Goal: Information Seeking & Learning: Find specific fact

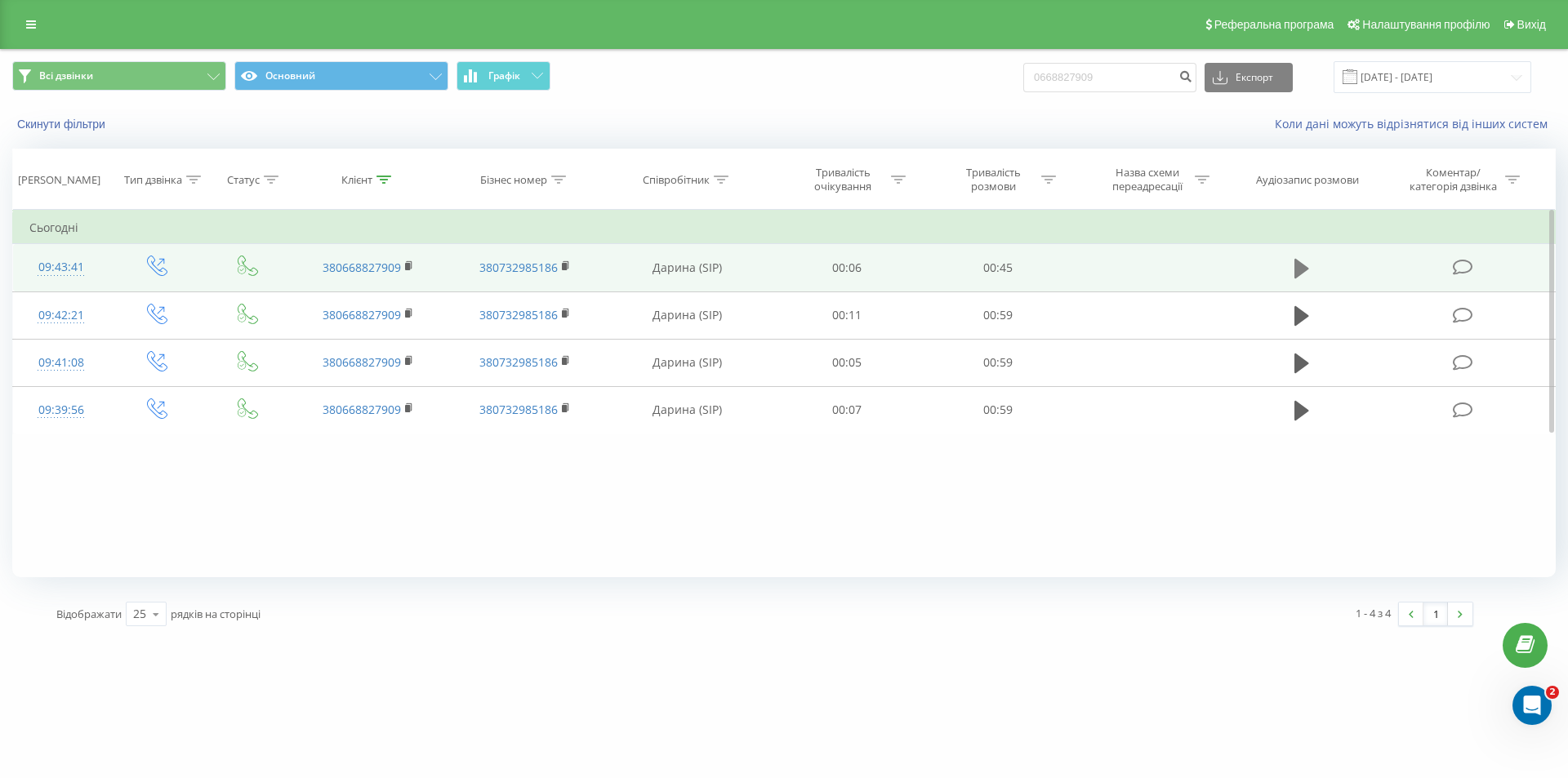
click at [1298, 266] on icon at bounding box center [1301, 269] width 15 height 20
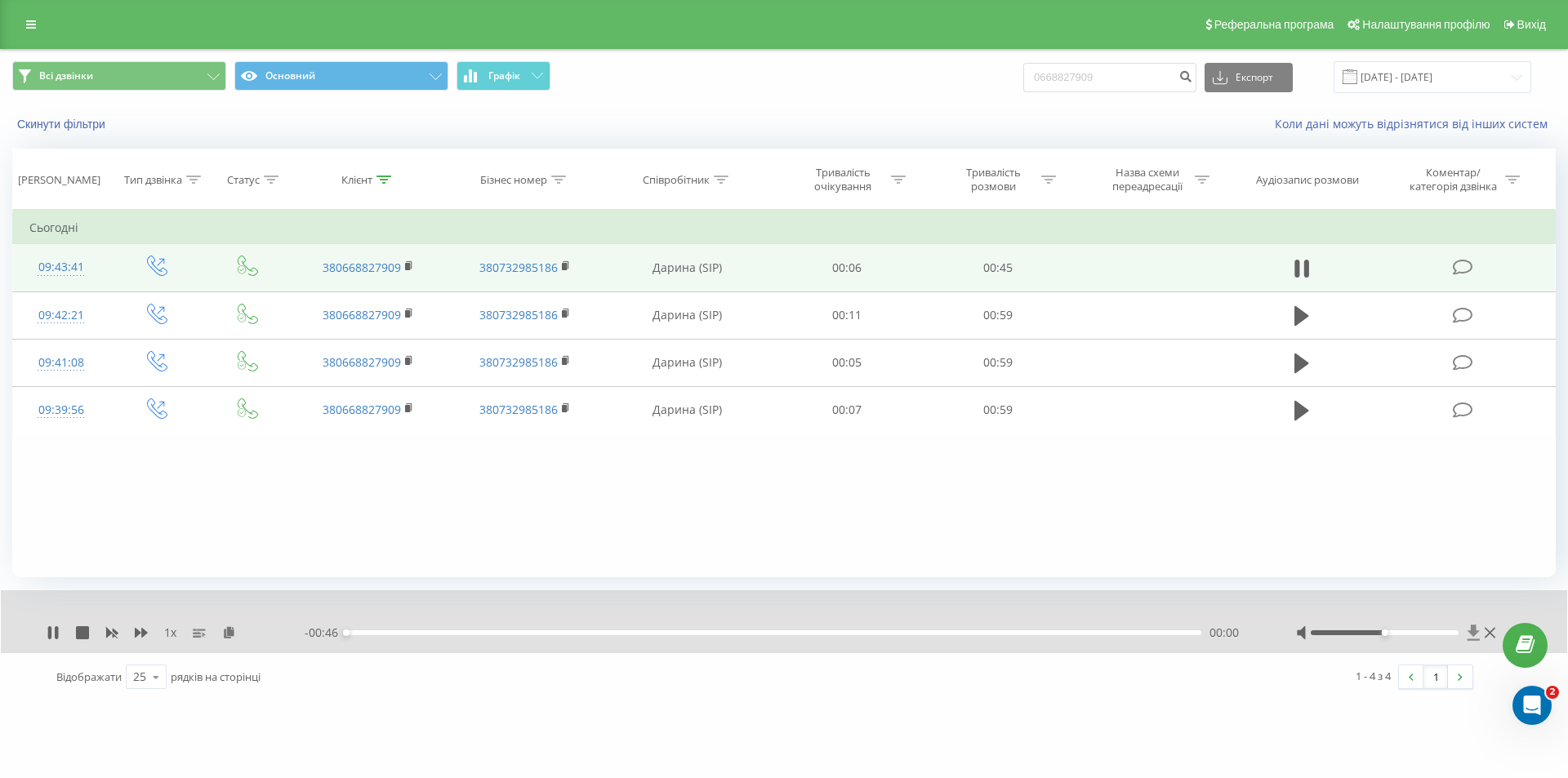
click at [1472, 627] on icon at bounding box center [1473, 633] width 12 height 15
click at [1305, 261] on icon at bounding box center [1306, 269] width 5 height 18
click at [1544, 695] on div "Открыть службу сообщений Intercom" at bounding box center [1529, 703] width 54 height 54
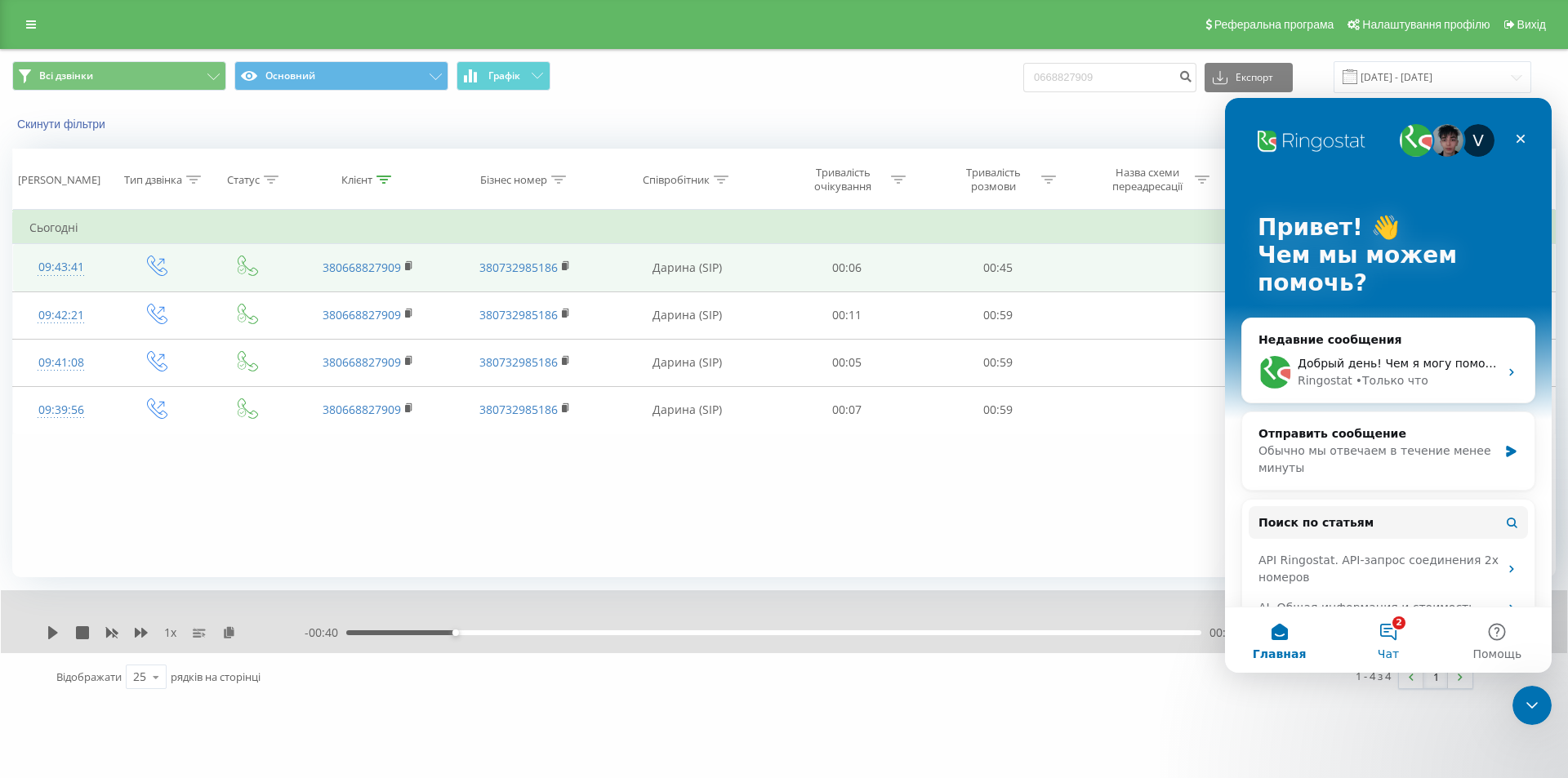
click at [1399, 627] on button "2 Чат" at bounding box center [1387, 640] width 108 height 65
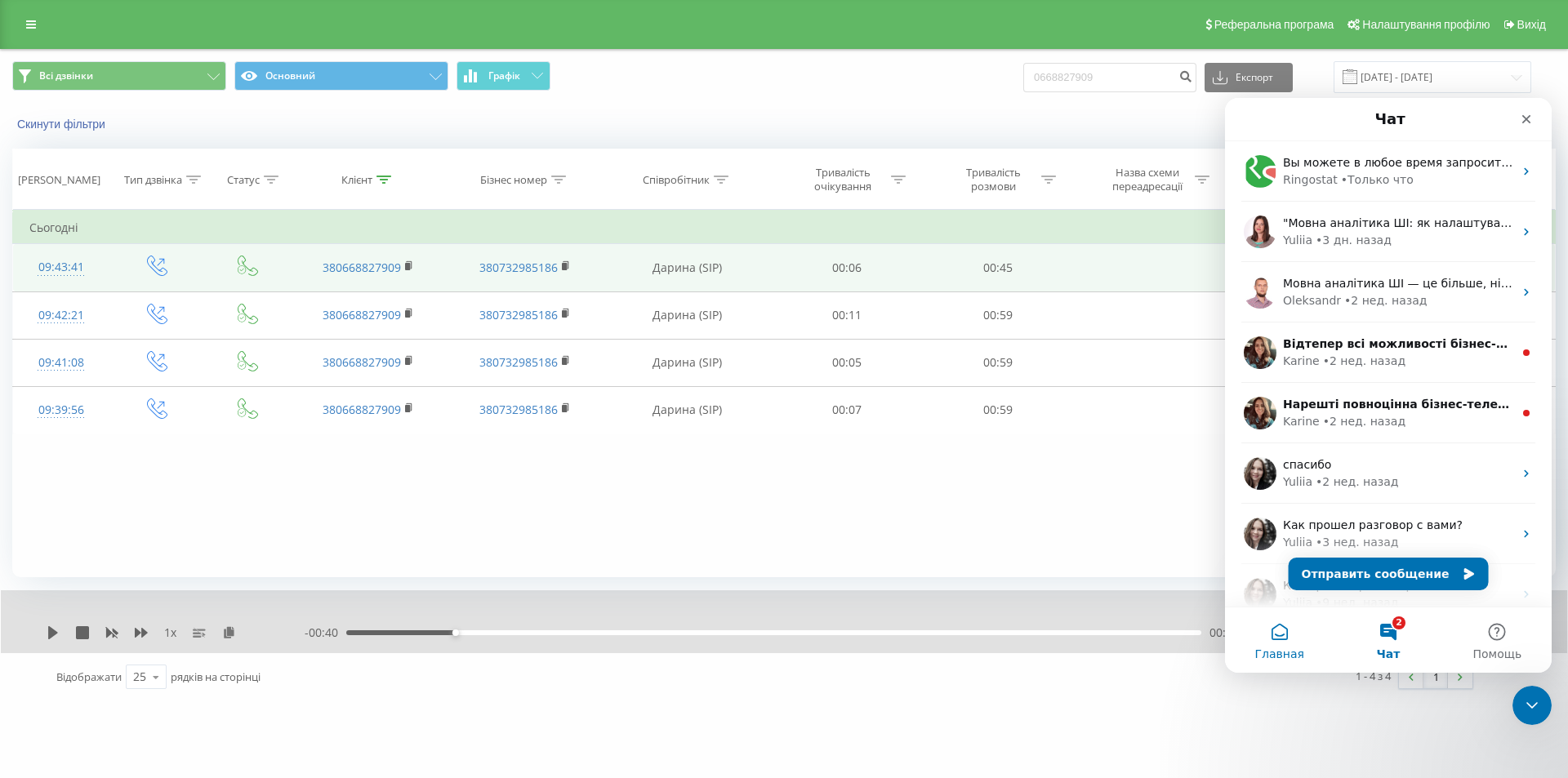
click at [1292, 639] on button "Главная" at bounding box center [1279, 640] width 108 height 65
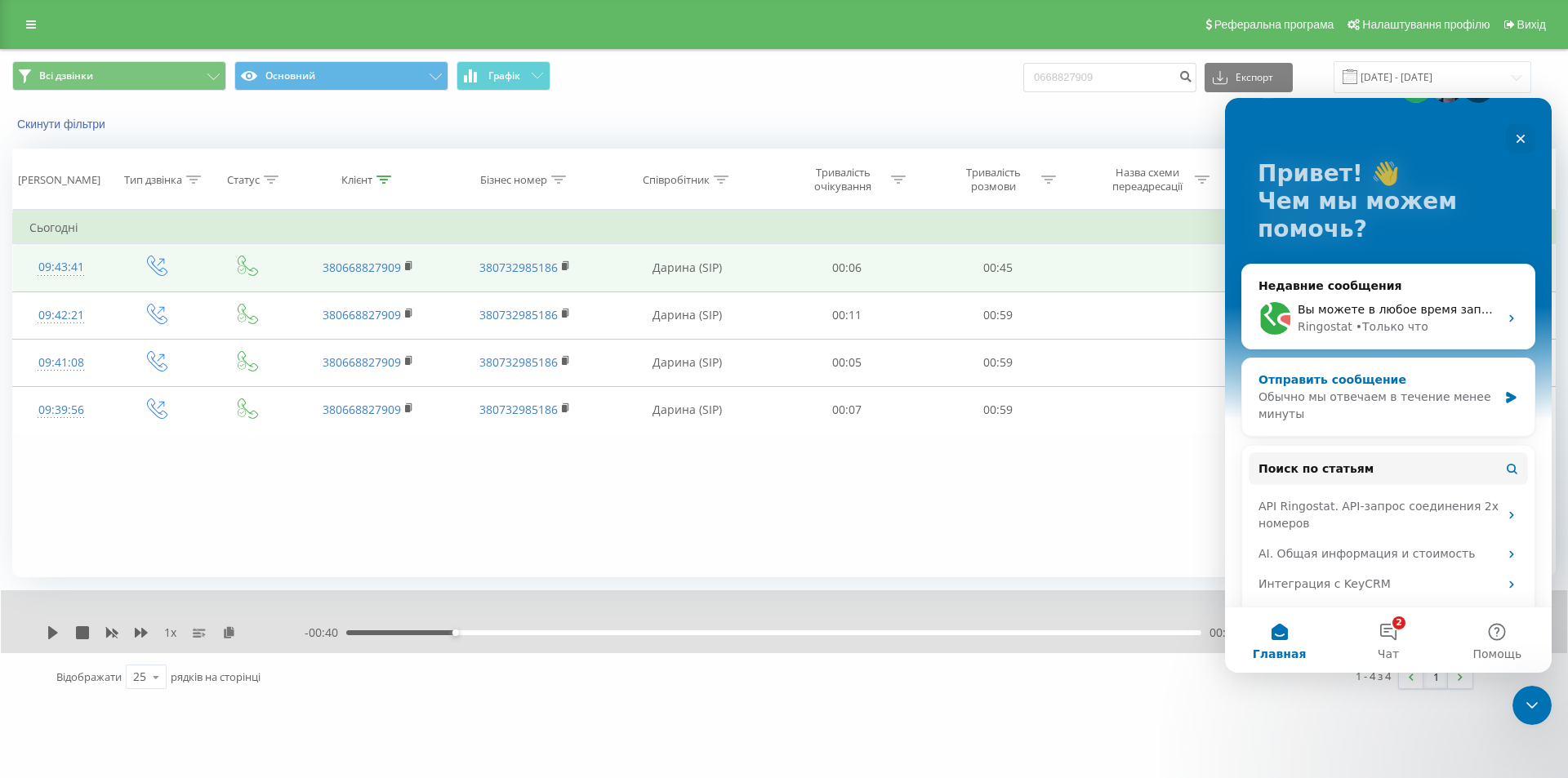
scroll to position [82, 0]
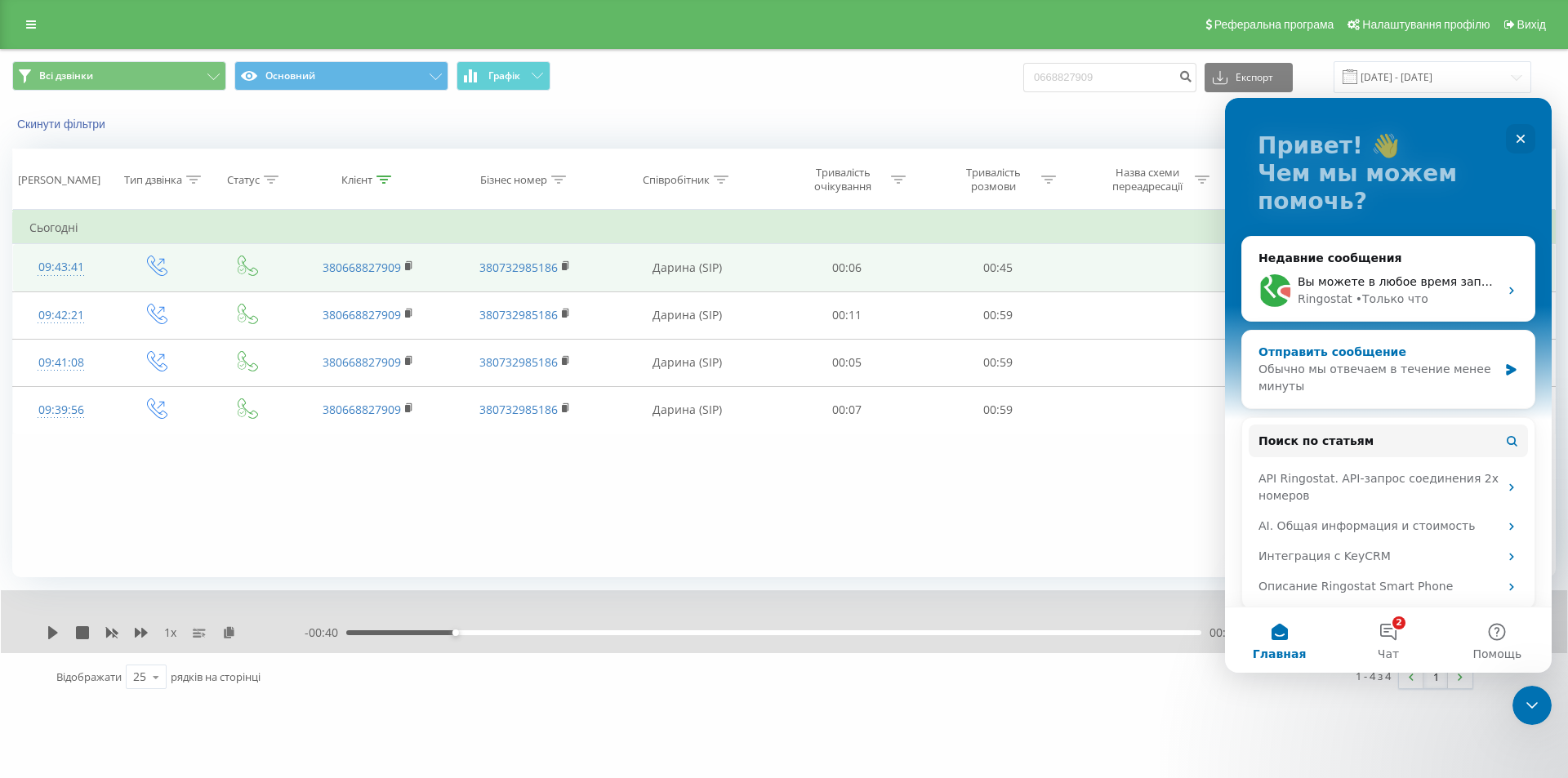
click at [1419, 380] on div "Обычно мы отвечаем в течение менее минуты" at bounding box center [1378, 378] width 239 height 34
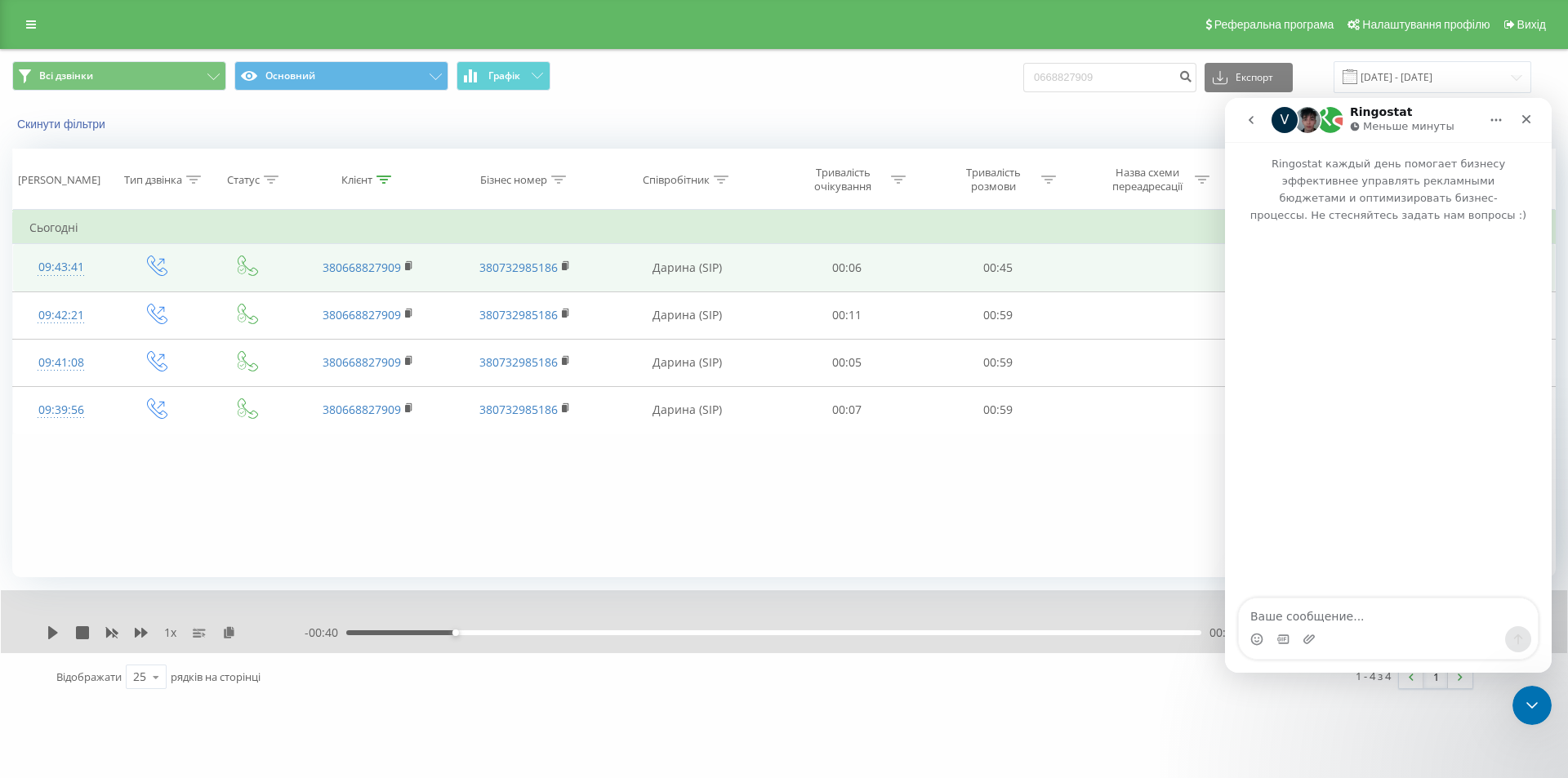
click at [1258, 116] on button "go back" at bounding box center [1251, 120] width 31 height 31
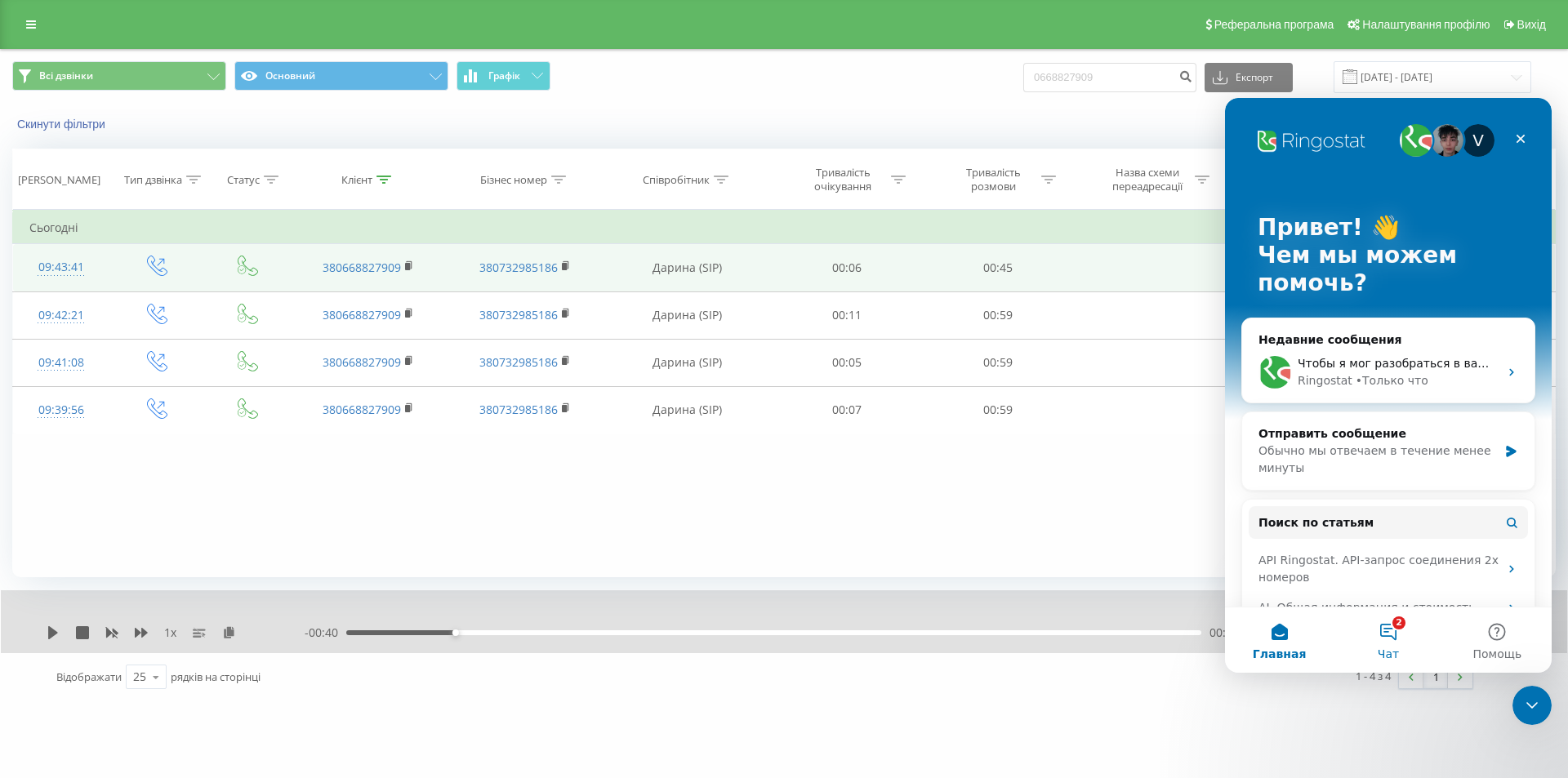
click at [1405, 655] on button "2 Чат" at bounding box center [1387, 640] width 108 height 65
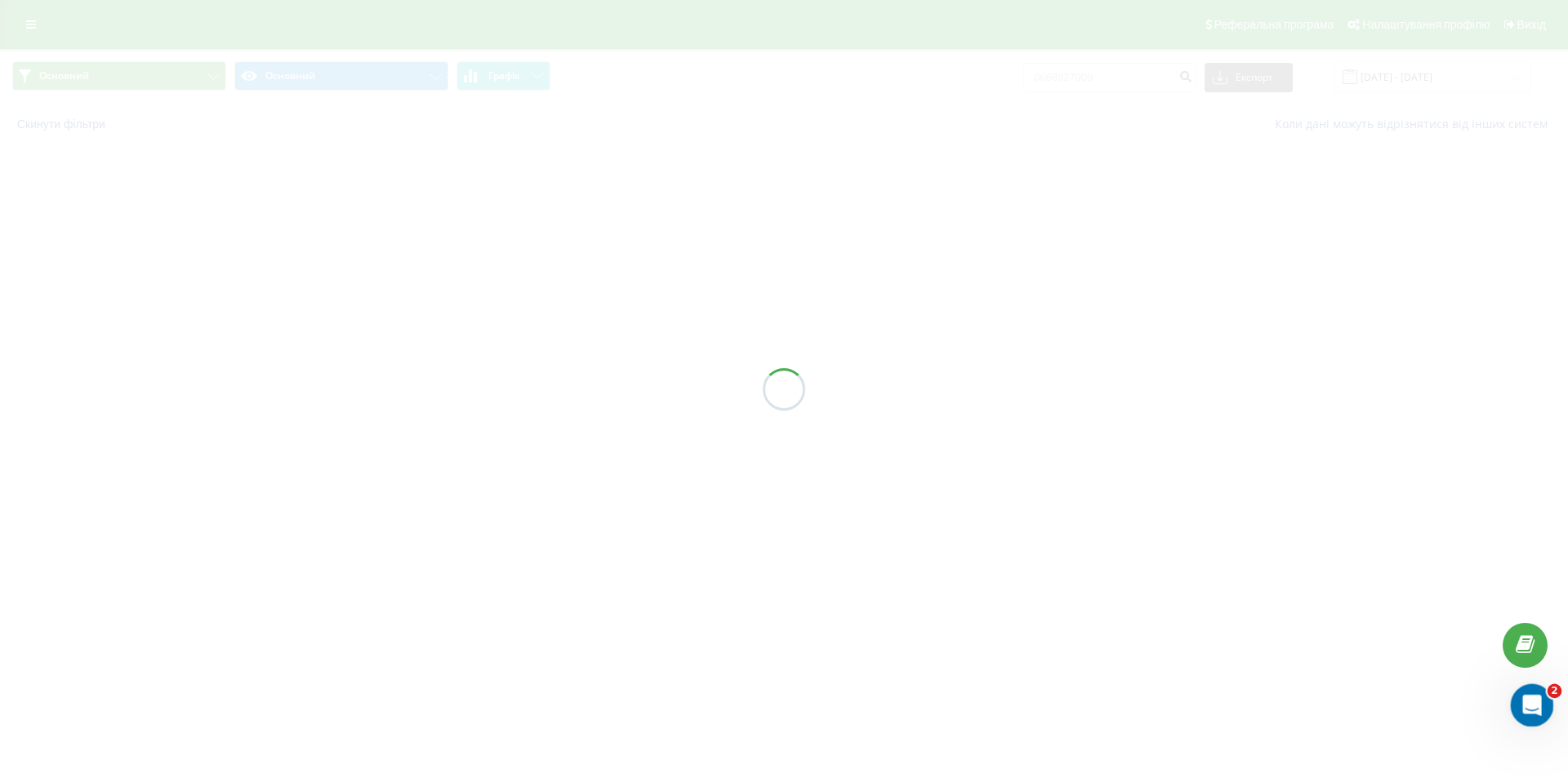
click at [1541, 704] on div "Открыть службу сообщений Intercom" at bounding box center [1529, 703] width 54 height 54
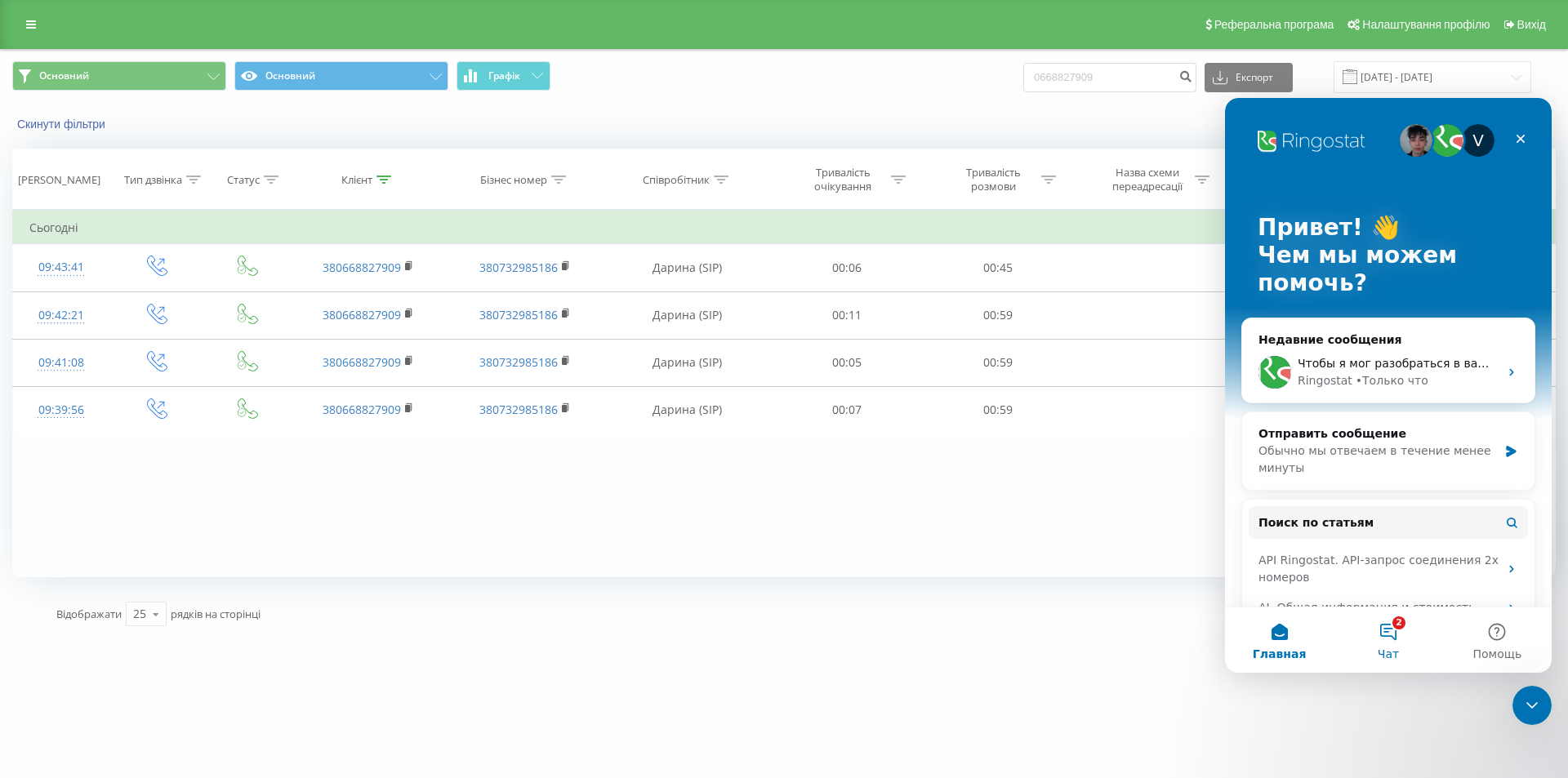
click at [1384, 638] on button "2 Чат" at bounding box center [1387, 640] width 108 height 65
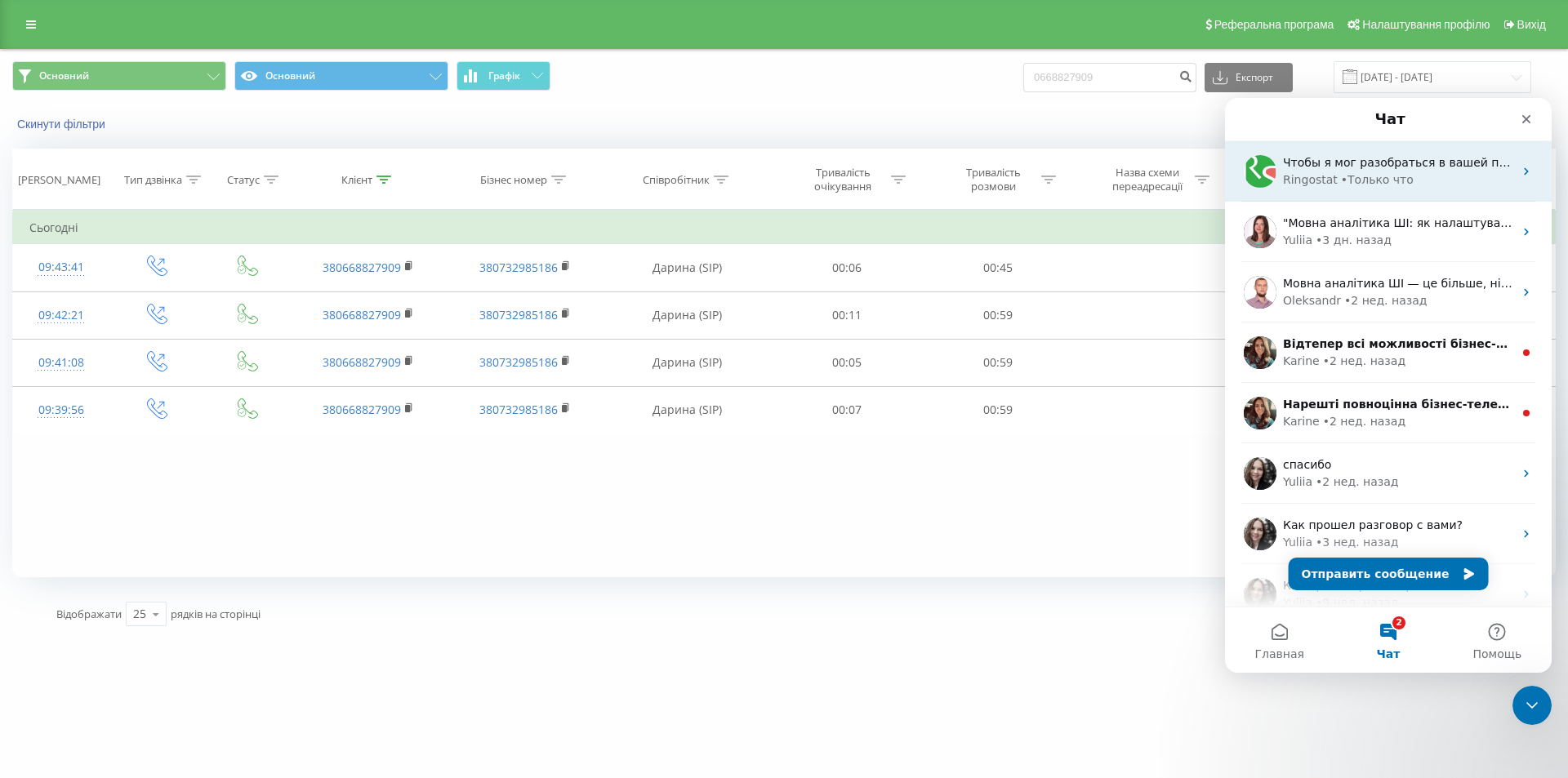
click at [1441, 188] on div "Чтобы я мог разобраться в вашей проблеме, предоставьте, пожалуйста, 1–2 конкрет…" at bounding box center [1388, 171] width 327 height 60
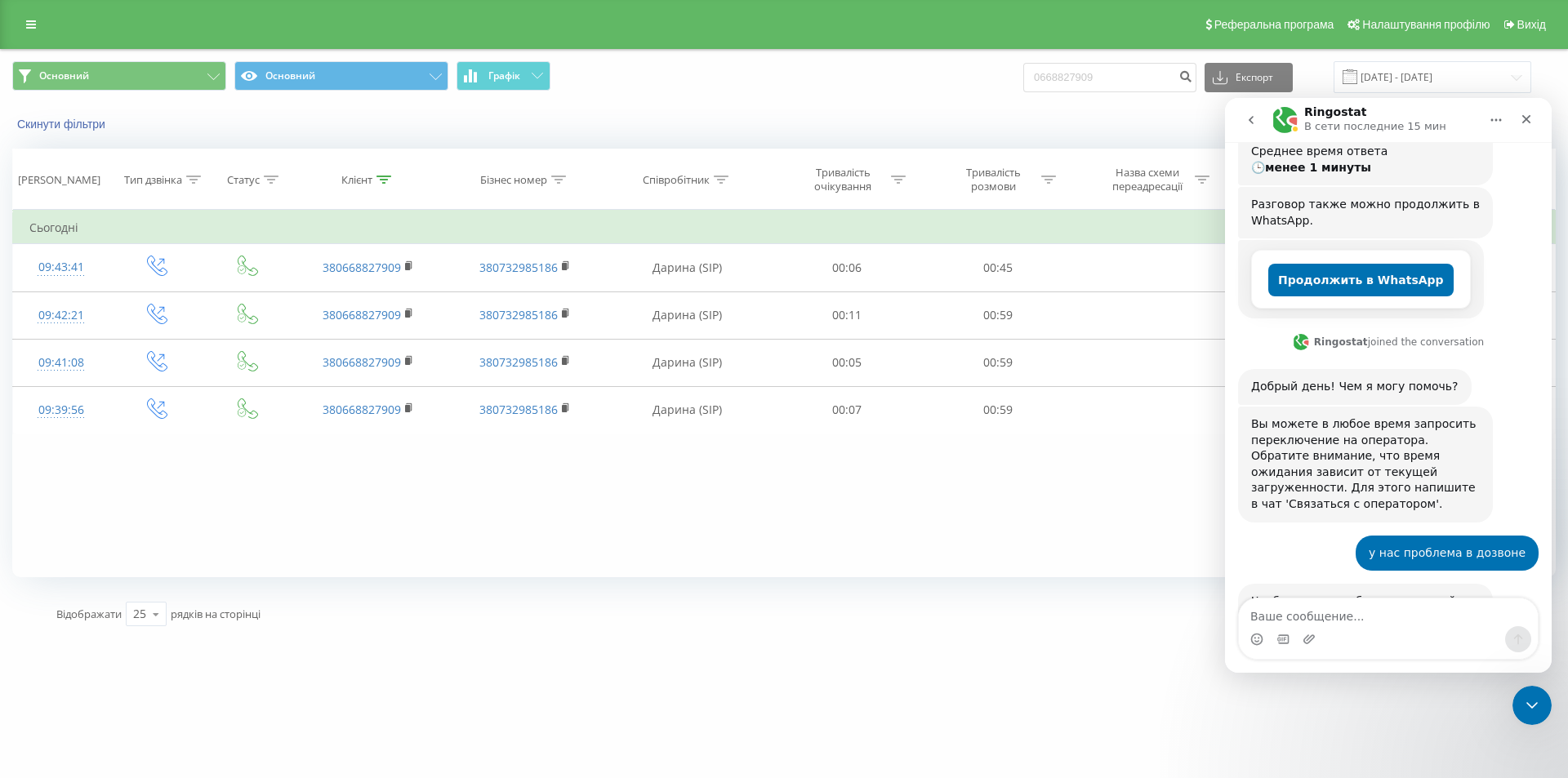
scroll to position [269, 0]
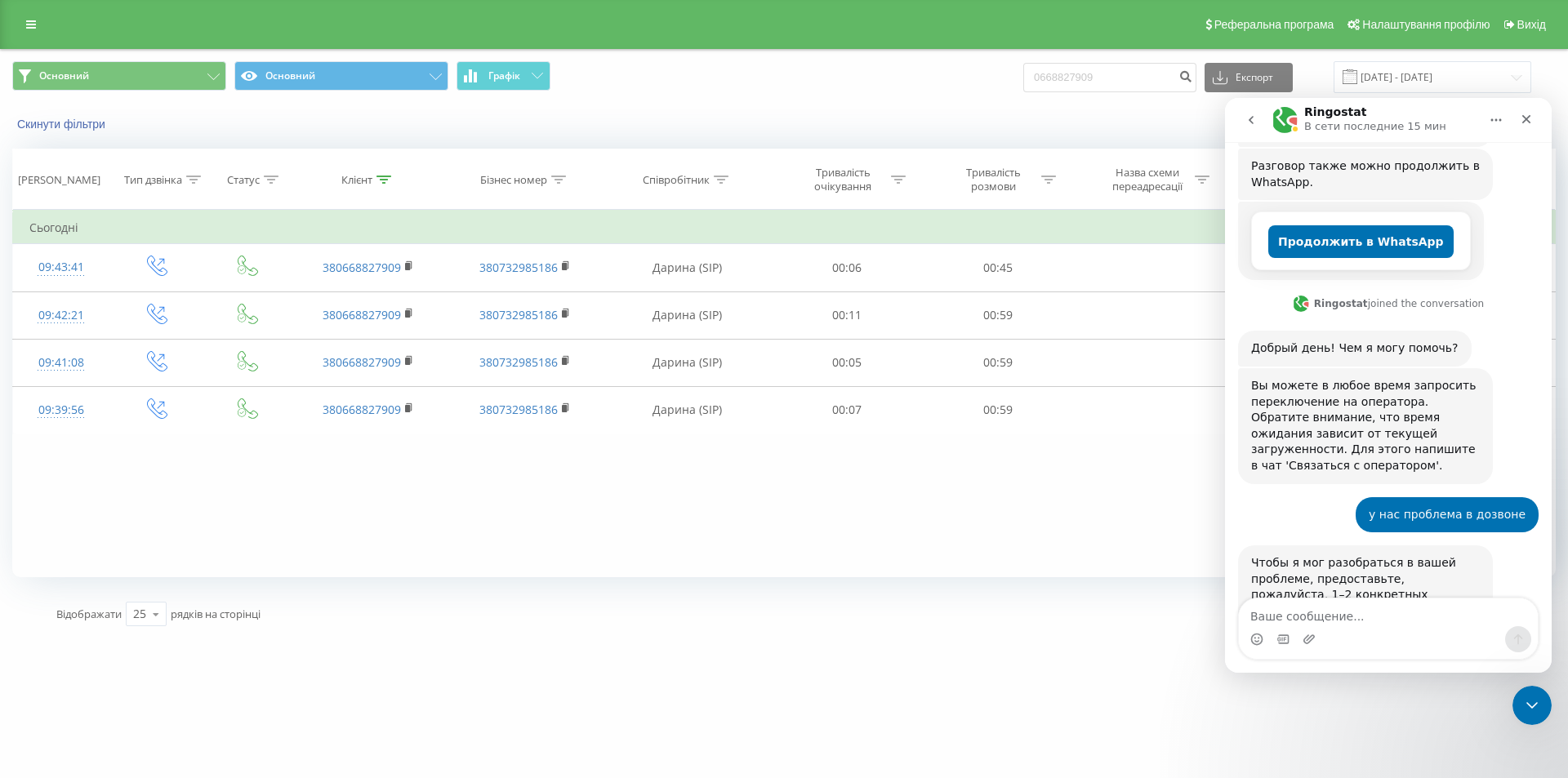
click at [1335, 609] on textarea "Ваше сообщение..." at bounding box center [1387, 612] width 299 height 28
click at [1351, 613] on textarea "Ваше сообщение..." at bounding box center [1387, 612] width 299 height 28
paste textarea "+380668827909"
type textarea "+"
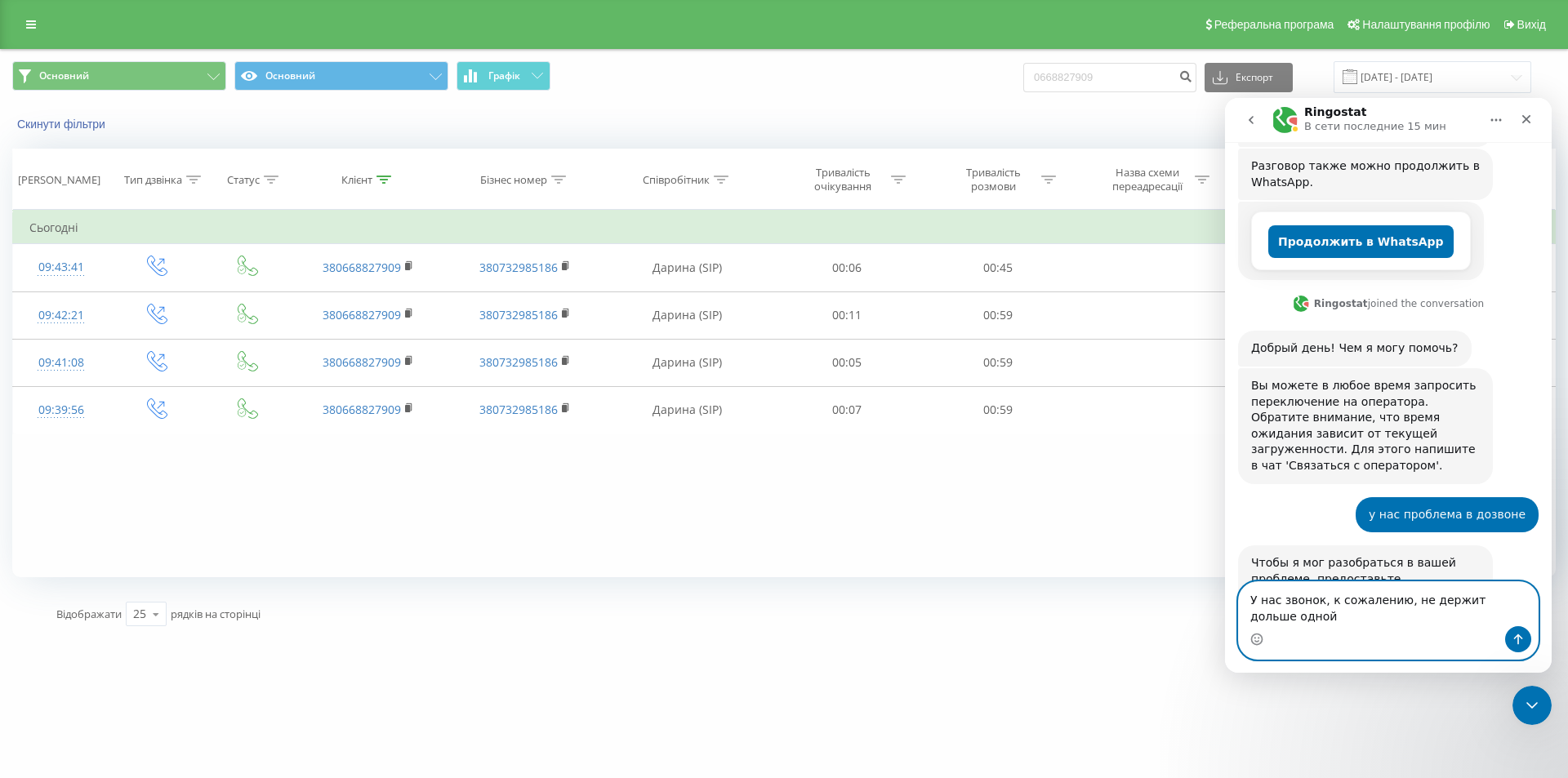
scroll to position [285, 0]
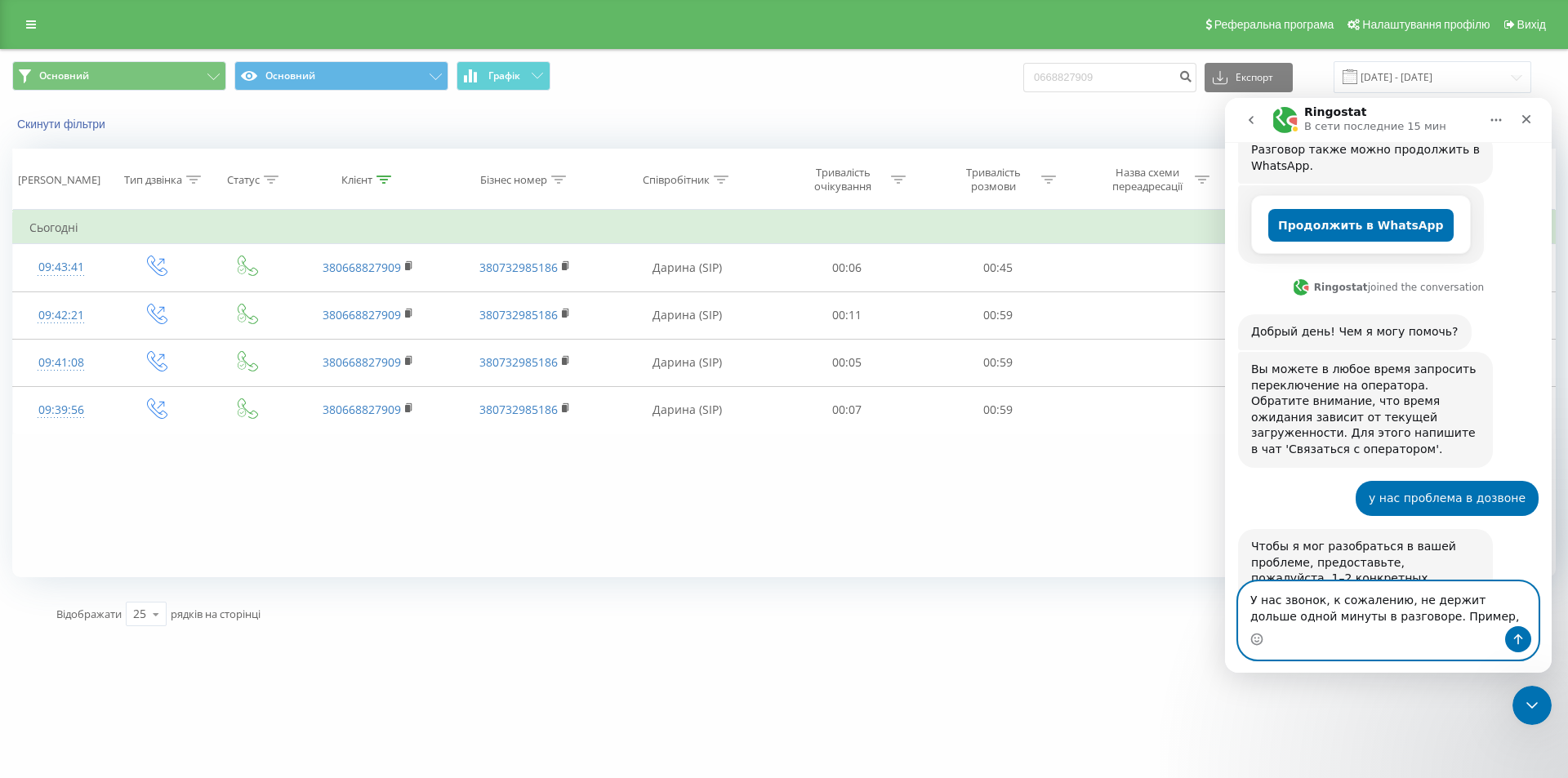
paste textarea "+380668827909"
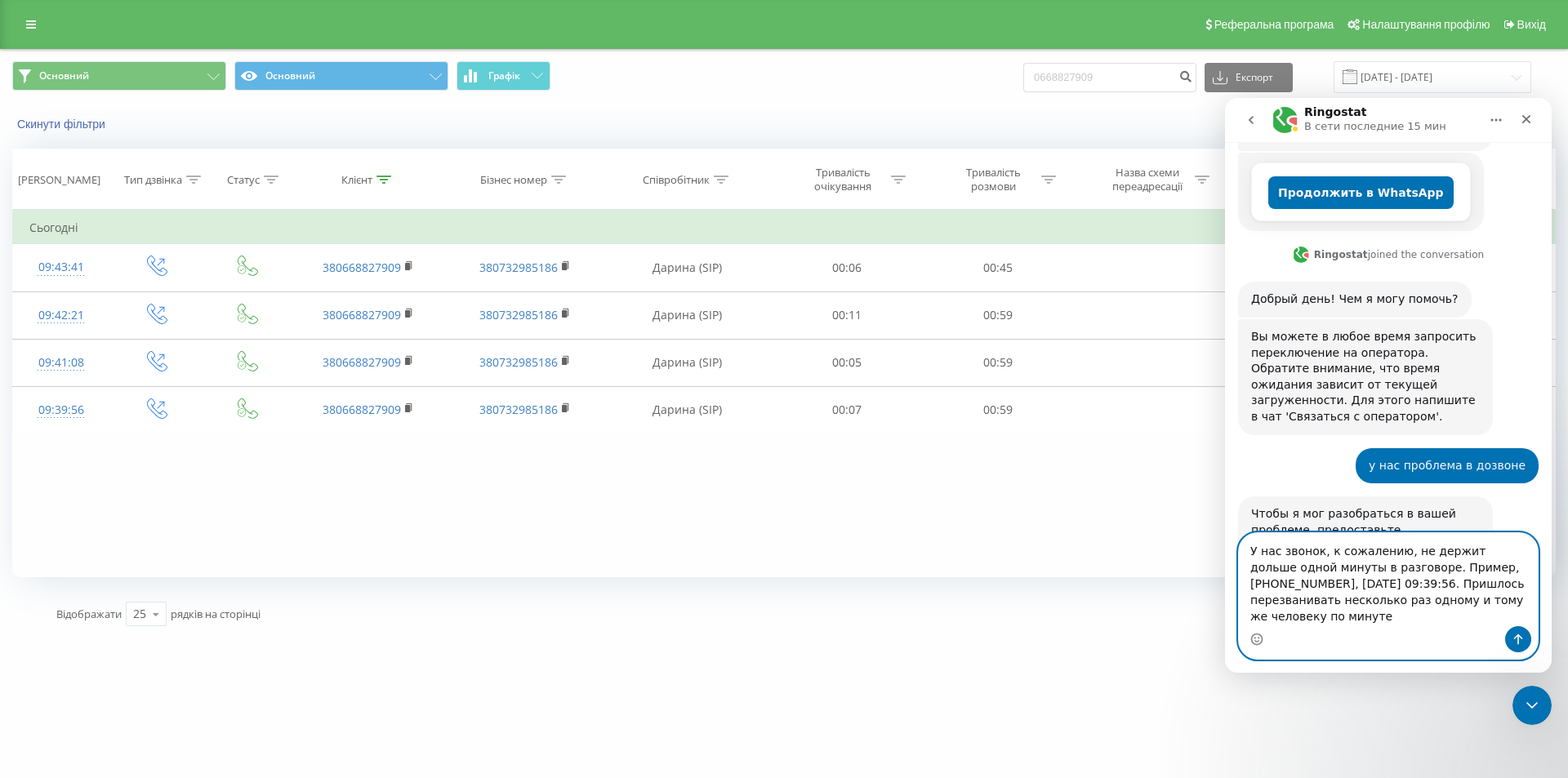
scroll to position [334, 0]
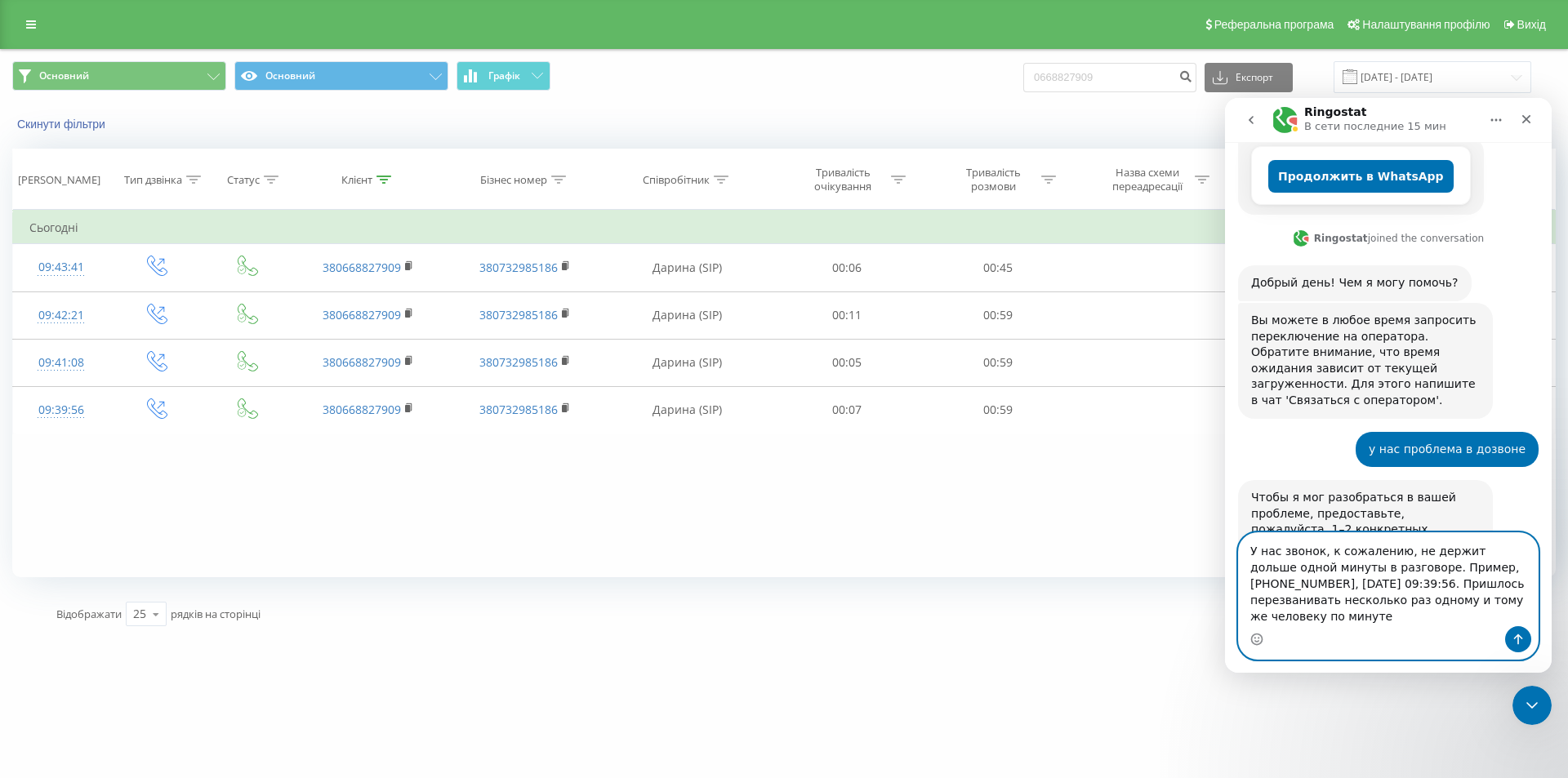
type textarea "У нас звонок, к сожалению, не держит дольше одной минуты в разговоре. Пример, […"
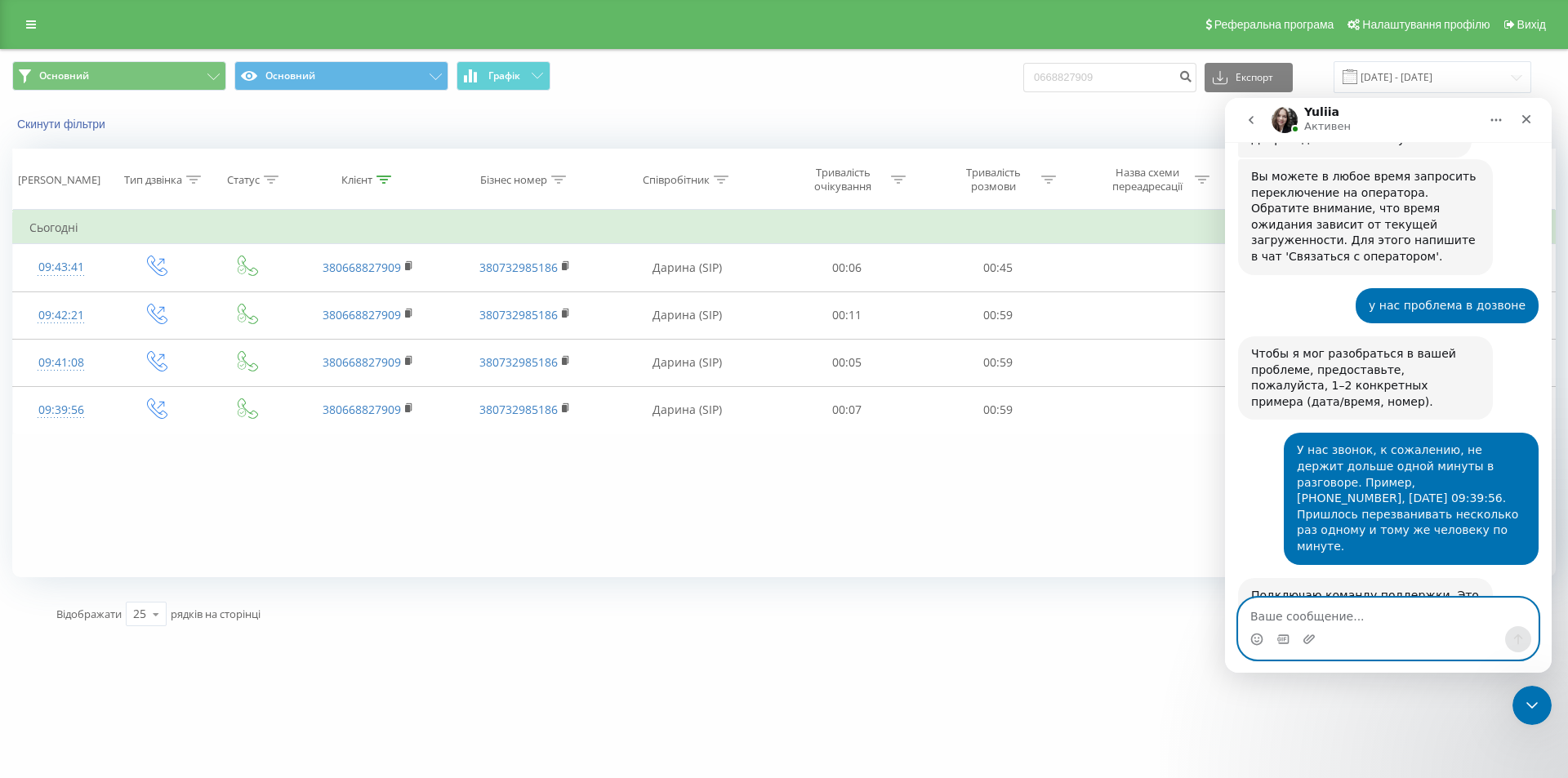
scroll to position [596, 0]
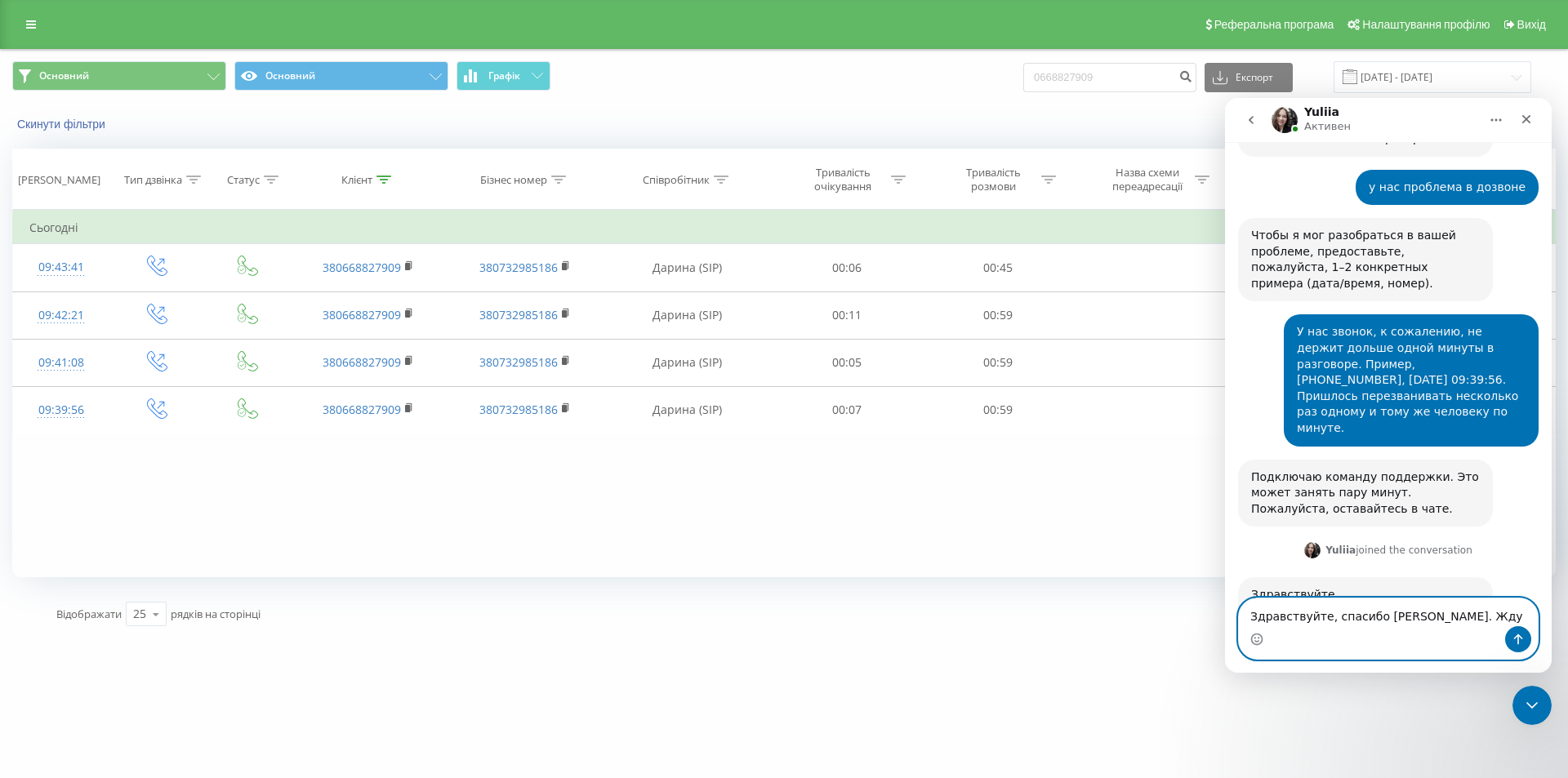
type textarea "Здравствуйте, спасибо [PERSON_NAME]. Жду!"
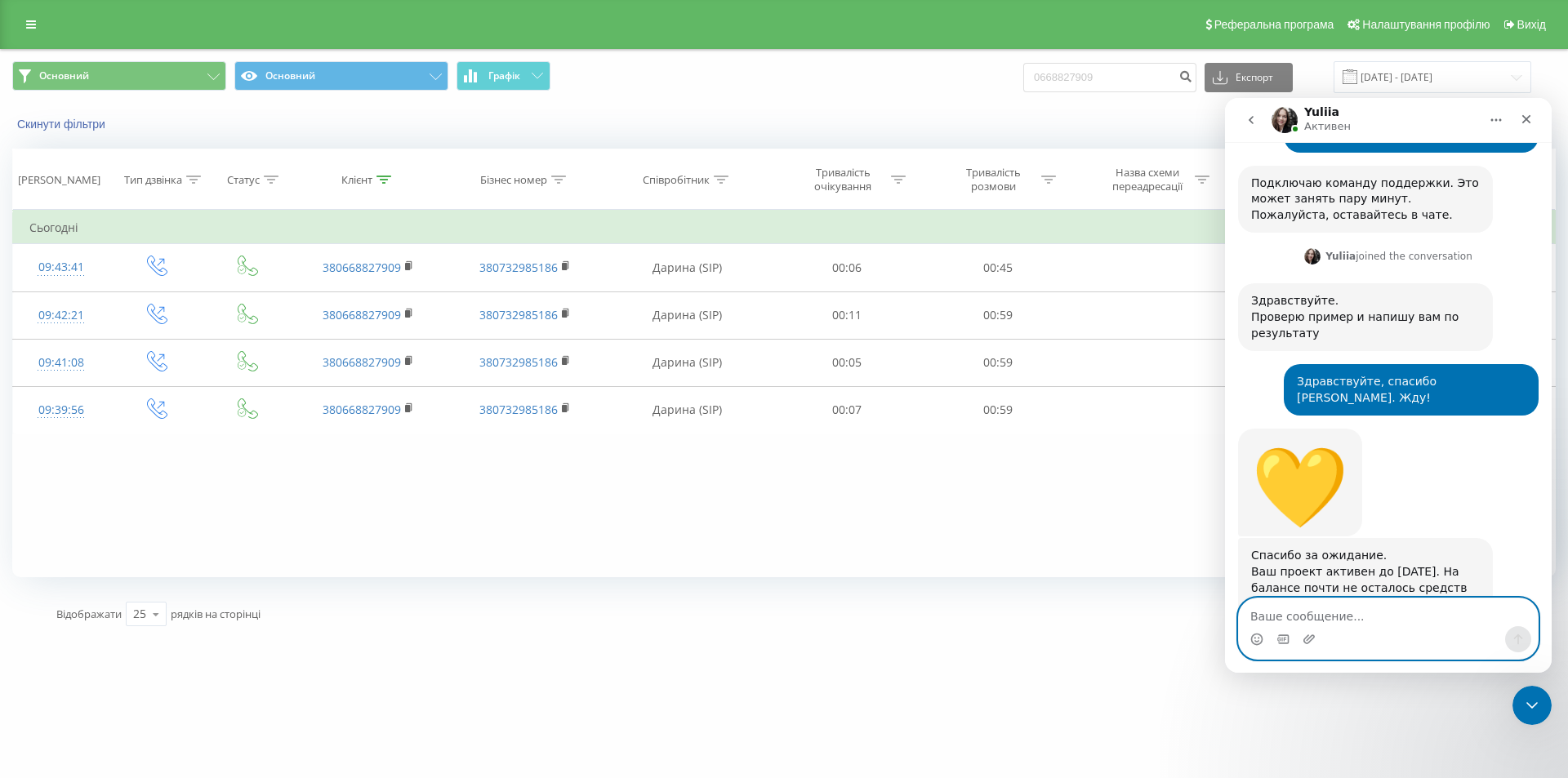
scroll to position [899, 0]
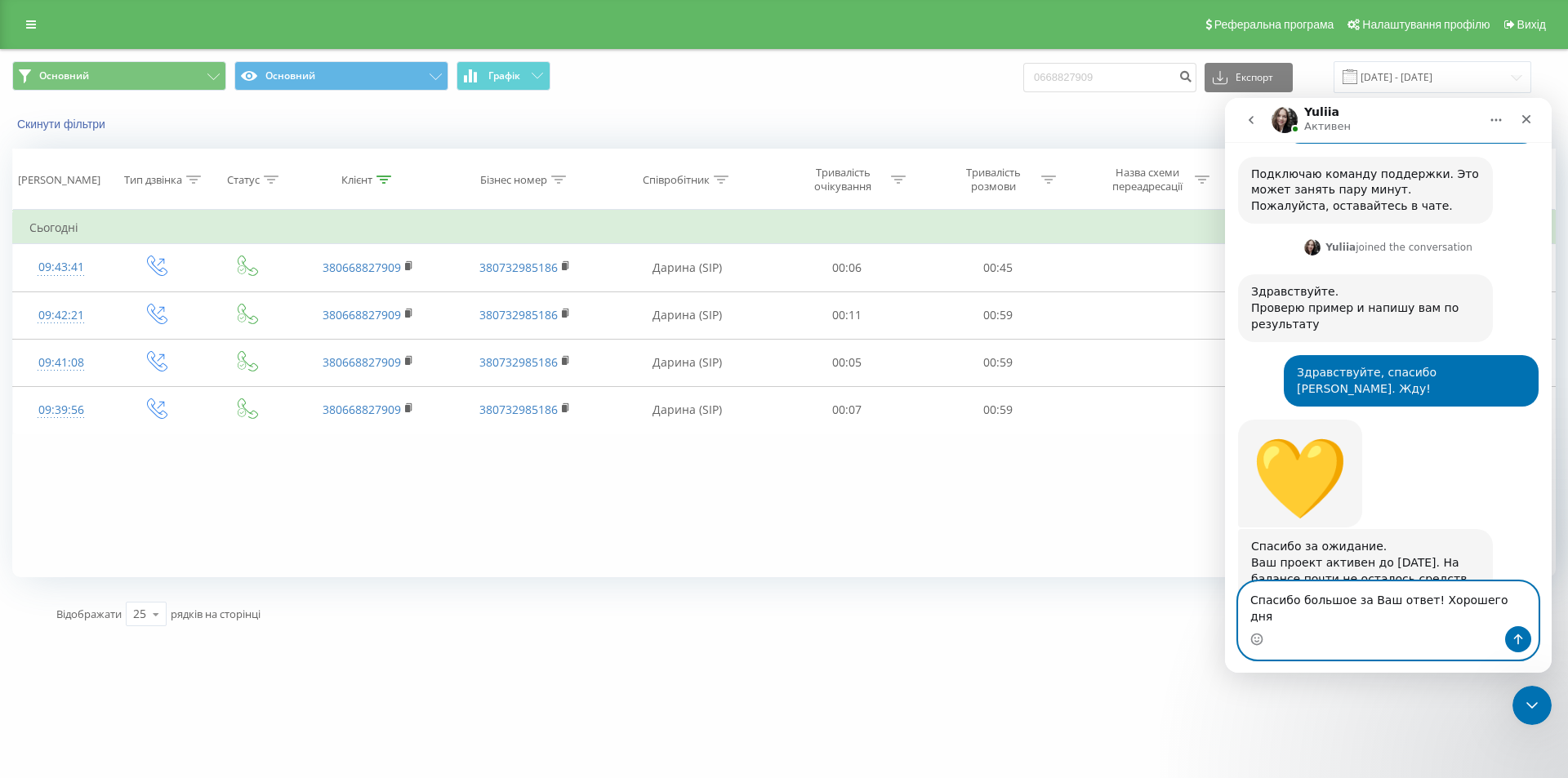
type textarea "Спасибо большое за Ваш ответ! Хорошего дня!"
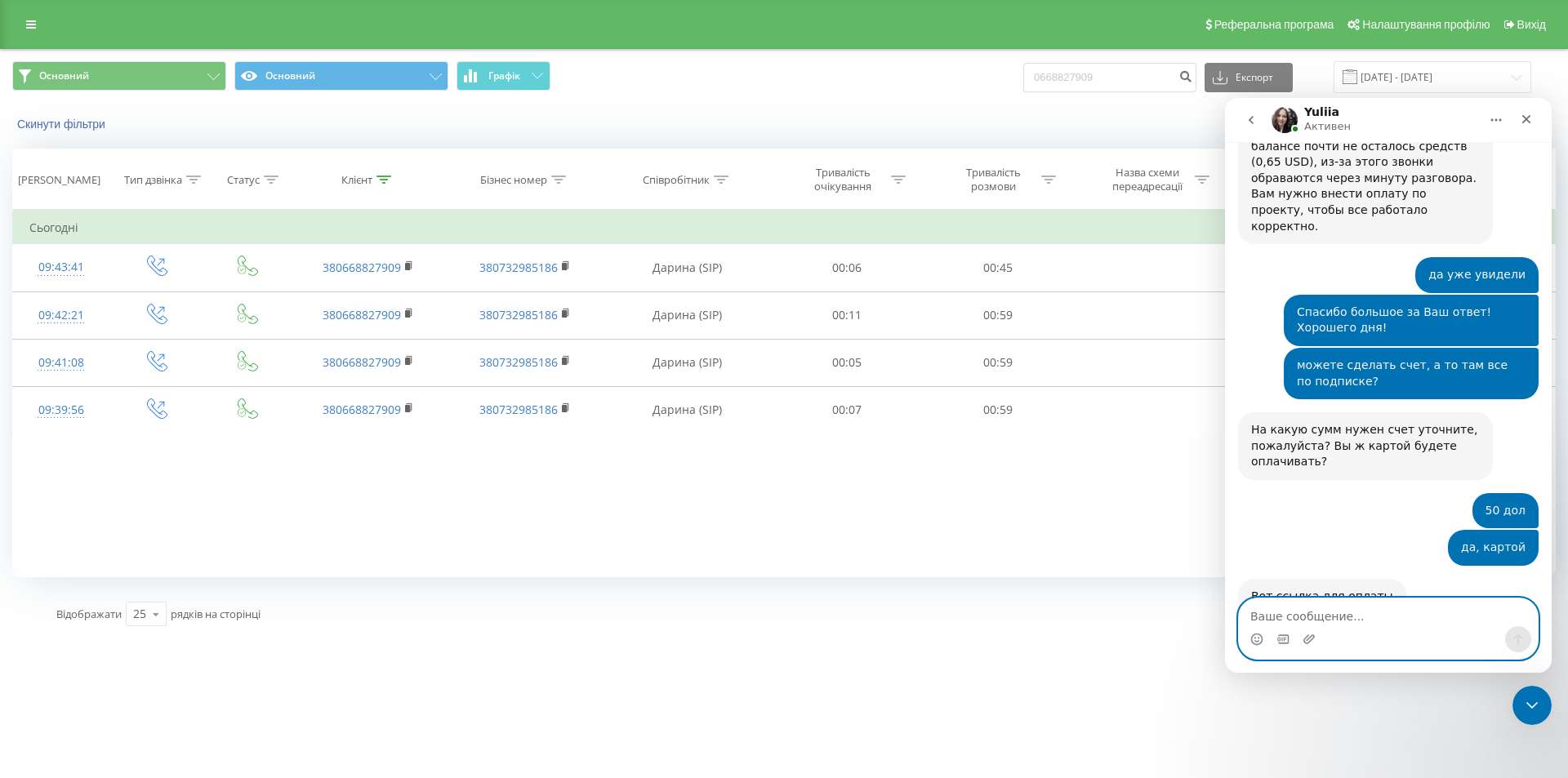
scroll to position [1382, 0]
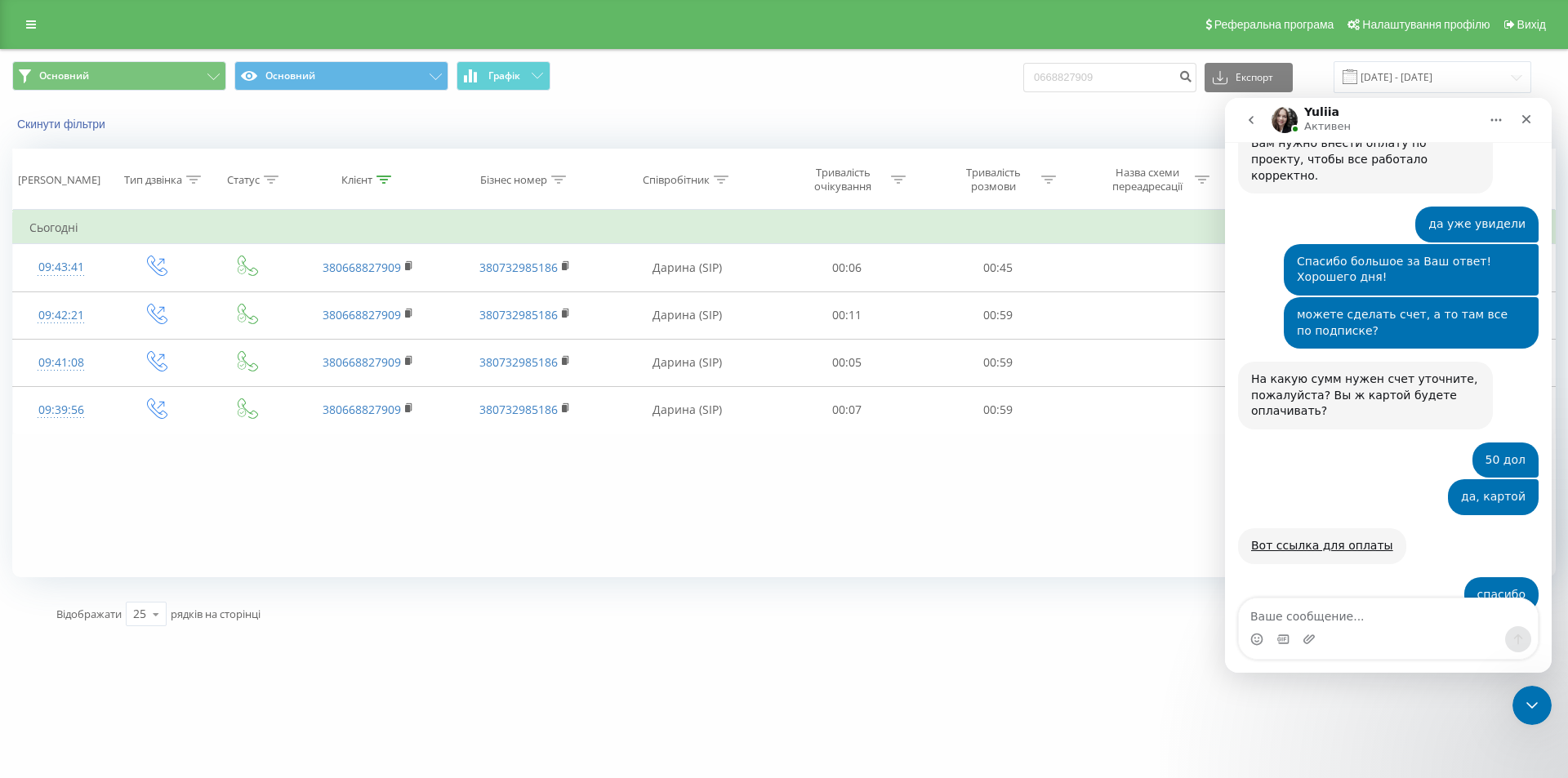
click at [574, 593] on div "Відображати 25 10 25 50 100 рядків на сторінці" at bounding box center [404, 614] width 720 height 47
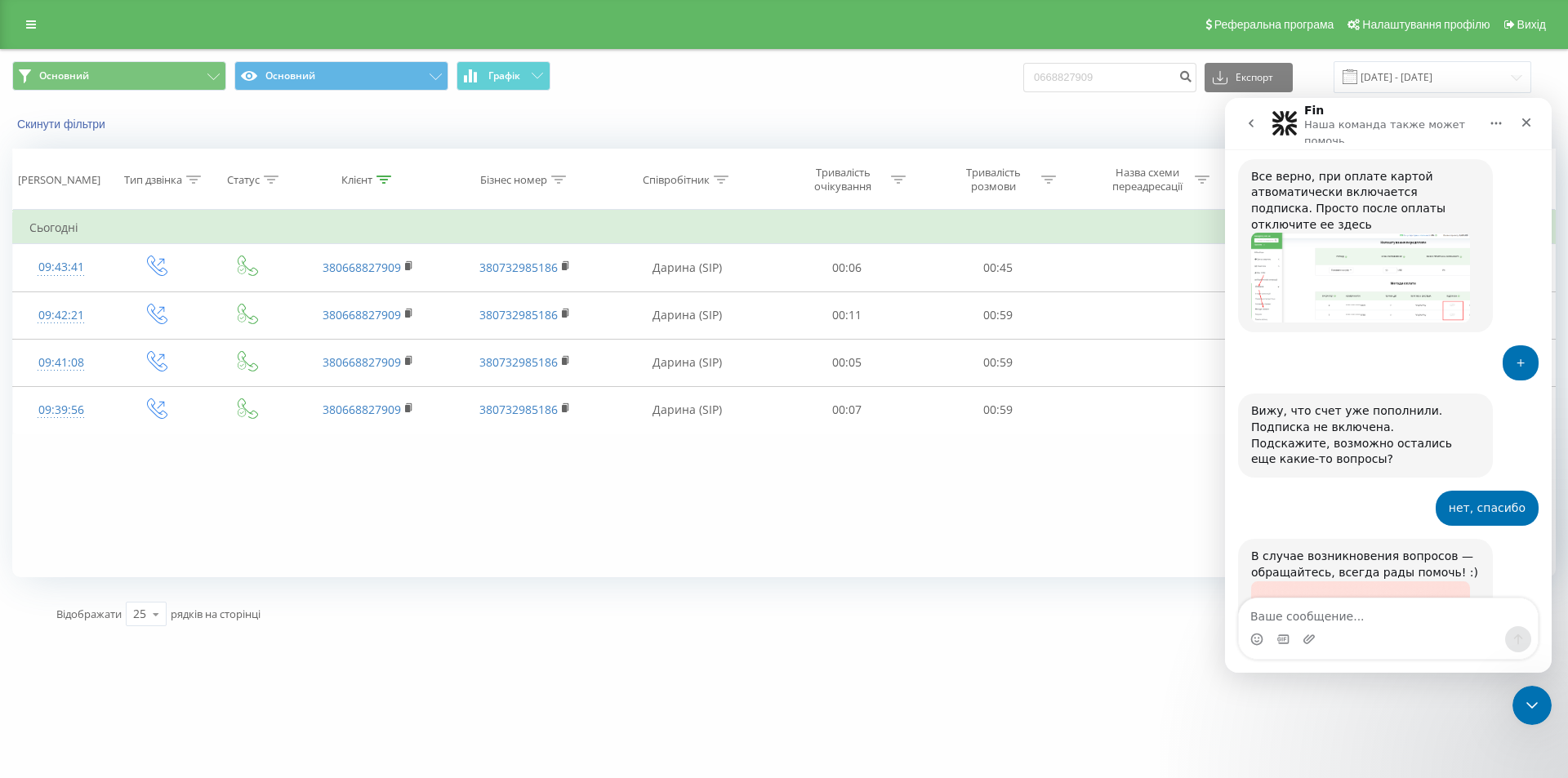
scroll to position [2378, 0]
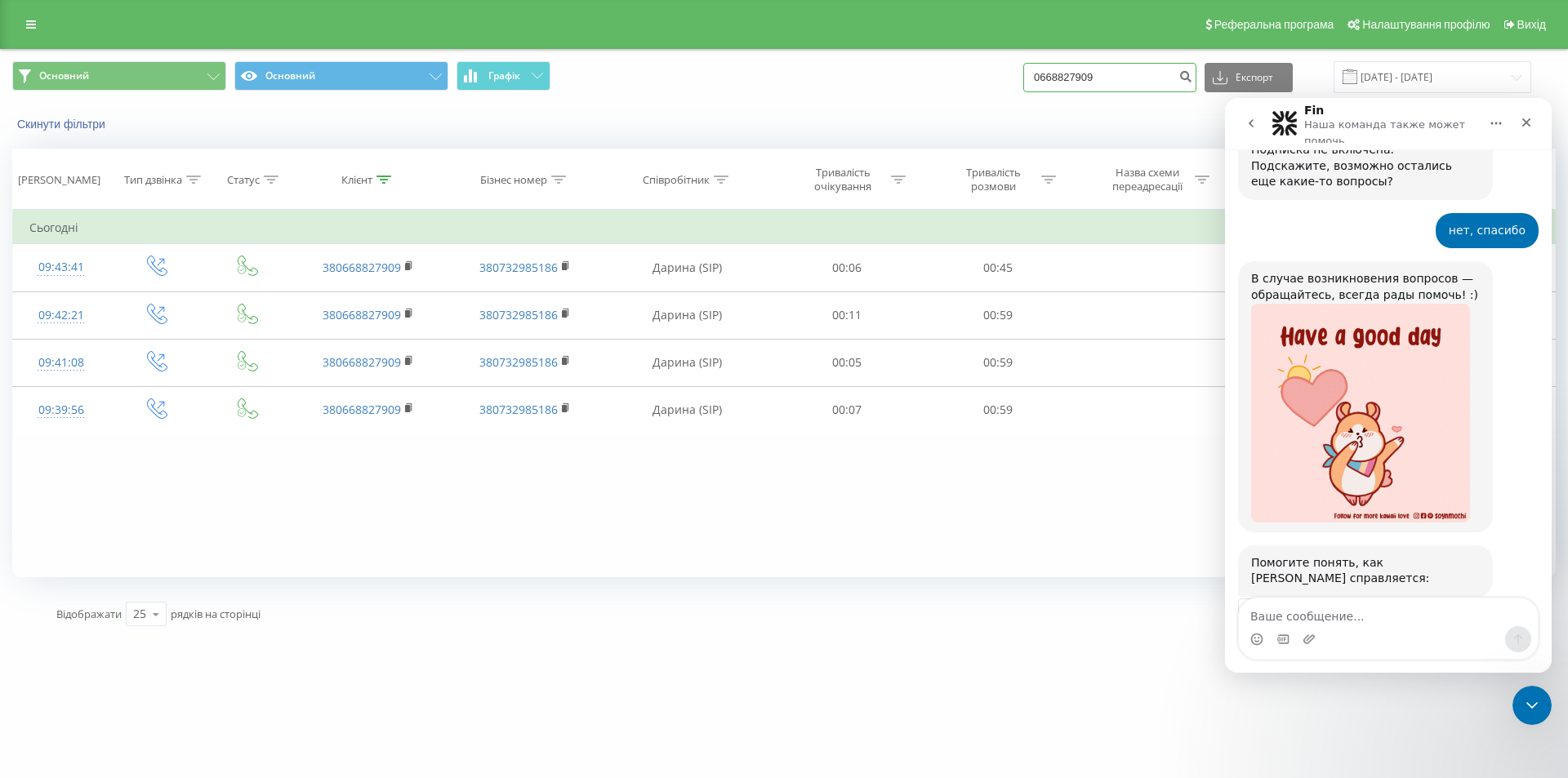
drag, startPoint x: 1125, startPoint y: 77, endPoint x: 1040, endPoint y: 71, distance: 85.2
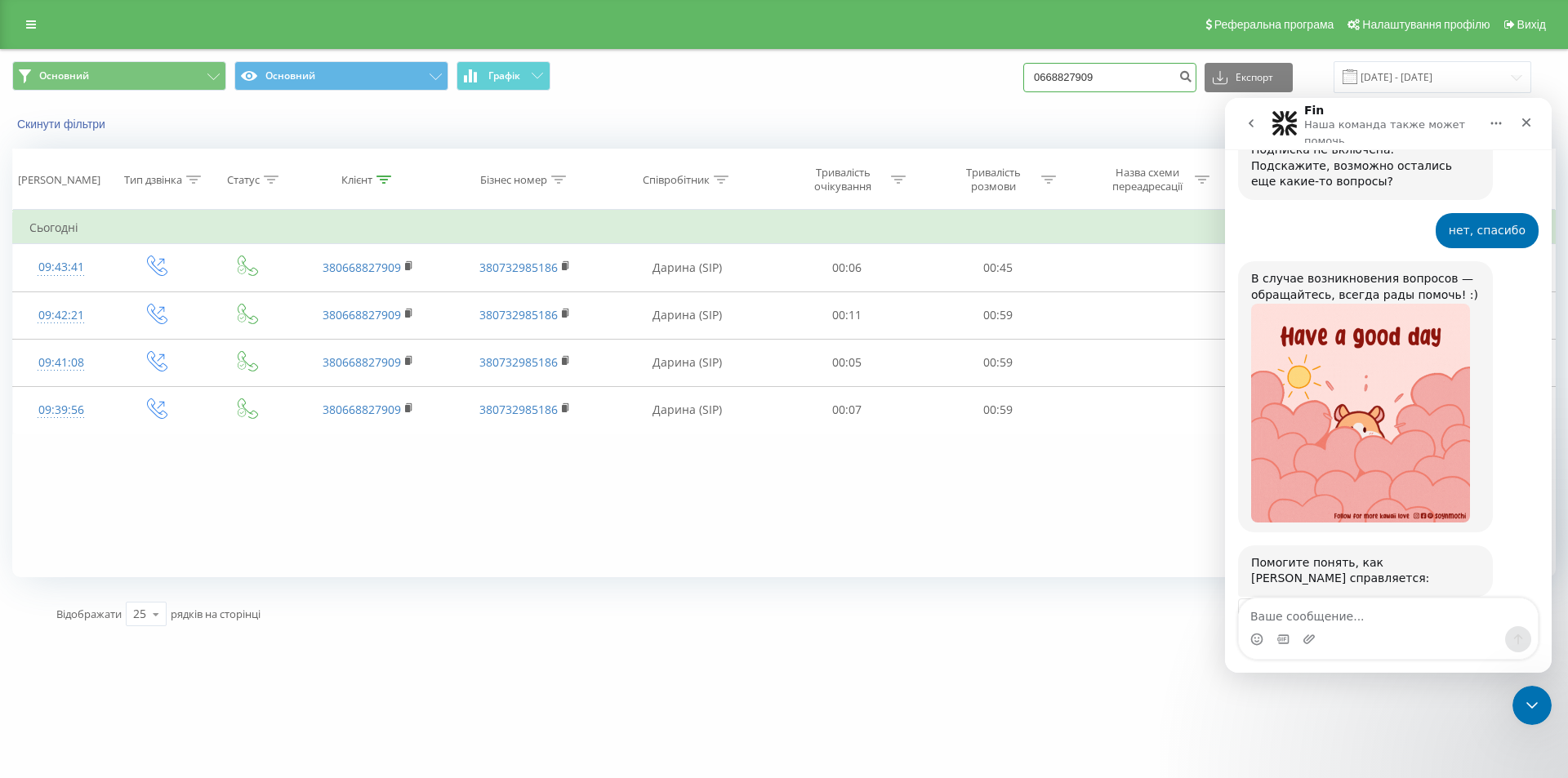
click at [1040, 71] on input "0668827909" at bounding box center [1109, 77] width 173 height 29
type input "0985050211"
click at [1192, 71] on icon "submit" at bounding box center [1185, 74] width 14 height 9
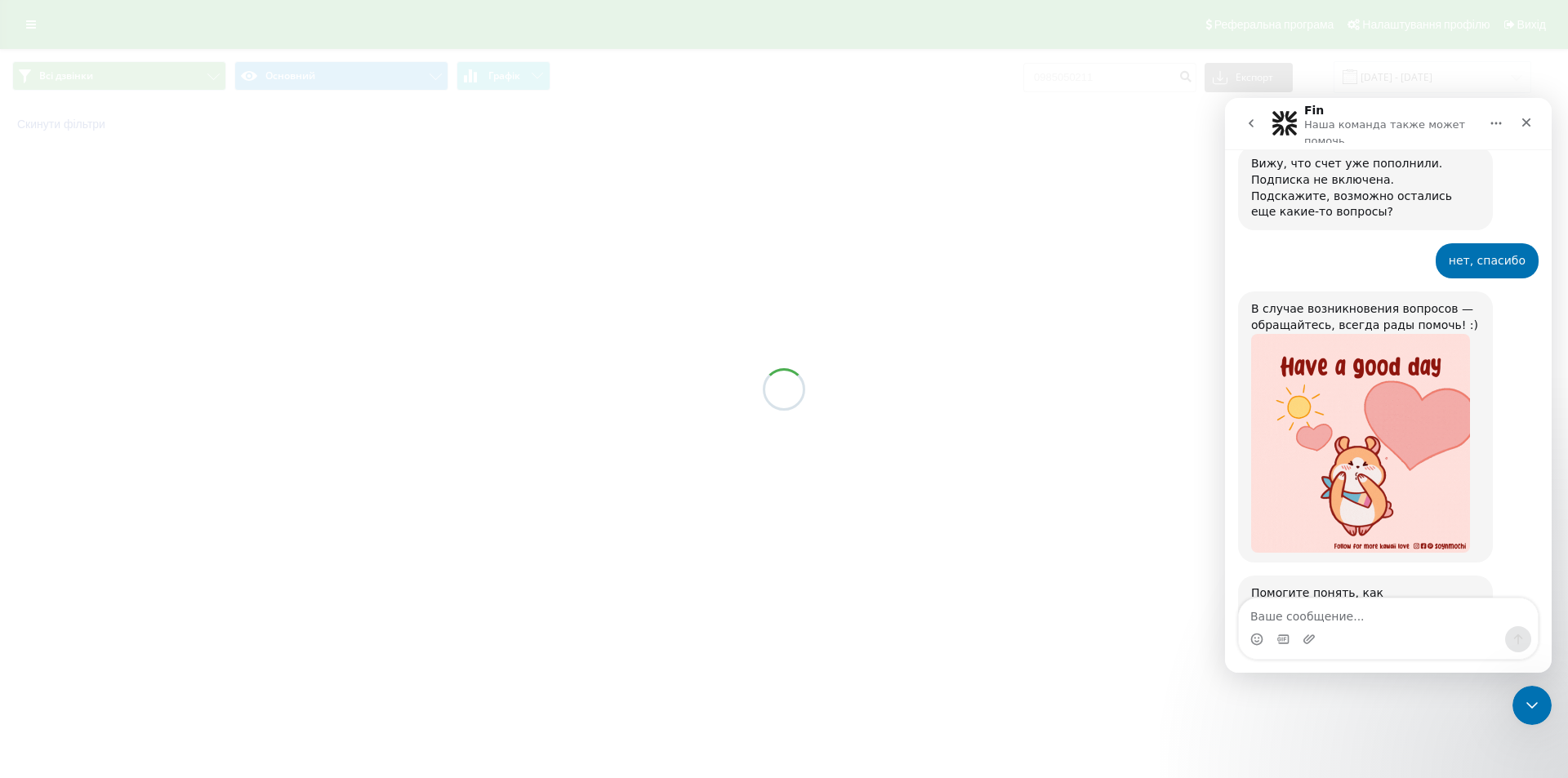
scroll to position [2378, 0]
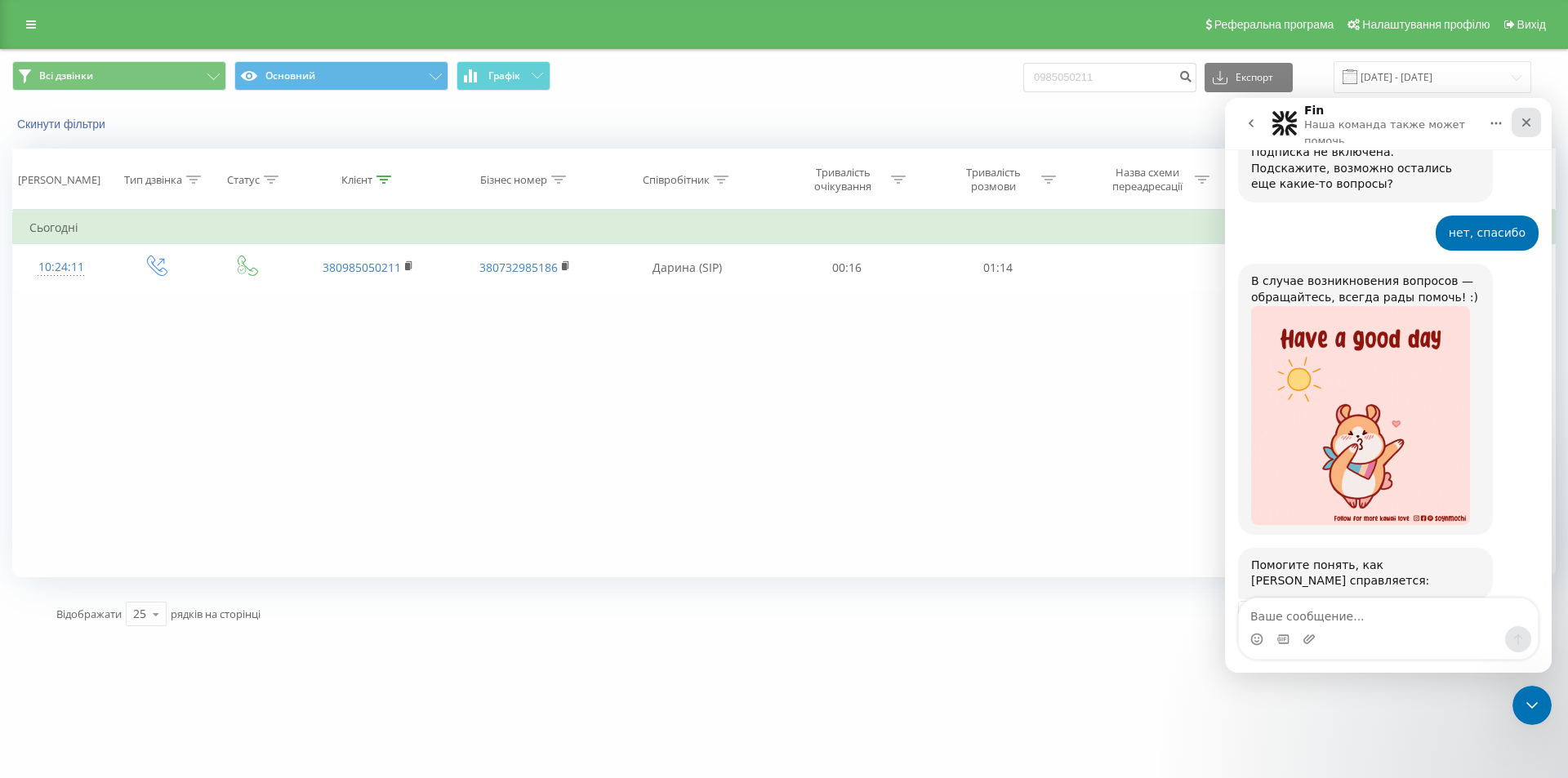
click at [1527, 124] on icon "Закрыть" at bounding box center [1527, 123] width 9 height 9
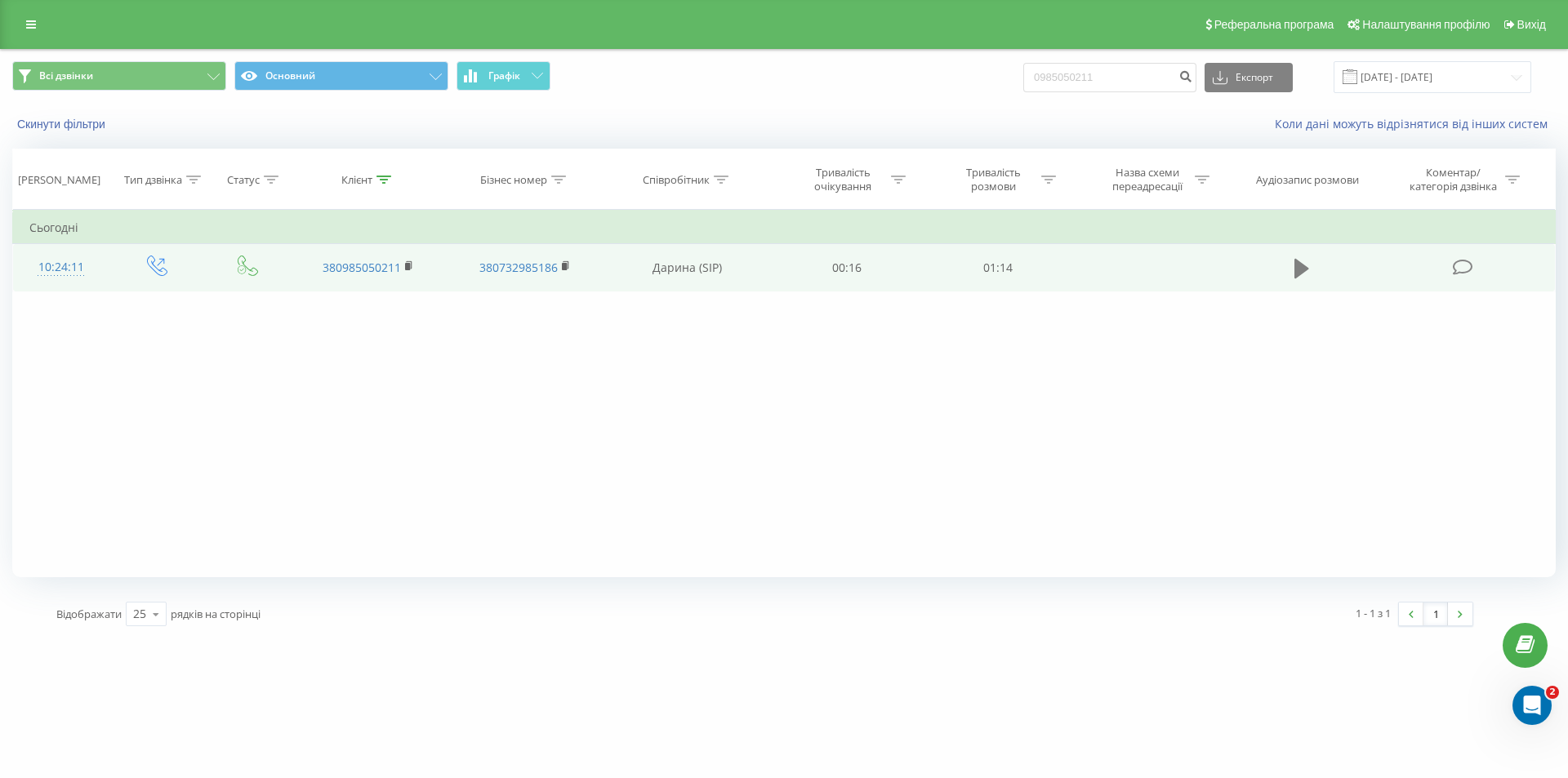
scroll to position [2377, 0]
click at [1293, 269] on button at bounding box center [1301, 269] width 24 height 24
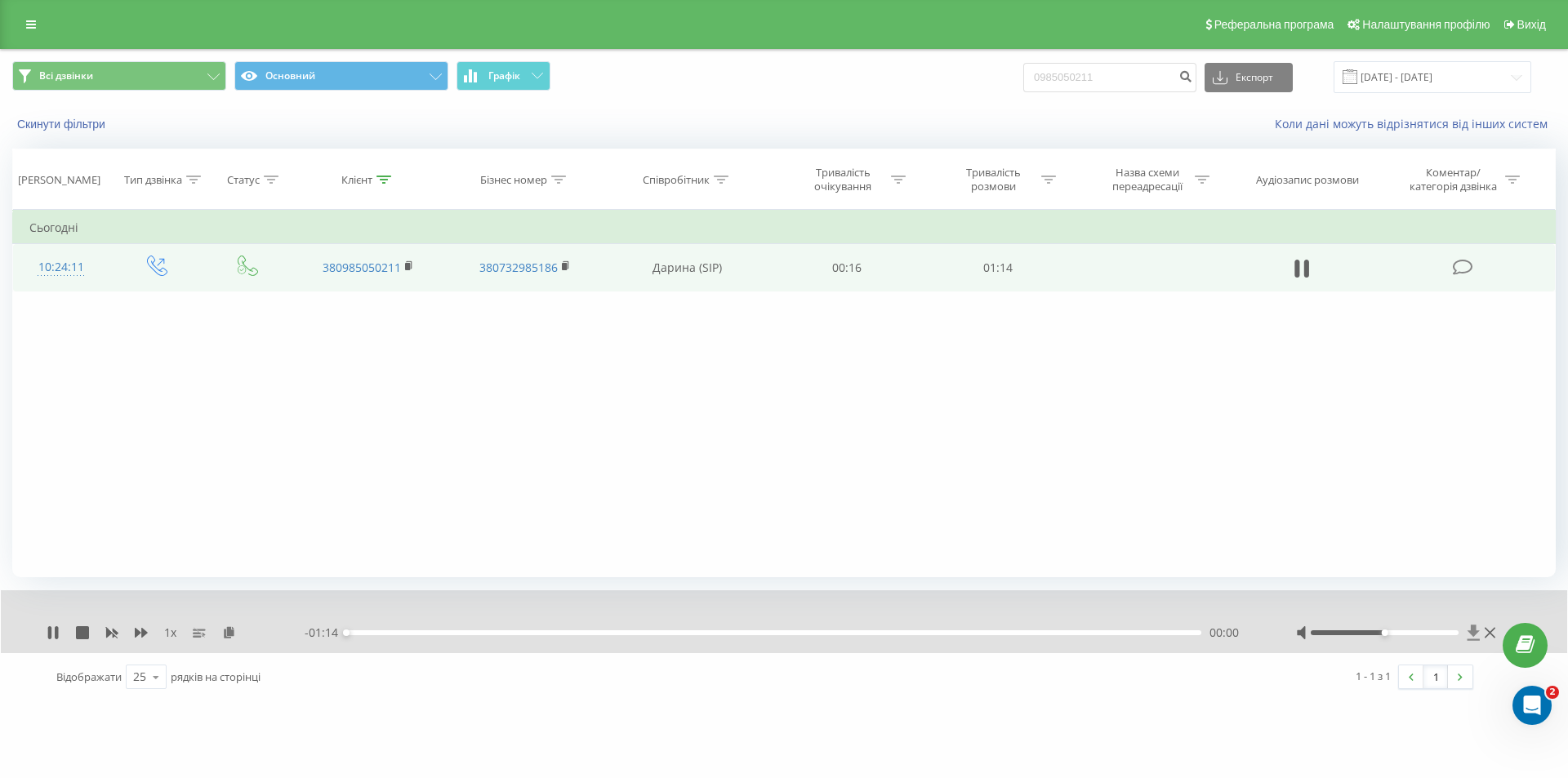
click at [1476, 628] on icon at bounding box center [1473, 633] width 14 height 16
click at [50, 630] on icon at bounding box center [50, 633] width 3 height 13
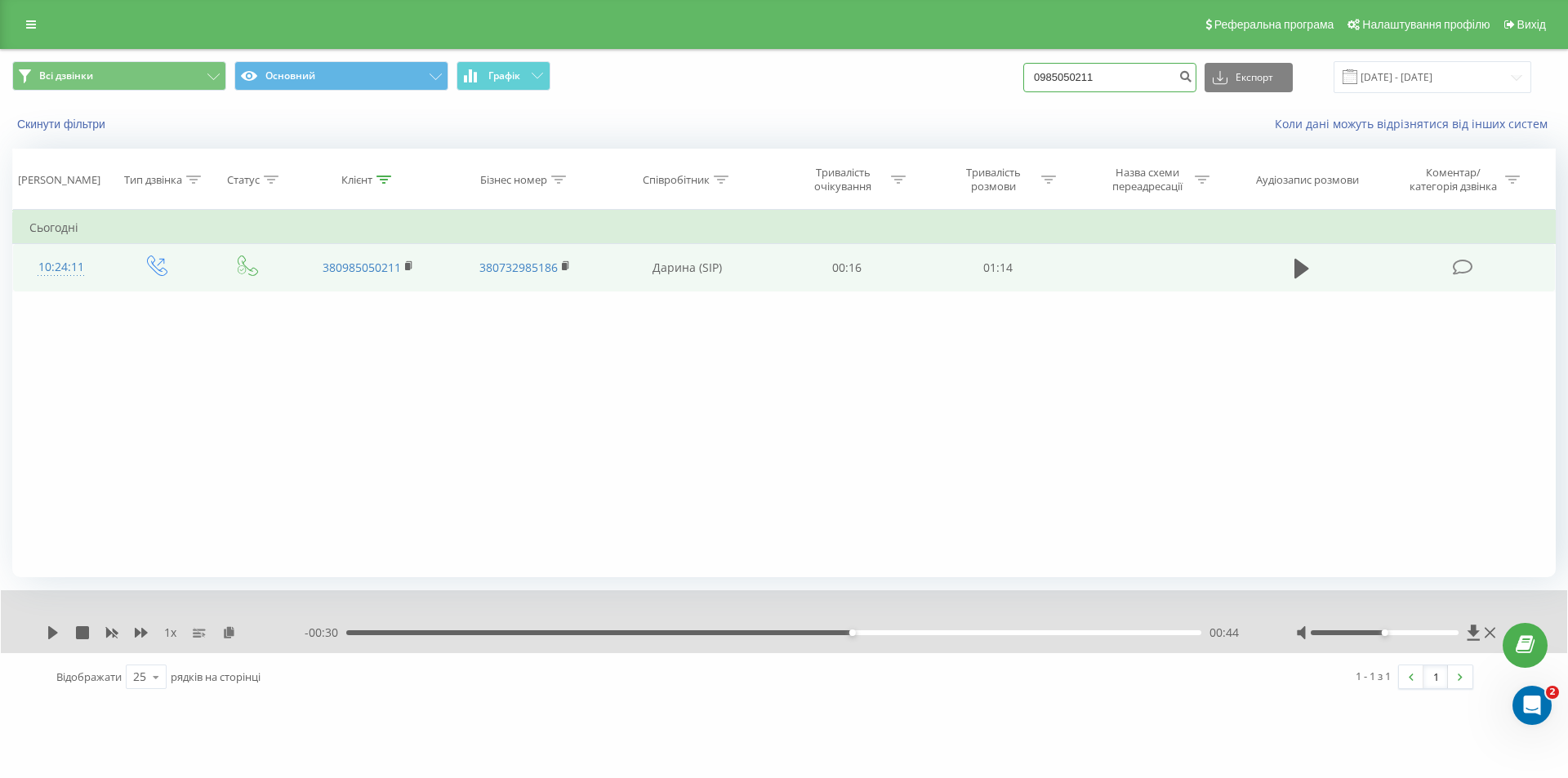
drag, startPoint x: 1137, startPoint y: 74, endPoint x: 1040, endPoint y: 87, distance: 97.9
click at [1040, 87] on input "0985050211" at bounding box center [1109, 77] width 173 height 29
paste input "662214826"
type input "0662214826"
click at [1196, 87] on button "submit" at bounding box center [1185, 77] width 22 height 29
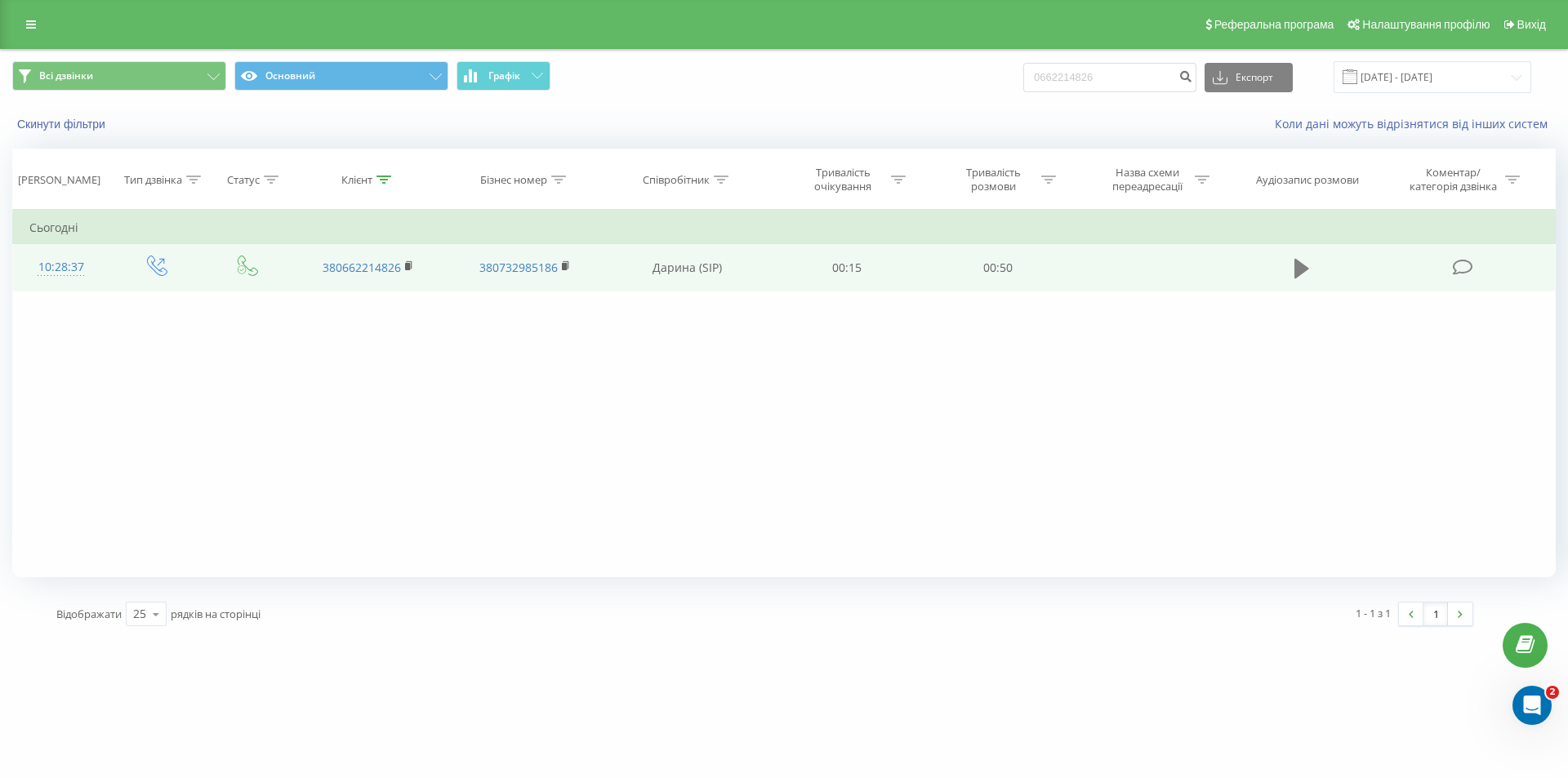
click at [1302, 273] on icon at bounding box center [1301, 269] width 15 height 20
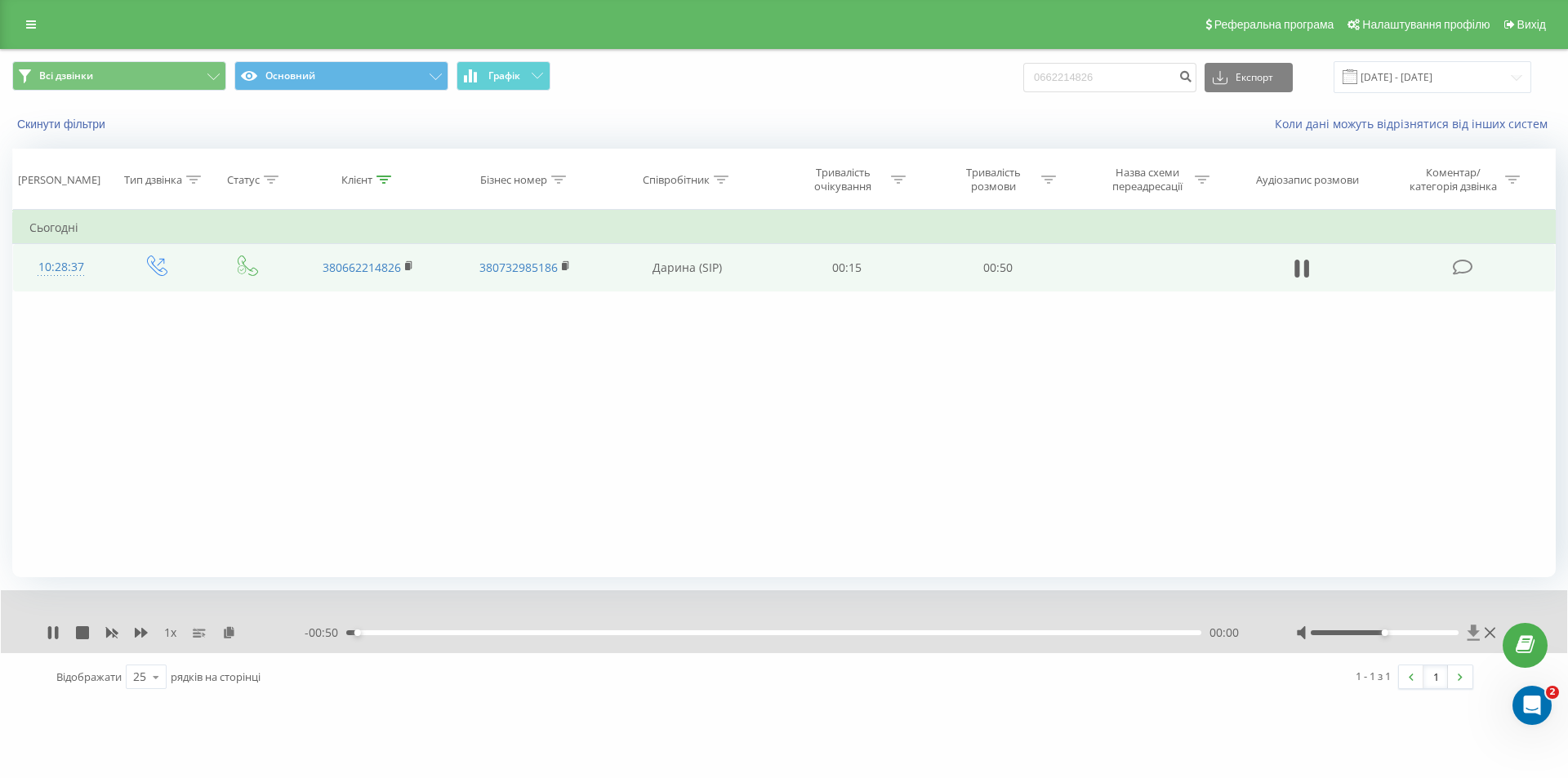
click at [1474, 631] on icon at bounding box center [1473, 633] width 12 height 15
click at [52, 626] on div "1 x" at bounding box center [176, 633] width 258 height 16
click at [56, 633] on icon at bounding box center [57, 633] width 3 height 13
drag, startPoint x: 1096, startPoint y: 84, endPoint x: 1060, endPoint y: 77, distance: 36.7
click at [1060, 77] on div "Всі дзвінки Основний Графік 0662214826 Експорт .csv .xls .xlsx 19.05.2025 - 19.…" at bounding box center [784, 77] width 1566 height 55
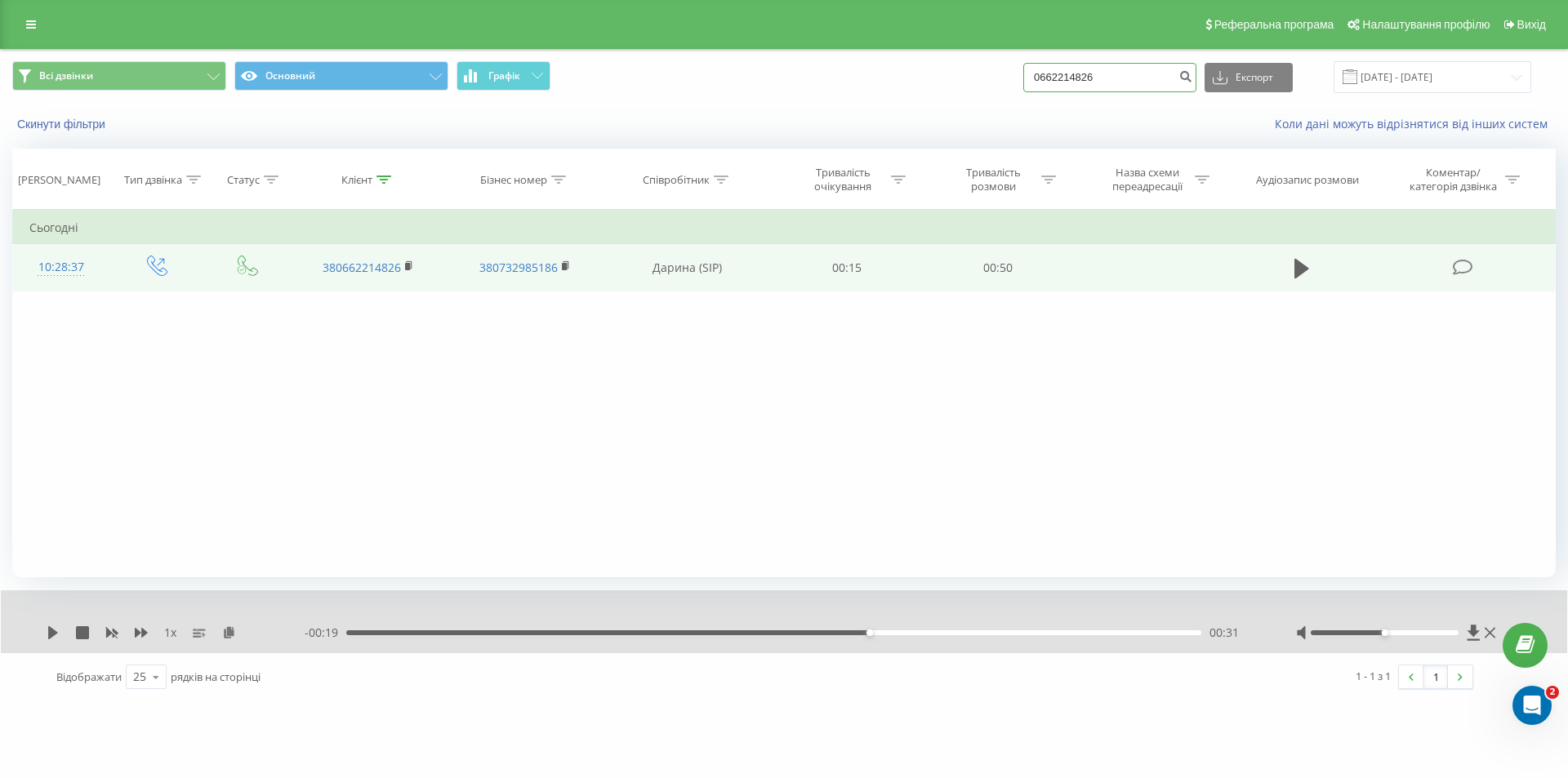
drag, startPoint x: 1139, startPoint y: 75, endPoint x: 1031, endPoint y: 68, distance: 108.2
click at [1031, 68] on div "Всі дзвінки Основний Графік 0662214826 Експорт .csv .xls .xlsx 19.05.2025 - 19.…" at bounding box center [783, 77] width 1543 height 32
paste input "976380100"
type input "0976380100"
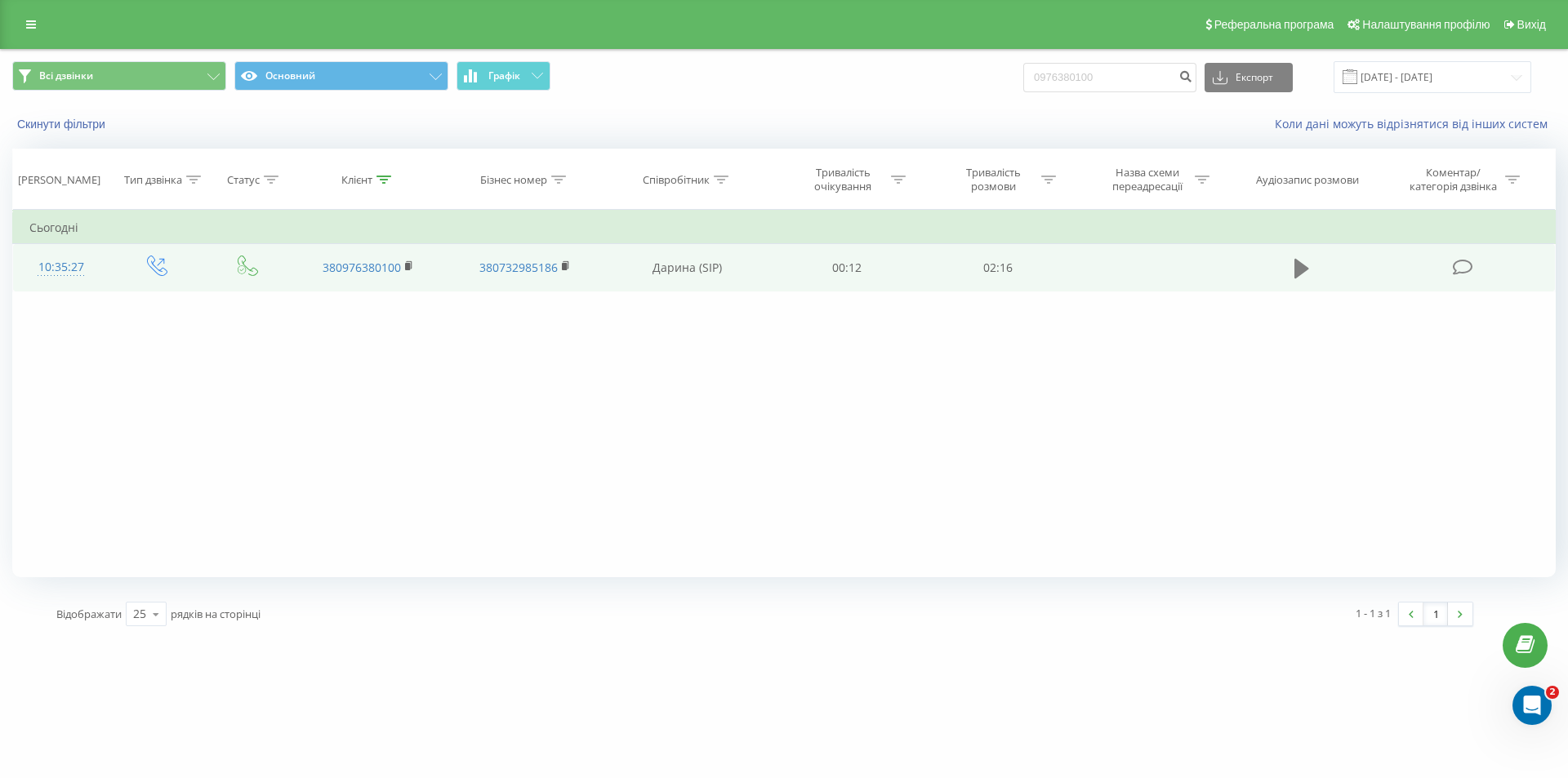
click at [1306, 261] on icon at bounding box center [1301, 269] width 15 height 23
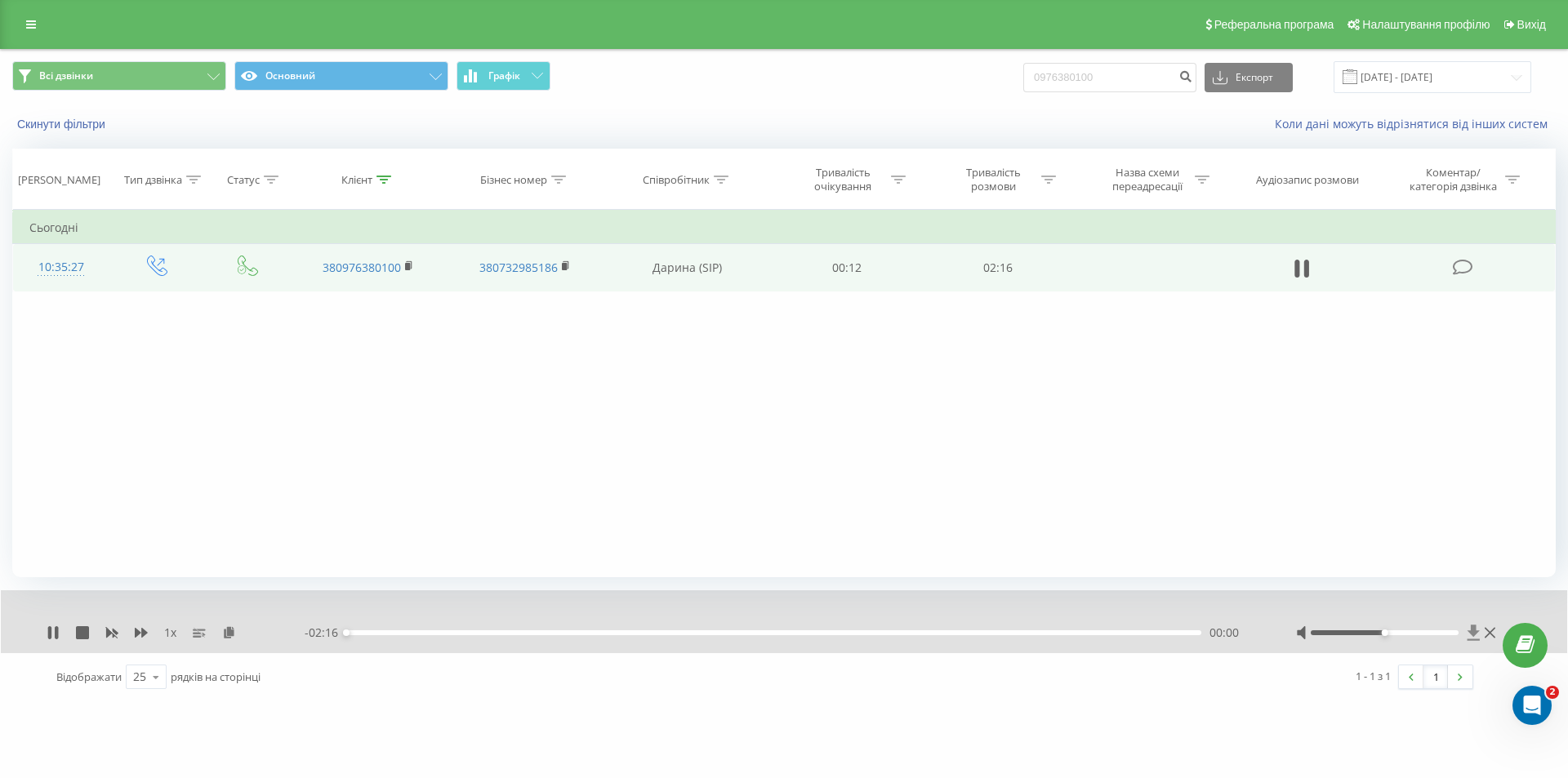
click at [1471, 630] on icon at bounding box center [1473, 633] width 12 height 15
click at [1304, 269] on icon at bounding box center [1306, 269] width 5 height 18
click at [1477, 635] on icon at bounding box center [1473, 633] width 14 height 16
drag, startPoint x: 1138, startPoint y: 77, endPoint x: 985, endPoint y: 85, distance: 153.2
click at [985, 85] on div "Всі дзвінки Основний Графік 0976380100 Експорт .csv .xls .xlsx 19.05.2025 - 19.…" at bounding box center [783, 77] width 1543 height 32
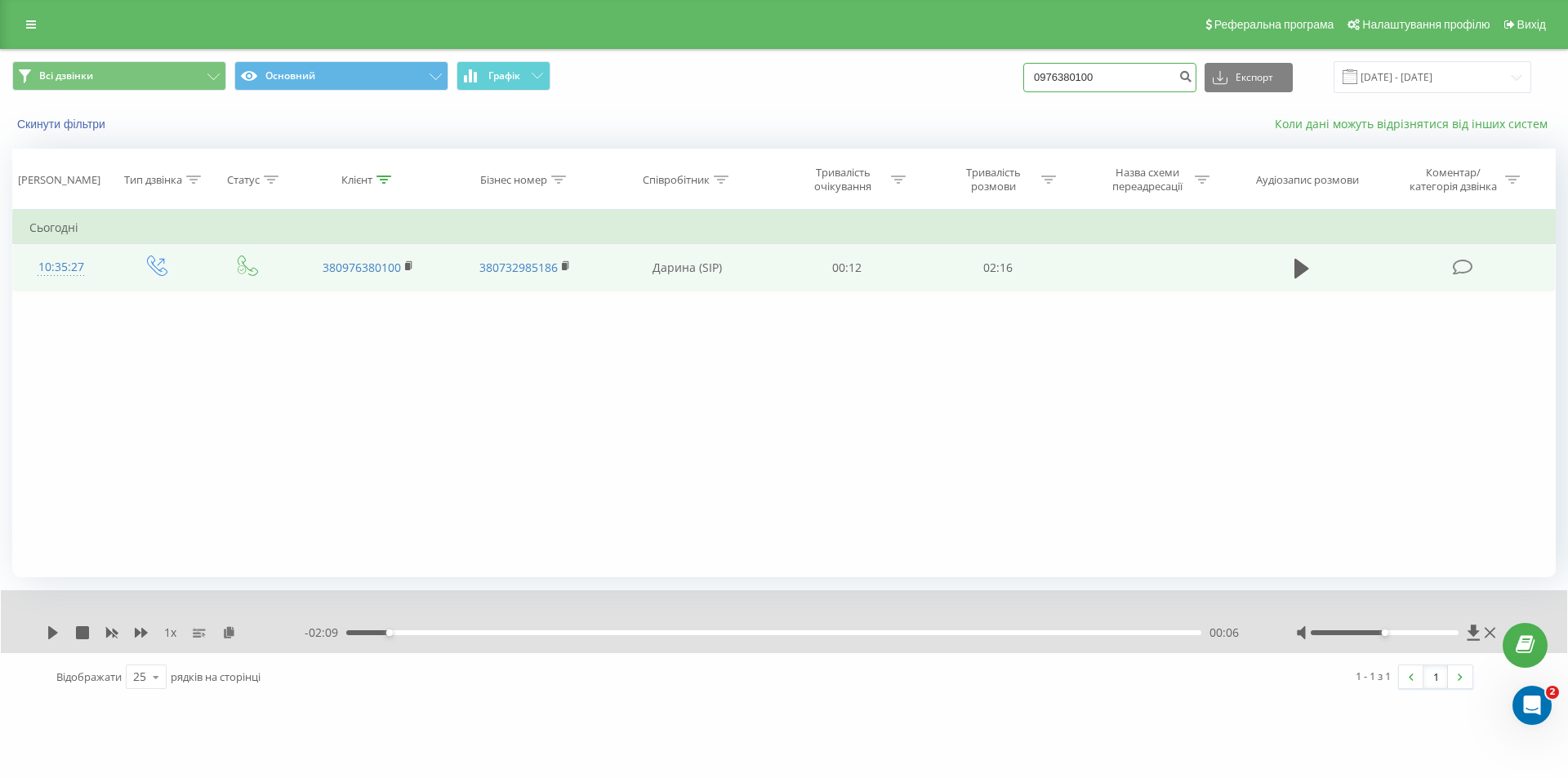
paste input "54956121"
type input "0954956121"
click at [1196, 74] on button "submit" at bounding box center [1185, 77] width 22 height 29
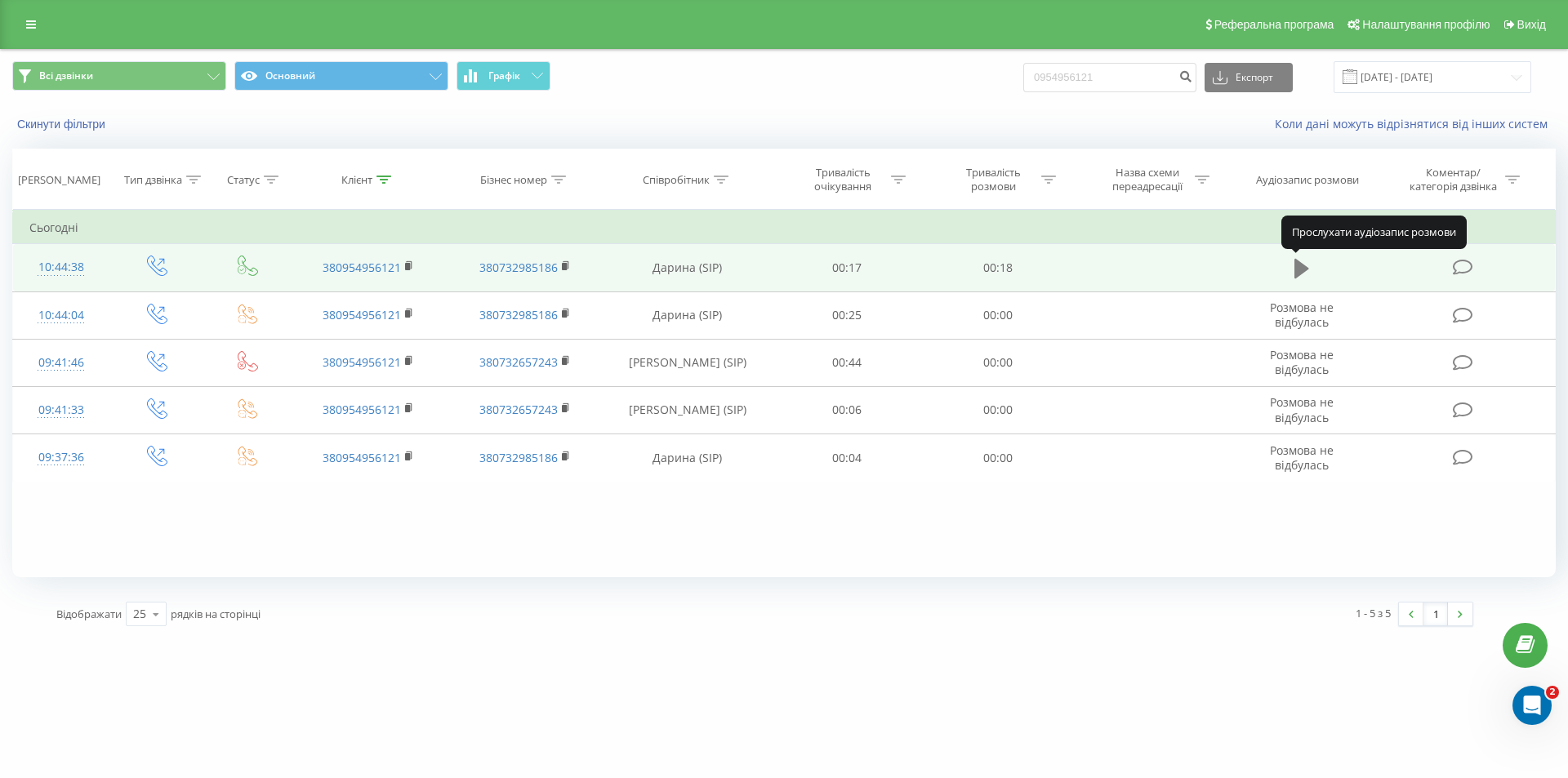
click at [1310, 263] on button at bounding box center [1301, 269] width 24 height 24
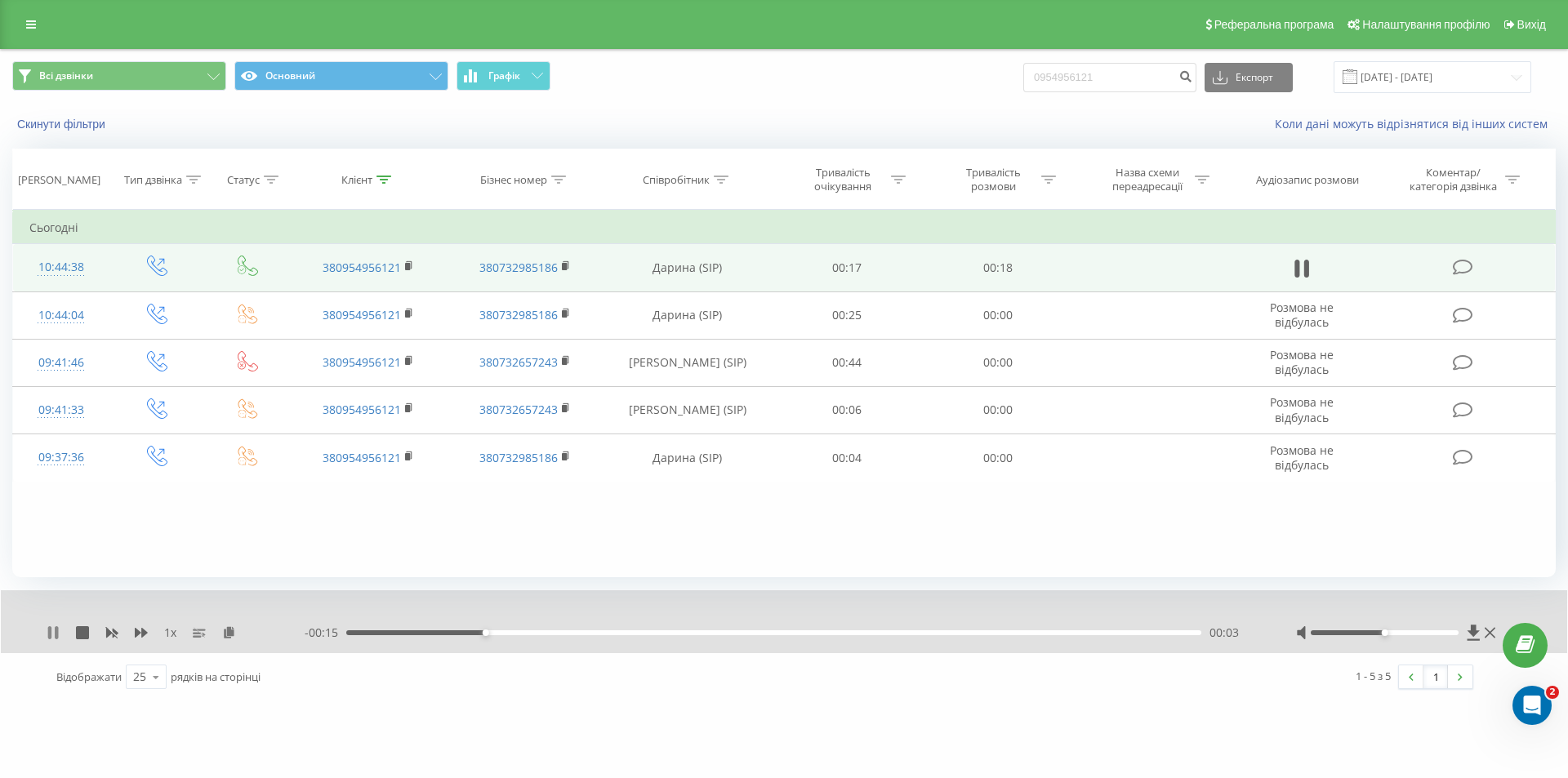
click at [55, 629] on icon at bounding box center [52, 633] width 13 height 13
click at [1472, 634] on icon at bounding box center [1473, 633] width 12 height 15
drag, startPoint x: 1142, startPoint y: 76, endPoint x: 1040, endPoint y: 74, distance: 102.0
click at [1040, 74] on input "0954956121" at bounding box center [1109, 77] width 173 height 29
paste input "675636878"
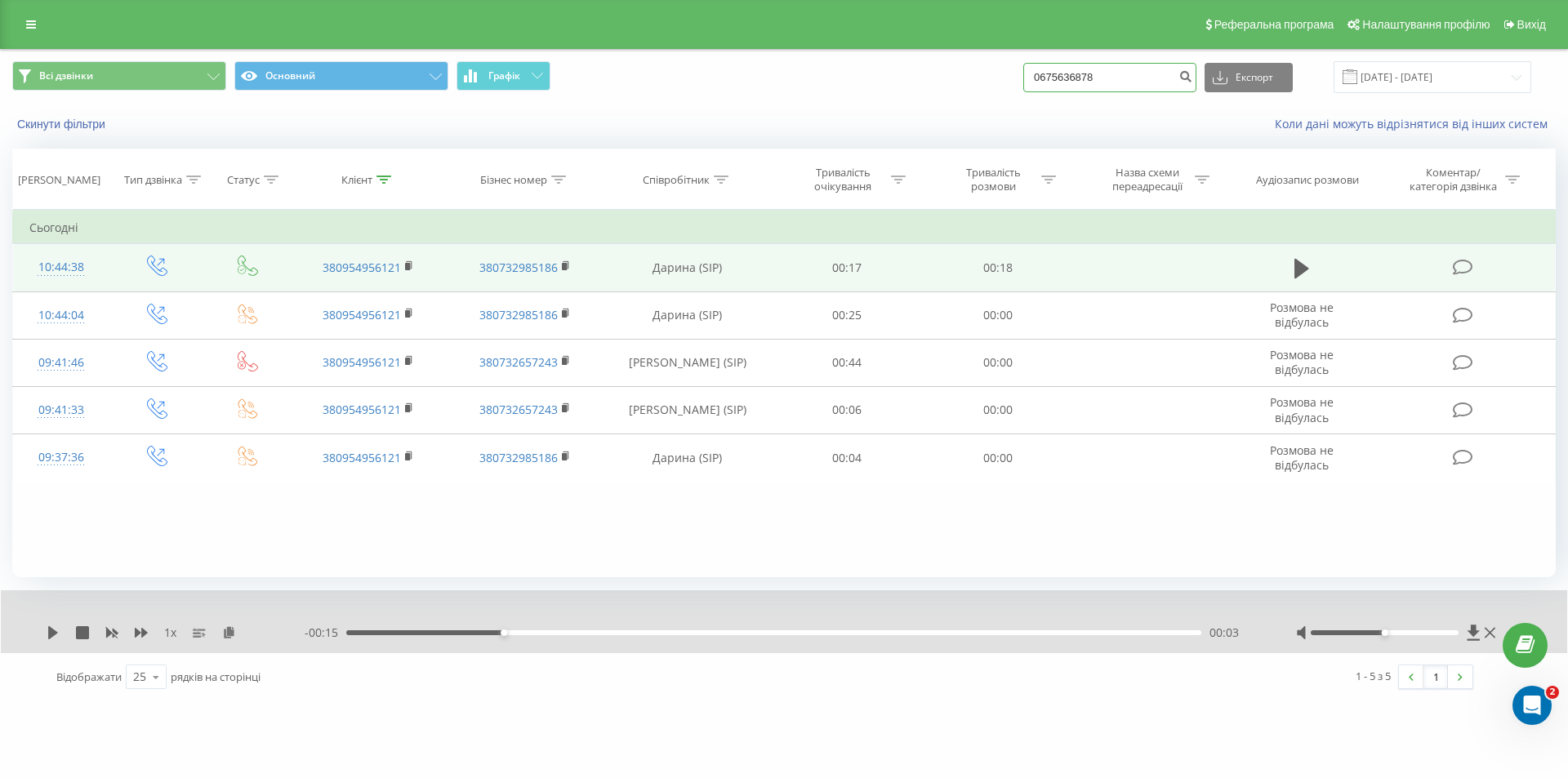
type input "0675636878"
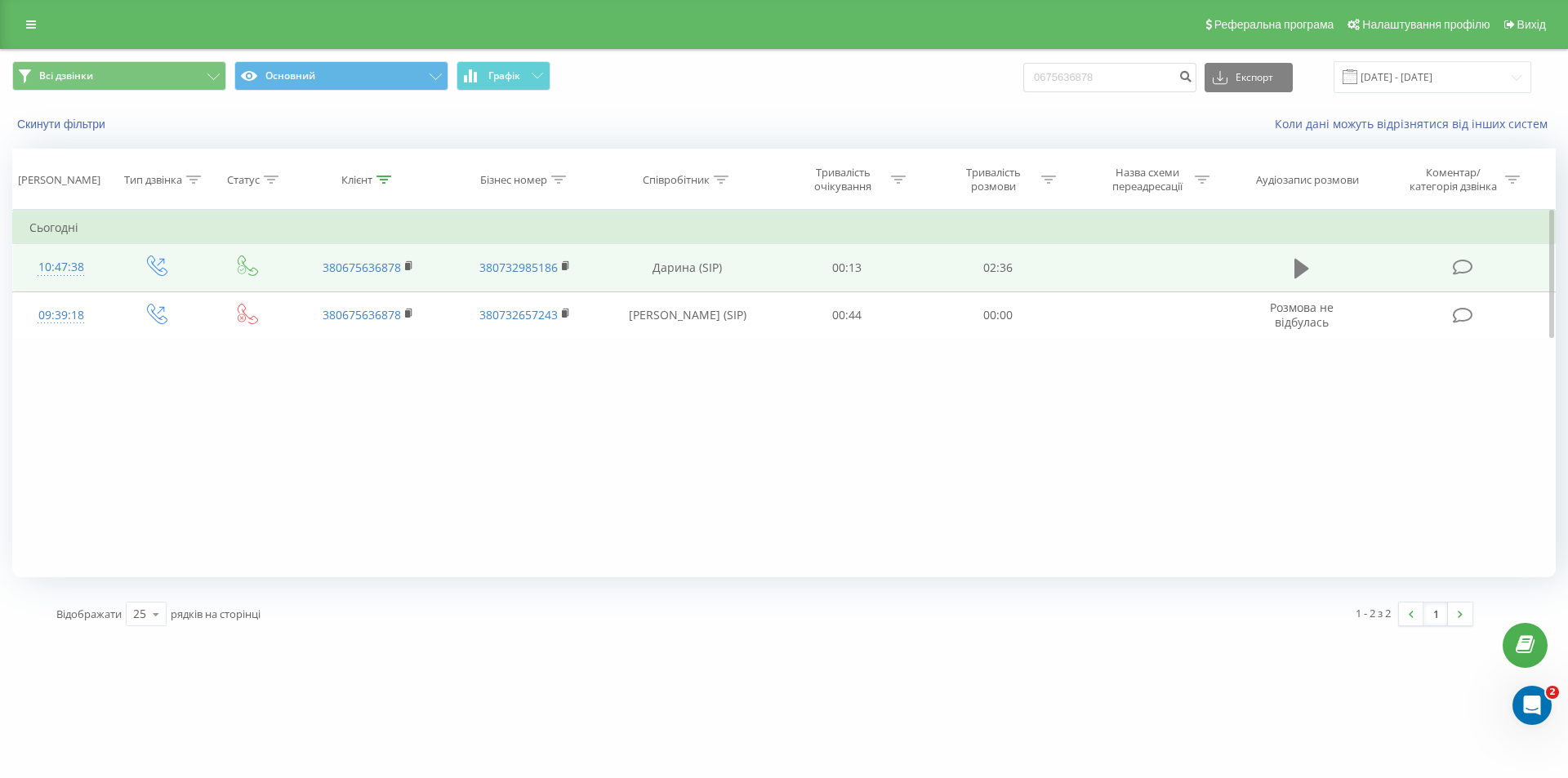
click at [1304, 259] on icon at bounding box center [1301, 269] width 15 height 23
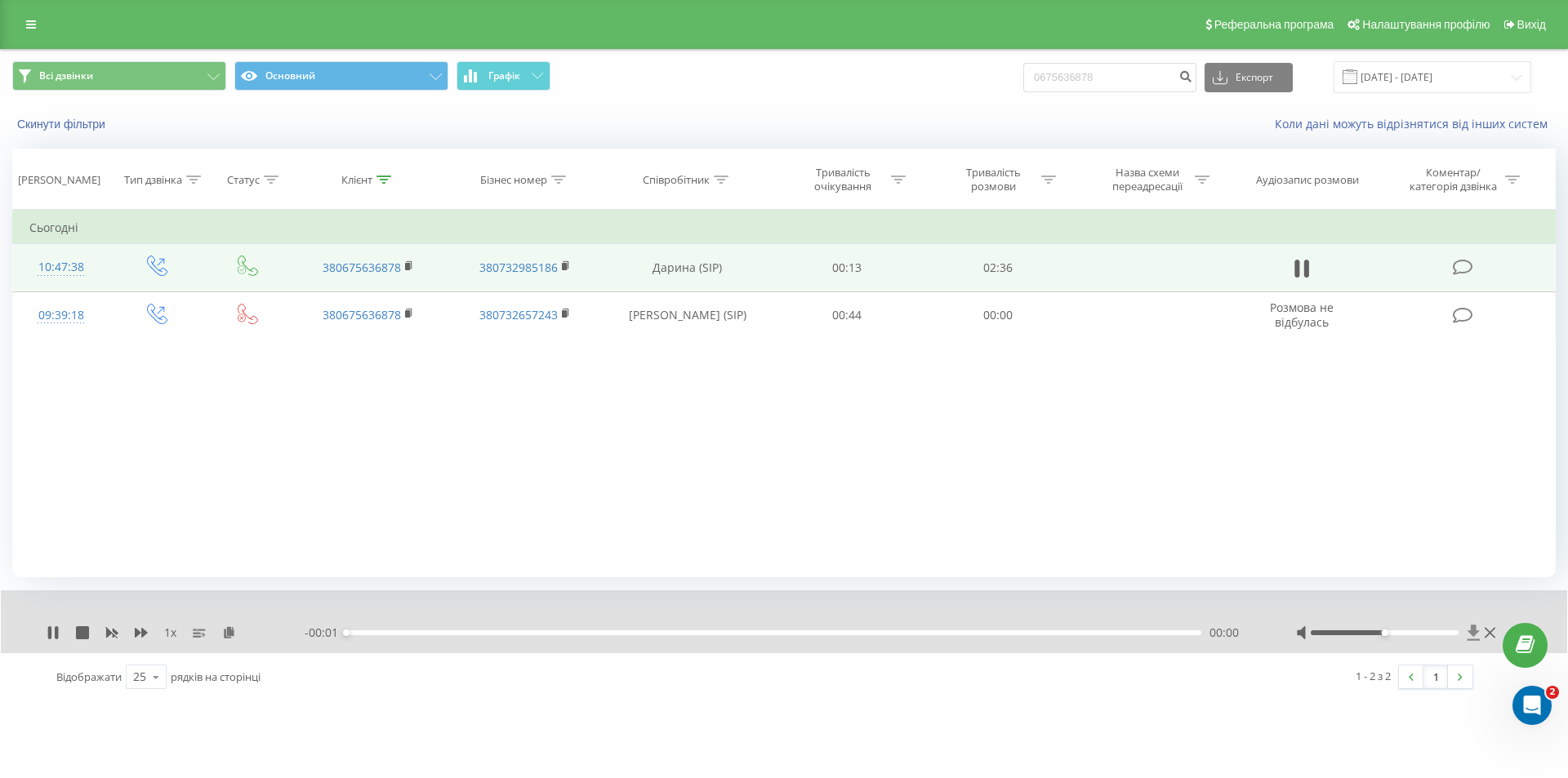
click at [1474, 630] on icon at bounding box center [1473, 633] width 12 height 15
click at [56, 627] on icon at bounding box center [57, 633] width 3 height 13
drag, startPoint x: 1104, startPoint y: 76, endPoint x: 1044, endPoint y: 77, distance: 60.0
click at [1044, 77] on input "0675636878" at bounding box center [1109, 77] width 173 height 29
paste input "68827909"
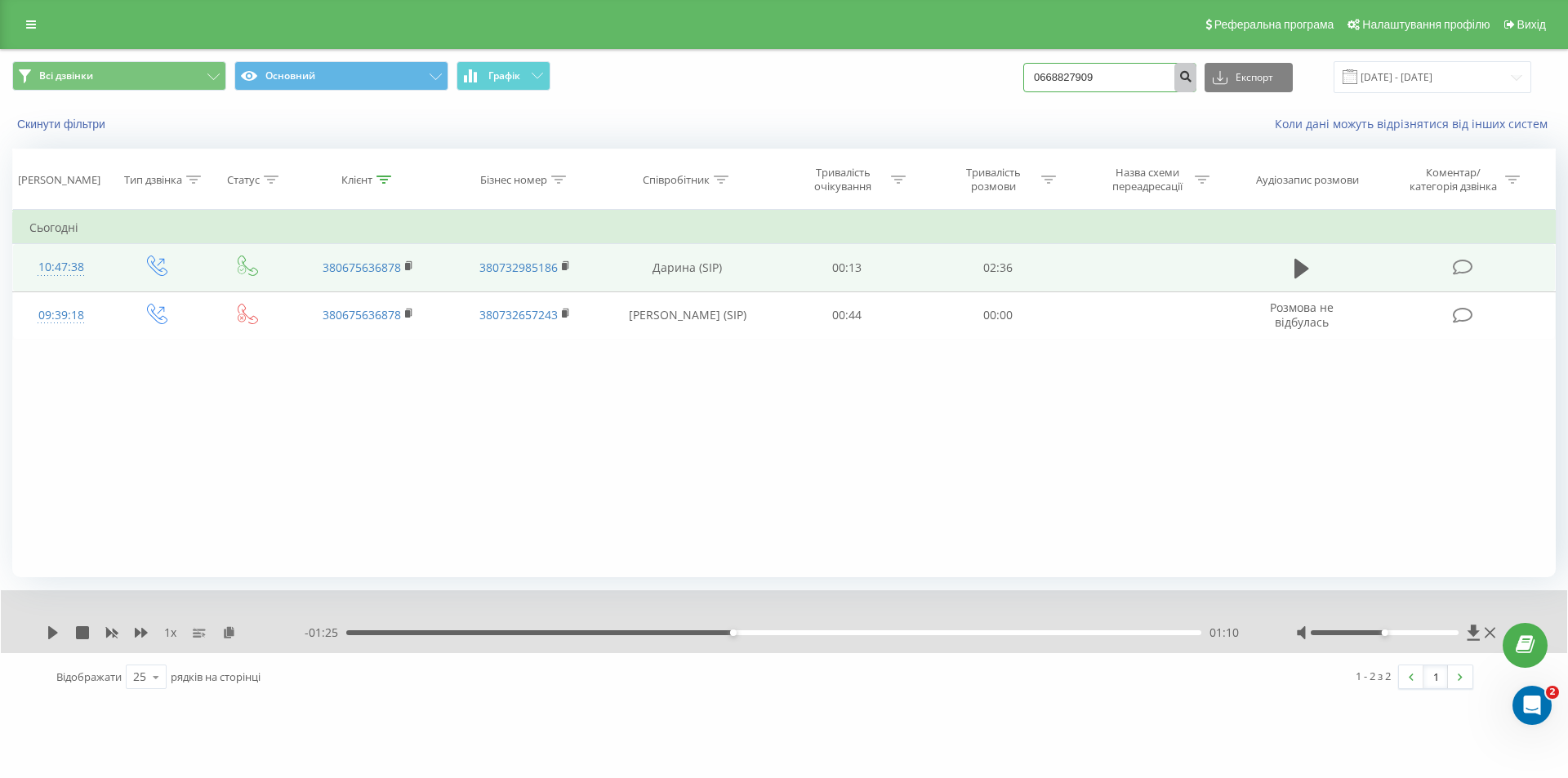
type input "0668827909"
click at [1192, 78] on icon "submit" at bounding box center [1185, 74] width 14 height 9
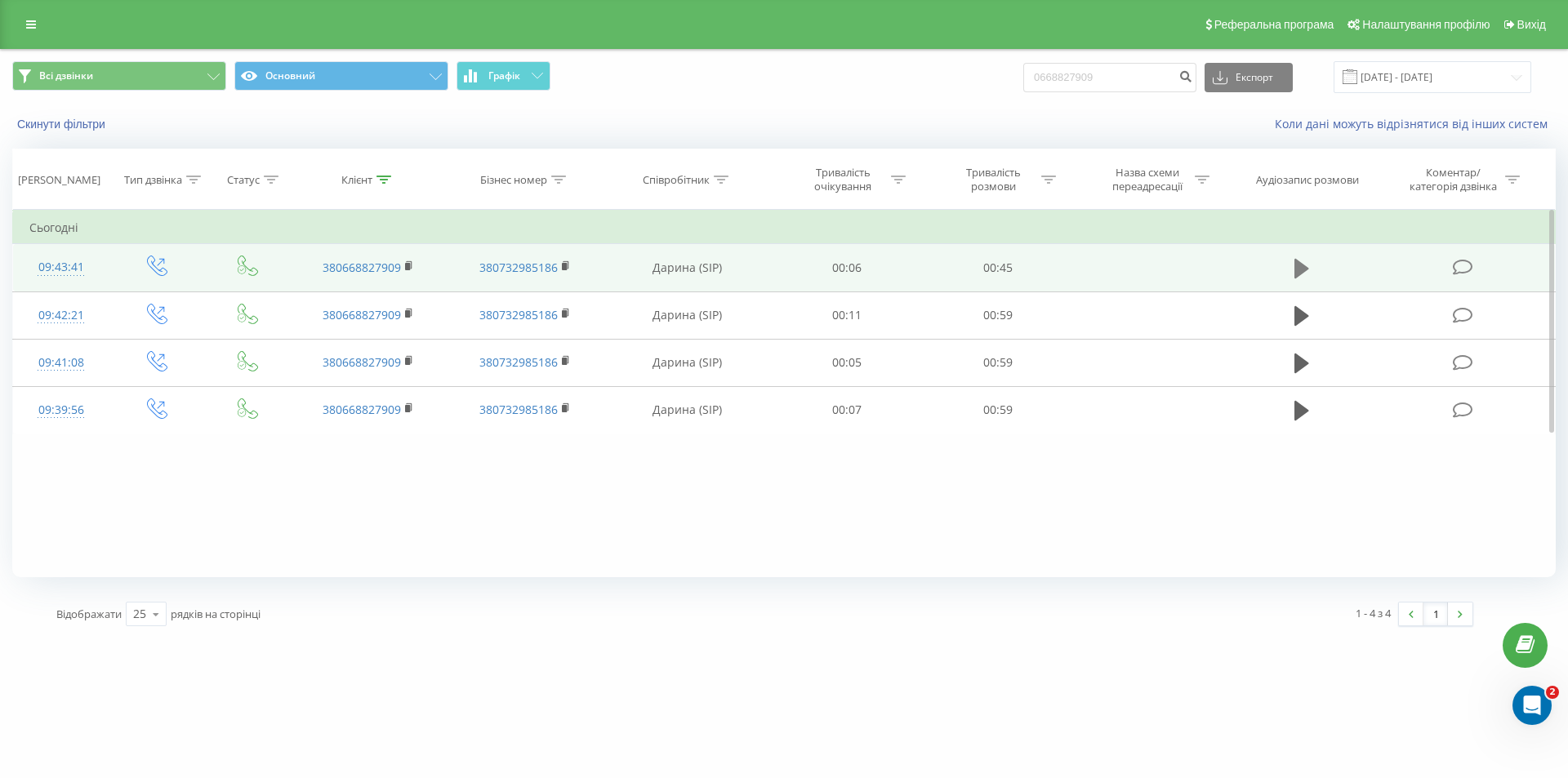
click at [1305, 275] on icon at bounding box center [1301, 269] width 15 height 23
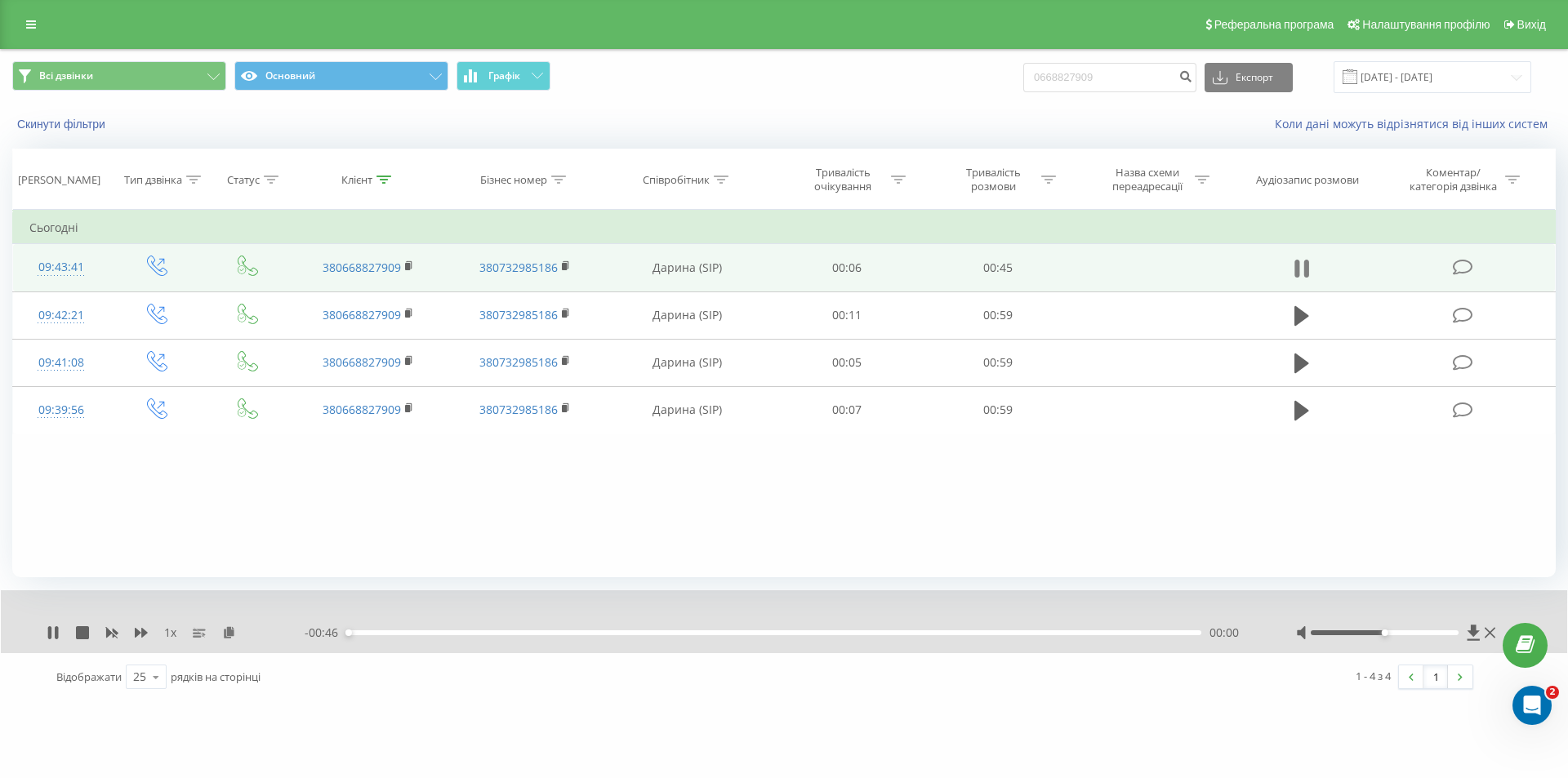
click at [1299, 275] on icon at bounding box center [1297, 269] width 5 height 18
click at [1474, 631] on icon at bounding box center [1473, 633] width 12 height 15
drag, startPoint x: 1141, startPoint y: 71, endPoint x: 1028, endPoint y: 77, distance: 113.2
click at [1028, 77] on div "Всі дзвінки Основний Графік 0668827909 Експорт .csv .xls .xlsx 19.05.2025 - 19.…" at bounding box center [783, 77] width 1543 height 32
paste input "2122064"
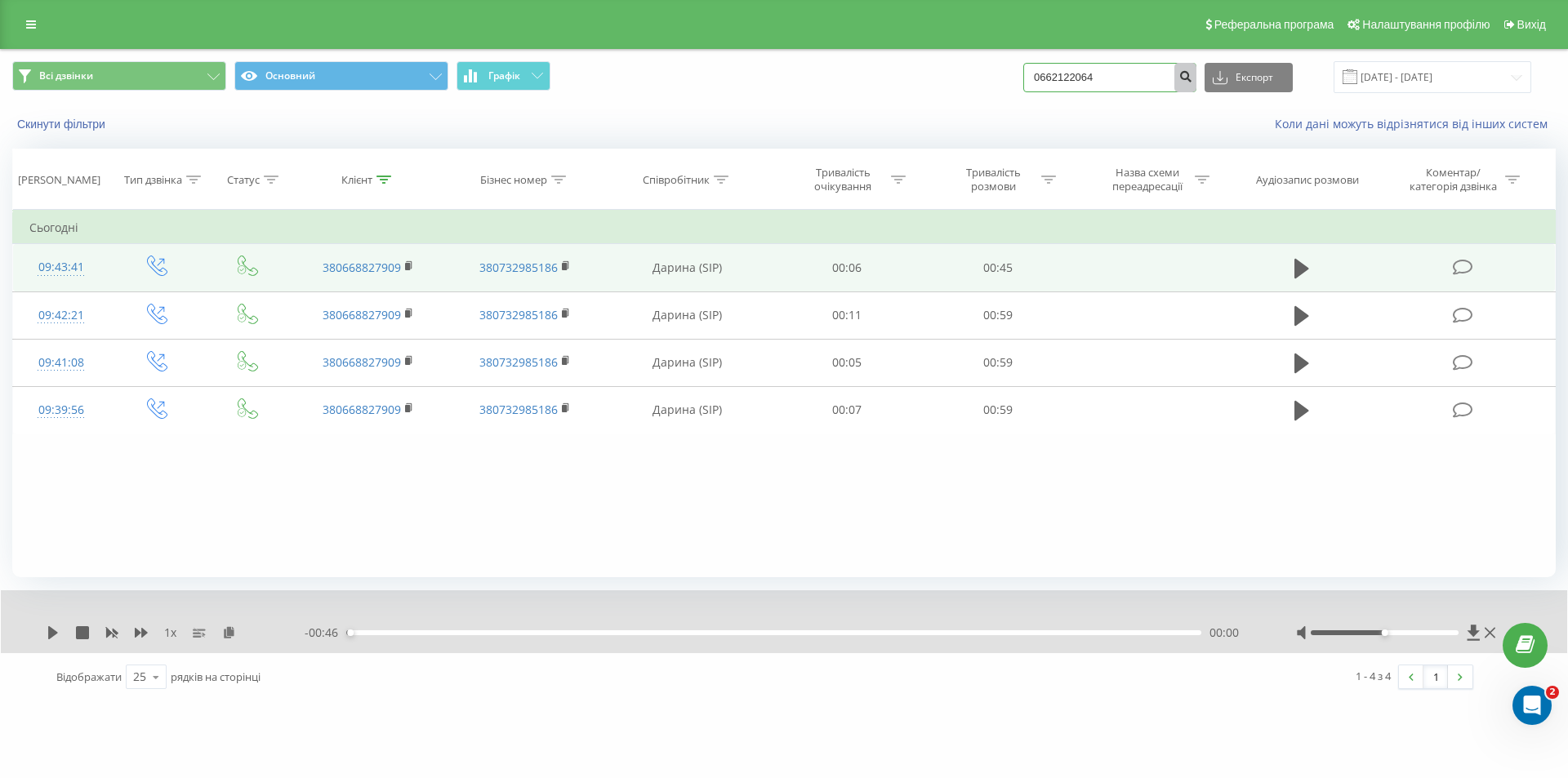
type input "0662122064"
click at [1194, 80] on button "submit" at bounding box center [1185, 77] width 22 height 29
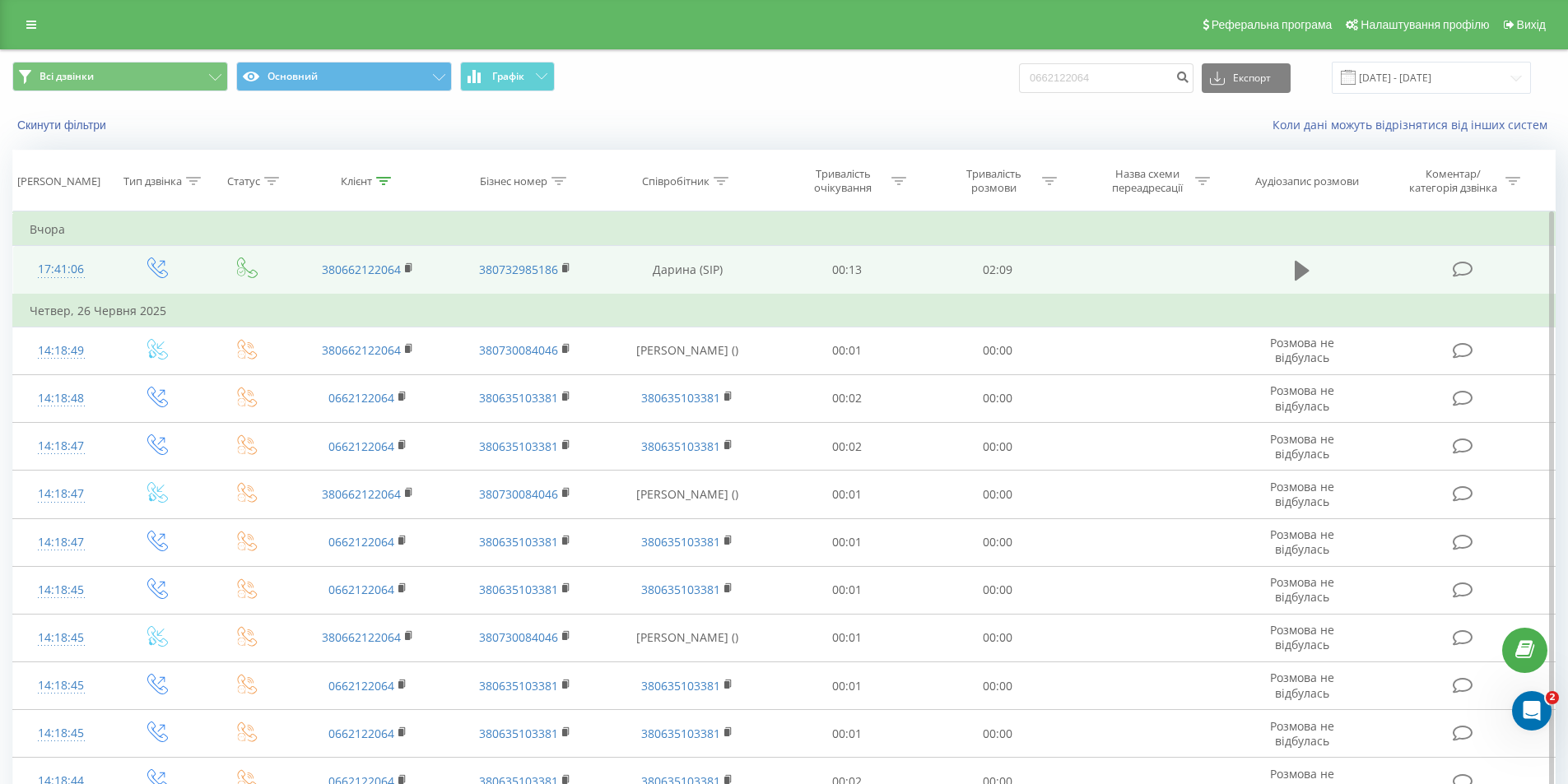
click at [1294, 269] on icon at bounding box center [1301, 271] width 15 height 20
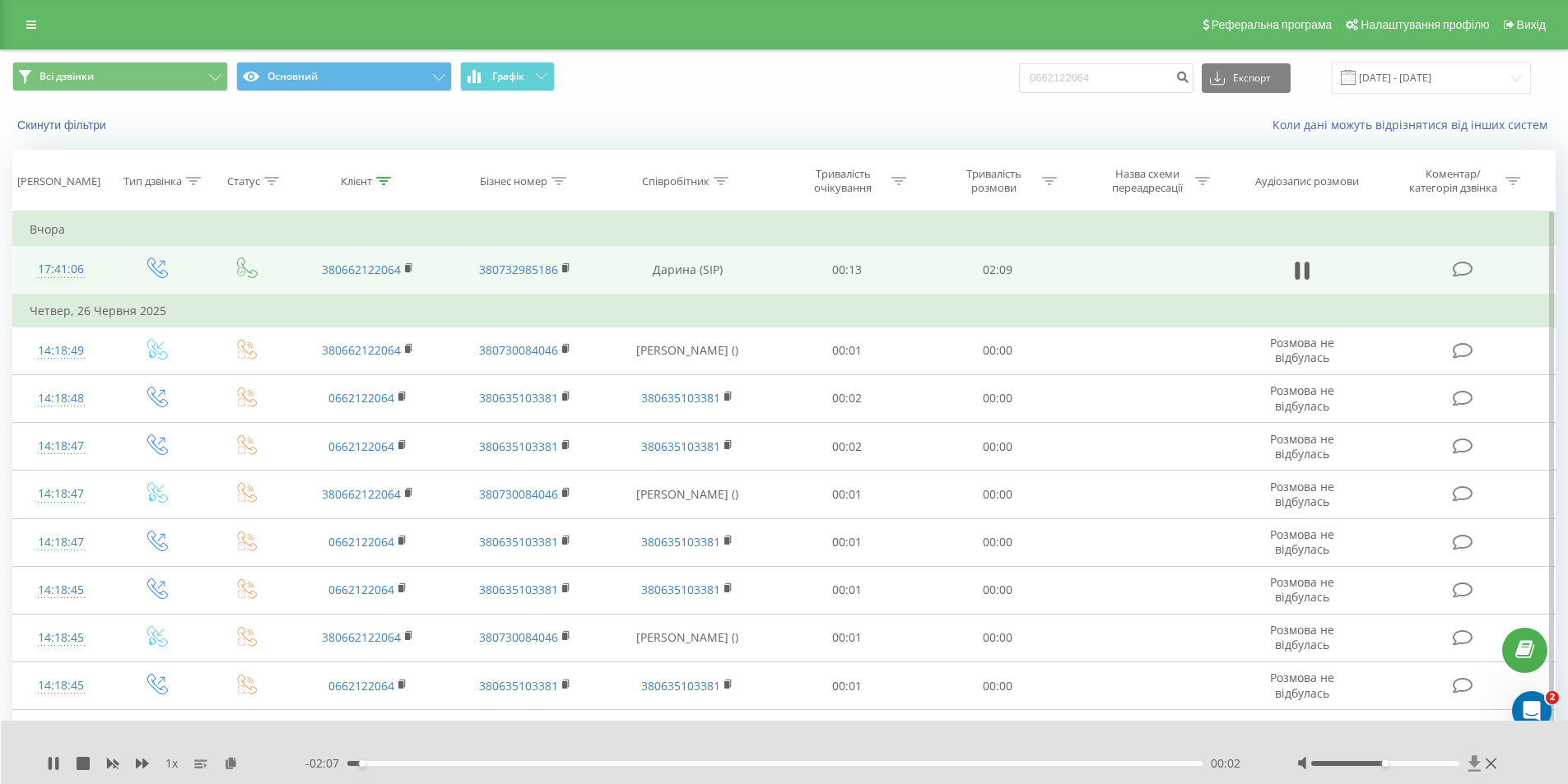
click at [1477, 765] on icon at bounding box center [1474, 763] width 14 height 16
drag, startPoint x: 37, startPoint y: 761, endPoint x: 46, endPoint y: 761, distance: 9.0
click at [38, 761] on div "1 x - 02:04 00:05 00:05" at bounding box center [785, 752] width 1568 height 63
click at [56, 762] on icon at bounding box center [57, 763] width 3 height 13
drag, startPoint x: 1127, startPoint y: 78, endPoint x: 1017, endPoint y: 75, distance: 110.0
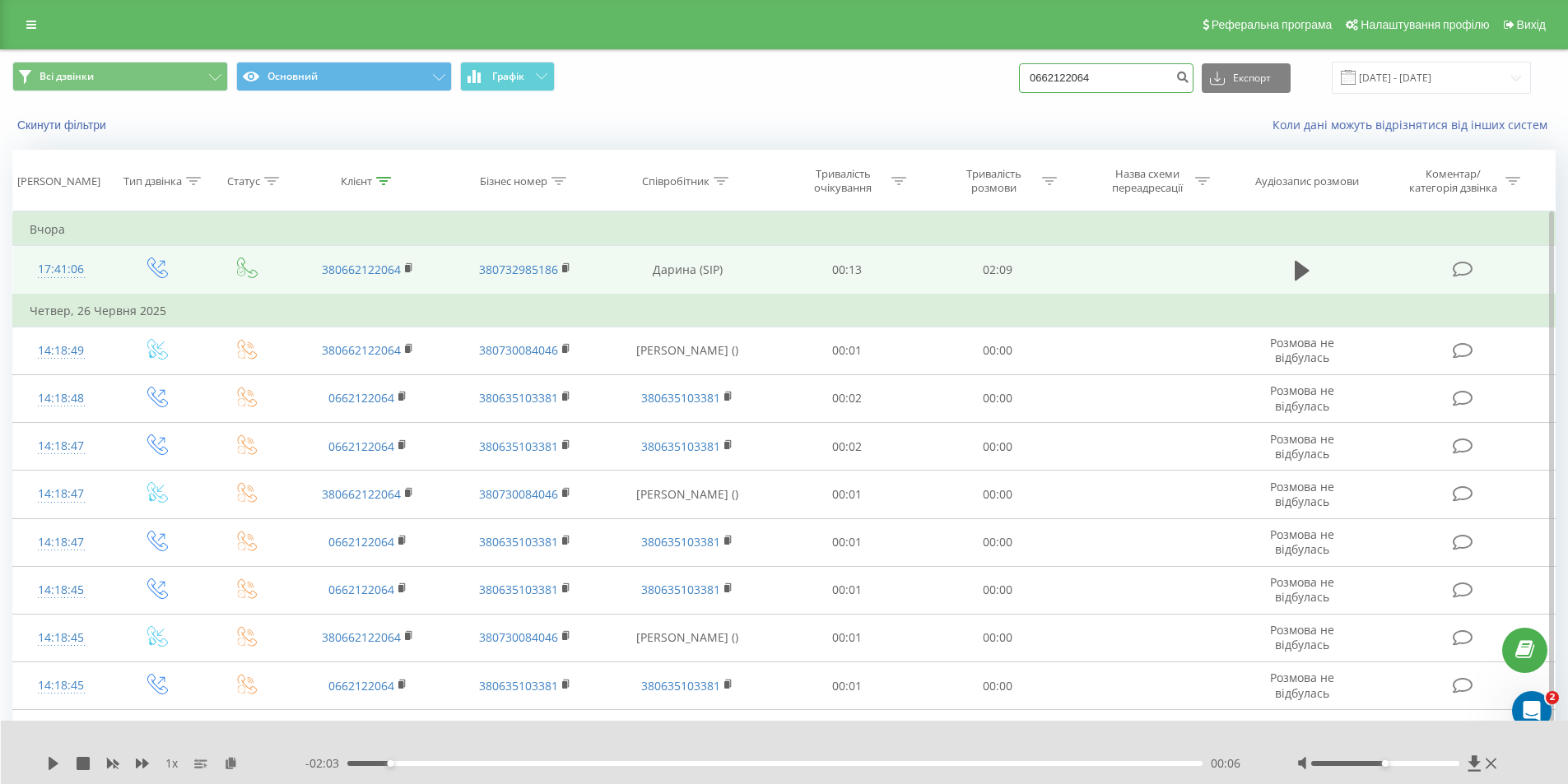
click at [1017, 75] on div "Всі дзвінки Основний Графік 0662122064 Експорт .csv .xls .xlsx [DATE] - [DATE]" at bounding box center [783, 77] width 1543 height 32
paste input "976380100"
type input "0976380100"
click at [1193, 82] on button "submit" at bounding box center [1182, 78] width 23 height 29
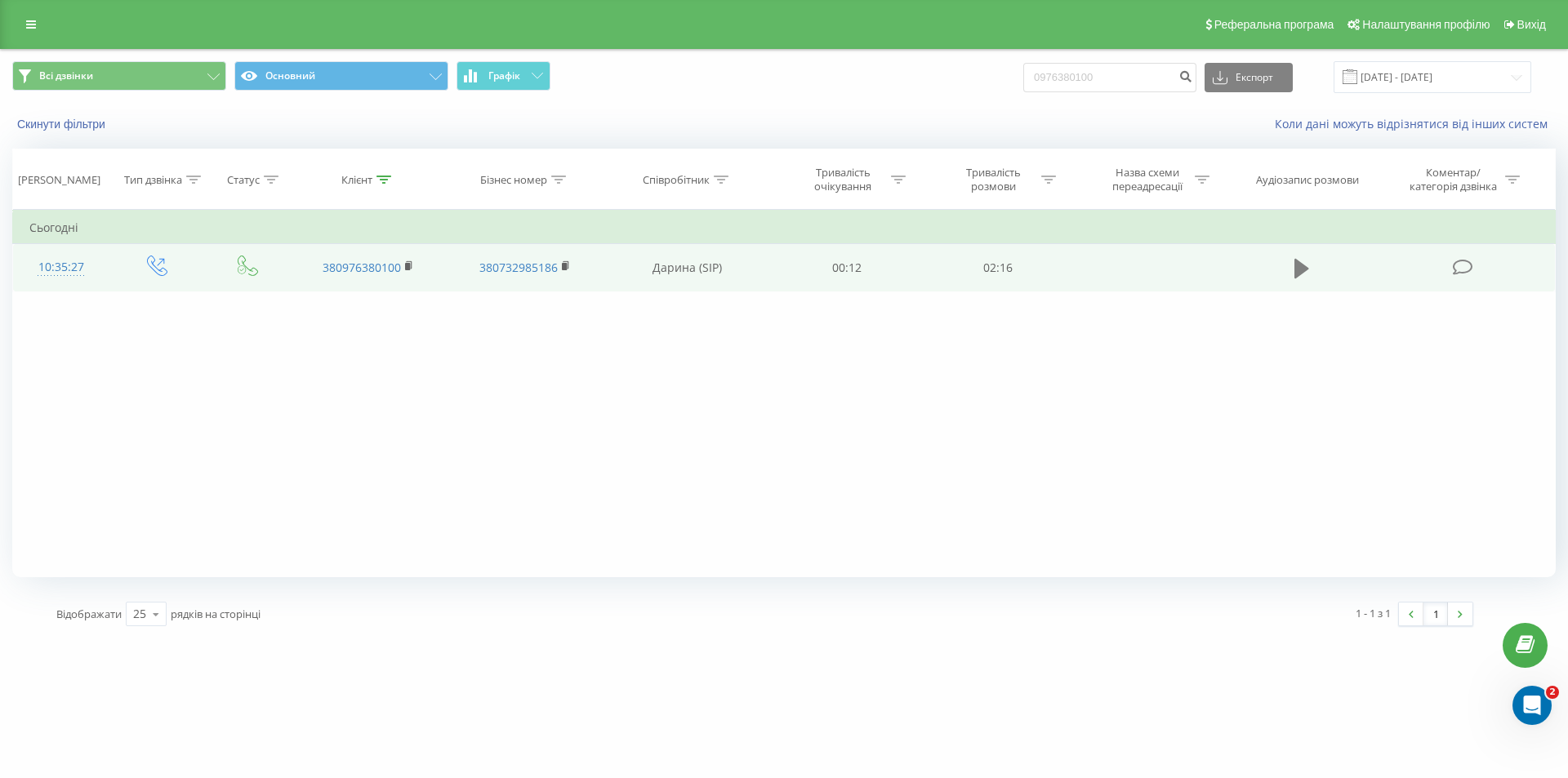
click at [1299, 259] on icon at bounding box center [1301, 269] width 15 height 23
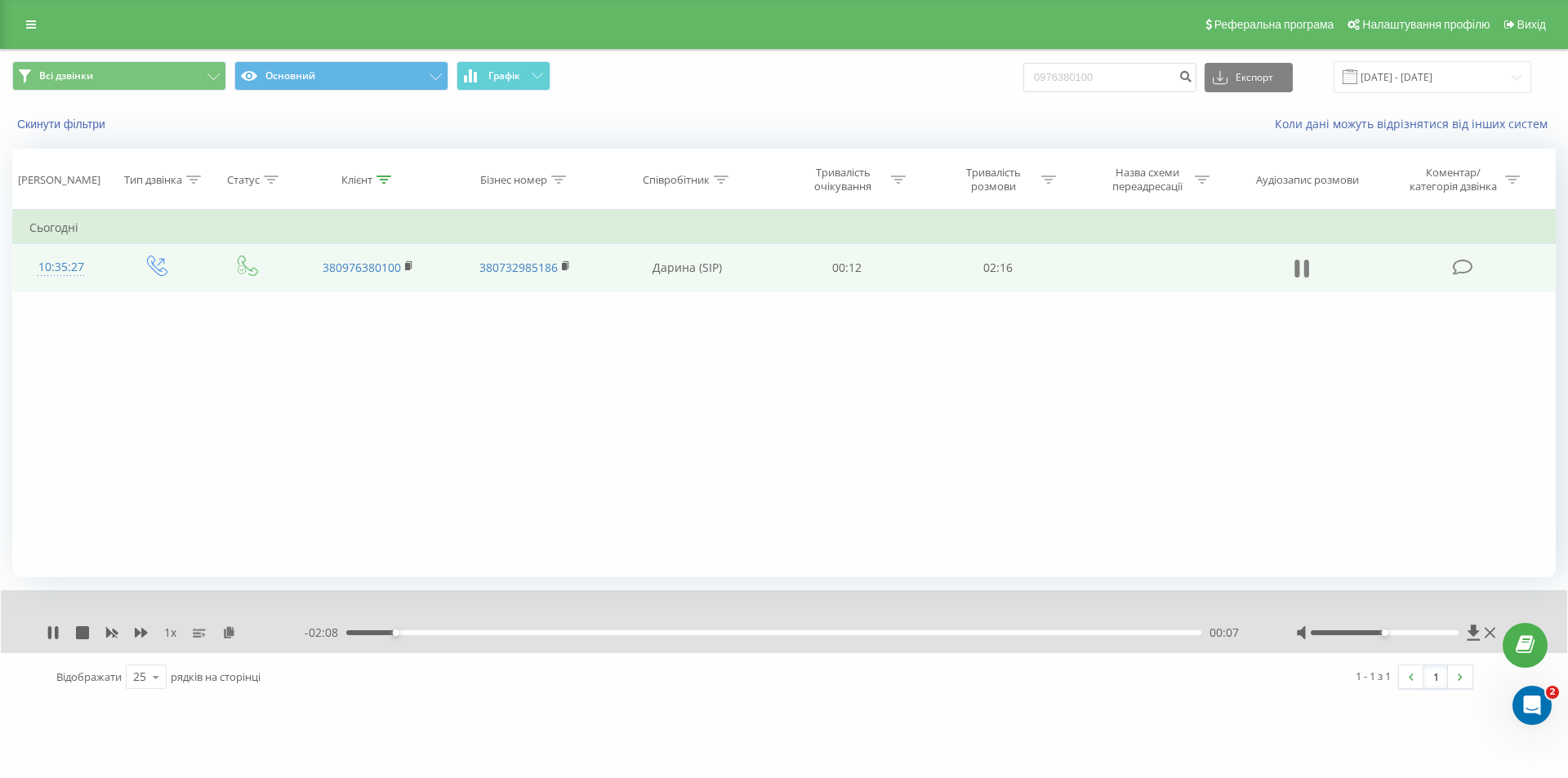
click at [1297, 266] on icon at bounding box center [1297, 269] width 5 height 18
click at [1473, 629] on icon at bounding box center [1473, 633] width 12 height 15
drag, startPoint x: 1114, startPoint y: 76, endPoint x: 1049, endPoint y: 71, distance: 65.2
click at [1049, 71] on input "0976380100" at bounding box center [1109, 77] width 173 height 29
paste input "675636878"
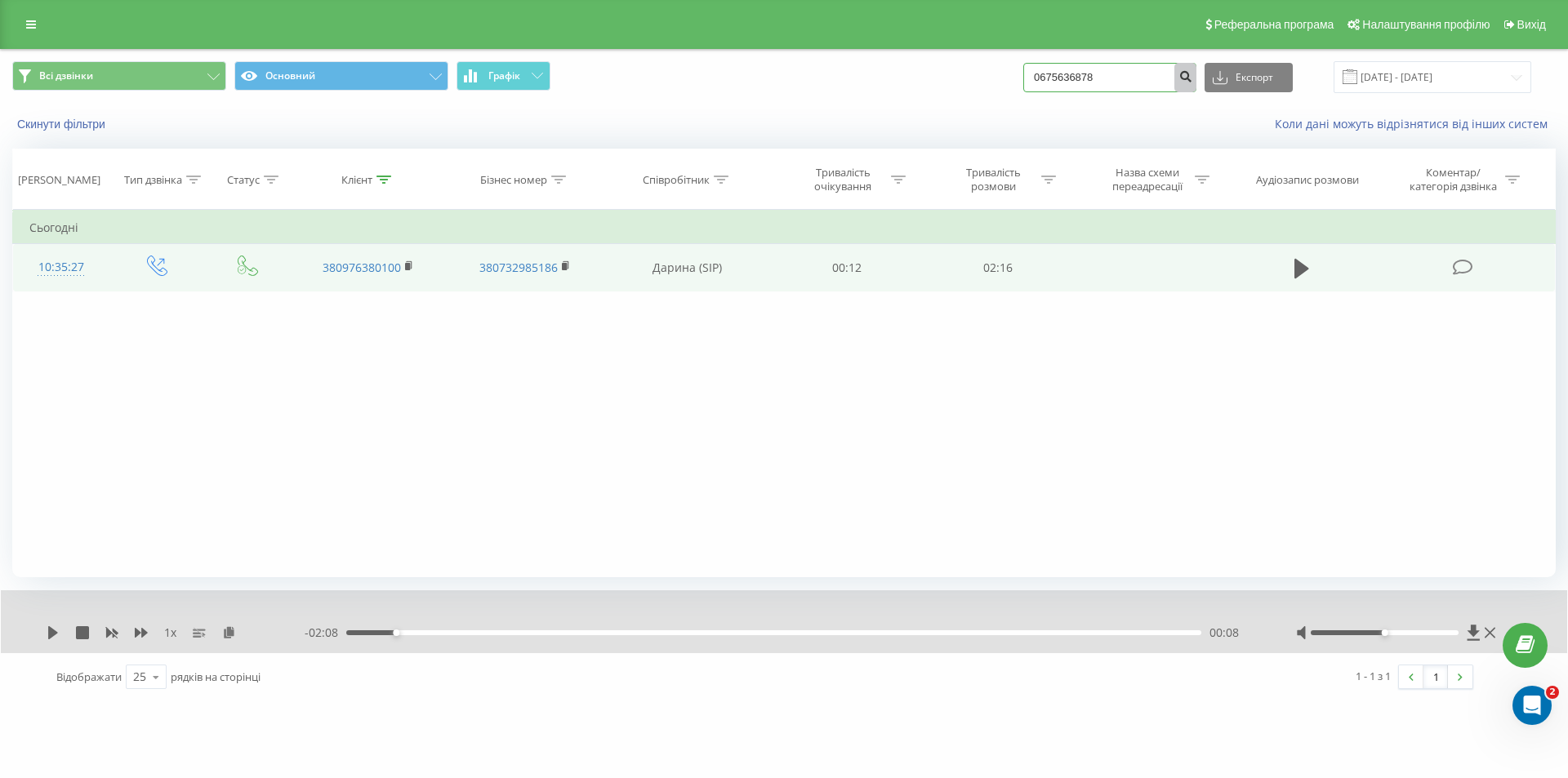
type input "0675636878"
click at [1192, 76] on icon "submit" at bounding box center [1185, 74] width 14 height 9
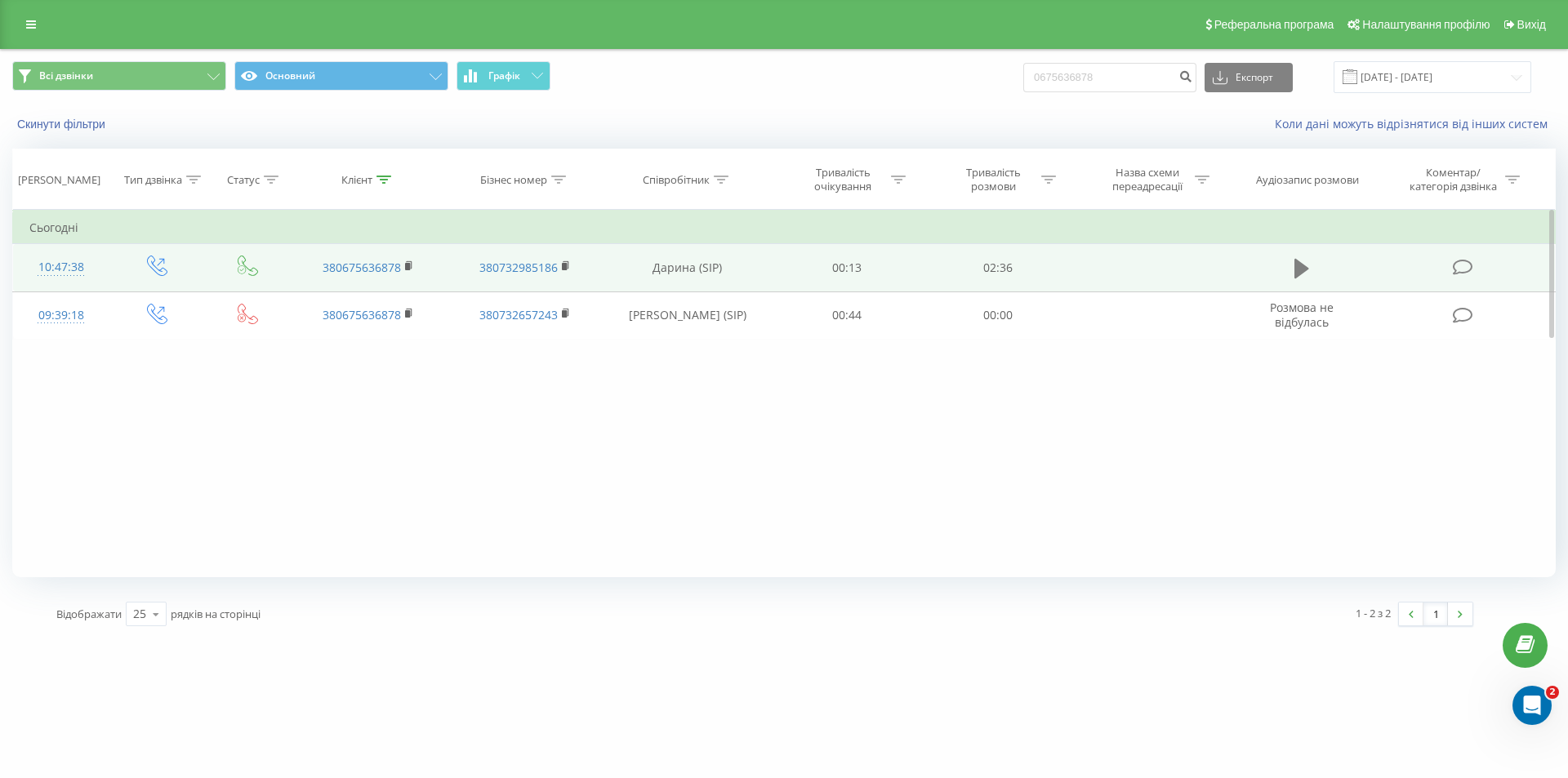
click at [1300, 264] on icon at bounding box center [1301, 269] width 15 height 20
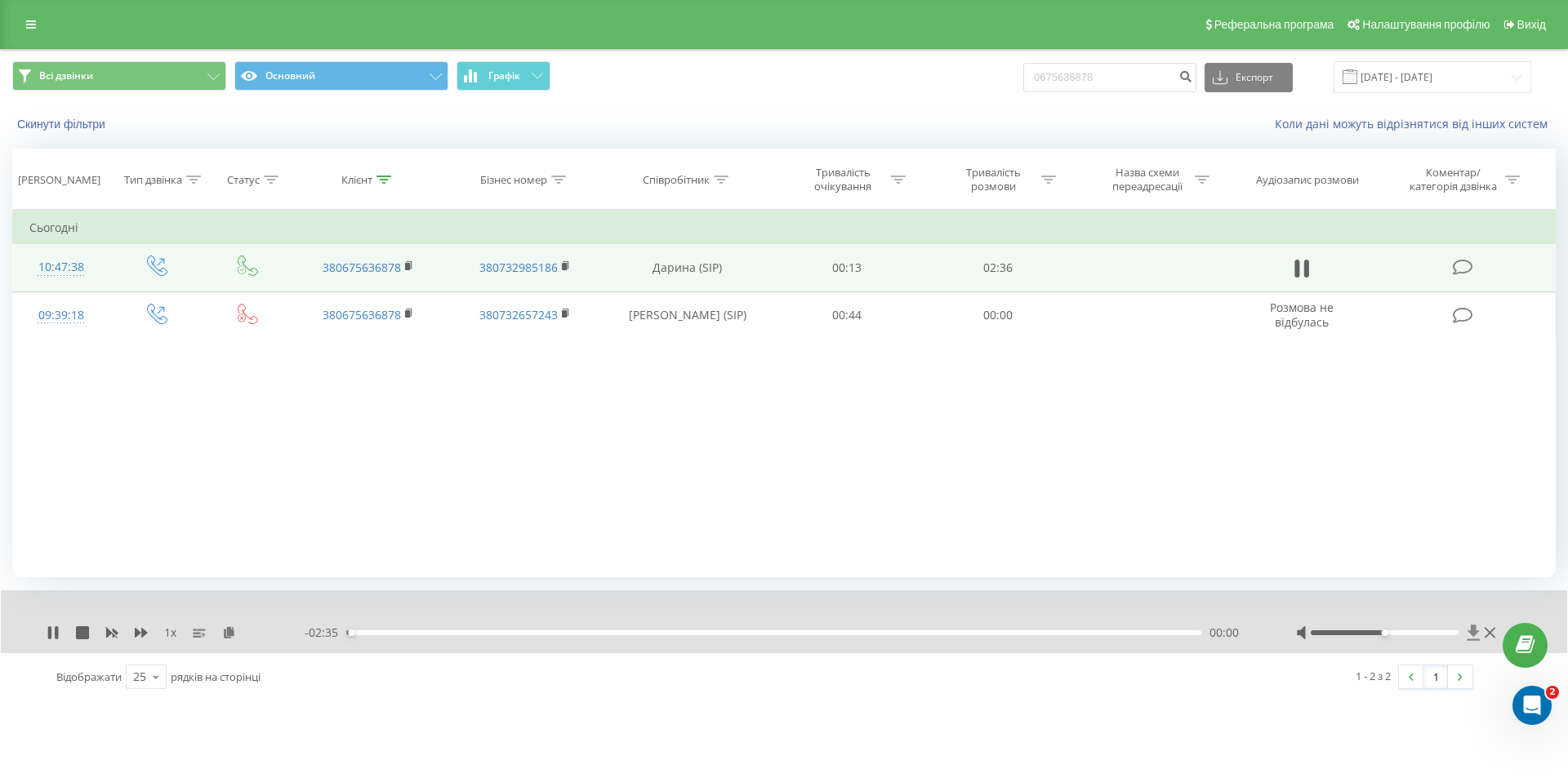
click at [1472, 628] on icon at bounding box center [1473, 633] width 12 height 15
click at [1170, 485] on div "Фільтрувати за умовою Дорівнює Введіть значення Скасувати OK Фільтрувати за умо…" at bounding box center [783, 393] width 1543 height 367
click at [1302, 270] on icon at bounding box center [1301, 269] width 15 height 23
drag, startPoint x: 1157, startPoint y: 72, endPoint x: 1041, endPoint y: 71, distance: 116.0
click at [1041, 71] on input "0675636878" at bounding box center [1109, 77] width 173 height 29
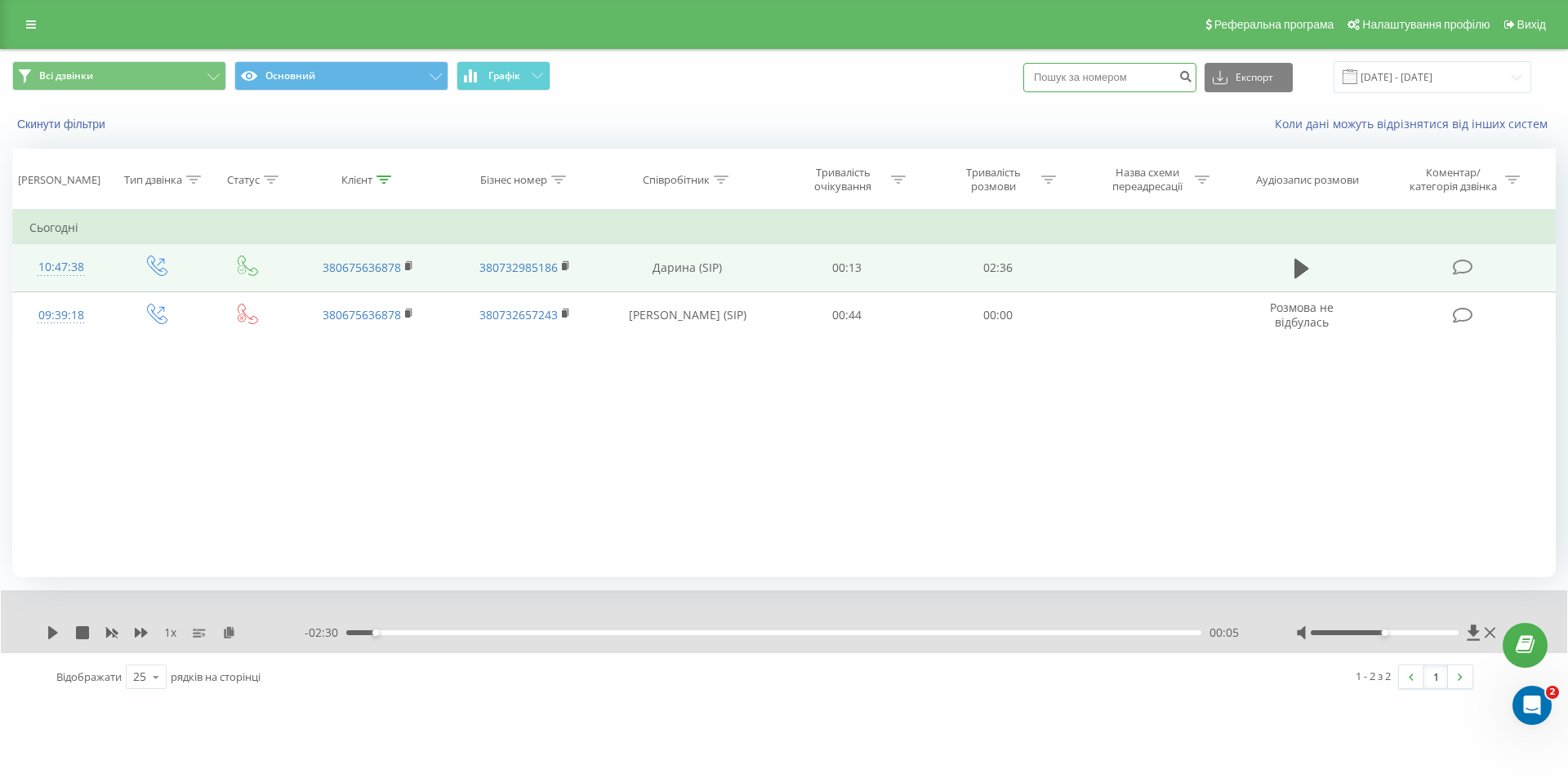
paste input "0689532695"
type input "0689532695"
click at [1192, 75] on icon "submit" at bounding box center [1185, 74] width 14 height 9
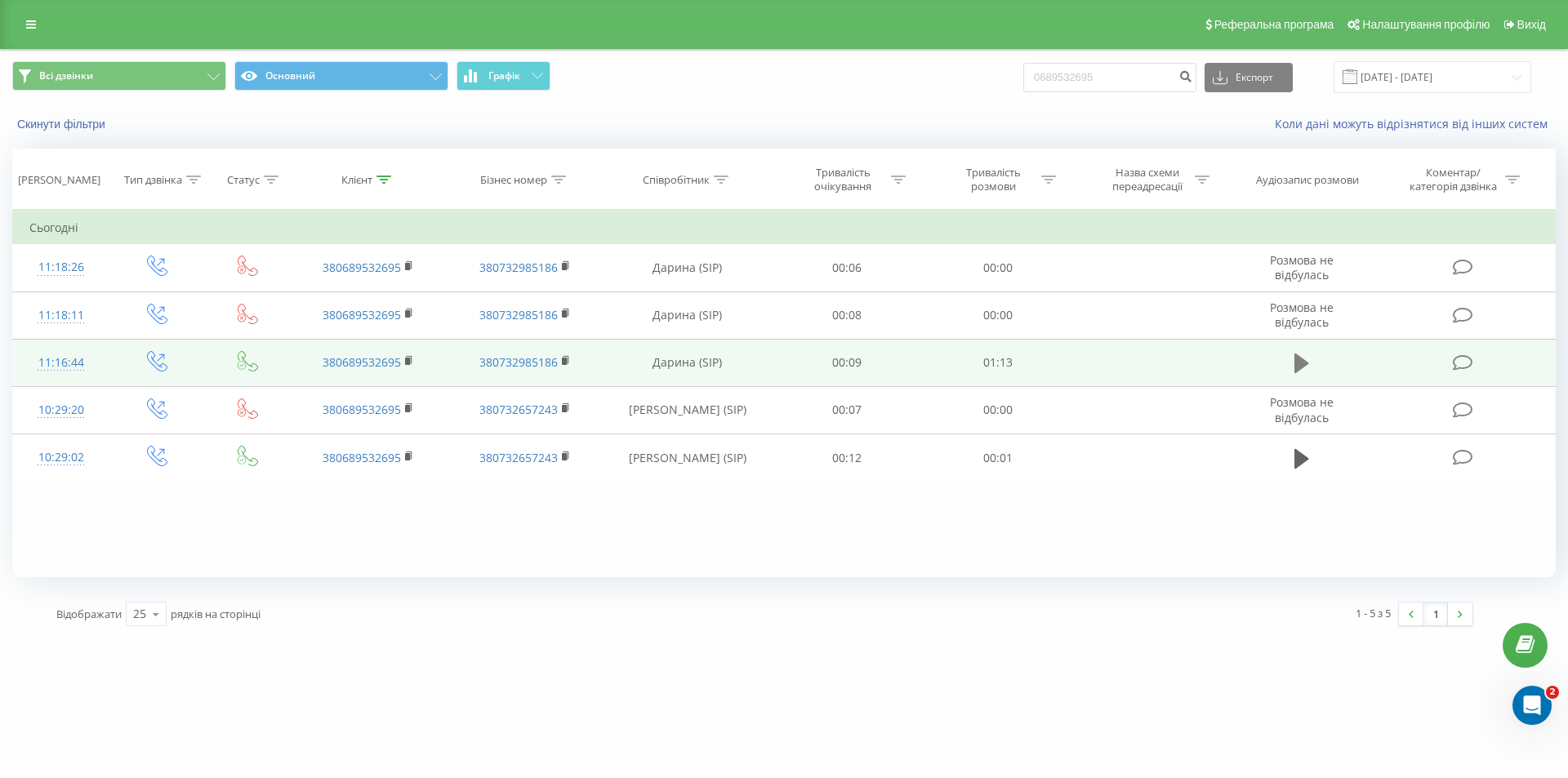
click at [1297, 355] on icon at bounding box center [1301, 363] width 15 height 20
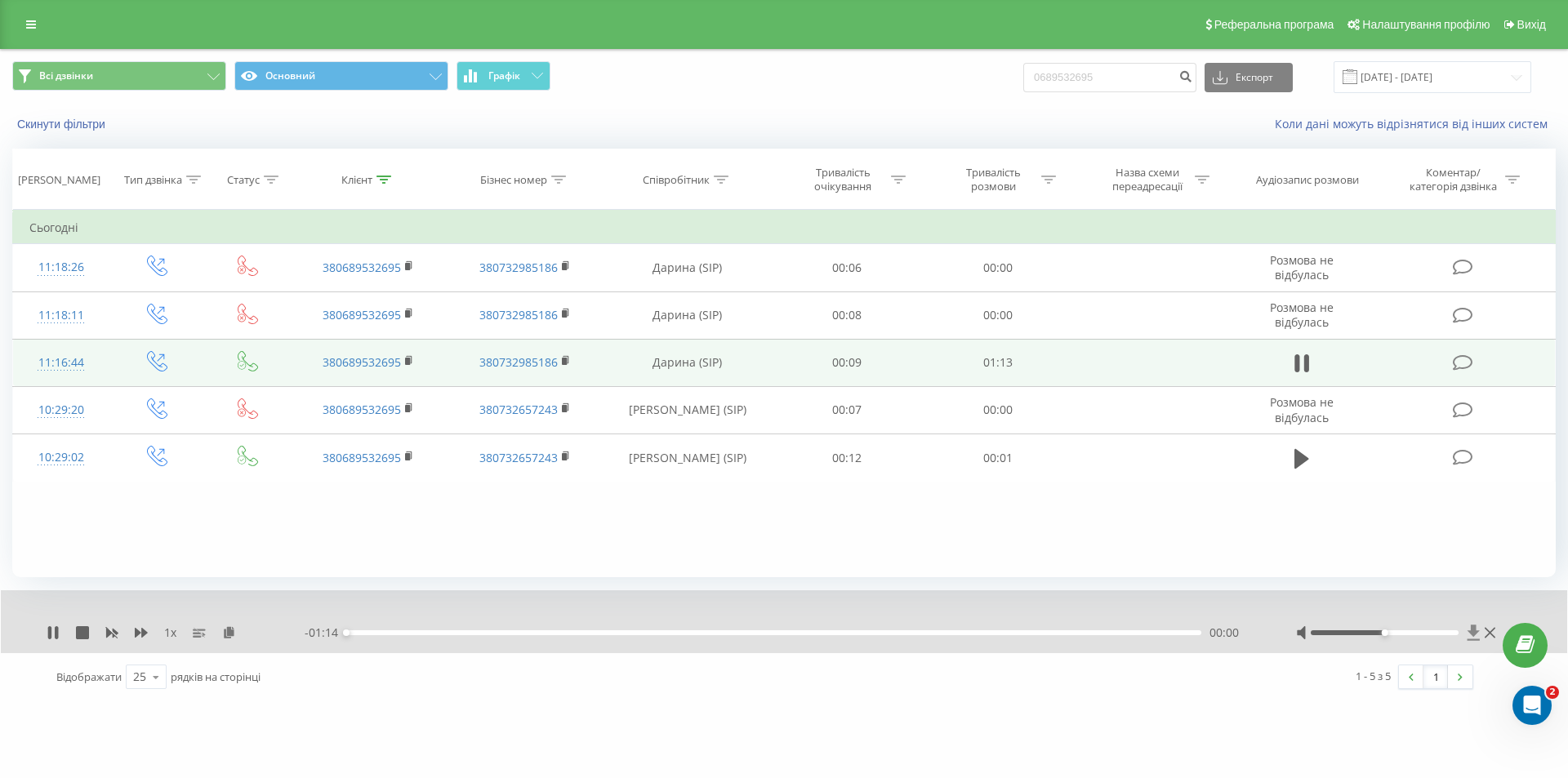
click at [1476, 639] on icon at bounding box center [1473, 633] width 14 height 16
click at [54, 630] on icon at bounding box center [52, 633] width 13 height 13
drag, startPoint x: 1108, startPoint y: 76, endPoint x: 1017, endPoint y: 79, distance: 91.0
click at [1017, 79] on div "Всі дзвінки Основний Графік 0689532695 Експорт .csv .xls .xlsx 19.05.2025 - 19.…" at bounding box center [783, 77] width 1543 height 32
paste input "980876387"
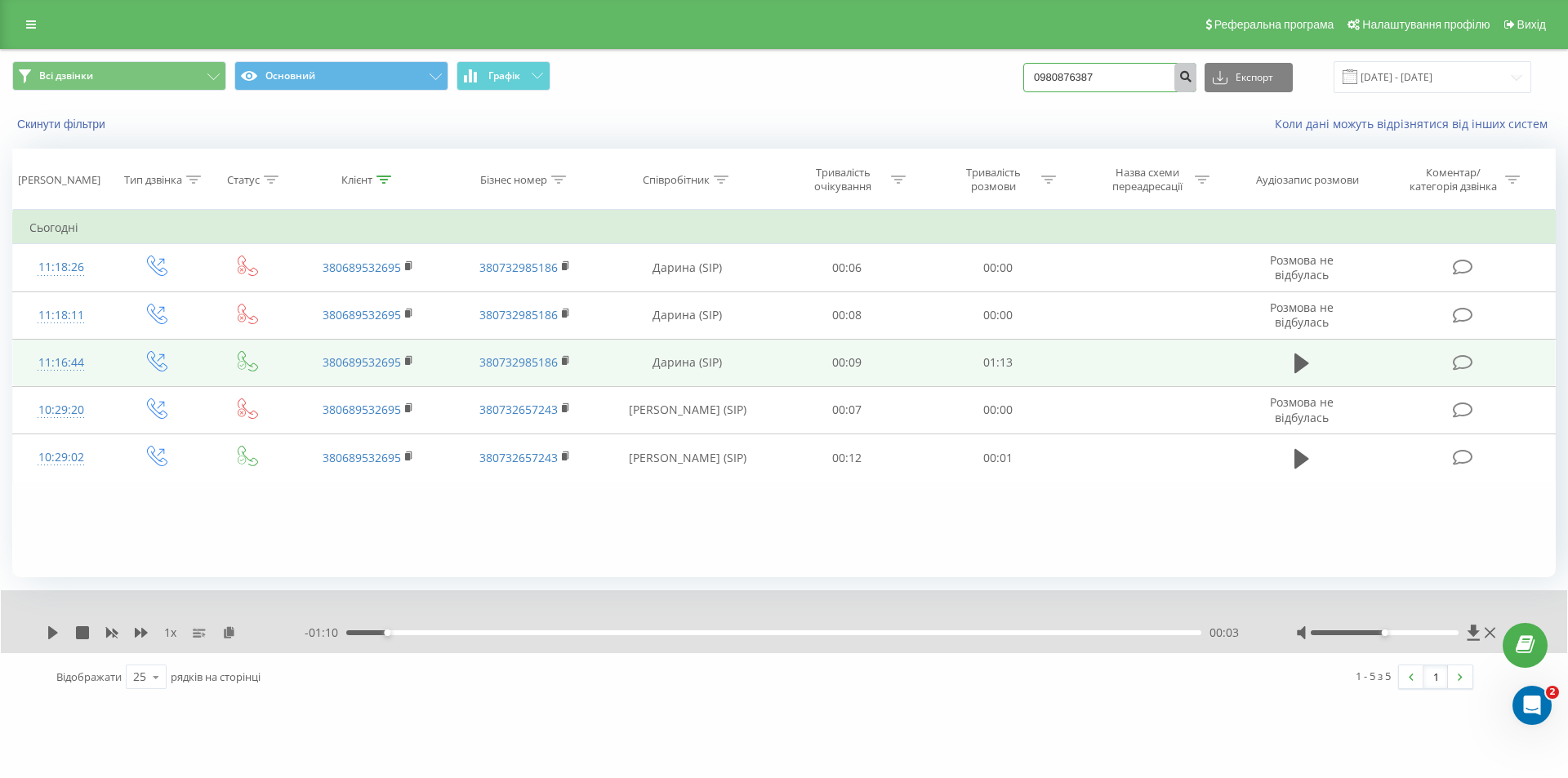
type input "0980876387"
click at [1192, 76] on icon "submit" at bounding box center [1185, 74] width 14 height 9
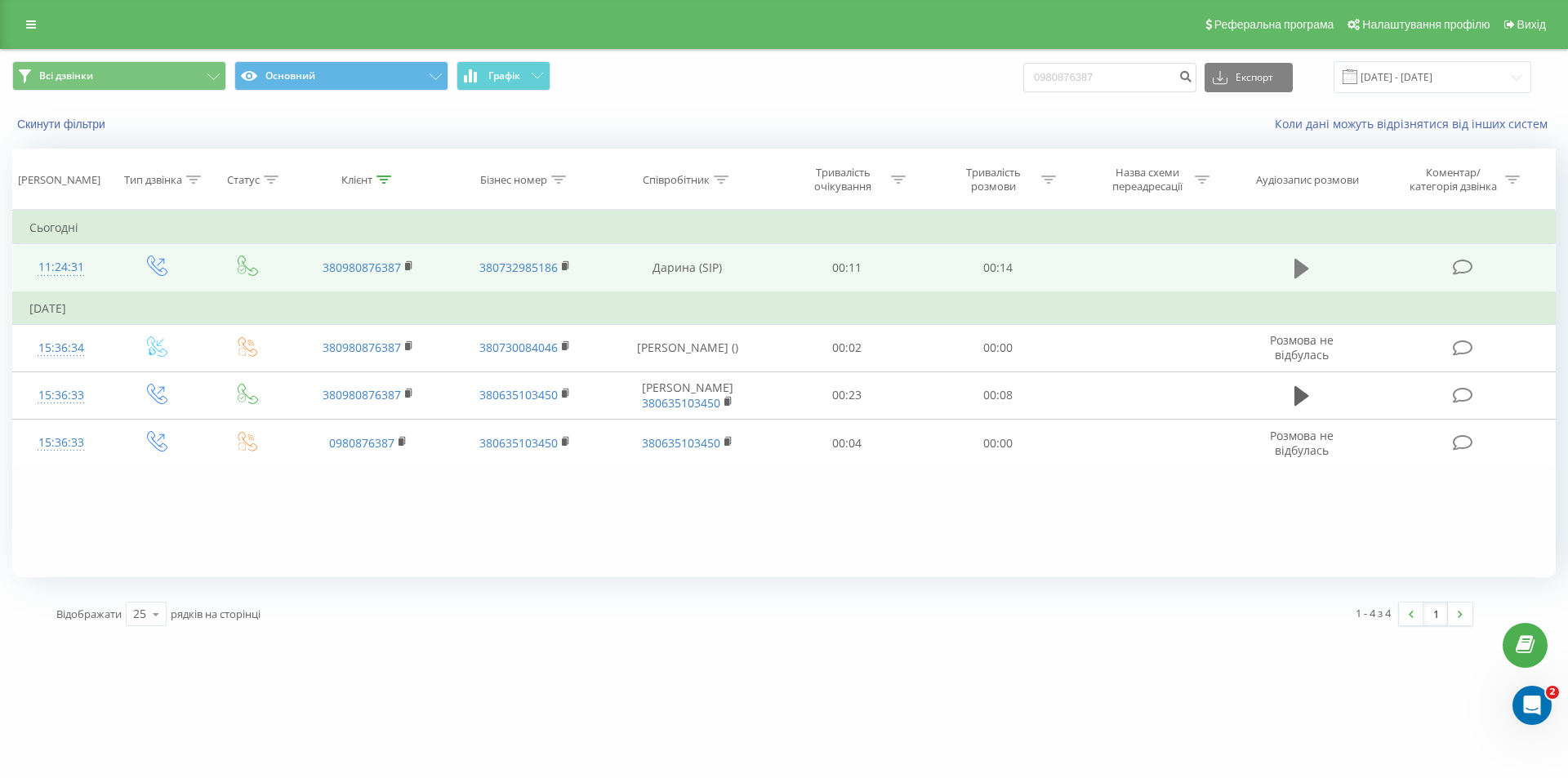
click at [1299, 271] on icon at bounding box center [1301, 269] width 15 height 20
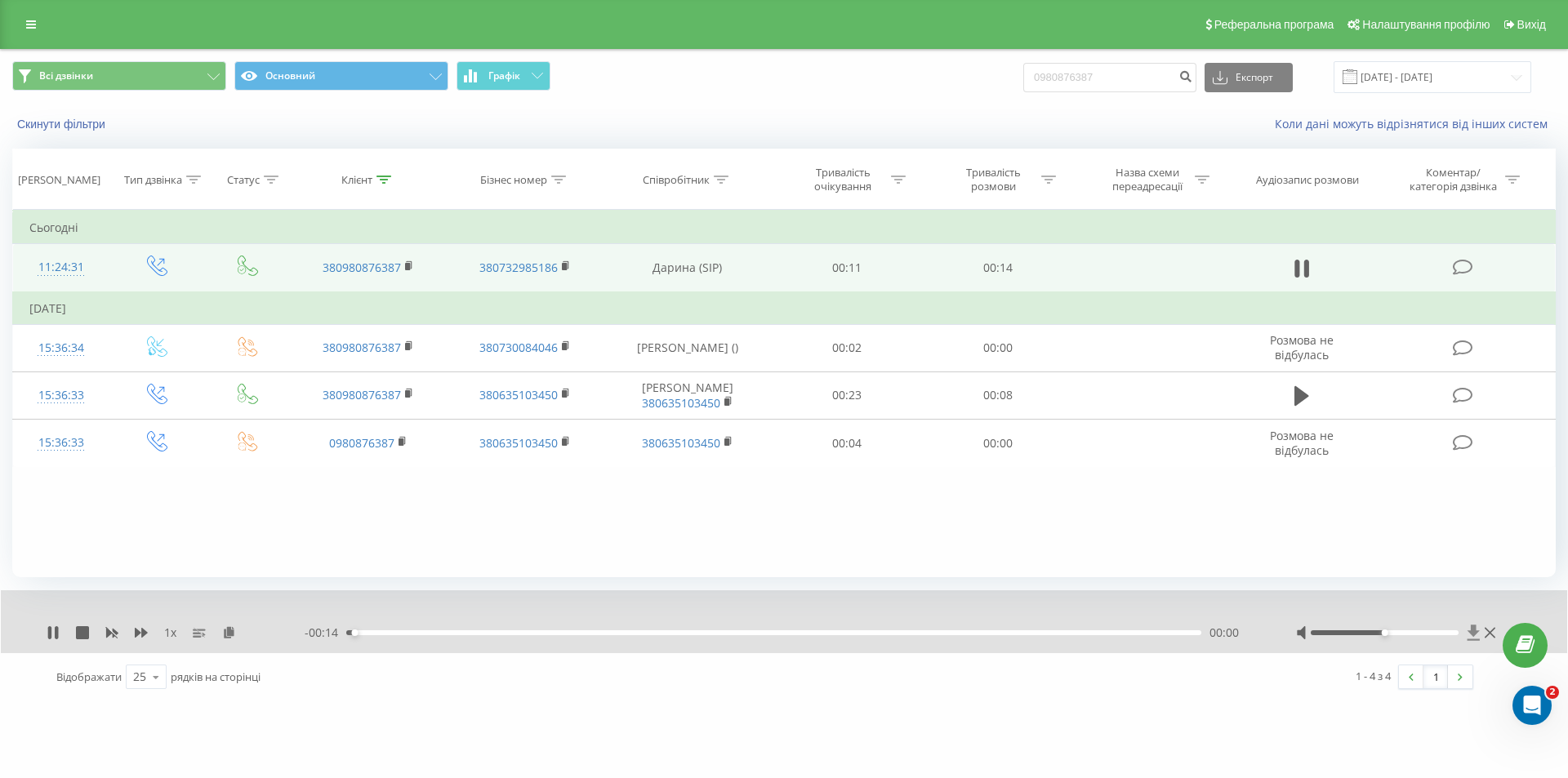
click at [1474, 632] on icon at bounding box center [1473, 633] width 12 height 15
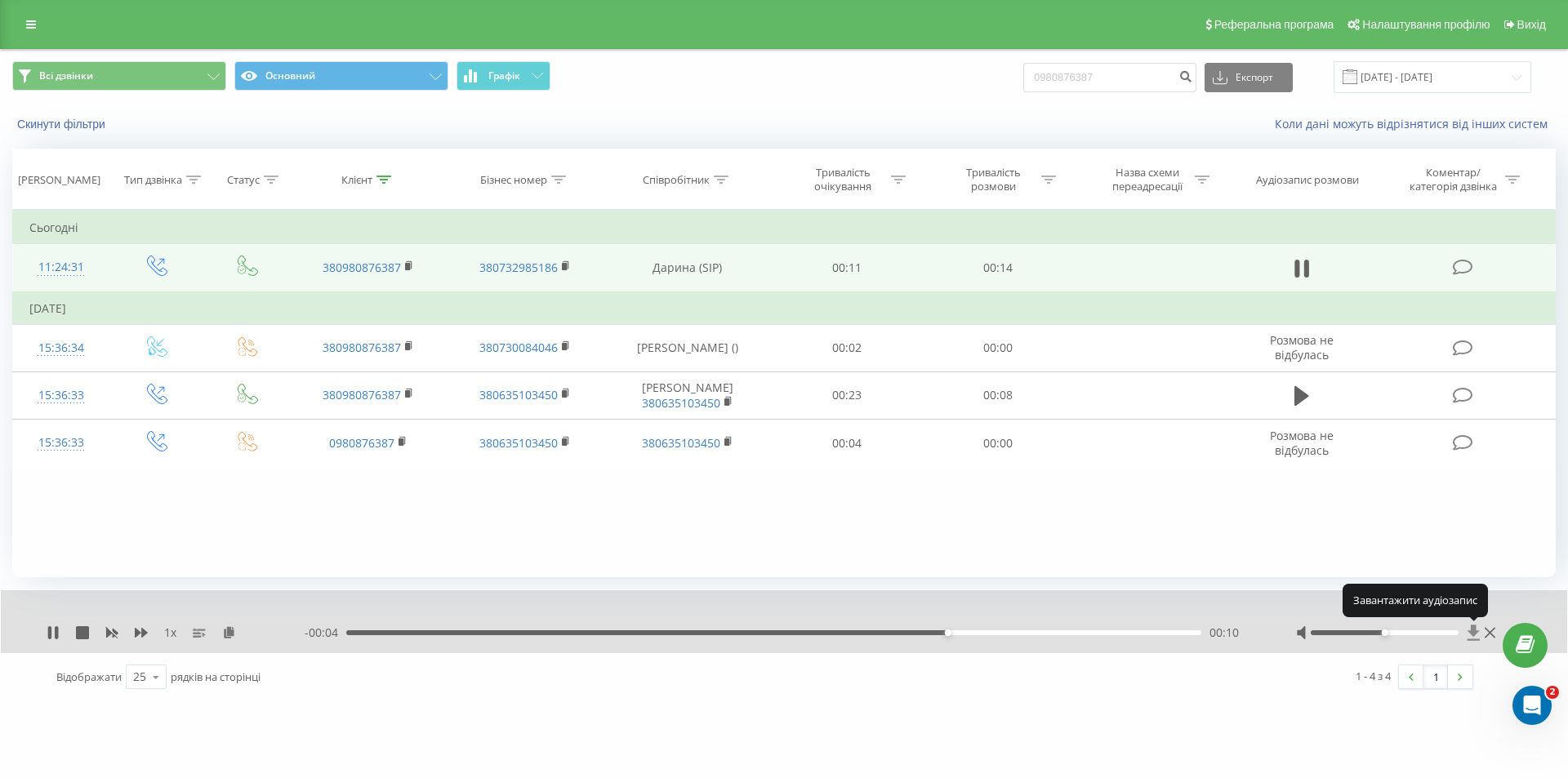
click at [1473, 633] on icon at bounding box center [1473, 633] width 12 height 15
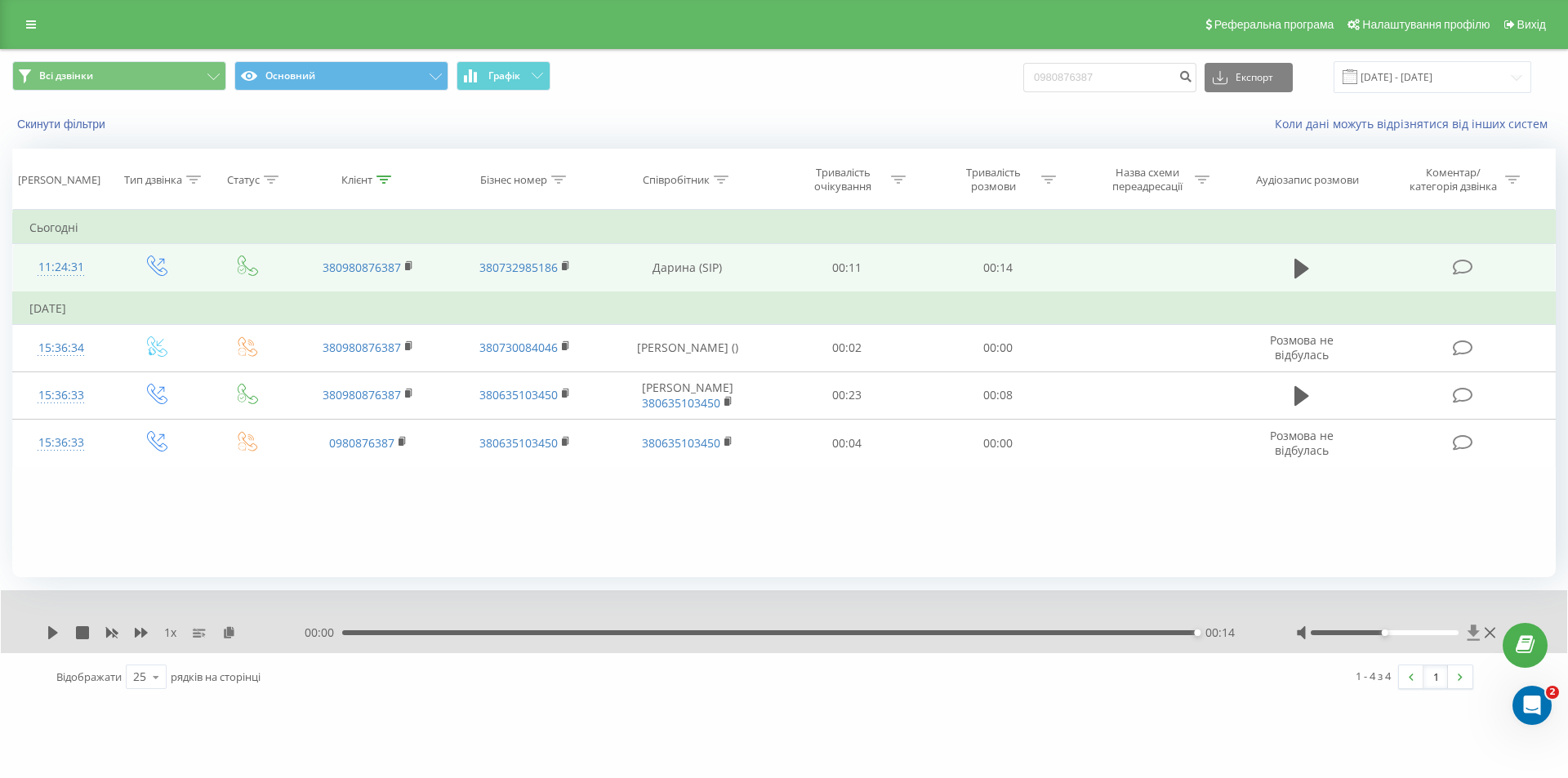
click at [1473, 632] on icon at bounding box center [1473, 633] width 12 height 15
click at [1472, 632] on icon at bounding box center [1473, 633] width 12 height 15
click at [1475, 633] on icon at bounding box center [1473, 633] width 12 height 15
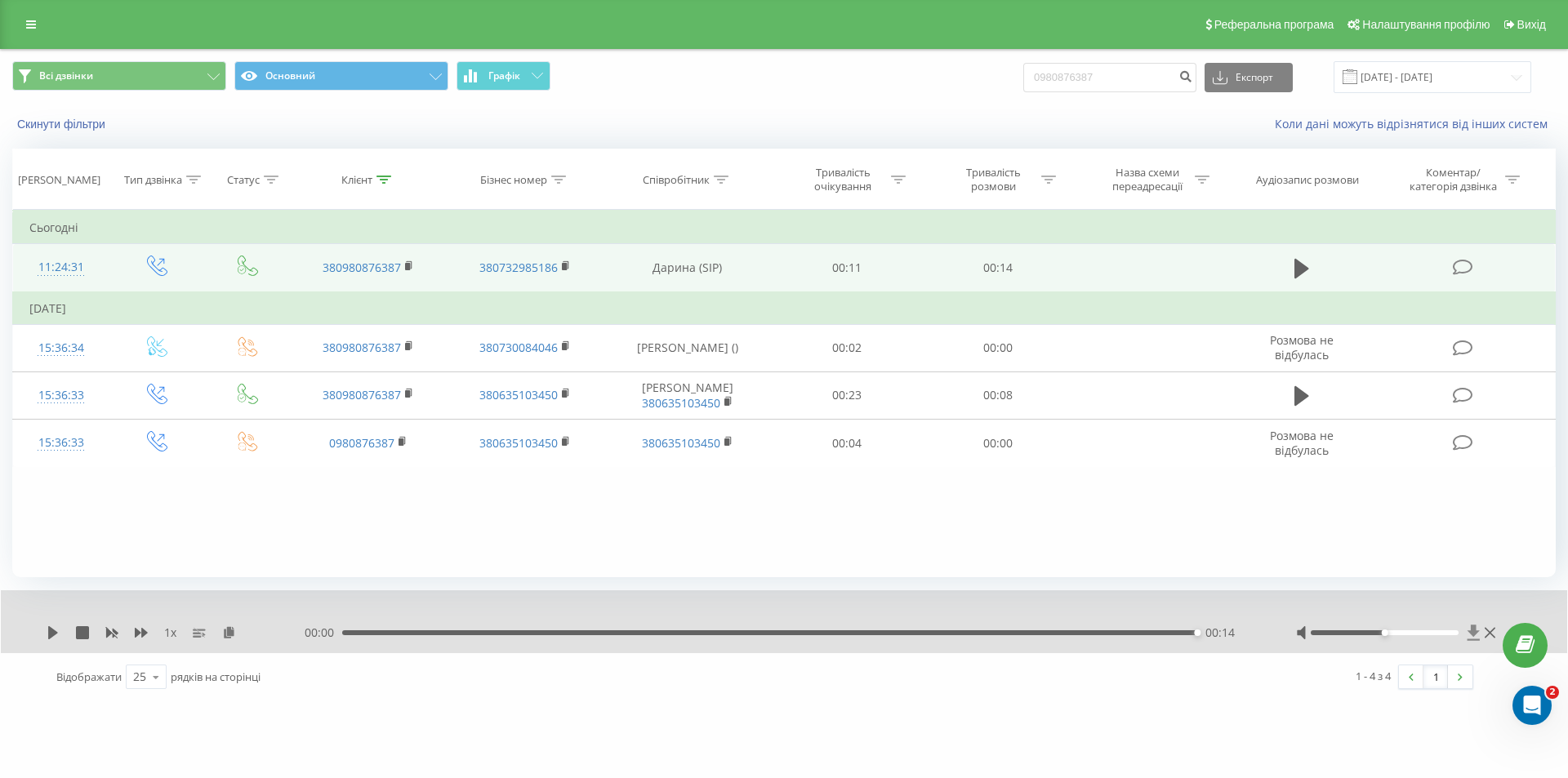
click at [1475, 633] on icon at bounding box center [1473, 633] width 12 height 15
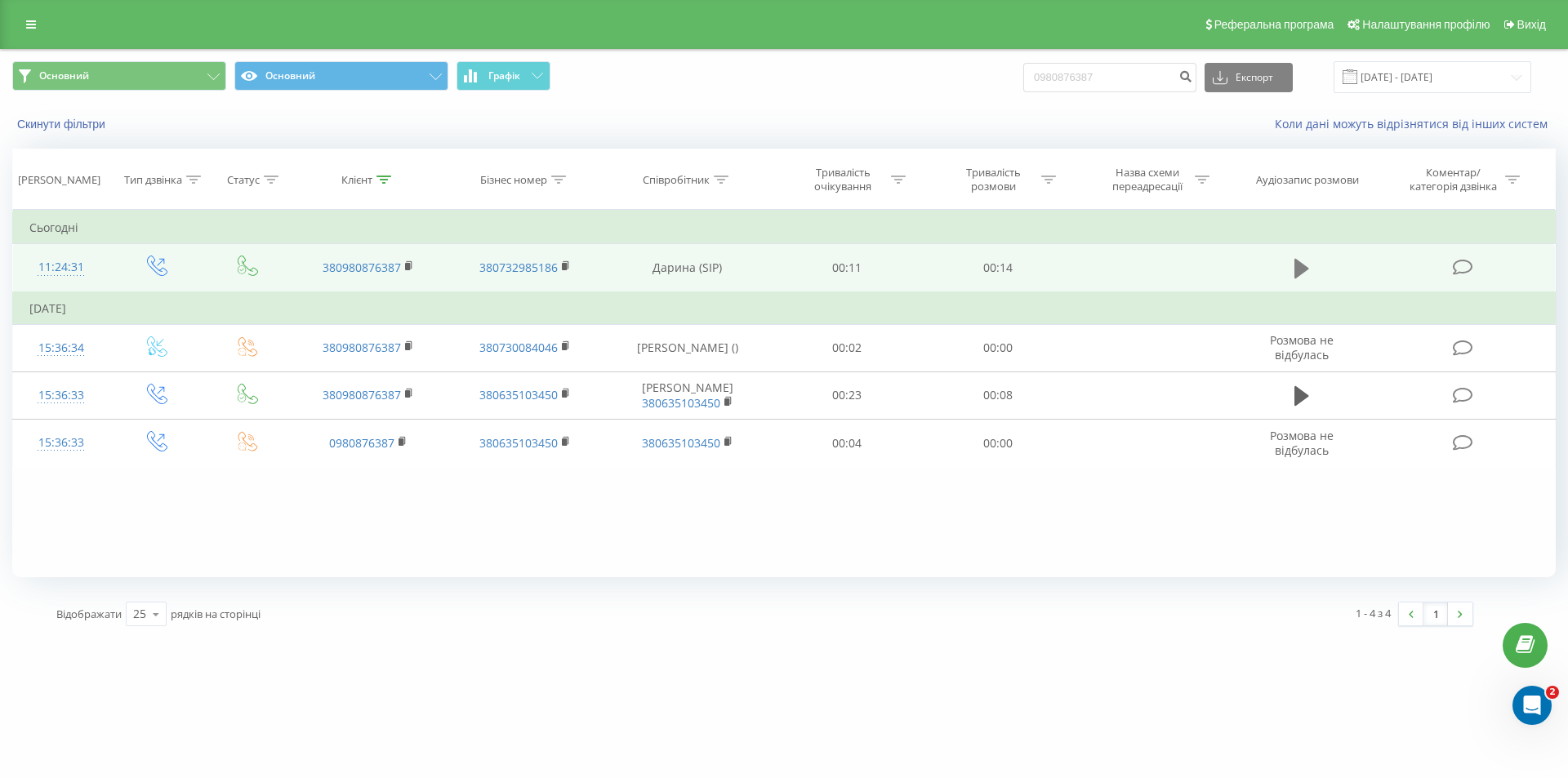
click at [1299, 261] on icon at bounding box center [1301, 269] width 15 height 23
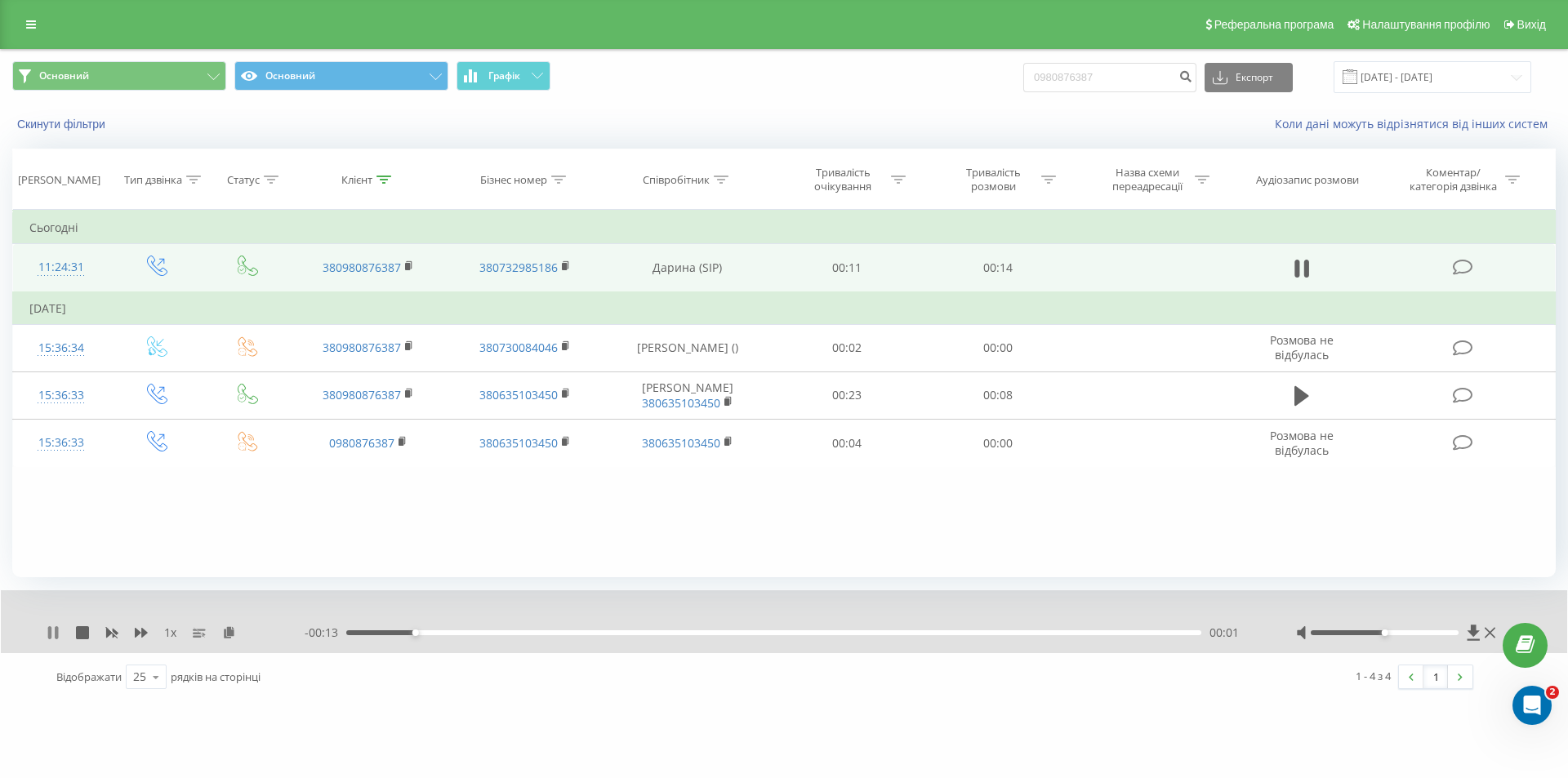
click at [50, 627] on icon at bounding box center [50, 633] width 3 height 13
click at [1475, 636] on icon at bounding box center [1473, 633] width 14 height 16
drag, startPoint x: 1059, startPoint y: 74, endPoint x: 1010, endPoint y: 66, distance: 49.6
click at [1010, 66] on div "Основний Основний Графік 0980876387 Експорт .csv .xls .xlsx 19.05.2025 - 19.08.…" at bounding box center [783, 77] width 1543 height 32
paste input "58158722"
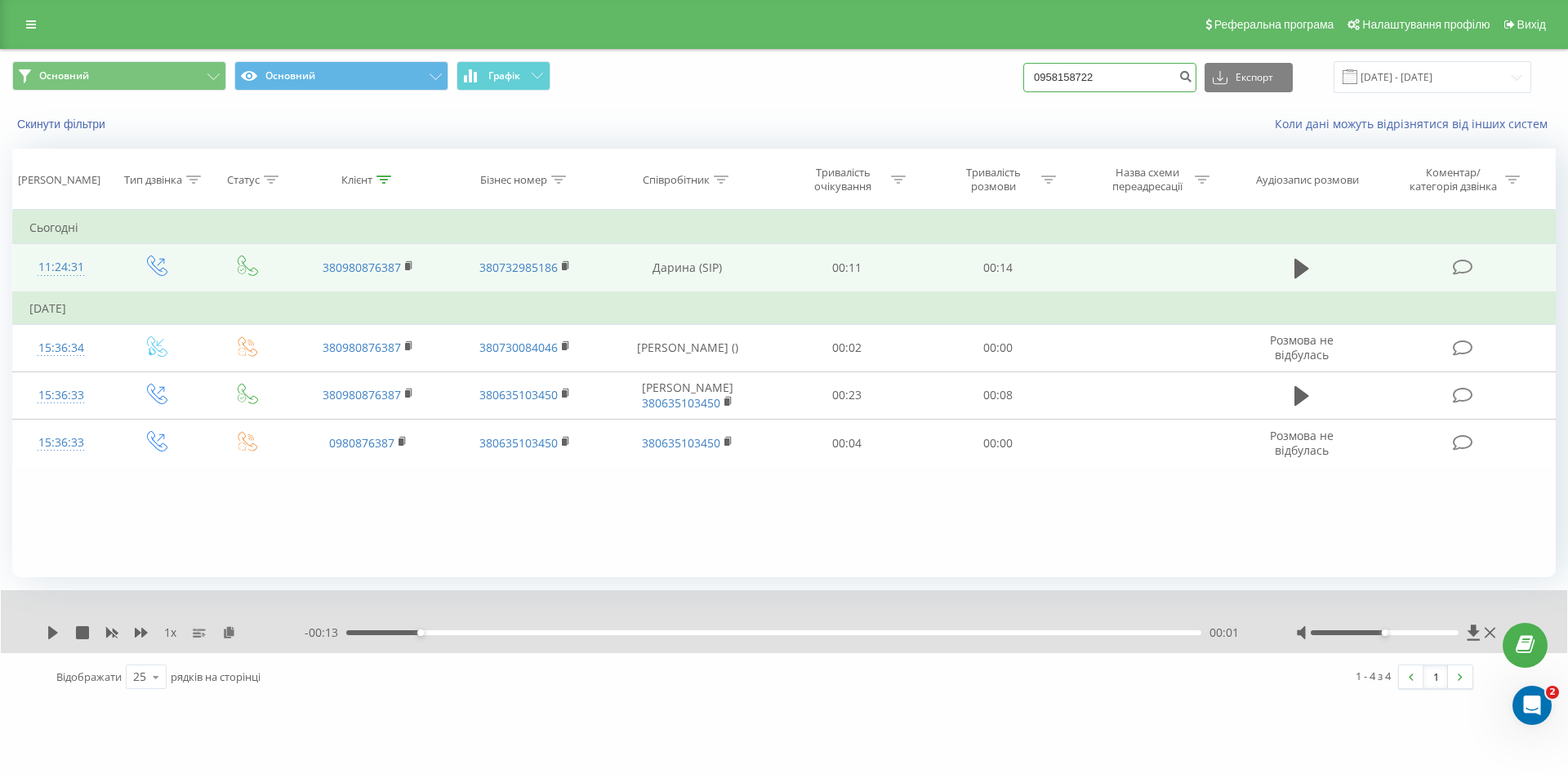
type input "0958158722"
click at [1196, 80] on button "submit" at bounding box center [1185, 77] width 22 height 29
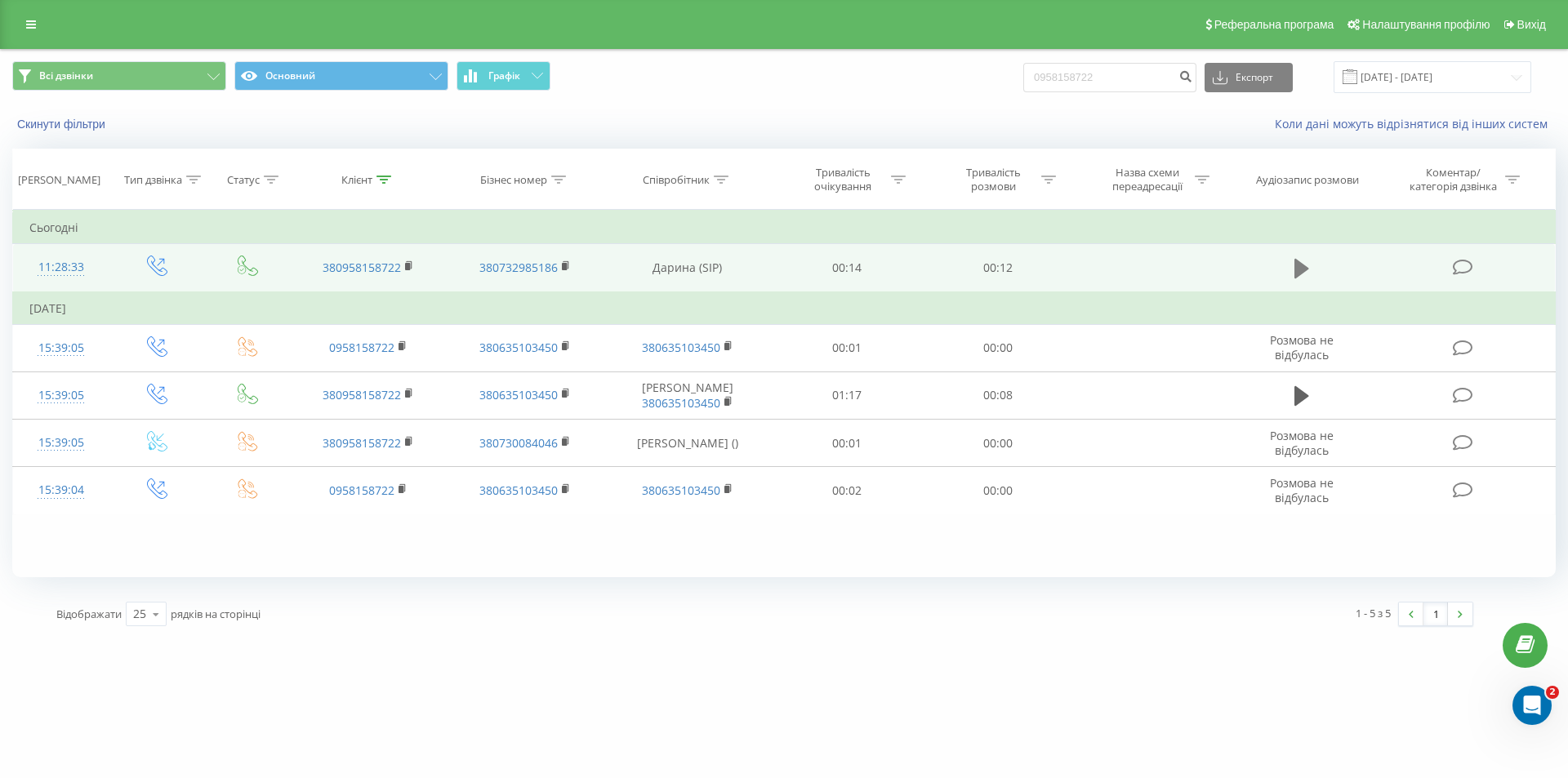
click at [1302, 271] on icon at bounding box center [1301, 269] width 15 height 20
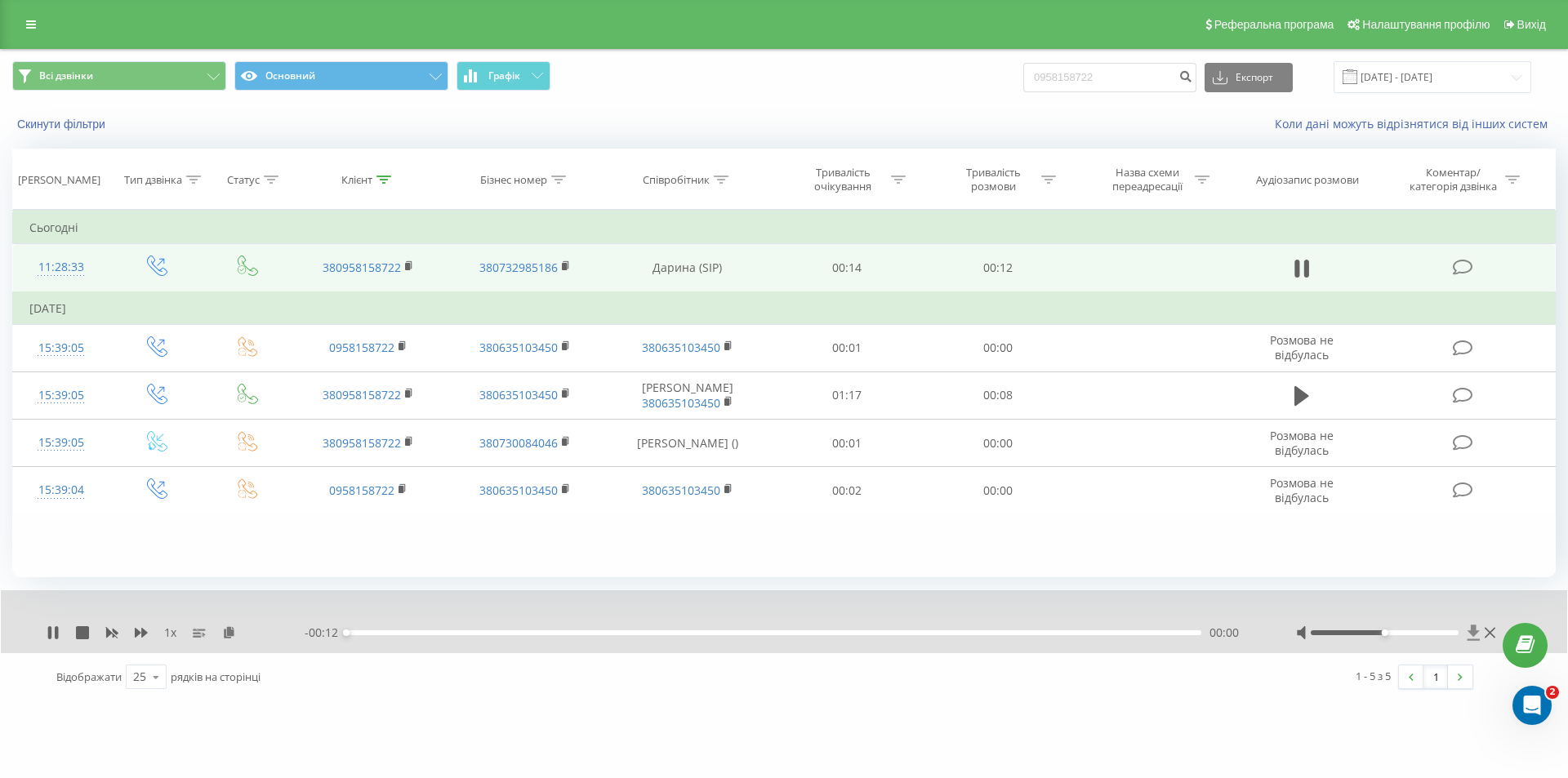
click at [1475, 638] on icon at bounding box center [1473, 633] width 14 height 16
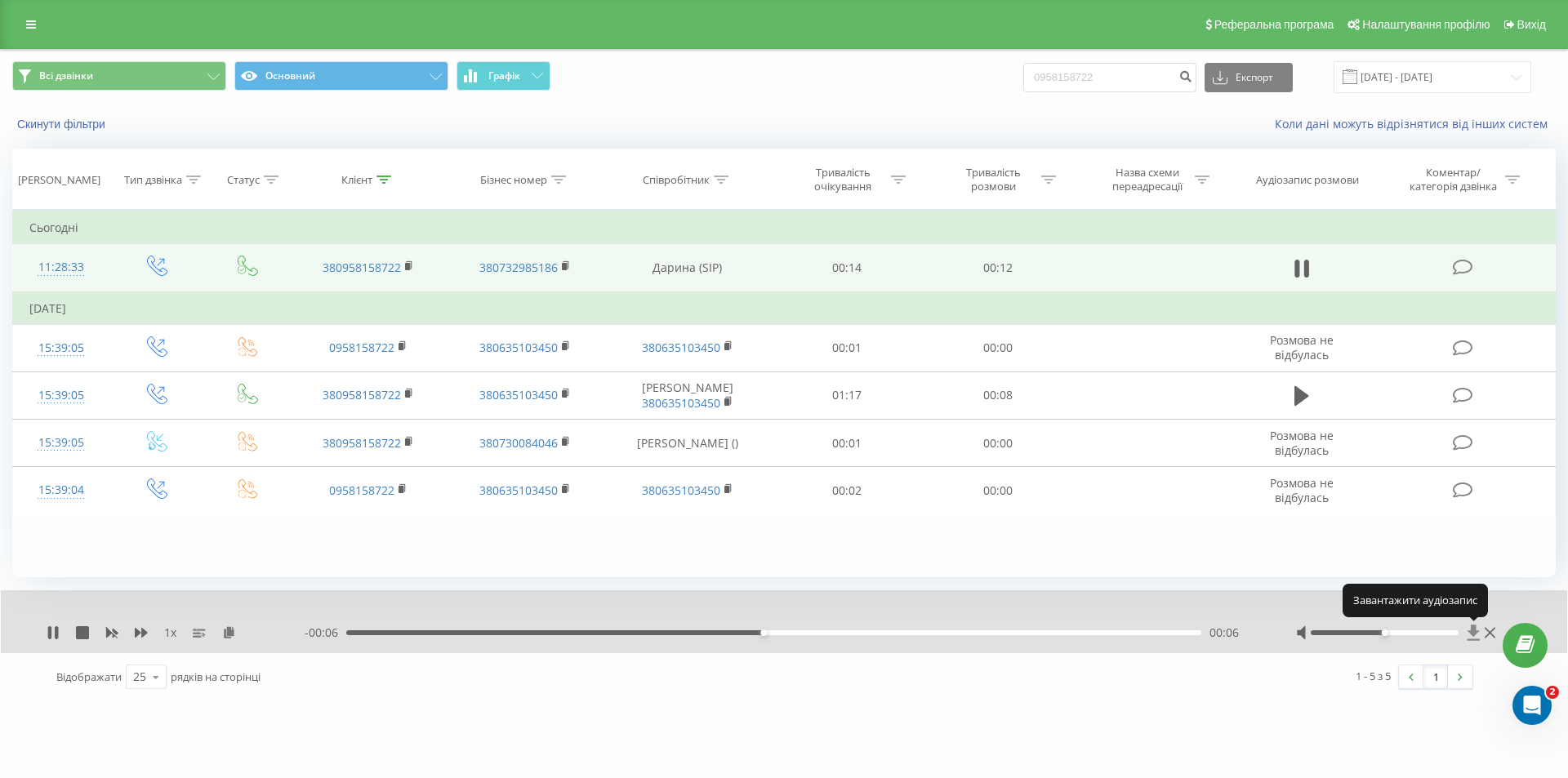
click at [1472, 627] on icon at bounding box center [1473, 633] width 12 height 15
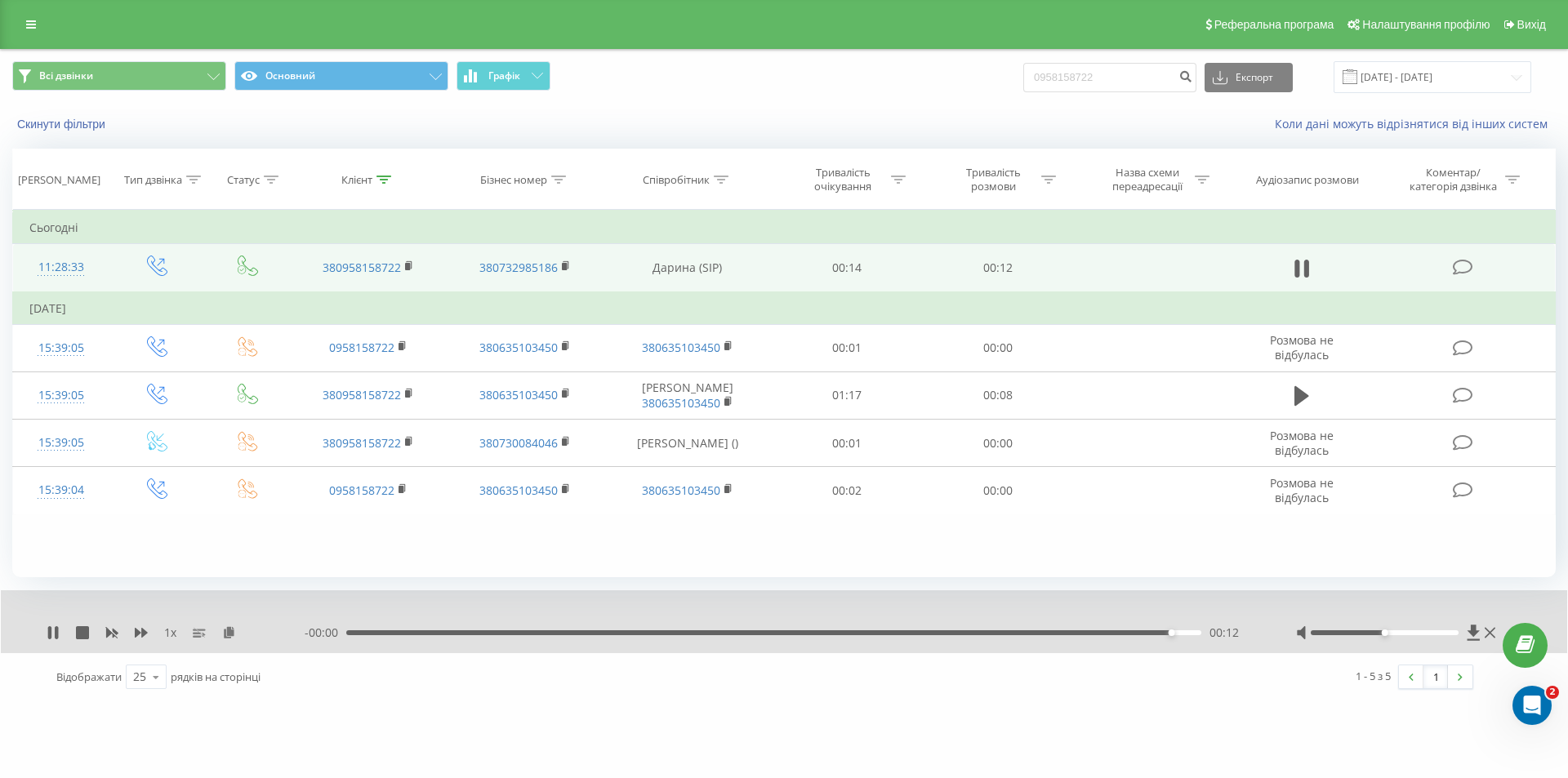
click at [61, 635] on div "1 x" at bounding box center [176, 633] width 258 height 16
click at [1474, 636] on icon at bounding box center [1473, 633] width 12 height 15
click at [1467, 629] on icon at bounding box center [1473, 633] width 14 height 16
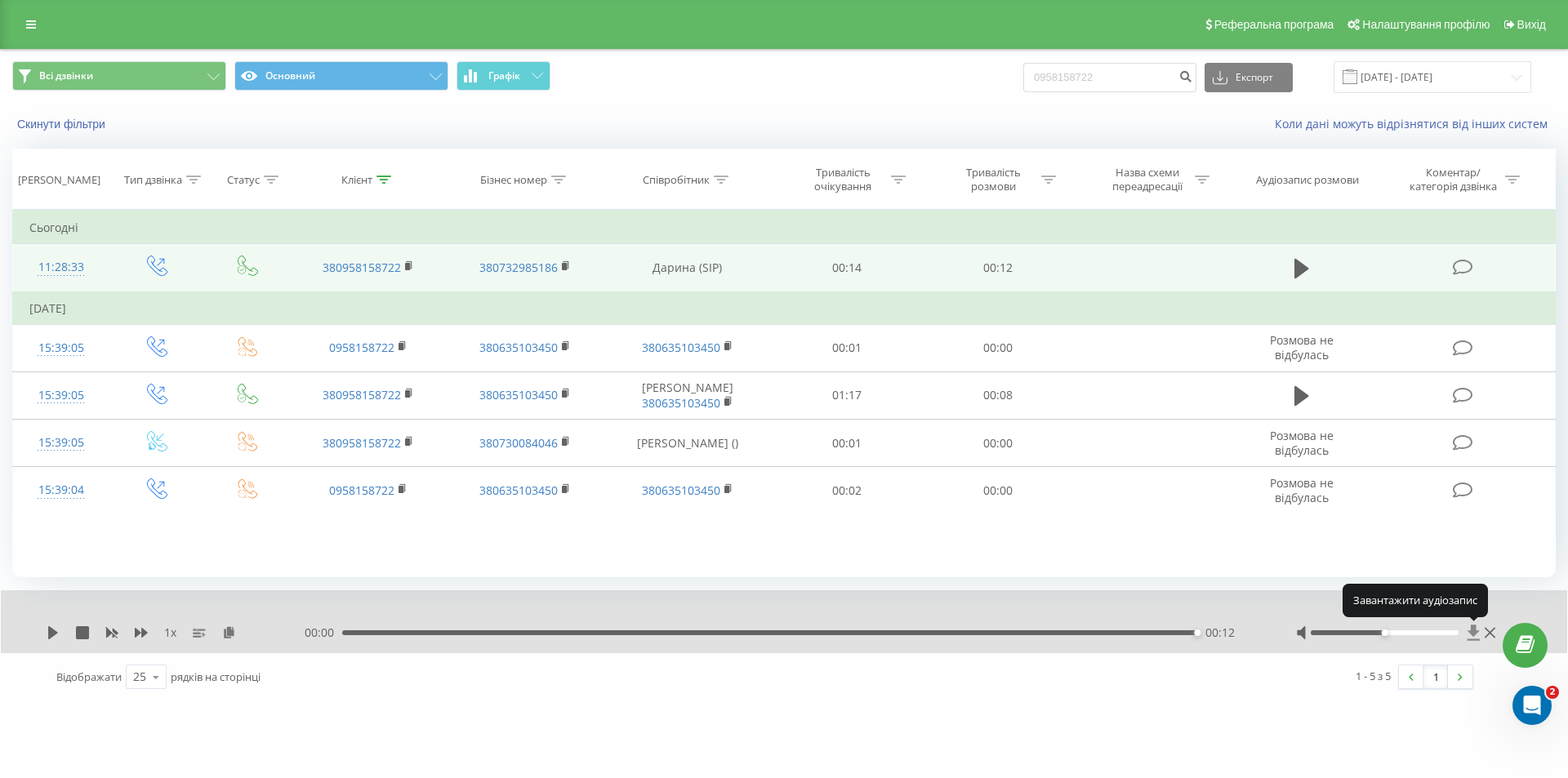
click at [1467, 629] on icon at bounding box center [1473, 633] width 14 height 16
drag, startPoint x: 1467, startPoint y: 629, endPoint x: 1519, endPoint y: 744, distance: 126.2
click at [1467, 629] on icon at bounding box center [1473, 633] width 14 height 16
click at [1474, 633] on icon at bounding box center [1473, 633] width 12 height 15
click at [1532, 717] on div "Открыть службу сообщений Intercom" at bounding box center [1529, 703] width 54 height 54
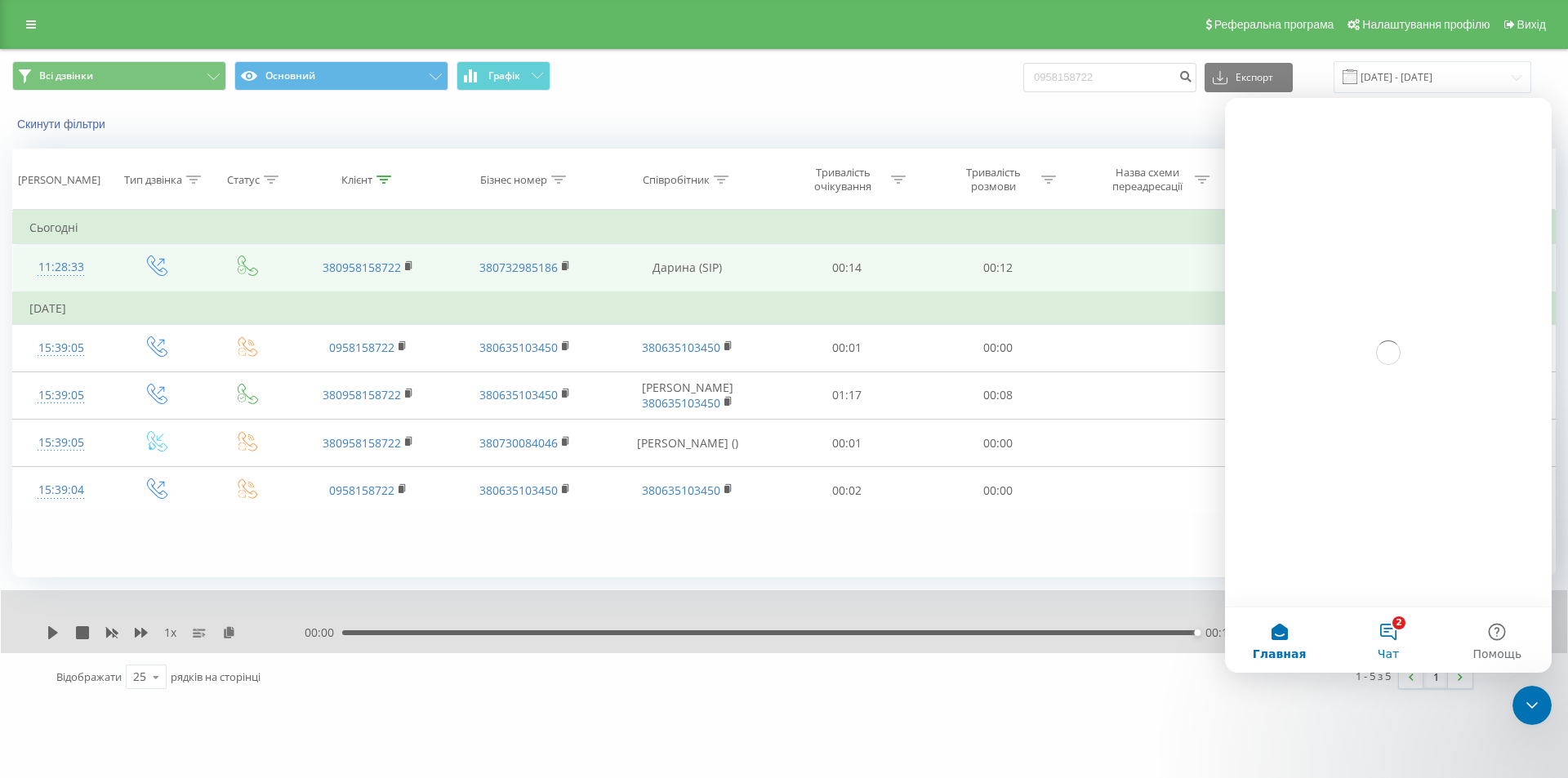
click at [1389, 640] on button "2 Чат" at bounding box center [1387, 640] width 108 height 65
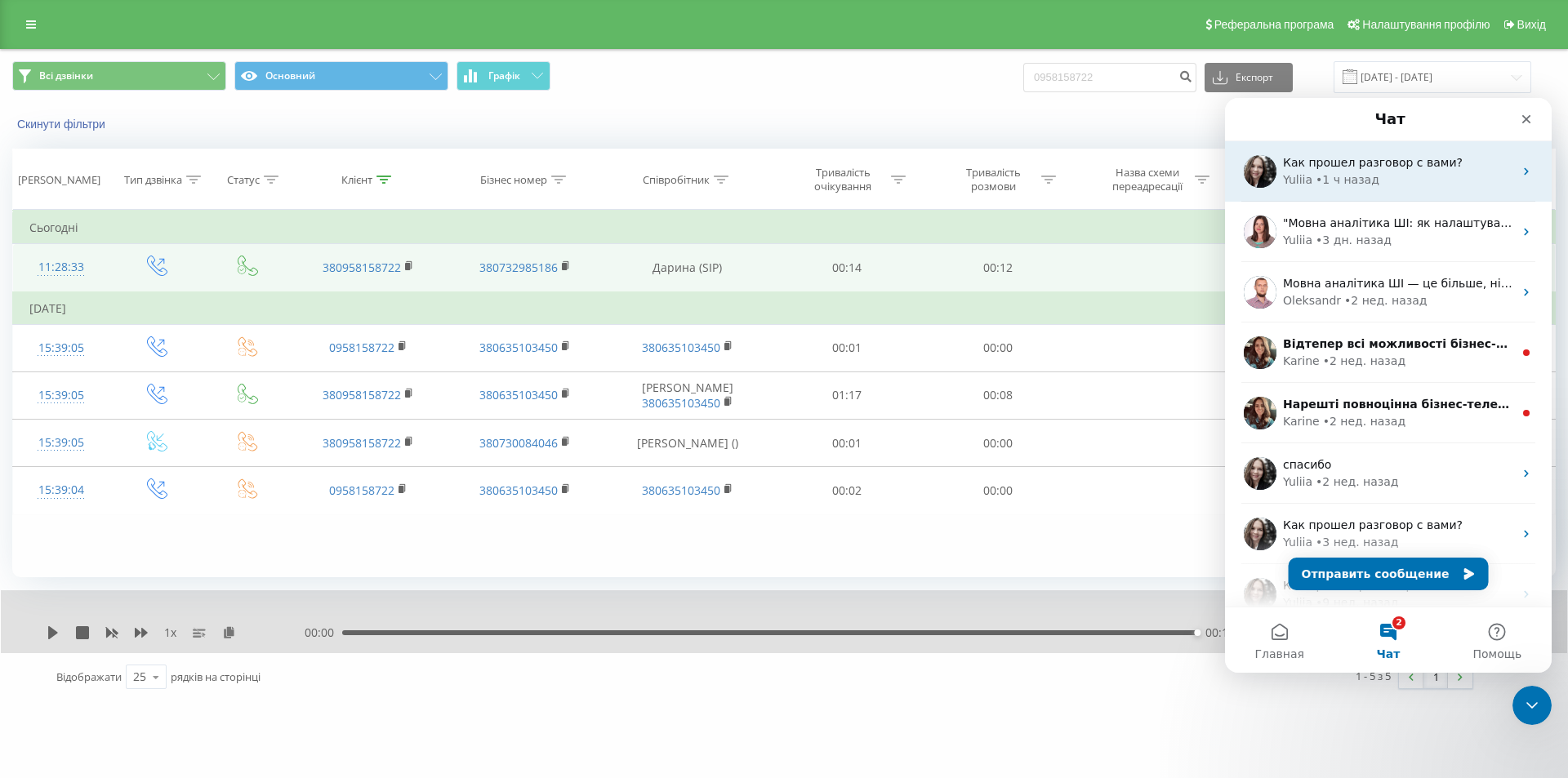
click at [1435, 185] on div "Yuliia • 1 ч назад" at bounding box center [1398, 180] width 231 height 17
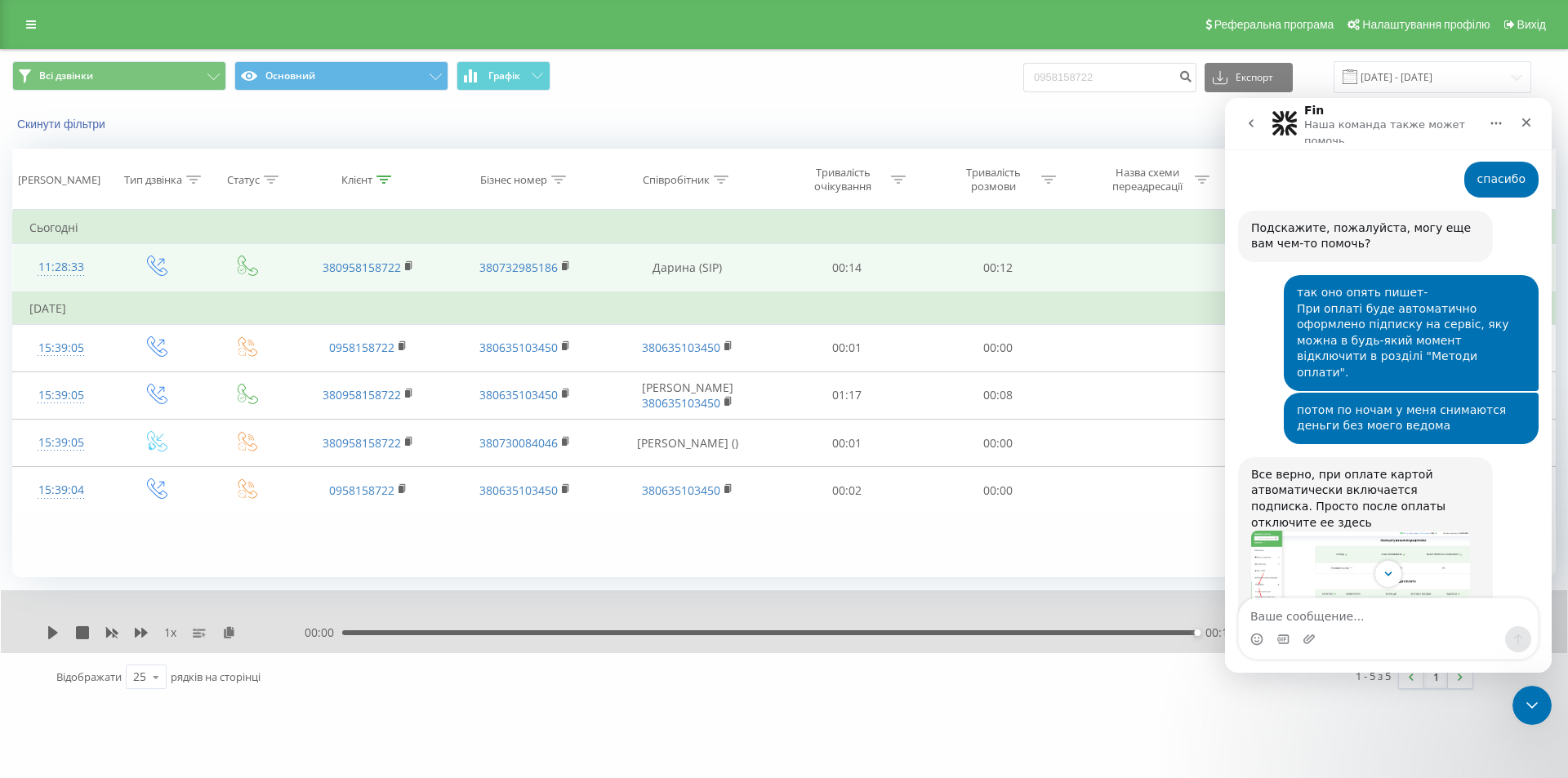
scroll to position [1725, 0]
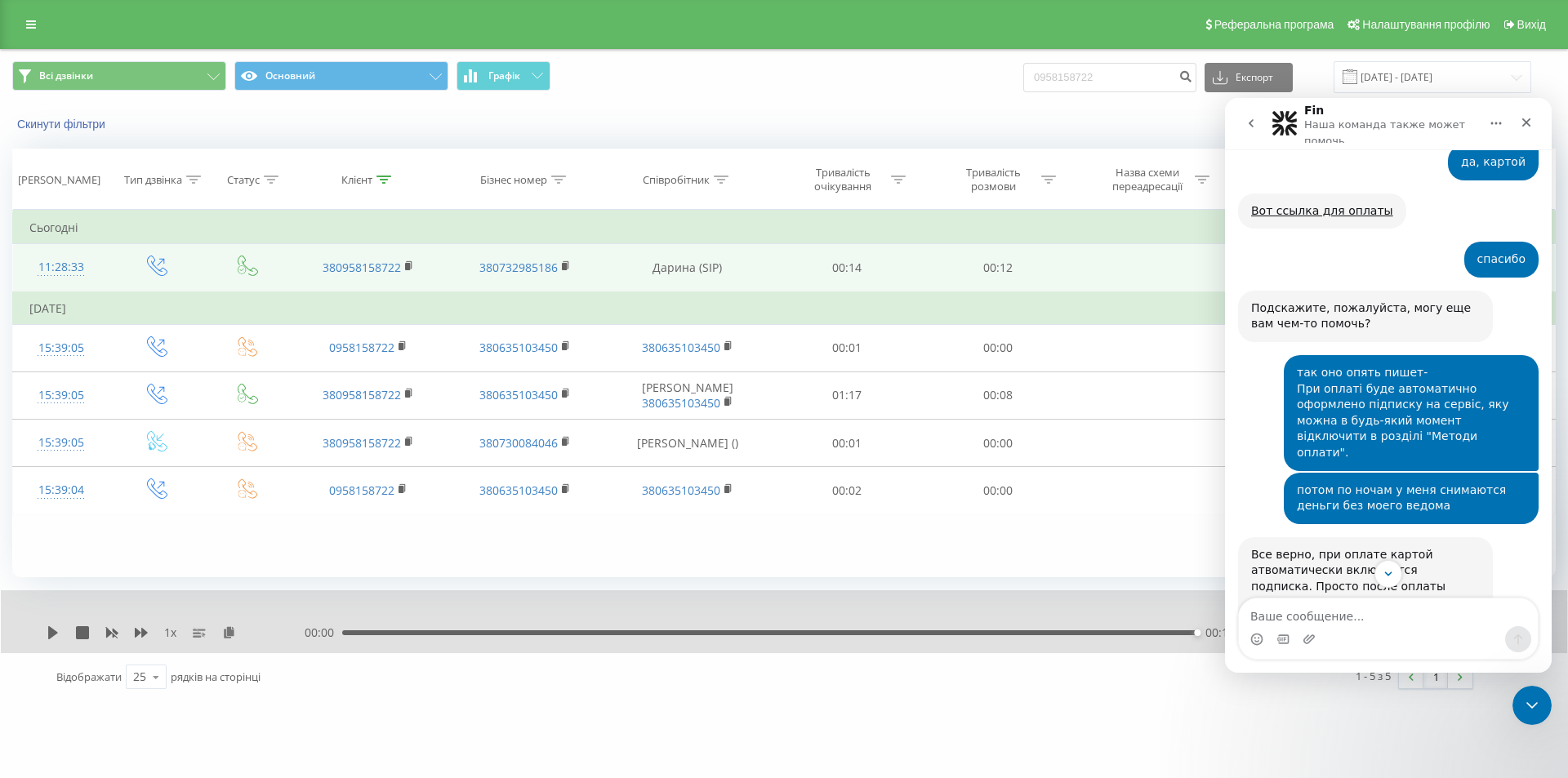
click at [1063, 545] on div "Фільтрувати за умовою Дорівнює Введіть значення Скасувати OK Фільтрувати за умо…" at bounding box center [783, 393] width 1543 height 367
click at [1533, 122] on div "Закрыть" at bounding box center [1526, 122] width 29 height 29
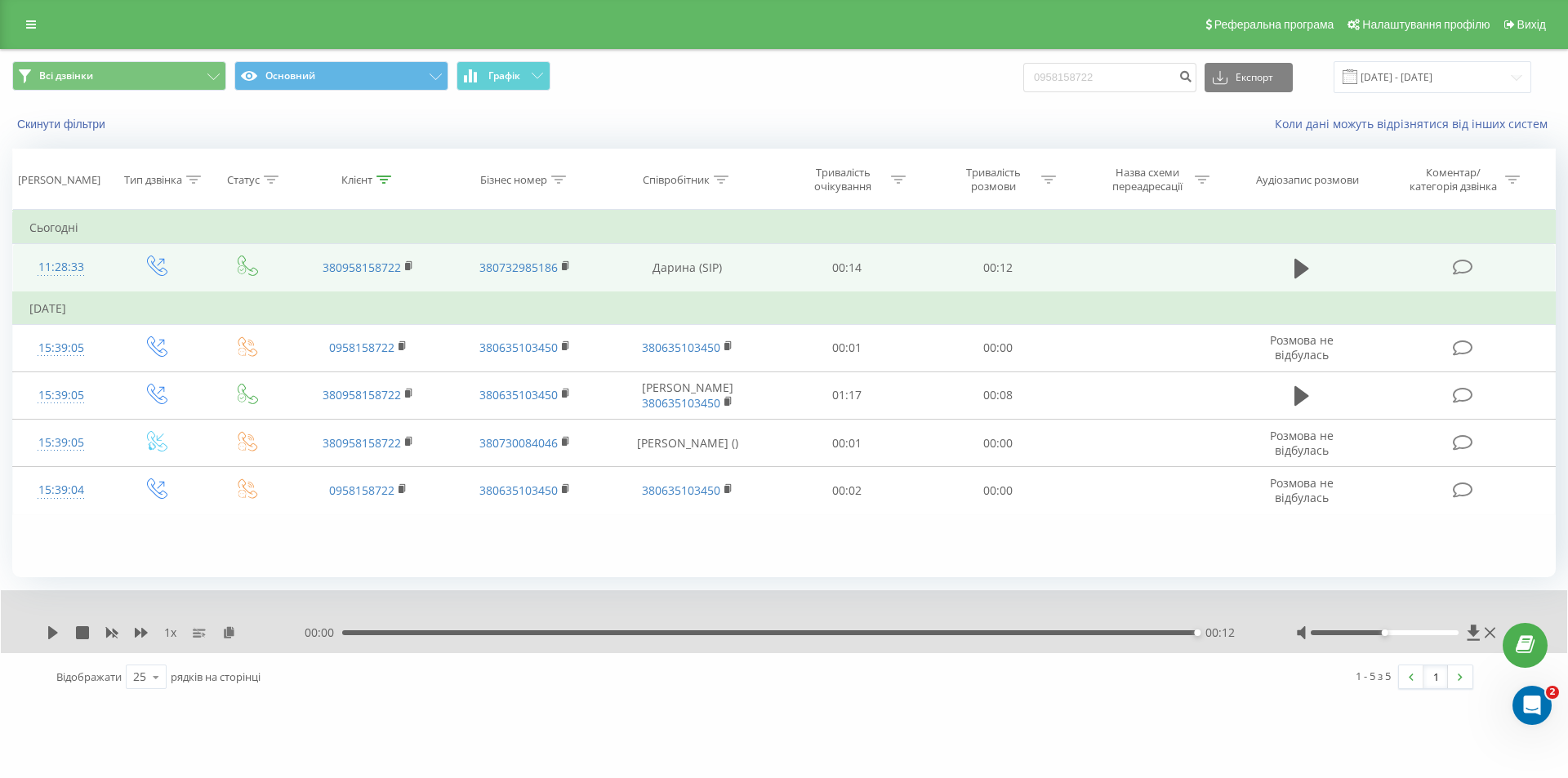
scroll to position [2377, 0]
click at [1469, 623] on div "1 x 00:00 00:12 00:12" at bounding box center [784, 621] width 1566 height 63
click at [1468, 632] on icon at bounding box center [1473, 633] width 14 height 16
drag, startPoint x: 1126, startPoint y: 88, endPoint x: 1015, endPoint y: 79, distance: 111.4
click at [1015, 79] on div "Всі дзвінки Основний Графік 0958158722 Експорт .csv .xls .xlsx 19.05.2025 - 19.…" at bounding box center [783, 77] width 1543 height 32
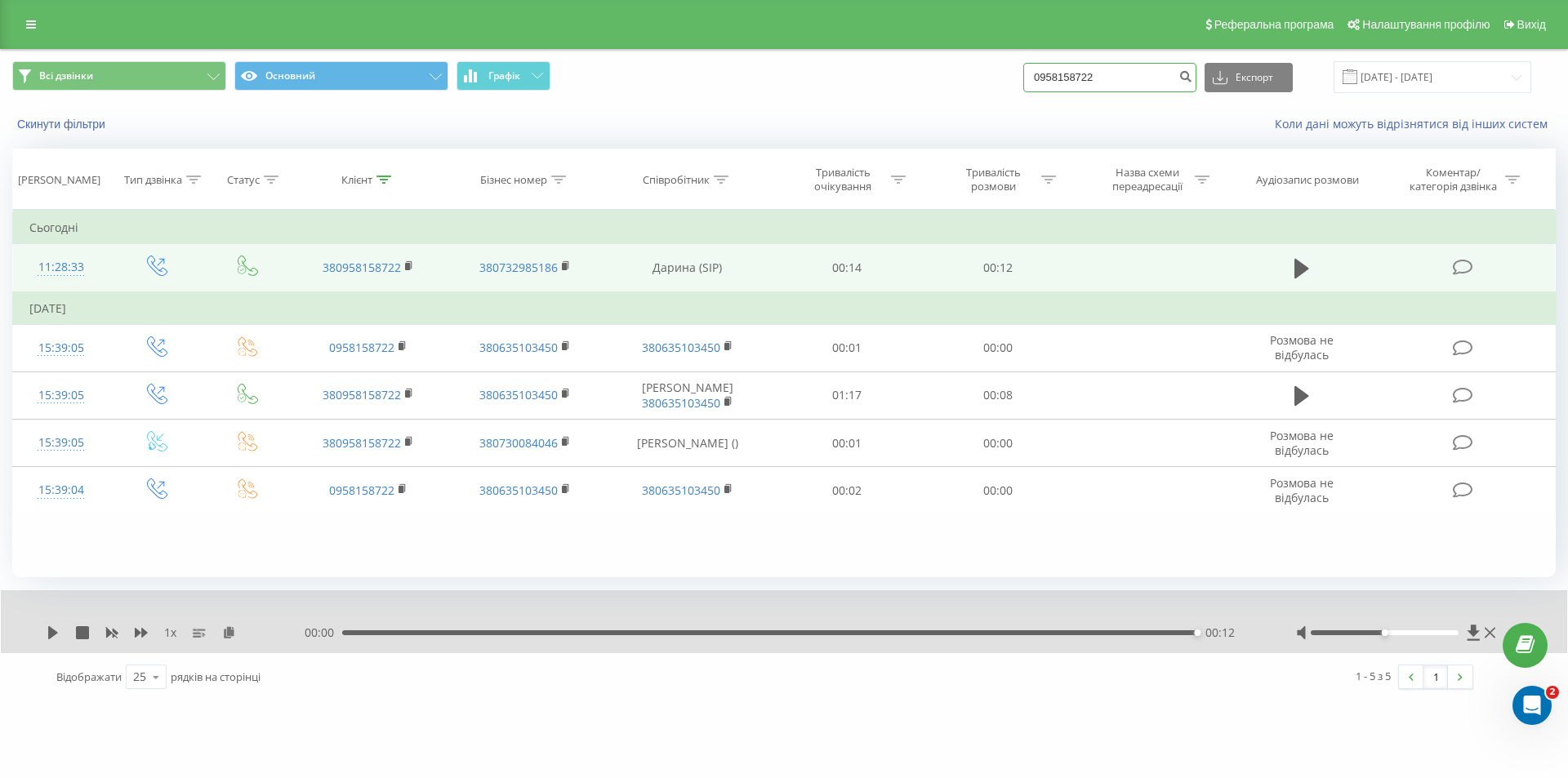
paste input "688402404"
type input "0688402404"
click at [1192, 76] on icon "submit" at bounding box center [1185, 74] width 14 height 9
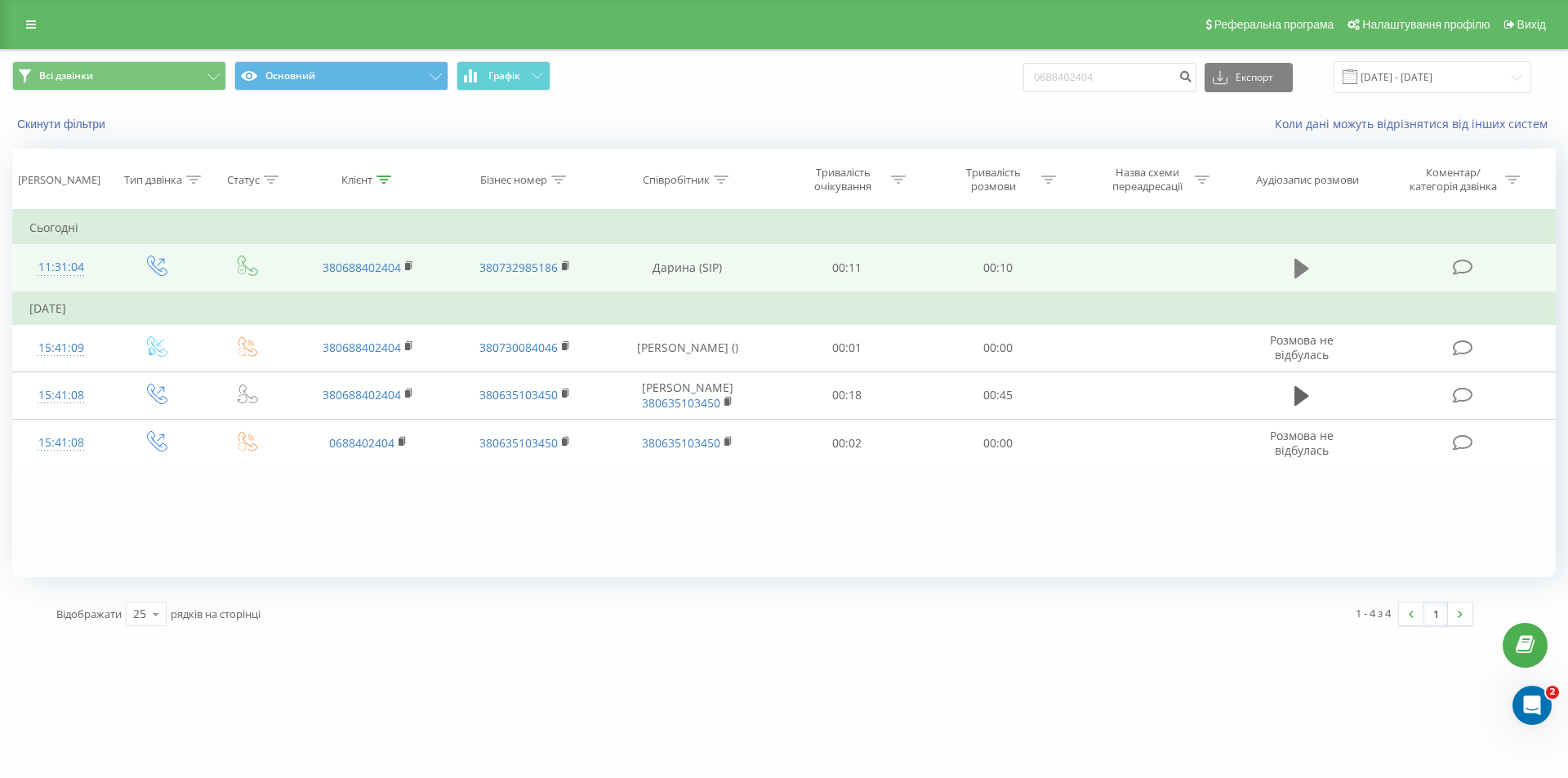
click at [1299, 270] on icon at bounding box center [1301, 269] width 15 height 20
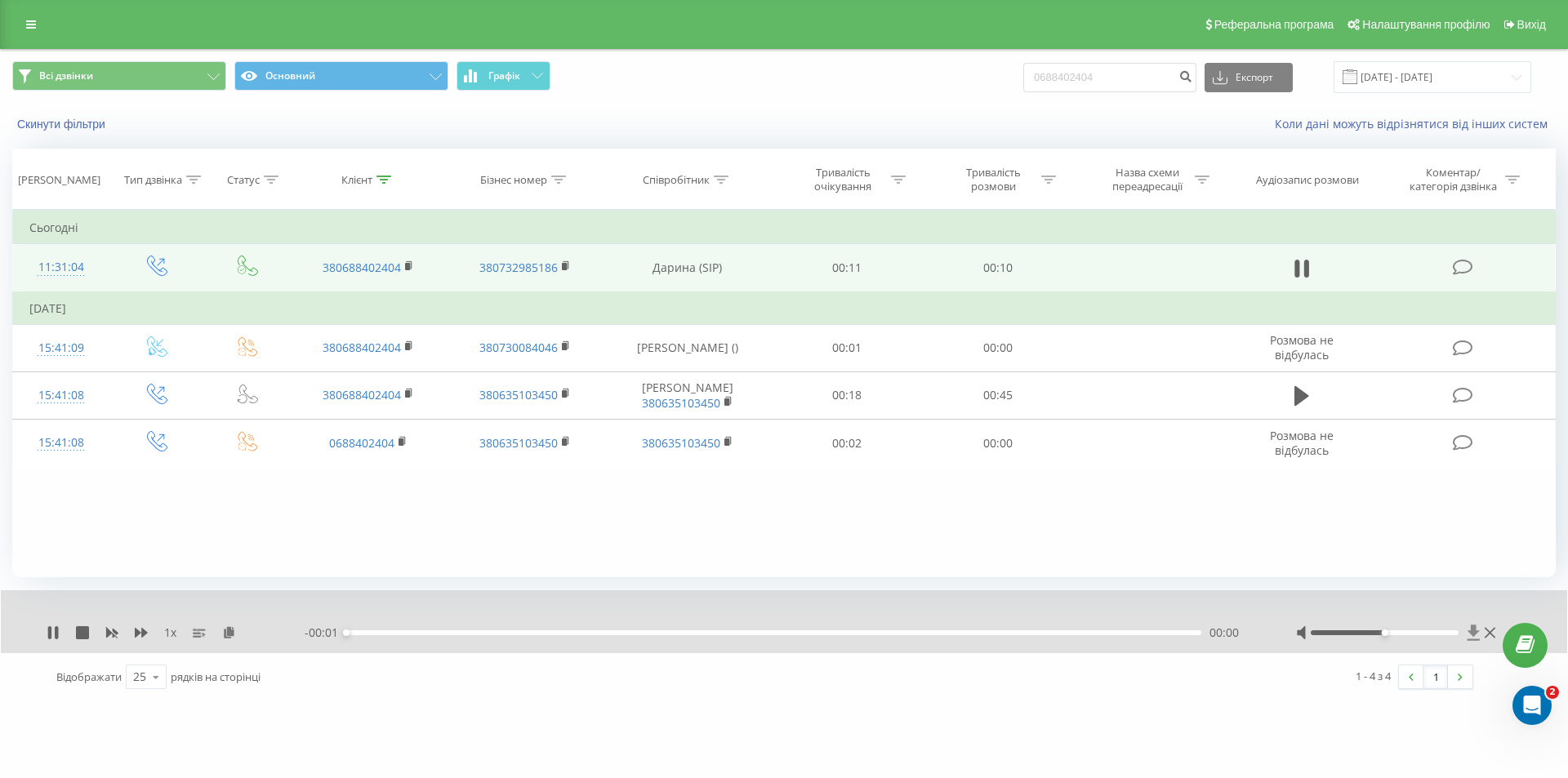
click at [1476, 639] on icon at bounding box center [1473, 633] width 14 height 16
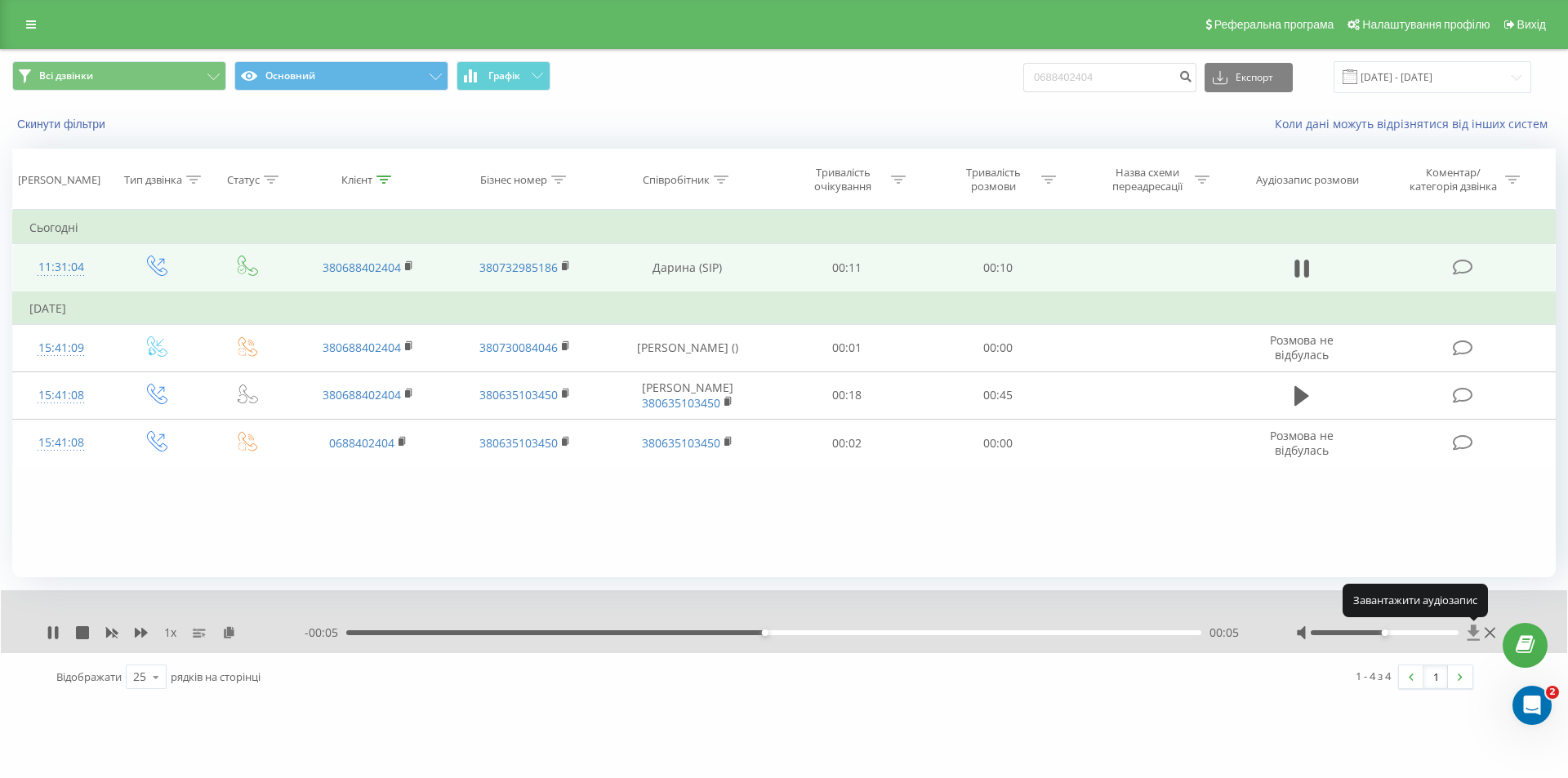
click at [1472, 632] on icon at bounding box center [1473, 633] width 12 height 15
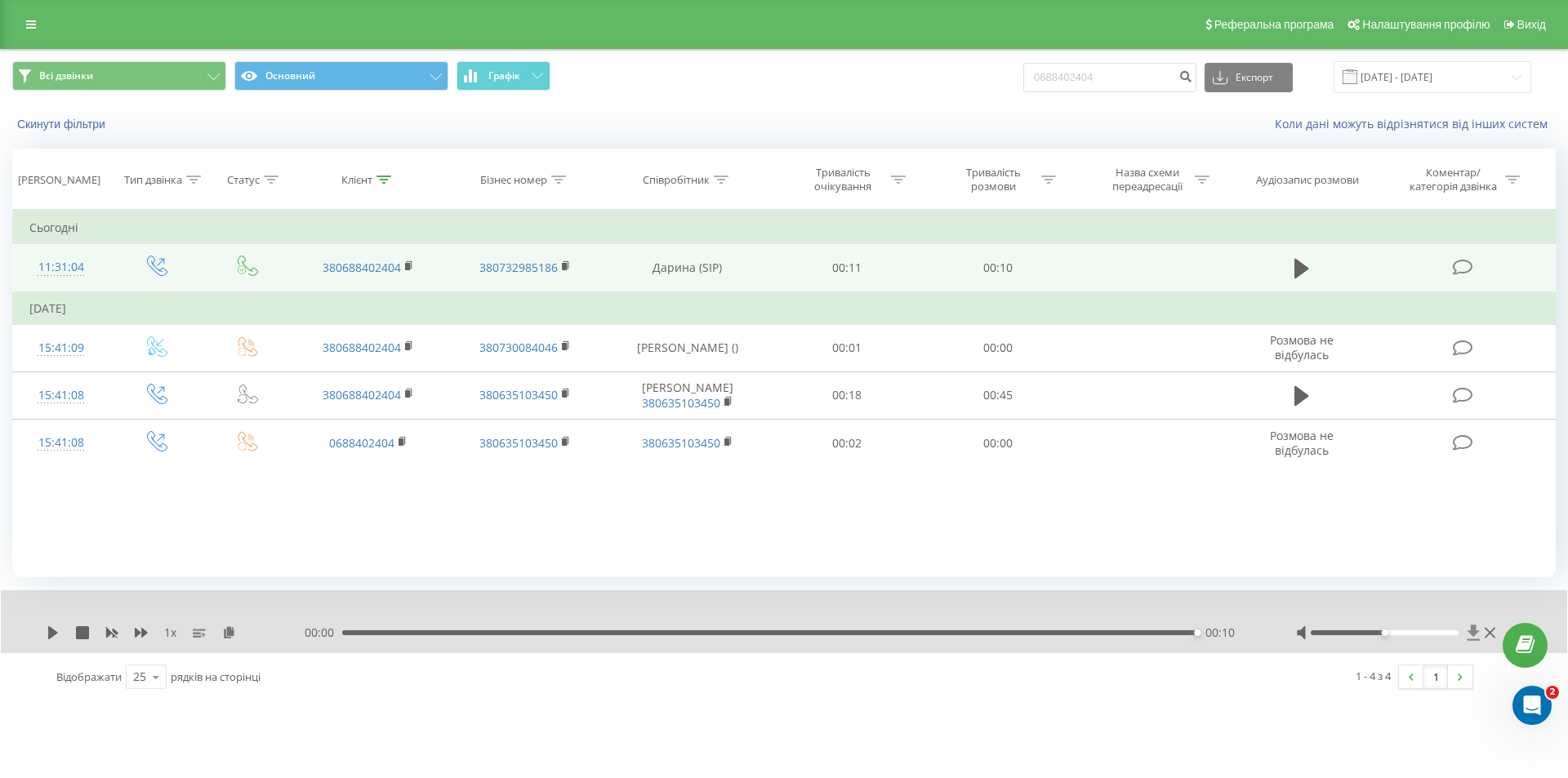
click at [1472, 633] on icon at bounding box center [1473, 633] width 12 height 15
click at [1467, 633] on icon at bounding box center [1473, 633] width 14 height 16
click at [1472, 633] on icon at bounding box center [1473, 633] width 14 height 16
click at [1470, 633] on icon at bounding box center [1473, 633] width 14 height 16
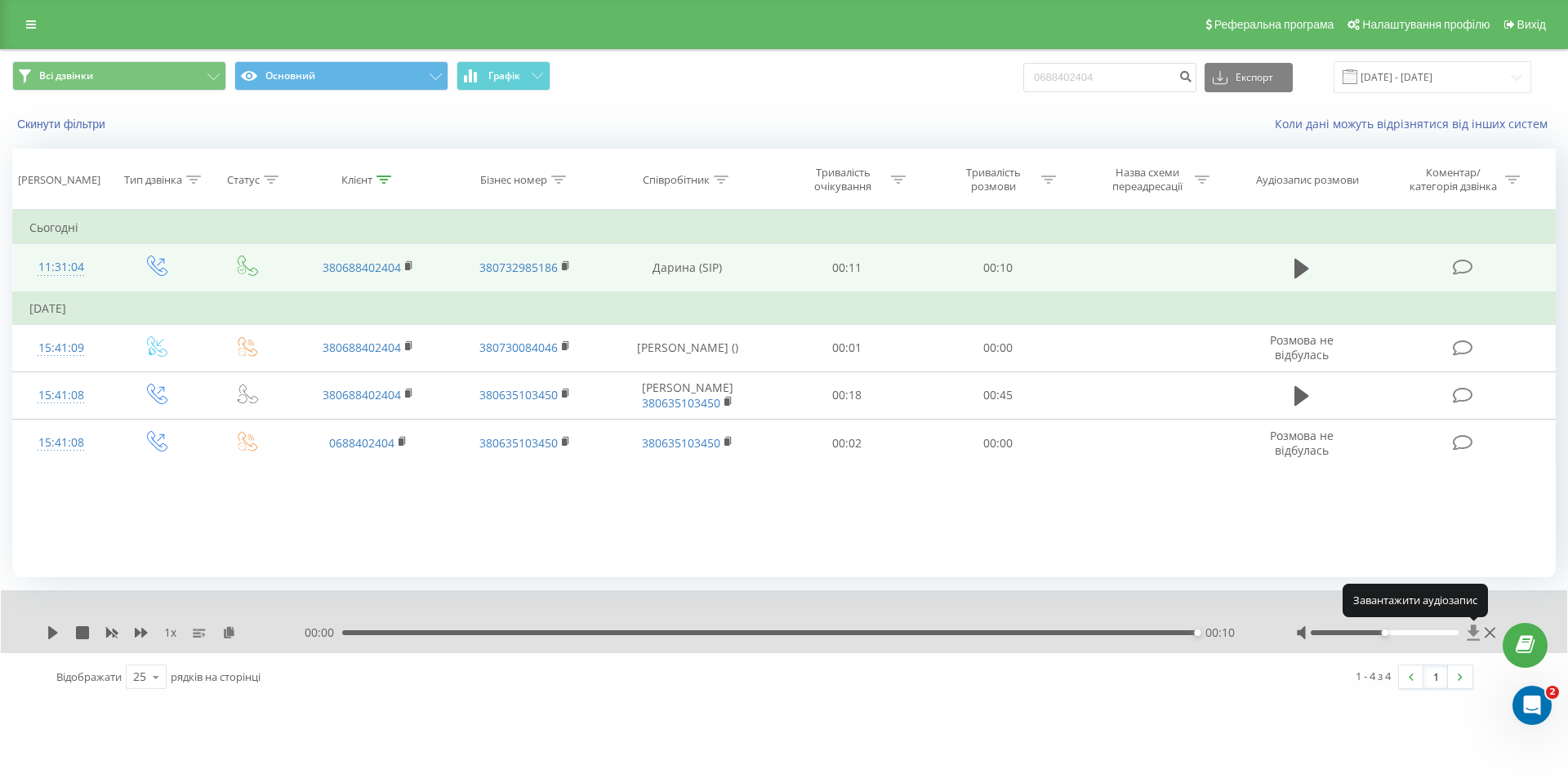
click at [1470, 633] on icon at bounding box center [1473, 633] width 14 height 16
click at [1476, 633] on icon at bounding box center [1473, 633] width 12 height 15
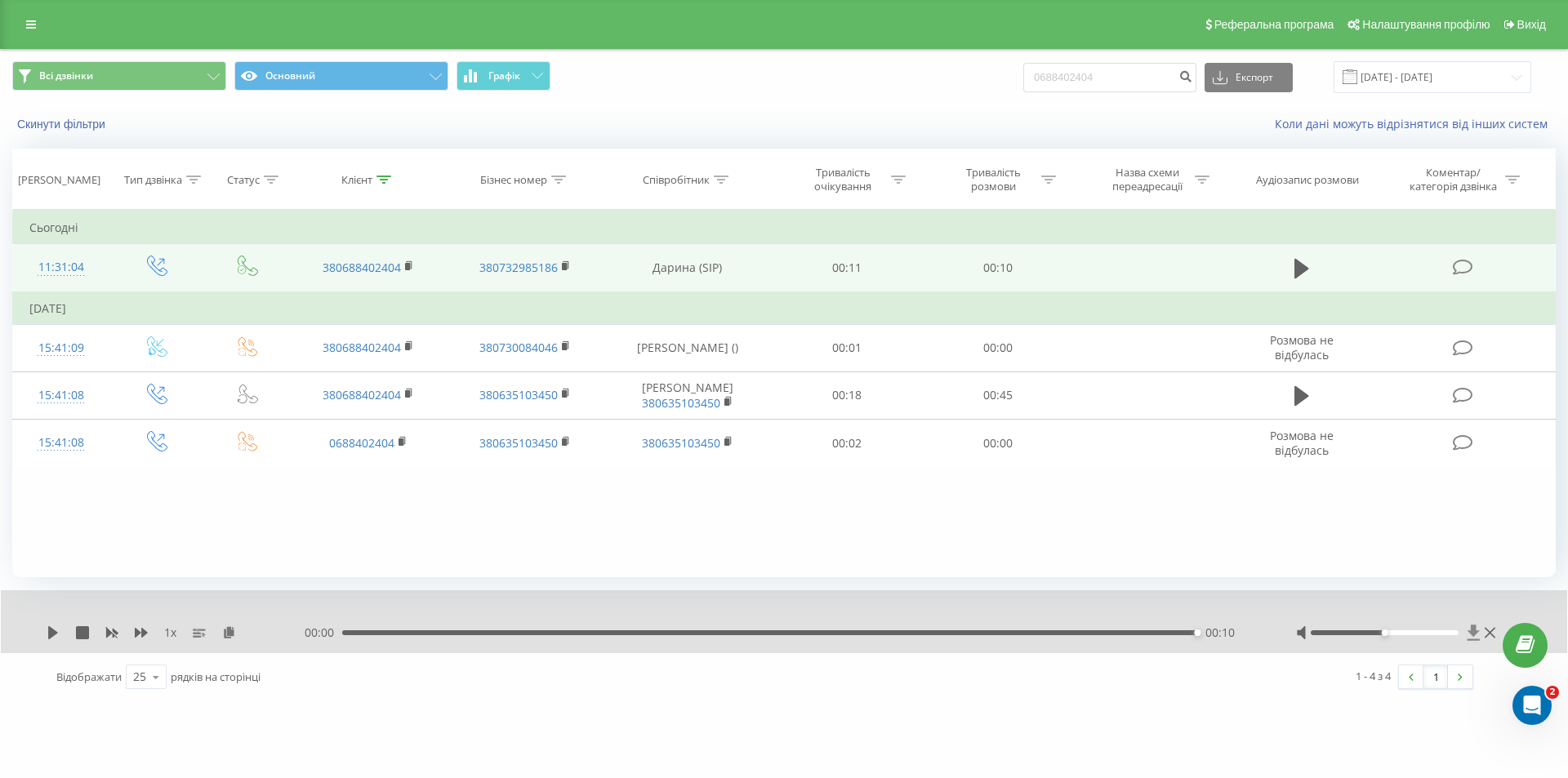
click at [1473, 639] on icon at bounding box center [1473, 633] width 14 height 16
click at [1472, 639] on icon at bounding box center [1473, 633] width 14 height 16
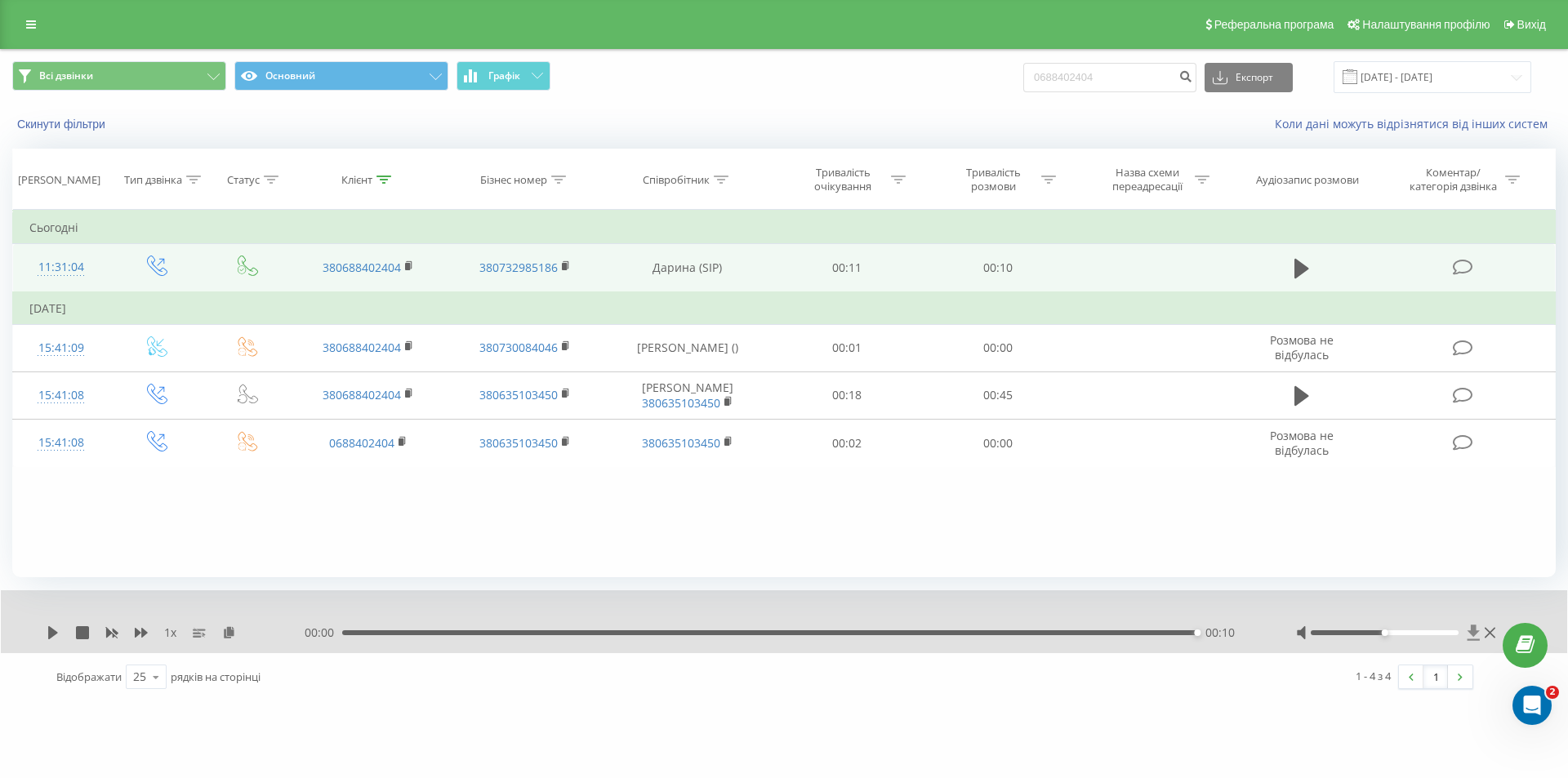
click at [1472, 634] on icon at bounding box center [1473, 633] width 12 height 15
drag, startPoint x: 1112, startPoint y: 80, endPoint x: 1032, endPoint y: 80, distance: 80.0
click at [1032, 80] on div "Всі дзвінки Основний Графік 0688402404 Експорт .csv .xls .xlsx 19.05.2025 - 19.…" at bounding box center [783, 77] width 1543 height 32
paste input "954680333"
type input "0954680333"
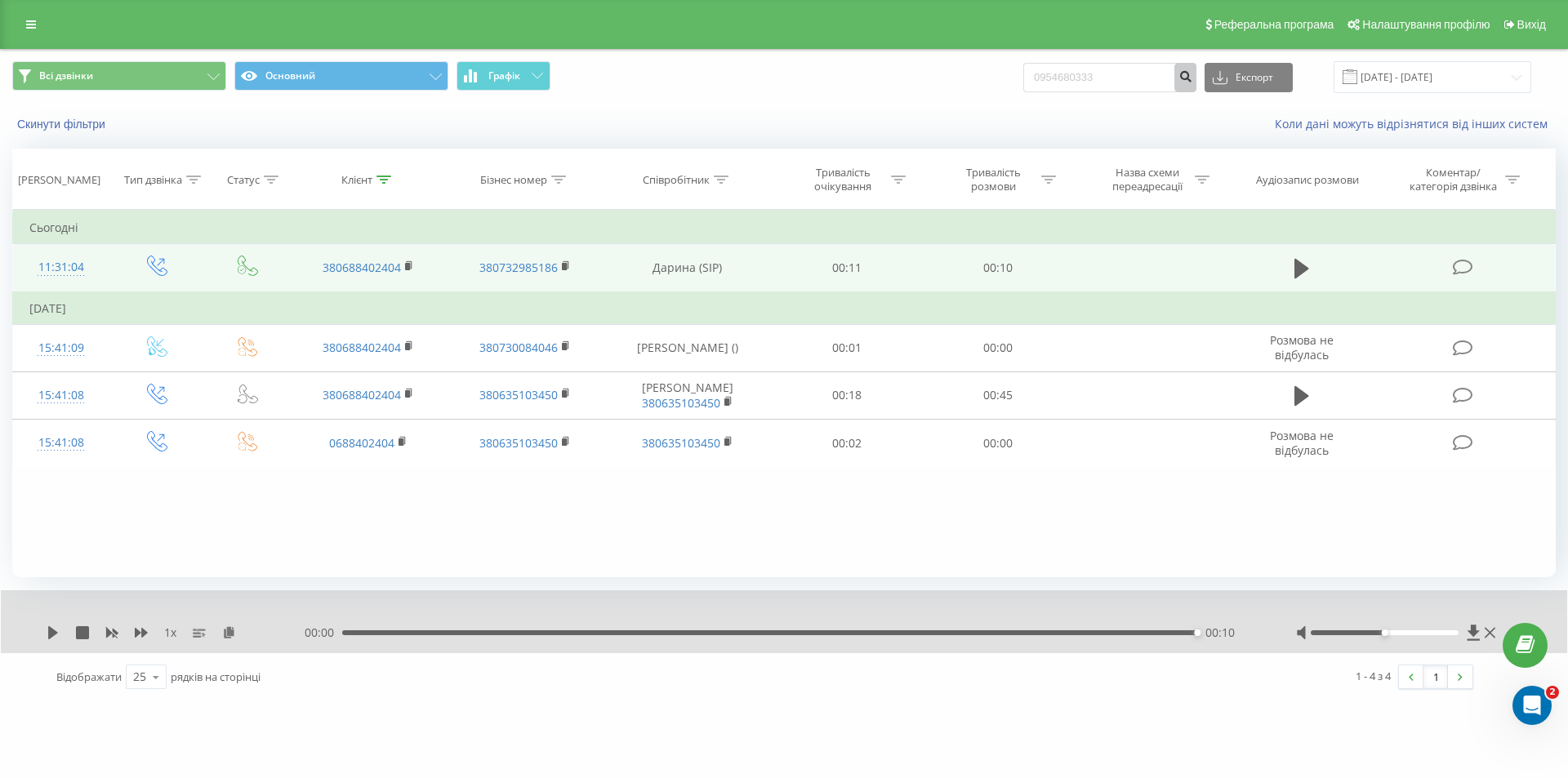
click at [1192, 71] on icon "submit" at bounding box center [1185, 74] width 14 height 9
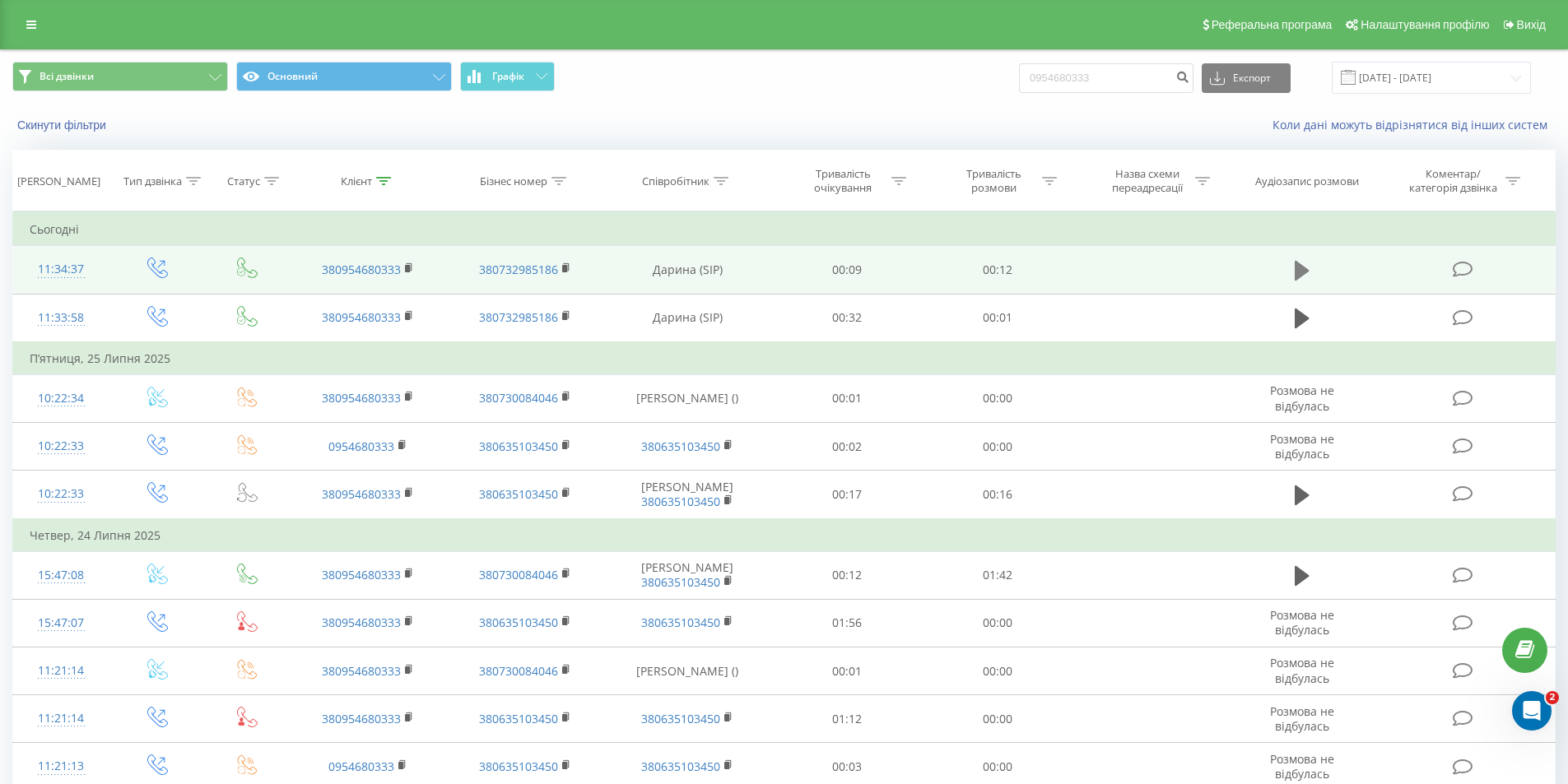
click at [1302, 278] on icon at bounding box center [1301, 271] width 15 height 23
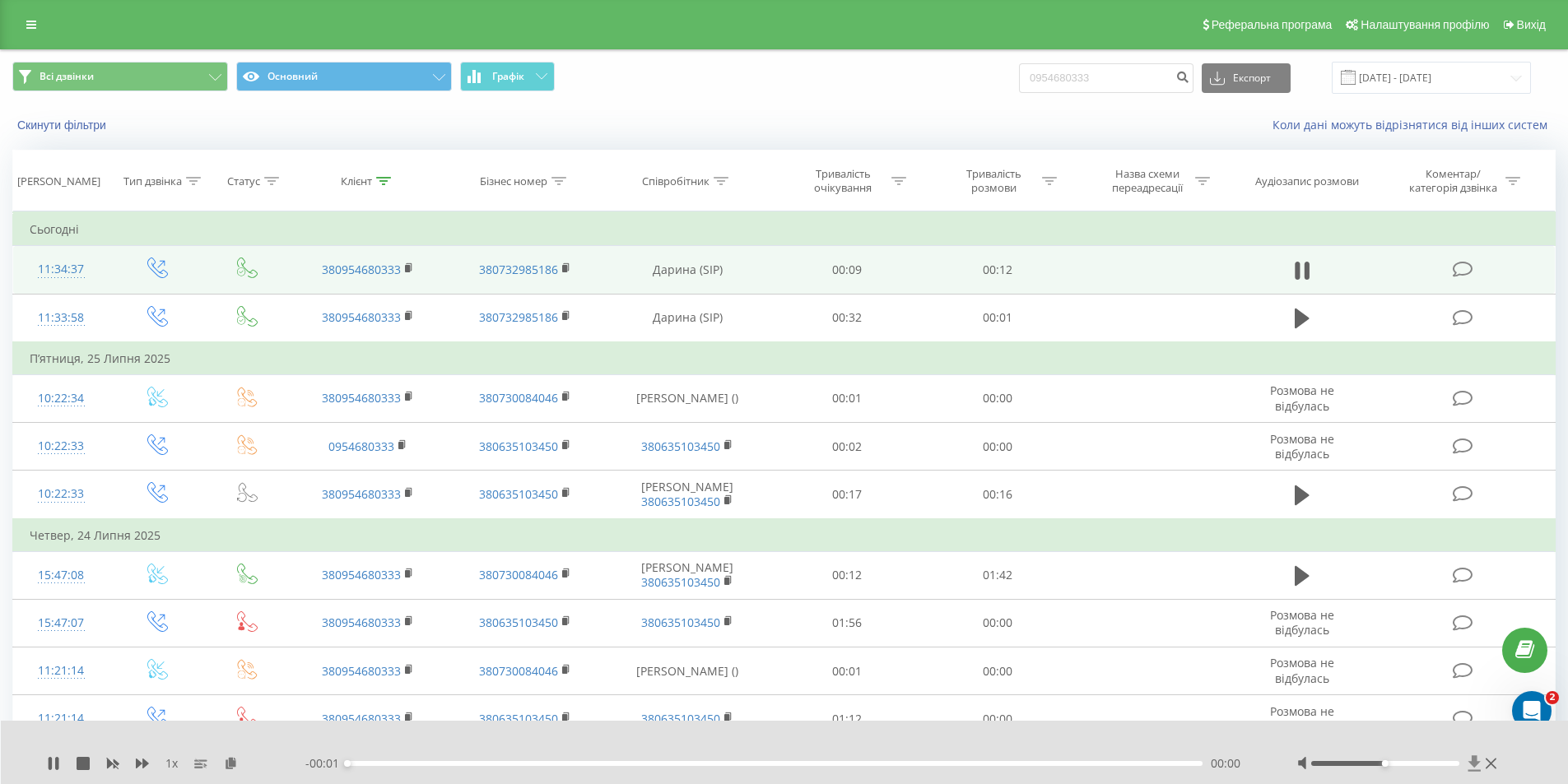
click at [1471, 765] on icon at bounding box center [1474, 763] width 14 height 16
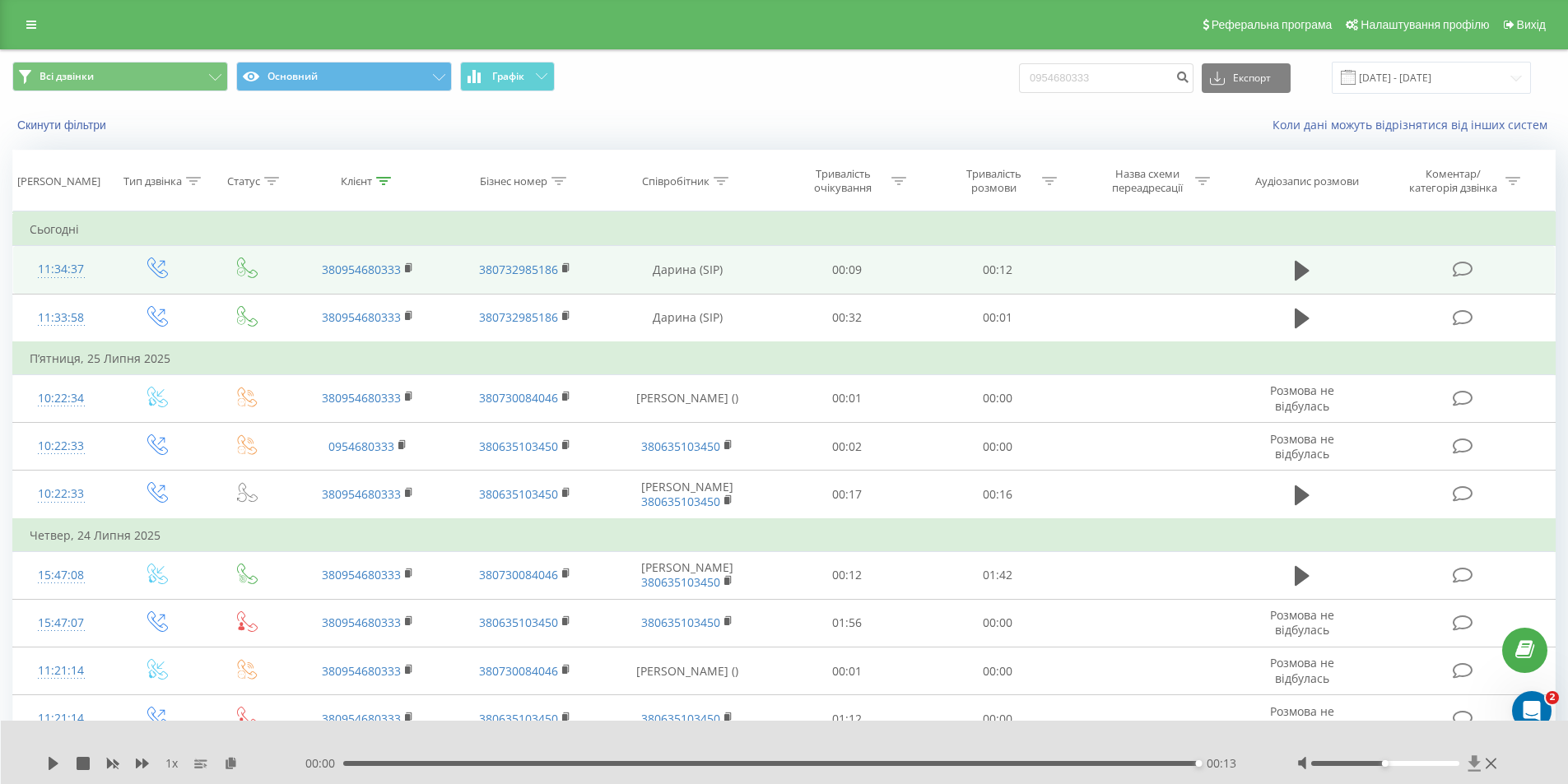
click at [1471, 765] on icon at bounding box center [1474, 763] width 14 height 16
click at [1479, 764] on icon at bounding box center [1474, 763] width 14 height 16
click at [1478, 765] on icon at bounding box center [1474, 763] width 14 height 16
click at [1474, 762] on icon at bounding box center [1474, 763] width 12 height 16
click at [1467, 762] on icon at bounding box center [1474, 763] width 14 height 16
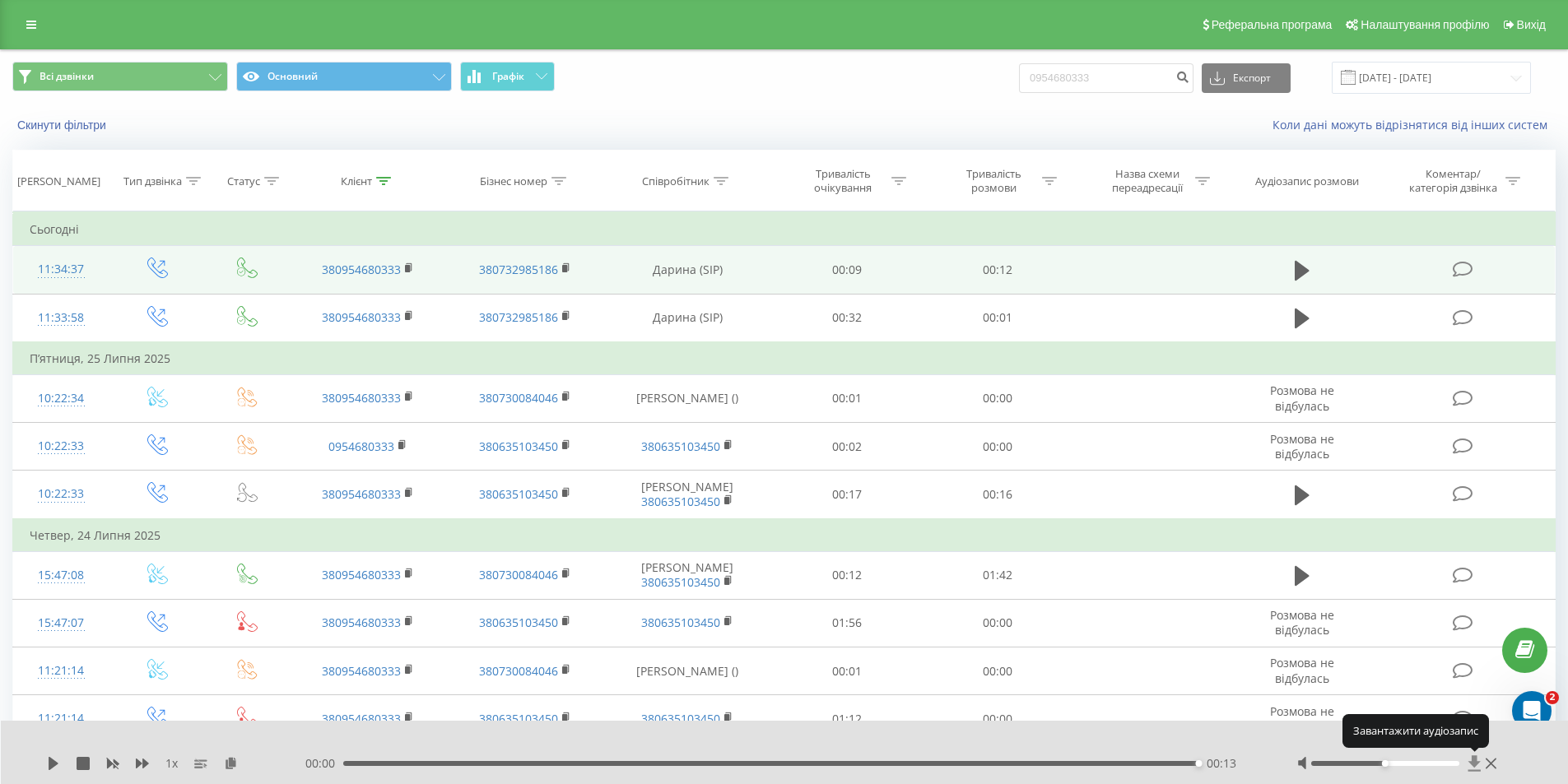
click at [1467, 763] on icon at bounding box center [1474, 763] width 14 height 16
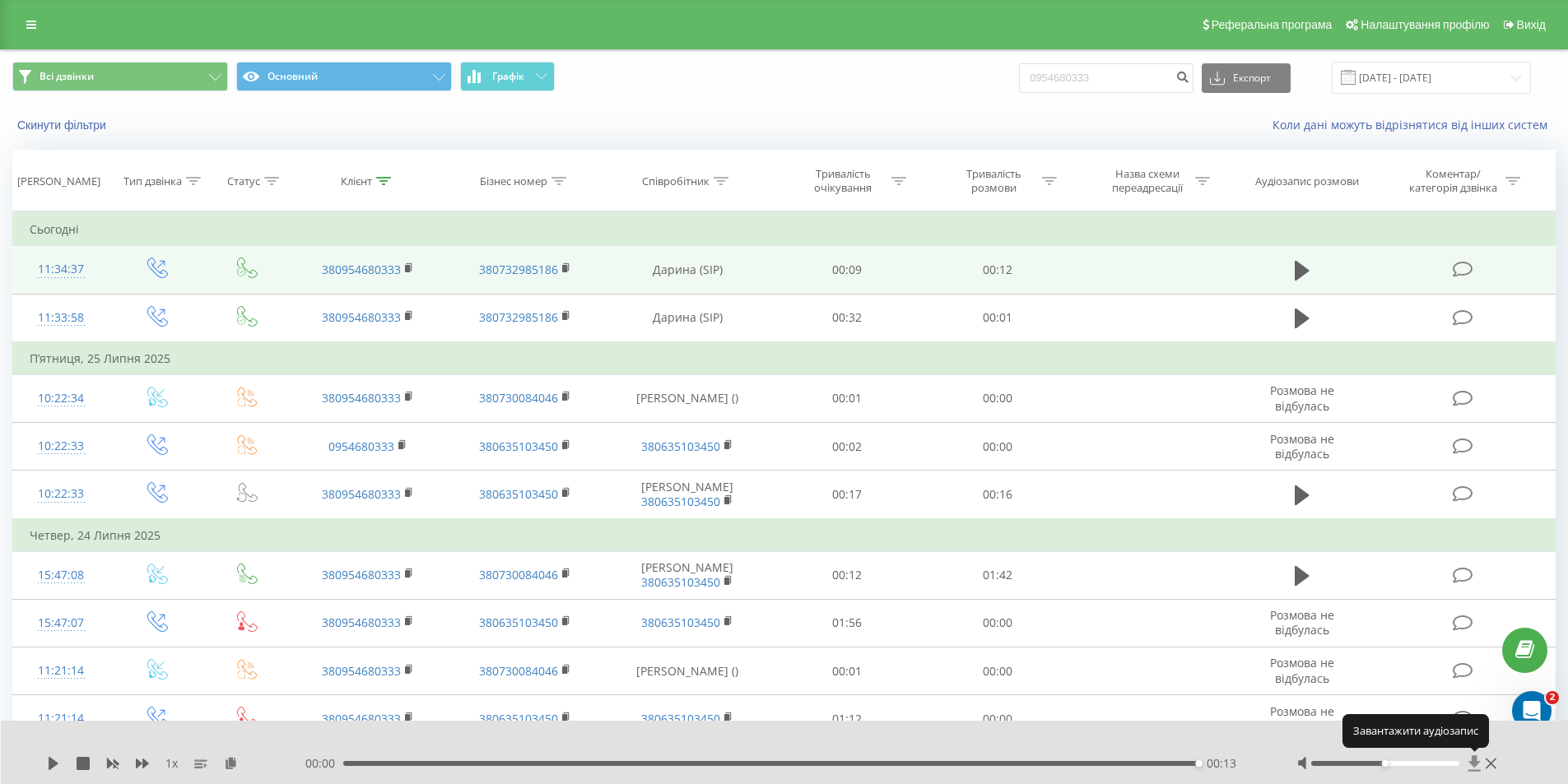
click at [1467, 763] on icon at bounding box center [1474, 763] width 14 height 16
click at [1467, 763] on div at bounding box center [1398, 763] width 204 height 16
click at [1476, 764] on icon at bounding box center [1474, 763] width 12 height 16
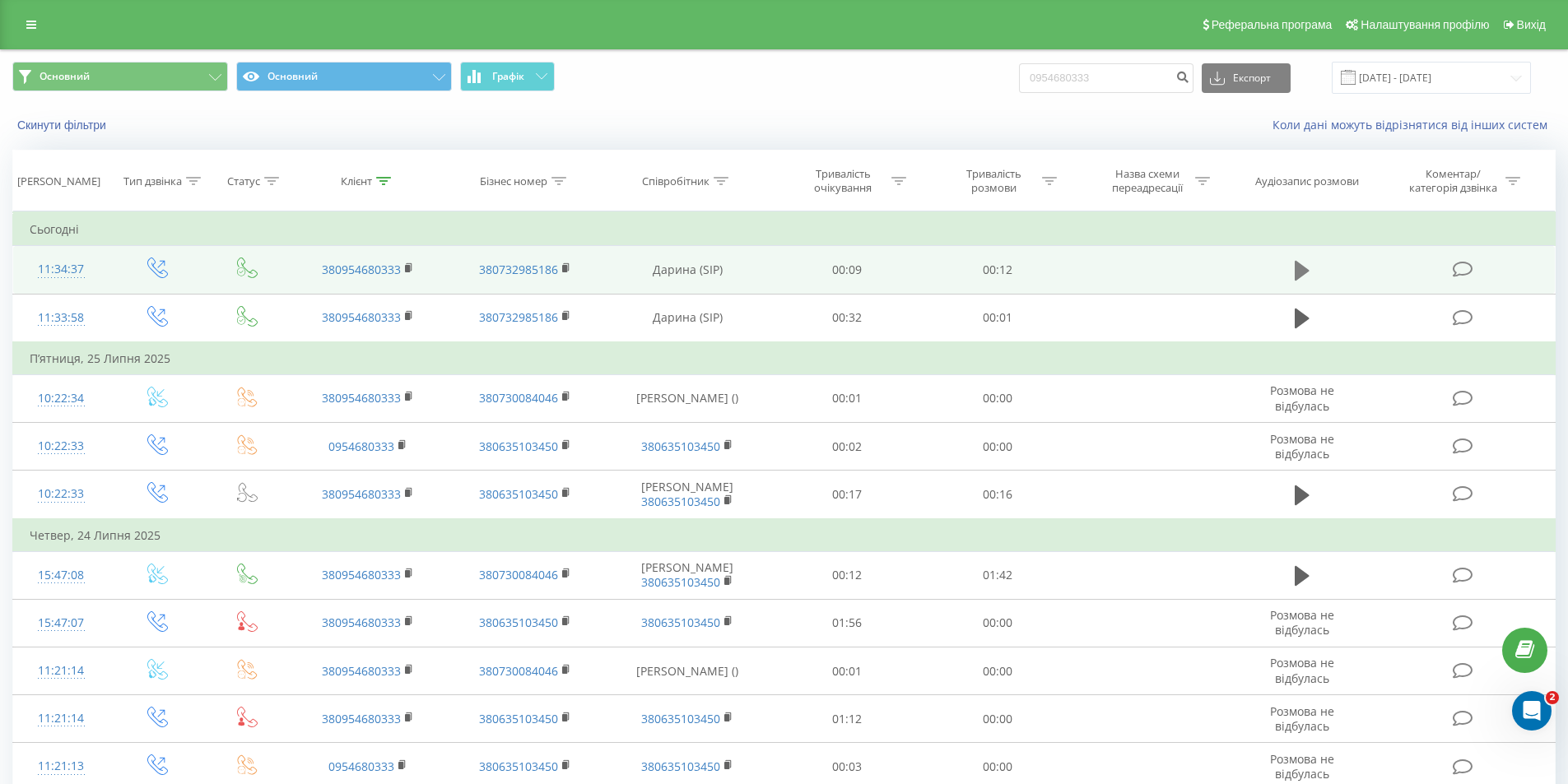
click at [1297, 272] on icon at bounding box center [1301, 271] width 15 height 20
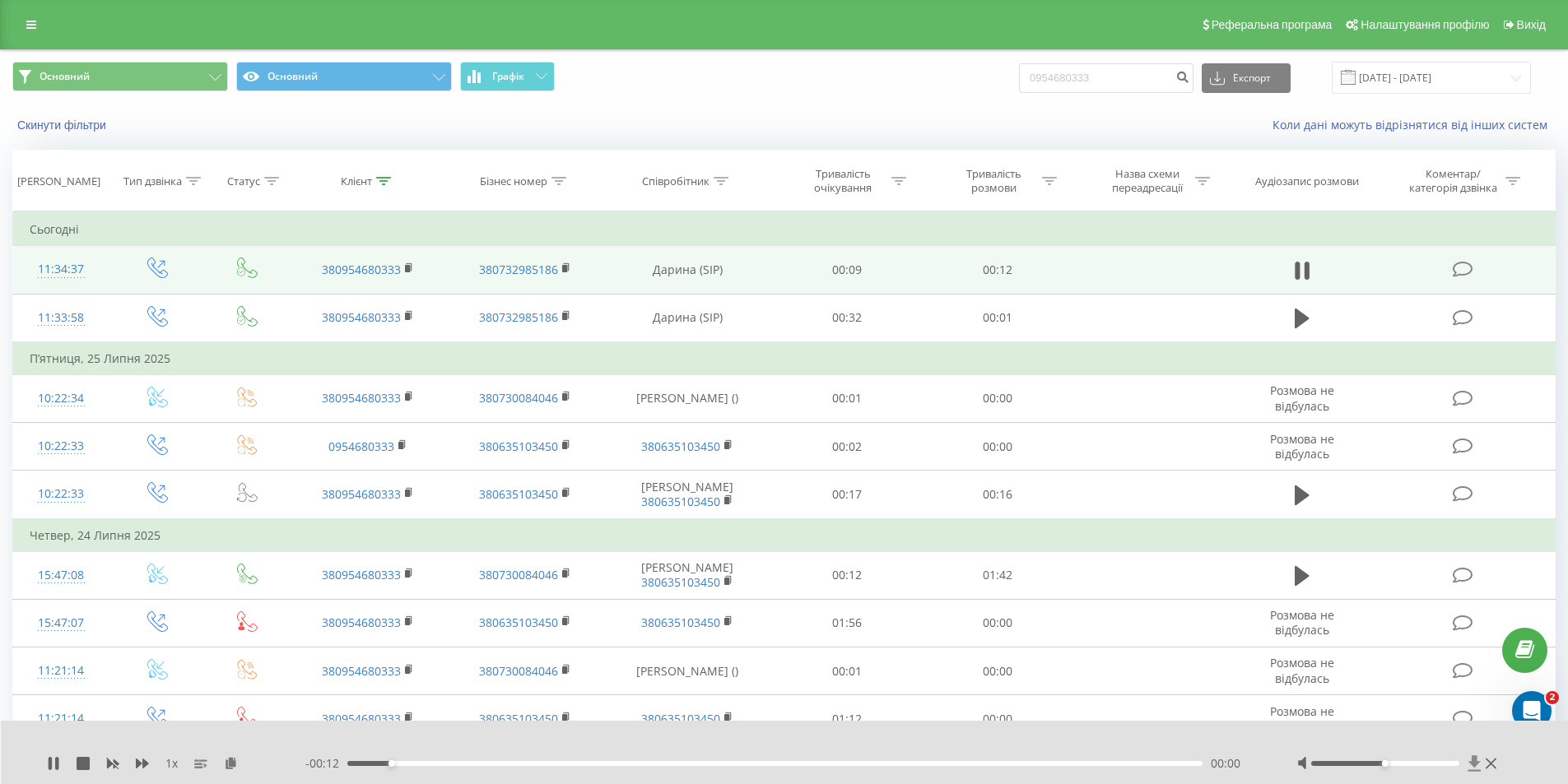
click at [1472, 758] on icon at bounding box center [1474, 763] width 14 height 16
click at [1473, 762] on icon at bounding box center [1474, 763] width 12 height 16
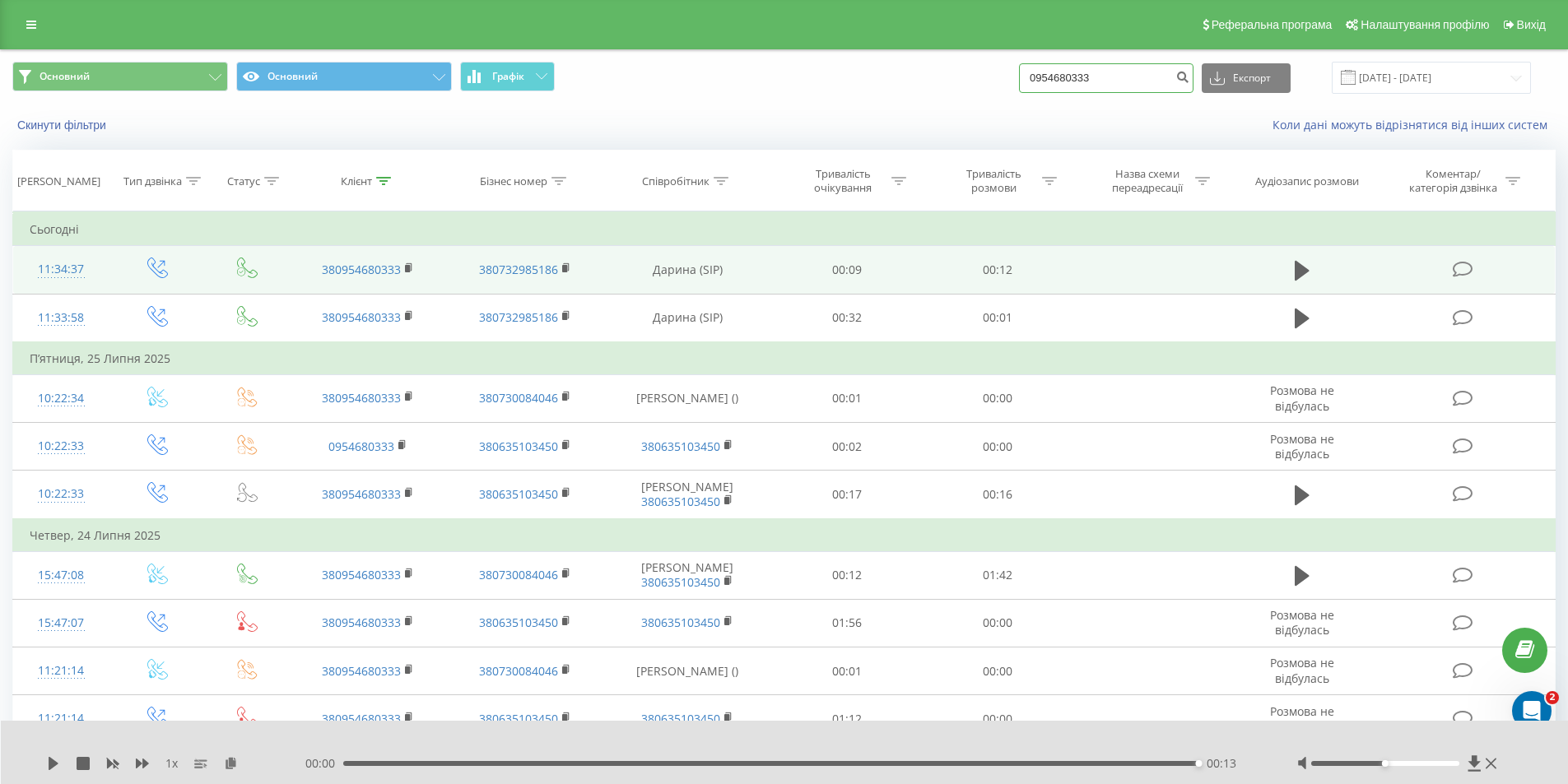
drag, startPoint x: 1098, startPoint y: 89, endPoint x: 1033, endPoint y: 87, distance: 65.0
click at [1033, 87] on div "Основний Основний Графік 0954680333 Експорт .csv .xls .xlsx [DATE] - [DATE]" at bounding box center [783, 77] width 1543 height 32
paste input "79453585"
type input "0979453585"
click at [1189, 75] on icon "submit" at bounding box center [1182, 75] width 14 height 10
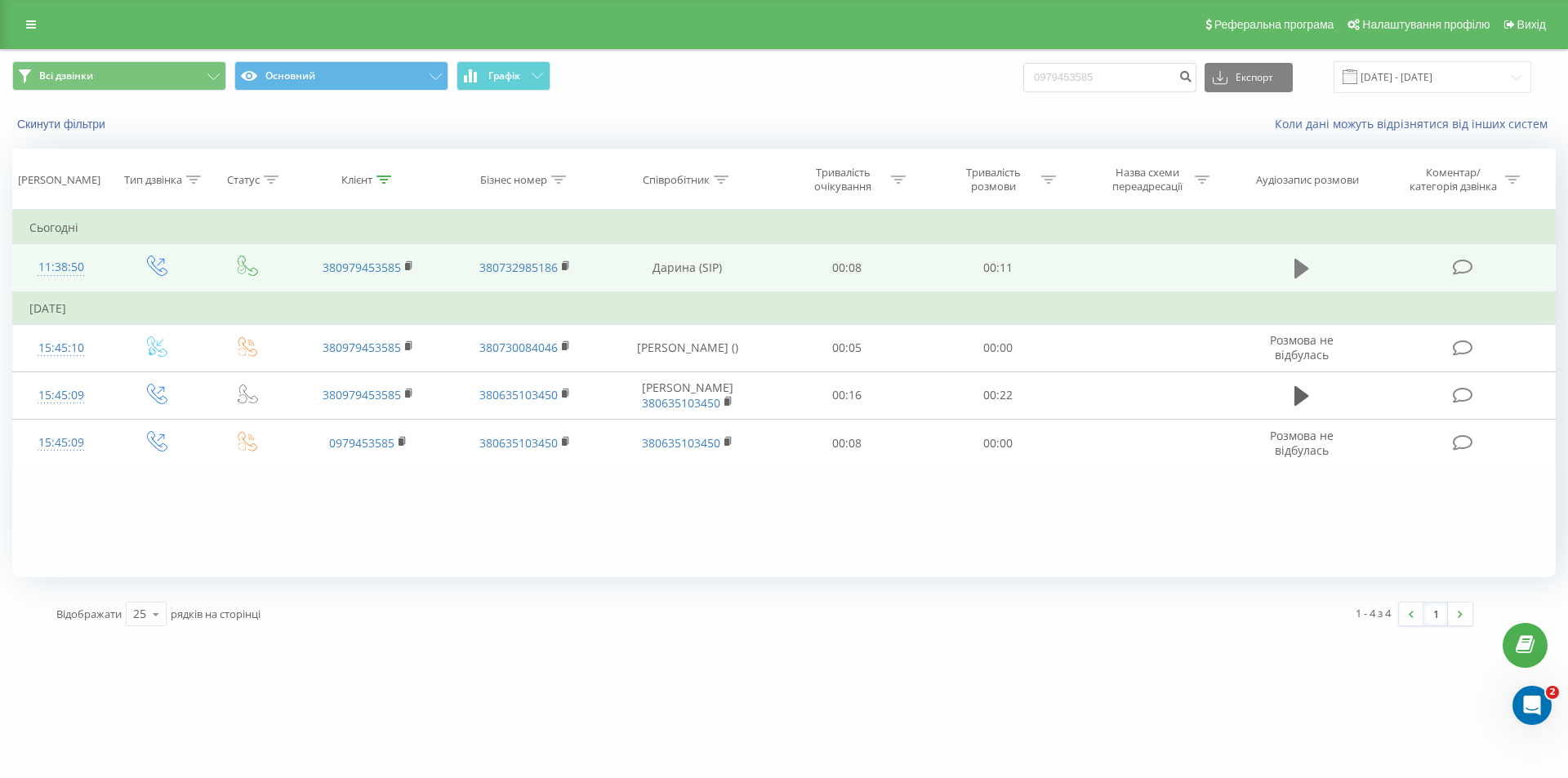
click at [1293, 263] on button at bounding box center [1301, 269] width 24 height 24
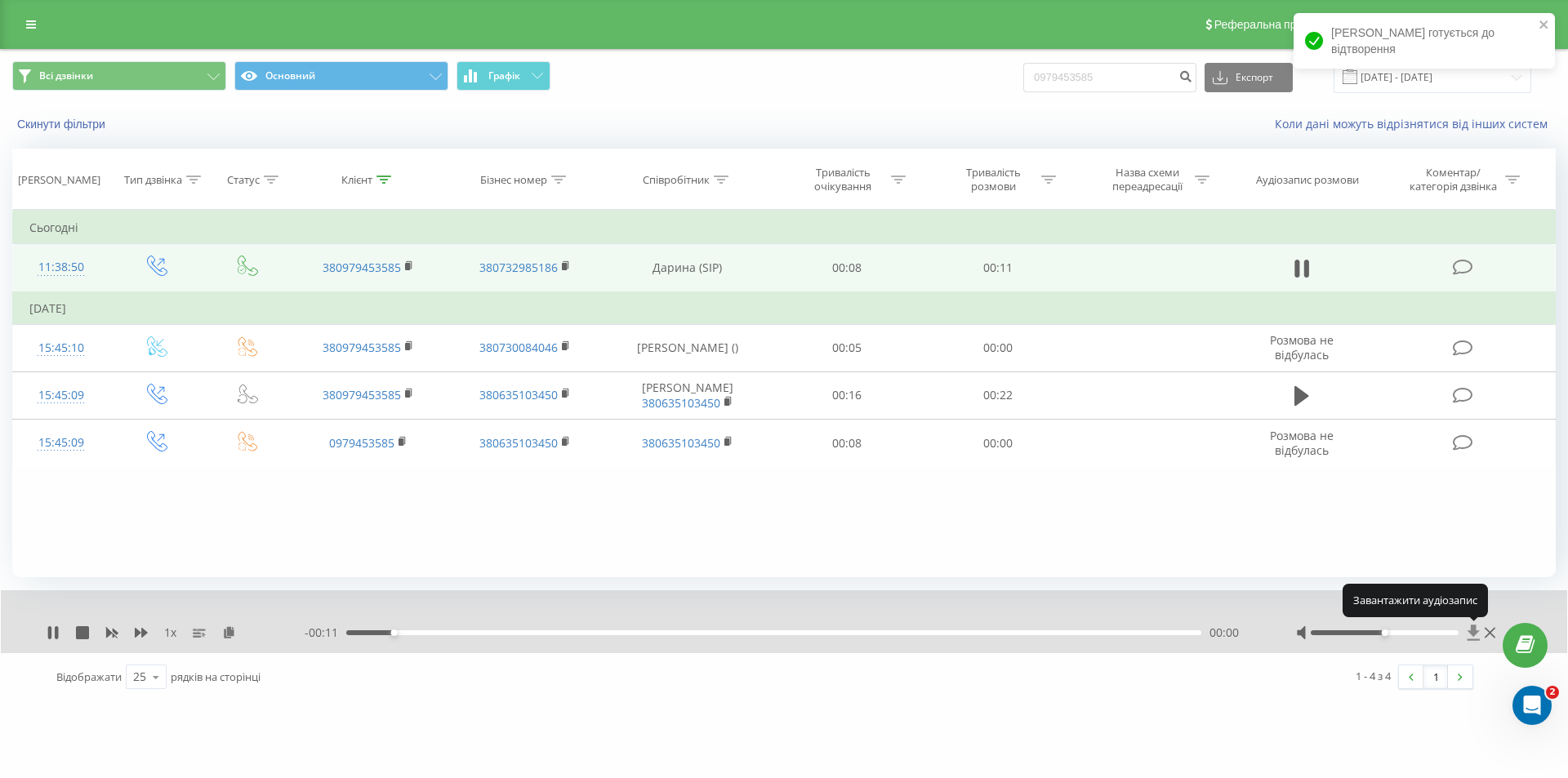
click at [1476, 636] on icon at bounding box center [1473, 633] width 14 height 16
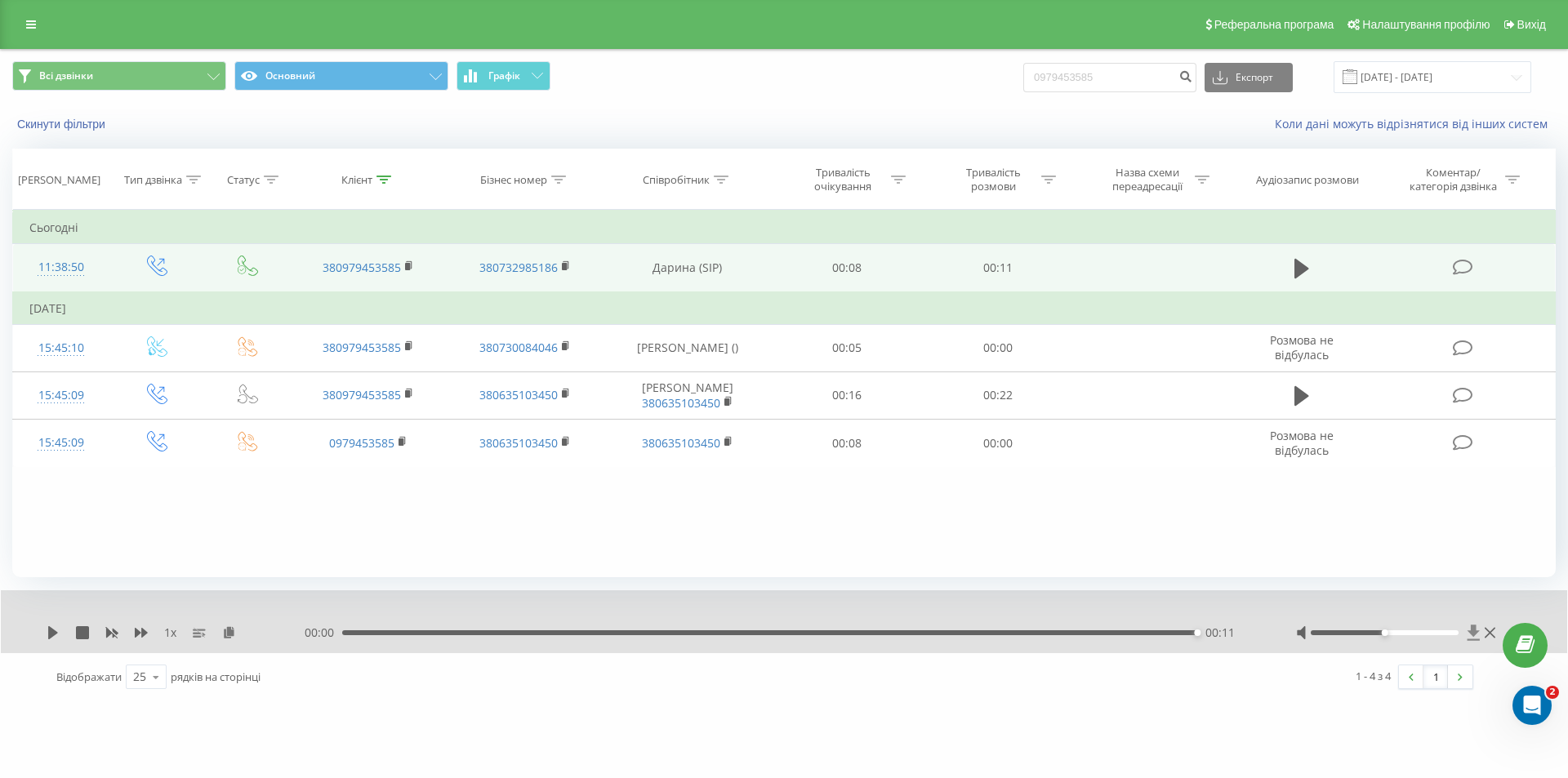
click at [1471, 630] on icon at bounding box center [1473, 633] width 12 height 15
click at [1477, 633] on icon at bounding box center [1473, 633] width 12 height 15
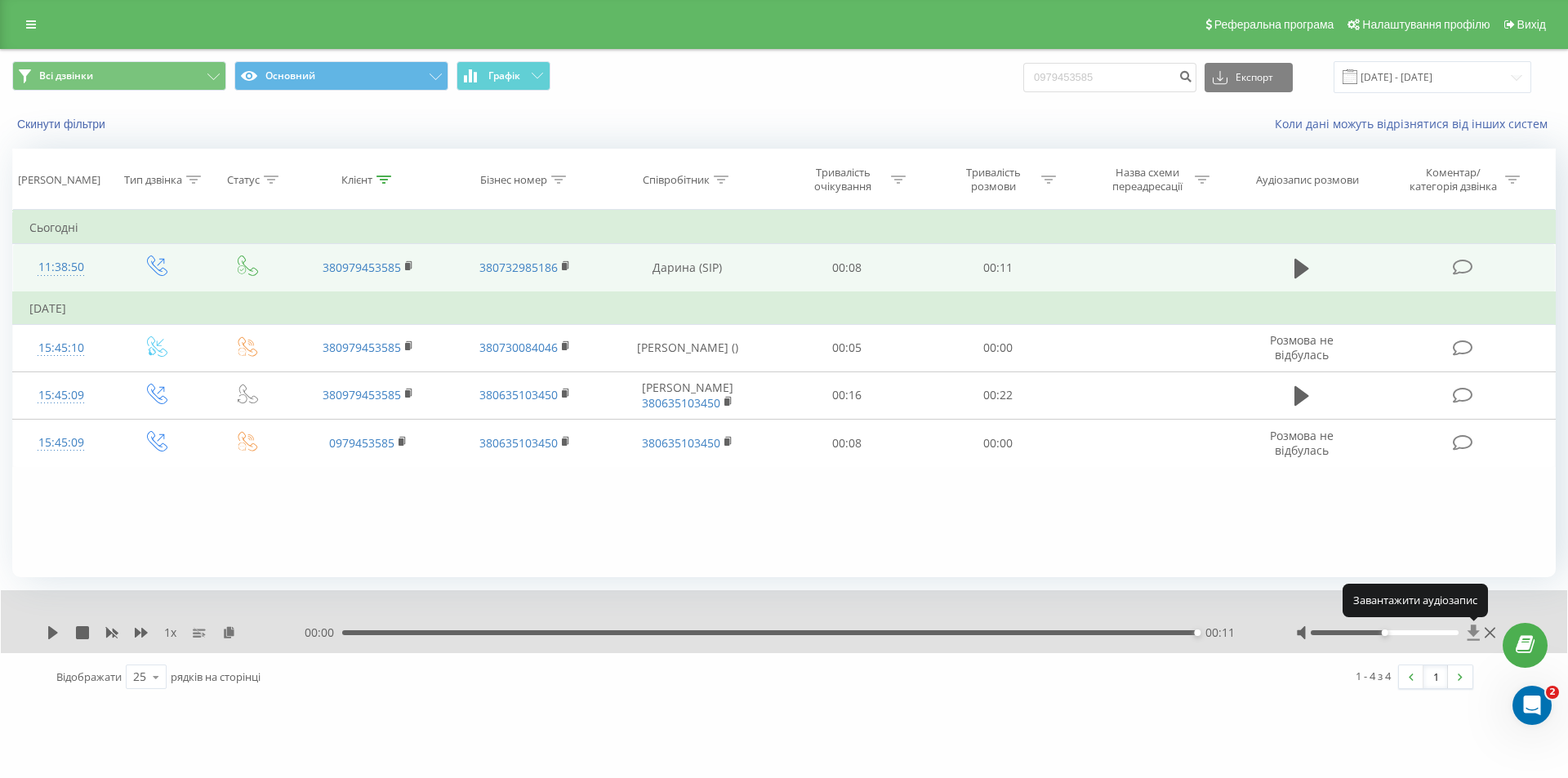
click at [1477, 633] on icon at bounding box center [1473, 633] width 12 height 15
click at [1473, 630] on icon at bounding box center [1473, 633] width 12 height 15
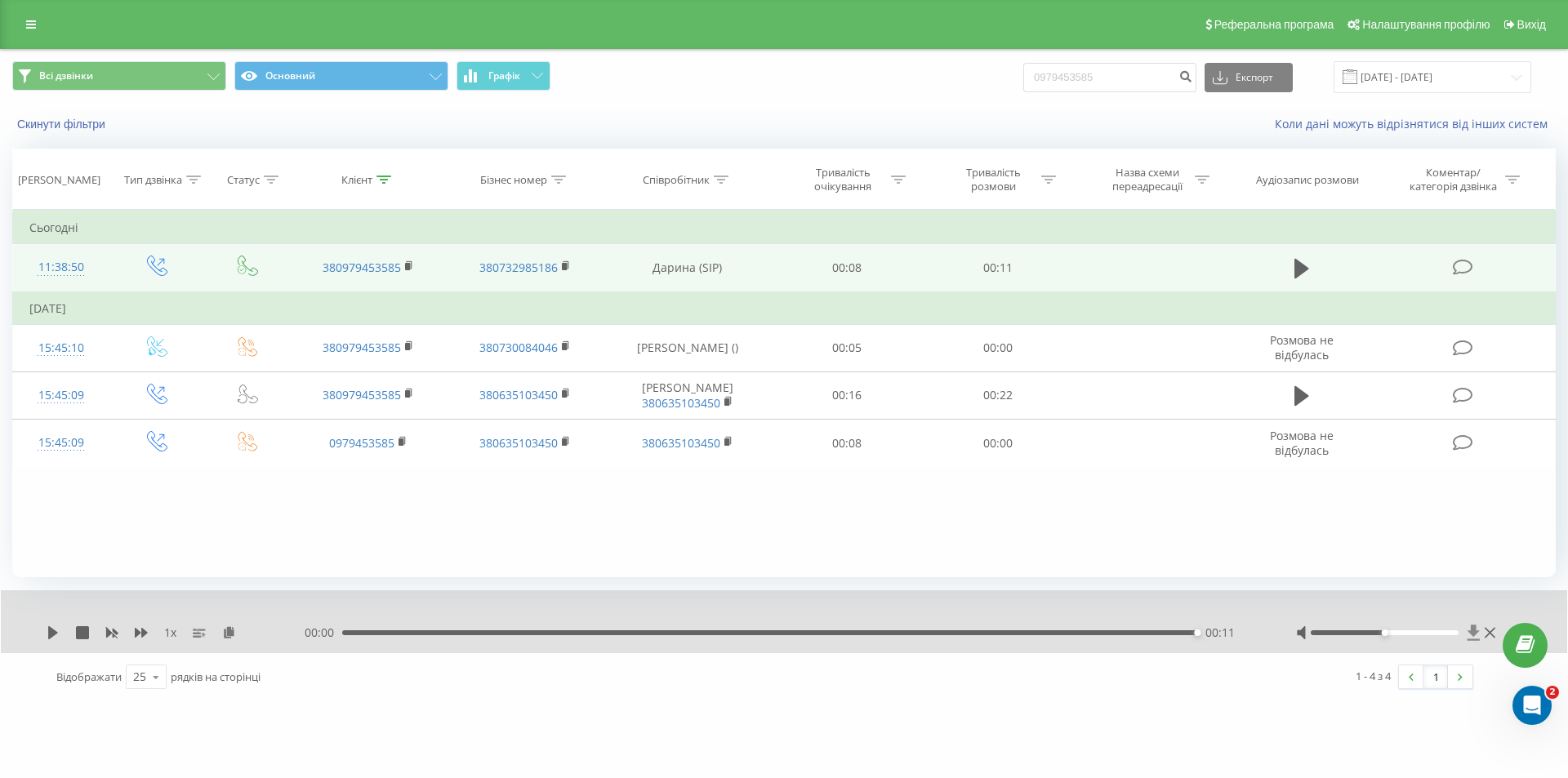
click at [1473, 630] on icon at bounding box center [1473, 633] width 12 height 15
drag, startPoint x: 1108, startPoint y: 78, endPoint x: 1004, endPoint y: 75, distance: 104.0
click at [1004, 75] on div "Всі дзвінки Основний Графік 0979453585 Експорт .csv .xls .xlsx [DATE] - [DATE]" at bounding box center [783, 77] width 1543 height 32
paste input "50627887"
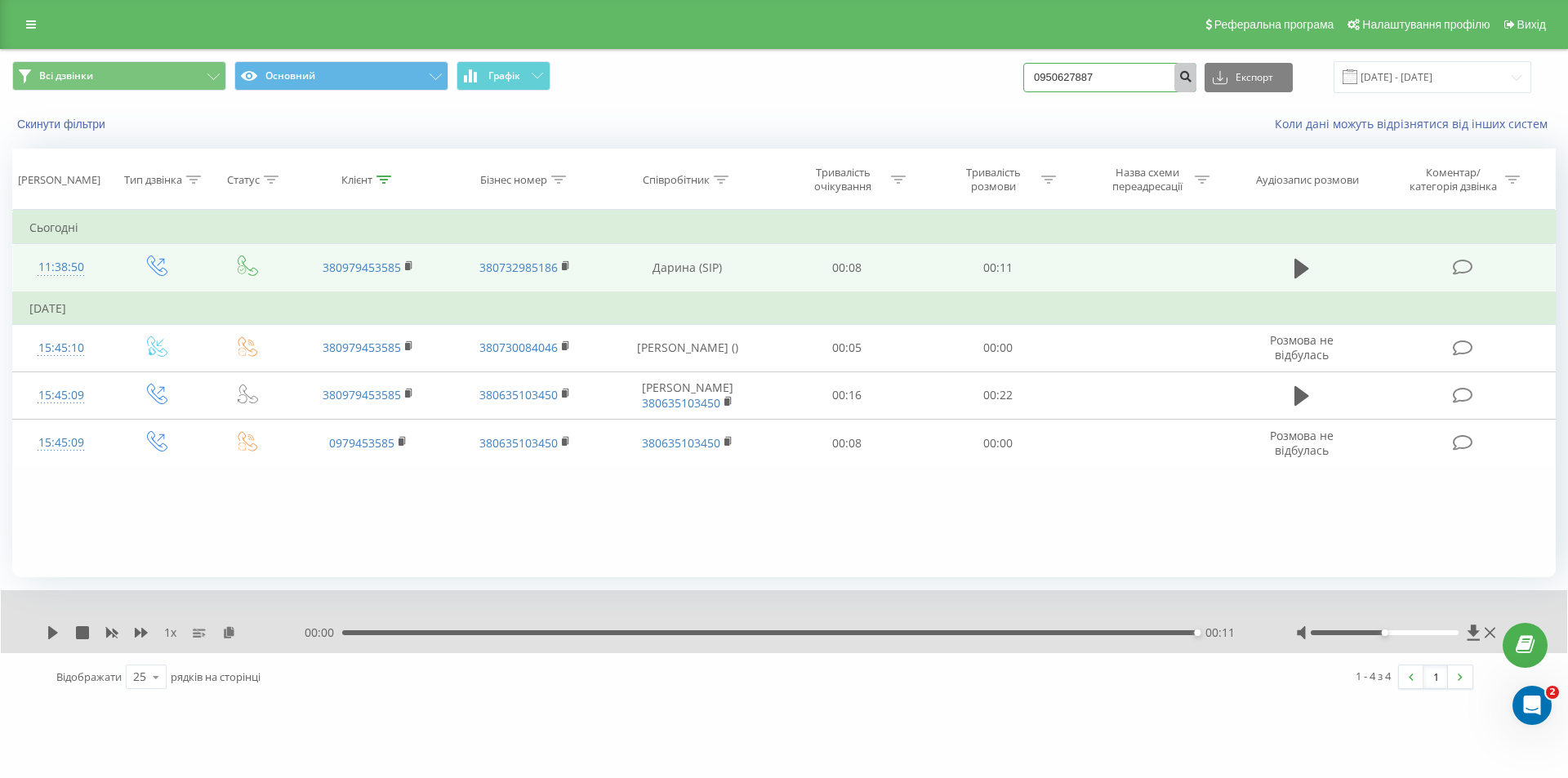
type input "0950627887"
click at [1192, 77] on icon "submit" at bounding box center [1185, 74] width 14 height 9
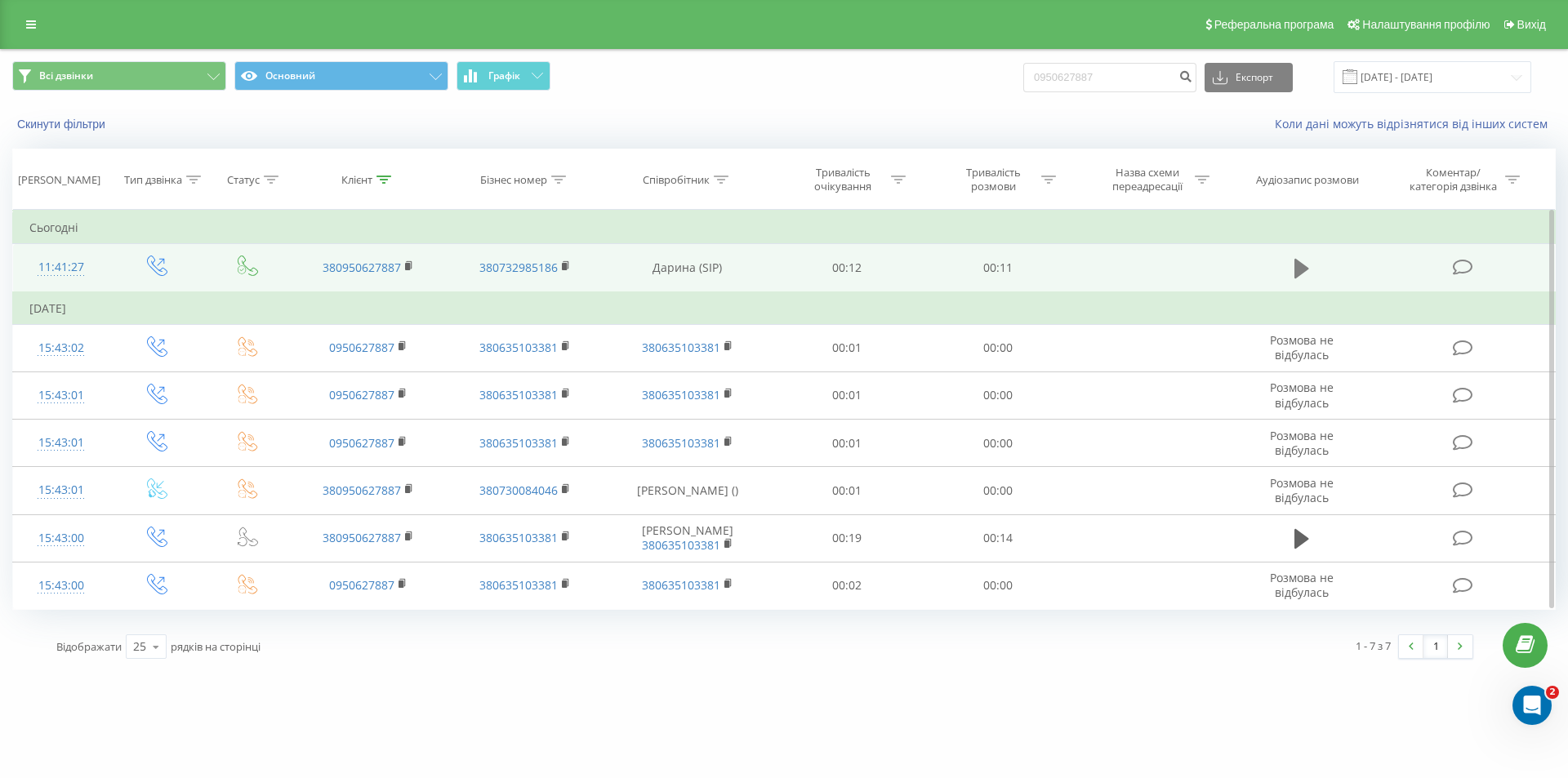
click at [1306, 269] on icon at bounding box center [1301, 269] width 15 height 20
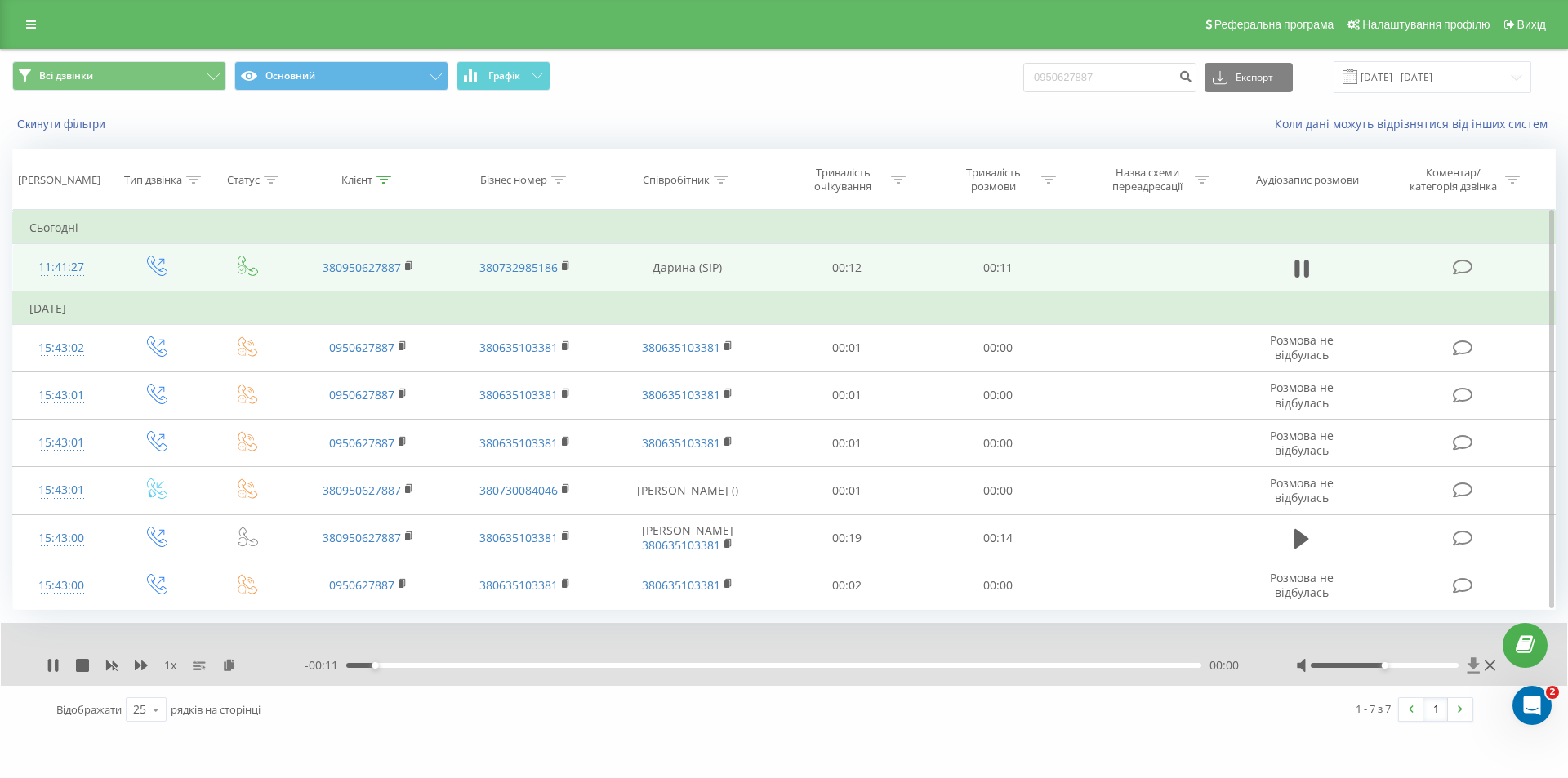
click at [1472, 664] on icon at bounding box center [1473, 665] width 12 height 15
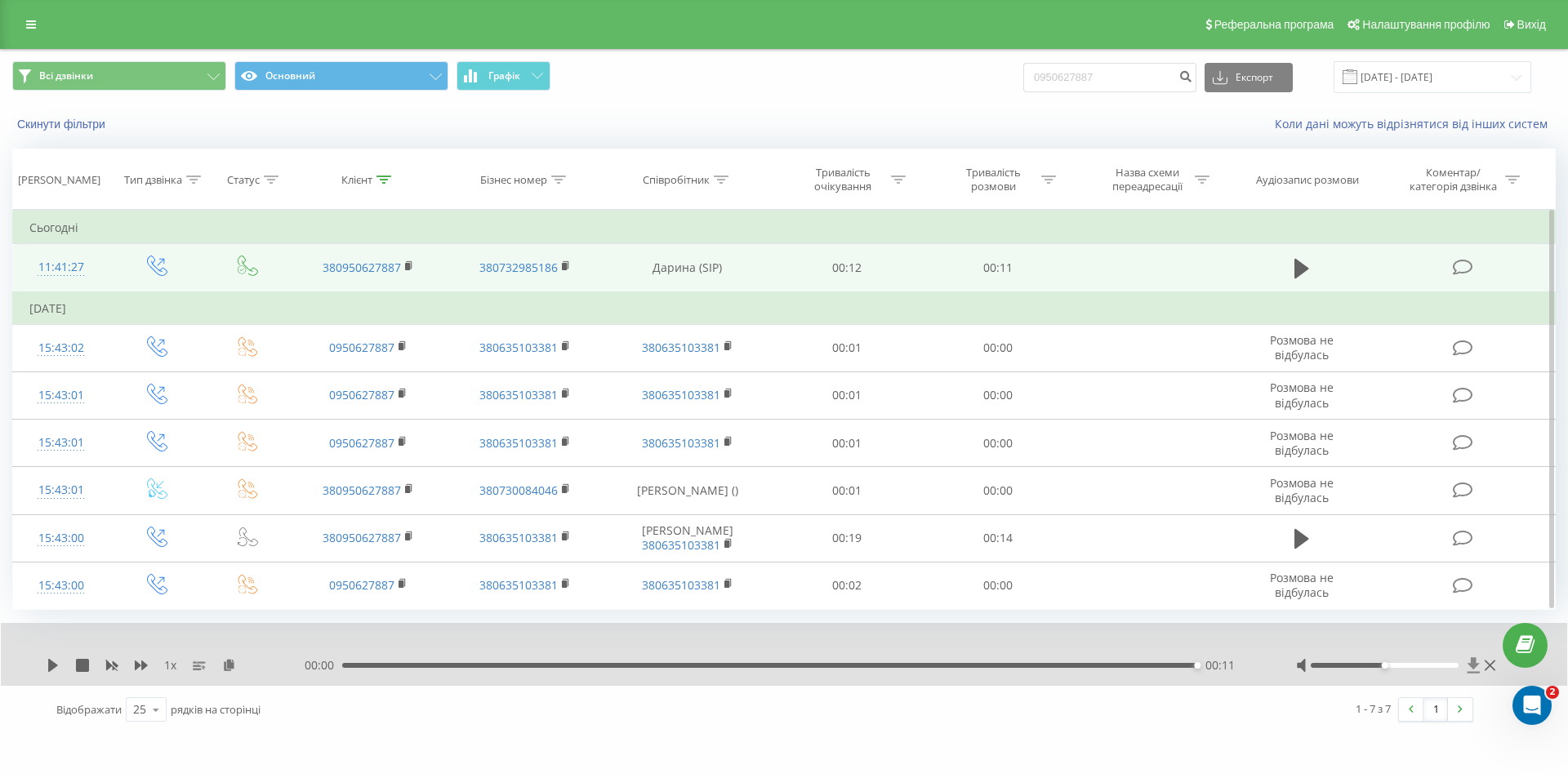
click at [1476, 667] on icon at bounding box center [1473, 665] width 14 height 16
drag, startPoint x: 1127, startPoint y: 83, endPoint x: 1022, endPoint y: 88, distance: 105.1
click at [1022, 88] on div "Всі дзвінки Основний Графік 0950627887 Експорт .csv .xls .xlsx 19.05.2025 - 19.…" at bounding box center [783, 77] width 1543 height 32
paste input "30599512"
type input "0930599512"
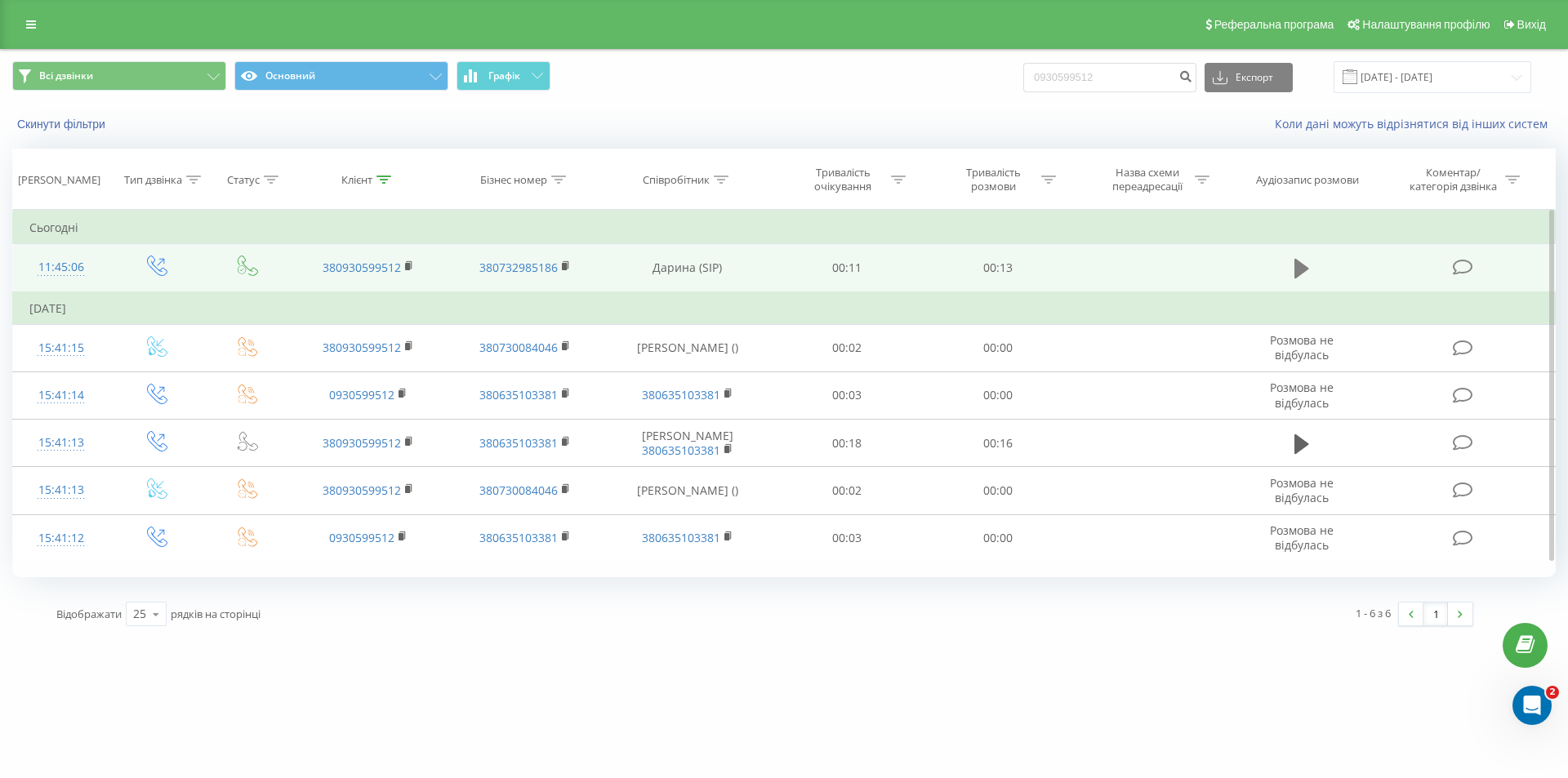
click at [1303, 263] on icon at bounding box center [1301, 269] width 15 height 23
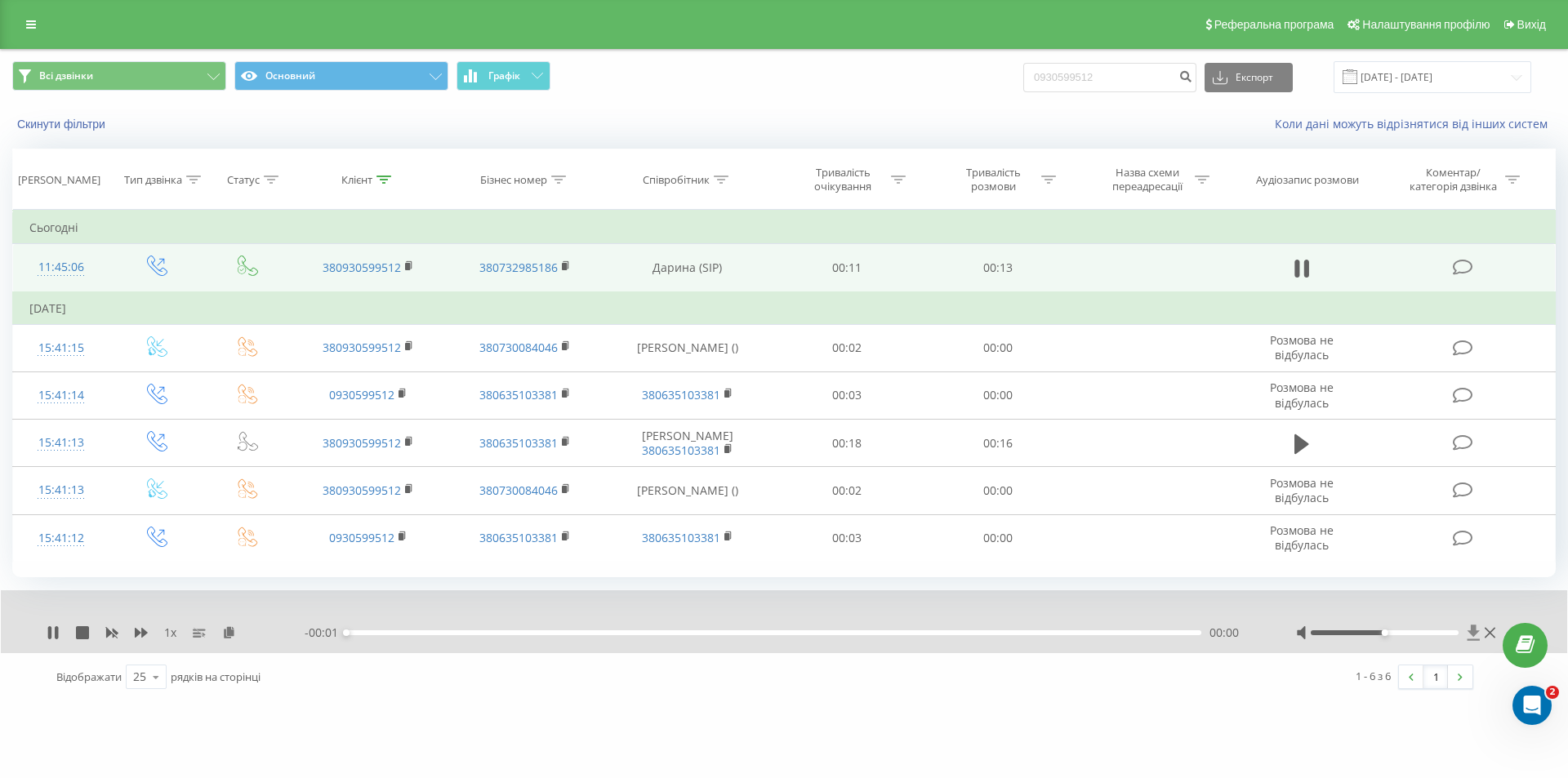
click at [1476, 631] on icon at bounding box center [1473, 633] width 12 height 15
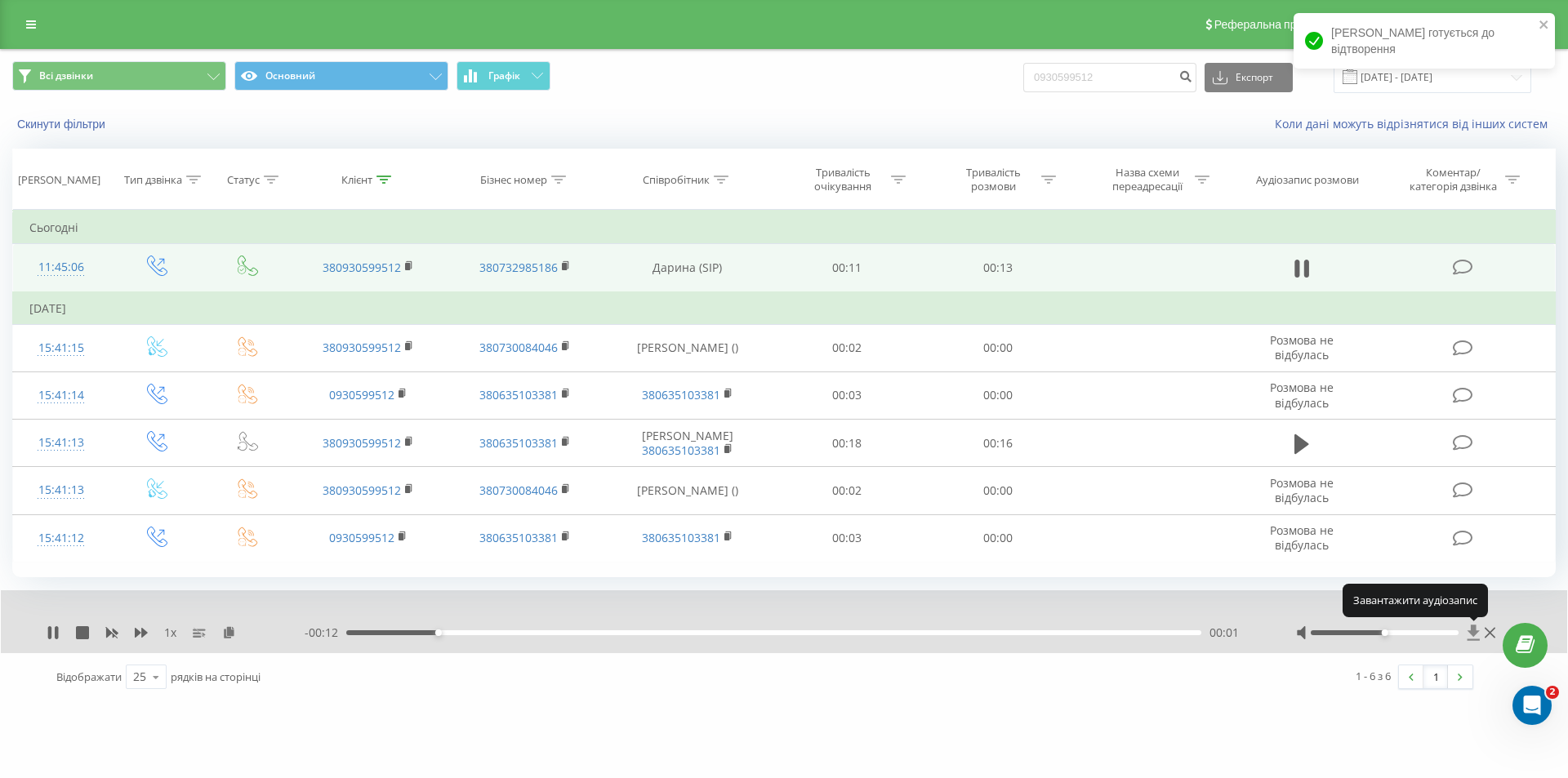
click at [1476, 631] on icon at bounding box center [1473, 633] width 12 height 15
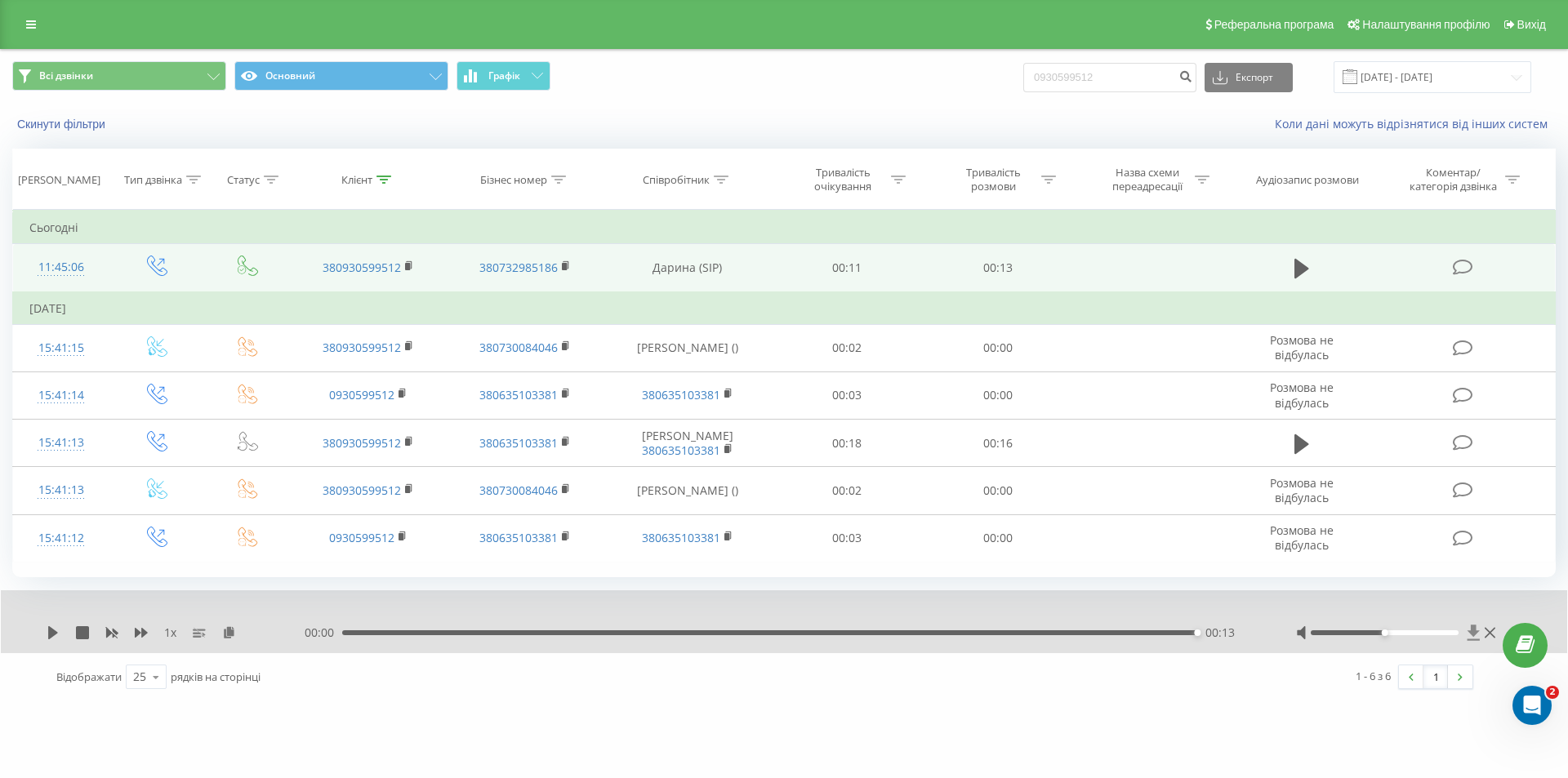
click at [1470, 633] on icon at bounding box center [1473, 633] width 14 height 16
click at [1477, 633] on icon at bounding box center [1473, 633] width 14 height 16
click at [1472, 633] on icon at bounding box center [1473, 633] width 12 height 15
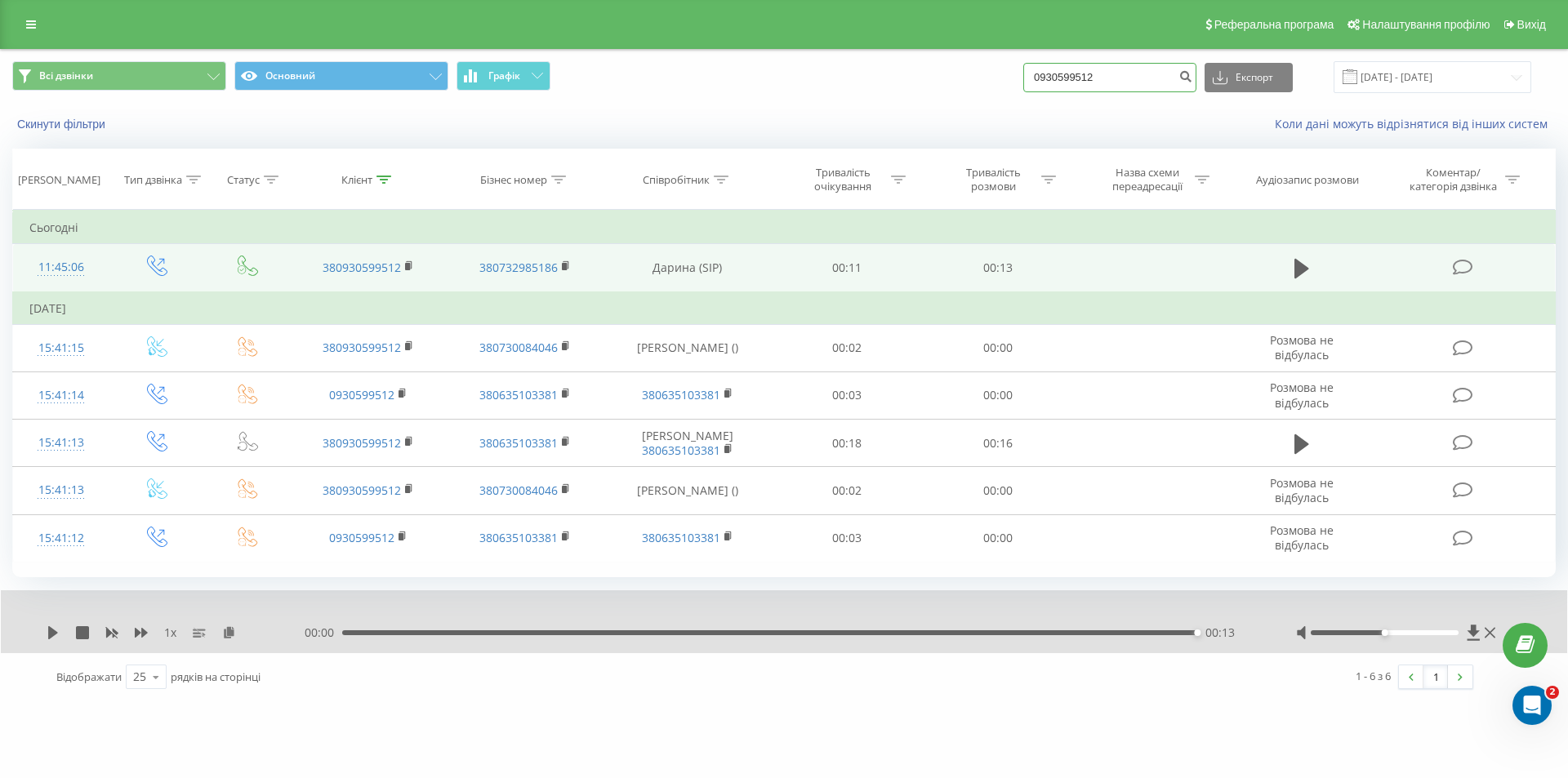
drag, startPoint x: 1125, startPoint y: 75, endPoint x: 1047, endPoint y: 75, distance: 78.0
click at [1047, 75] on input "0930599512" at bounding box center [1109, 77] width 173 height 29
paste input "93266429"
type input "0993266429"
click at [1196, 84] on button "submit" at bounding box center [1185, 77] width 22 height 29
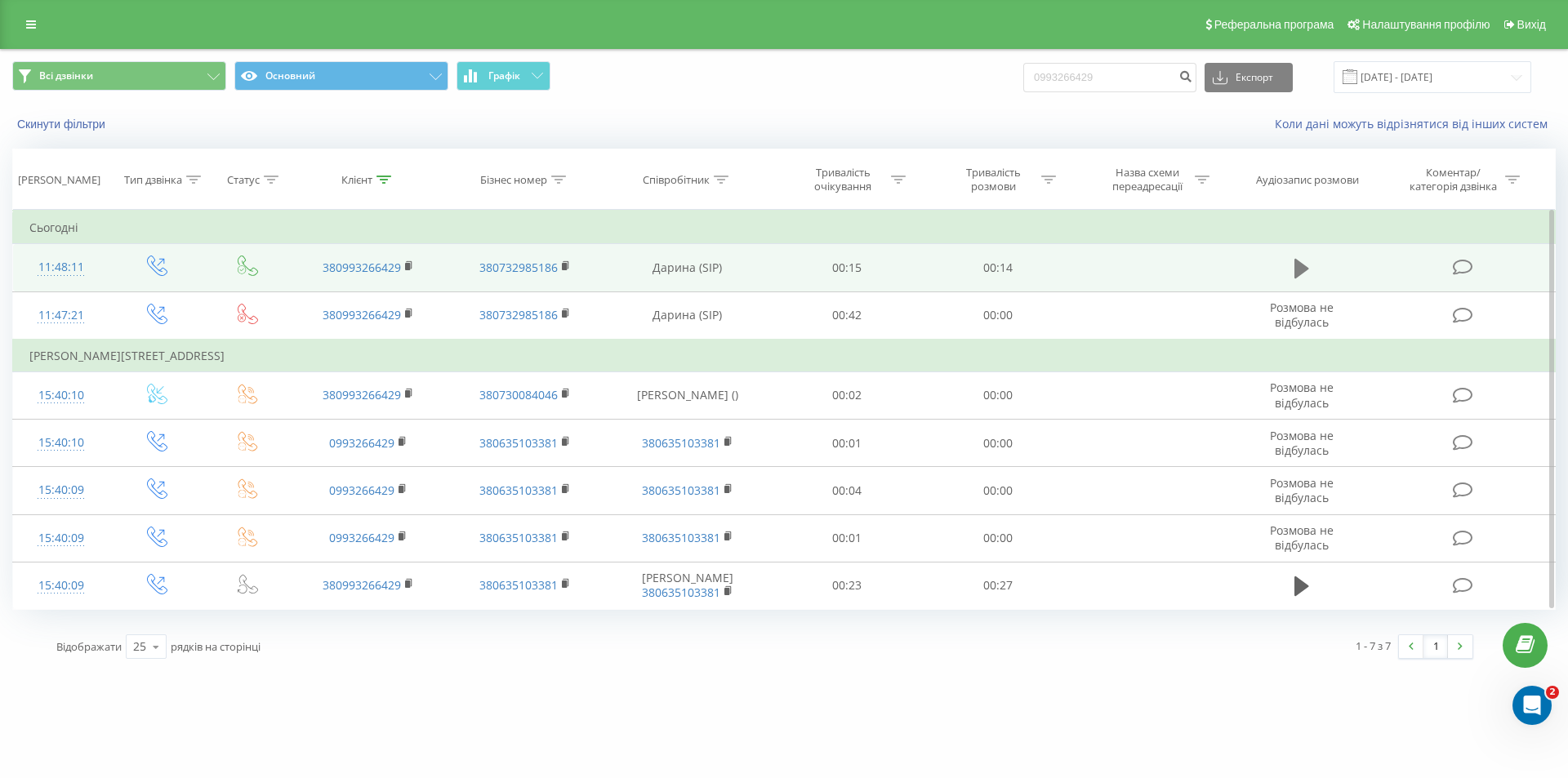
click at [1300, 273] on icon at bounding box center [1301, 269] width 15 height 20
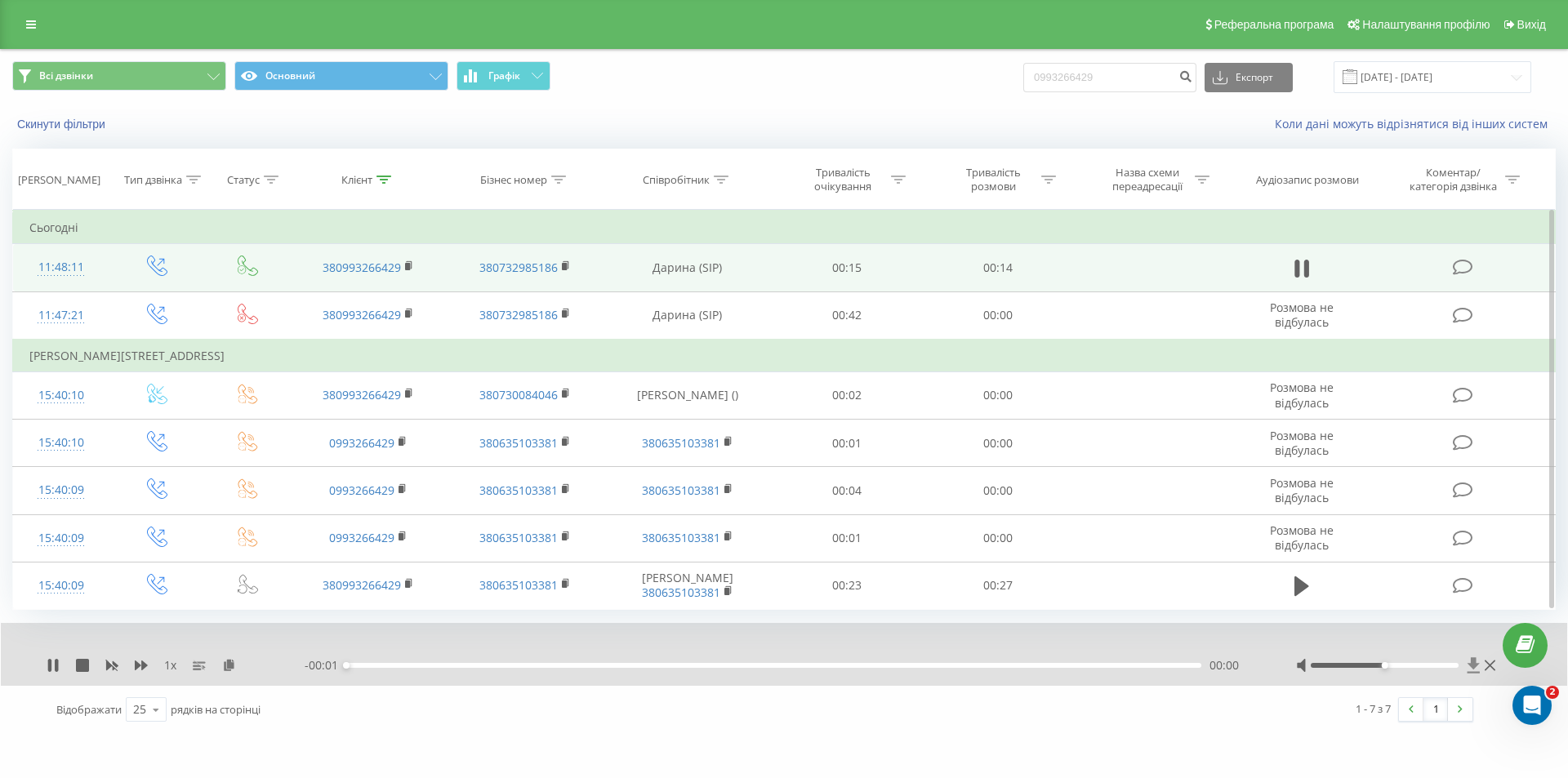
click at [1473, 662] on icon at bounding box center [1473, 665] width 12 height 15
click at [1474, 662] on icon at bounding box center [1473, 665] width 12 height 15
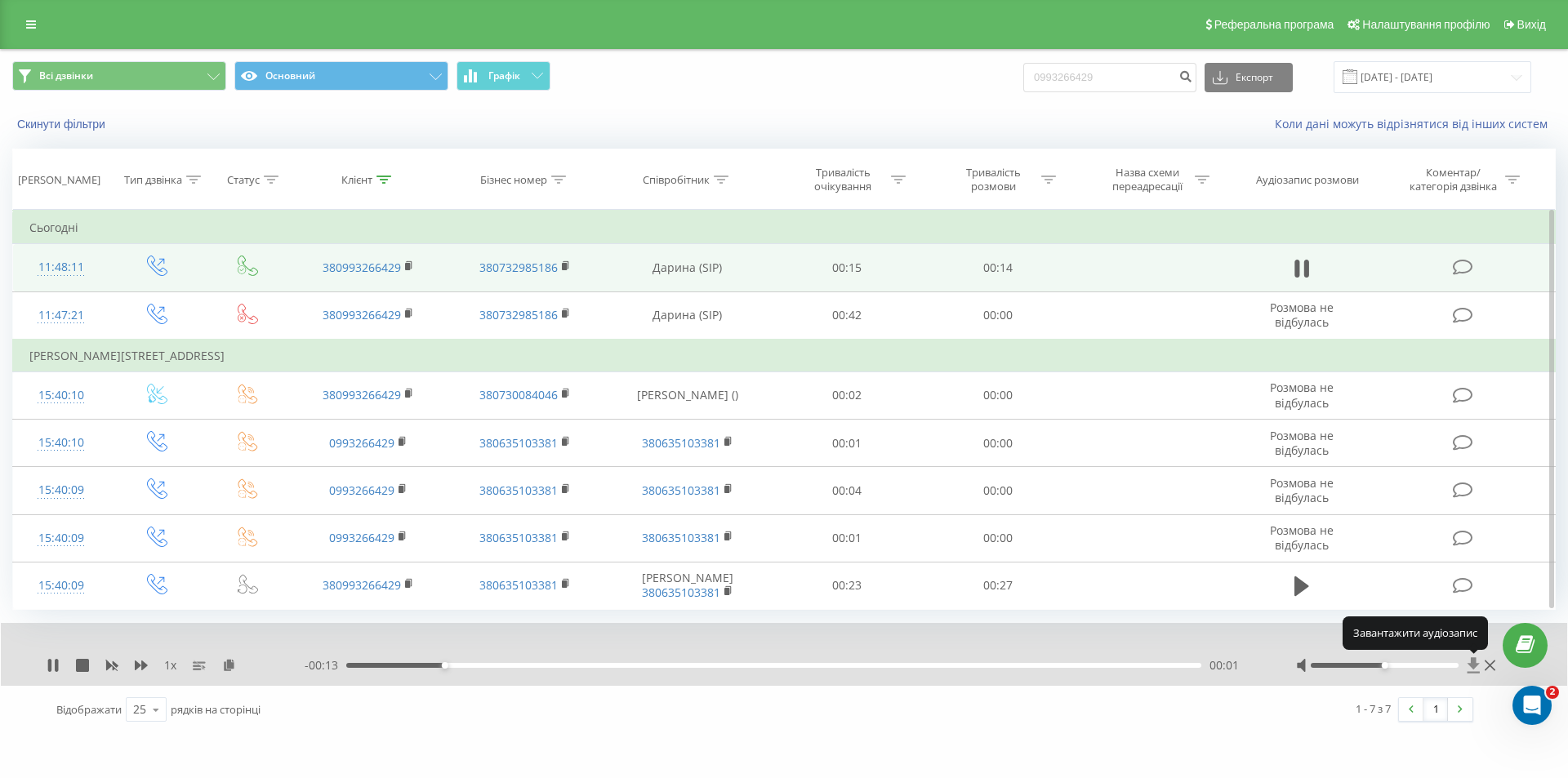
click at [1474, 662] on icon at bounding box center [1473, 665] width 12 height 15
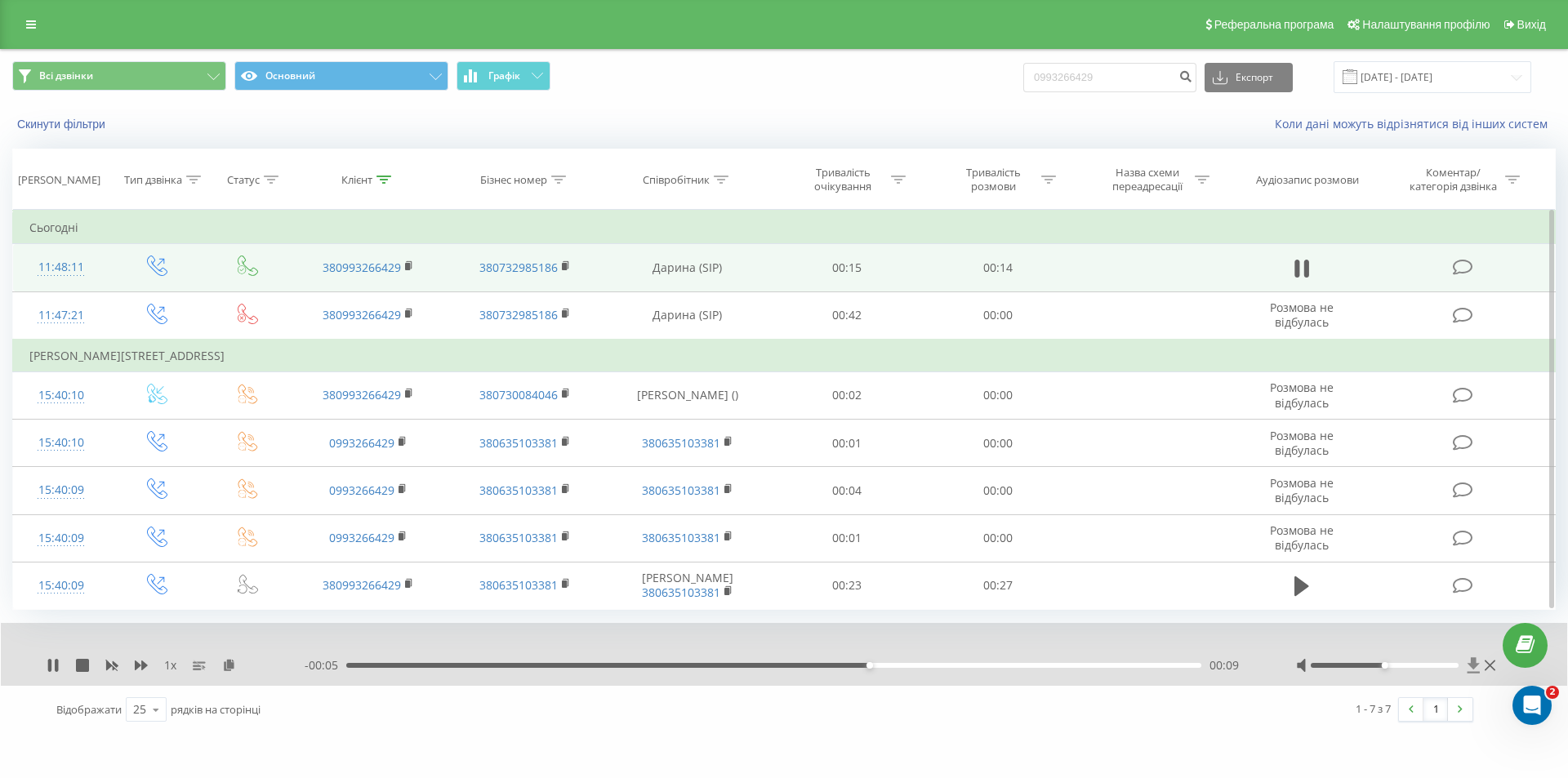
click at [1475, 668] on icon at bounding box center [1473, 665] width 12 height 15
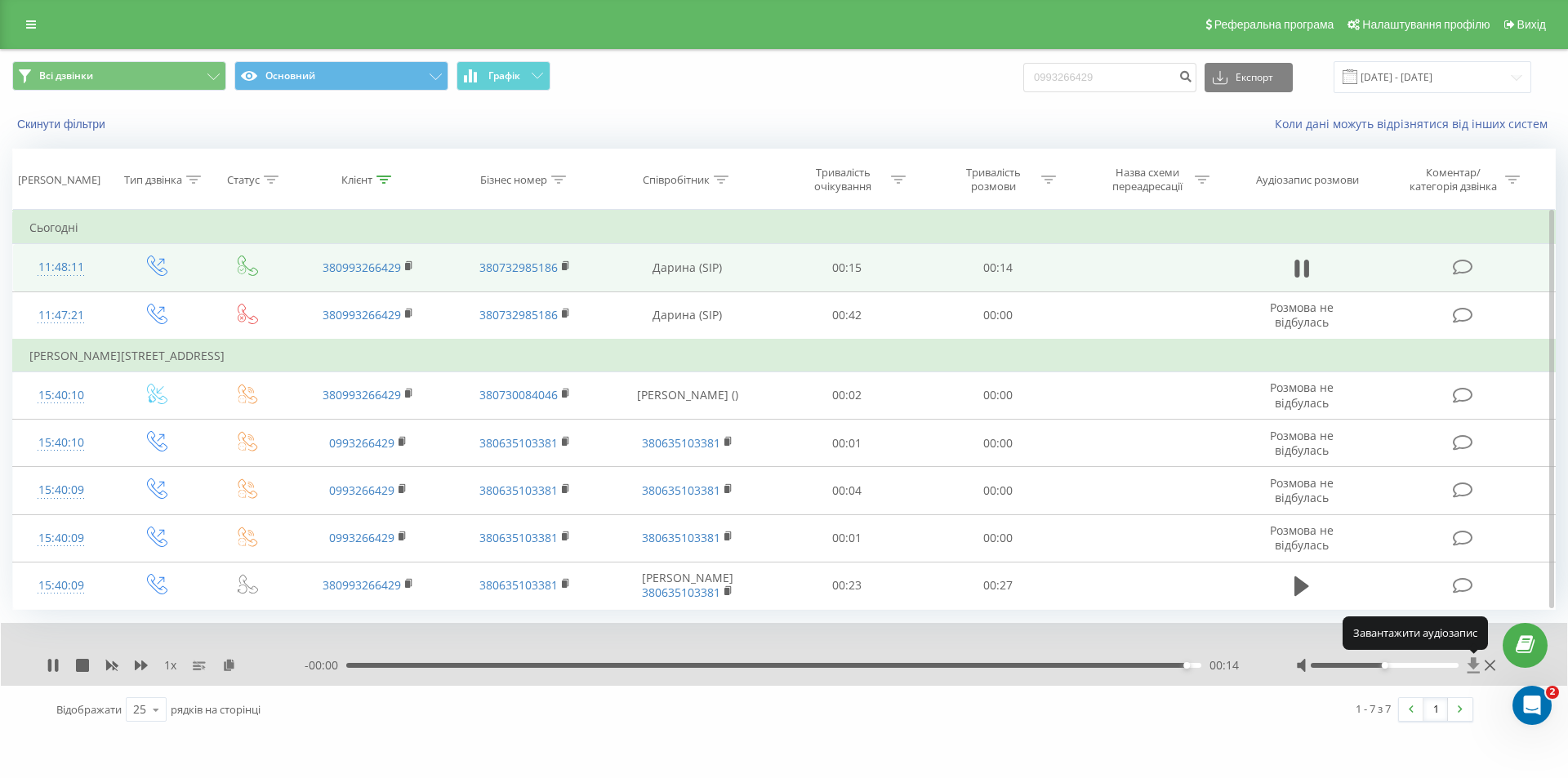
click at [1475, 664] on icon at bounding box center [1473, 665] width 12 height 15
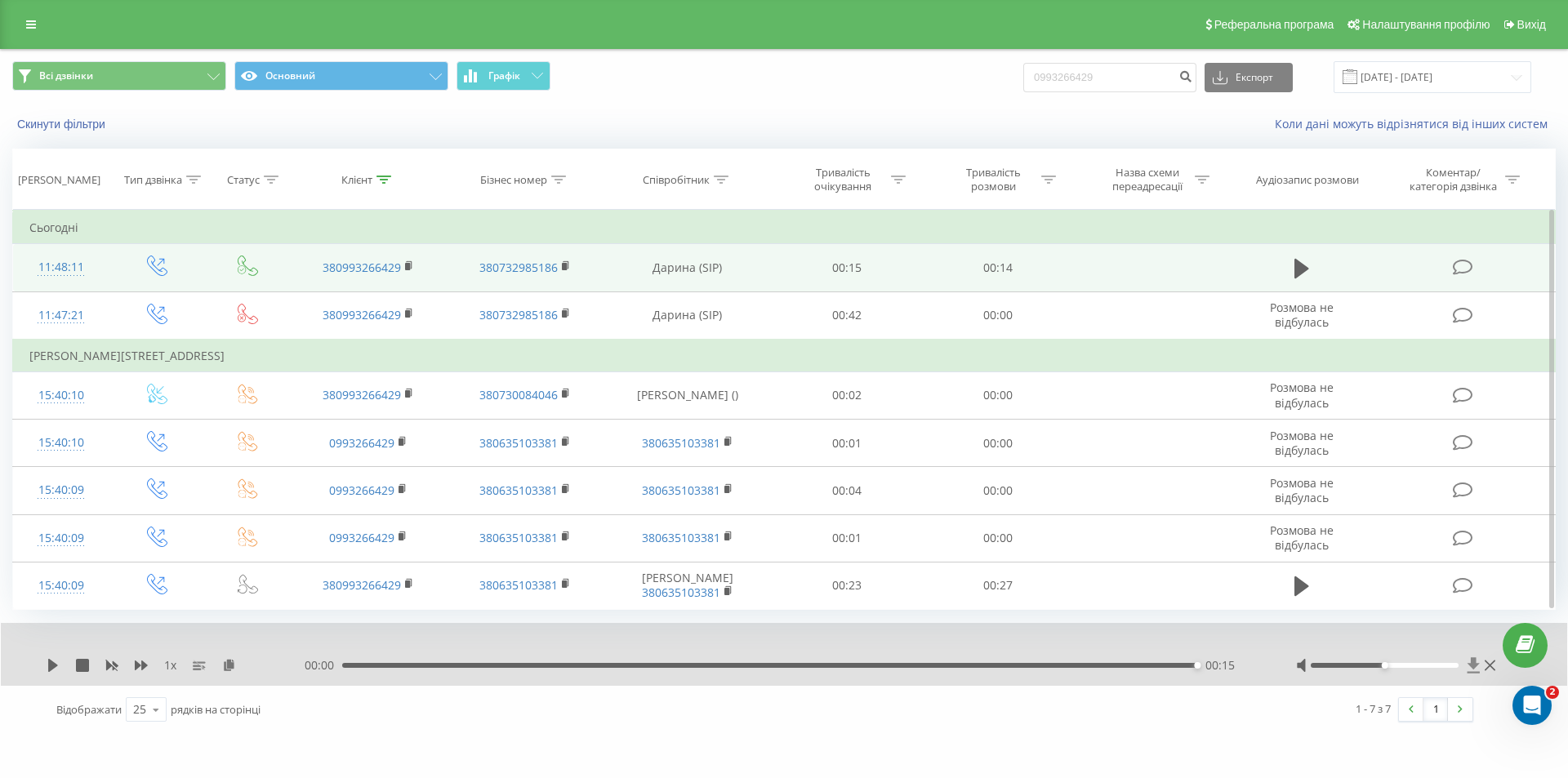
click at [1475, 664] on icon at bounding box center [1473, 665] width 12 height 15
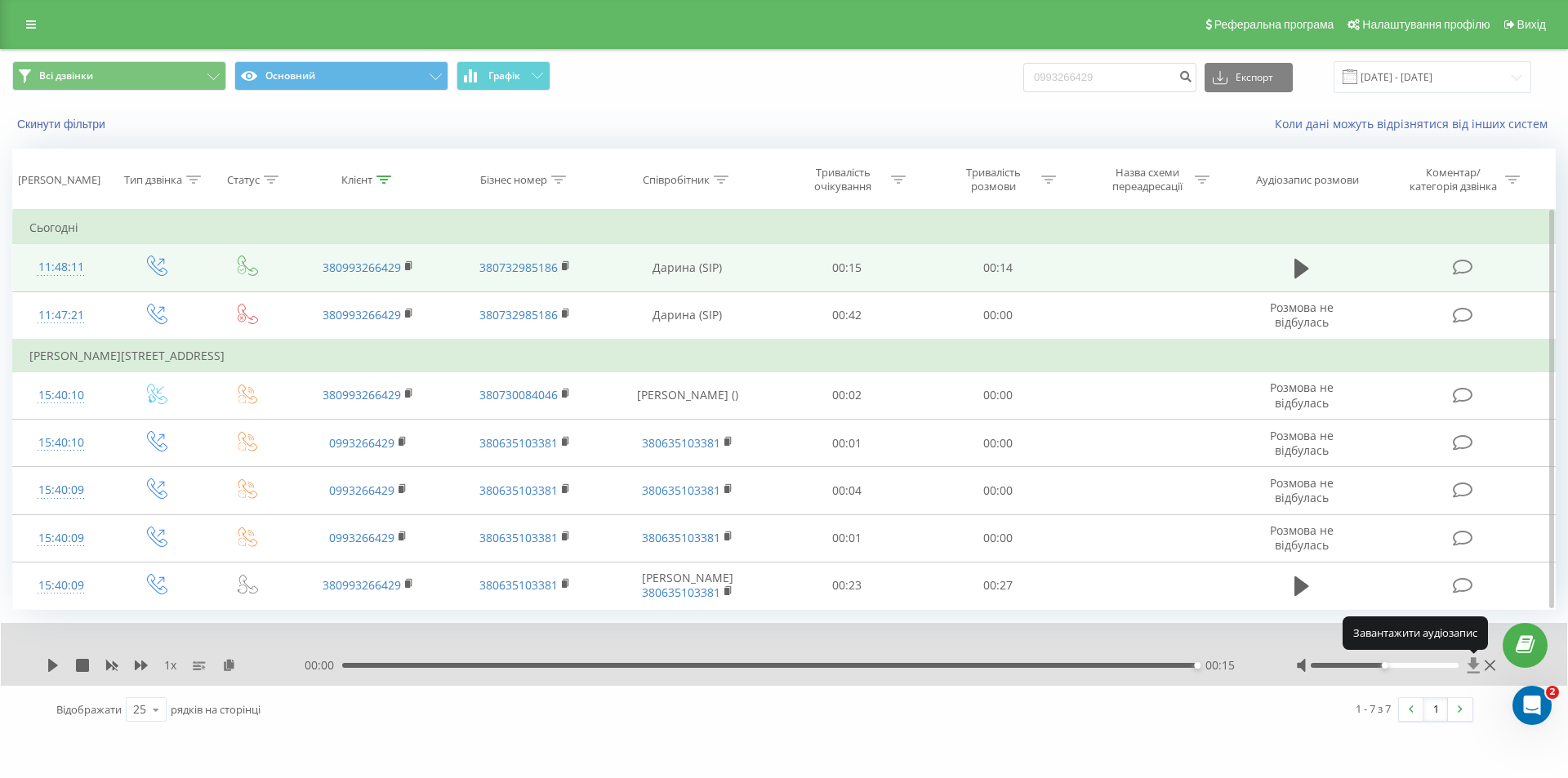
click at [1475, 664] on icon at bounding box center [1473, 665] width 12 height 15
click at [1470, 658] on icon at bounding box center [1473, 665] width 14 height 16
click at [1470, 662] on icon at bounding box center [1473, 665] width 14 height 16
click at [1470, 665] on icon at bounding box center [1473, 665] width 12 height 15
click at [1472, 658] on icon at bounding box center [1473, 665] width 14 height 16
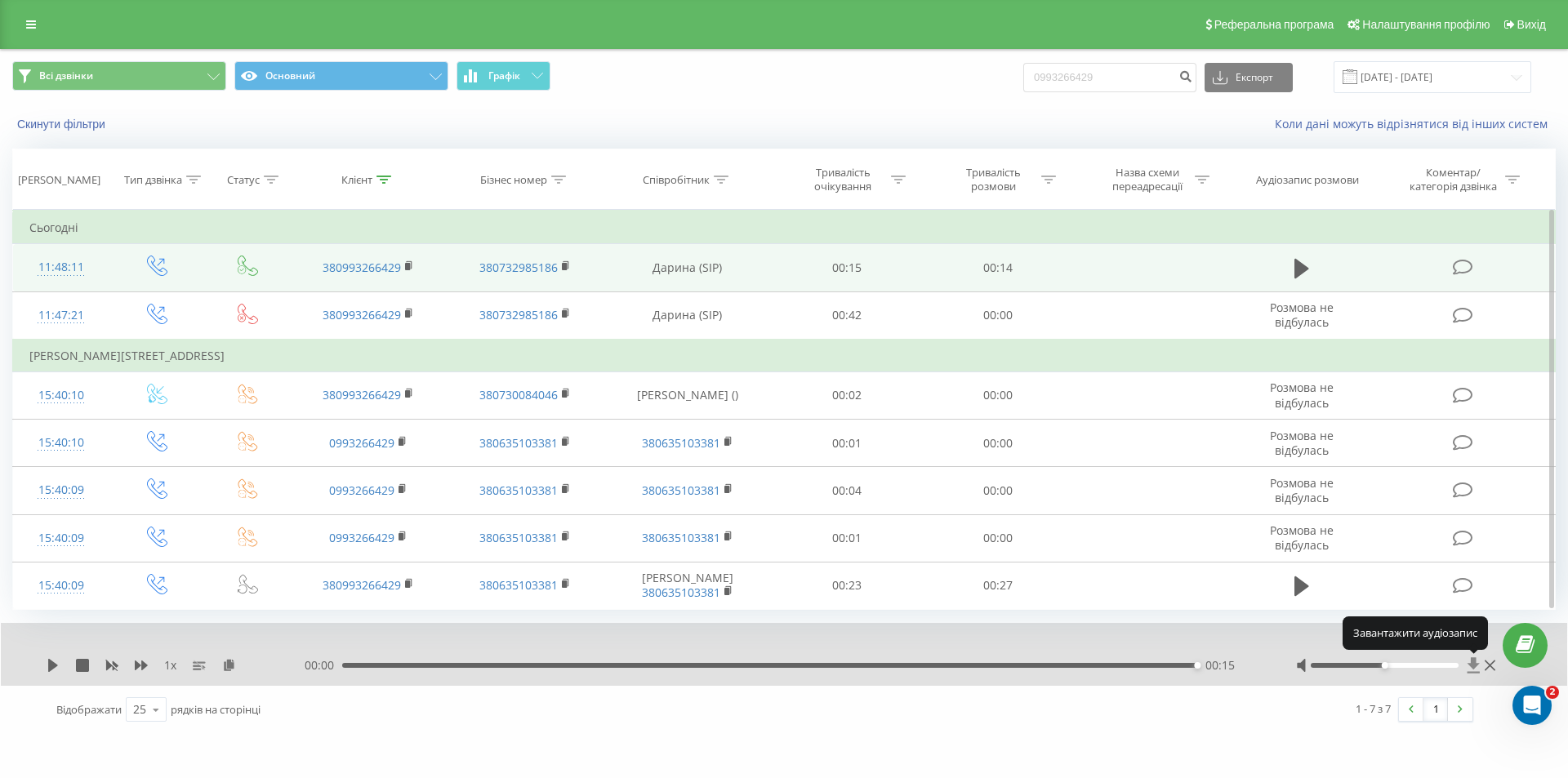
click at [1474, 670] on icon at bounding box center [1473, 665] width 14 height 16
click at [1472, 662] on icon at bounding box center [1473, 665] width 12 height 15
click at [1471, 667] on icon at bounding box center [1473, 665] width 14 height 16
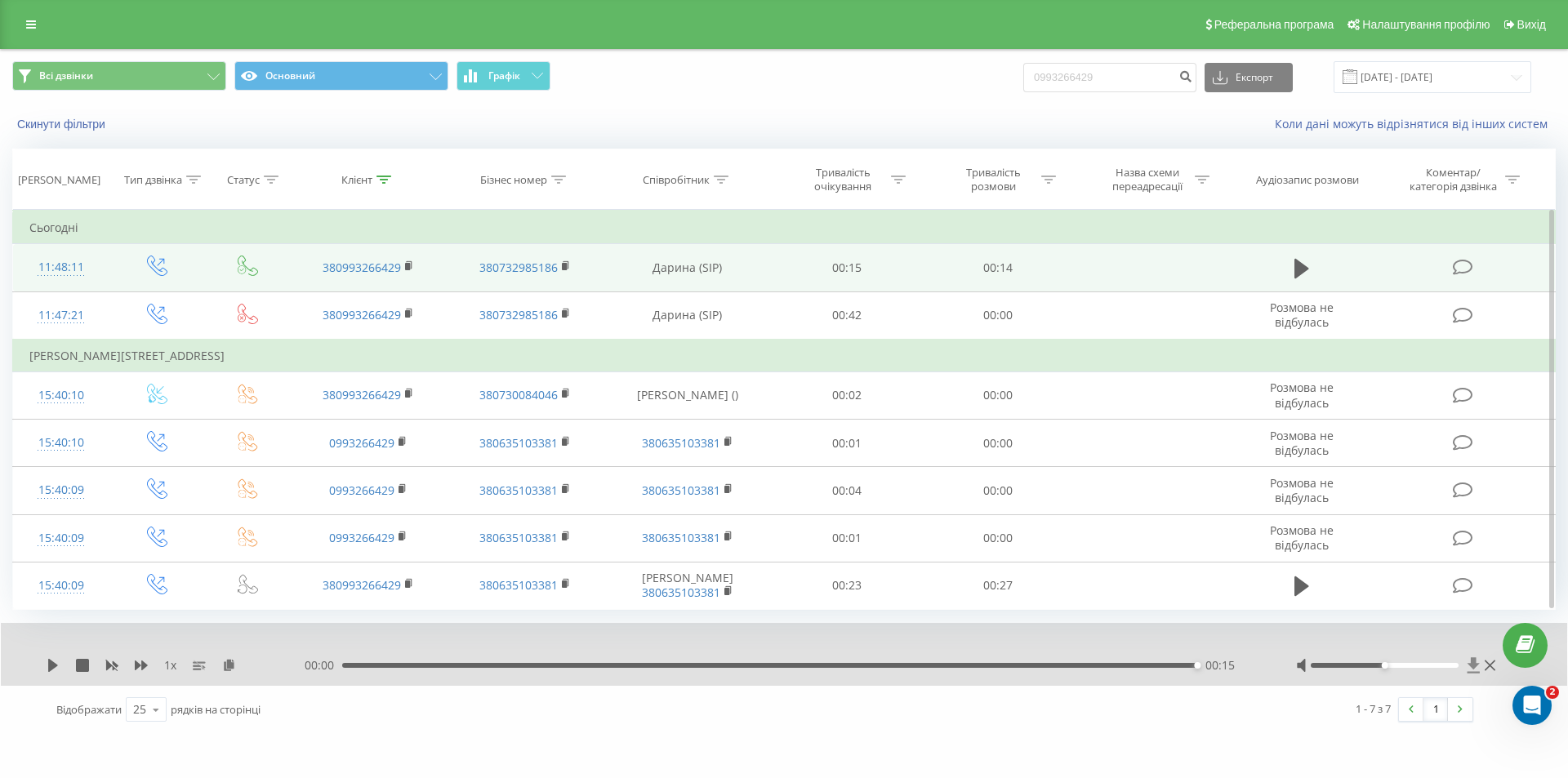
click at [1471, 667] on icon at bounding box center [1473, 665] width 14 height 16
drag, startPoint x: 1142, startPoint y: 79, endPoint x: 1040, endPoint y: 78, distance: 102.0
click at [1040, 78] on input "0993266429" at bounding box center [1109, 77] width 173 height 29
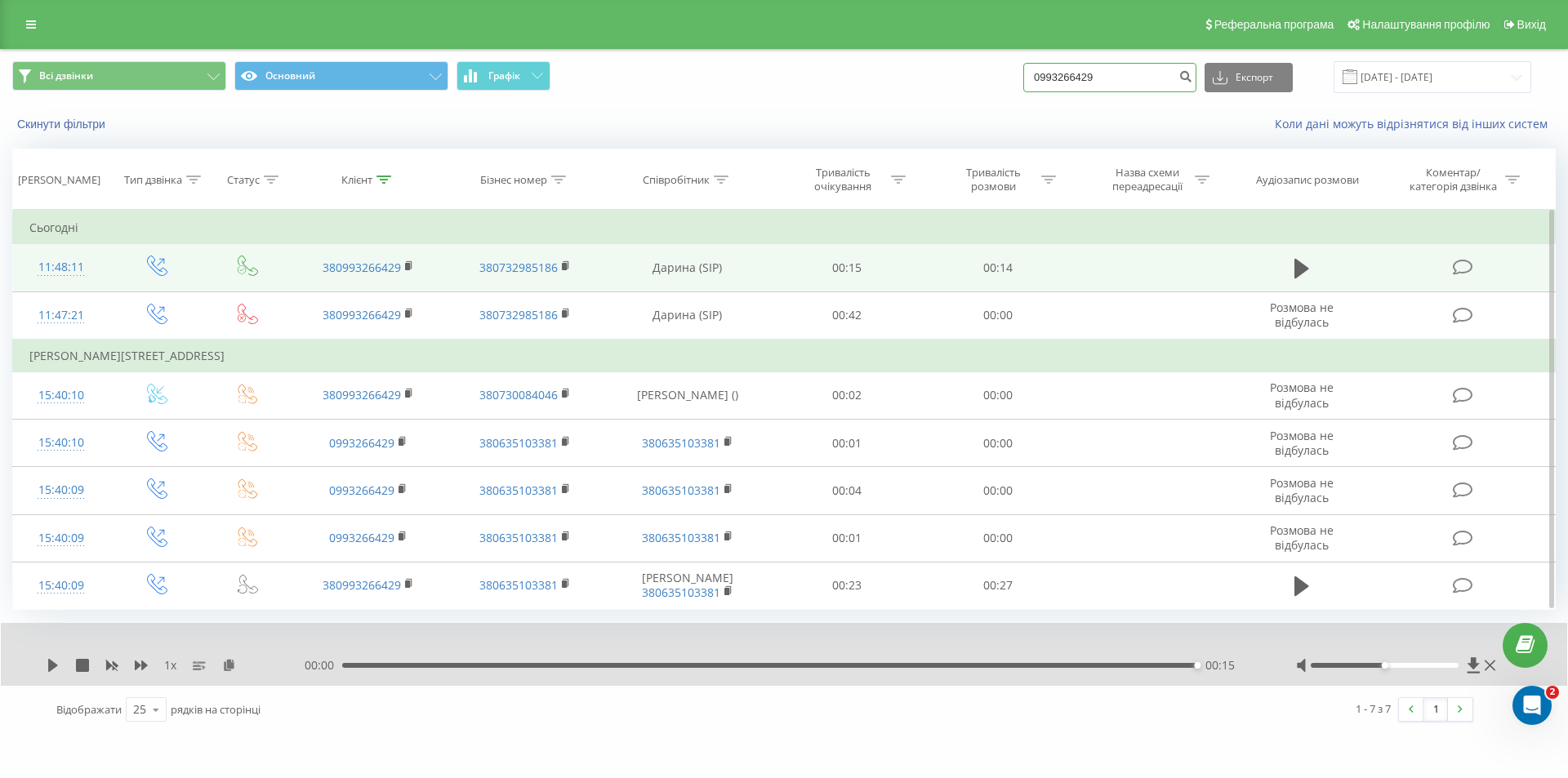
paste input "62233290"
type input "0962233290"
click at [1192, 79] on icon "submit" at bounding box center [1185, 74] width 14 height 9
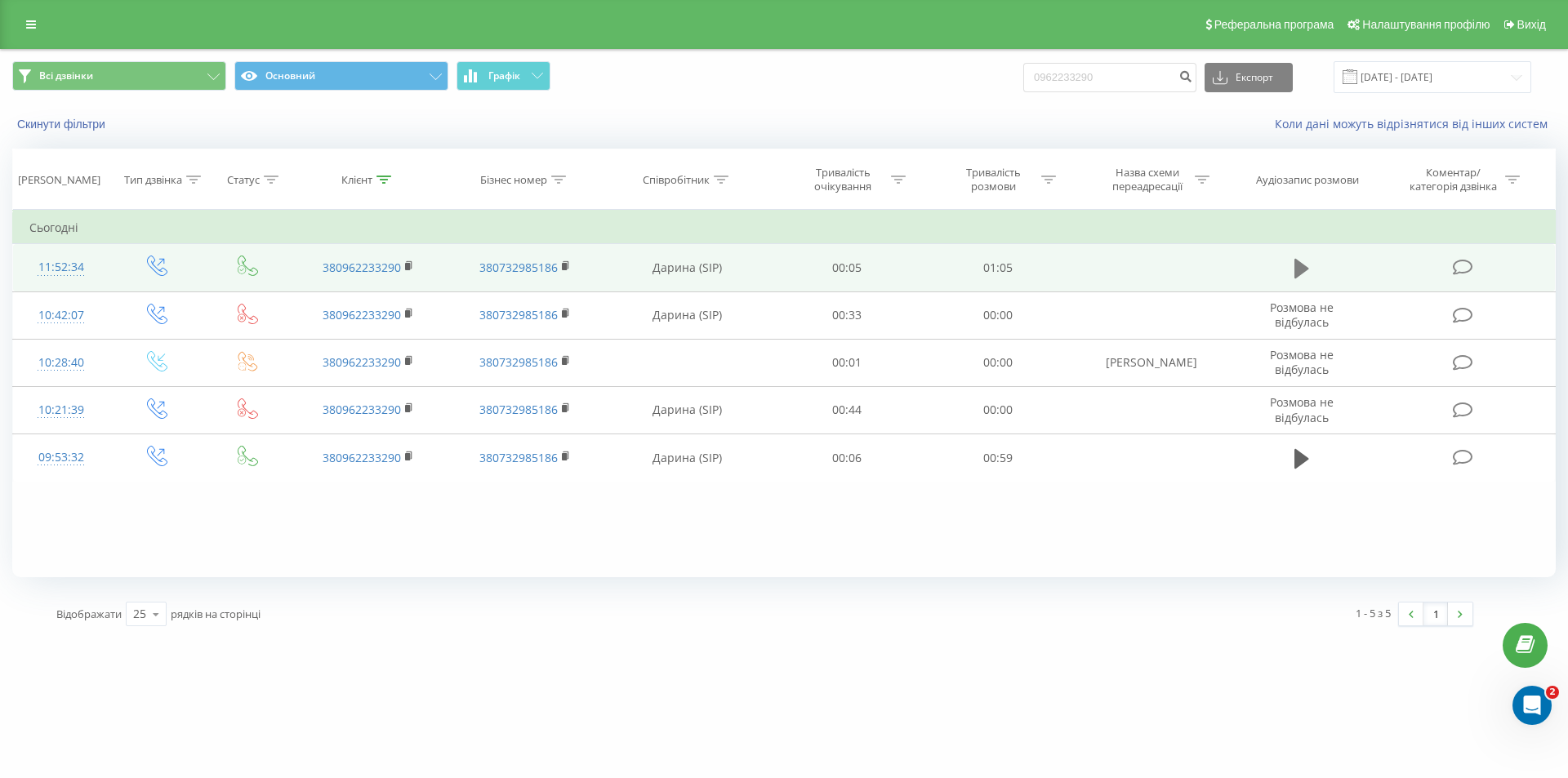
click at [1302, 275] on icon at bounding box center [1301, 269] width 15 height 23
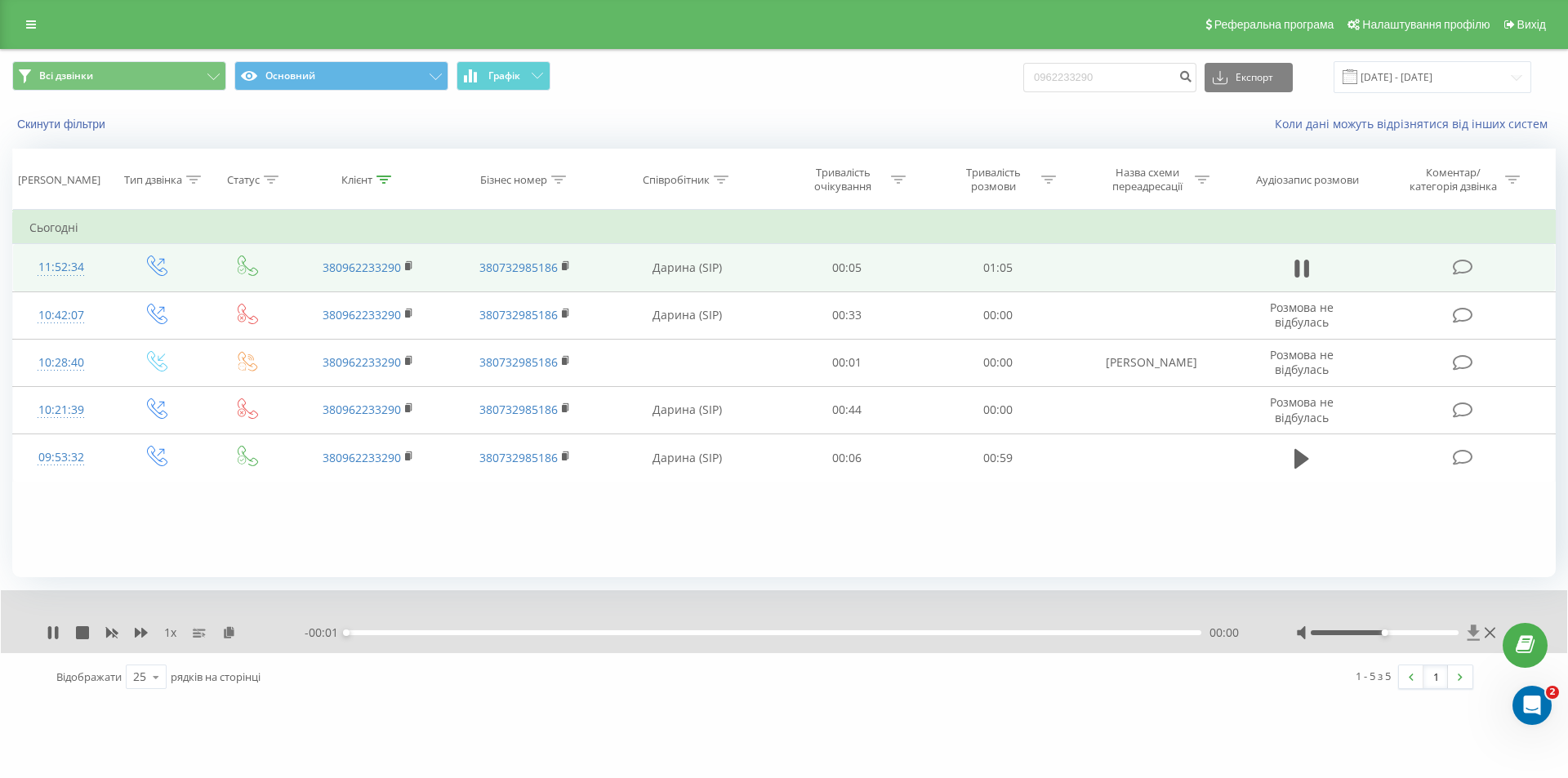
click at [1473, 629] on icon at bounding box center [1473, 633] width 12 height 15
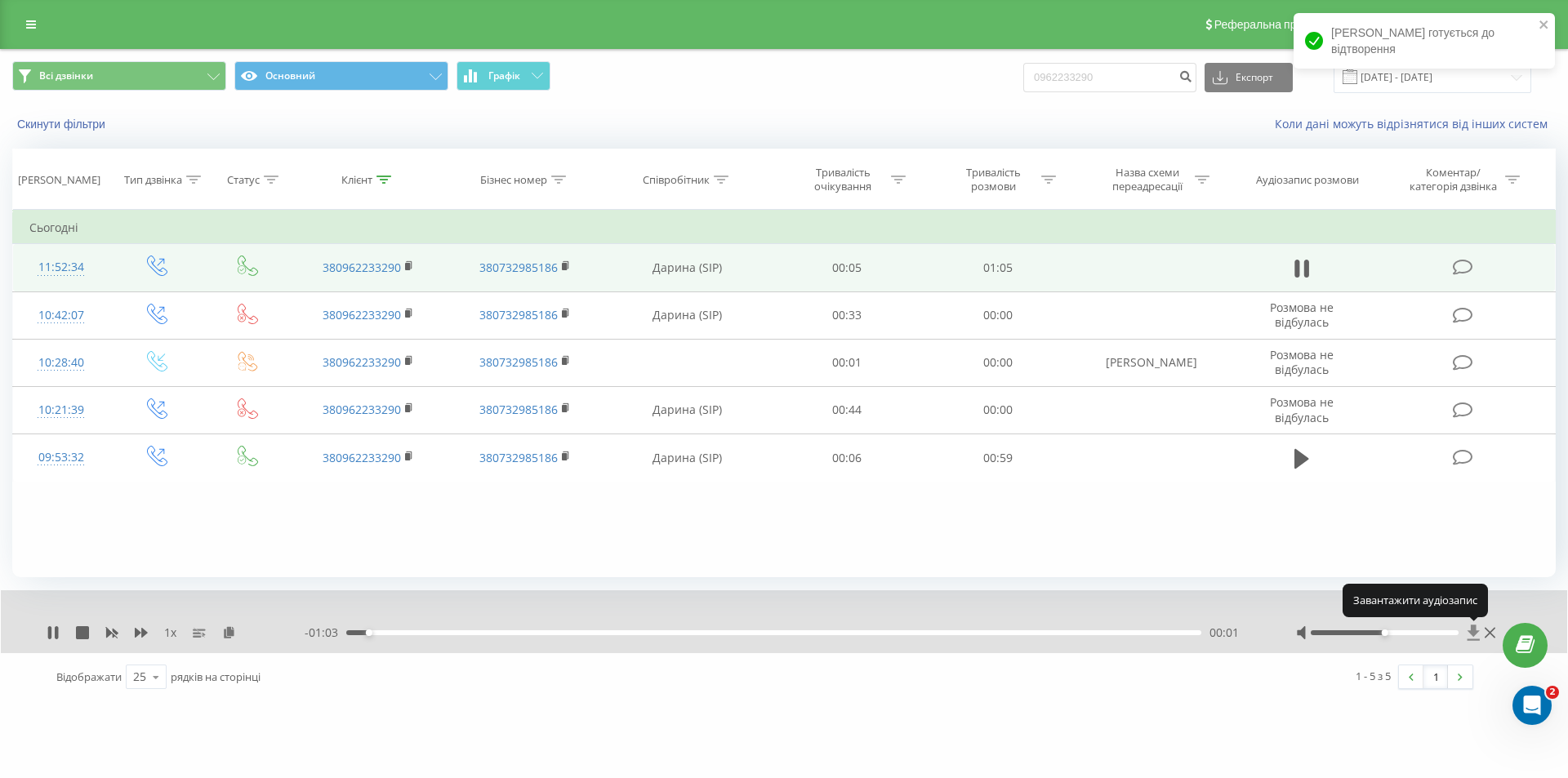
click at [1475, 634] on icon at bounding box center [1473, 633] width 12 height 15
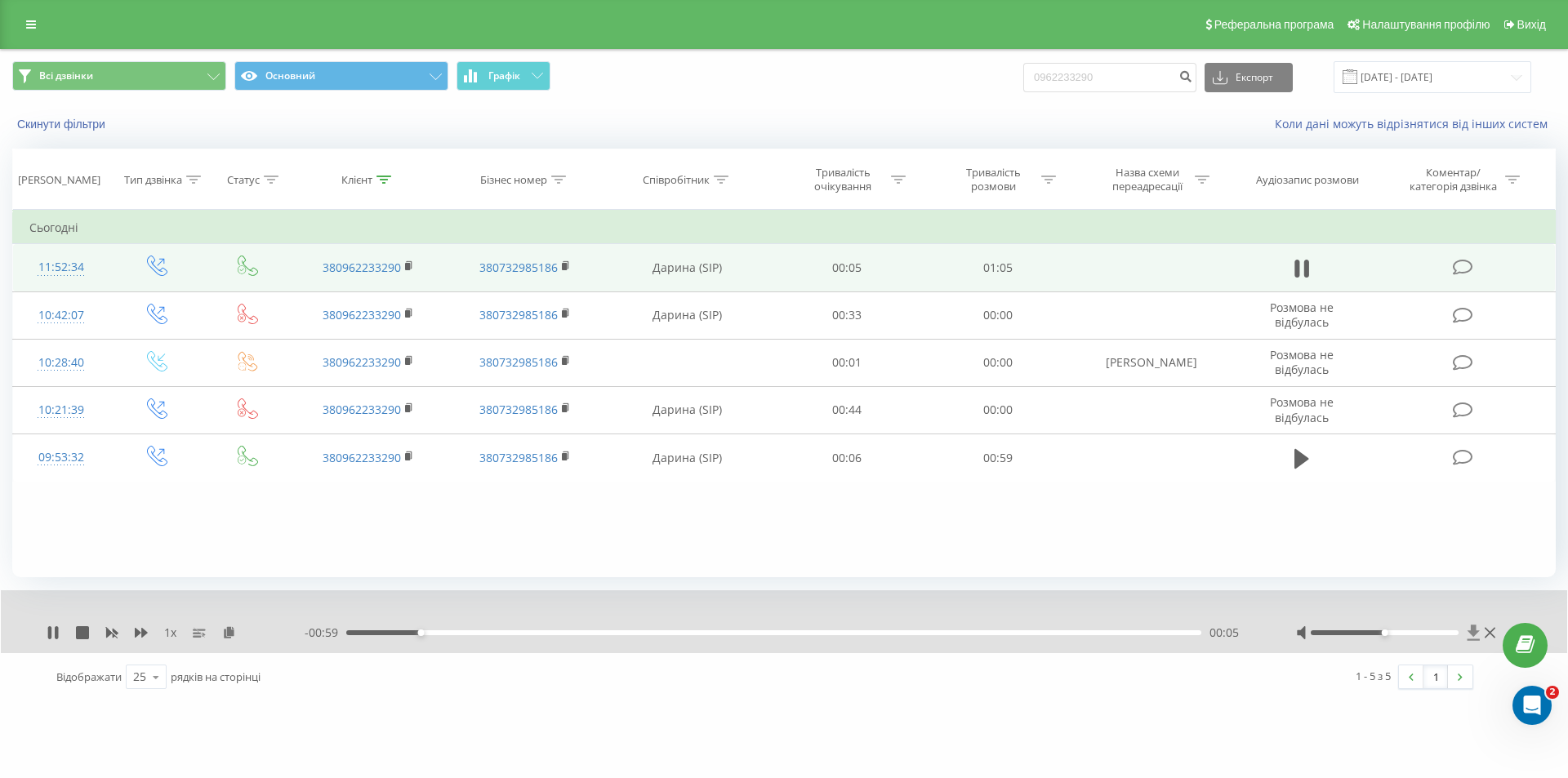
click at [1473, 630] on icon at bounding box center [1473, 633] width 12 height 15
click at [1473, 633] on icon at bounding box center [1473, 633] width 12 height 15
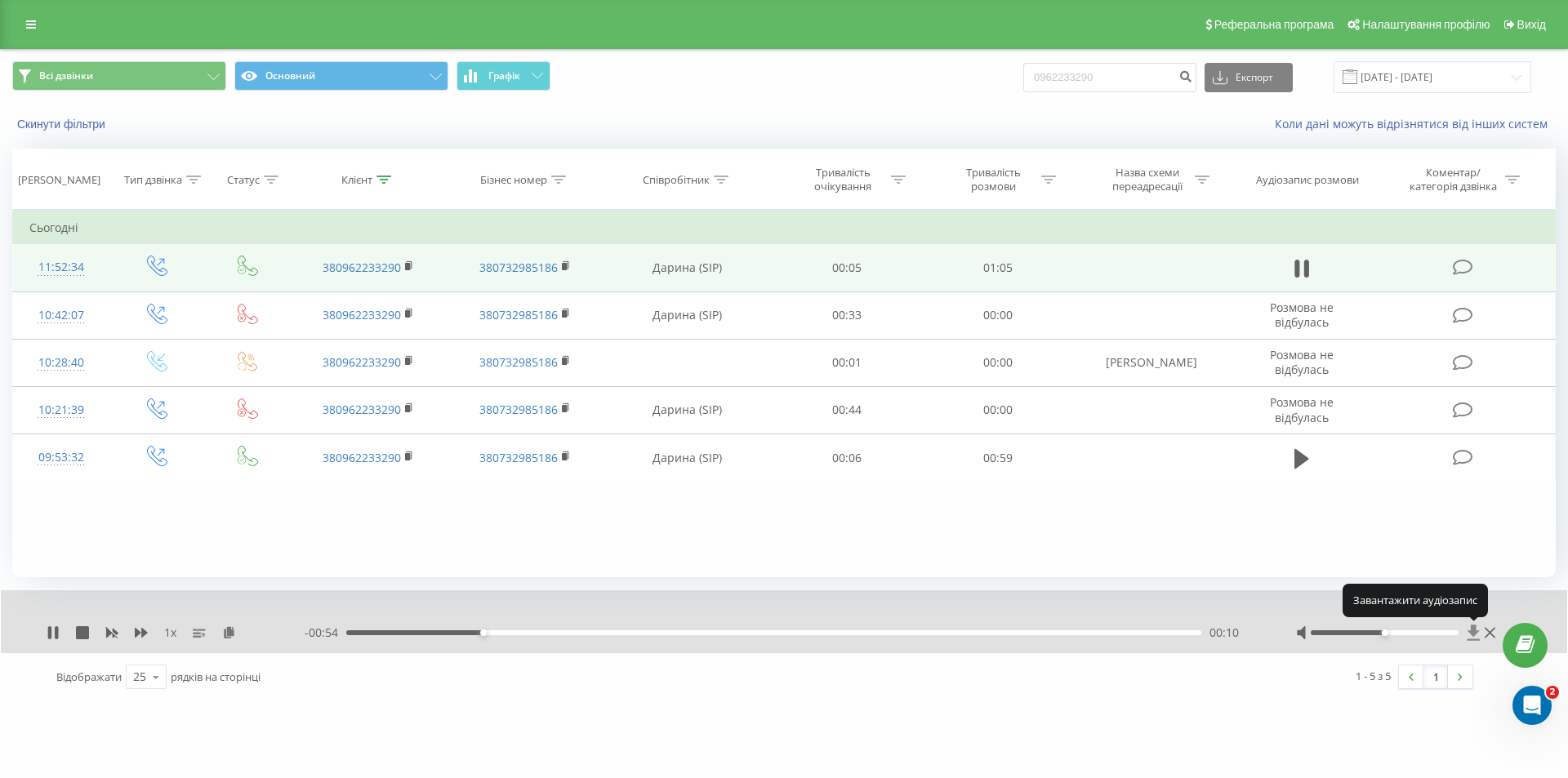
click at [1473, 633] on icon at bounding box center [1473, 633] width 12 height 15
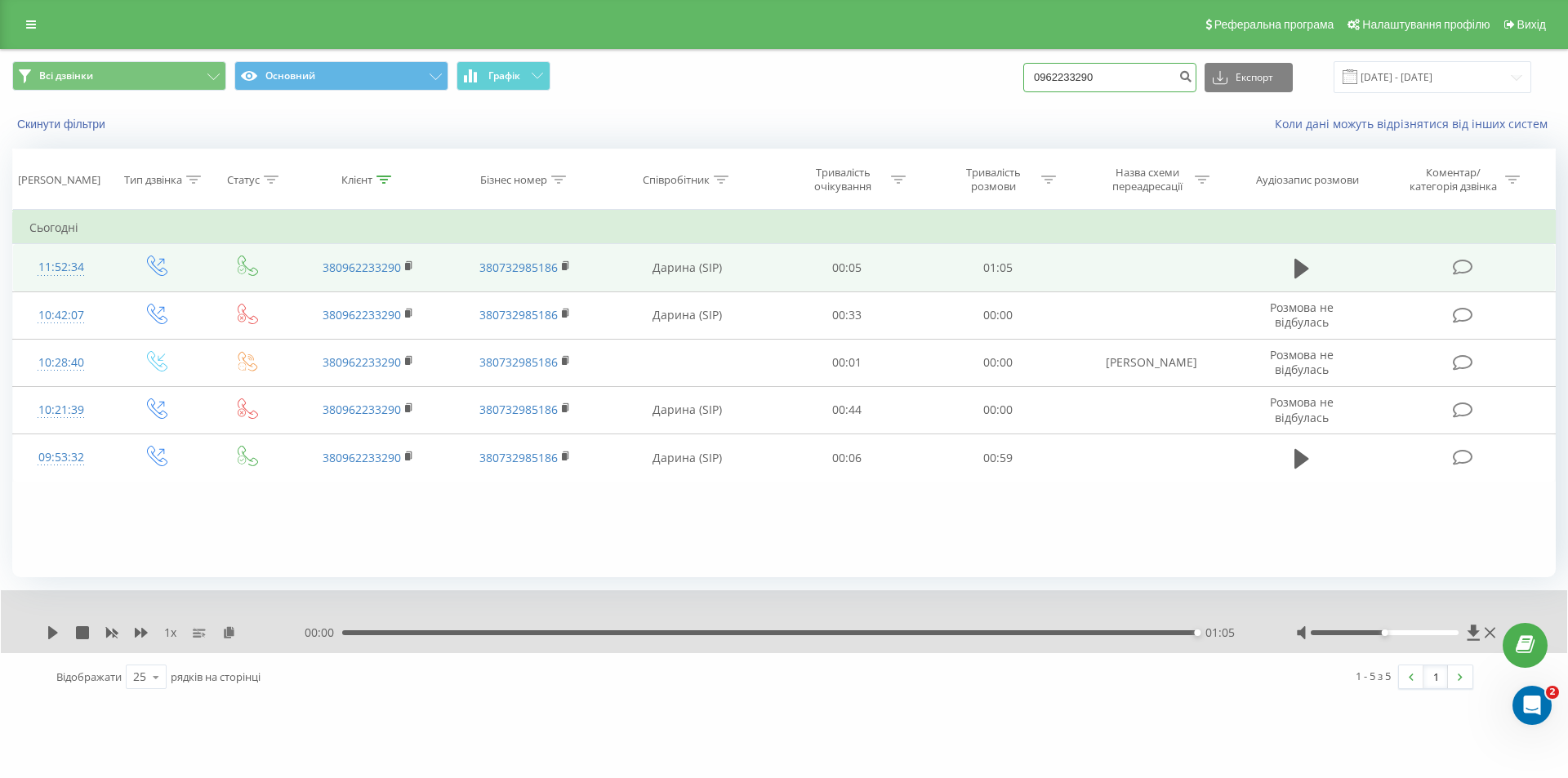
drag, startPoint x: 1171, startPoint y: 85, endPoint x: 1037, endPoint y: 86, distance: 134.0
click at [1037, 86] on div "Всі дзвінки Основний Графік 0962233290 Експорт .csv .xls .xlsx 19.05.2025 - 19.…" at bounding box center [783, 77] width 1543 height 32
paste input "681442625"
type input "0681442625"
click at [1192, 75] on icon "submit" at bounding box center [1185, 74] width 14 height 9
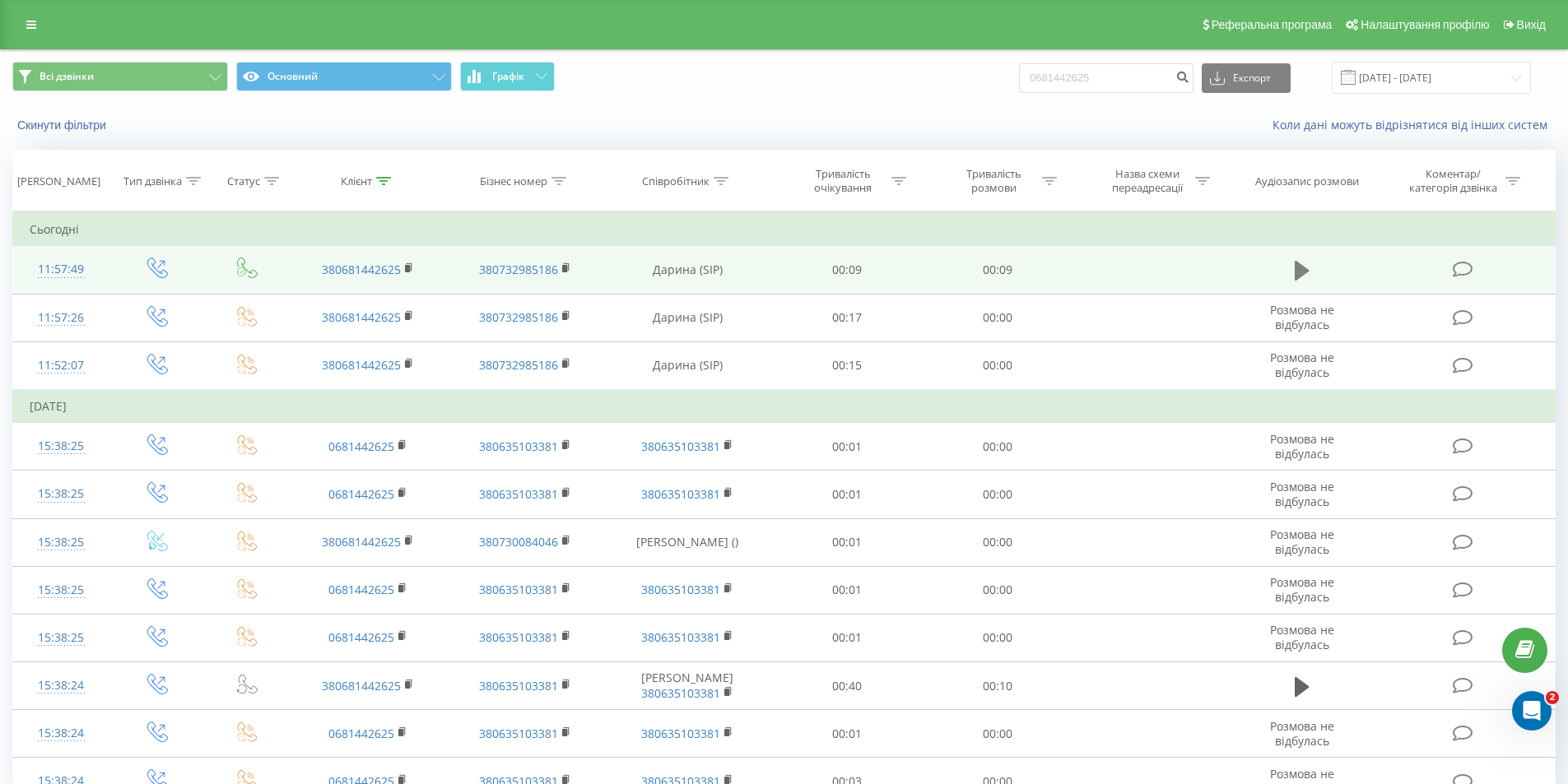
click at [1303, 265] on icon at bounding box center [1301, 271] width 15 height 23
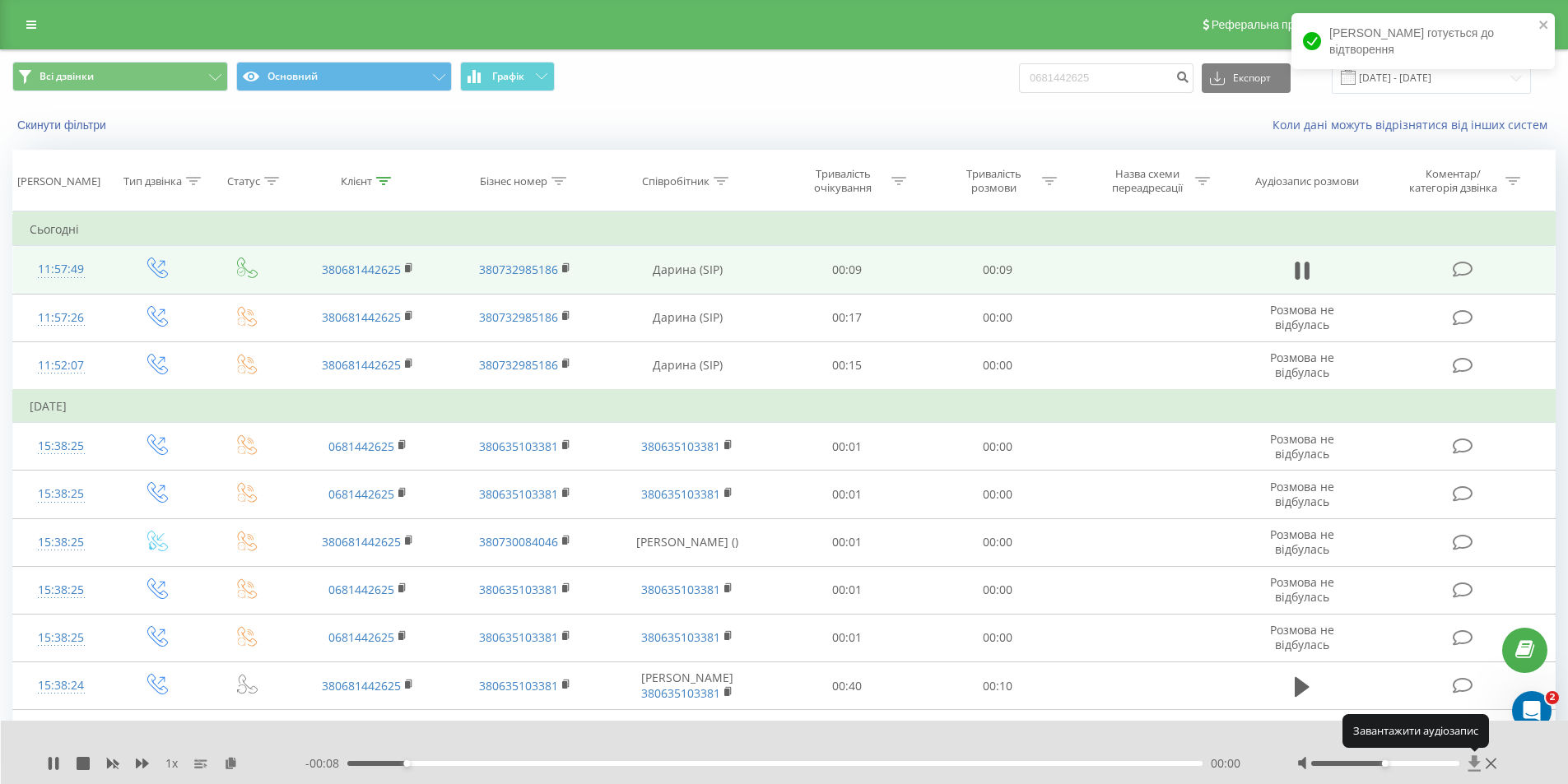
click at [1471, 768] on icon at bounding box center [1474, 763] width 14 height 16
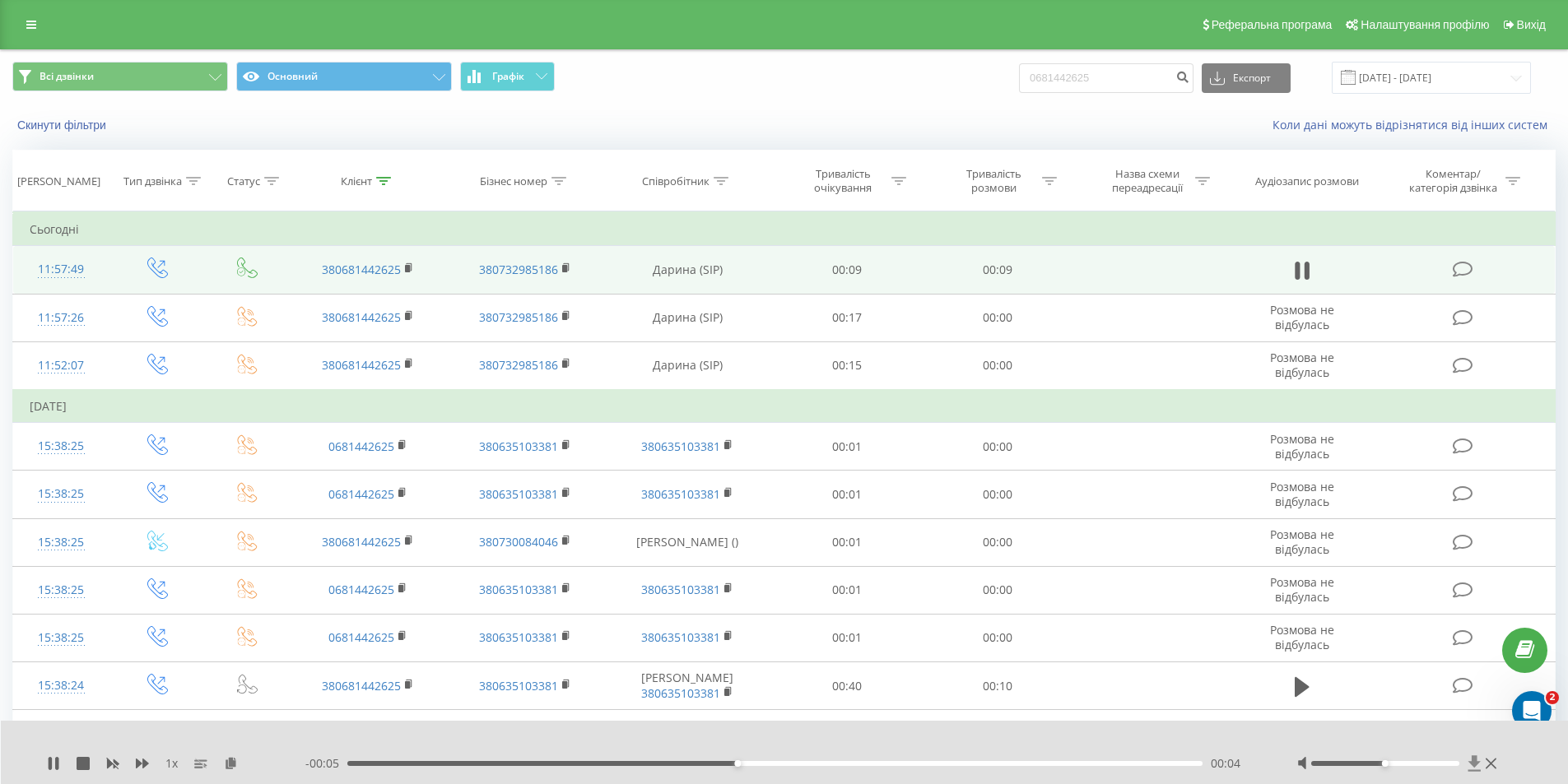
click at [1473, 761] on icon at bounding box center [1474, 763] width 12 height 16
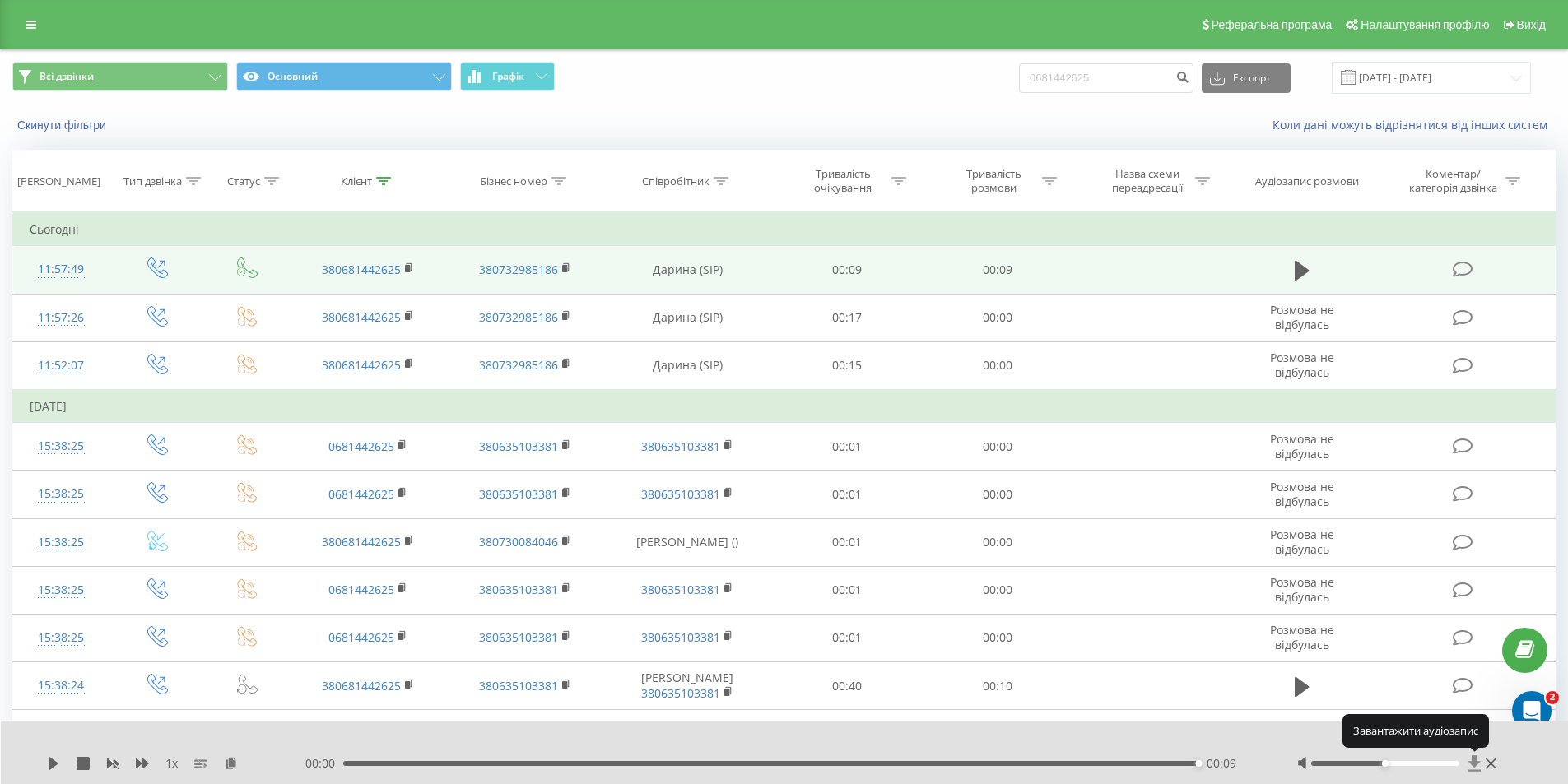
click at [1472, 762] on icon at bounding box center [1474, 763] width 12 height 16
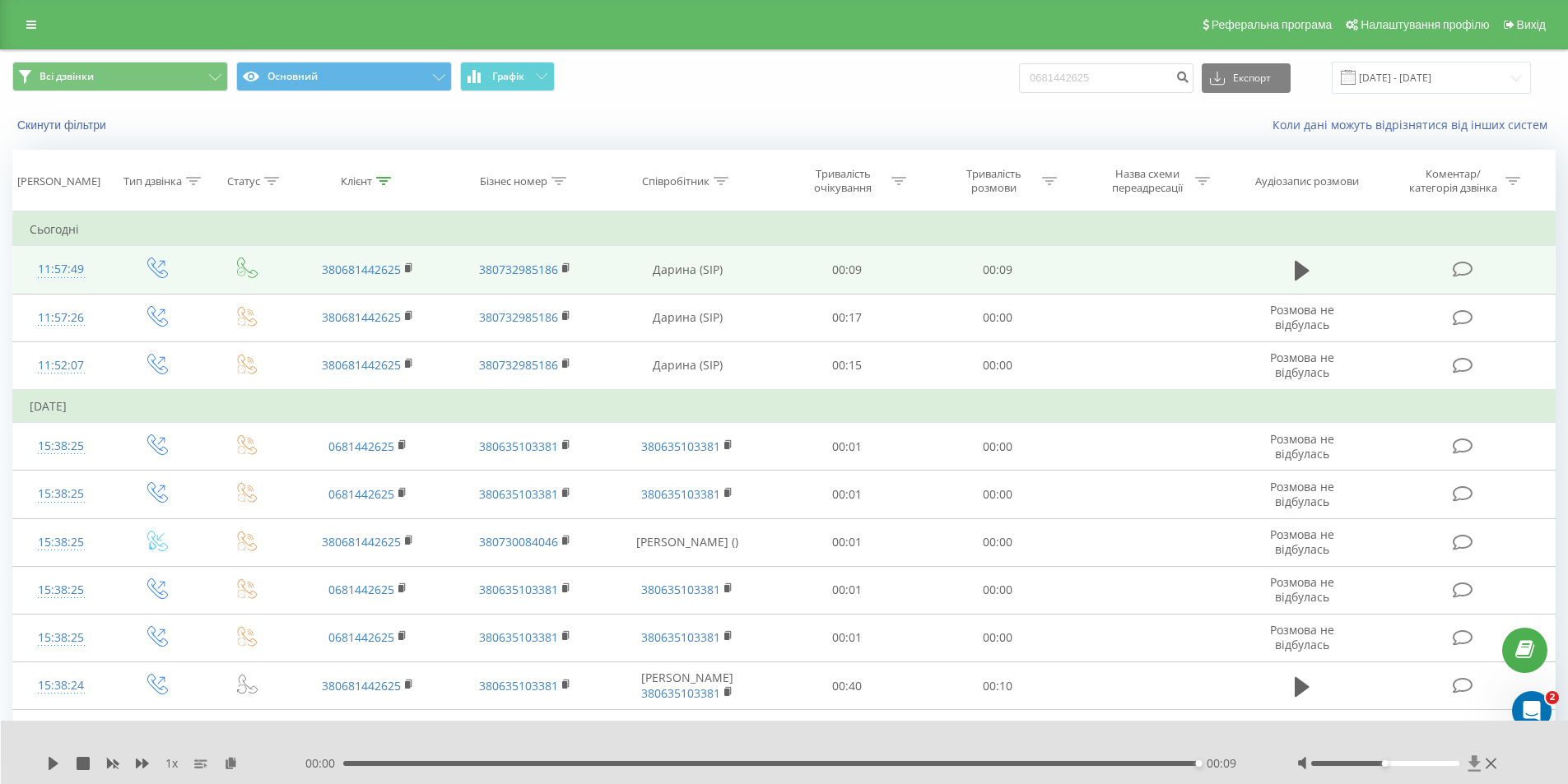
click at [1468, 764] on icon at bounding box center [1474, 763] width 14 height 16
click at [1474, 763] on icon at bounding box center [1474, 763] width 12 height 16
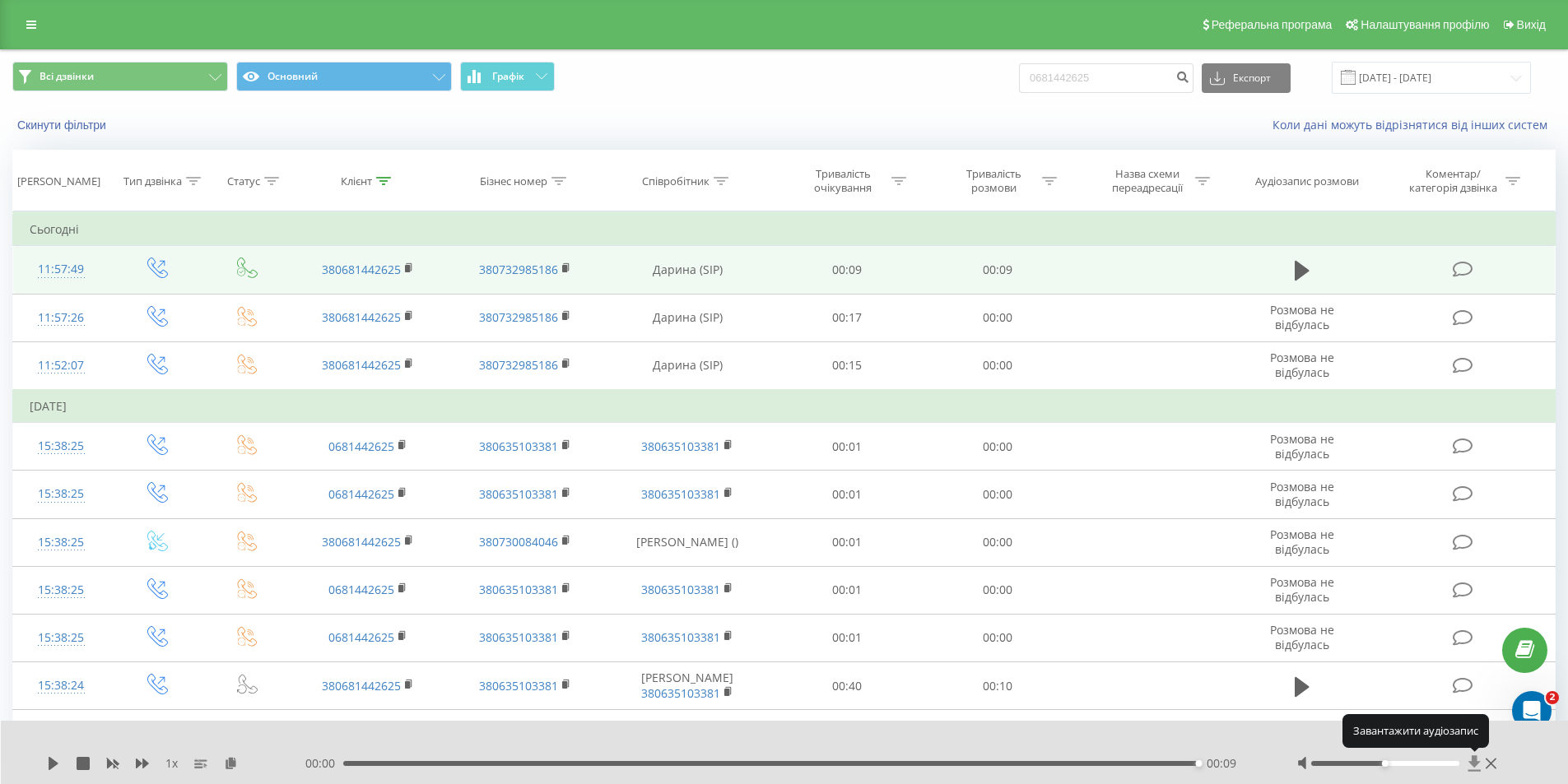
click at [1474, 763] on icon at bounding box center [1474, 763] width 12 height 16
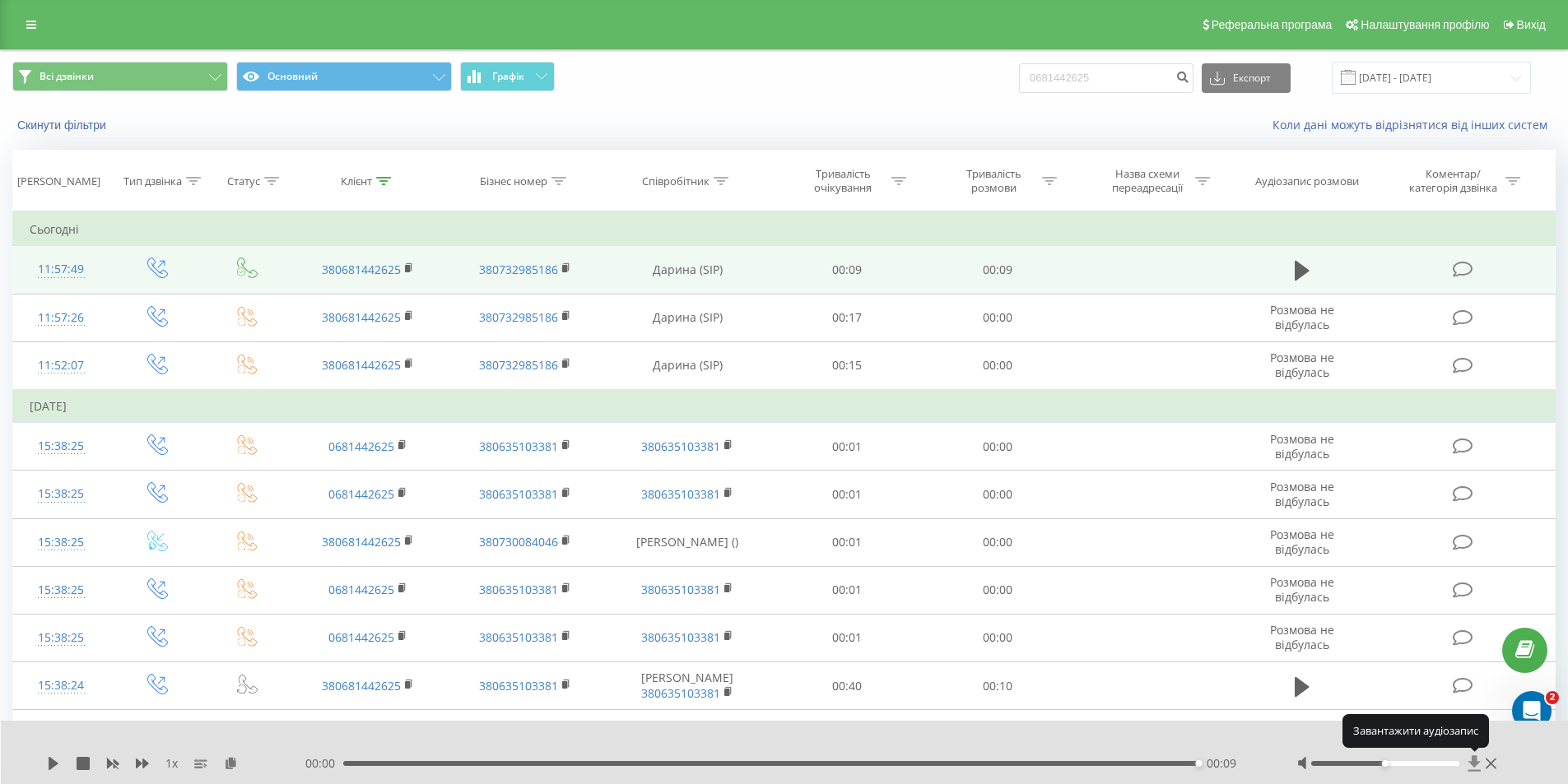
click at [1474, 763] on icon at bounding box center [1474, 763] width 12 height 16
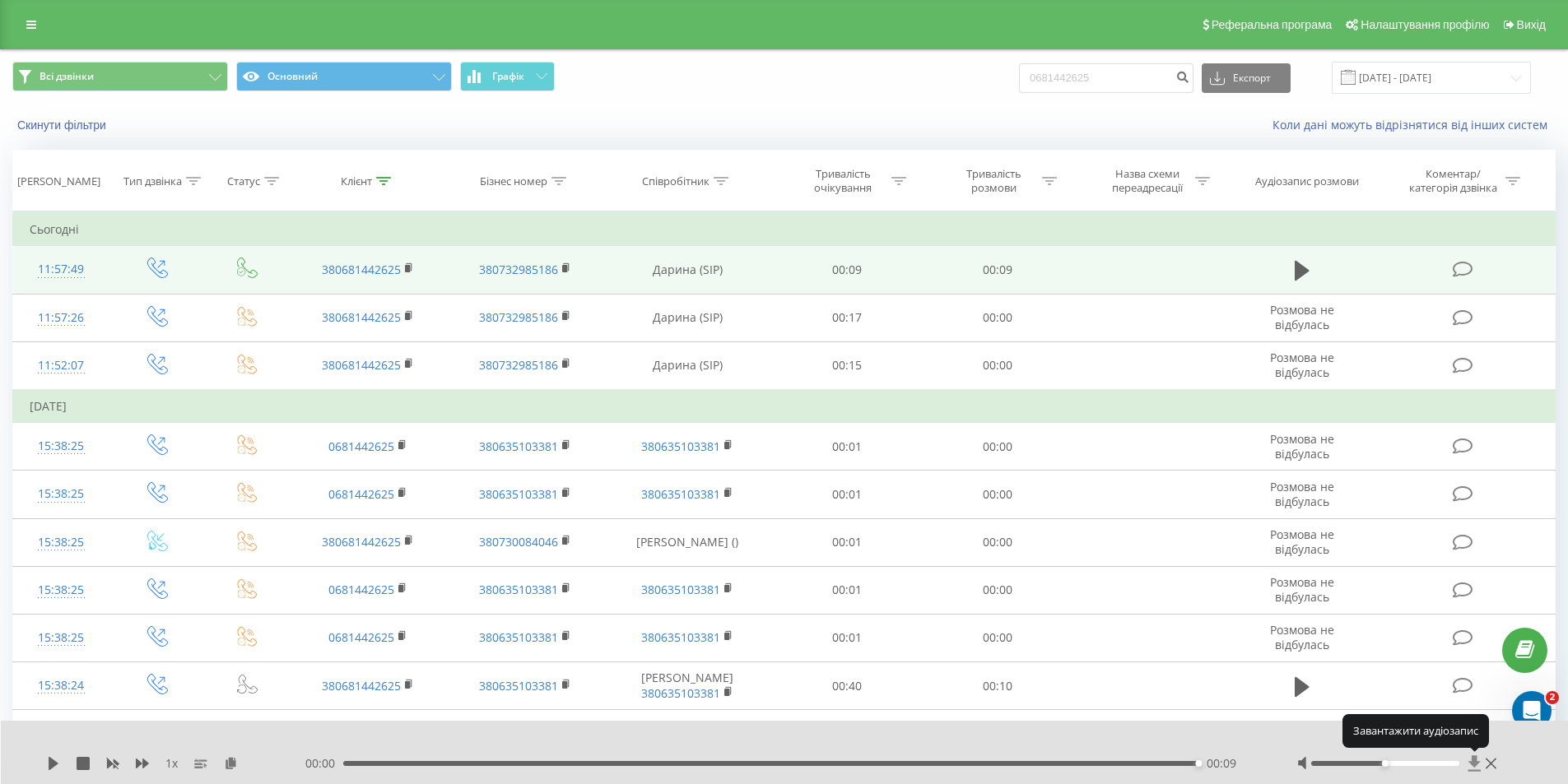
click at [1474, 763] on icon at bounding box center [1474, 763] width 12 height 16
click at [1470, 764] on icon at bounding box center [1474, 763] width 14 height 16
click at [1471, 761] on icon at bounding box center [1474, 763] width 14 height 16
click at [1471, 764] on icon at bounding box center [1474, 763] width 12 height 16
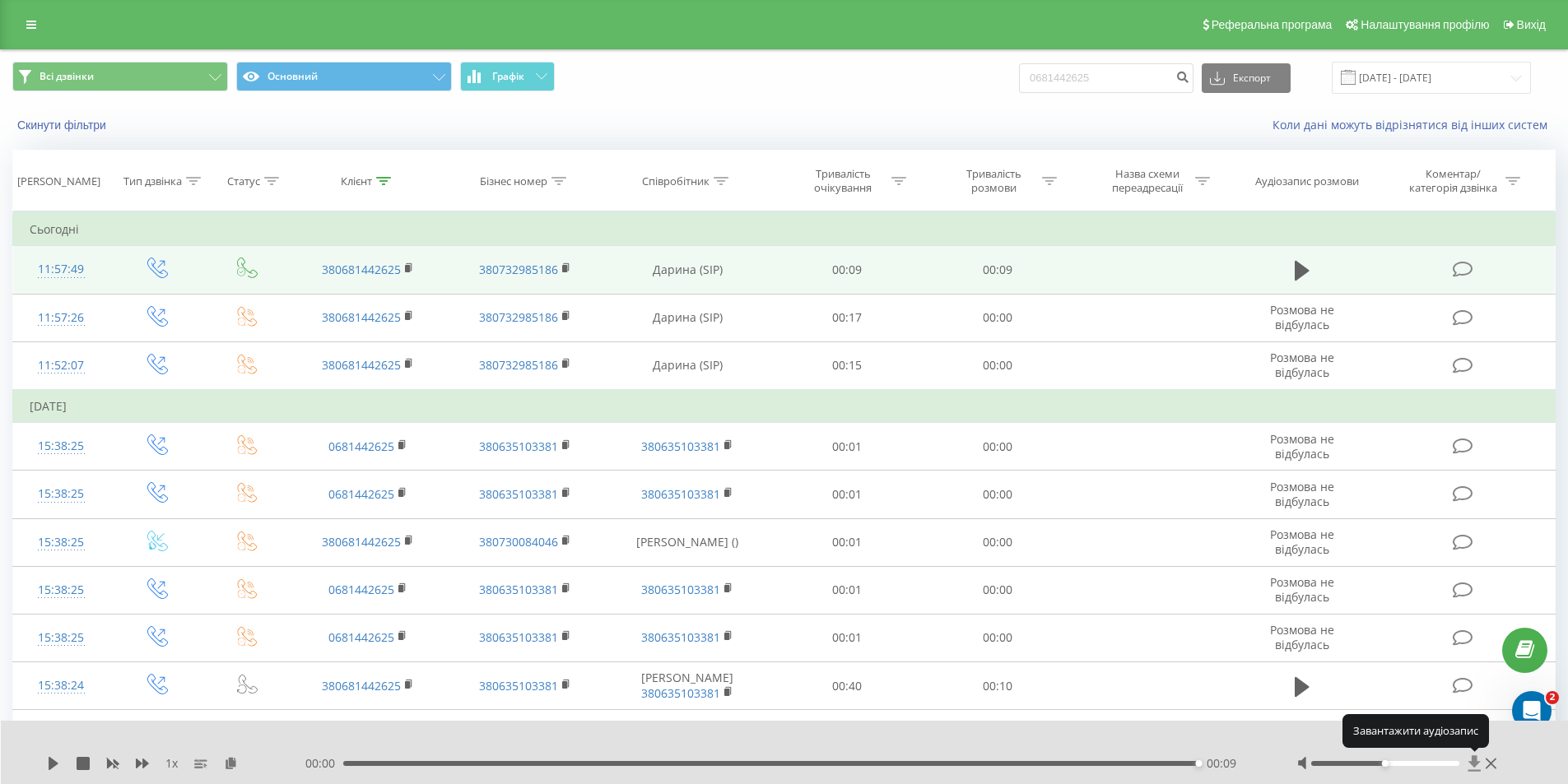
click at [1471, 760] on icon at bounding box center [1474, 763] width 14 height 16
click at [1473, 770] on icon at bounding box center [1474, 763] width 12 height 16
click at [1472, 761] on icon at bounding box center [1474, 763] width 14 height 16
click at [1472, 761] on icon at bounding box center [1474, 763] width 12 height 16
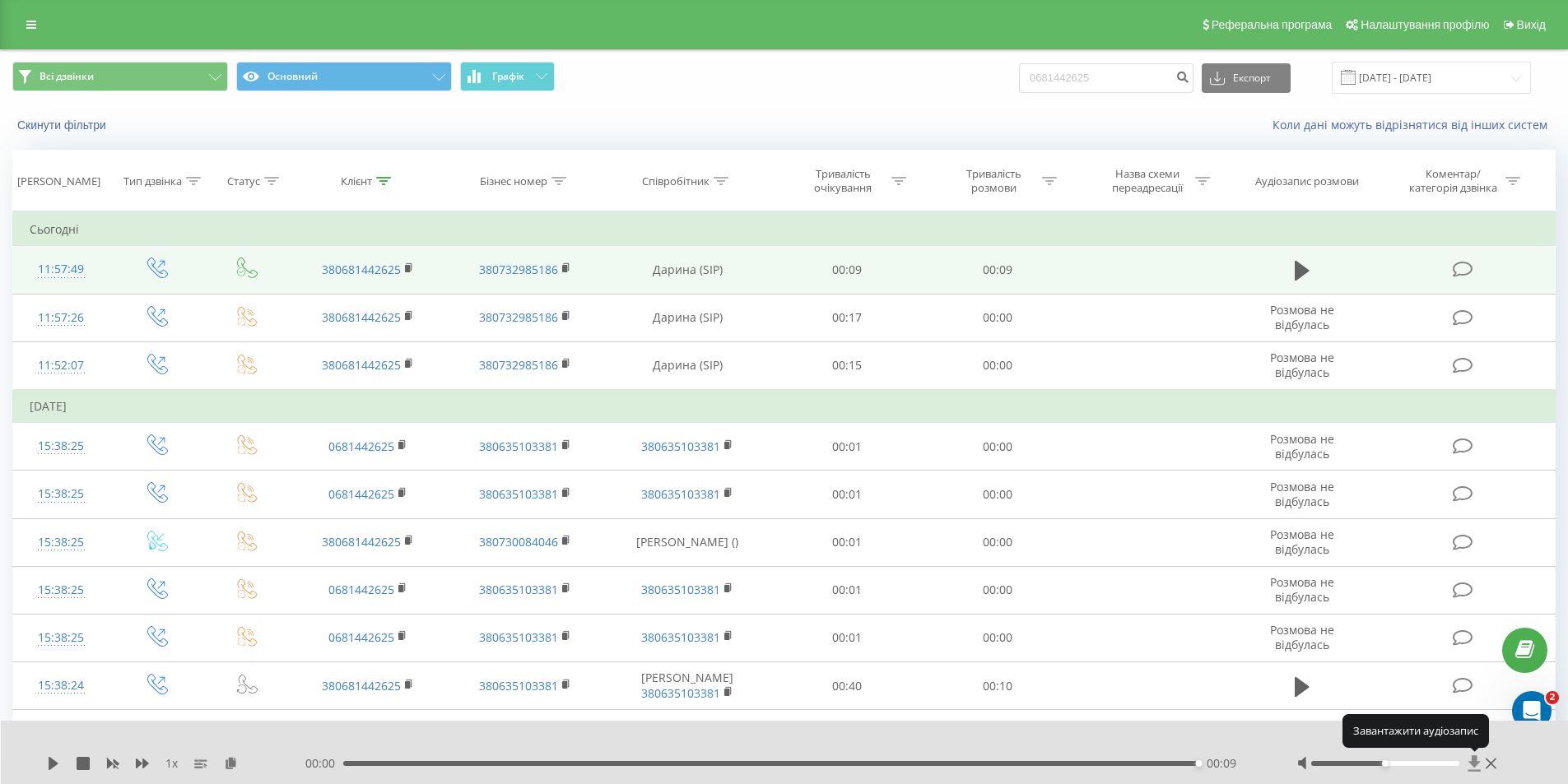
click at [1472, 761] on icon at bounding box center [1474, 763] width 12 height 16
click at [1473, 761] on icon at bounding box center [1474, 763] width 12 height 16
click at [1472, 764] on icon at bounding box center [1474, 763] width 12 height 16
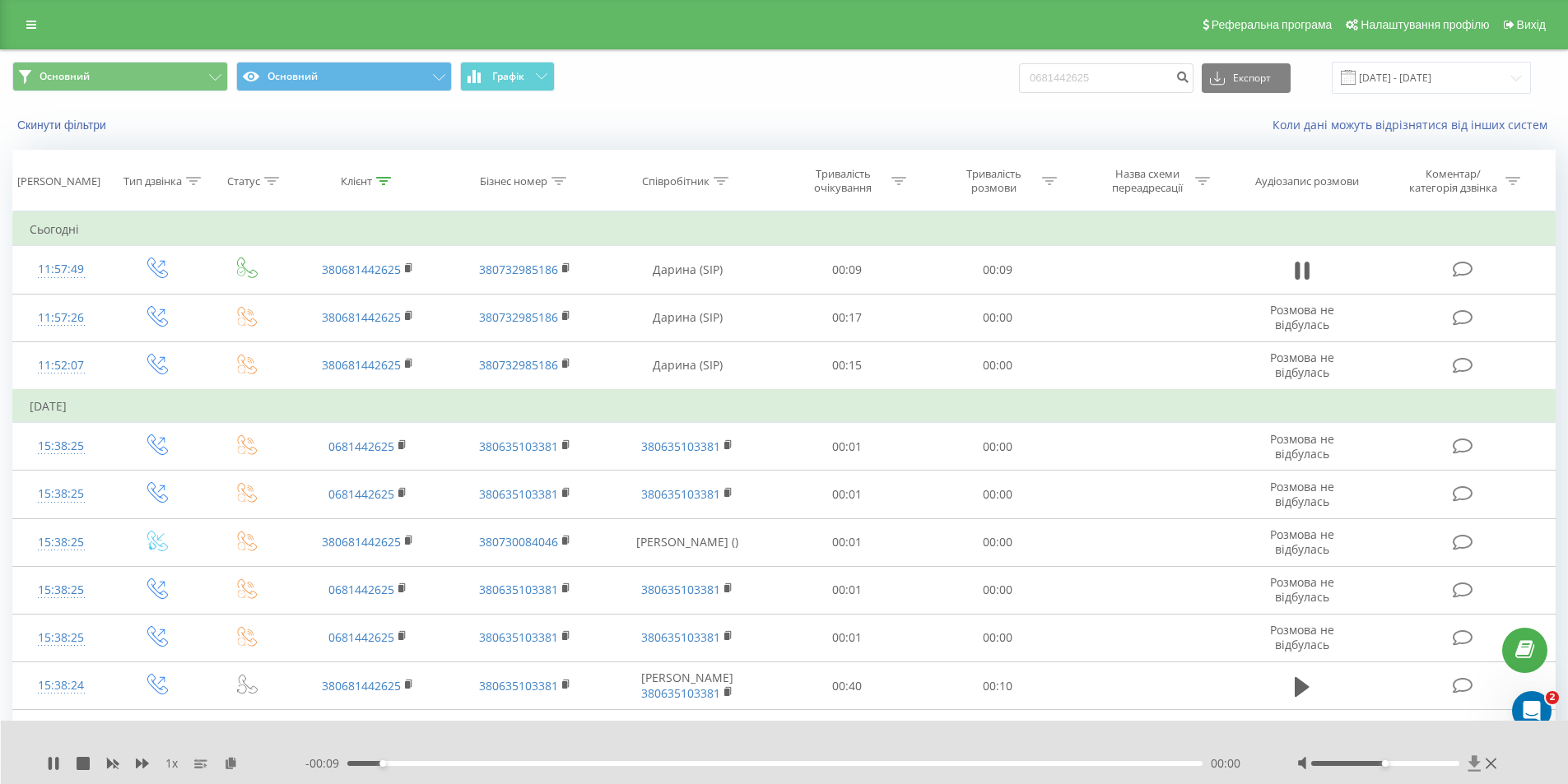
click at [1474, 761] on icon at bounding box center [1474, 763] width 12 height 16
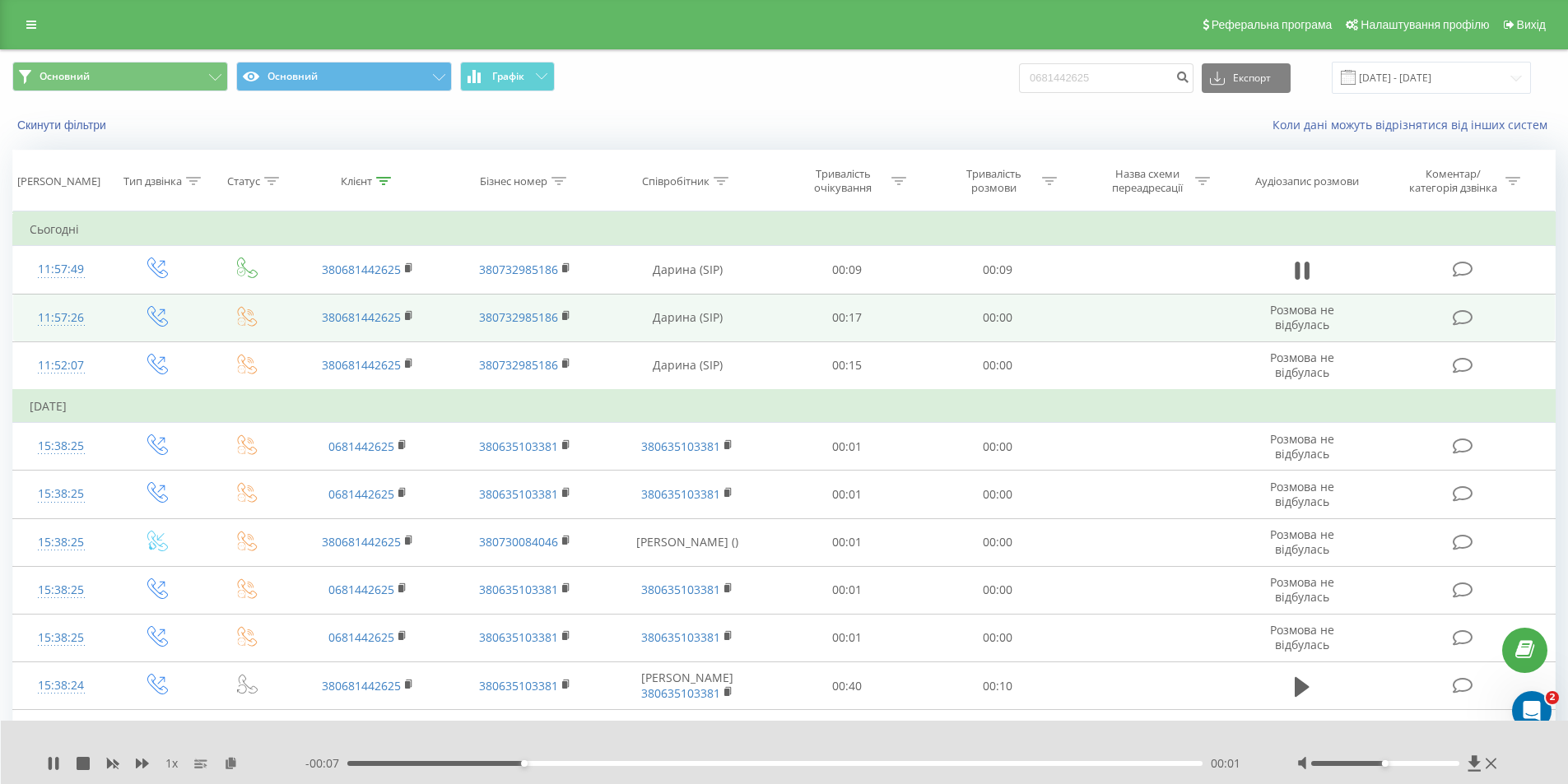
click at [1501, 333] on td at bounding box center [1464, 317] width 181 height 48
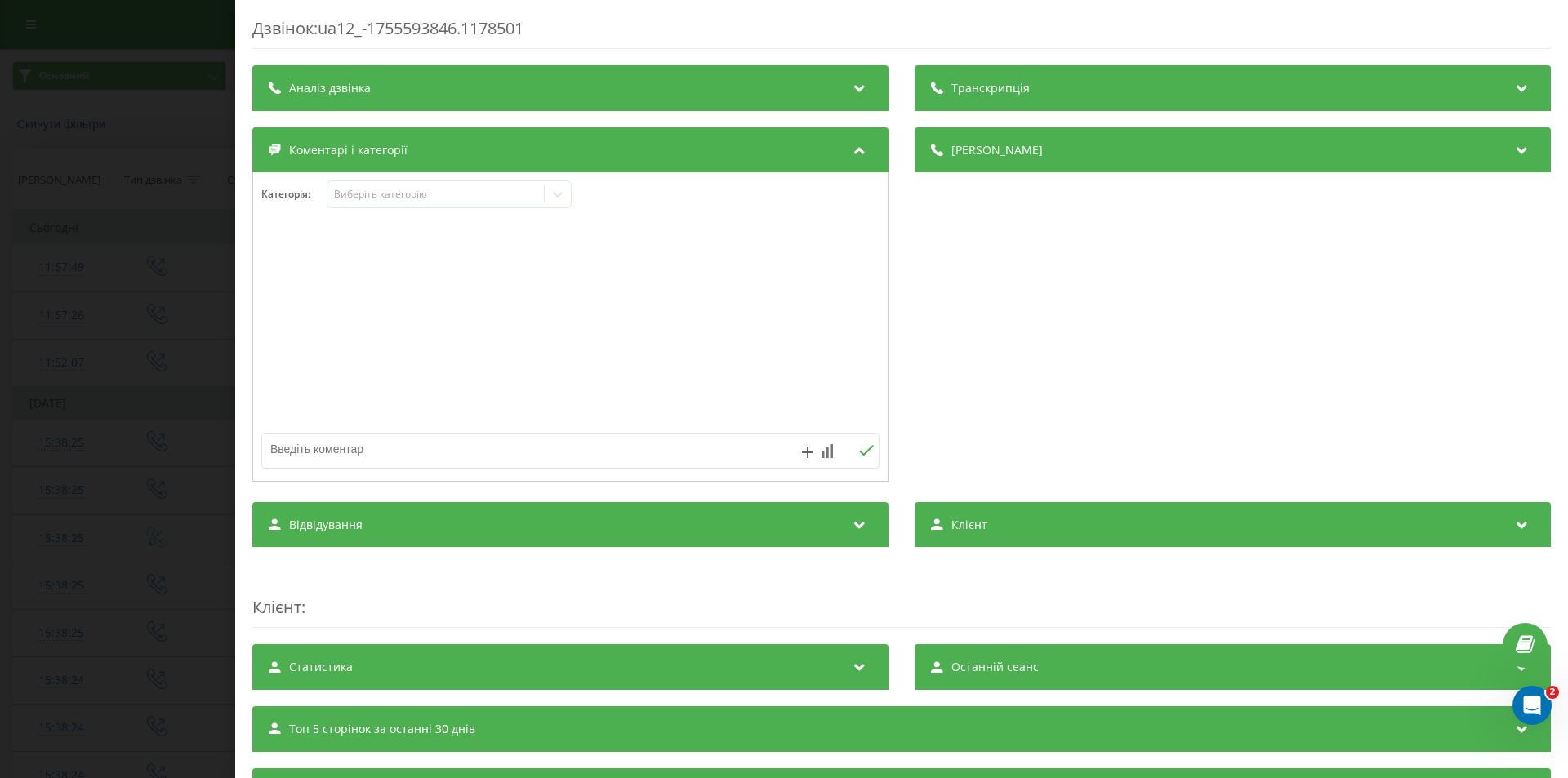
click at [114, 214] on div "Дзвінок : ua12_-1755593846.1178501 Транскрипція Для AI-аналізу майбутніх дзвінк…" at bounding box center [784, 389] width 1568 height 778
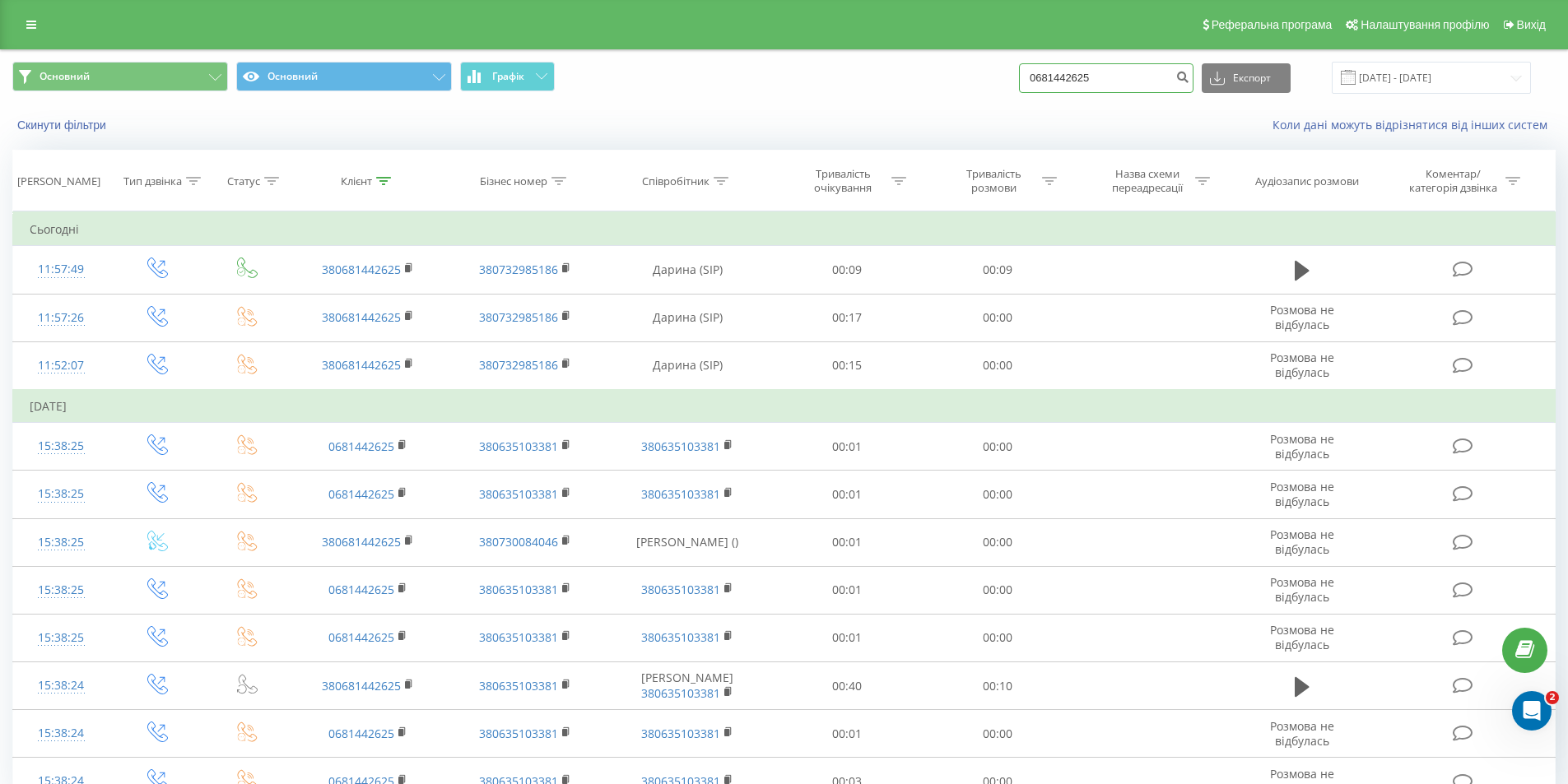
drag, startPoint x: 1109, startPoint y: 75, endPoint x: 1012, endPoint y: 78, distance: 97.0
click at [1012, 78] on div "Основний Основний Графік 0681442625 Експорт .csv .xls .xlsx 19.05.2025 - 19.08.…" at bounding box center [783, 77] width 1543 height 32
paste input "733207194"
type input "0733207194"
click at [1193, 84] on button "submit" at bounding box center [1182, 78] width 23 height 29
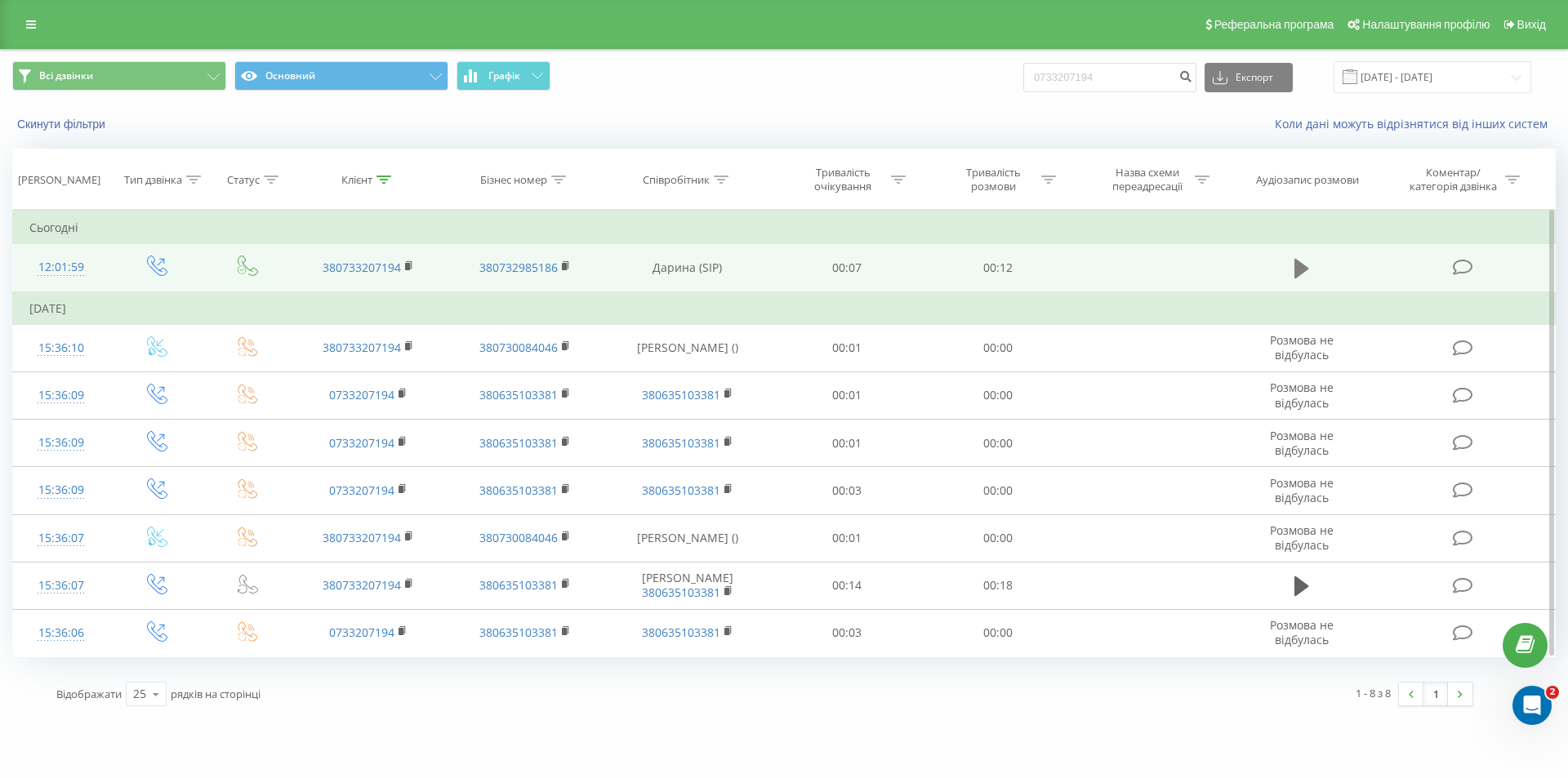
click at [1306, 279] on icon at bounding box center [1301, 269] width 15 height 23
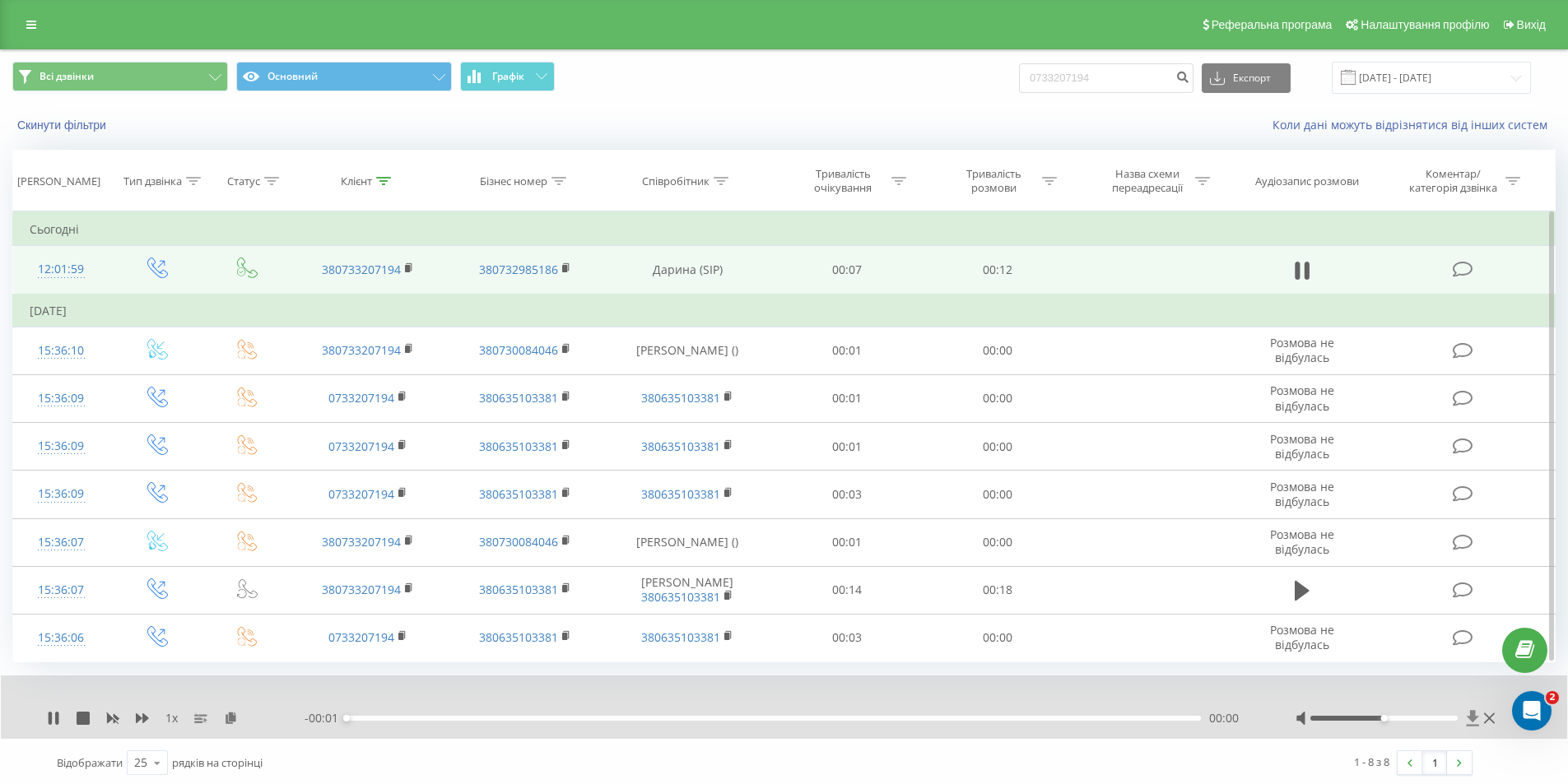
click at [1473, 722] on icon at bounding box center [1473, 718] width 12 height 16
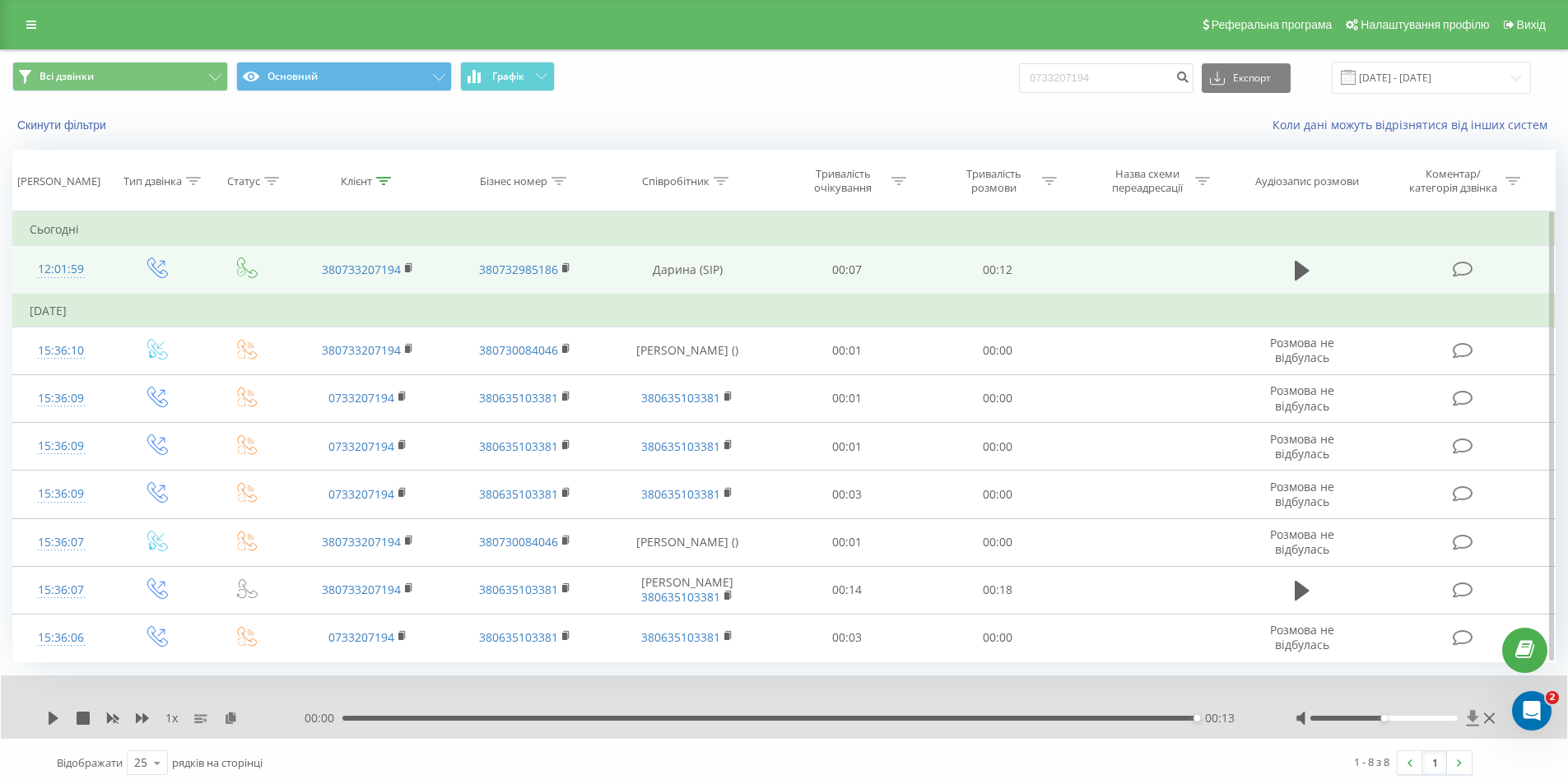
click at [1471, 716] on icon at bounding box center [1473, 718] width 12 height 16
click at [1477, 718] on icon at bounding box center [1473, 718] width 14 height 16
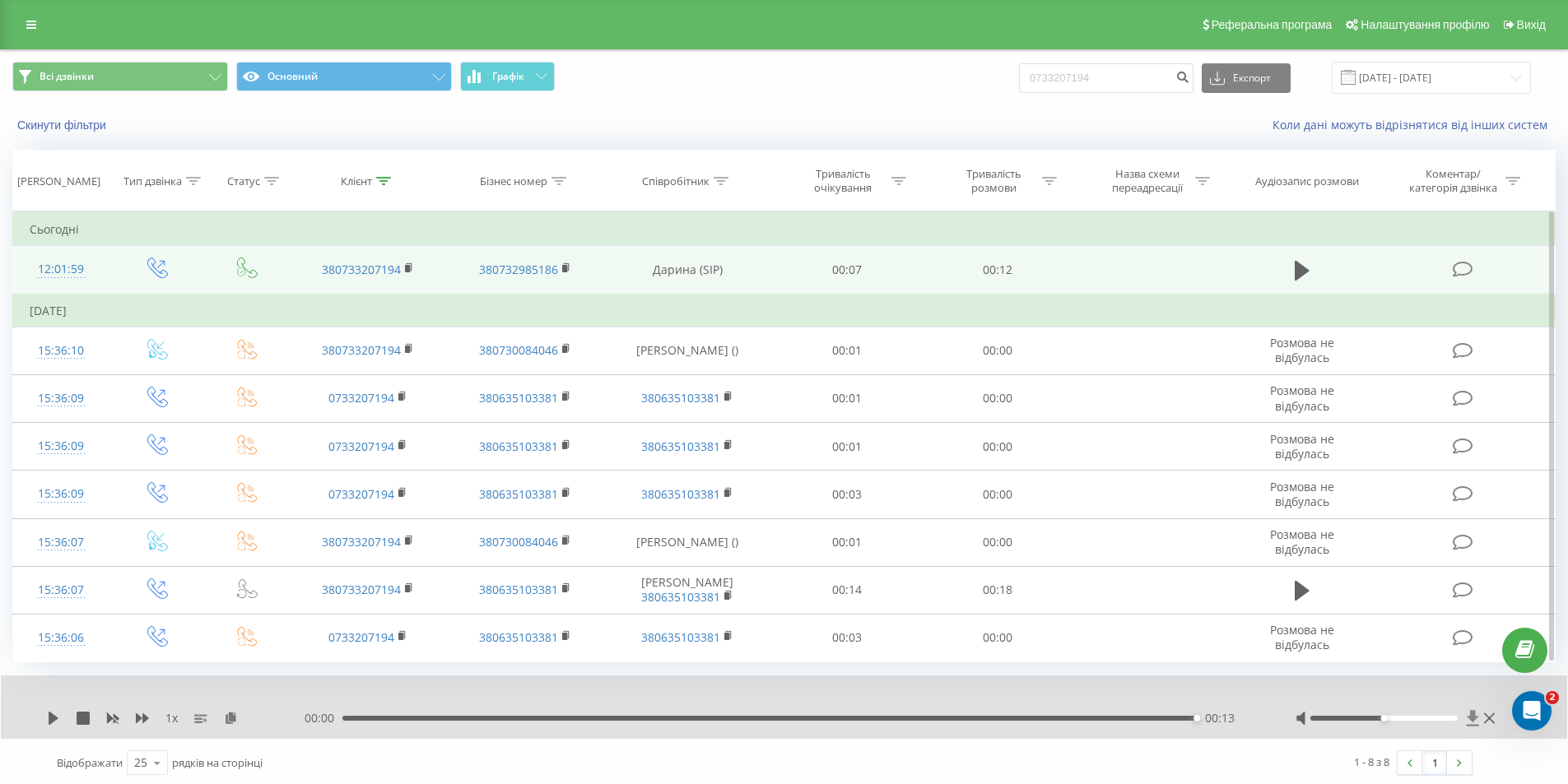
click at [1470, 718] on icon at bounding box center [1473, 718] width 12 height 16
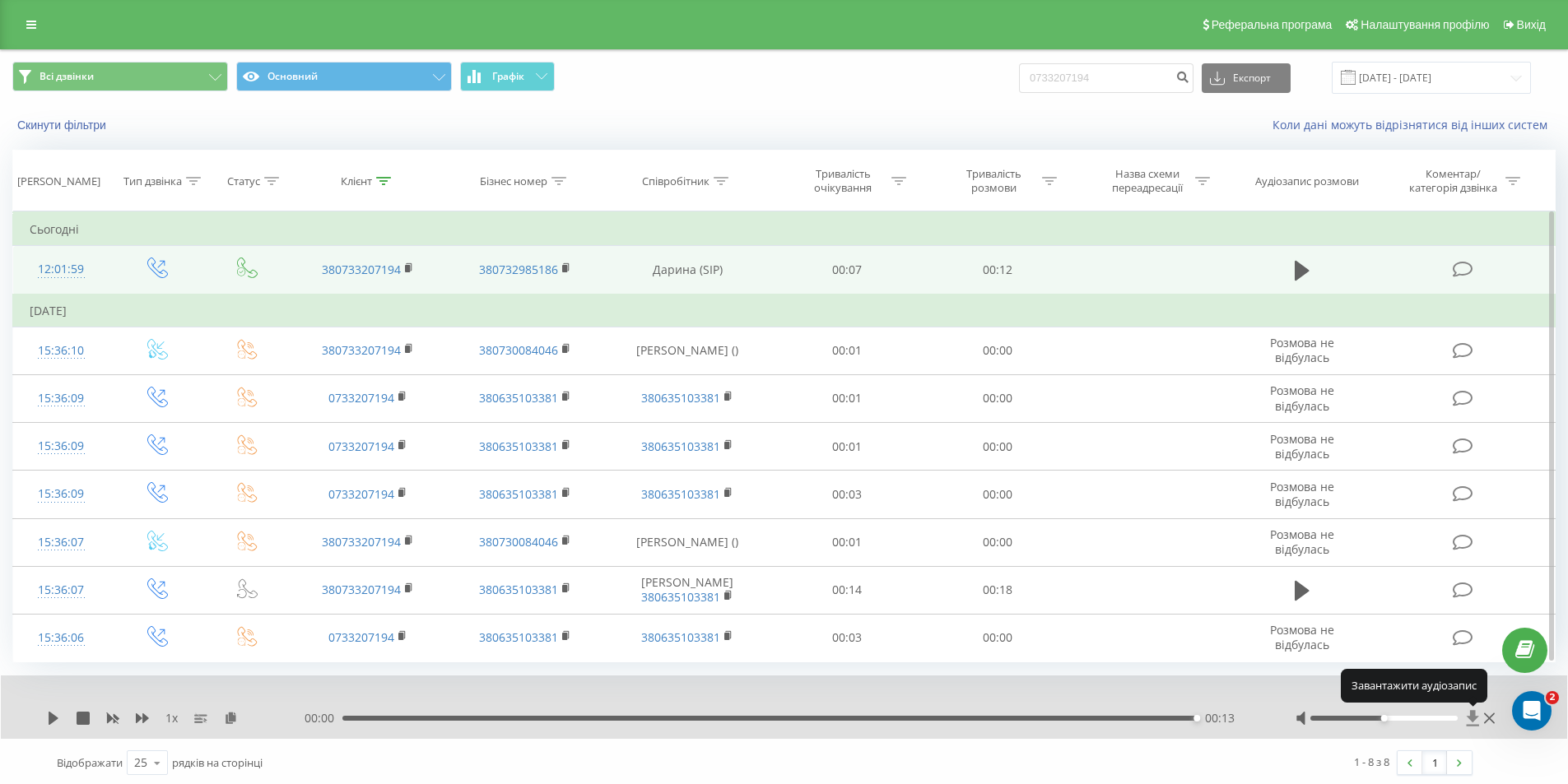
click at [1470, 718] on icon at bounding box center [1473, 718] width 12 height 16
click at [1472, 717] on icon at bounding box center [1473, 718] width 12 height 16
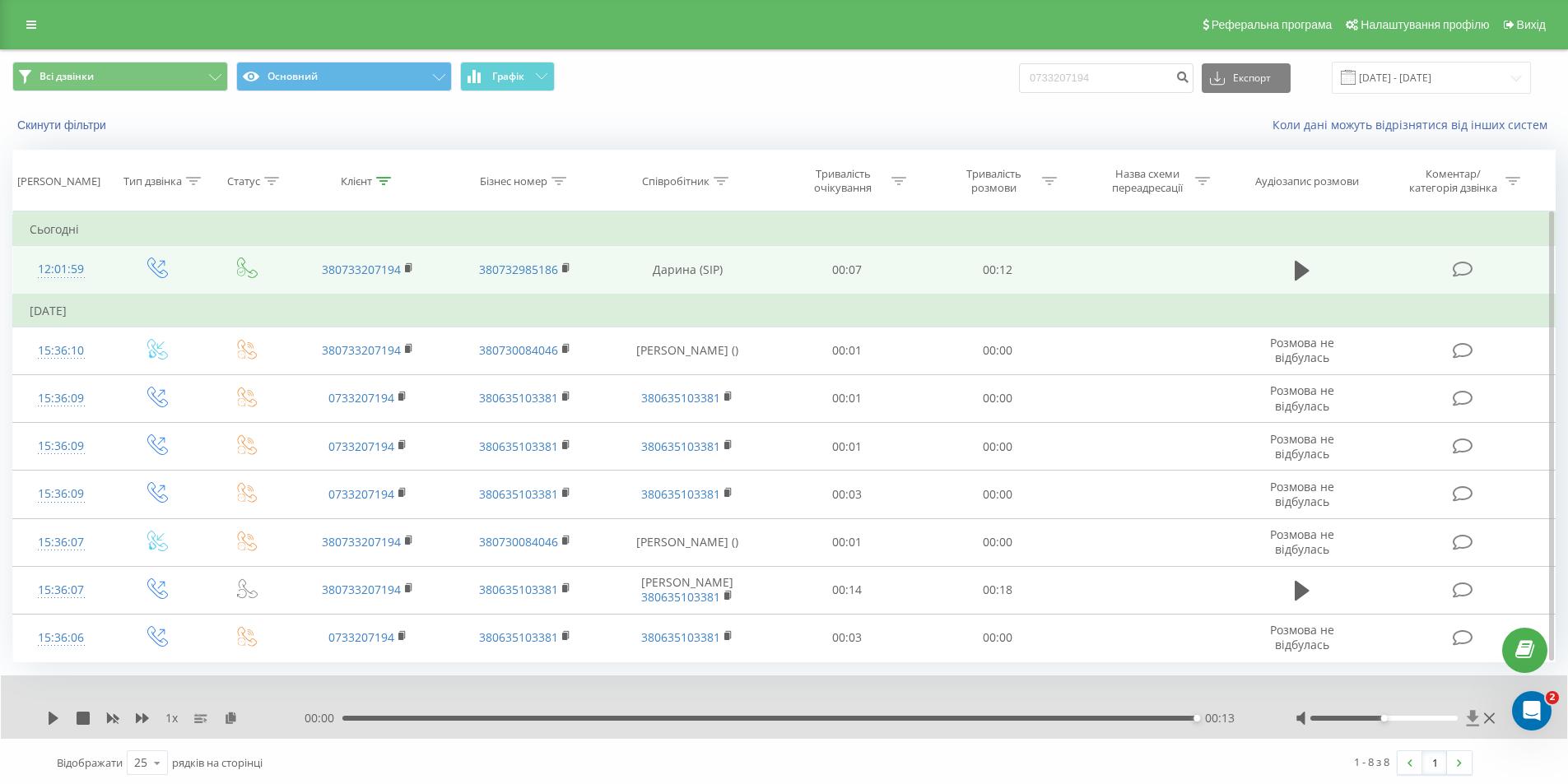
click at [1472, 717] on icon at bounding box center [1473, 718] width 12 height 16
click at [1472, 715] on icon at bounding box center [1473, 718] width 12 height 16
click at [1520, 13] on link "Вихід" at bounding box center [1523, 24] width 56 height 49
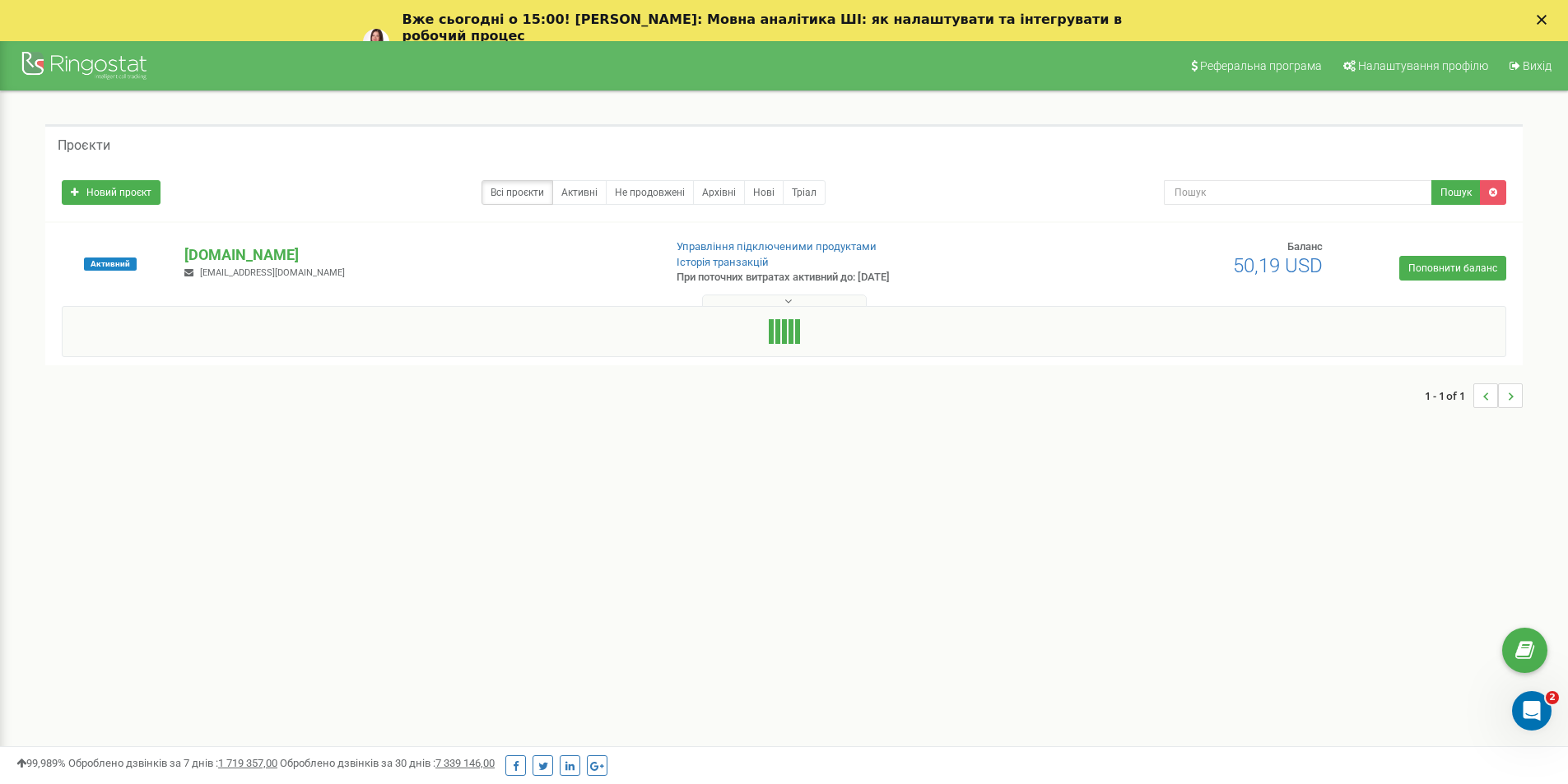
click at [1546, 20] on icon "Закрыть" at bounding box center [1540, 19] width 10 height 10
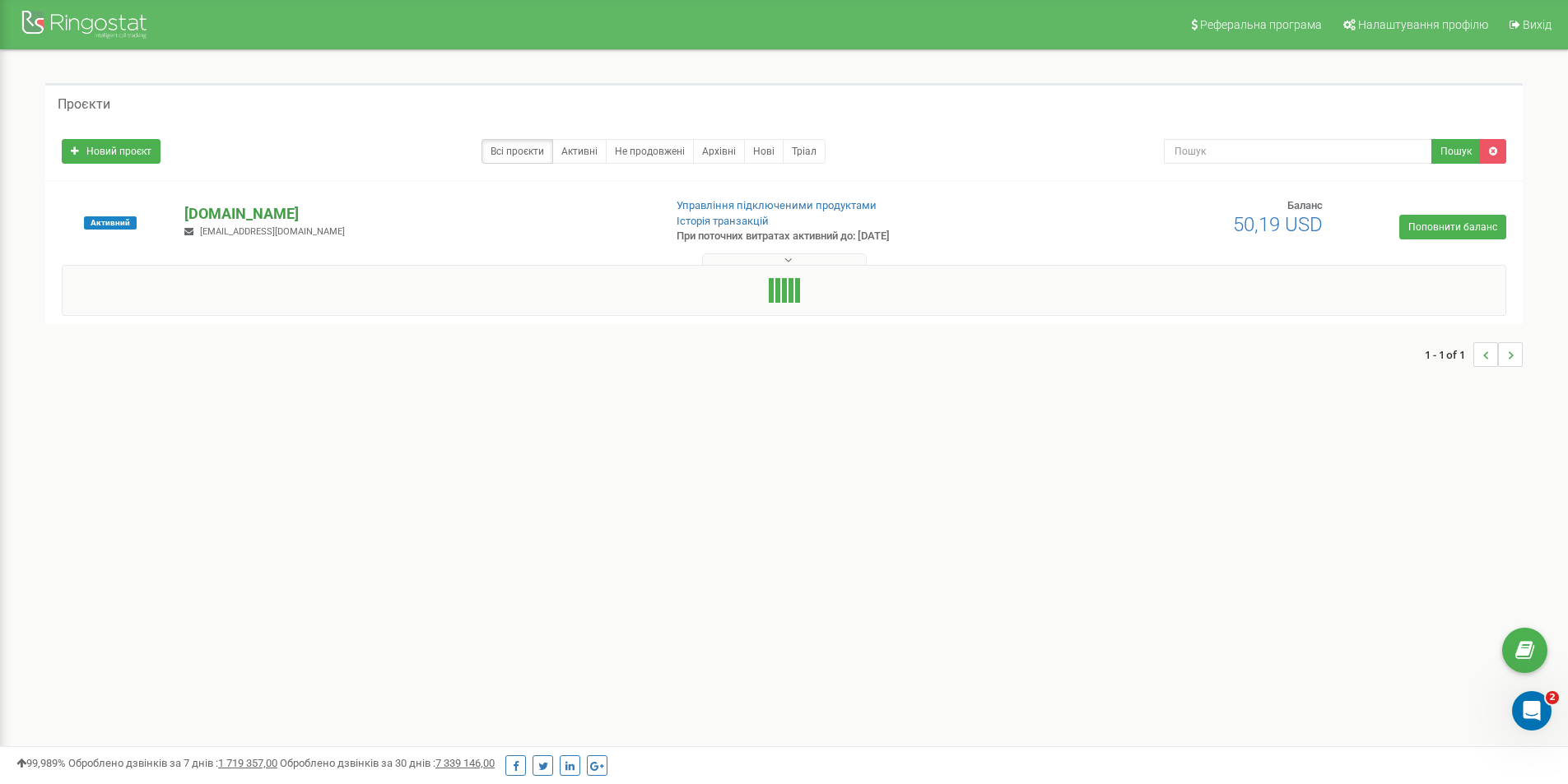
click at [259, 209] on p "[DOMAIN_NAME]" at bounding box center [417, 213] width 465 height 22
click at [220, 217] on p "[DOMAIN_NAME]" at bounding box center [417, 213] width 465 height 22
click at [219, 217] on p "[DOMAIN_NAME]" at bounding box center [417, 213] width 465 height 22
click at [219, 217] on p "[DOMAIN_NAME]" at bounding box center [417, 213] width 465 height 22
click at [216, 217] on p "[DOMAIN_NAME]" at bounding box center [417, 213] width 465 height 22
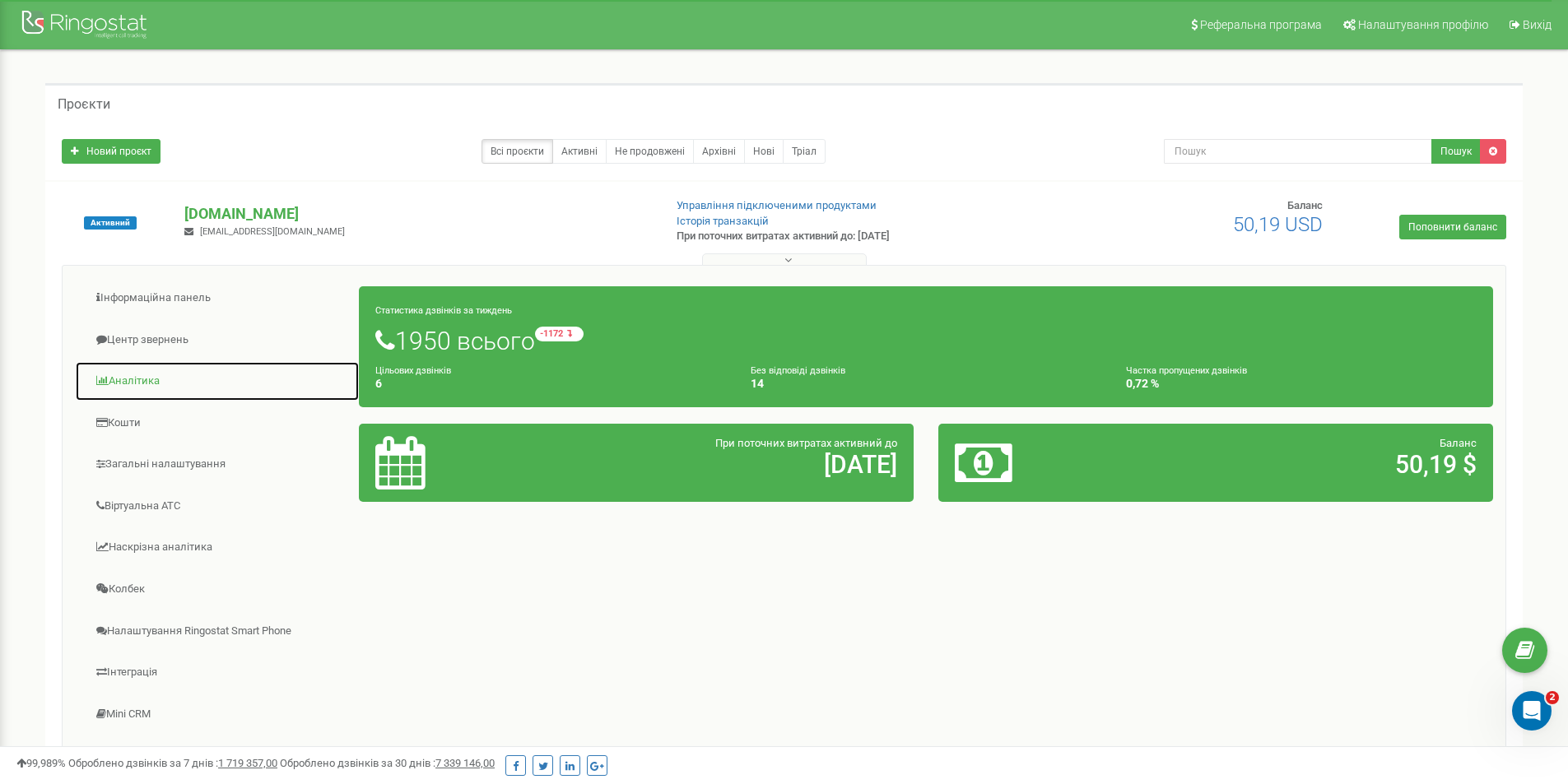
click at [147, 384] on link "Аналiтика" at bounding box center [217, 382] width 284 height 40
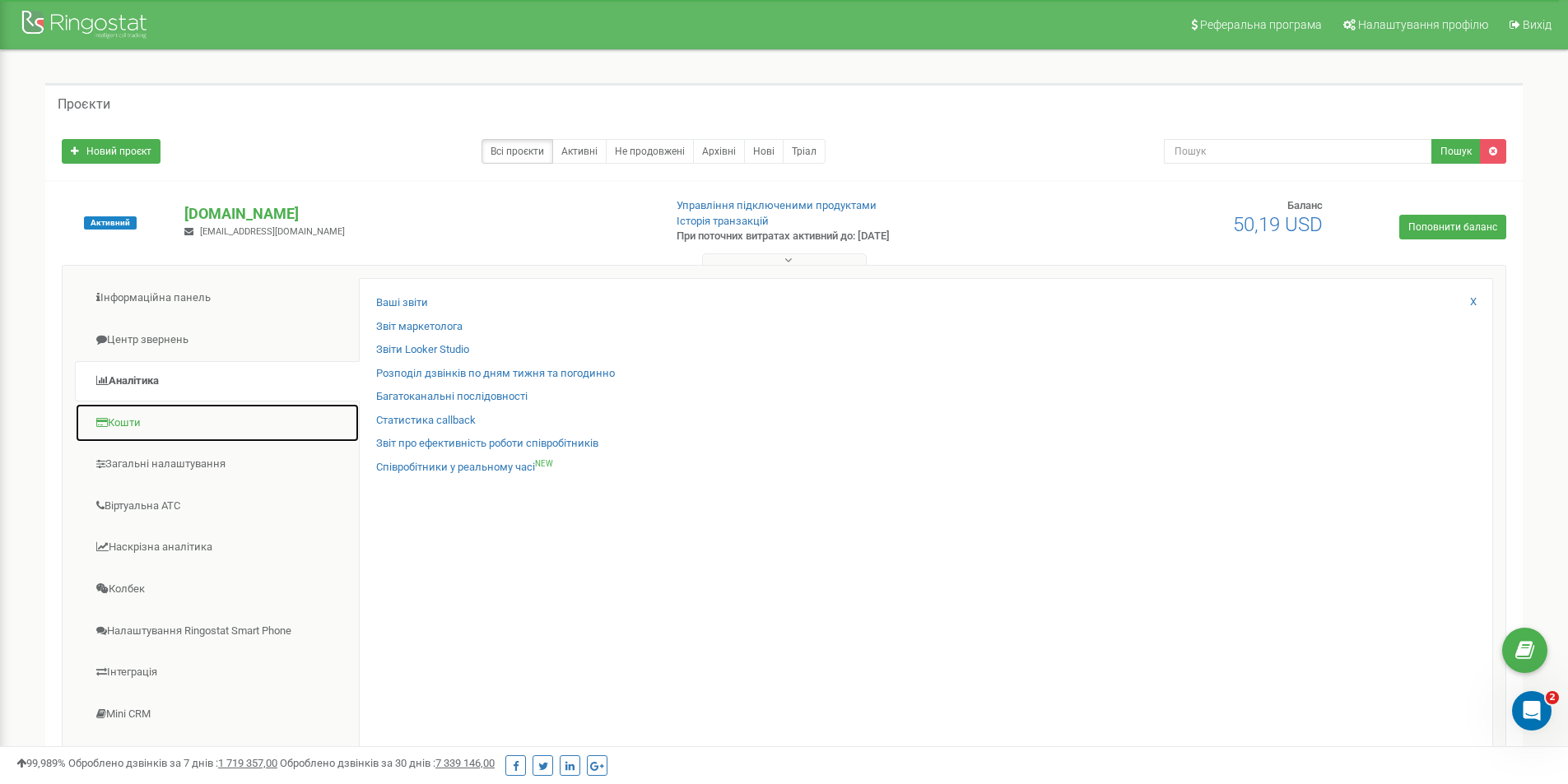
click at [127, 425] on link "Кошти" at bounding box center [217, 423] width 284 height 40
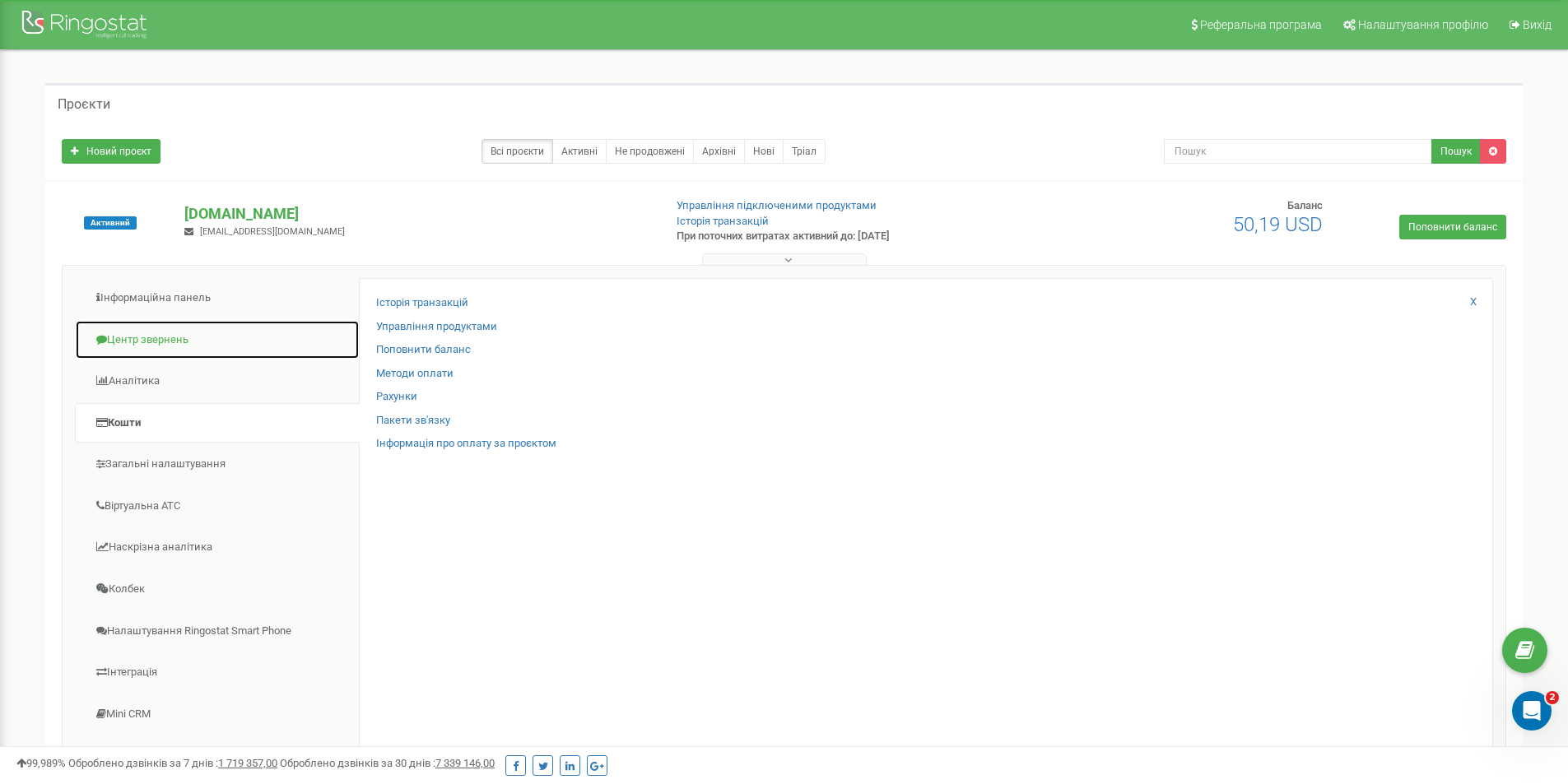
click at [160, 334] on link "Центр звернень" at bounding box center [217, 340] width 284 height 40
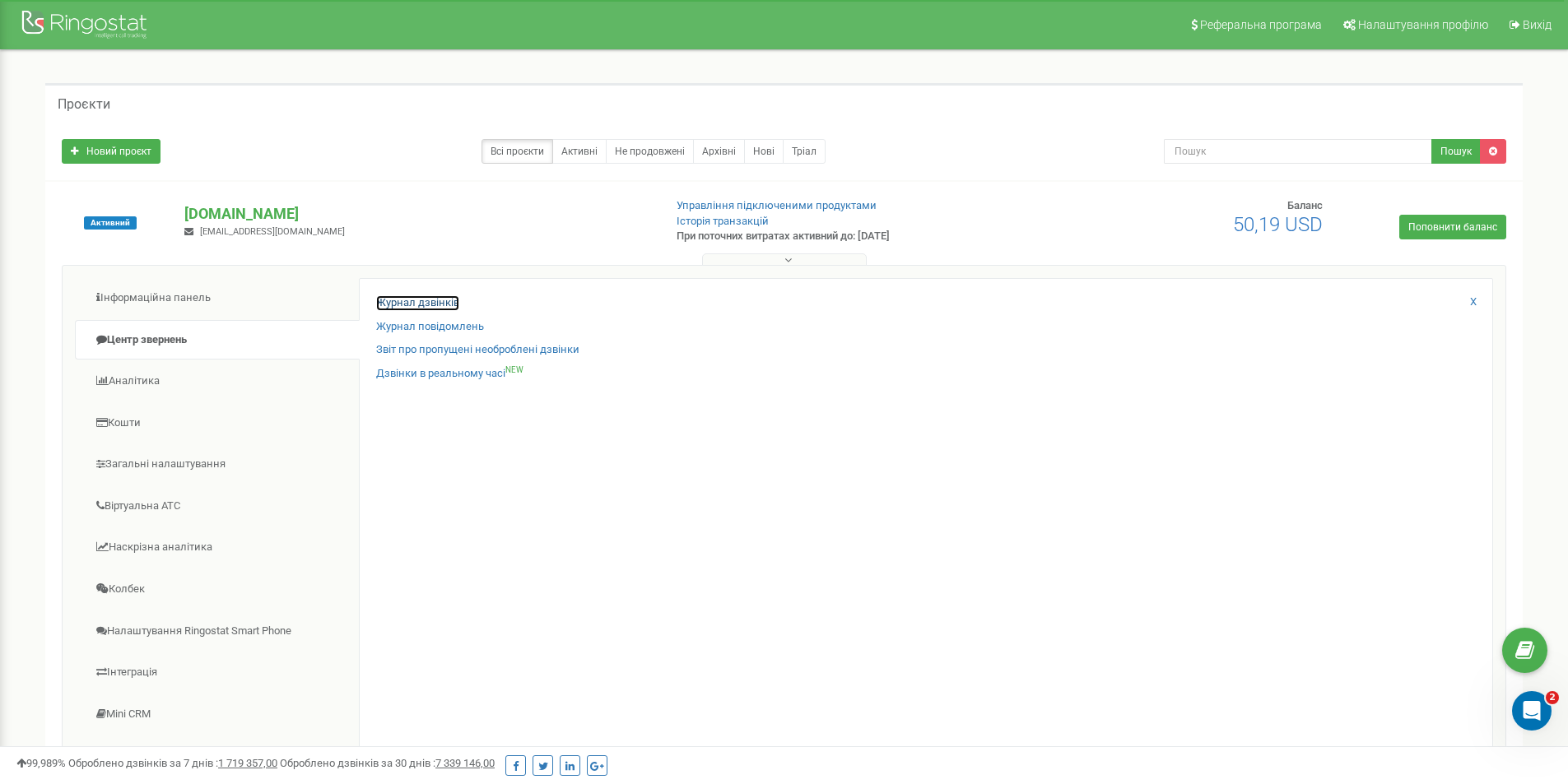
click at [382, 302] on link "Журнал дзвінків" at bounding box center [418, 304] width 83 height 16
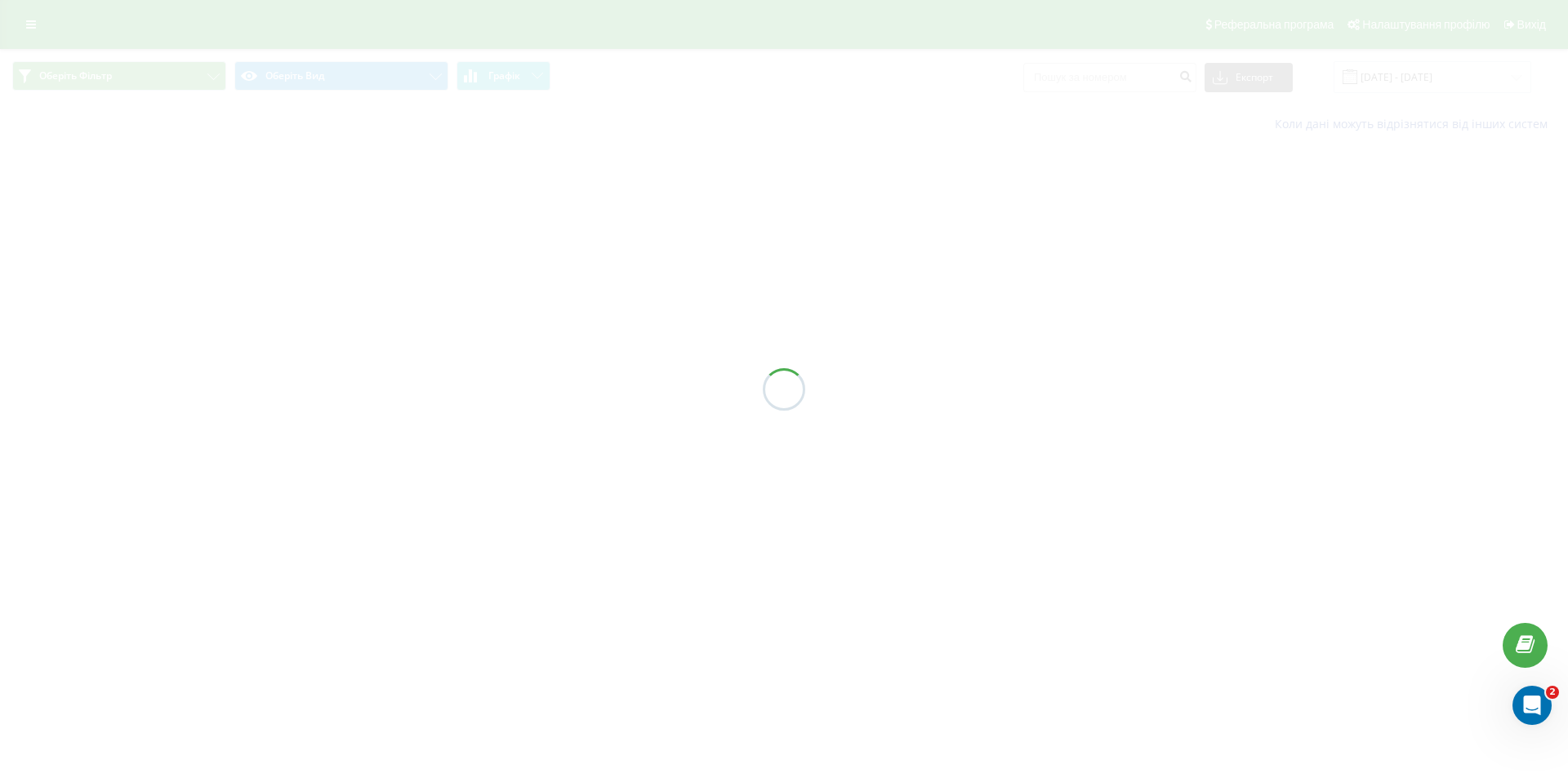
click at [1152, 79] on div at bounding box center [784, 389] width 1568 height 778
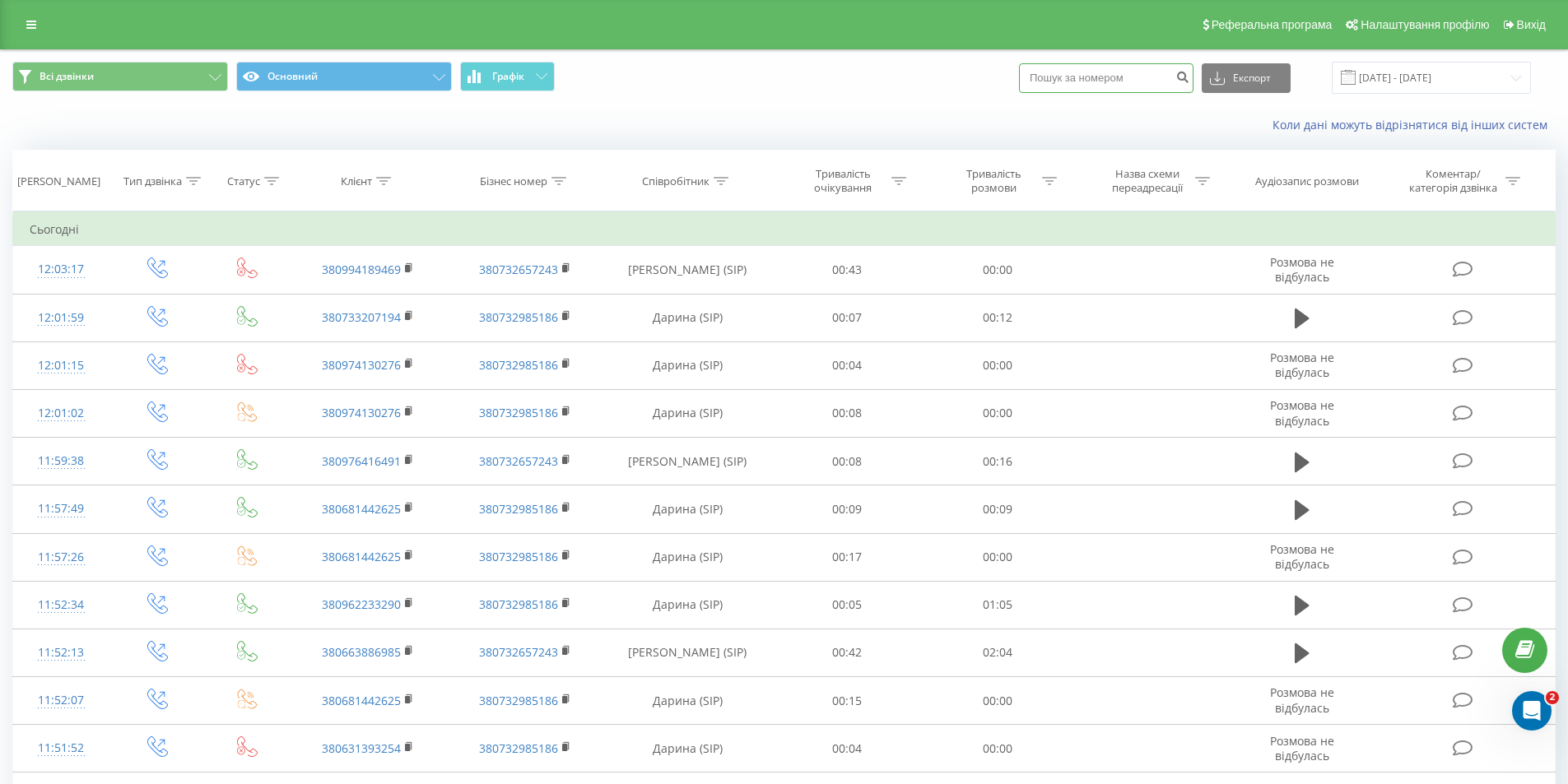
click at [1153, 81] on input at bounding box center [1106, 78] width 174 height 29
paste input "0733207194"
type input "0733207194"
click at [1192, 84] on button "submit" at bounding box center [1182, 78] width 23 height 29
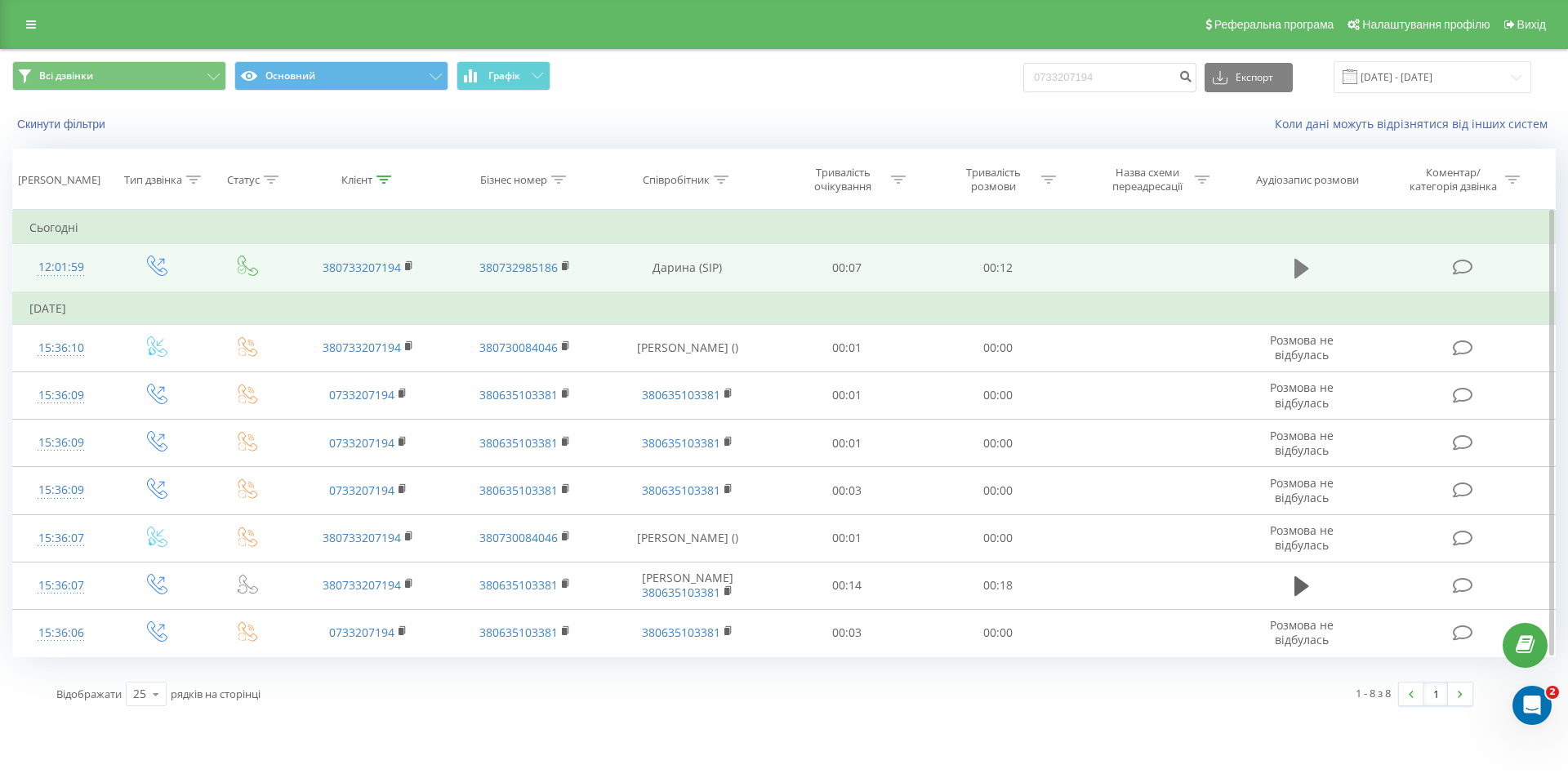
click at [1304, 258] on icon at bounding box center [1301, 269] width 15 height 23
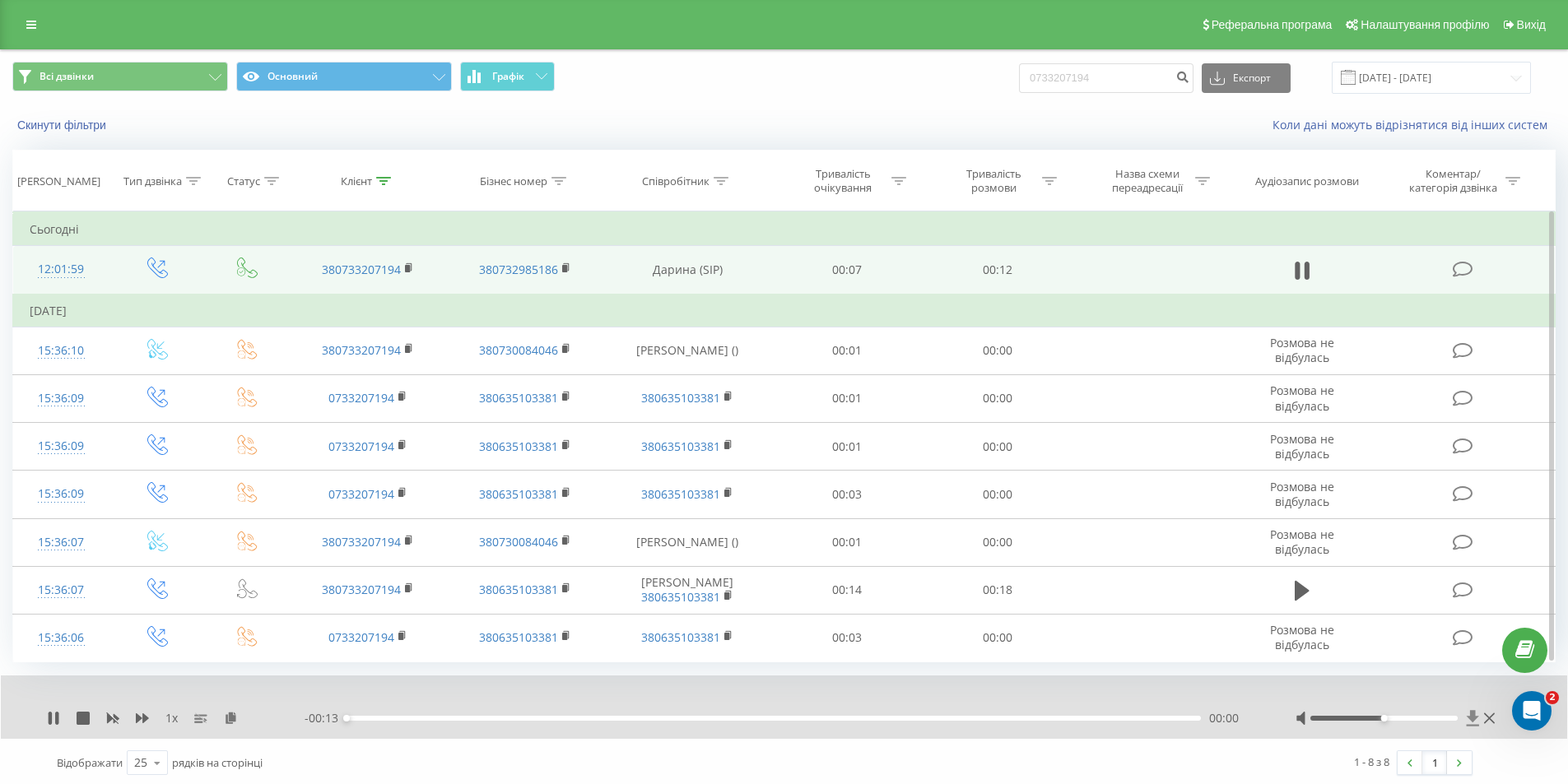
click at [1472, 715] on icon at bounding box center [1473, 718] width 12 height 16
click at [59, 716] on icon at bounding box center [53, 718] width 13 height 13
drag, startPoint x: 1133, startPoint y: 72, endPoint x: 1016, endPoint y: 72, distance: 117.0
click at [1016, 72] on div "Всі дзвінки Основний Графік 0733207194 Експорт .csv .xls .xlsx 19.05.2025 - 19.…" at bounding box center [783, 77] width 1543 height 32
paste input "683625979"
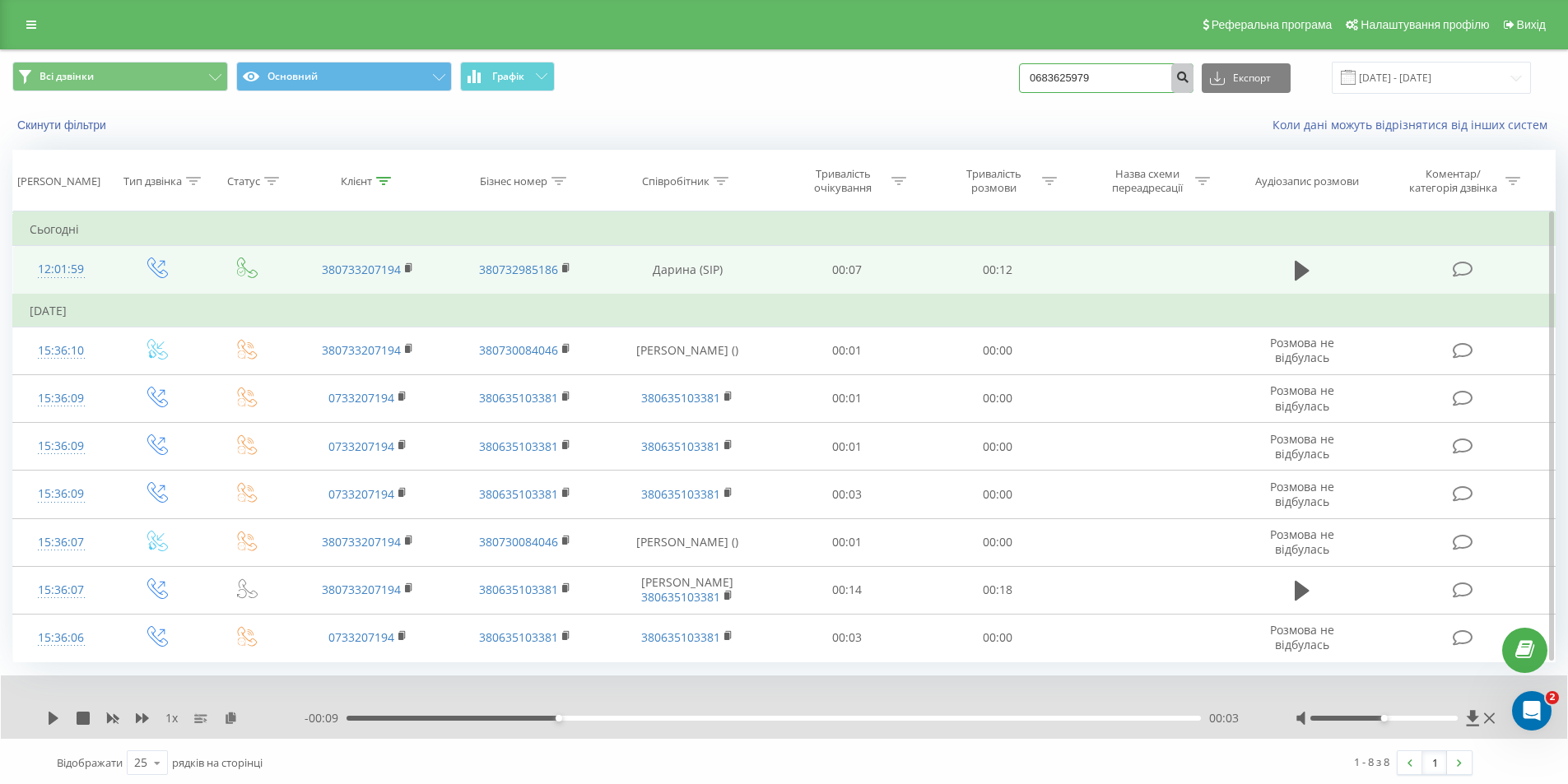
type input "0683625979"
click at [1193, 79] on button "submit" at bounding box center [1182, 78] width 23 height 29
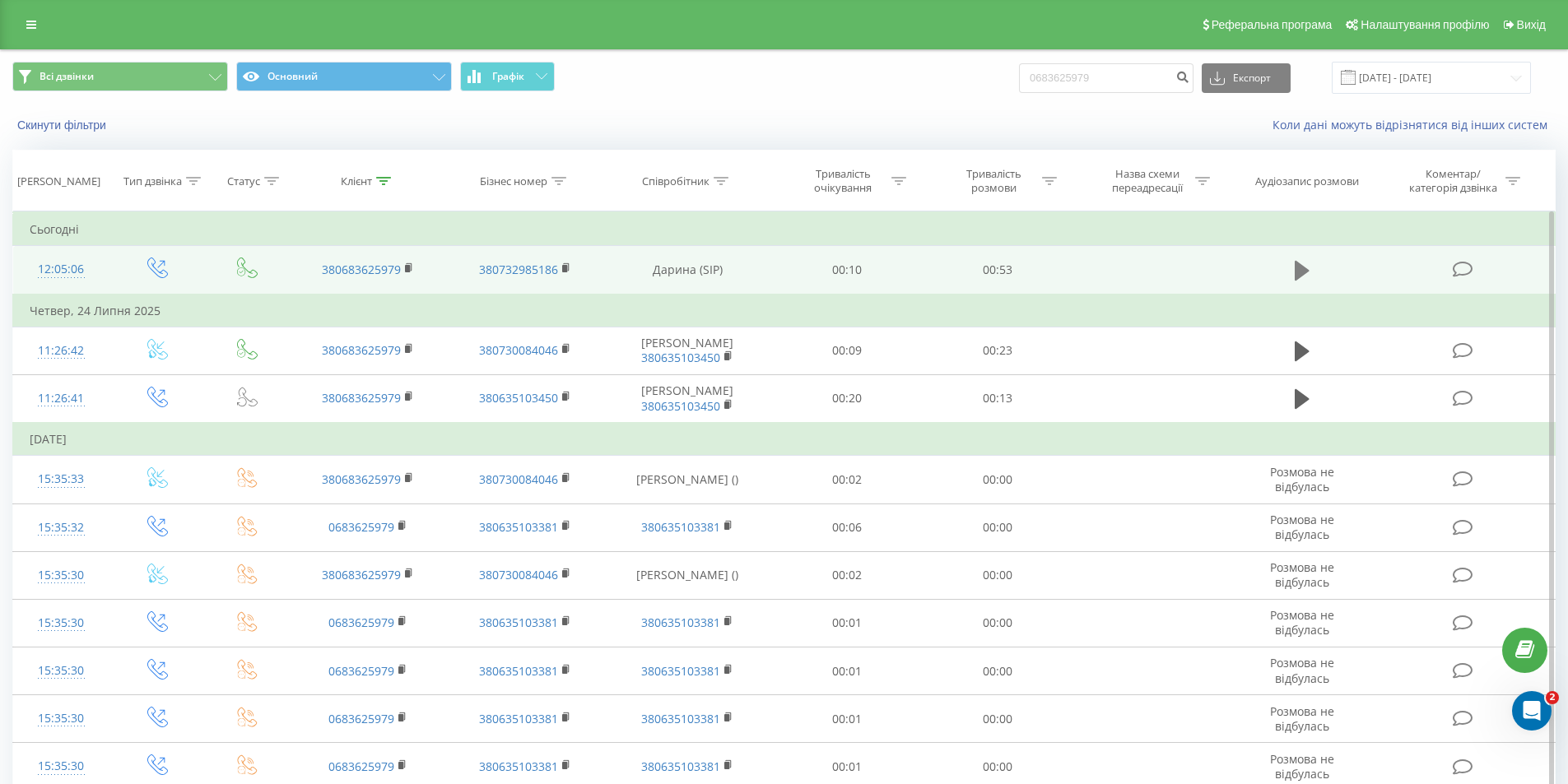
click at [1293, 274] on button at bounding box center [1302, 271] width 24 height 24
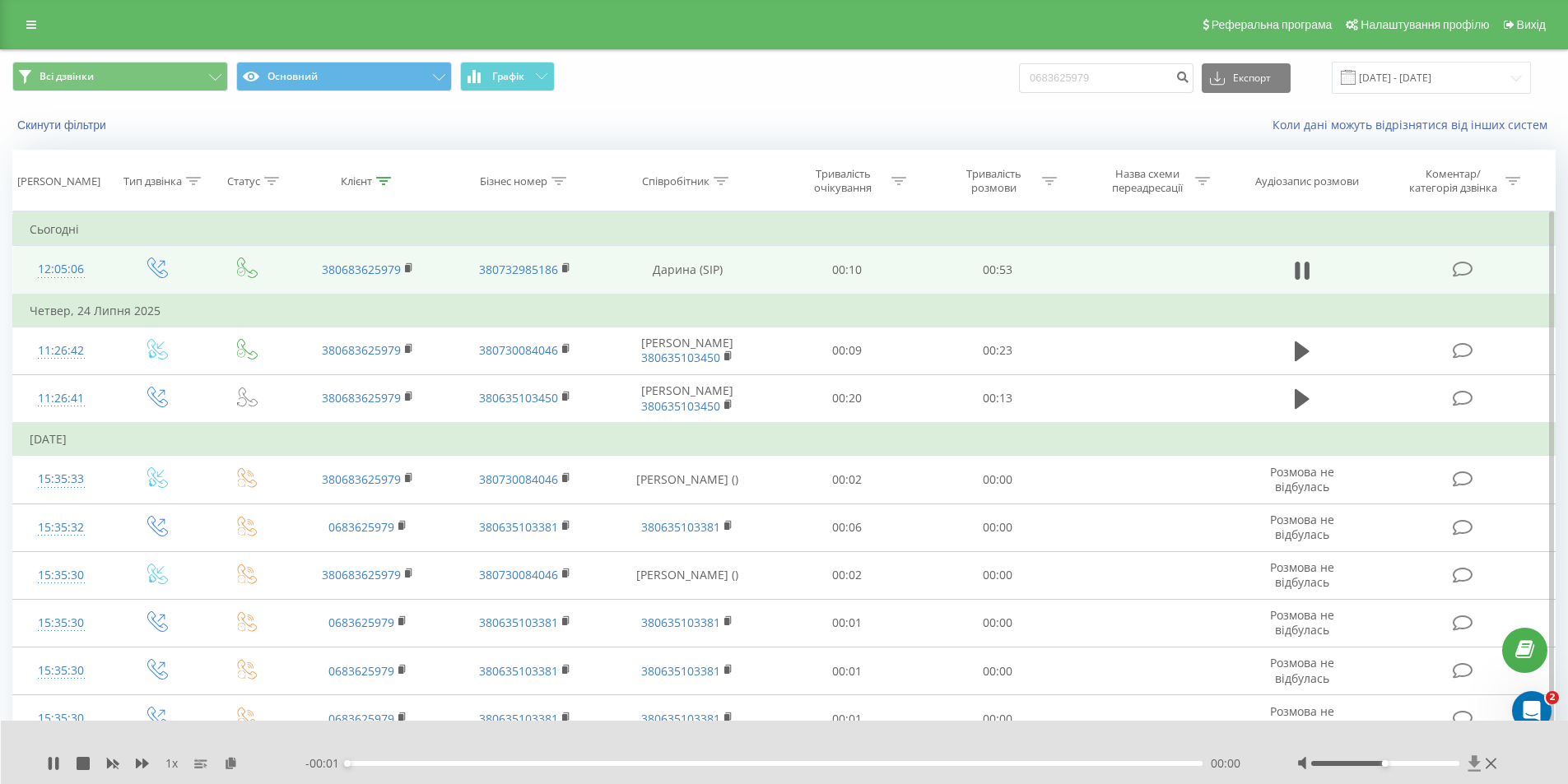
click at [1472, 759] on icon at bounding box center [1474, 763] width 12 height 16
click at [1471, 765] on icon at bounding box center [1474, 763] width 14 height 16
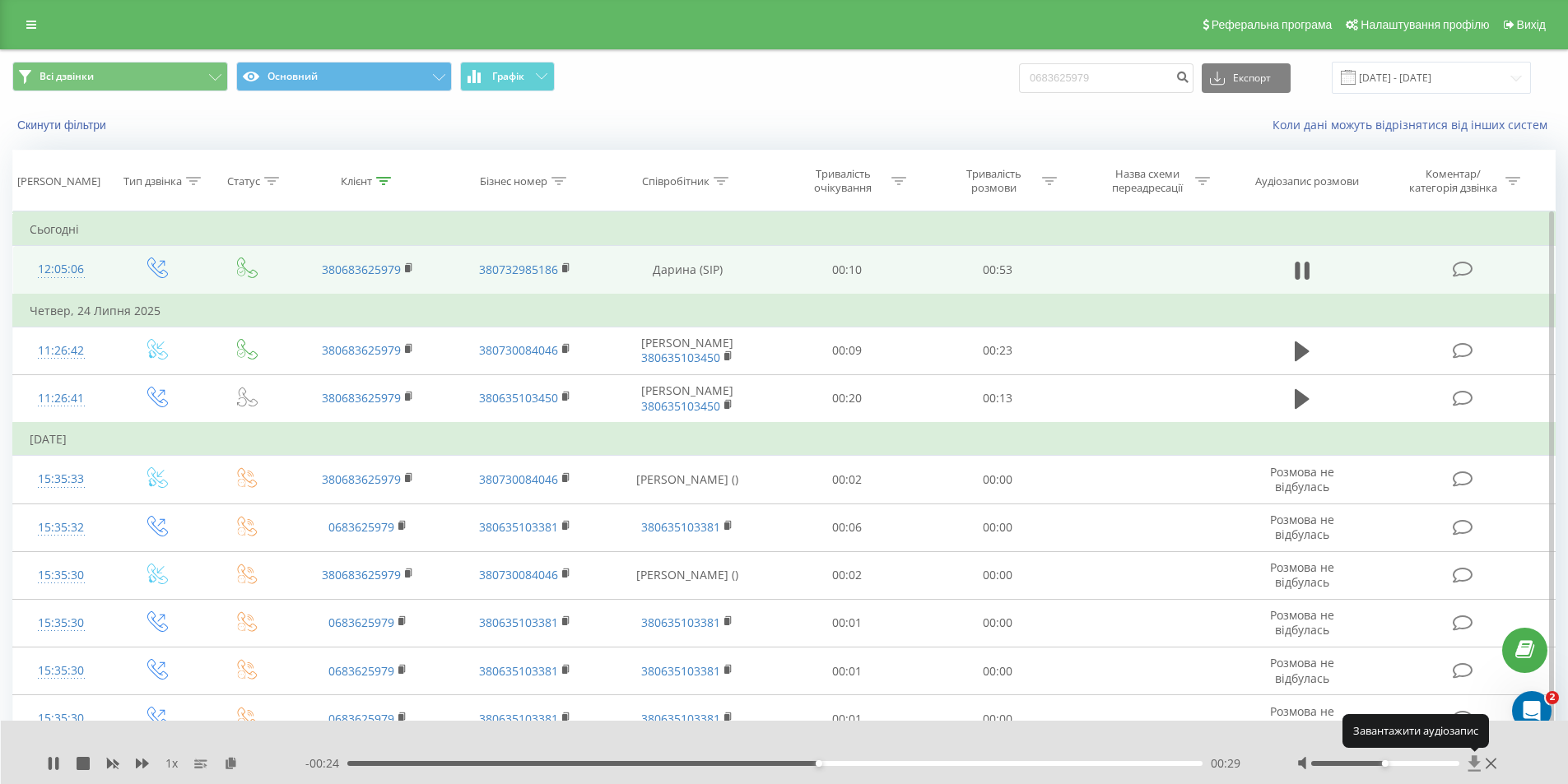
click at [1474, 765] on icon at bounding box center [1474, 763] width 12 height 16
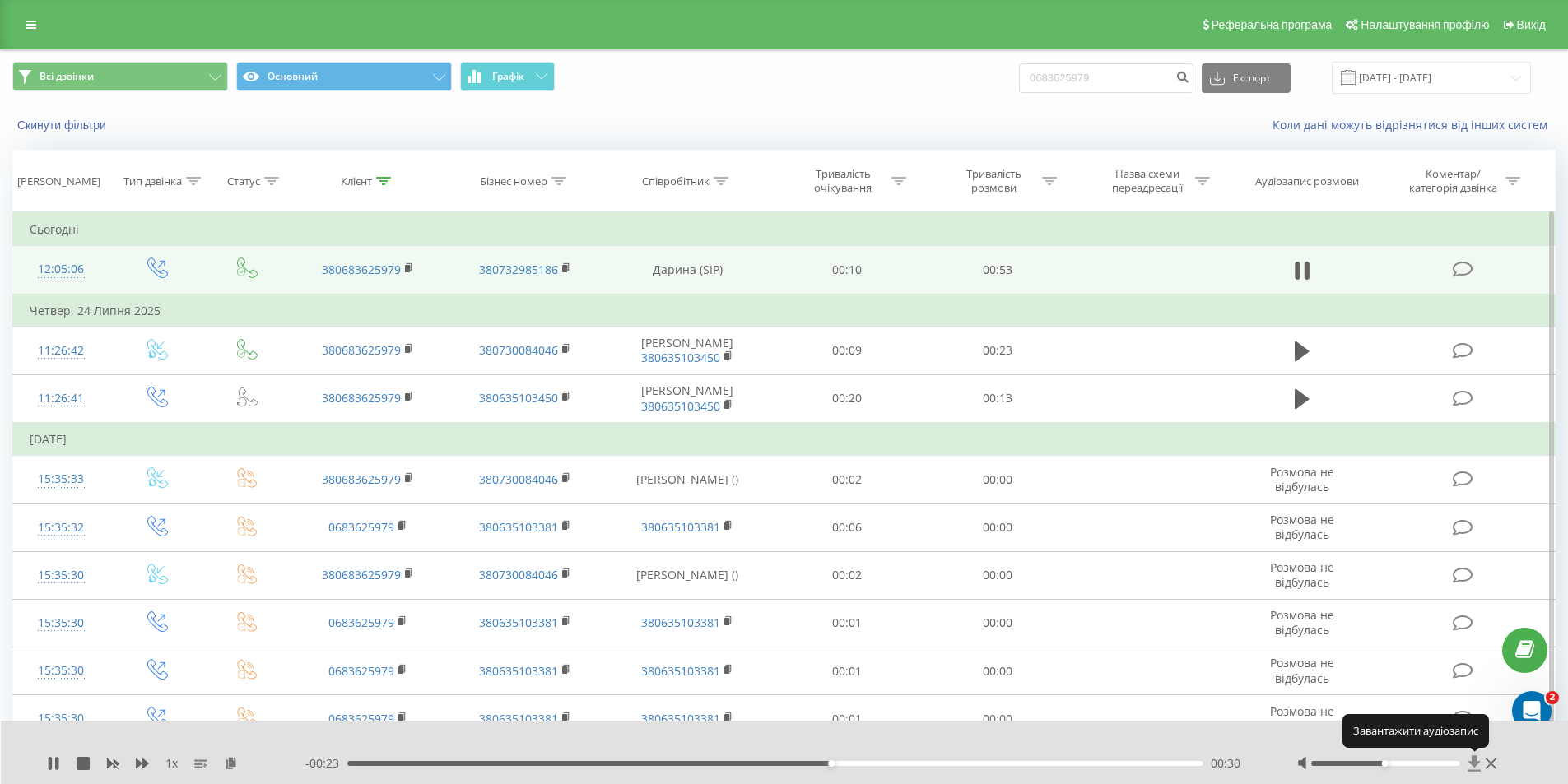
click at [1474, 765] on icon at bounding box center [1474, 763] width 12 height 16
click at [1468, 762] on icon at bounding box center [1474, 763] width 14 height 16
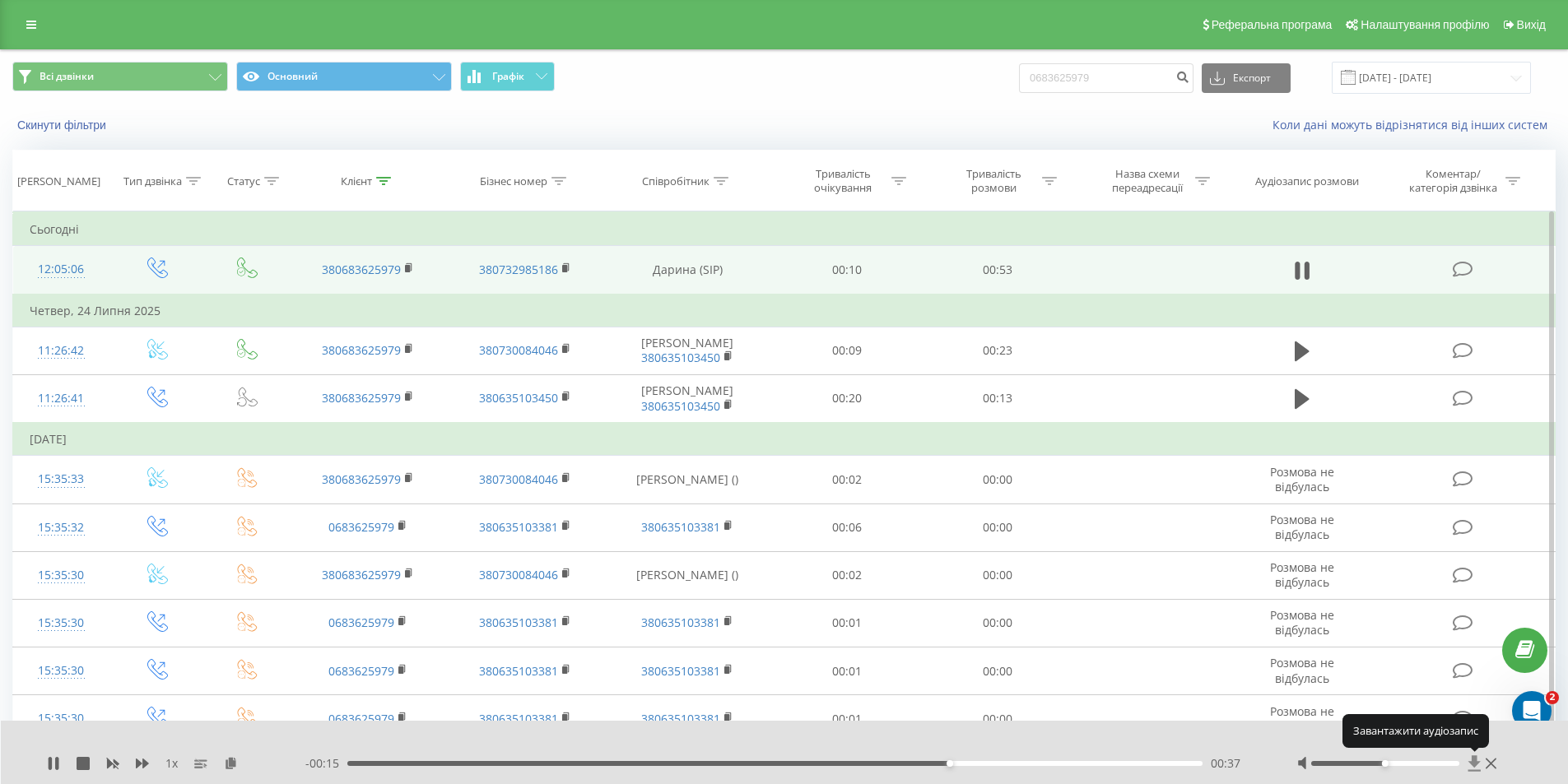
click at [1468, 762] on icon at bounding box center [1474, 763] width 14 height 16
click at [53, 761] on icon at bounding box center [53, 763] width 13 height 13
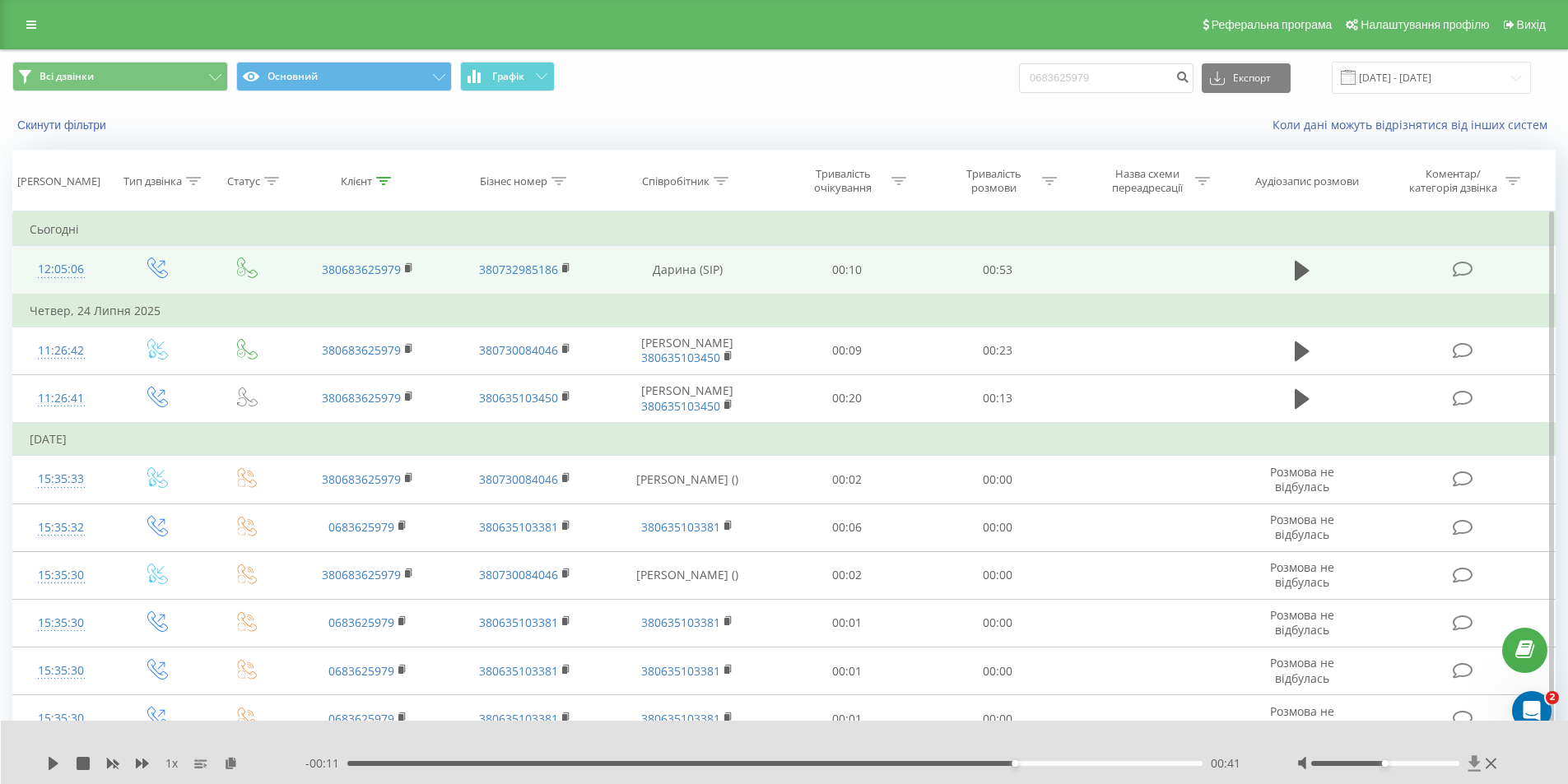
click at [1471, 755] on icon at bounding box center [1474, 763] width 14 height 16
click at [1474, 767] on icon at bounding box center [1474, 763] width 12 height 16
click at [1475, 762] on icon at bounding box center [1474, 763] width 12 height 16
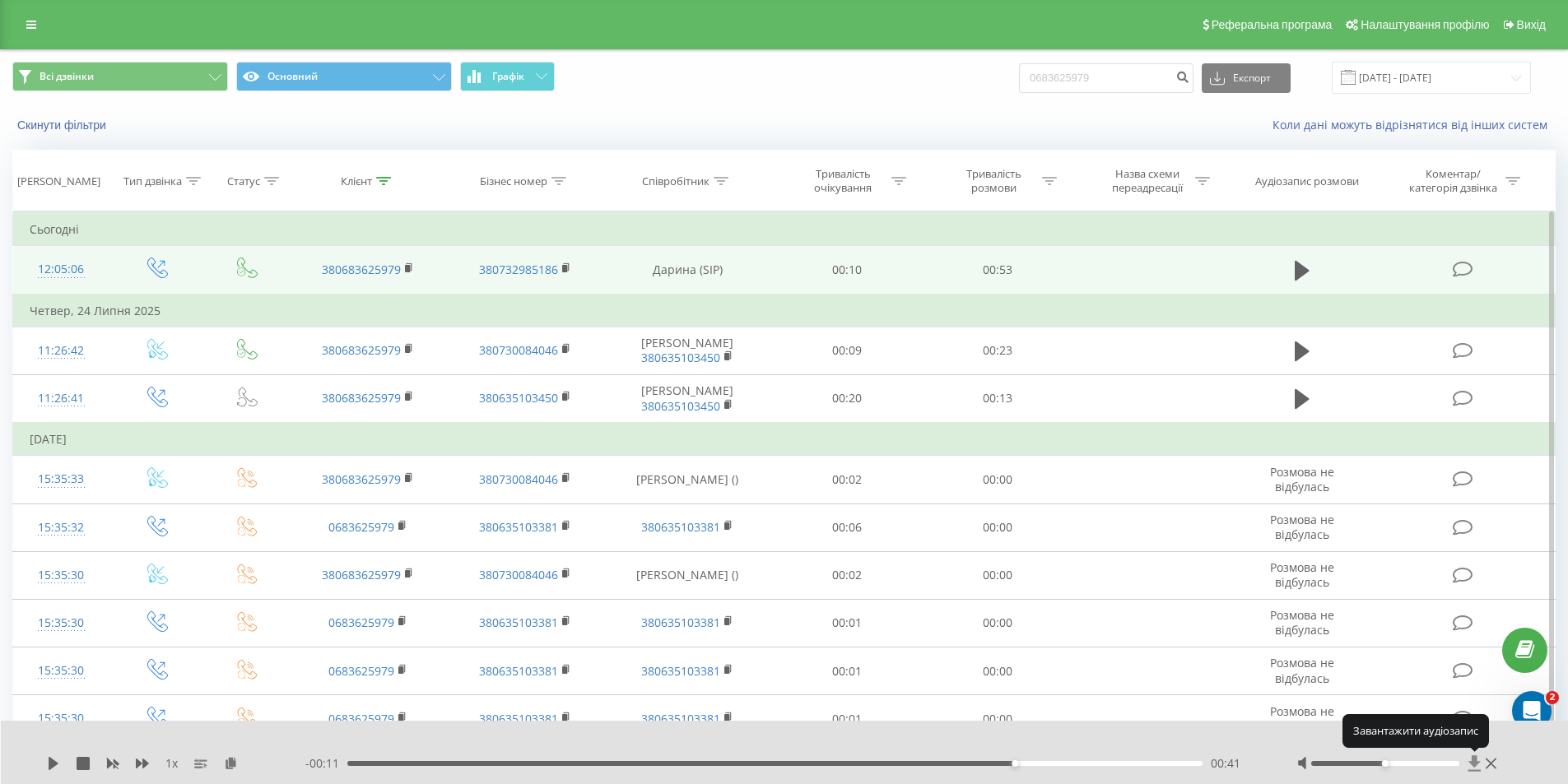
click at [1475, 762] on icon at bounding box center [1474, 763] width 12 height 16
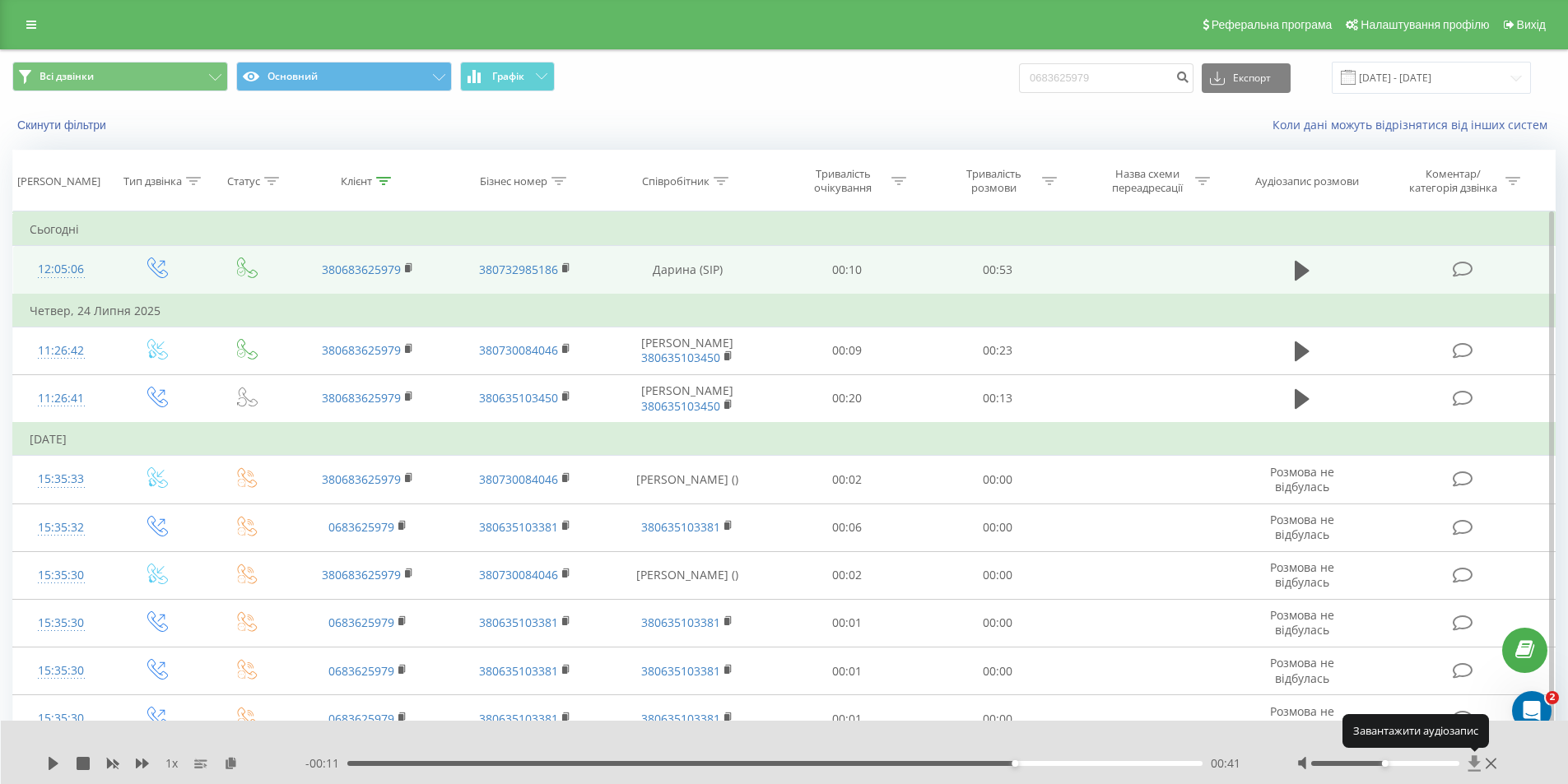
click at [1475, 762] on icon at bounding box center [1474, 763] width 12 height 16
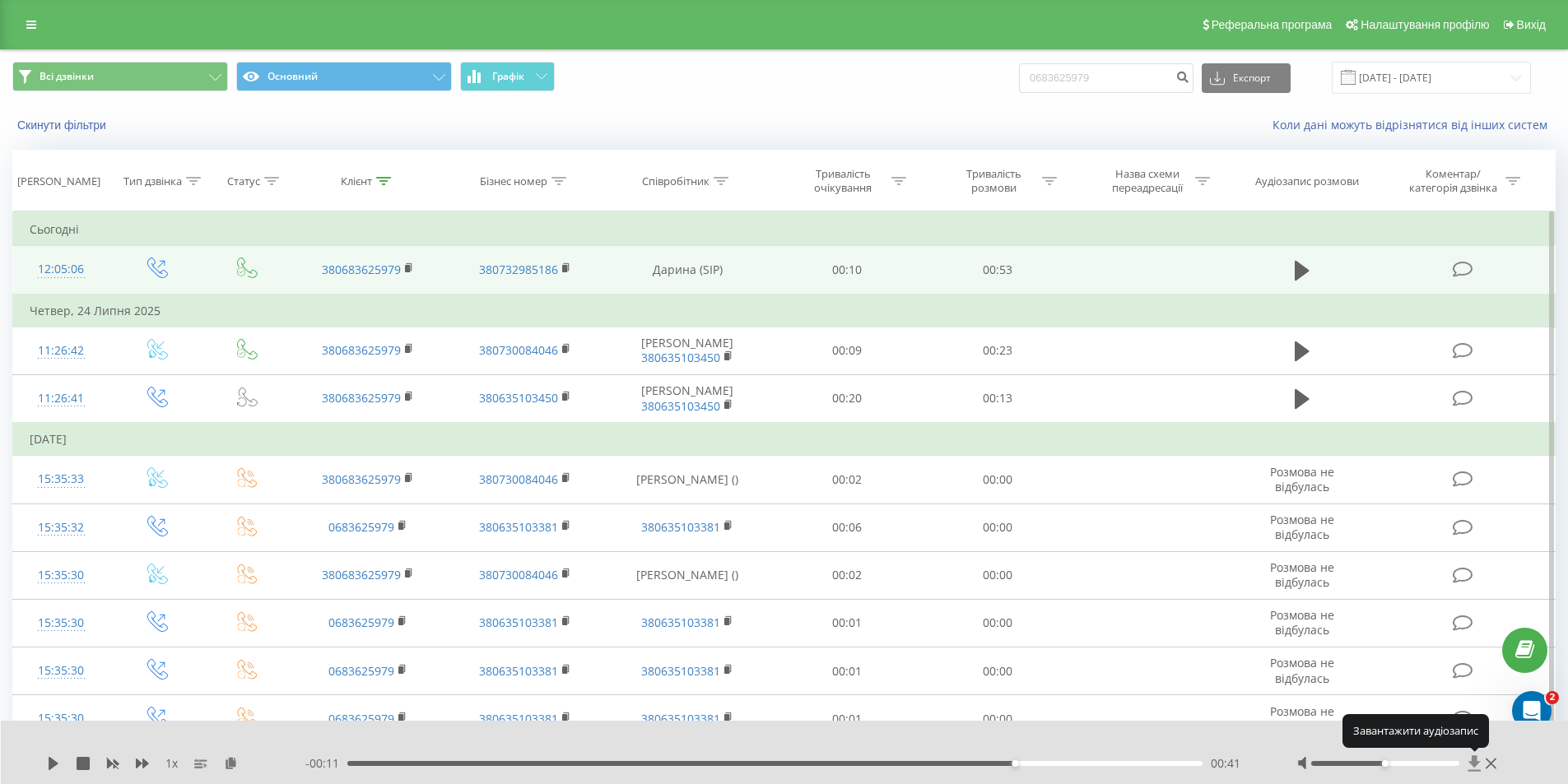
click at [1475, 762] on icon at bounding box center [1474, 763] width 12 height 16
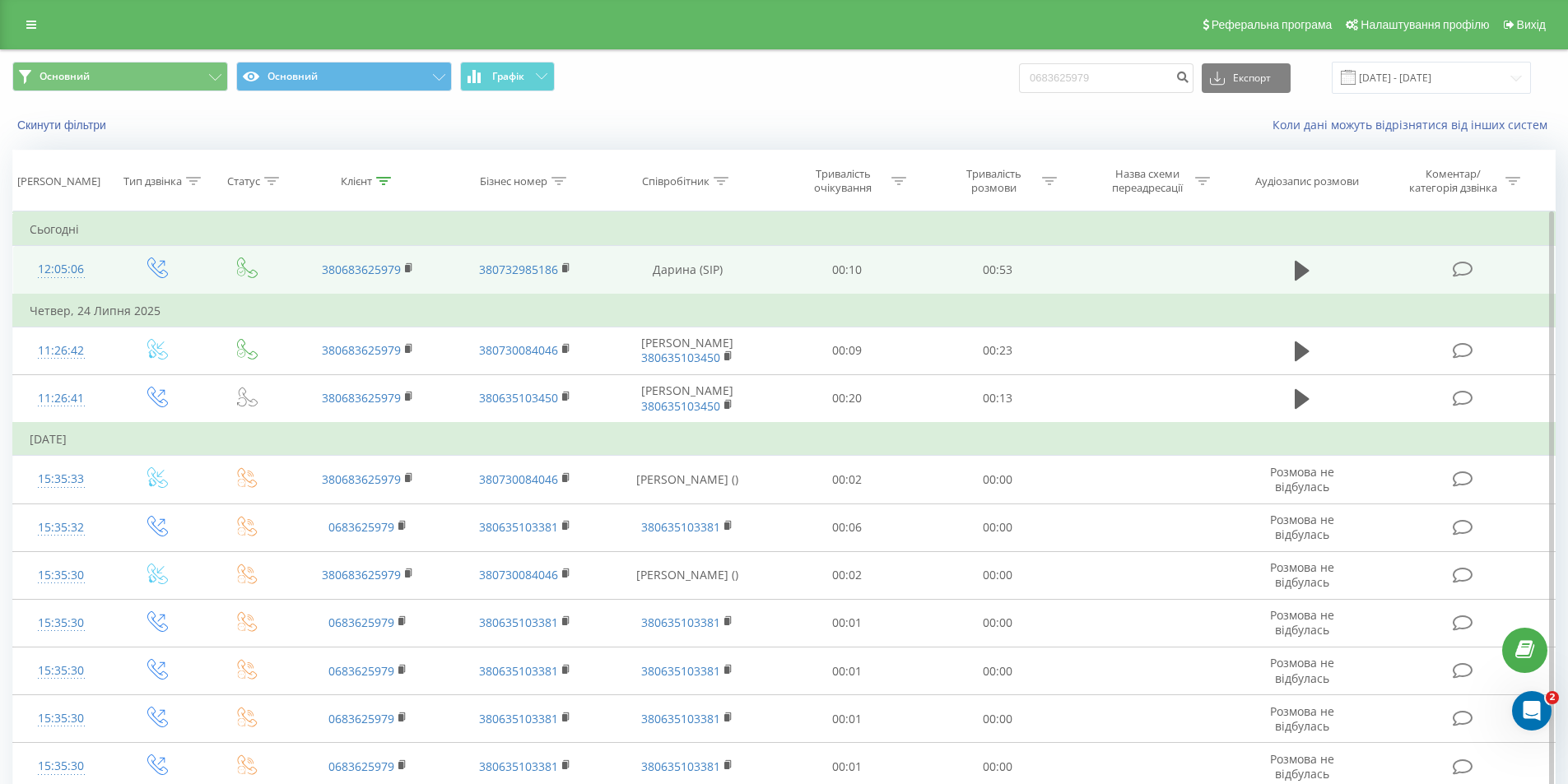
click at [1303, 251] on td at bounding box center [1302, 271] width 145 height 49
click at [1307, 265] on icon at bounding box center [1301, 271] width 15 height 23
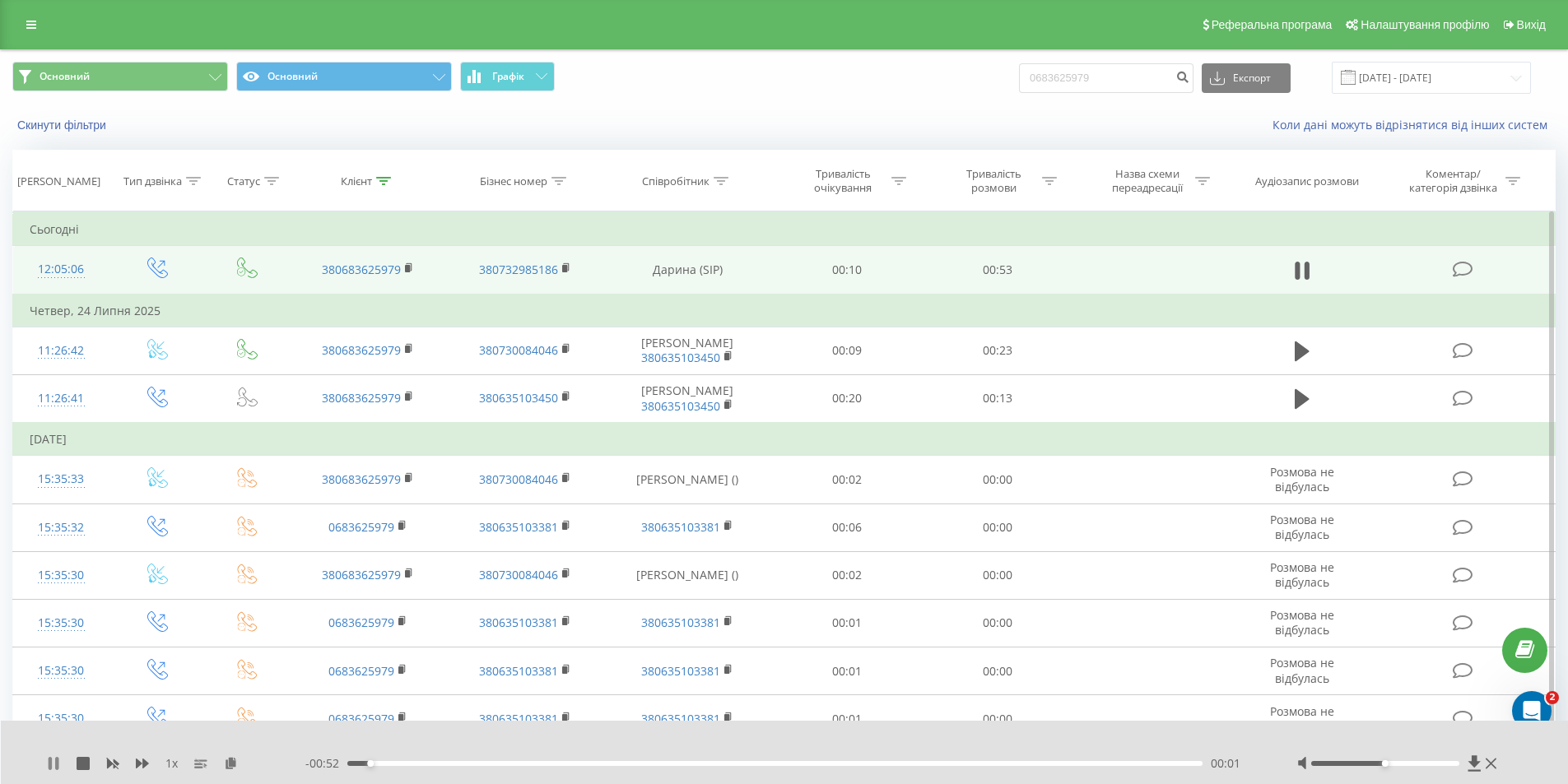
click at [53, 760] on icon at bounding box center [53, 763] width 13 height 13
click at [1473, 764] on icon at bounding box center [1474, 763] width 12 height 16
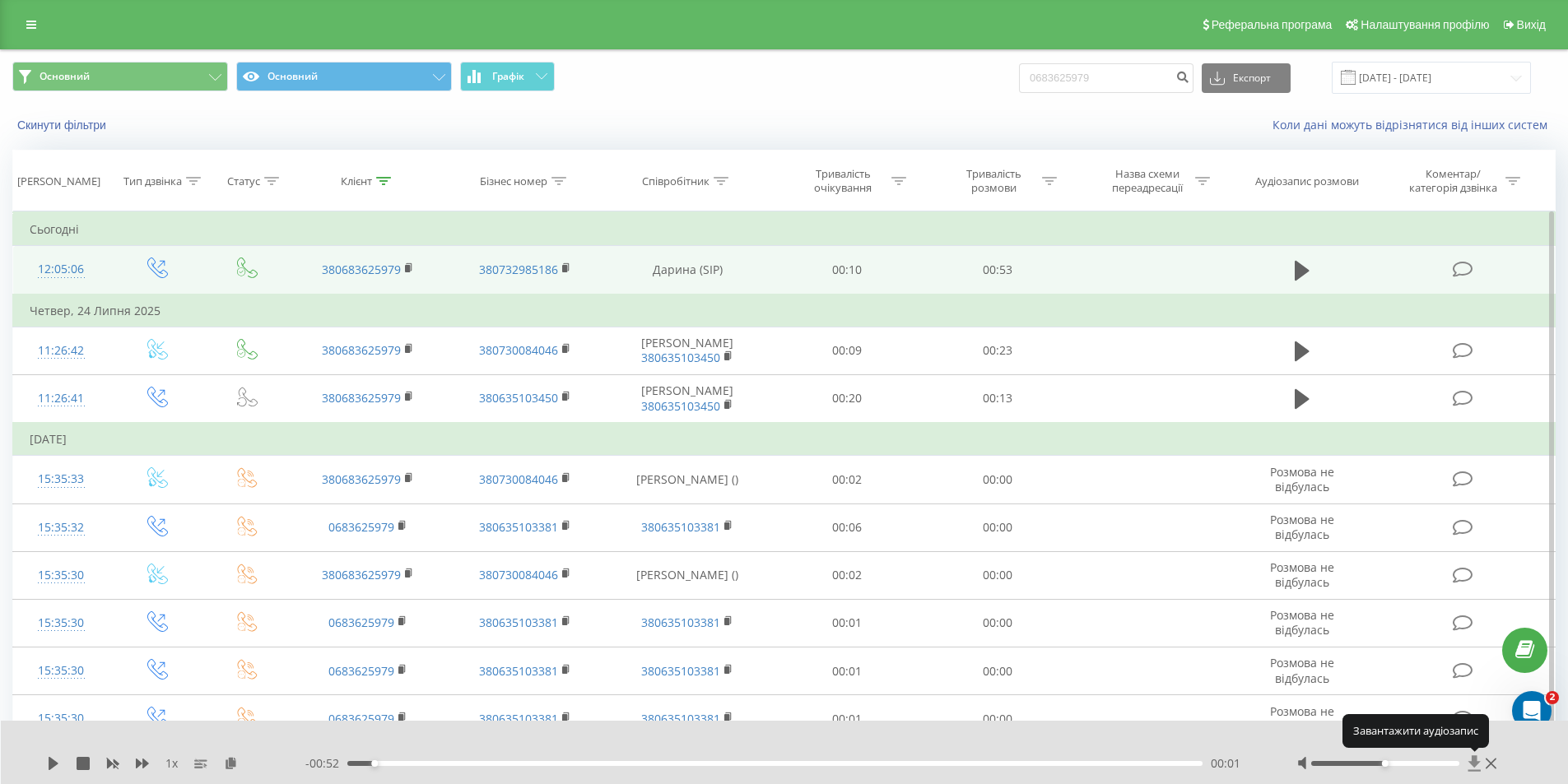
click at [1473, 764] on icon at bounding box center [1474, 763] width 12 height 16
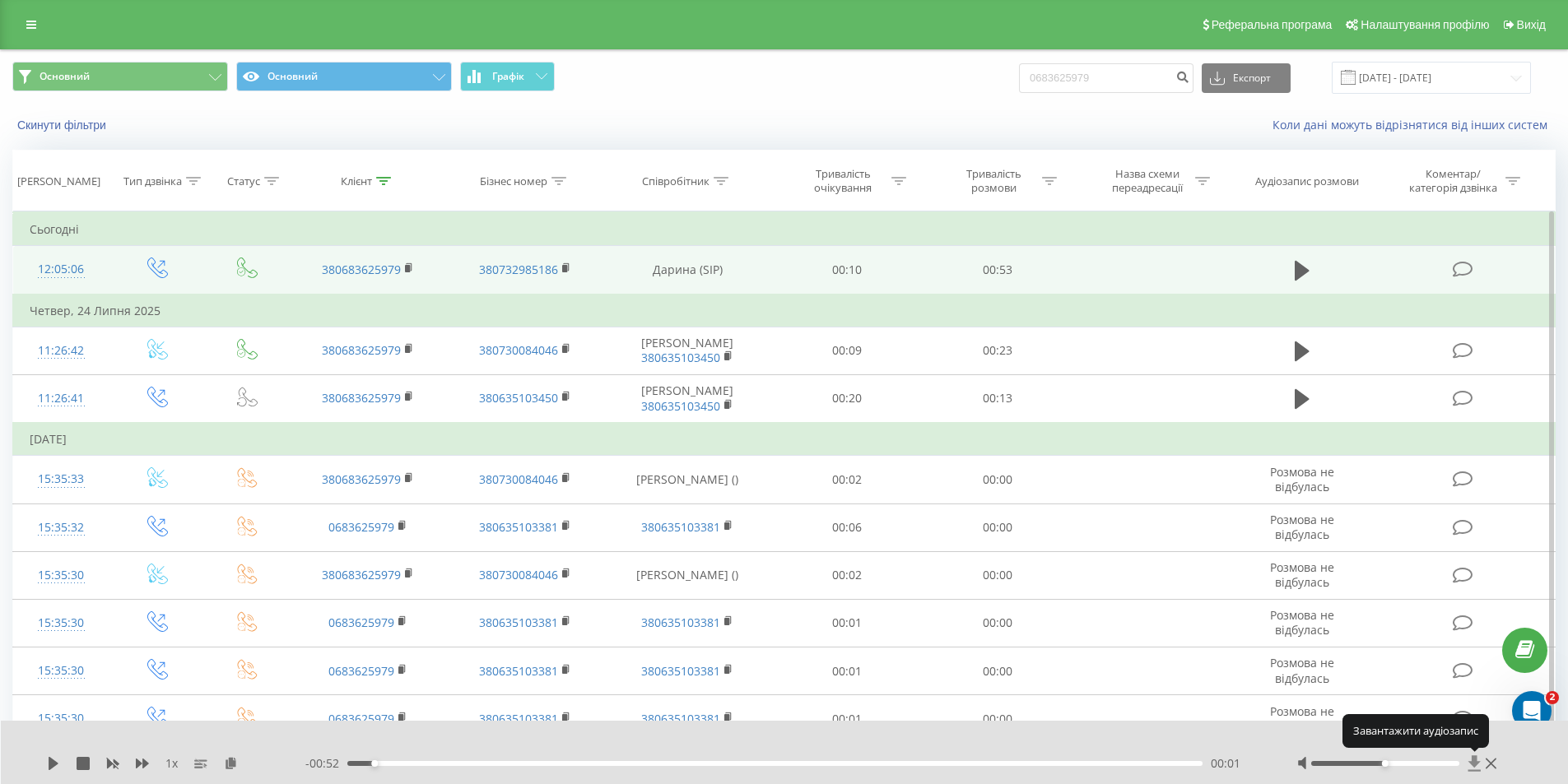
click at [1473, 764] on icon at bounding box center [1474, 763] width 12 height 16
click at [1473, 764] on icon at bounding box center [1474, 763] width 12 height 16
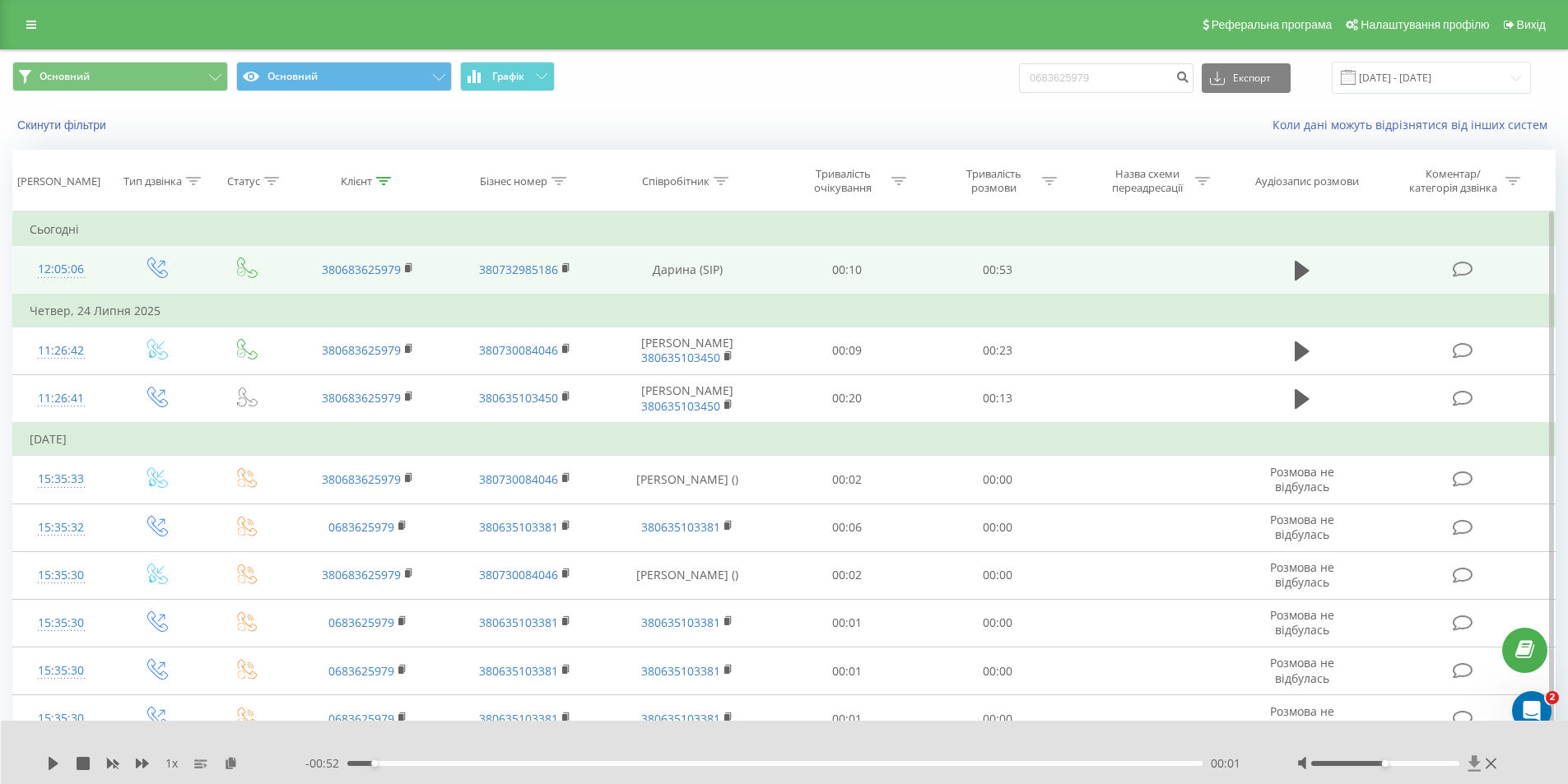
click at [1477, 763] on icon at bounding box center [1474, 763] width 12 height 16
click at [1476, 763] on icon at bounding box center [1474, 763] width 12 height 16
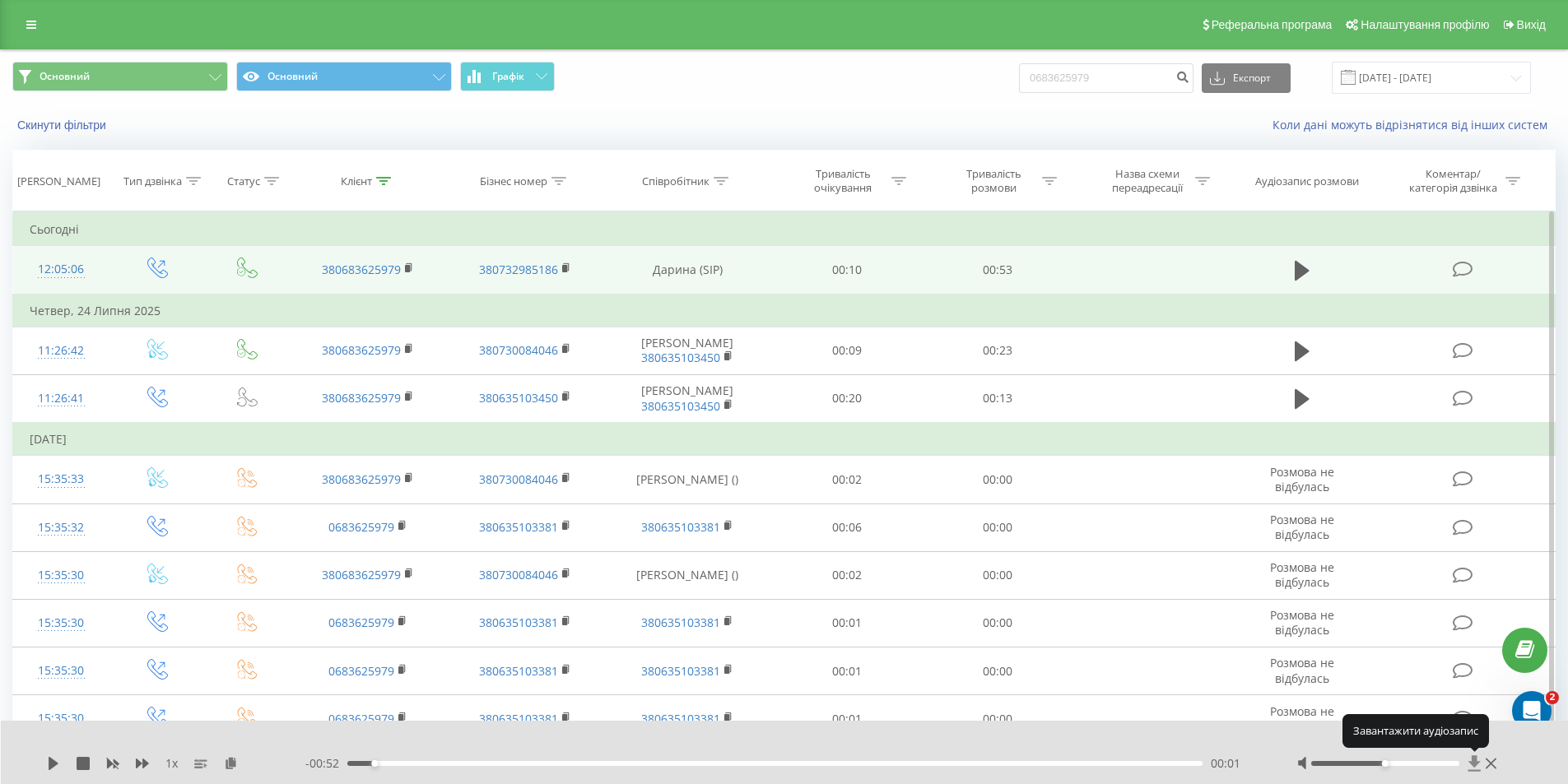
click at [1476, 763] on icon at bounding box center [1474, 763] width 12 height 16
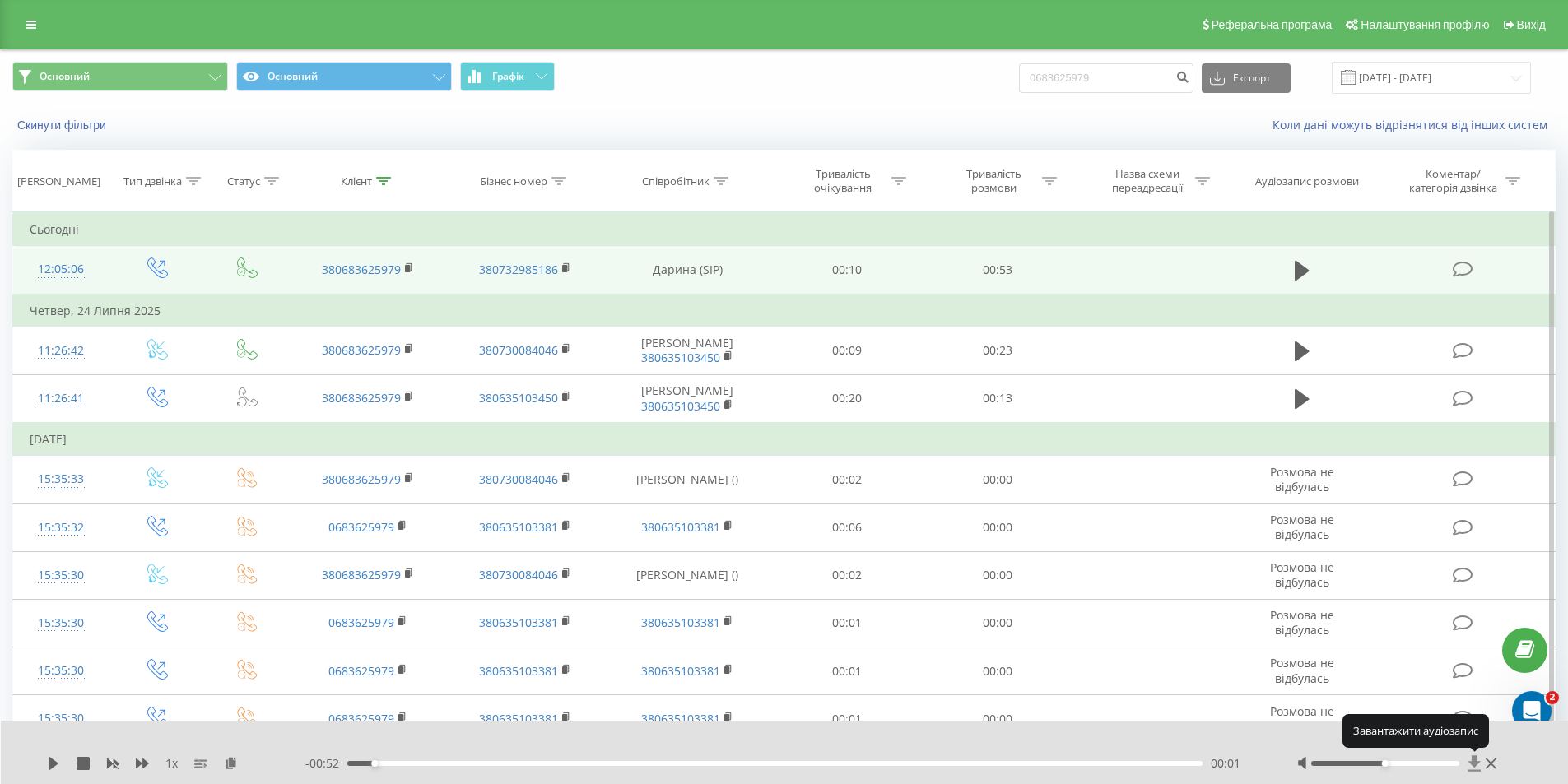
click at [1476, 763] on icon at bounding box center [1474, 763] width 12 height 16
click at [1471, 768] on icon at bounding box center [1474, 763] width 14 height 16
drag, startPoint x: 1116, startPoint y: 82, endPoint x: 1045, endPoint y: 78, distance: 71.1
click at [1045, 78] on input "0683625979" at bounding box center [1106, 78] width 174 height 29
paste input "2116128"
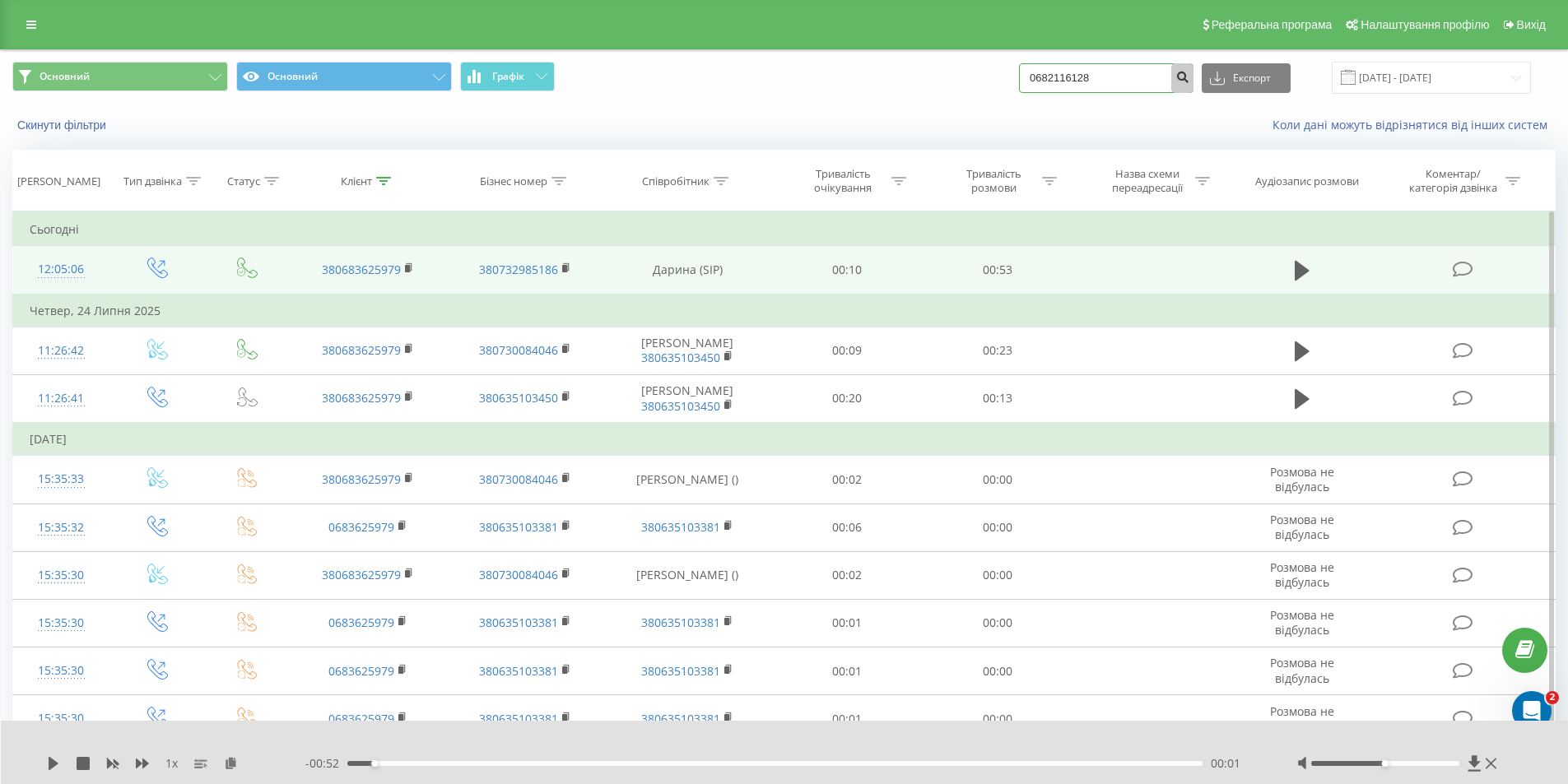
type input "0682116128"
click at [1193, 69] on button "submit" at bounding box center [1182, 78] width 23 height 29
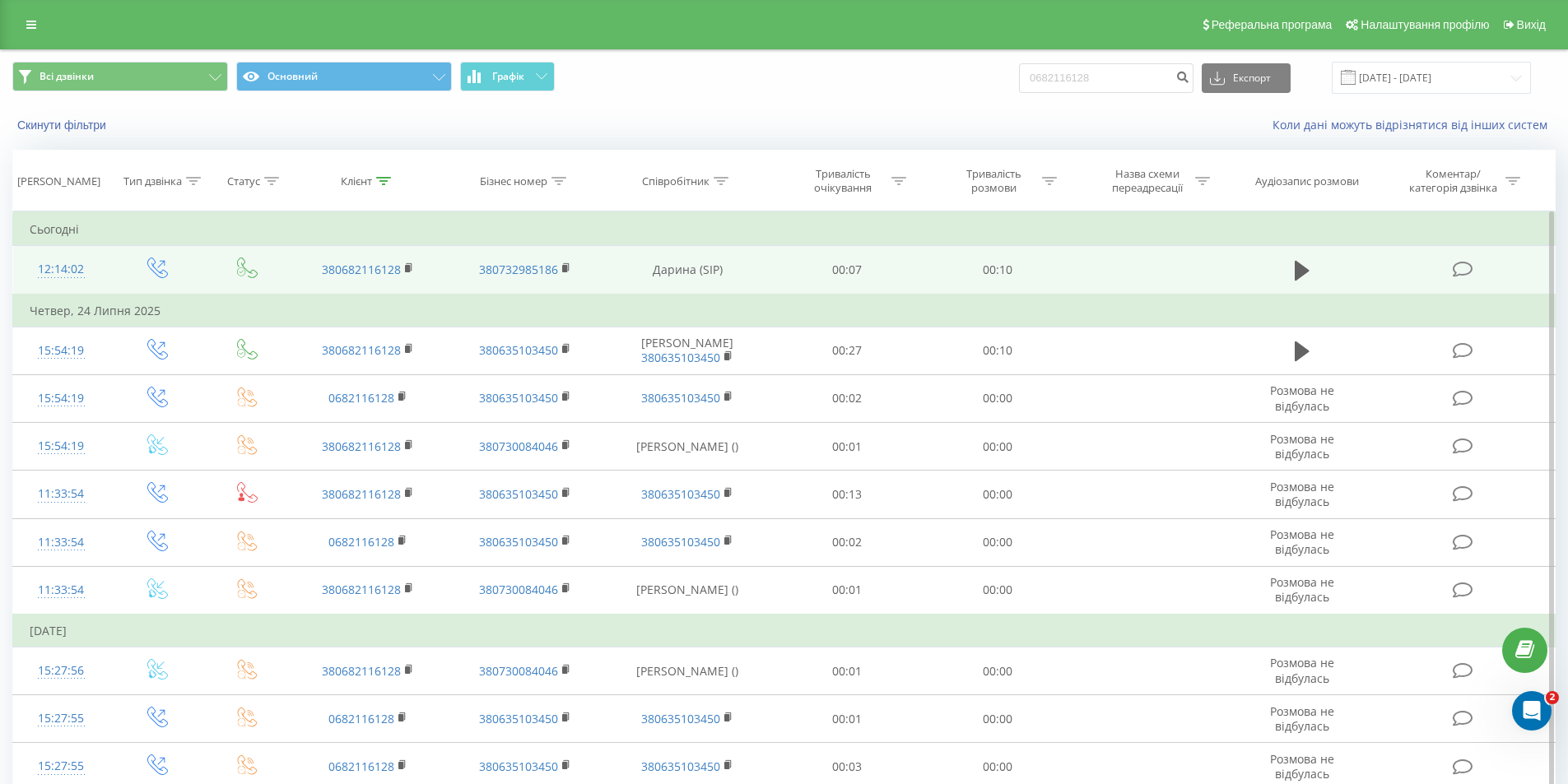
click at [1282, 271] on td at bounding box center [1302, 271] width 145 height 49
click at [1293, 275] on button at bounding box center [1302, 271] width 24 height 24
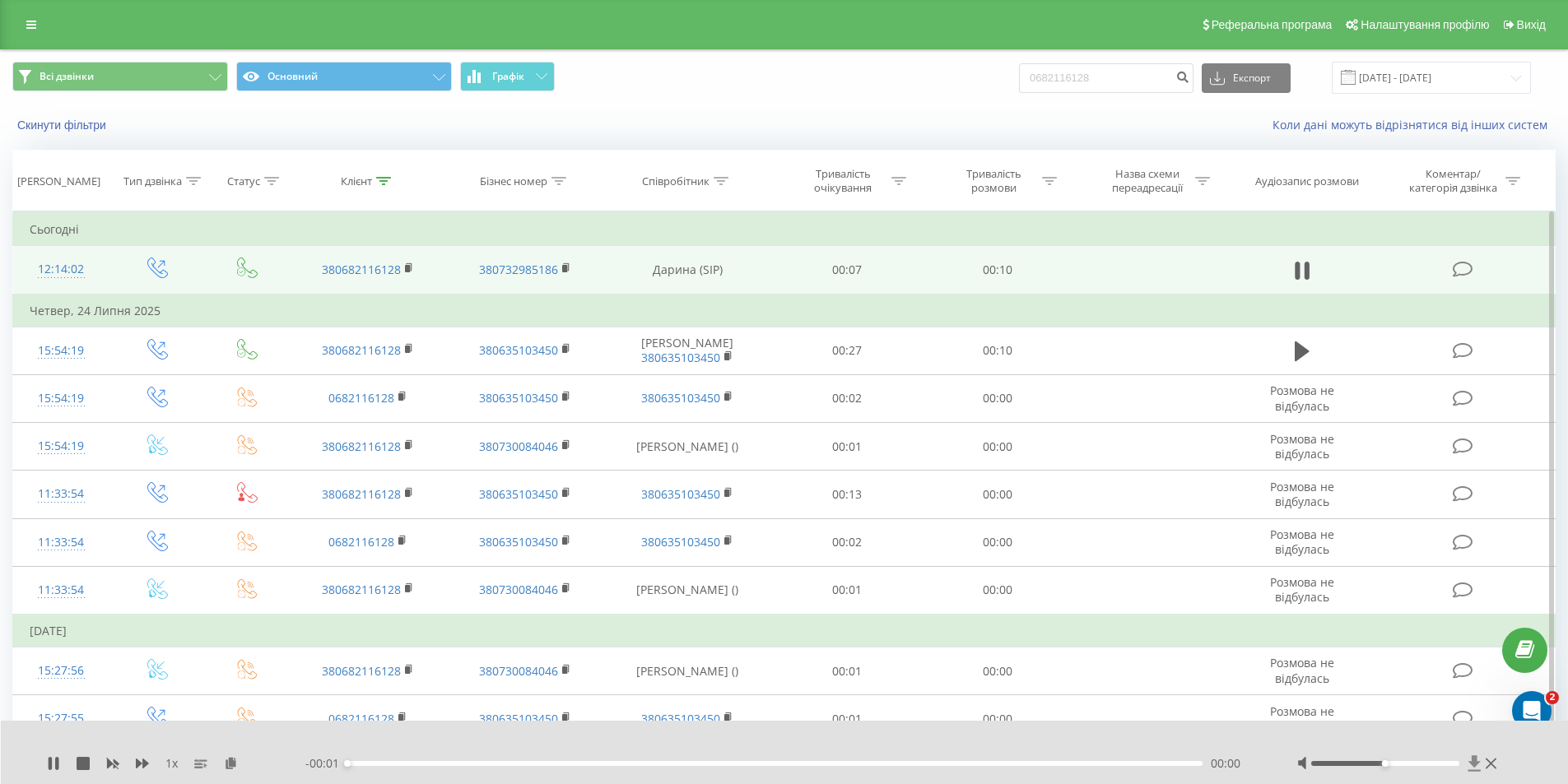
click at [1477, 770] on icon at bounding box center [1474, 763] width 12 height 16
click at [1471, 764] on icon at bounding box center [1474, 763] width 12 height 16
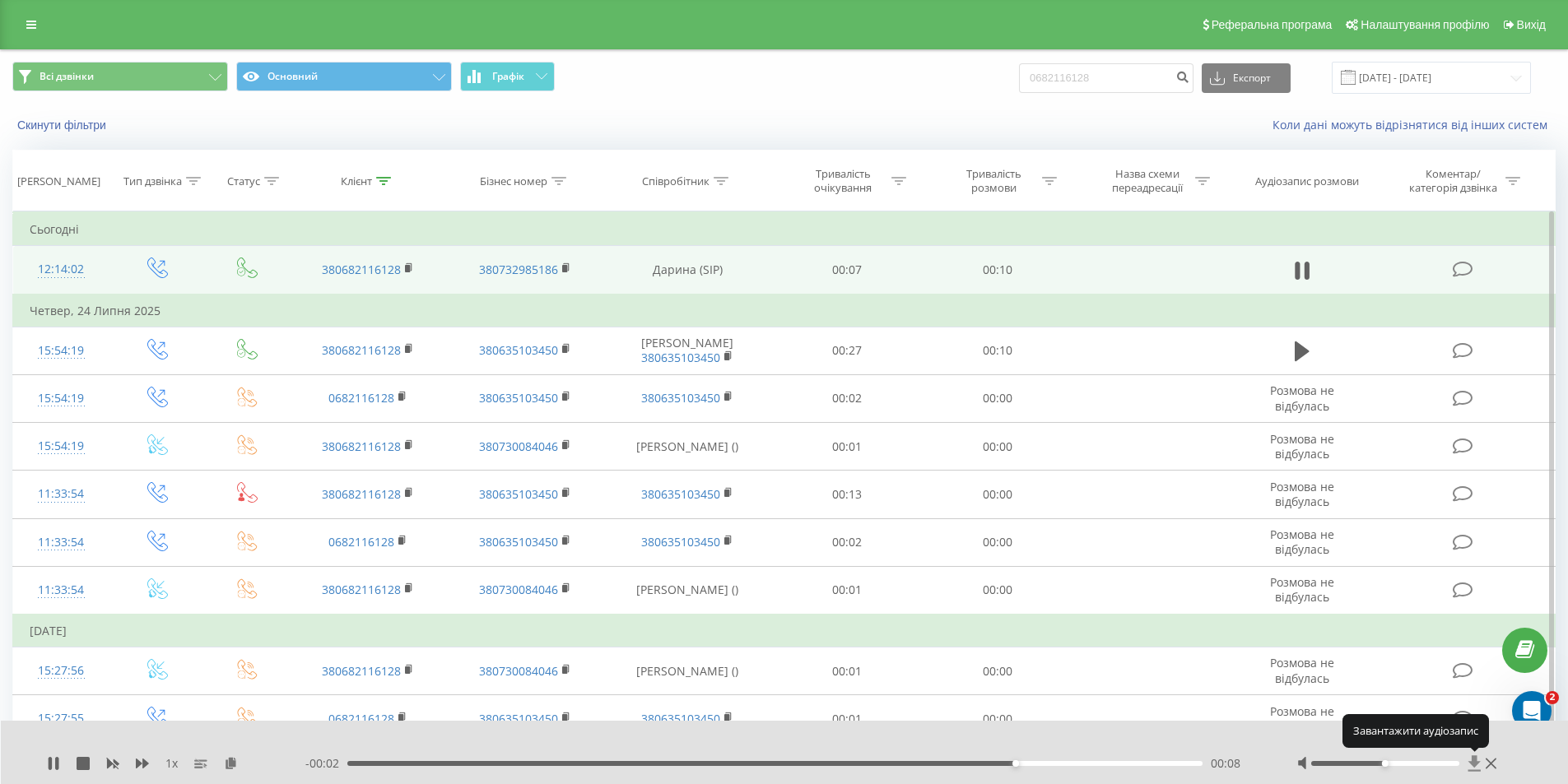
click at [1471, 764] on icon at bounding box center [1474, 763] width 12 height 16
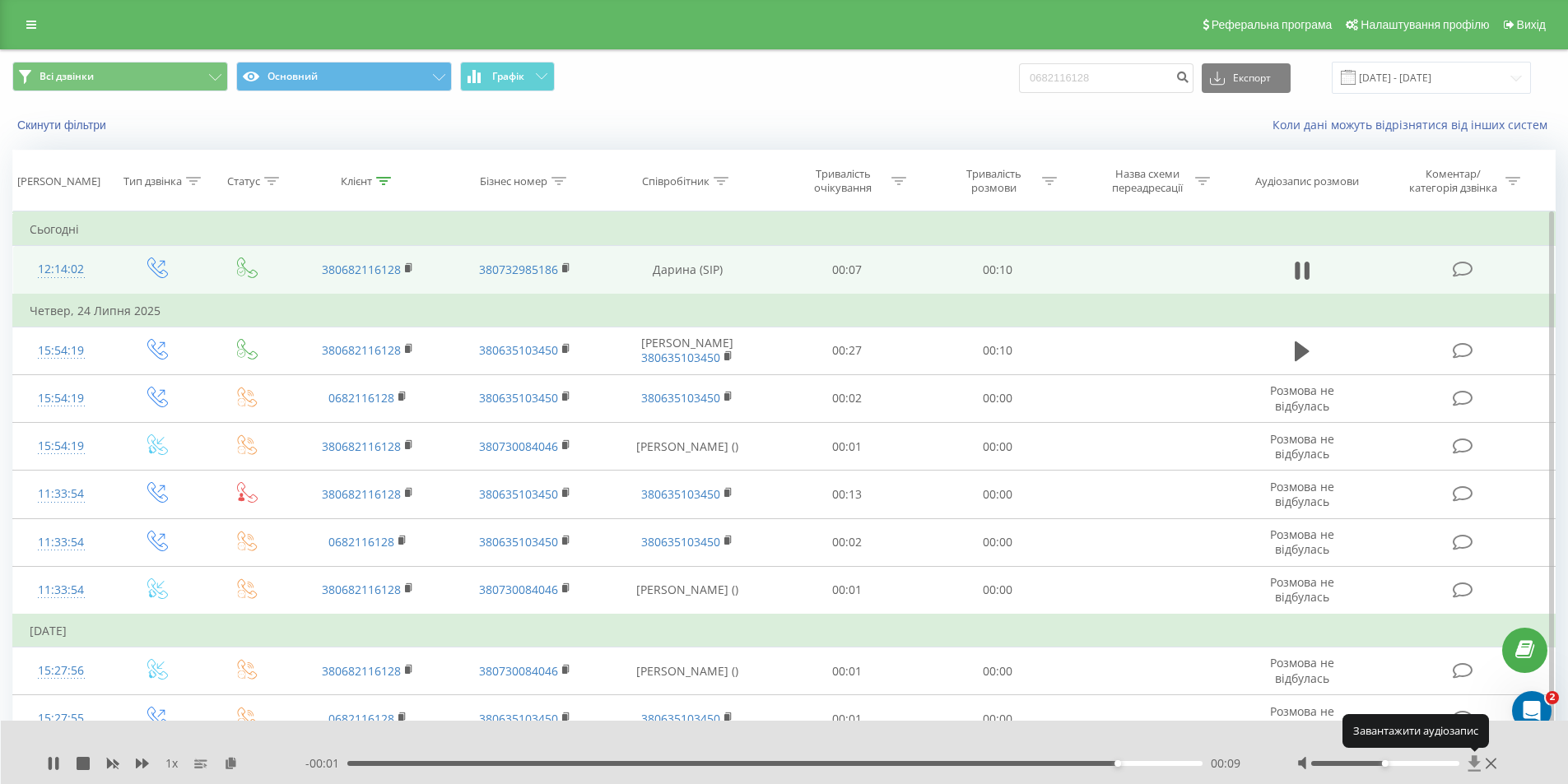
click at [1471, 764] on icon at bounding box center [1474, 763] width 12 height 16
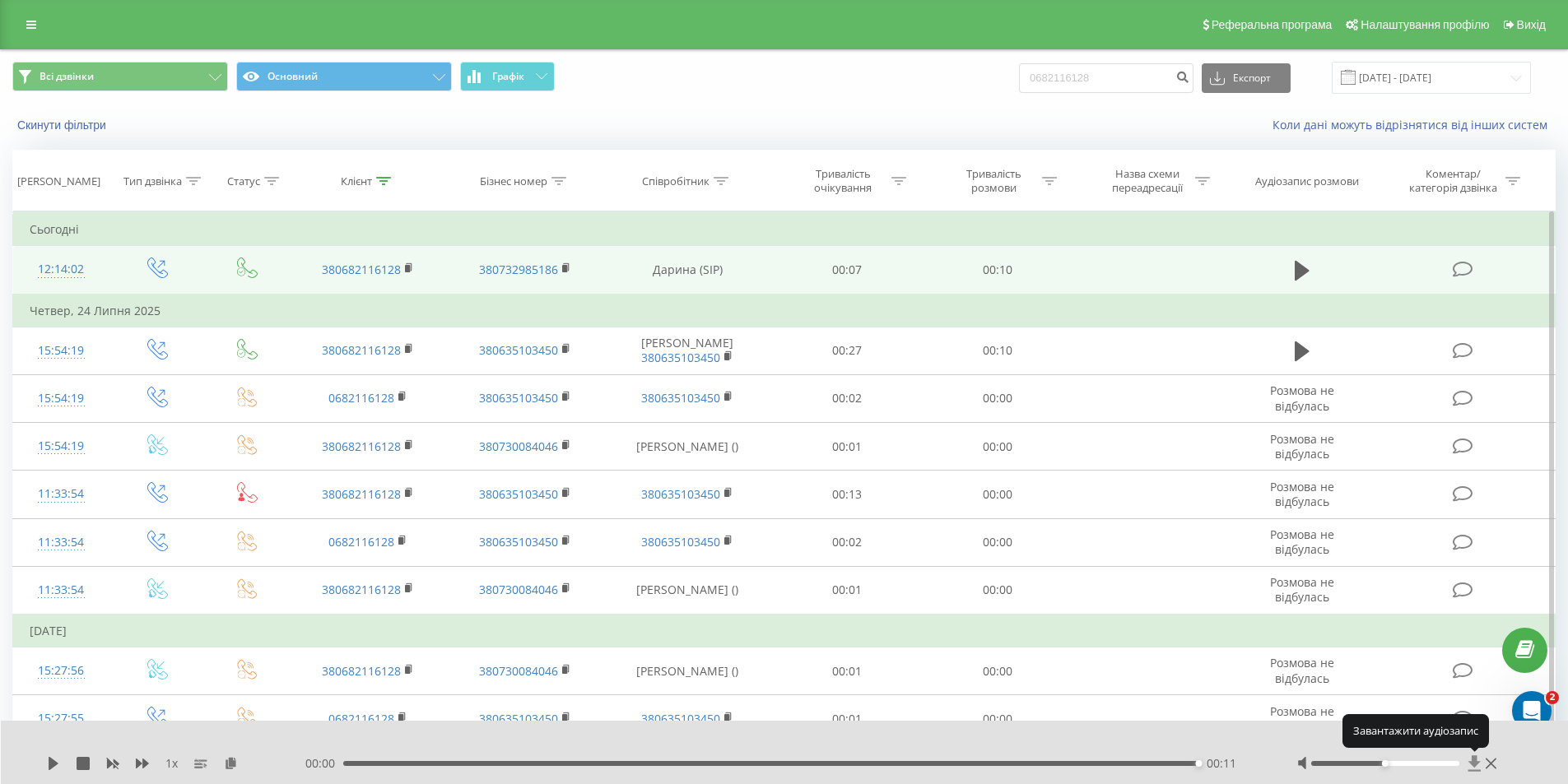
click at [1471, 764] on icon at bounding box center [1474, 763] width 12 height 16
click at [1473, 761] on icon at bounding box center [1474, 763] width 12 height 16
click at [1474, 769] on icon at bounding box center [1474, 763] width 14 height 16
click at [1476, 756] on icon at bounding box center [1474, 763] width 12 height 16
click at [1471, 763] on icon at bounding box center [1474, 763] width 12 height 16
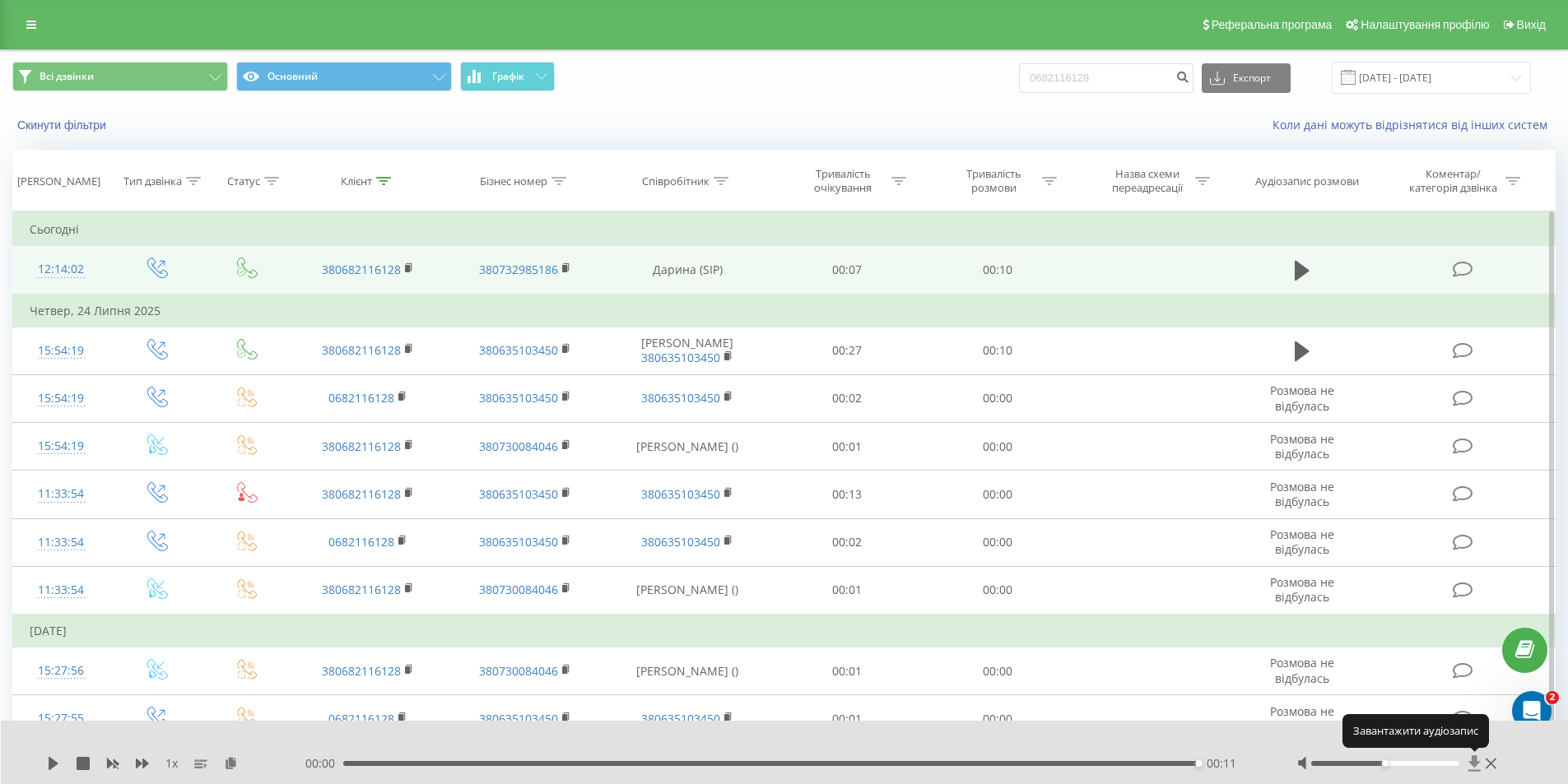
click at [1471, 763] on icon at bounding box center [1474, 763] width 12 height 16
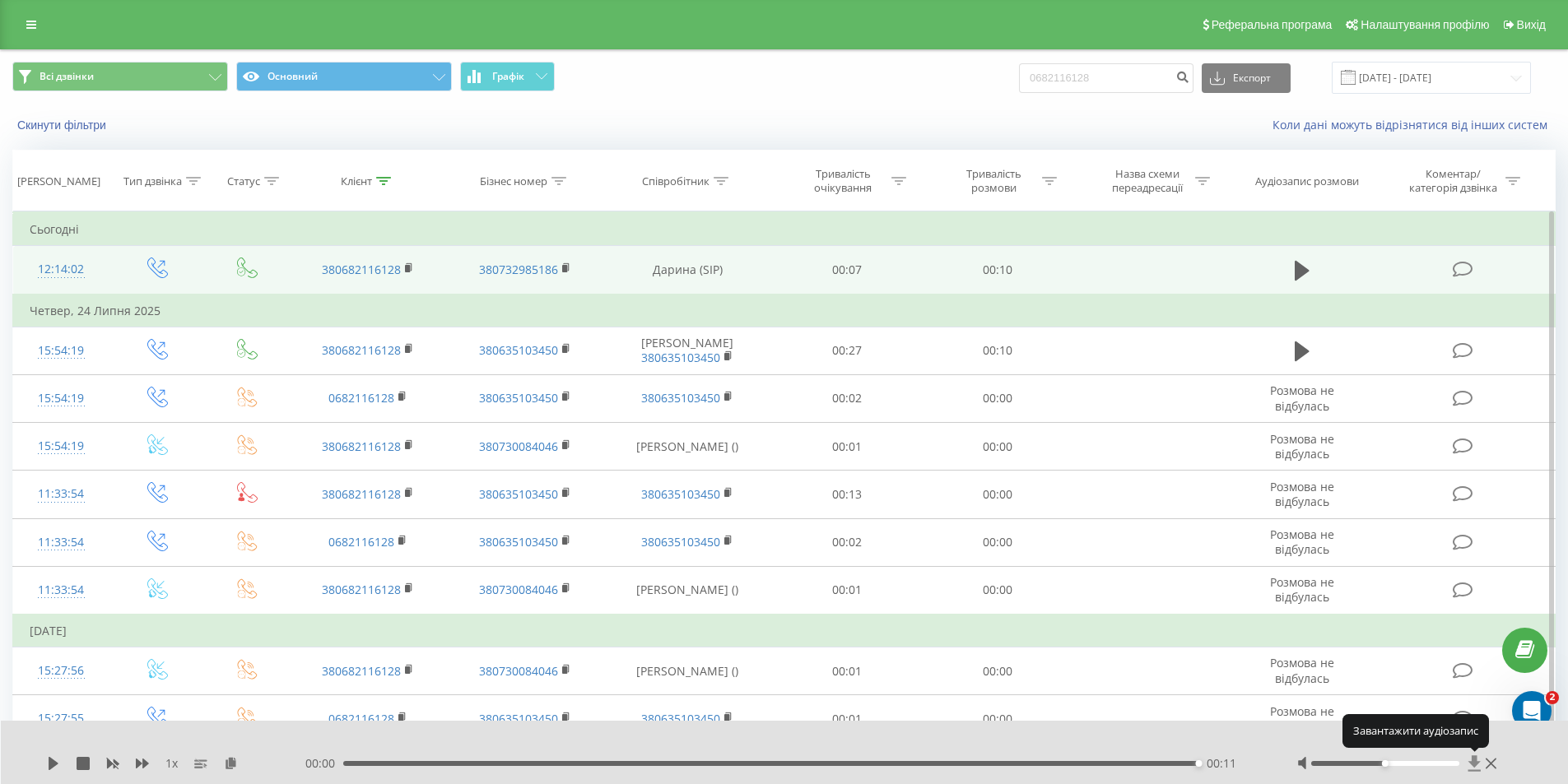
click at [1471, 763] on icon at bounding box center [1474, 763] width 12 height 16
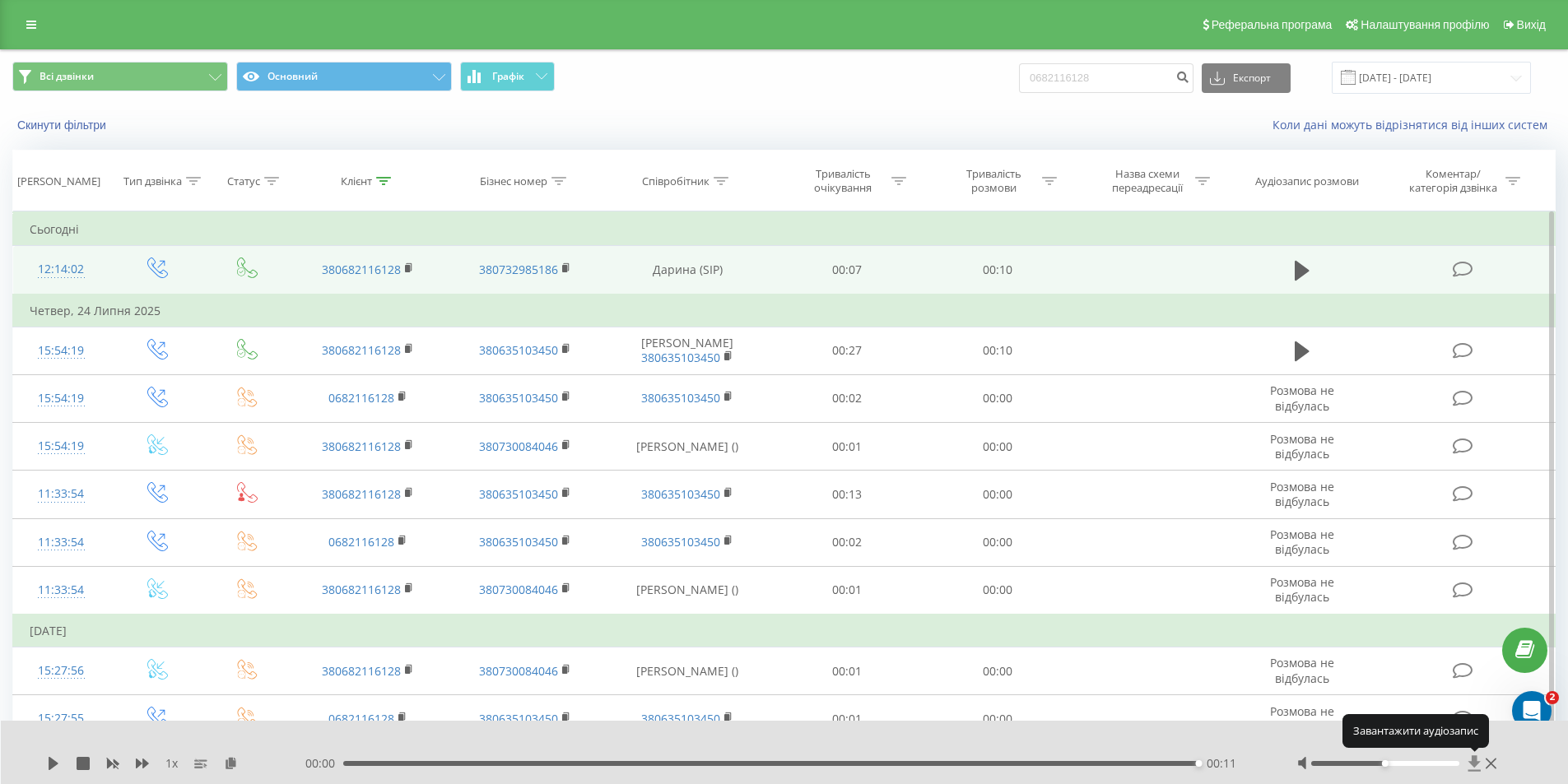
click at [1471, 763] on icon at bounding box center [1474, 763] width 12 height 16
click at [1474, 751] on div "1 x 00:00 00:11 00:11" at bounding box center [785, 752] width 1568 height 63
click at [1478, 757] on icon at bounding box center [1474, 763] width 14 height 16
click at [1469, 761] on icon at bounding box center [1474, 763] width 14 height 16
click at [1468, 768] on icon at bounding box center [1474, 763] width 14 height 16
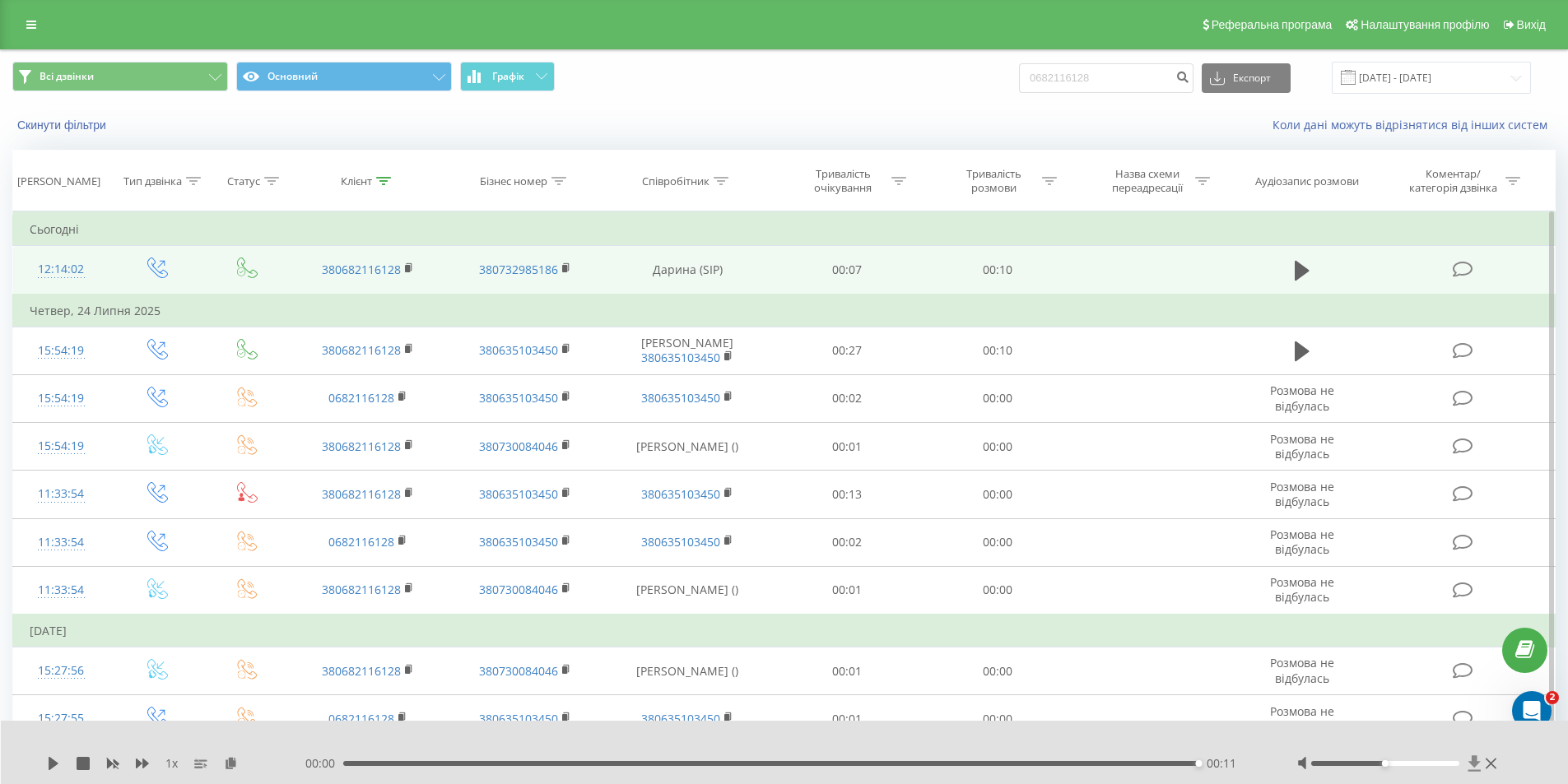
click at [1470, 761] on icon at bounding box center [1474, 763] width 14 height 16
drag, startPoint x: 1114, startPoint y: 81, endPoint x: 1028, endPoint y: 73, distance: 86.4
click at [1028, 73] on div "Всі дзвінки Основний Графік 0682116128 Експорт .csv .xls .xlsx 19.05.2025 - 19.…" at bounding box center [783, 77] width 1543 height 32
paste input "966589531"
type input "0966589531"
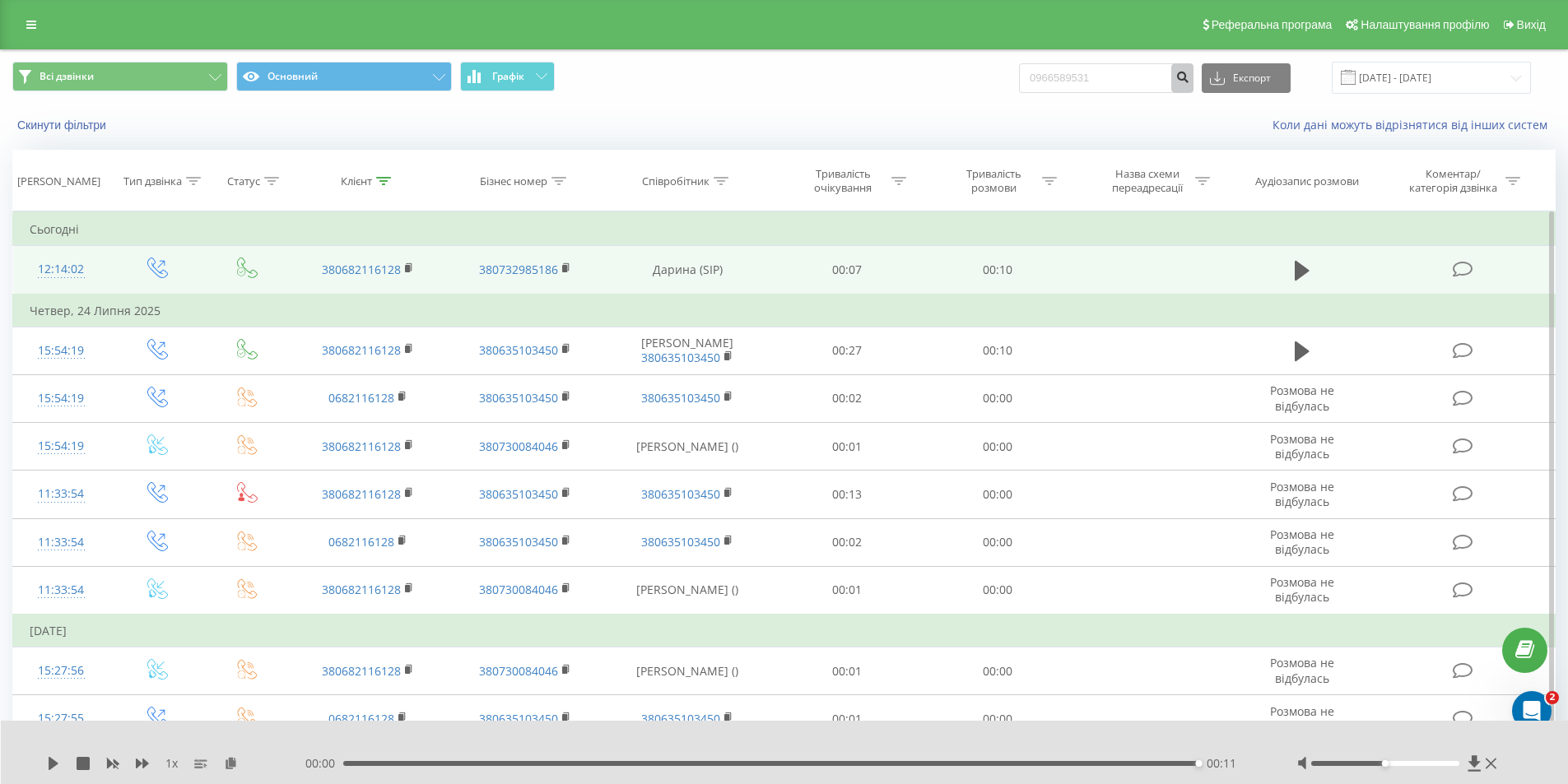
click at [1189, 78] on icon "submit" at bounding box center [1182, 75] width 14 height 10
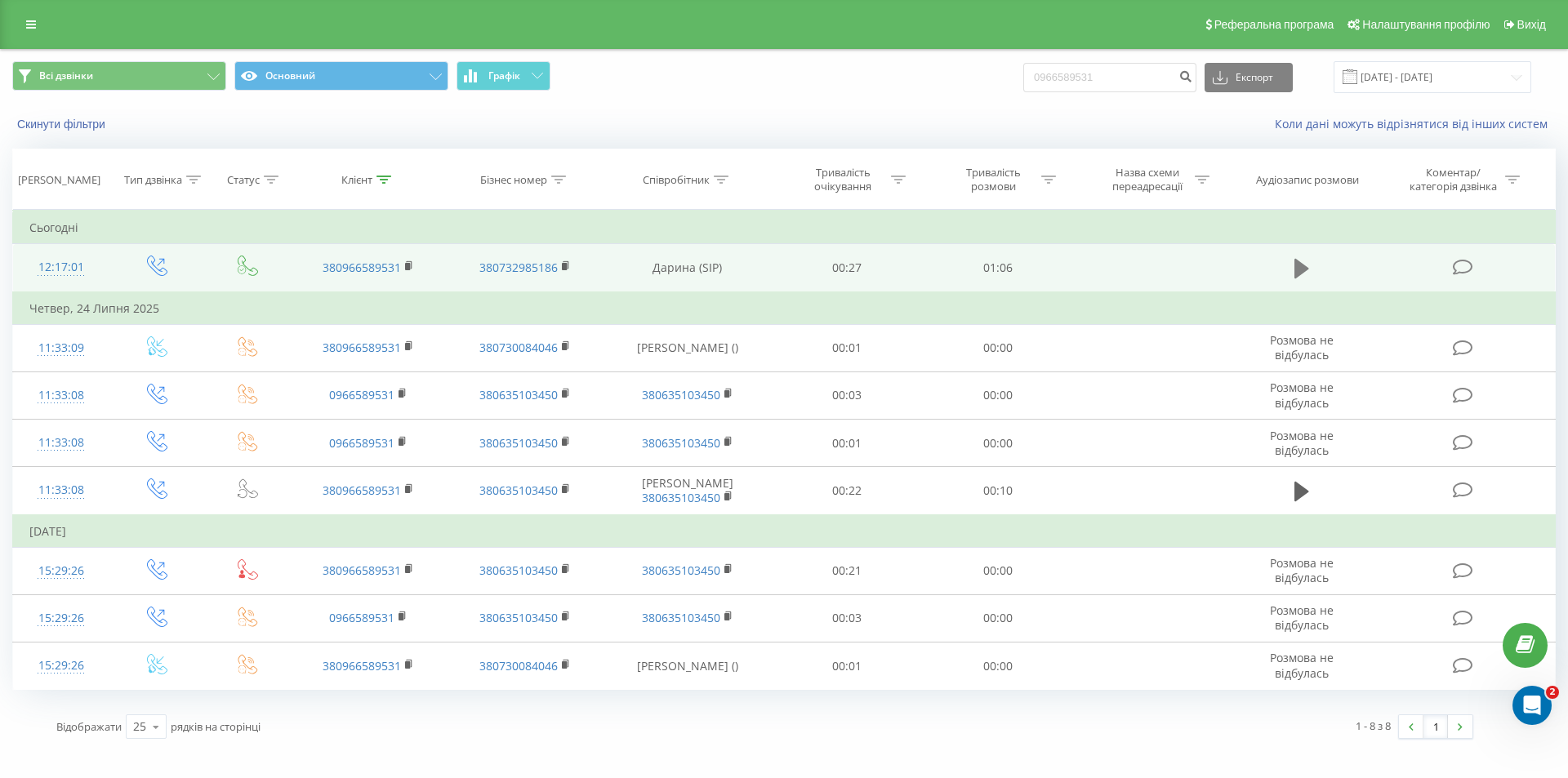
click at [1291, 263] on button at bounding box center [1301, 269] width 24 height 24
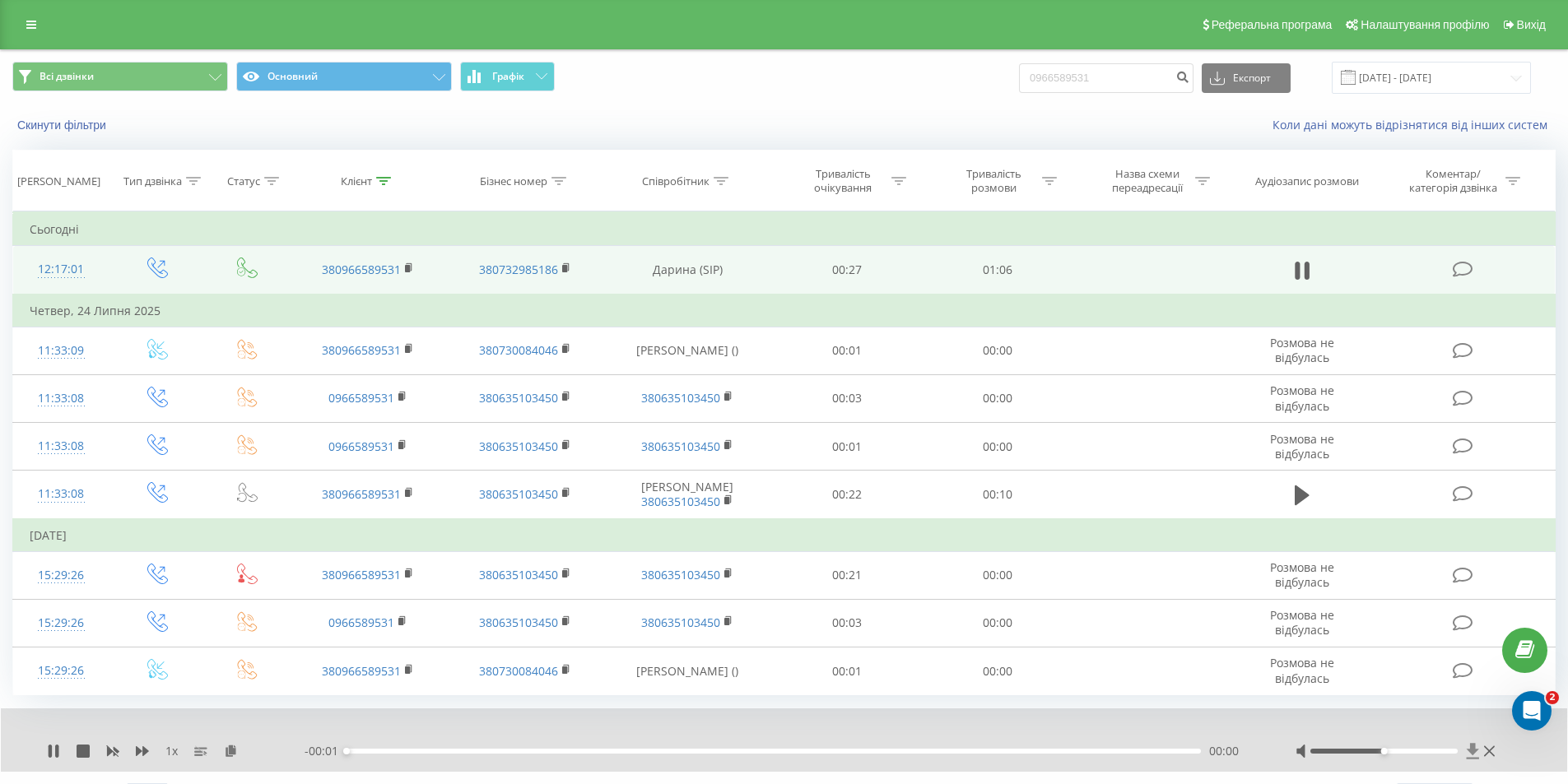
click at [1471, 753] on icon at bounding box center [1473, 751] width 14 height 16
click at [1467, 746] on icon at bounding box center [1473, 751] width 14 height 16
click at [1477, 752] on icon at bounding box center [1473, 751] width 14 height 16
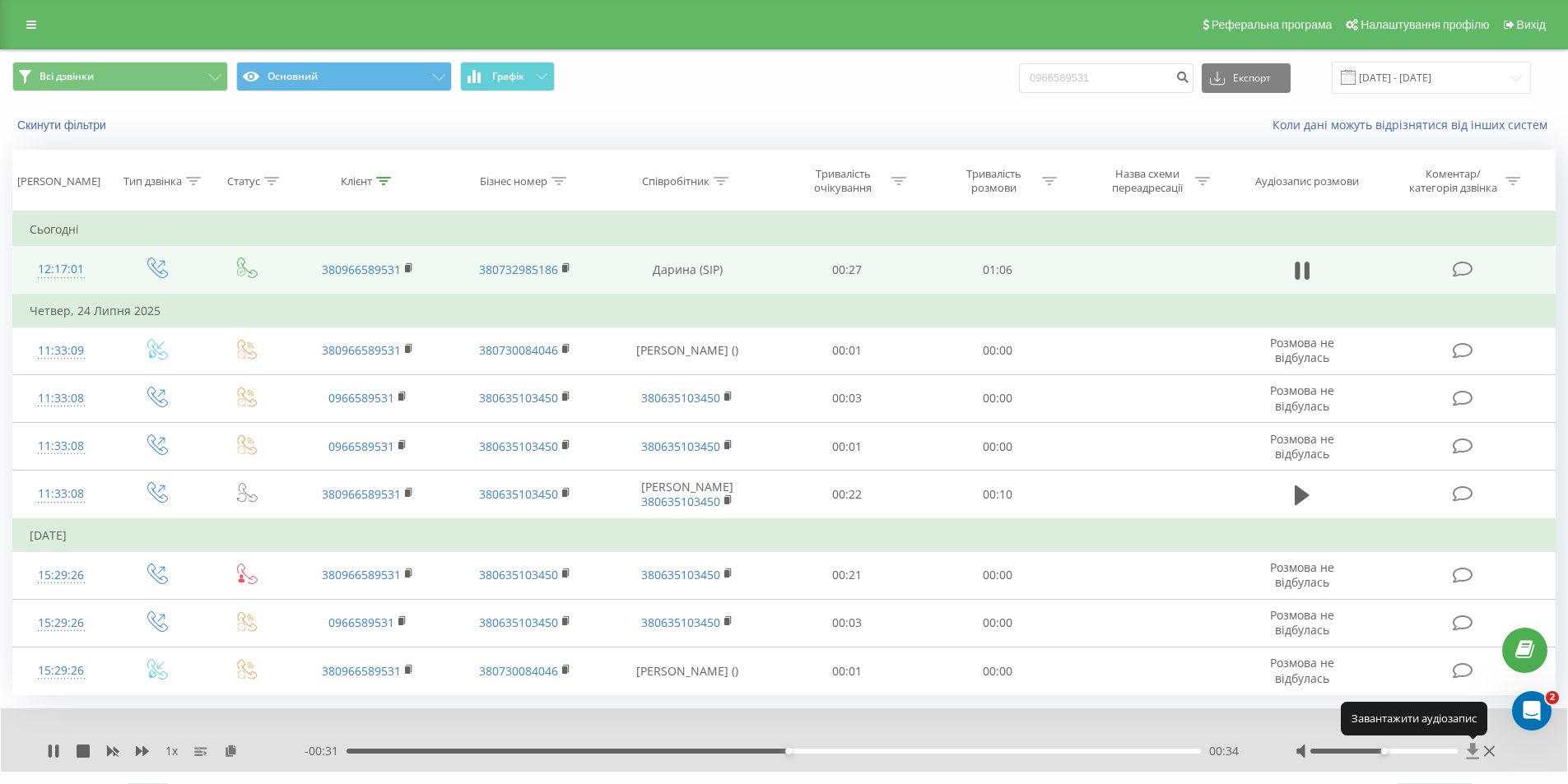
click at [1473, 749] on icon at bounding box center [1473, 752] width 12 height 16
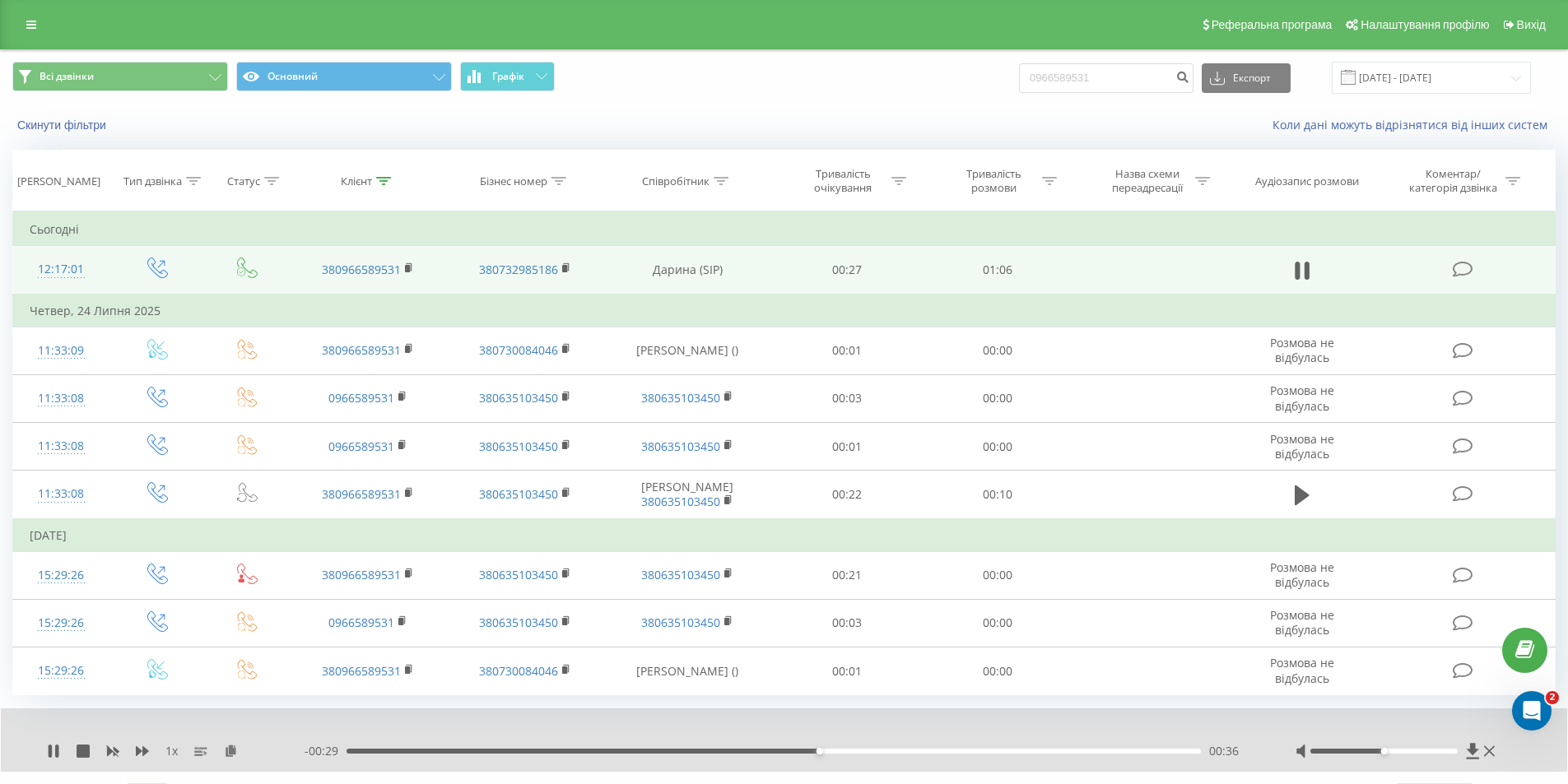
click at [1160, 752] on div "00:36" at bounding box center [773, 751] width 854 height 5
click at [1471, 755] on icon at bounding box center [1473, 751] width 14 height 16
click at [1467, 749] on icon at bounding box center [1473, 751] width 14 height 16
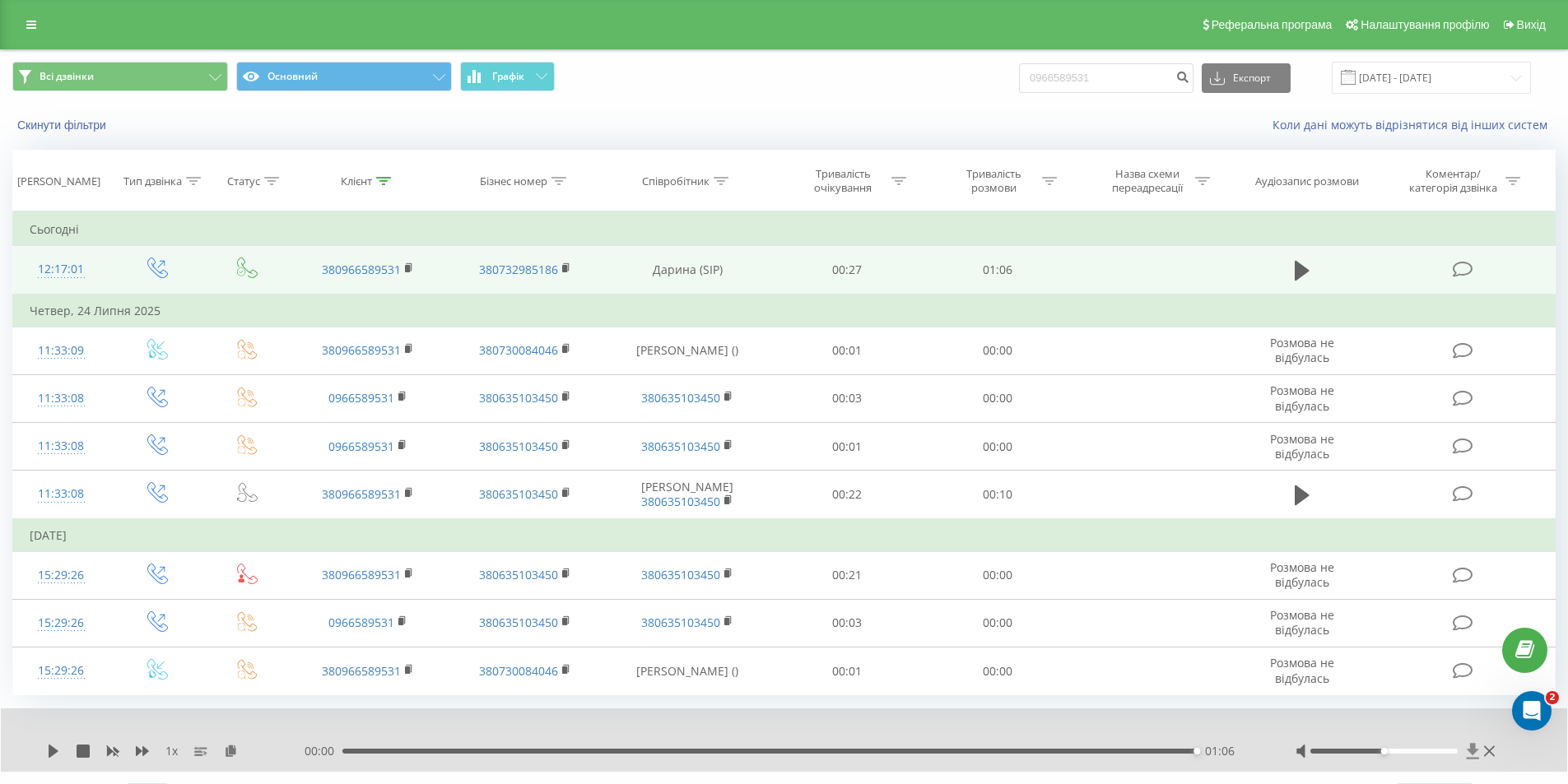
click at [1473, 747] on icon at bounding box center [1473, 752] width 12 height 16
click at [1471, 749] on icon at bounding box center [1473, 752] width 12 height 16
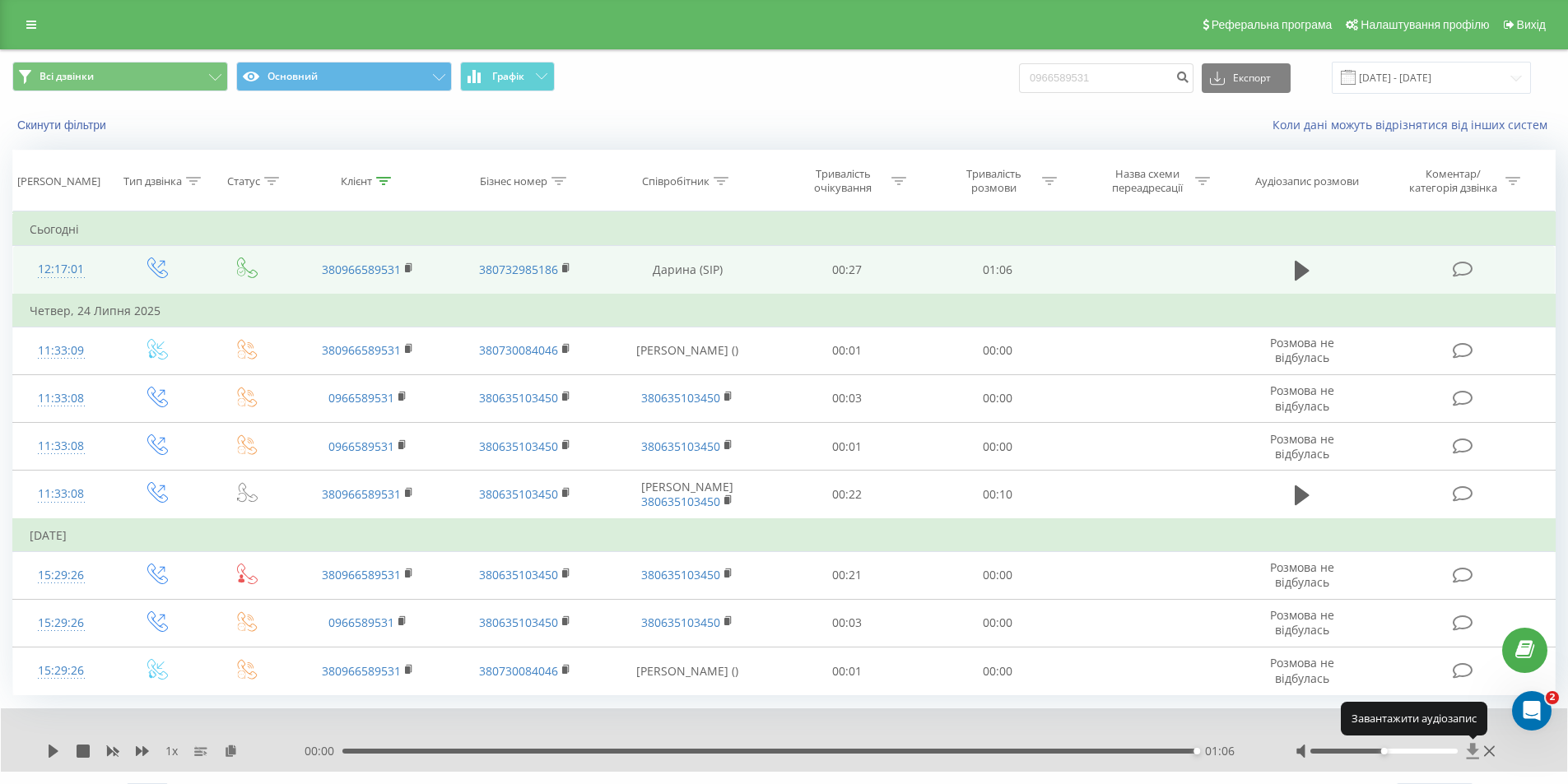
click at [1471, 749] on icon at bounding box center [1473, 752] width 12 height 16
click at [1476, 749] on icon at bounding box center [1473, 752] width 12 height 16
click at [1473, 749] on icon at bounding box center [1473, 752] width 12 height 16
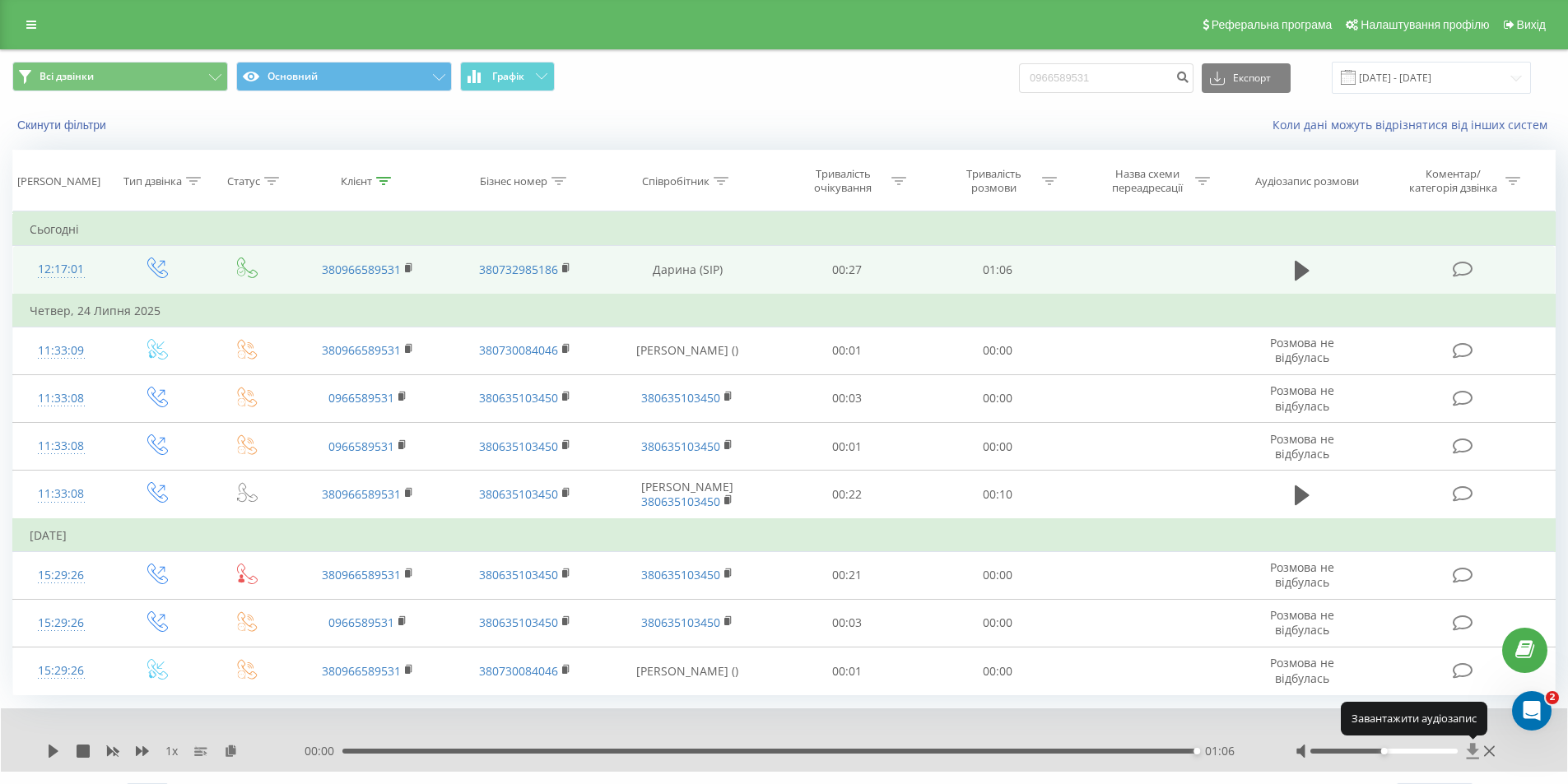
click at [1473, 749] on icon at bounding box center [1473, 752] width 12 height 16
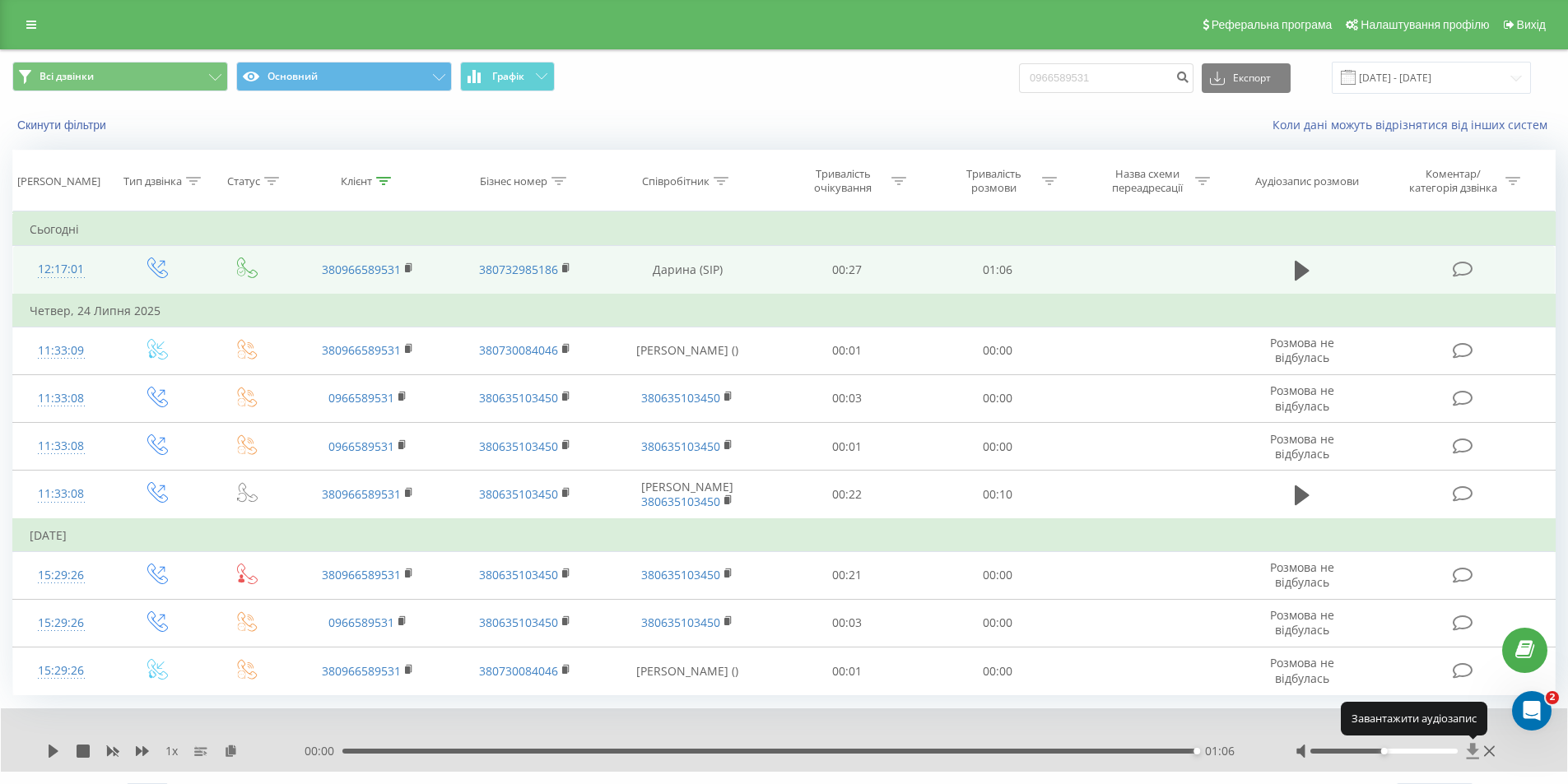
click at [1473, 749] on icon at bounding box center [1473, 752] width 12 height 16
drag, startPoint x: 1473, startPoint y: 749, endPoint x: 1526, endPoint y: 755, distance: 53.3
click at [1528, 755] on div "1 x 00:00 01:06 01:06" at bounding box center [784, 740] width 1566 height 63
click at [1473, 748] on icon at bounding box center [1473, 752] width 12 height 16
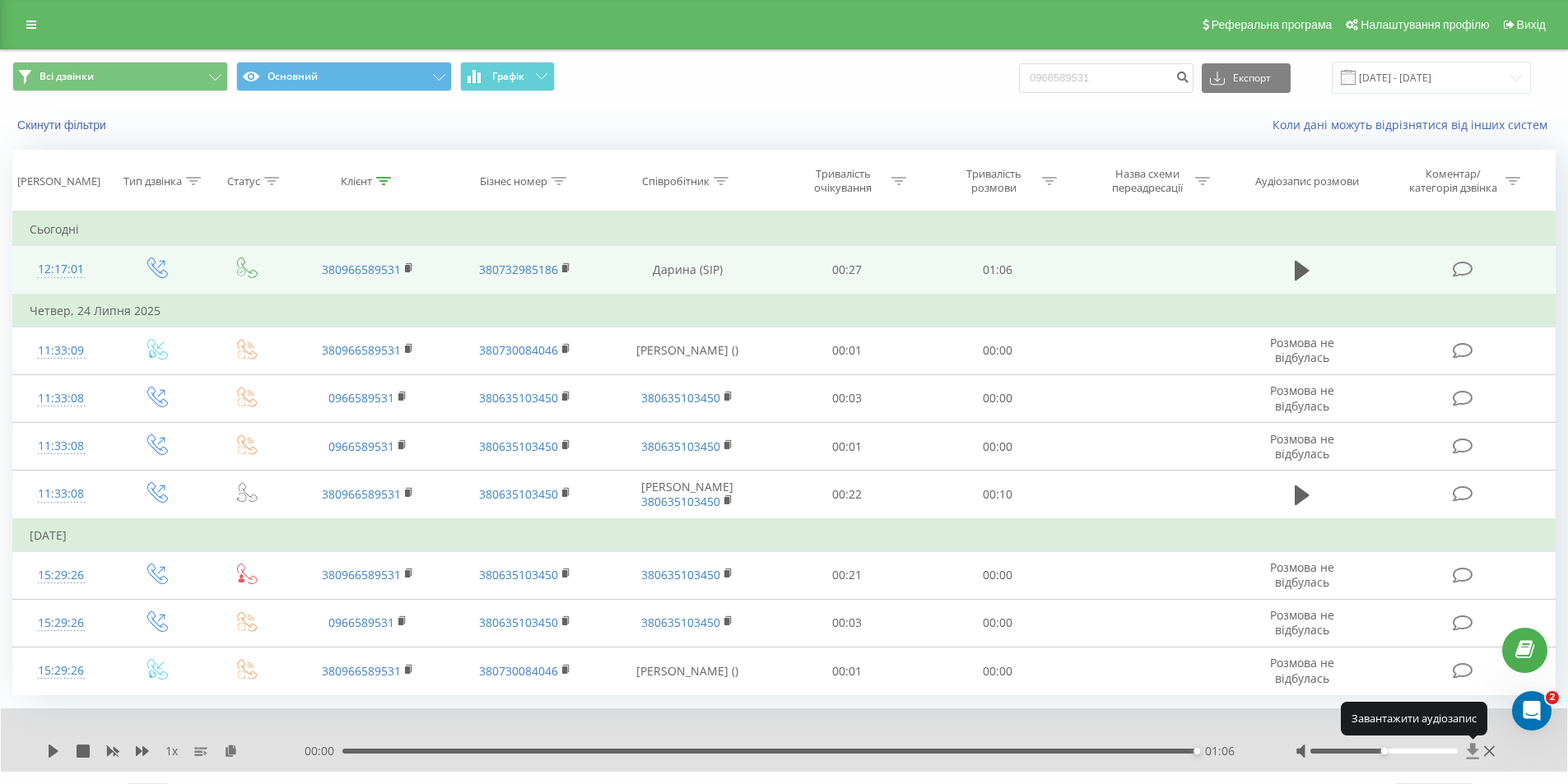
click at [1471, 748] on icon at bounding box center [1473, 752] width 12 height 16
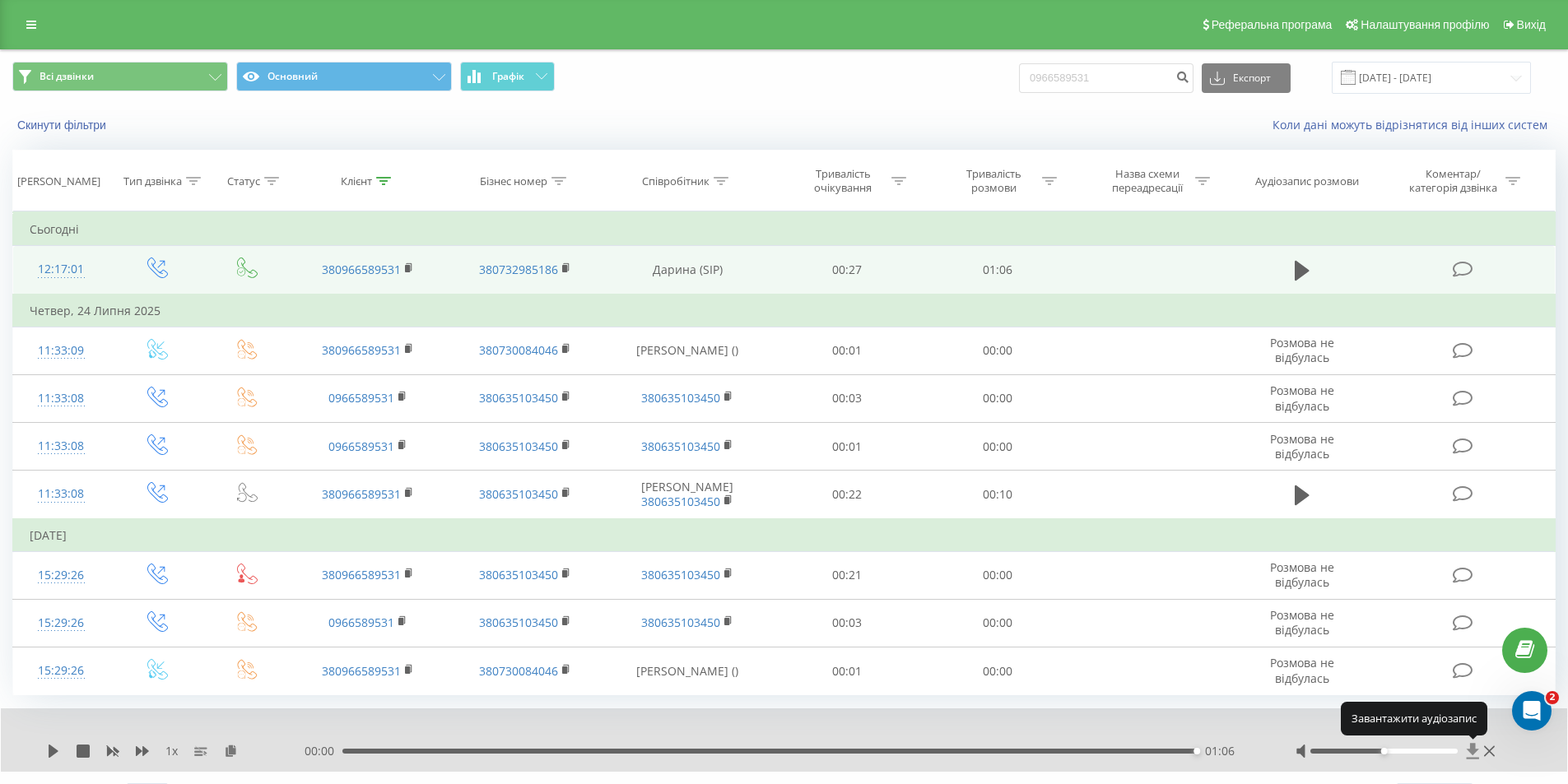
click at [1471, 748] on icon at bounding box center [1473, 752] width 12 height 16
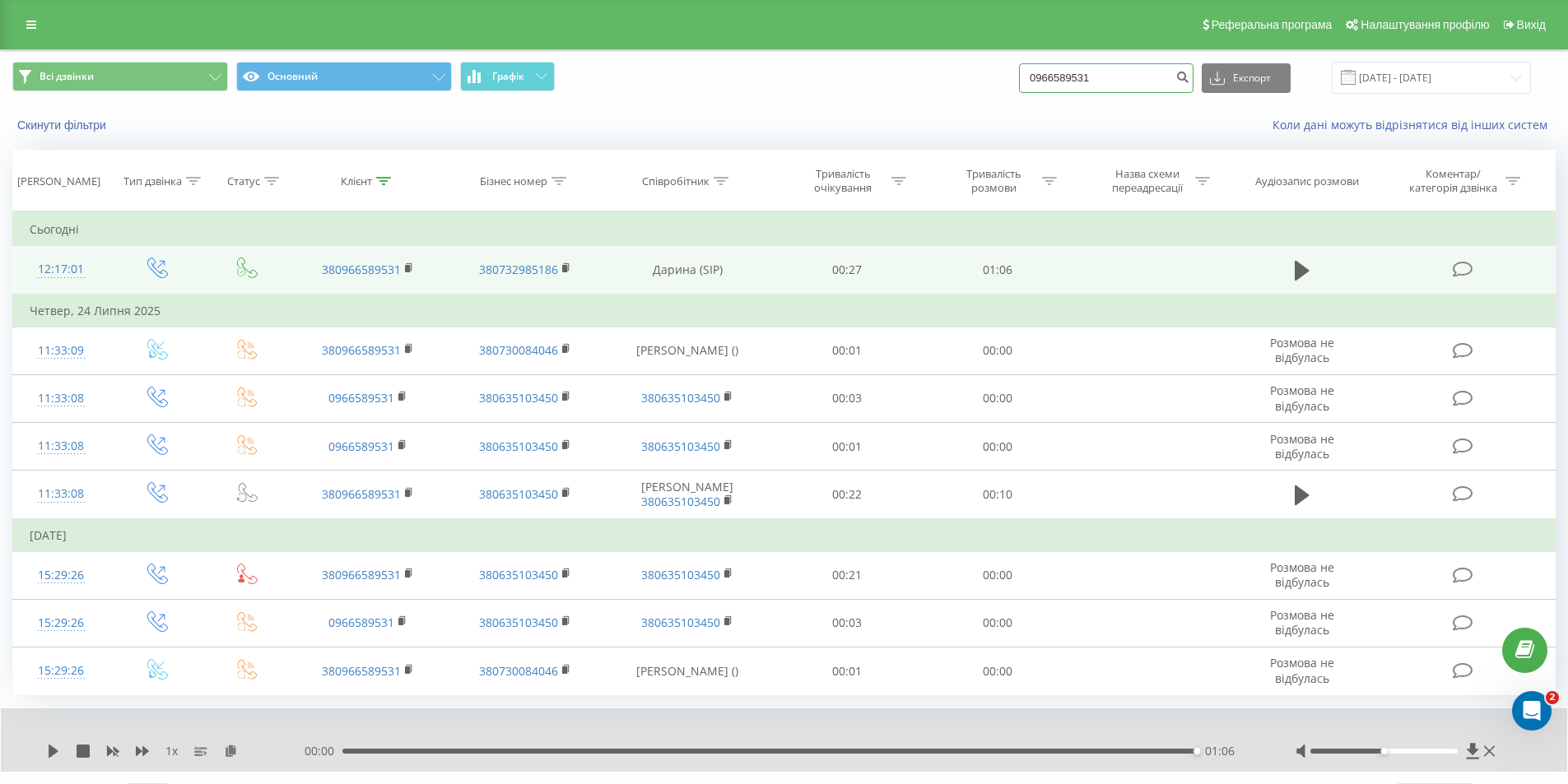
drag, startPoint x: 1131, startPoint y: 73, endPoint x: 970, endPoint y: 83, distance: 161.3
click at [970, 83] on div "Всі дзвінки Основний Графік 0966589531 Експорт .csv .xls .xlsx 19.05.2025 - 19.…" at bounding box center [783, 77] width 1543 height 32
paste input "30954818"
type input "0930954818"
click at [1189, 80] on icon "submit" at bounding box center [1182, 75] width 14 height 10
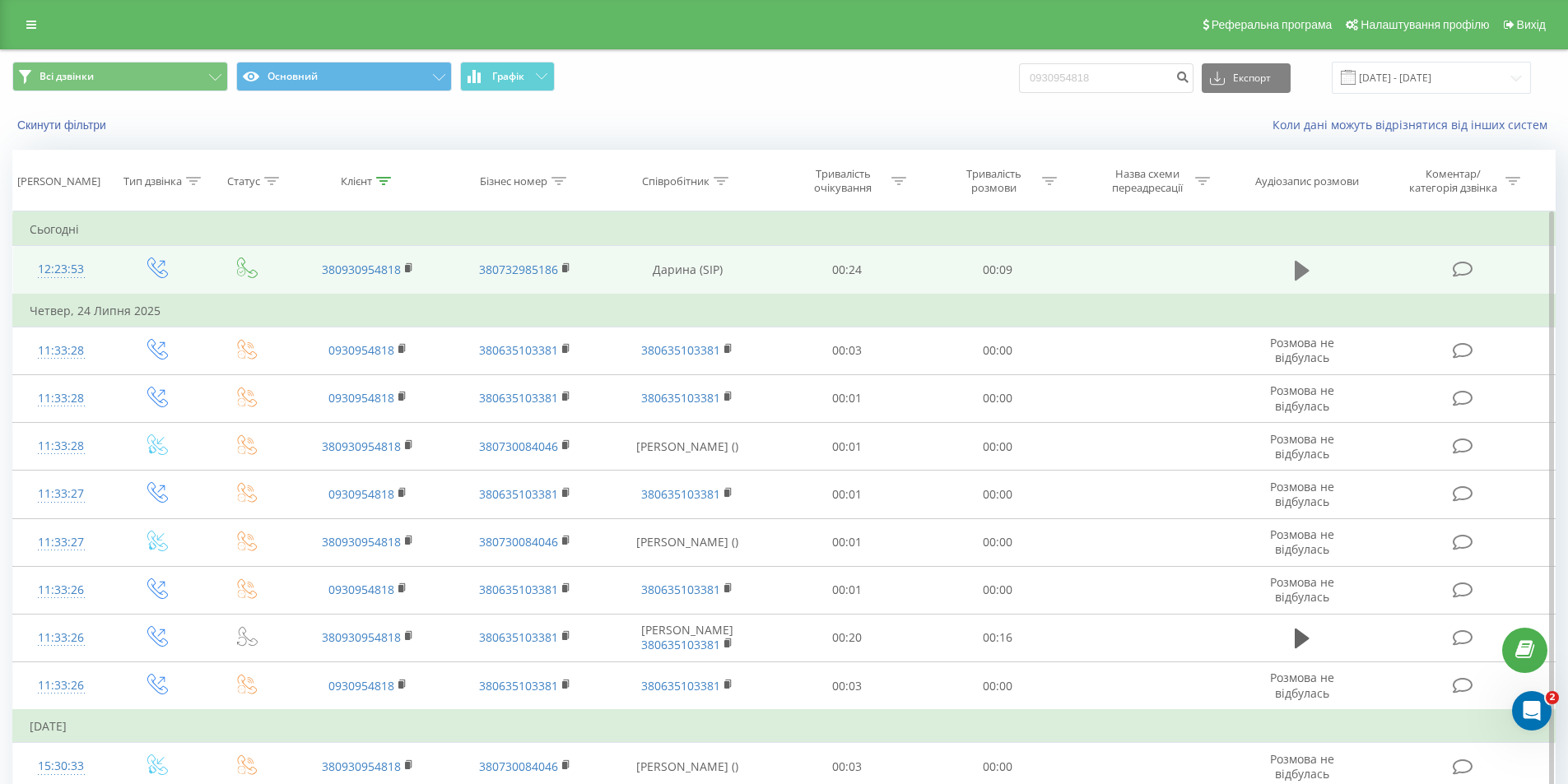
click at [1309, 271] on icon at bounding box center [1301, 271] width 15 height 20
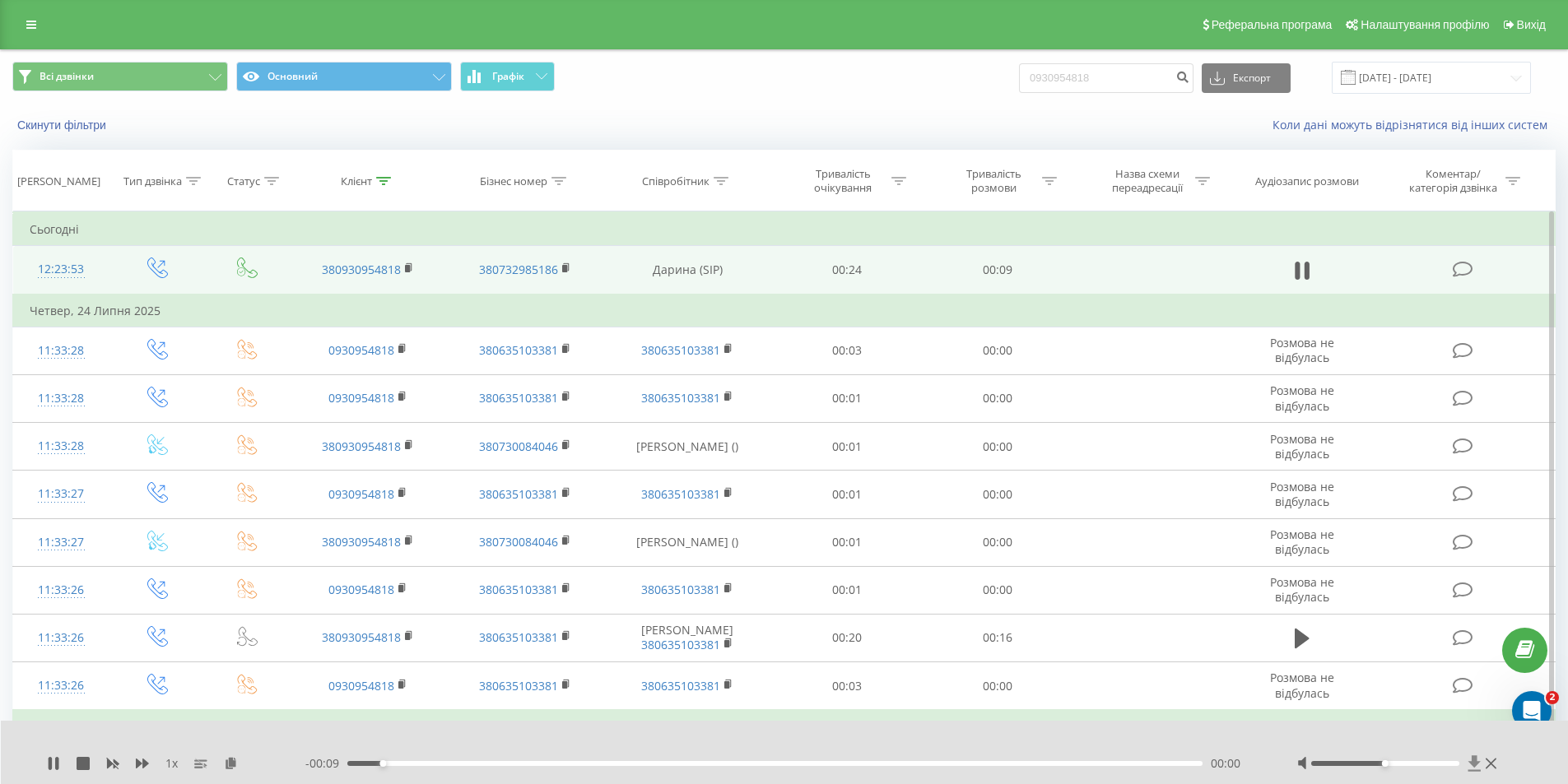
click at [1473, 767] on icon at bounding box center [1474, 763] width 12 height 16
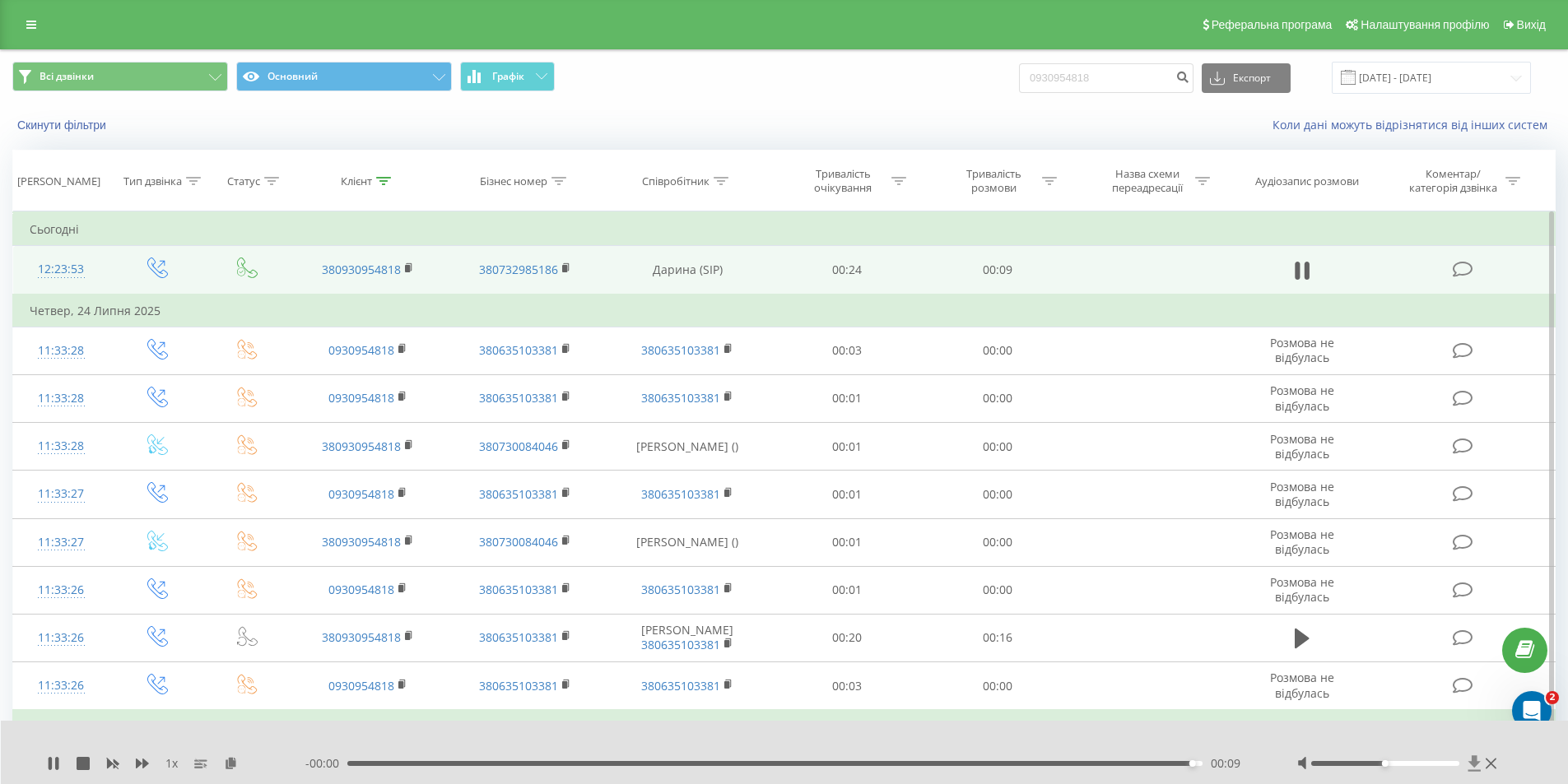
click at [1475, 763] on icon at bounding box center [1474, 763] width 12 height 16
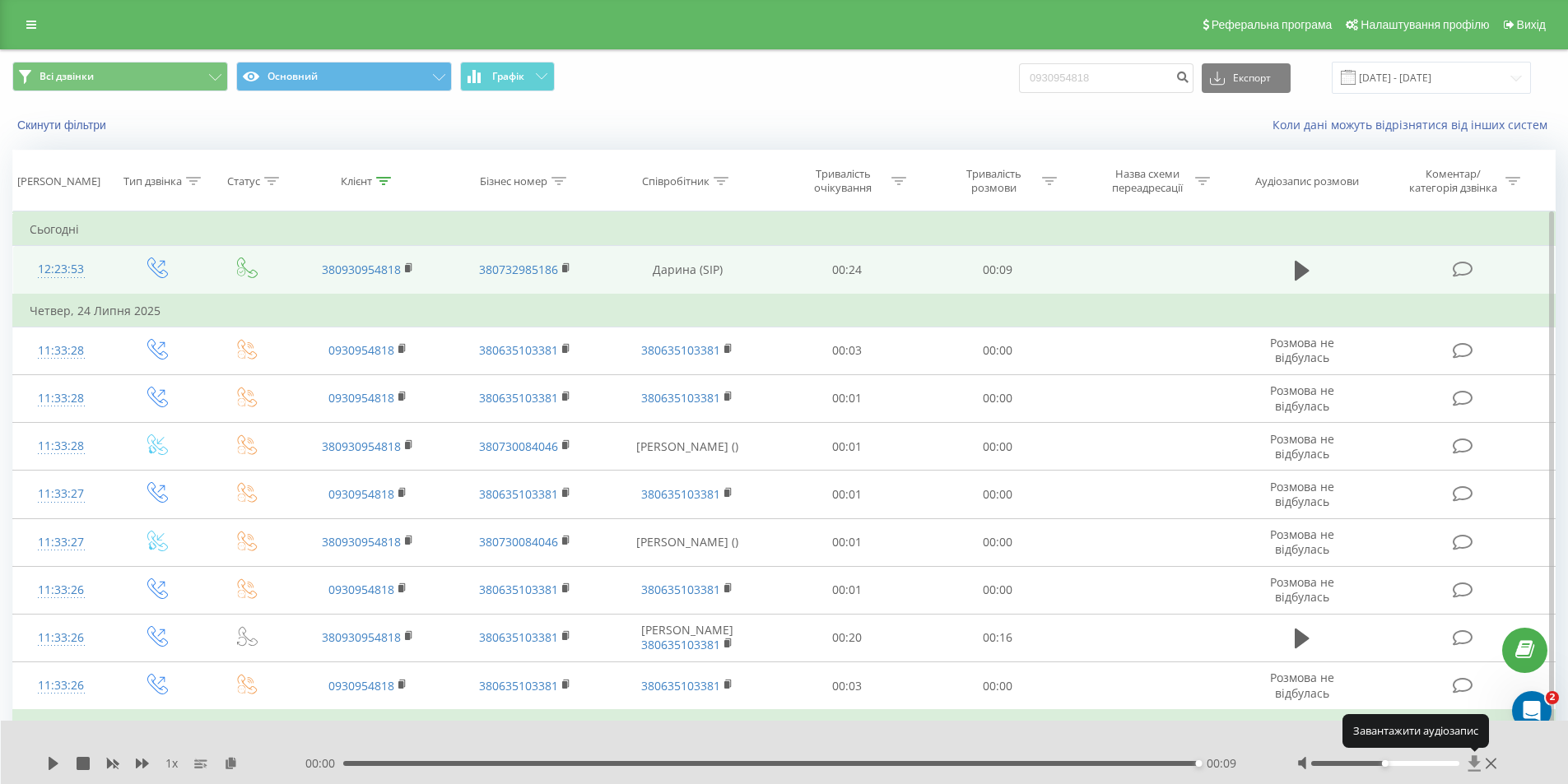
click at [1475, 763] on icon at bounding box center [1474, 763] width 12 height 16
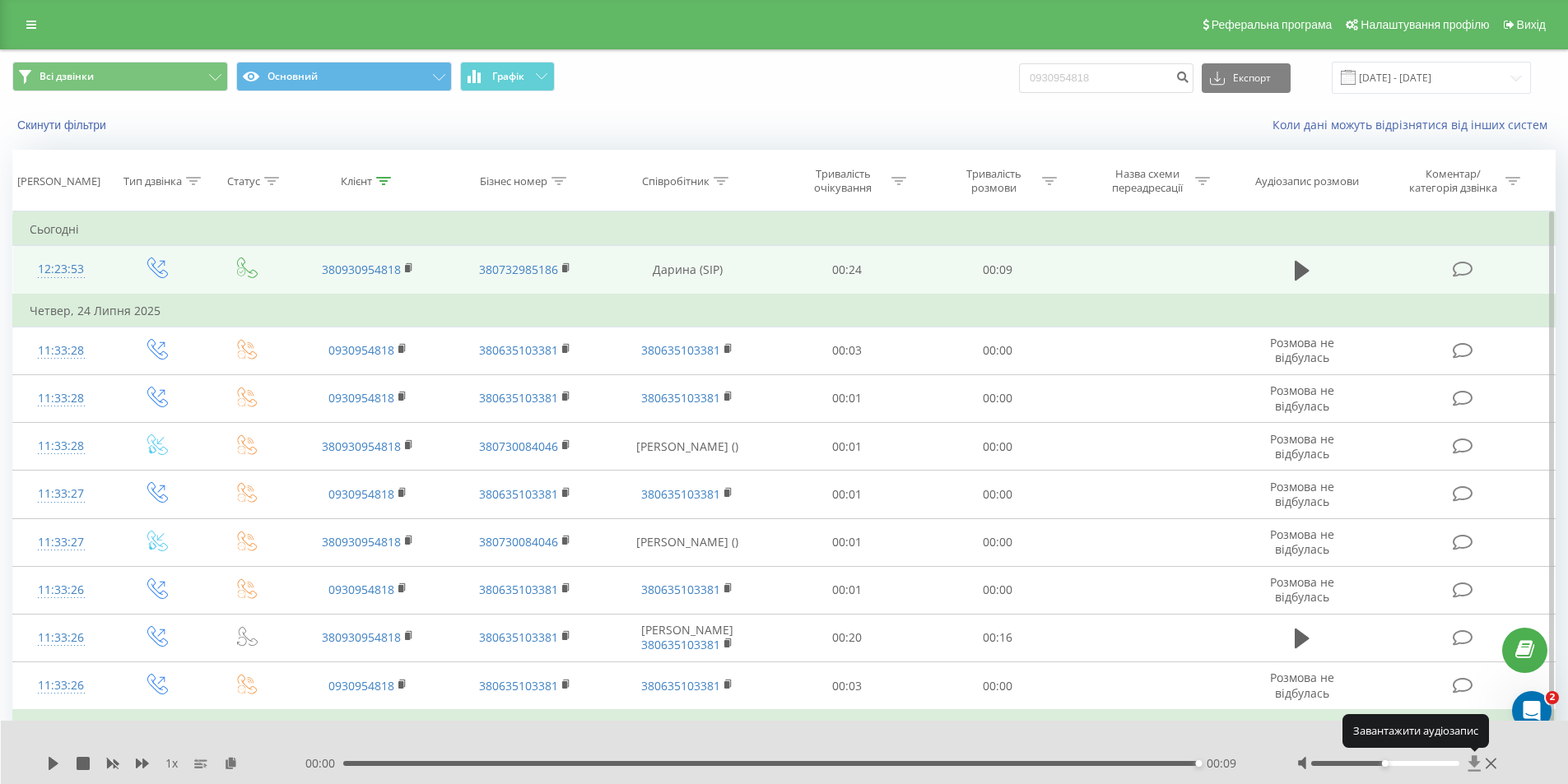
click at [1475, 763] on icon at bounding box center [1474, 763] width 12 height 16
click at [1473, 759] on icon at bounding box center [1474, 763] width 12 height 16
click at [1473, 764] on icon at bounding box center [1474, 763] width 12 height 16
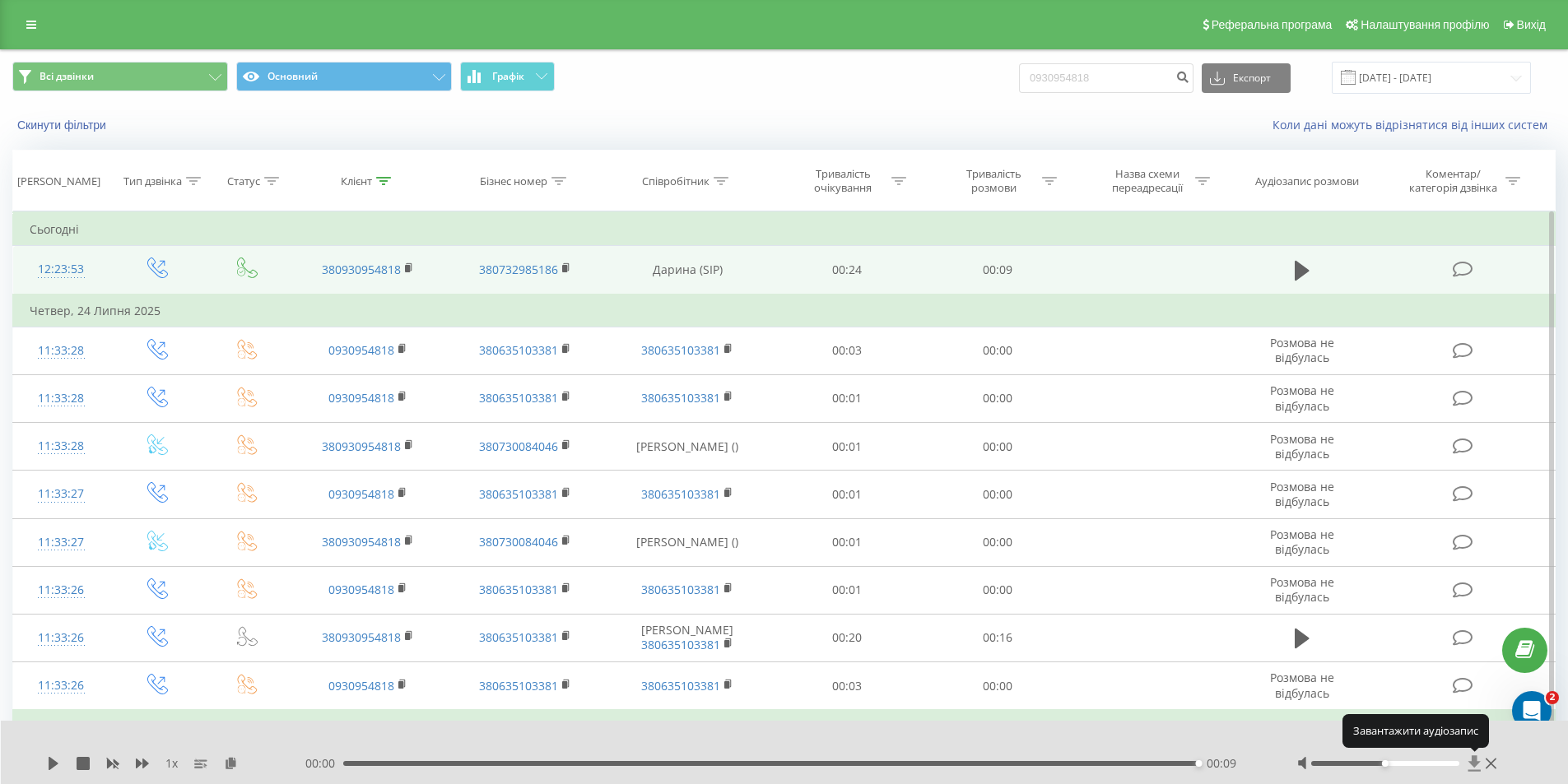
click at [1473, 764] on icon at bounding box center [1474, 763] width 12 height 16
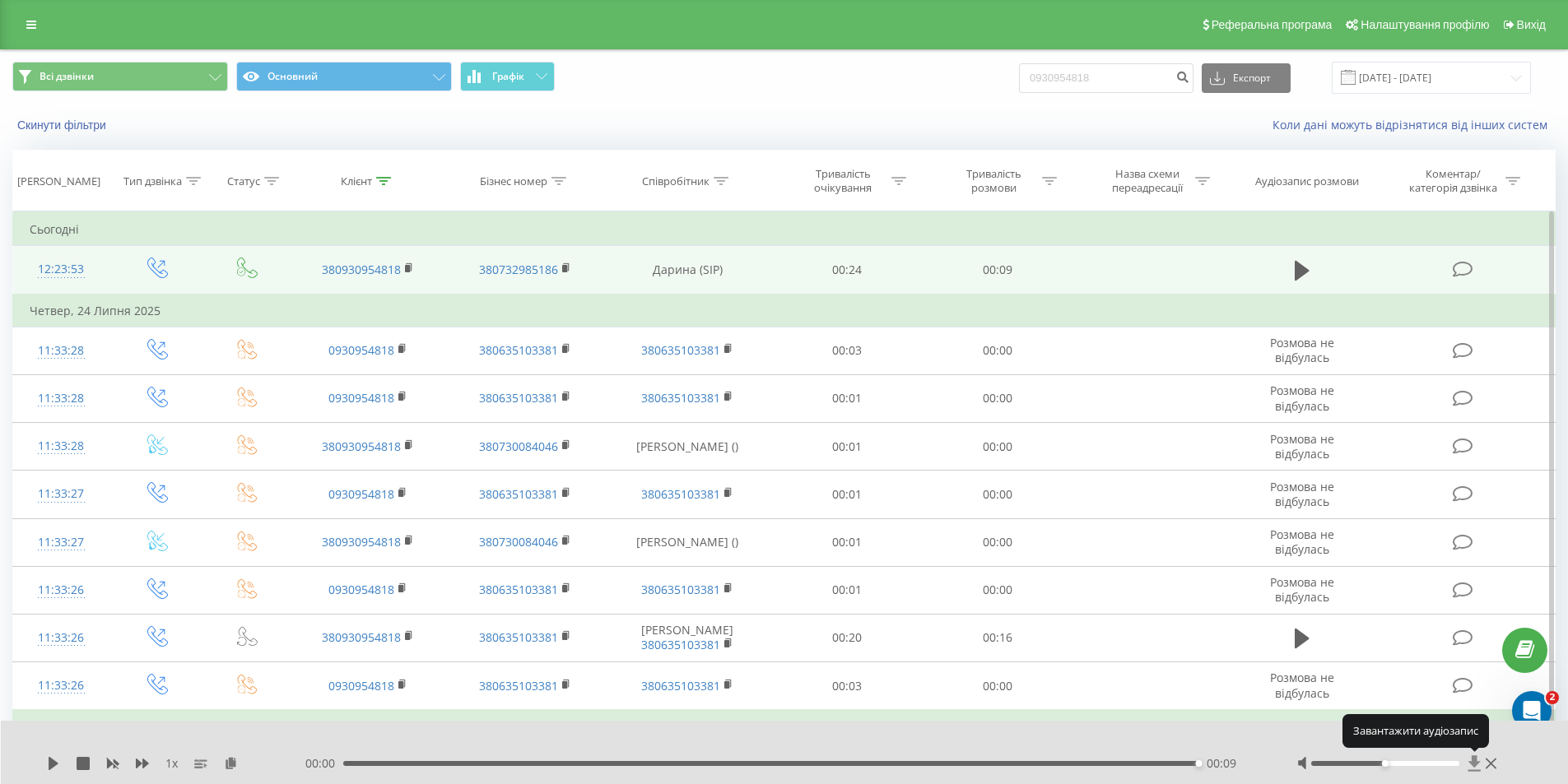
click at [1473, 764] on icon at bounding box center [1474, 763] width 12 height 16
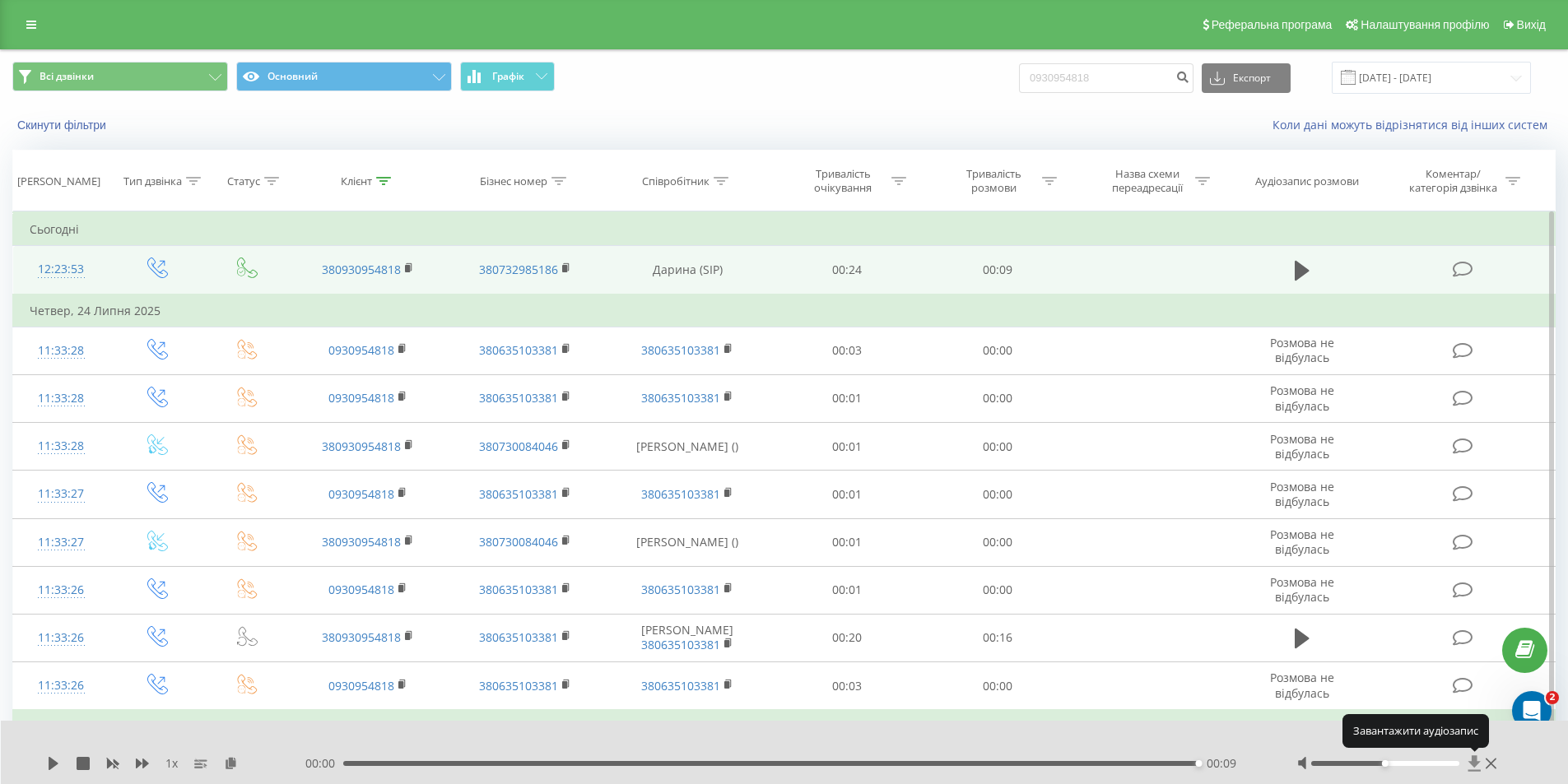
click at [1473, 764] on icon at bounding box center [1474, 763] width 12 height 16
click at [1475, 758] on icon at bounding box center [1474, 763] width 12 height 16
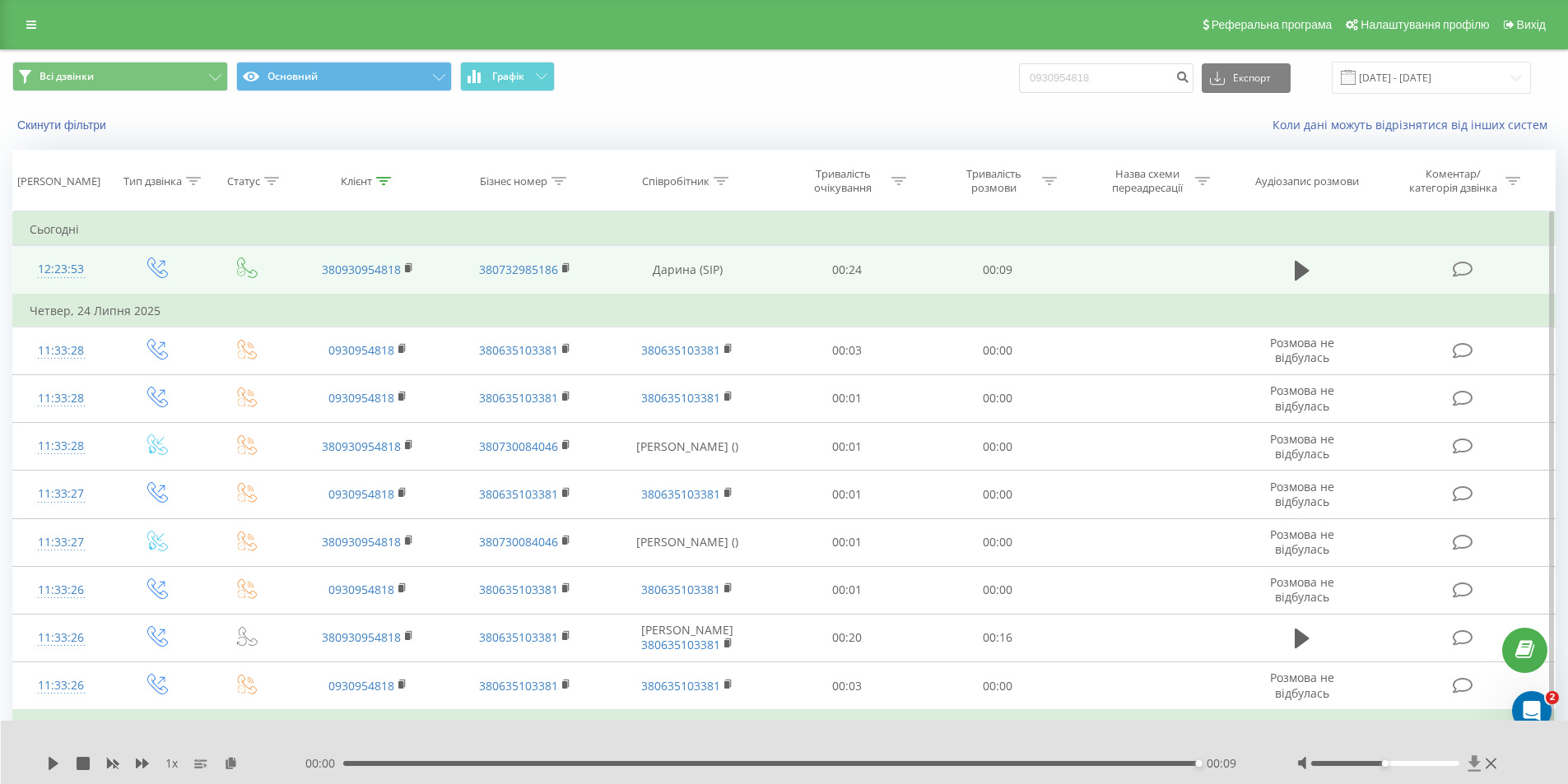
click at [1473, 768] on icon at bounding box center [1474, 763] width 14 height 16
drag, startPoint x: 1113, startPoint y: 82, endPoint x: 973, endPoint y: 85, distance: 140.0
click at [946, 80] on div "Всі дзвінки Основний Графік 0930954818 Експорт .csv .xls .xlsx 19.05.2025 - 19.…" at bounding box center [783, 77] width 1543 height 32
paste input "508049029"
type input "0508049029"
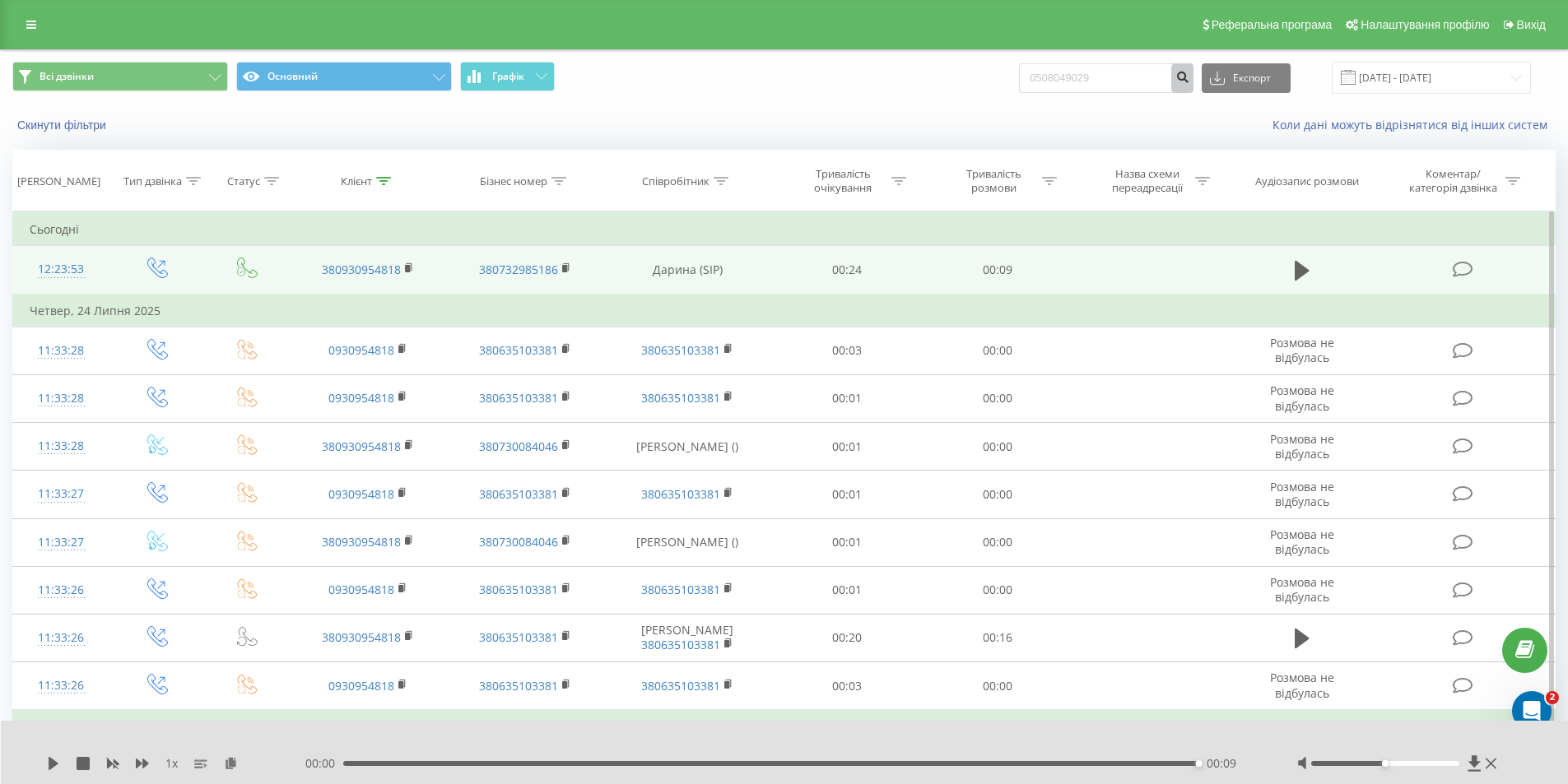
click at [1193, 86] on button "submit" at bounding box center [1182, 78] width 23 height 29
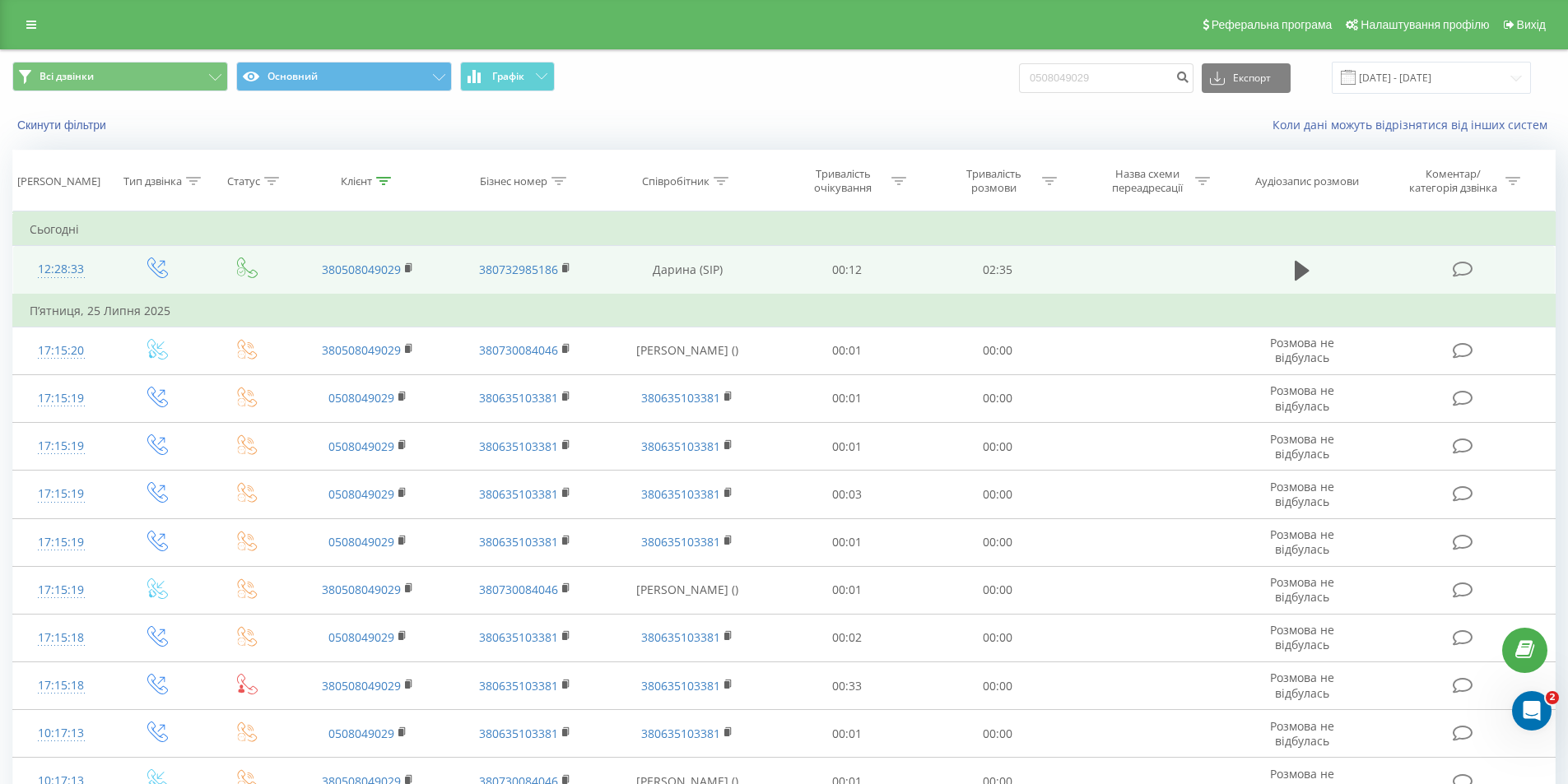
click at [1315, 268] on td at bounding box center [1302, 271] width 145 height 49
click at [1303, 269] on icon at bounding box center [1301, 271] width 15 height 20
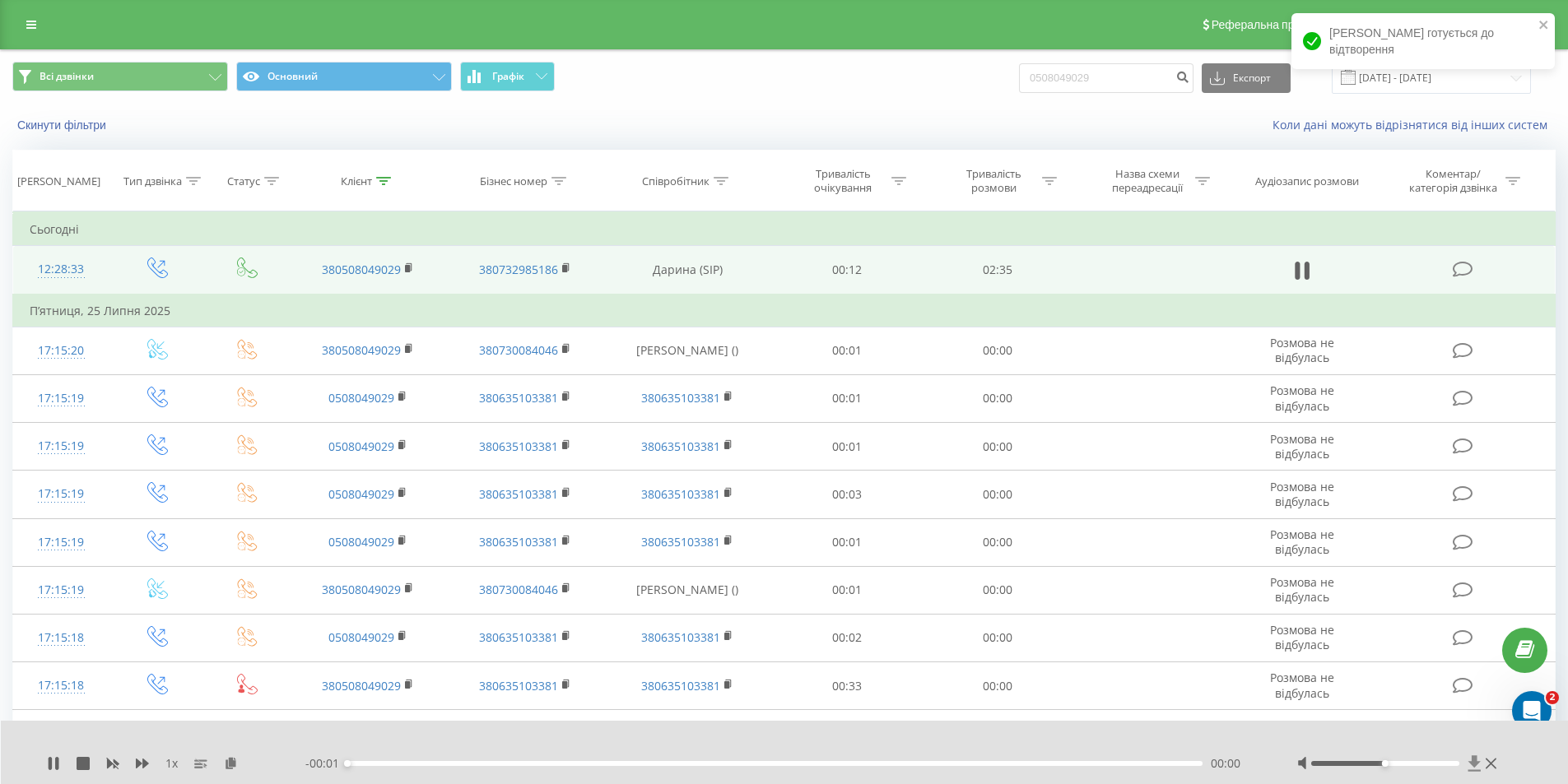
click at [1469, 764] on icon at bounding box center [1474, 763] width 14 height 16
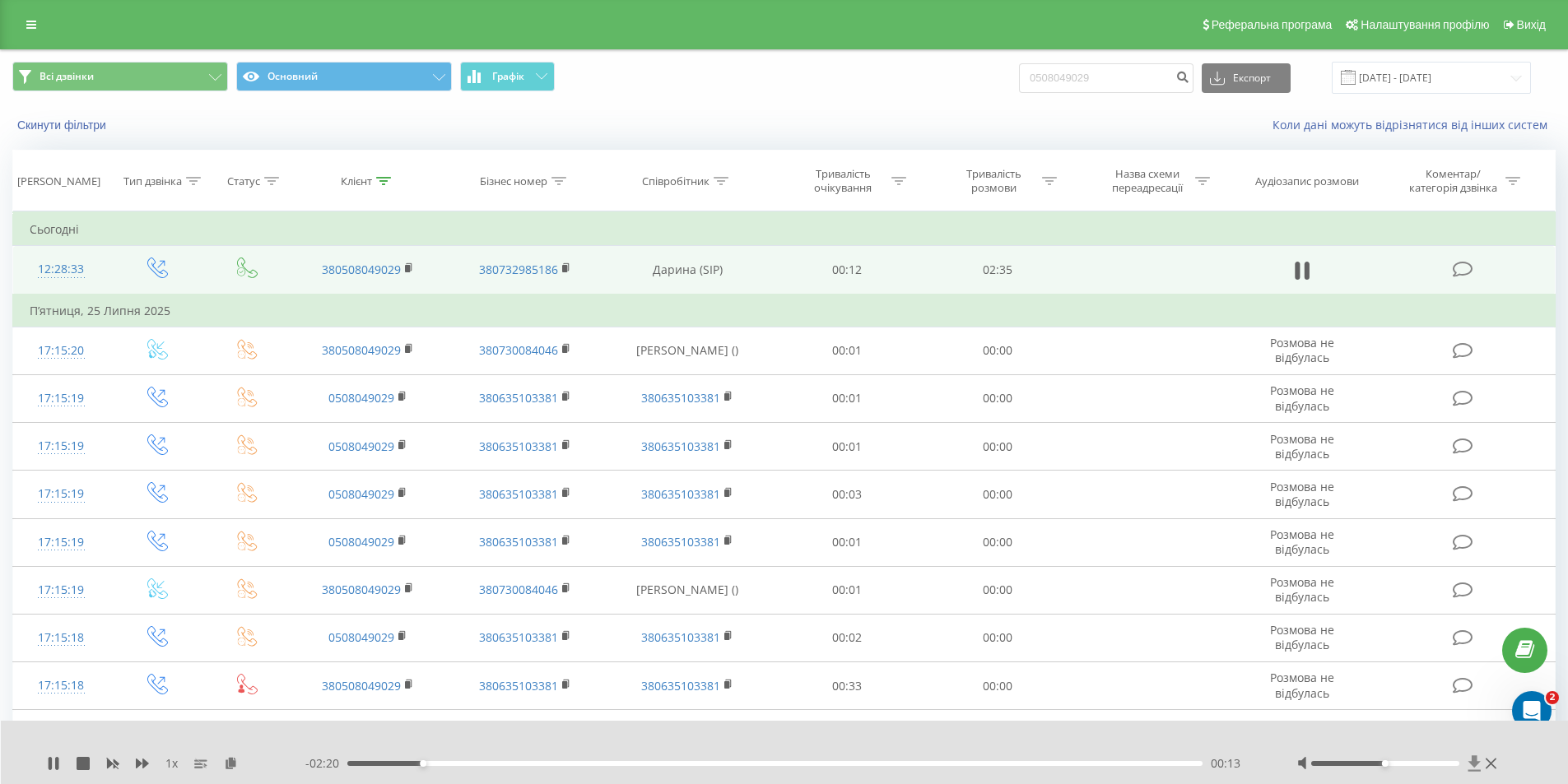
click at [1477, 760] on icon at bounding box center [1474, 763] width 14 height 16
click at [1475, 761] on icon at bounding box center [1474, 763] width 12 height 16
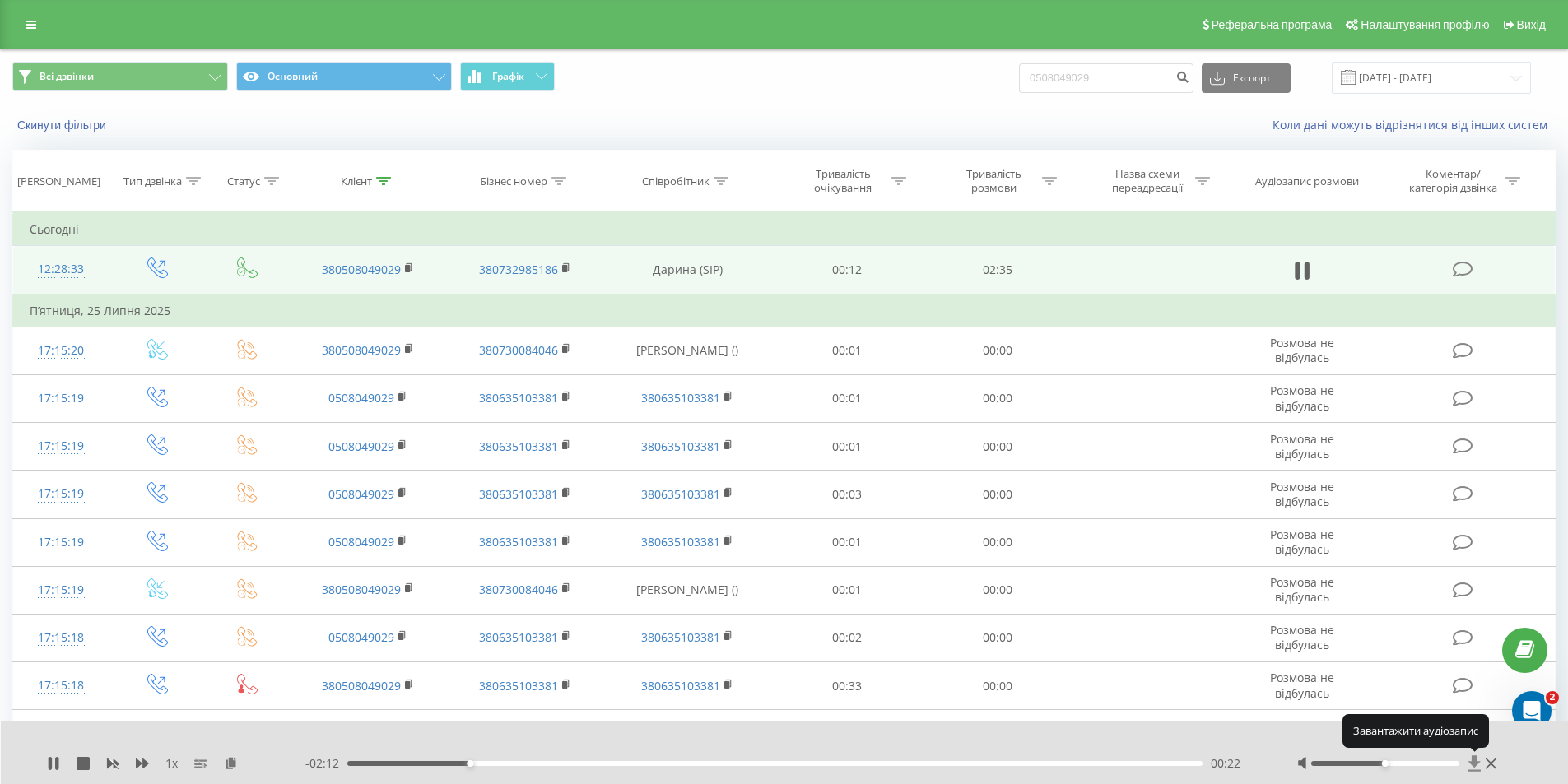
click at [1475, 761] on icon at bounding box center [1474, 763] width 12 height 16
click at [44, 754] on div "1 x - 01:53 00:40 00:40" at bounding box center [785, 752] width 1568 height 63
click at [56, 760] on icon at bounding box center [53, 763] width 13 height 13
drag, startPoint x: 1107, startPoint y: 86, endPoint x: 1046, endPoint y: 84, distance: 61.0
click at [1046, 84] on input "0508049029" at bounding box center [1106, 78] width 174 height 29
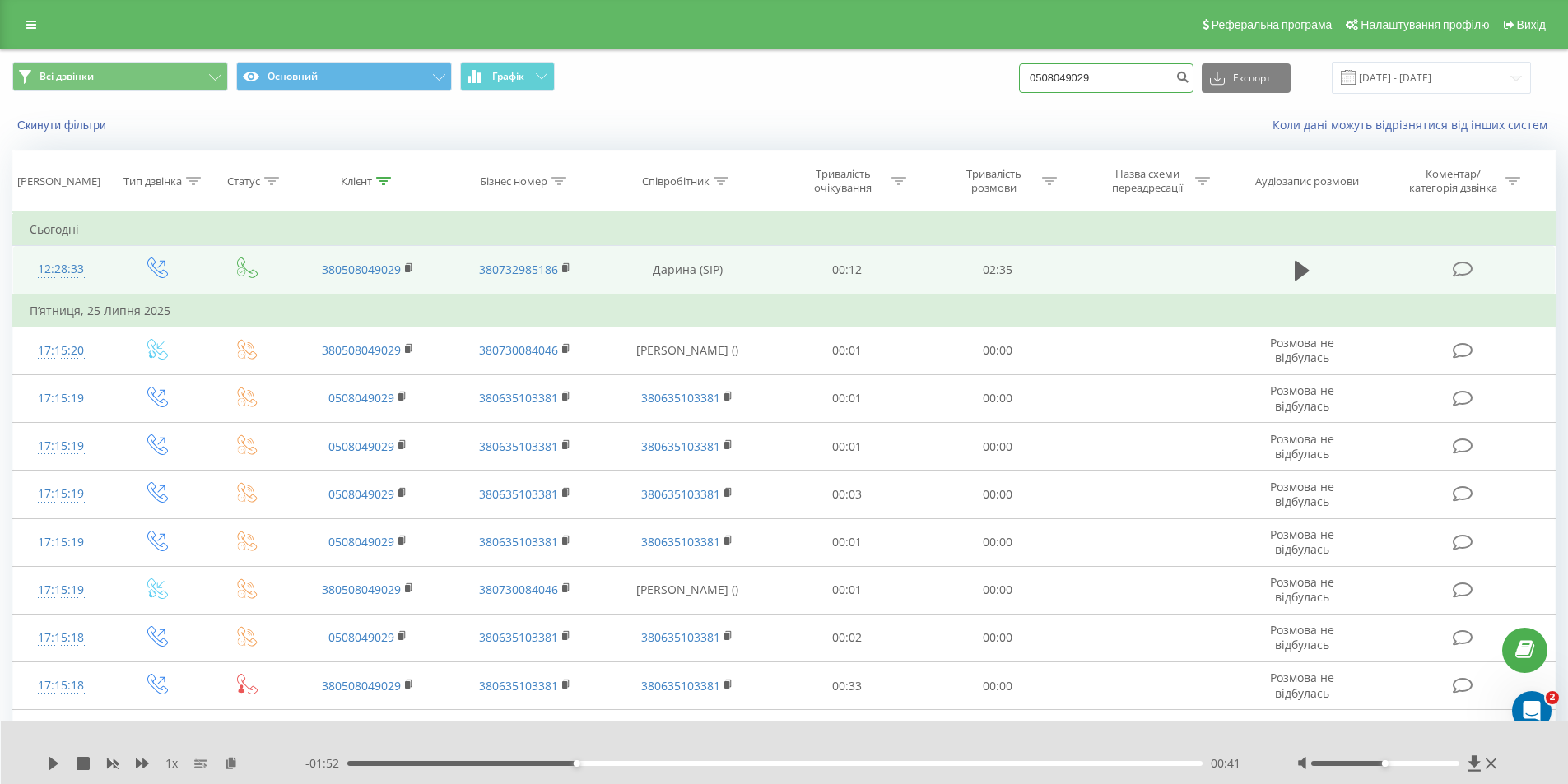
paste input "688731463"
type input "0688731463"
click at [1189, 79] on icon "submit" at bounding box center [1182, 75] width 14 height 10
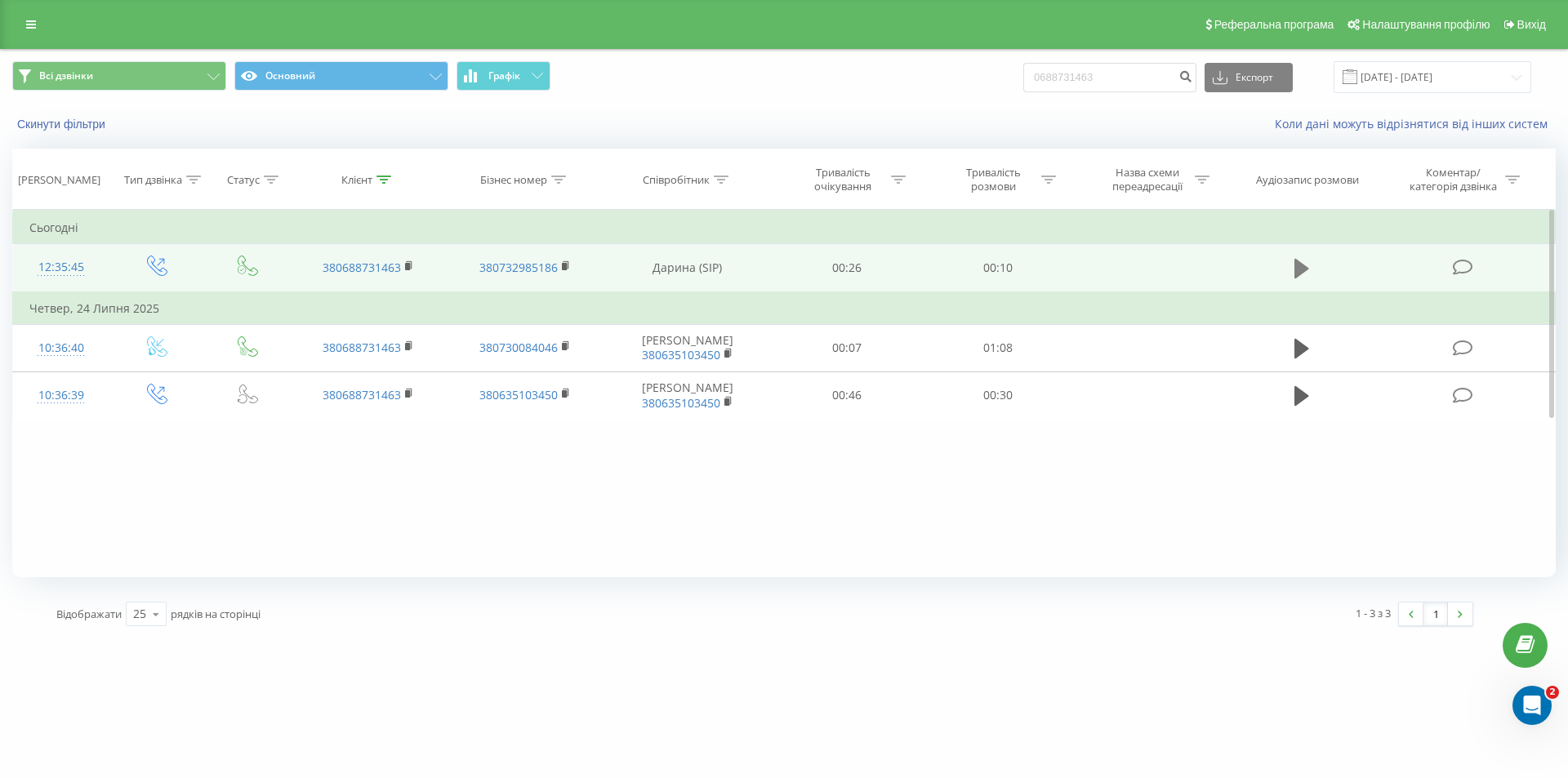
click at [1305, 257] on icon at bounding box center [1301, 269] width 15 height 23
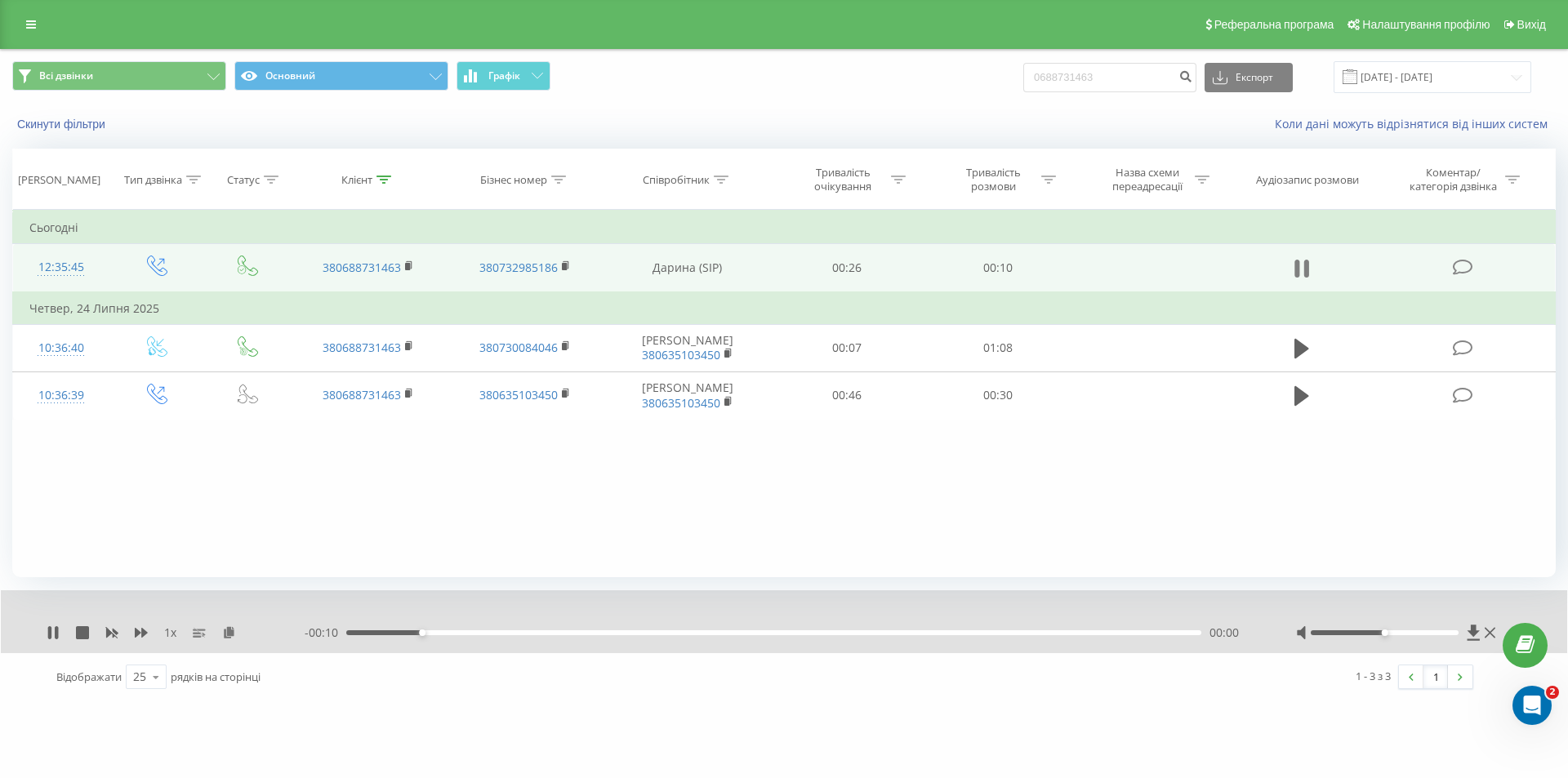
click at [1309, 266] on icon at bounding box center [1306, 269] width 5 height 18
click at [1305, 281] on button at bounding box center [1301, 269] width 24 height 24
click at [1468, 635] on icon at bounding box center [1473, 633] width 14 height 16
click at [1476, 630] on icon at bounding box center [1473, 633] width 14 height 16
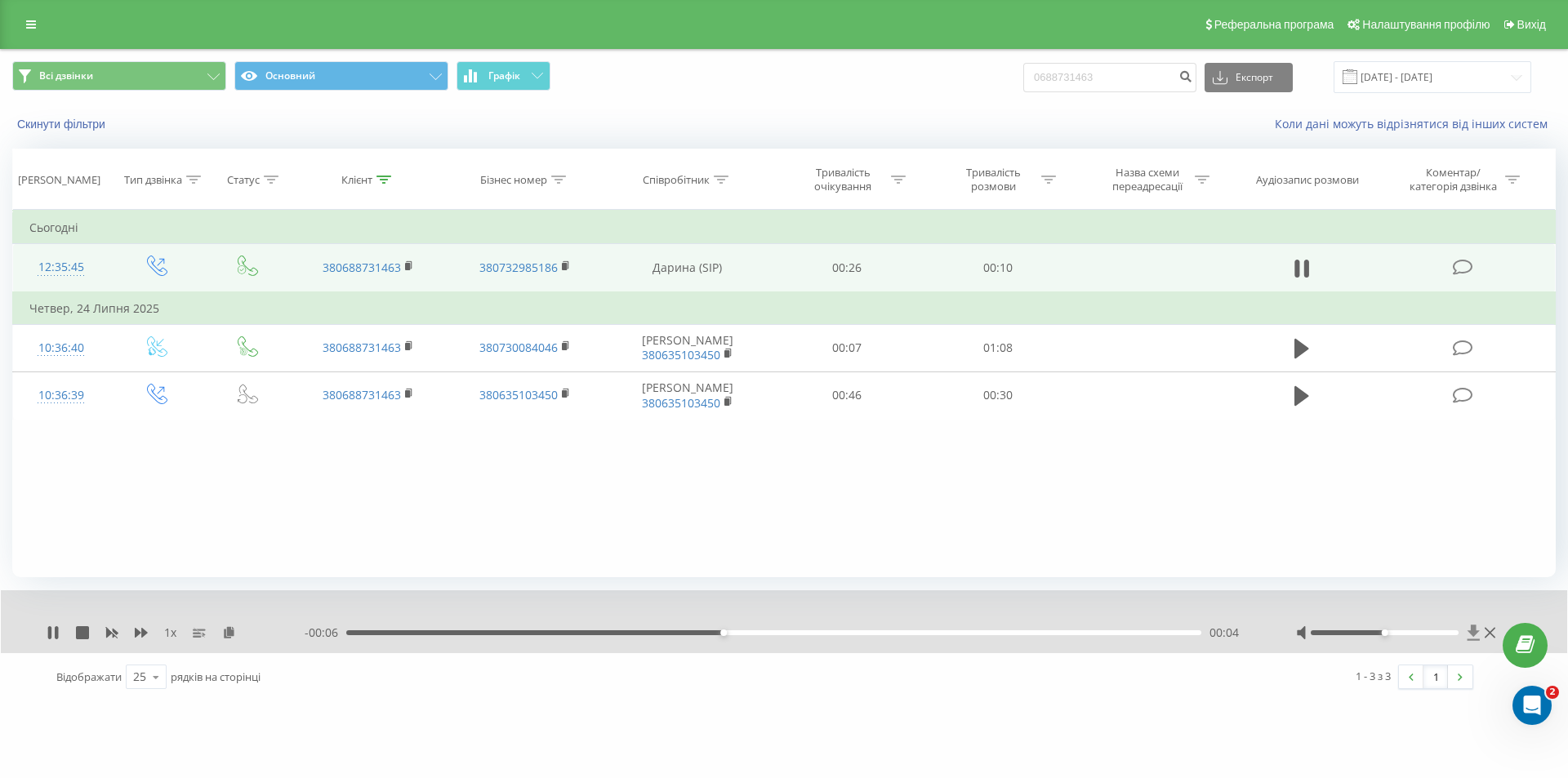
click at [1476, 630] on icon at bounding box center [1473, 633] width 14 height 16
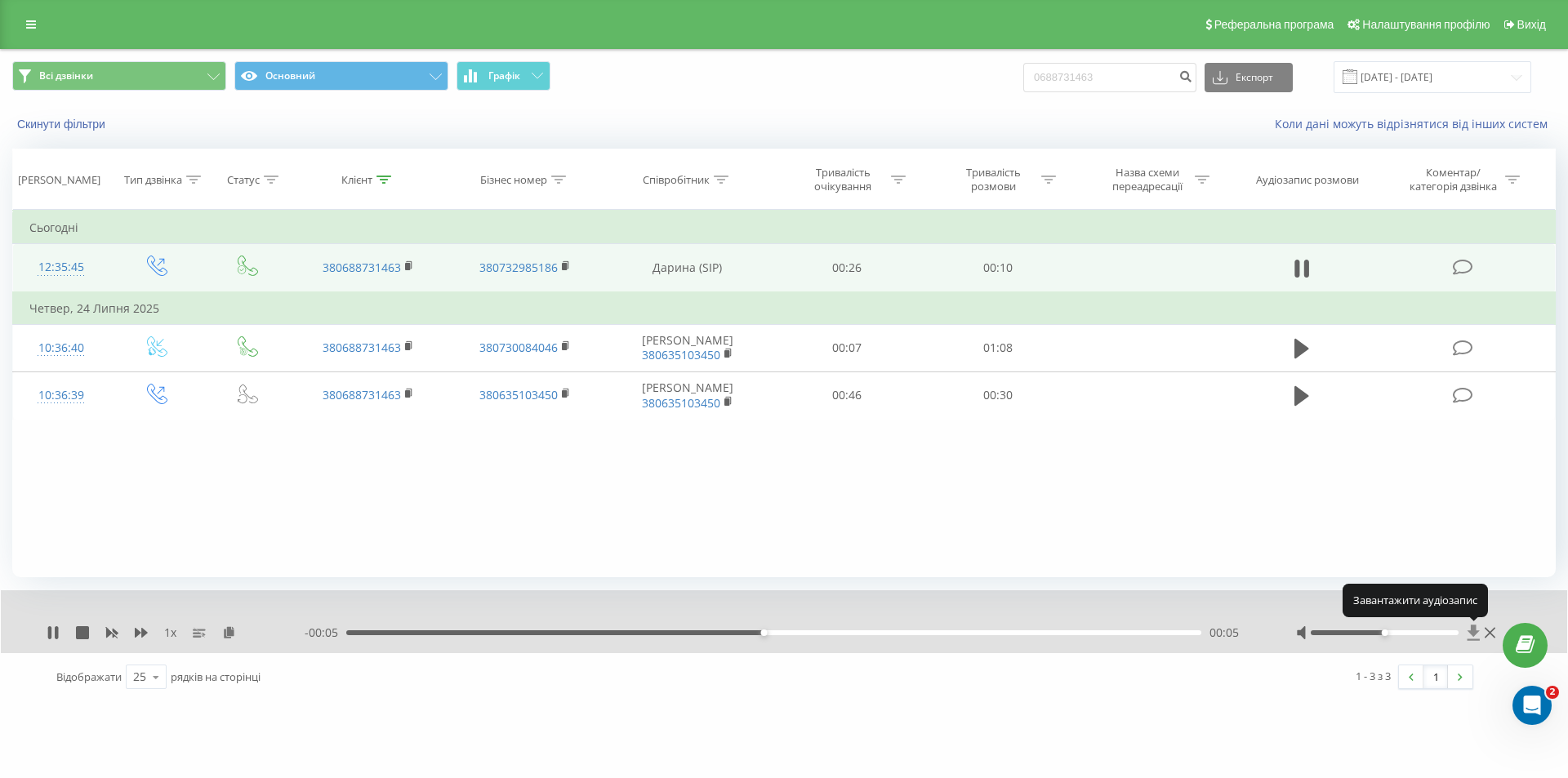
click at [1476, 630] on icon at bounding box center [1473, 633] width 14 height 16
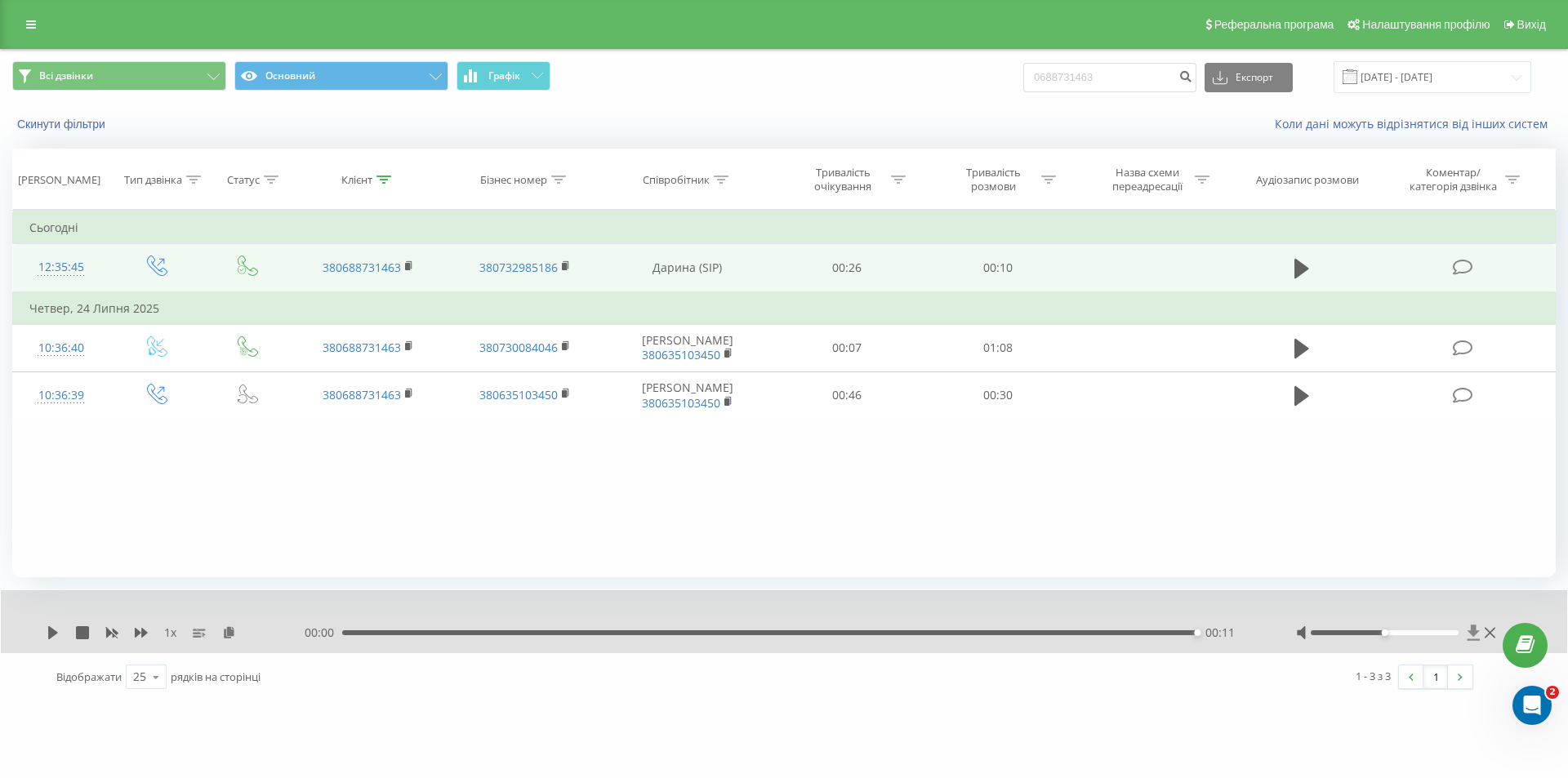
click at [1472, 635] on icon at bounding box center [1473, 633] width 14 height 16
click at [1472, 637] on icon at bounding box center [1473, 633] width 14 height 16
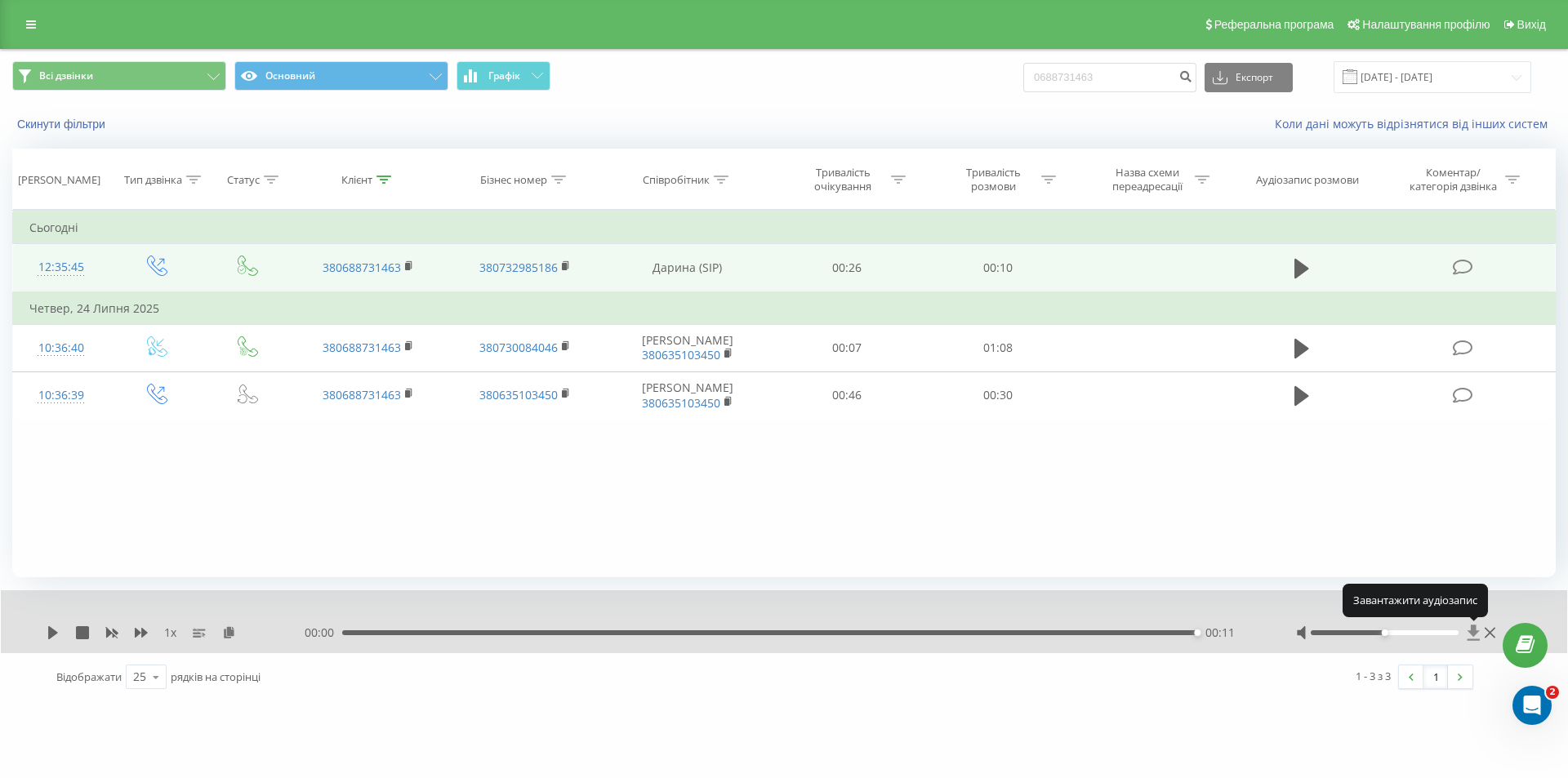
click at [1472, 637] on icon at bounding box center [1473, 633] width 14 height 16
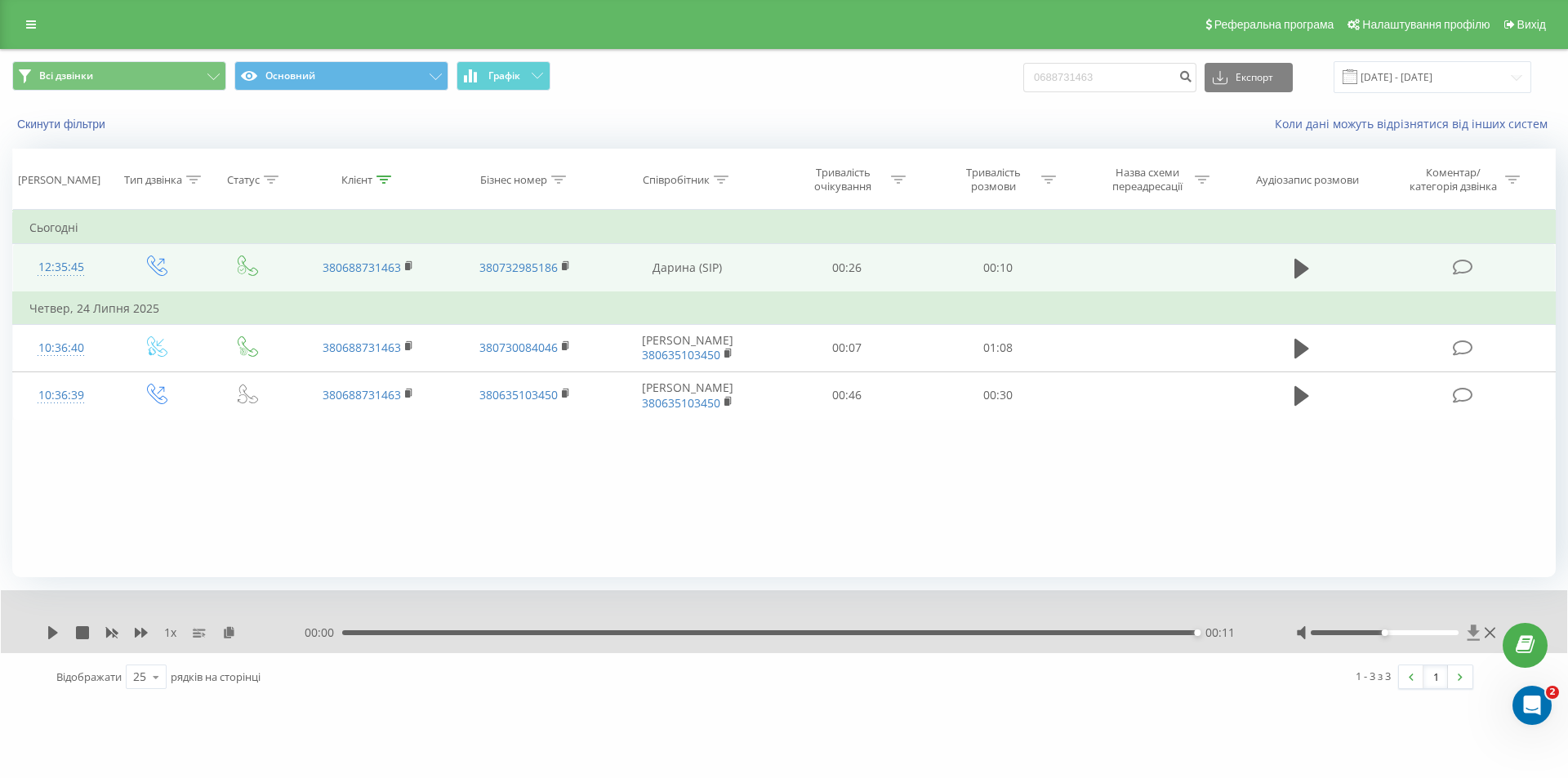
click at [1471, 630] on icon at bounding box center [1473, 633] width 12 height 15
click at [1472, 630] on icon at bounding box center [1473, 633] width 12 height 15
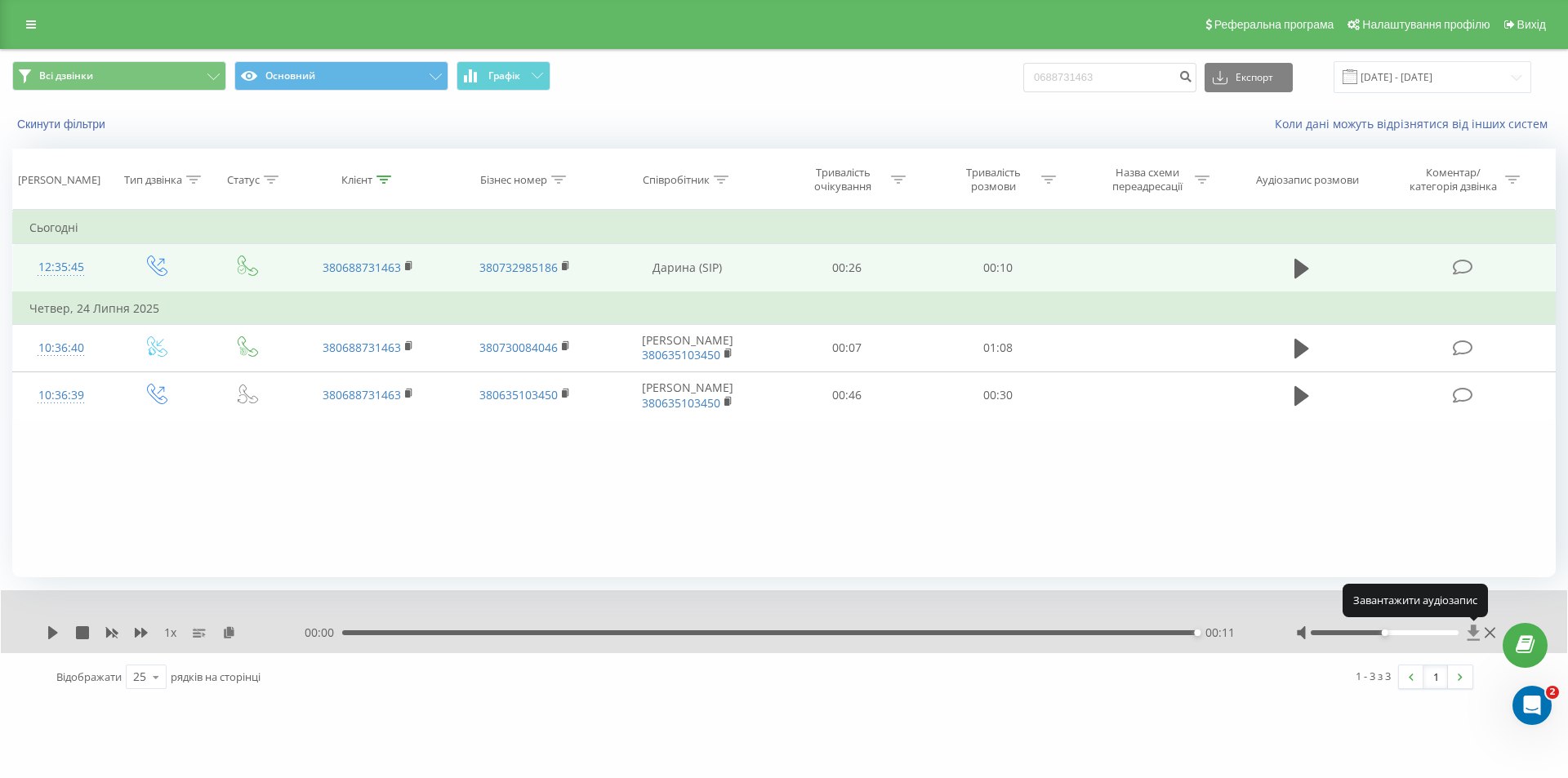
click at [1472, 630] on icon at bounding box center [1473, 633] width 12 height 15
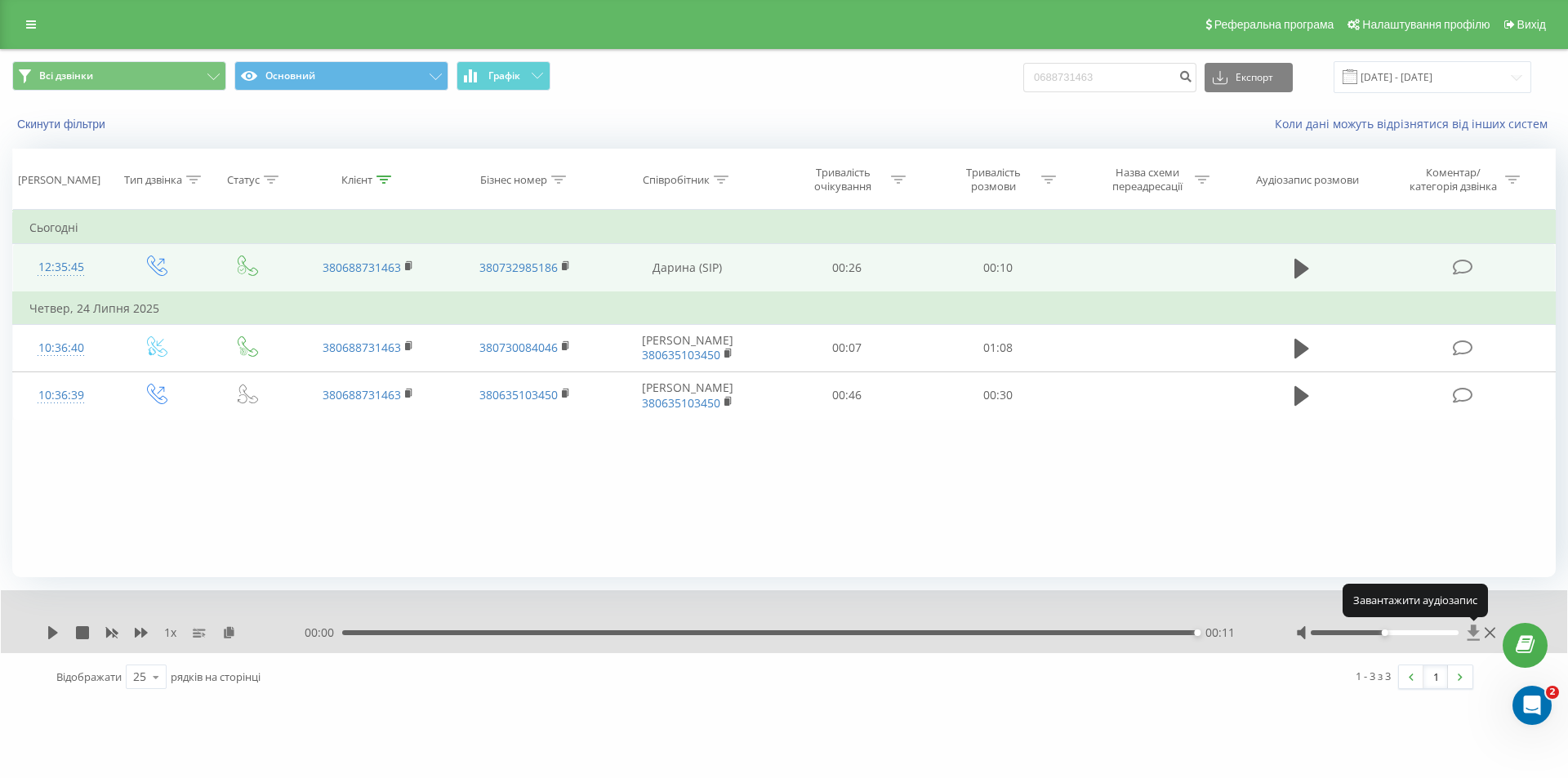
click at [1472, 630] on icon at bounding box center [1473, 633] width 12 height 15
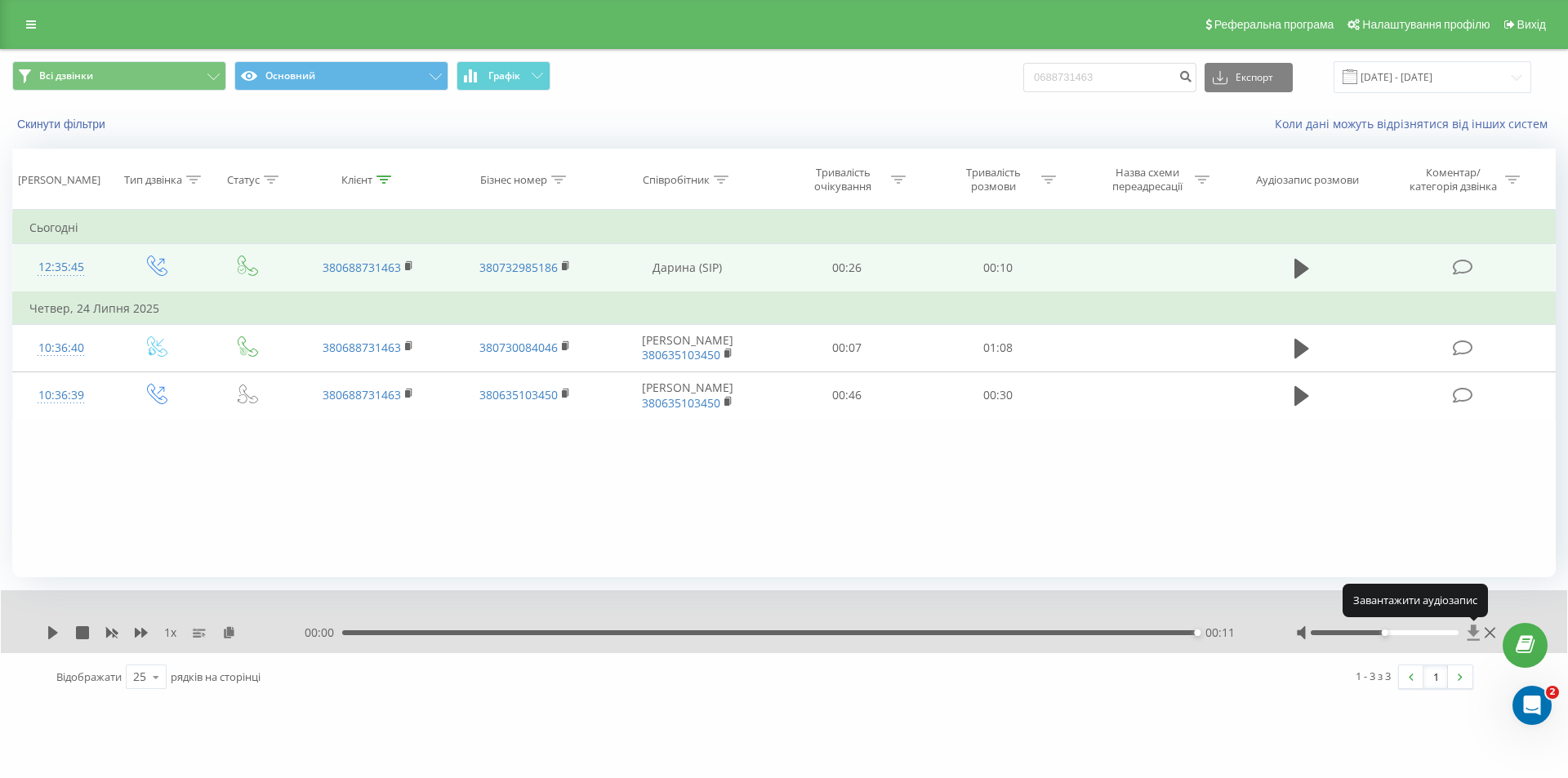
click at [1472, 630] on icon at bounding box center [1473, 633] width 12 height 15
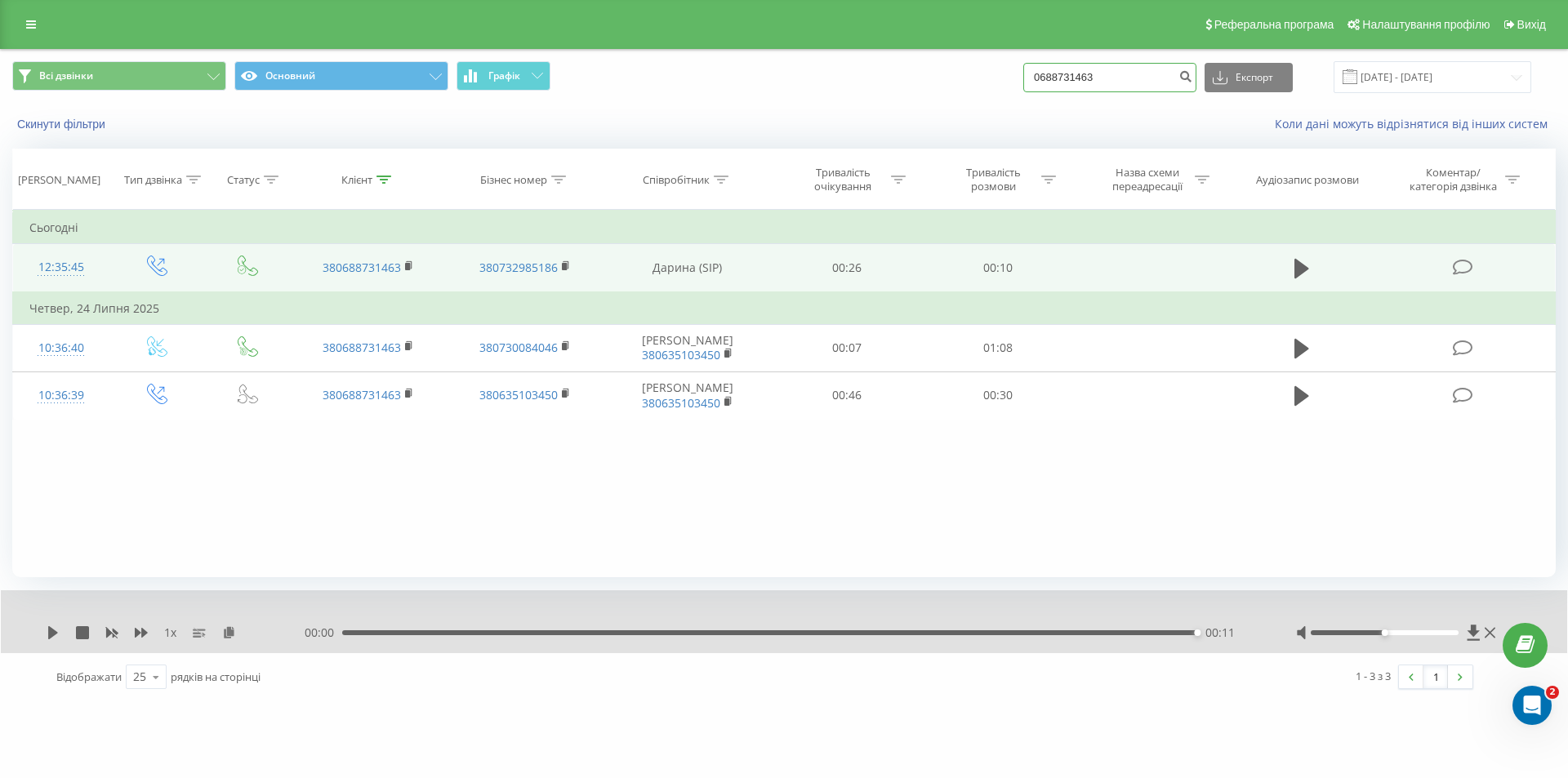
drag, startPoint x: 1149, startPoint y: 74, endPoint x: 1016, endPoint y: 77, distance: 133.0
click at [1016, 77] on div "Всі дзвінки Основний Графік 0688731463 Експорт .csv .xls .xlsx 19.05.2025 - 19.…" at bounding box center [783, 77] width 1543 height 32
paste input "95330423"
type input "0953304233"
click at [1196, 69] on button "submit" at bounding box center [1185, 77] width 22 height 29
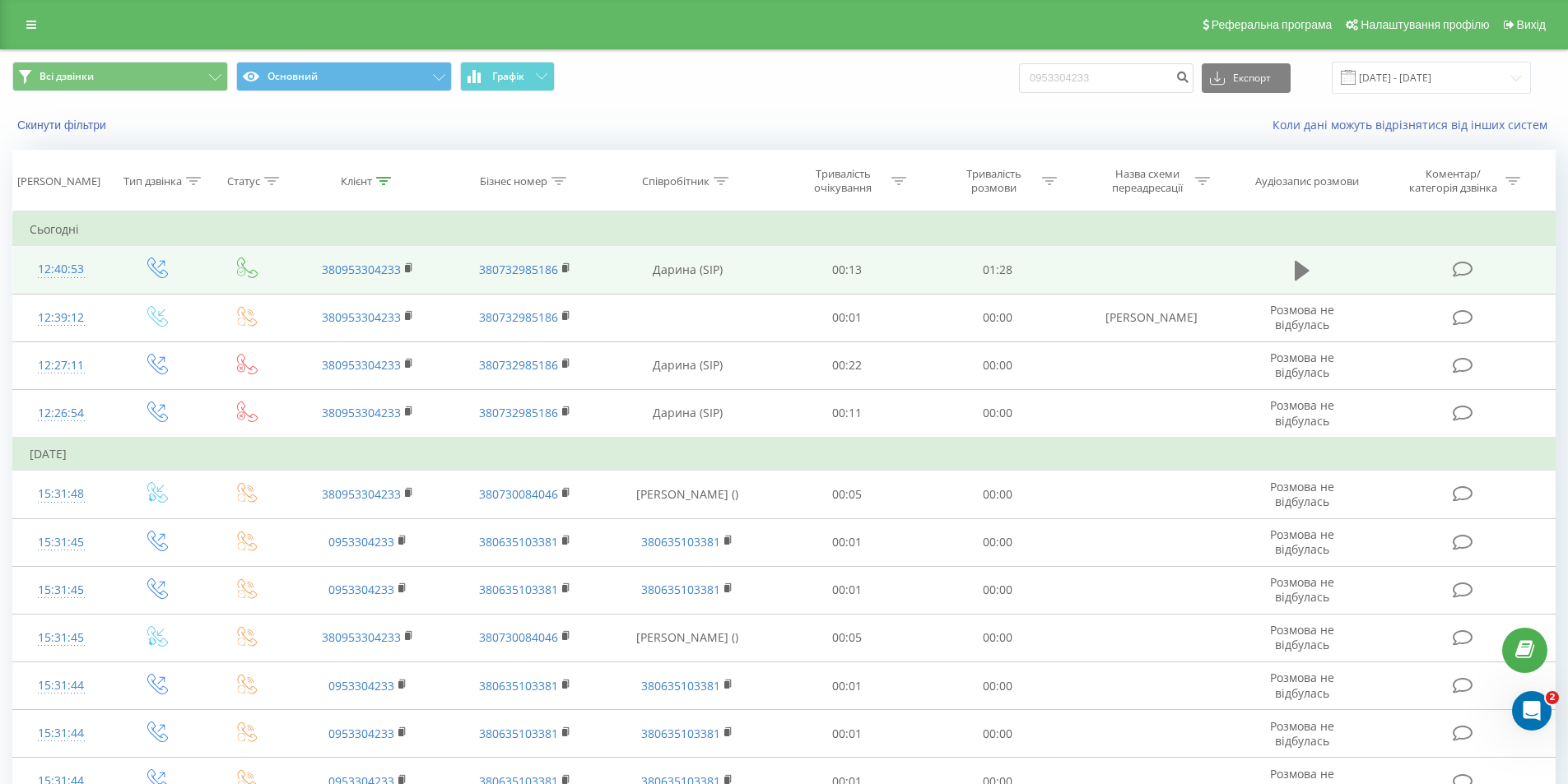
click at [1294, 271] on icon at bounding box center [1301, 271] width 15 height 23
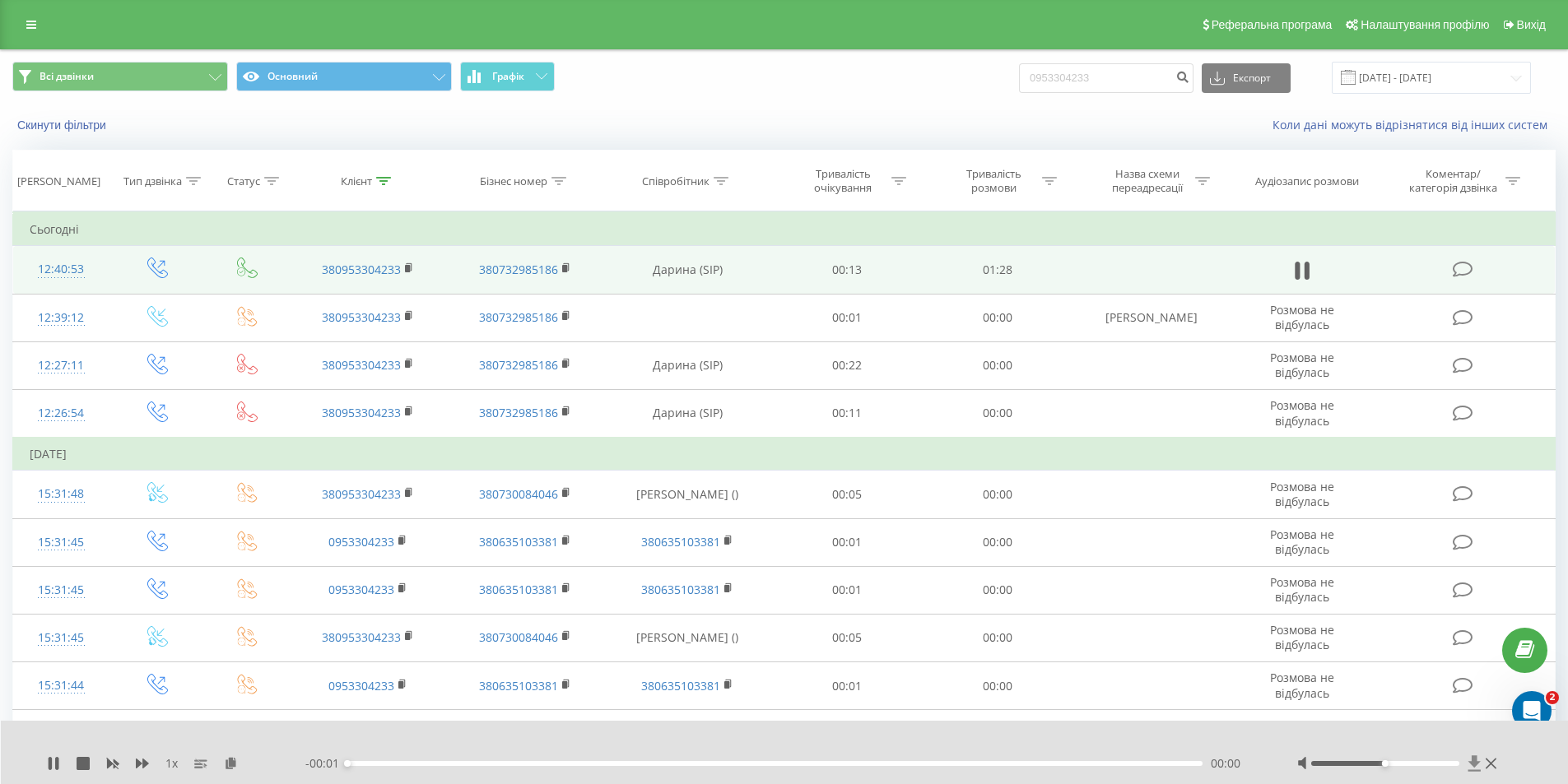
click at [1475, 762] on icon at bounding box center [1474, 763] width 12 height 16
click at [55, 764] on icon at bounding box center [53, 763] width 13 height 13
click at [1471, 759] on icon at bounding box center [1474, 763] width 14 height 16
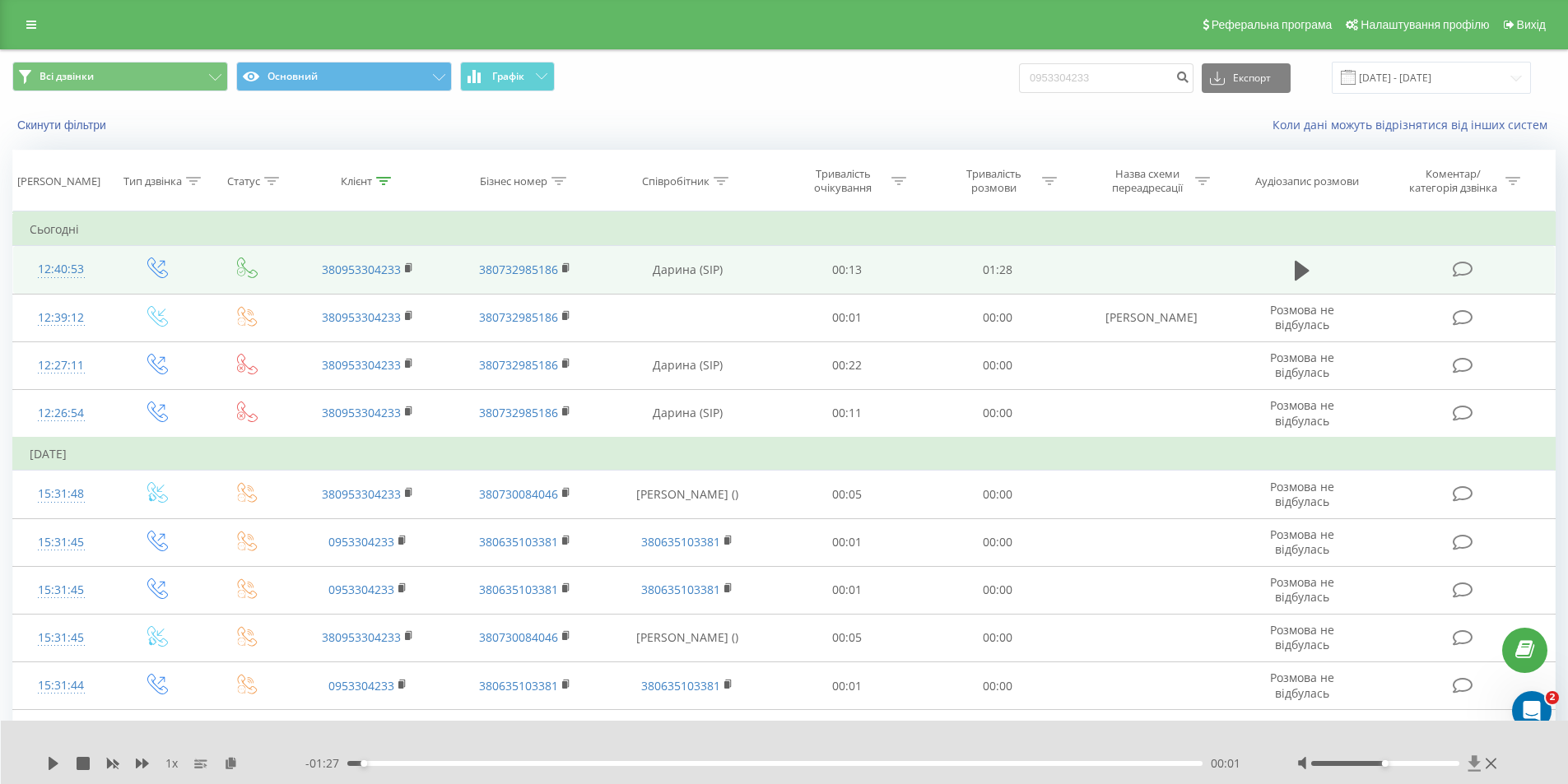
click at [1471, 759] on icon at bounding box center [1474, 763] width 14 height 16
click at [1472, 761] on icon at bounding box center [1474, 763] width 12 height 16
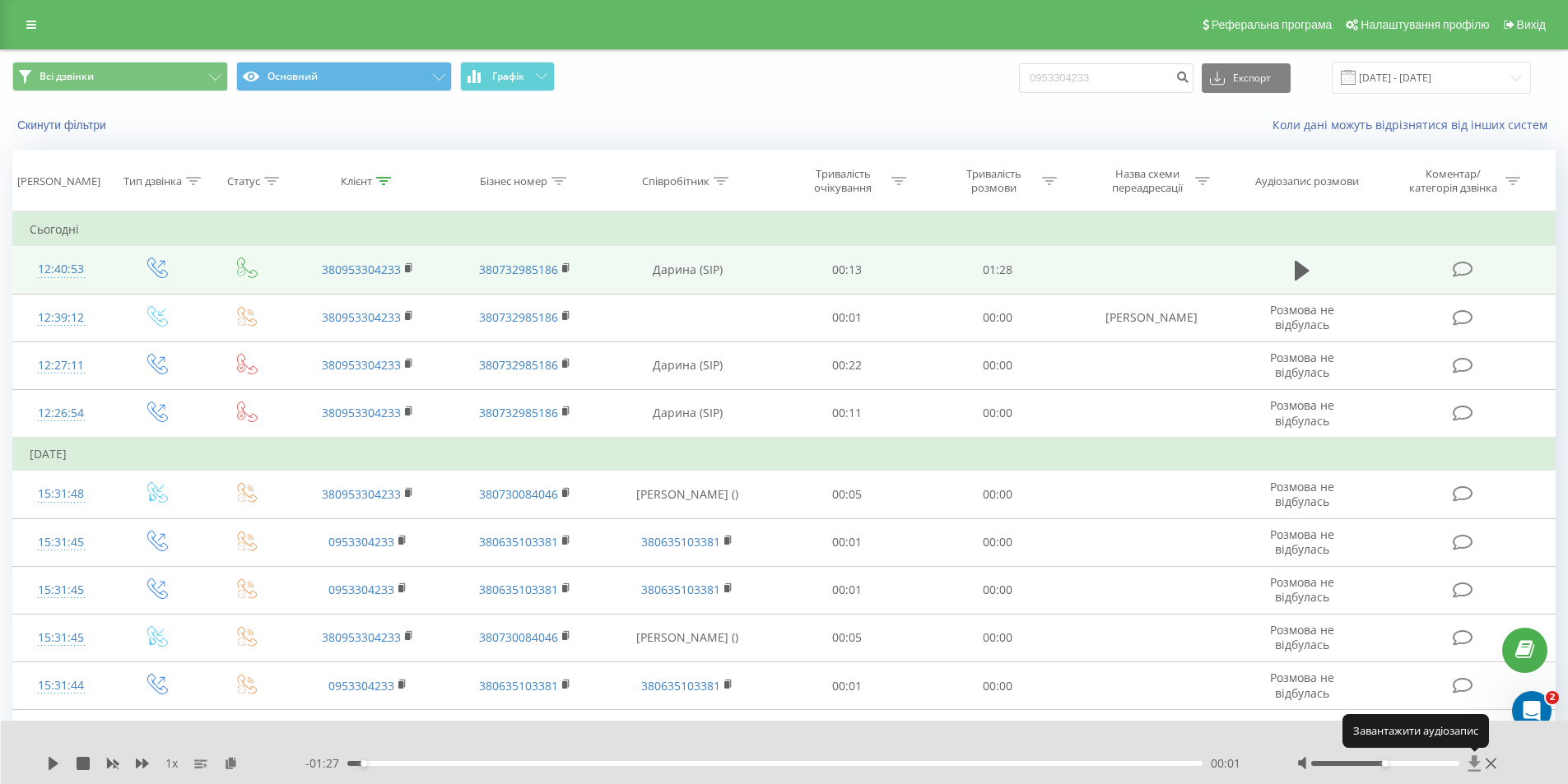
click at [1472, 761] on icon at bounding box center [1474, 763] width 12 height 16
click at [1473, 763] on icon at bounding box center [1474, 763] width 12 height 16
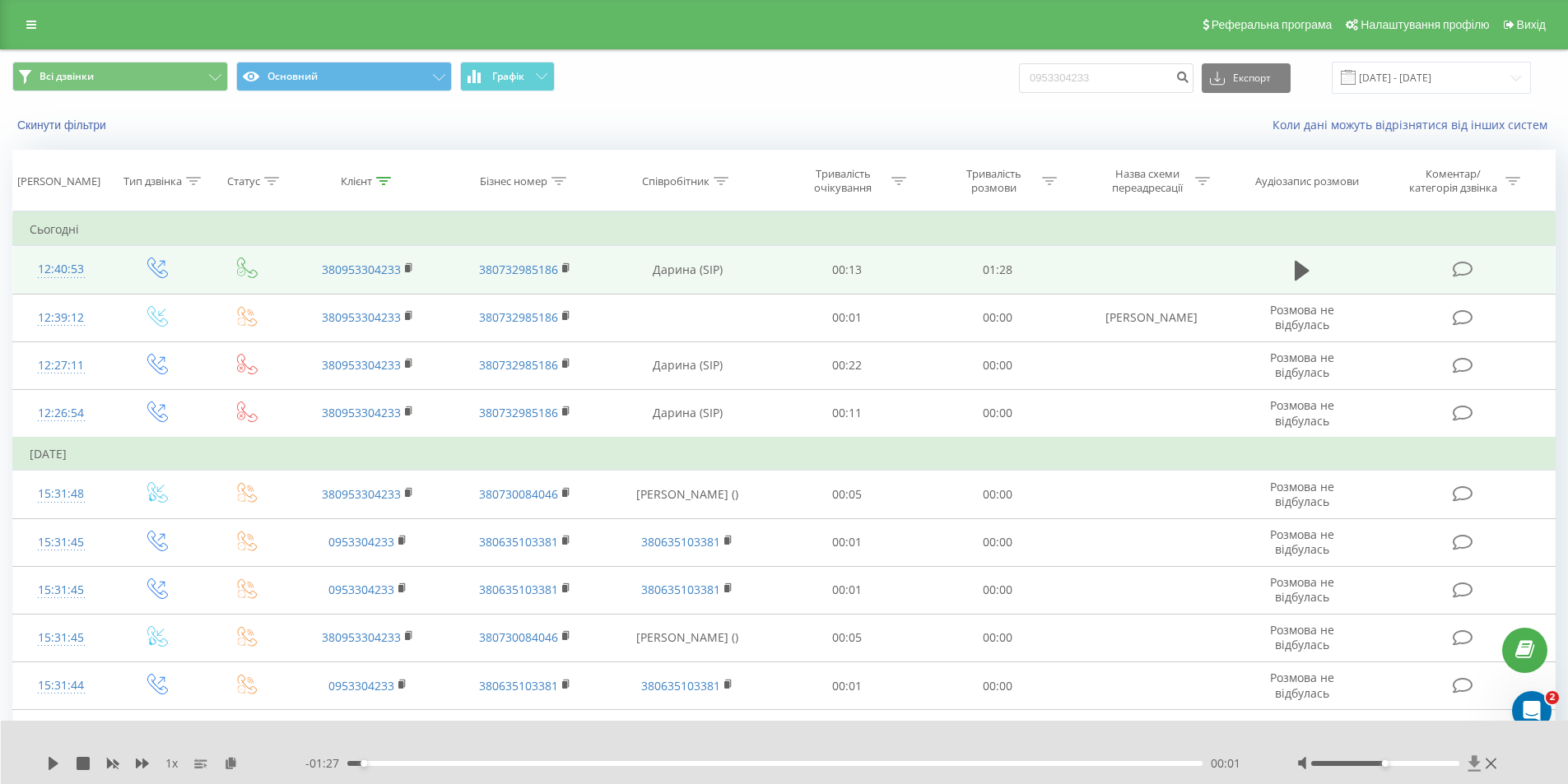
click at [1473, 763] on icon at bounding box center [1474, 763] width 12 height 16
click at [1475, 768] on icon at bounding box center [1474, 763] width 14 height 16
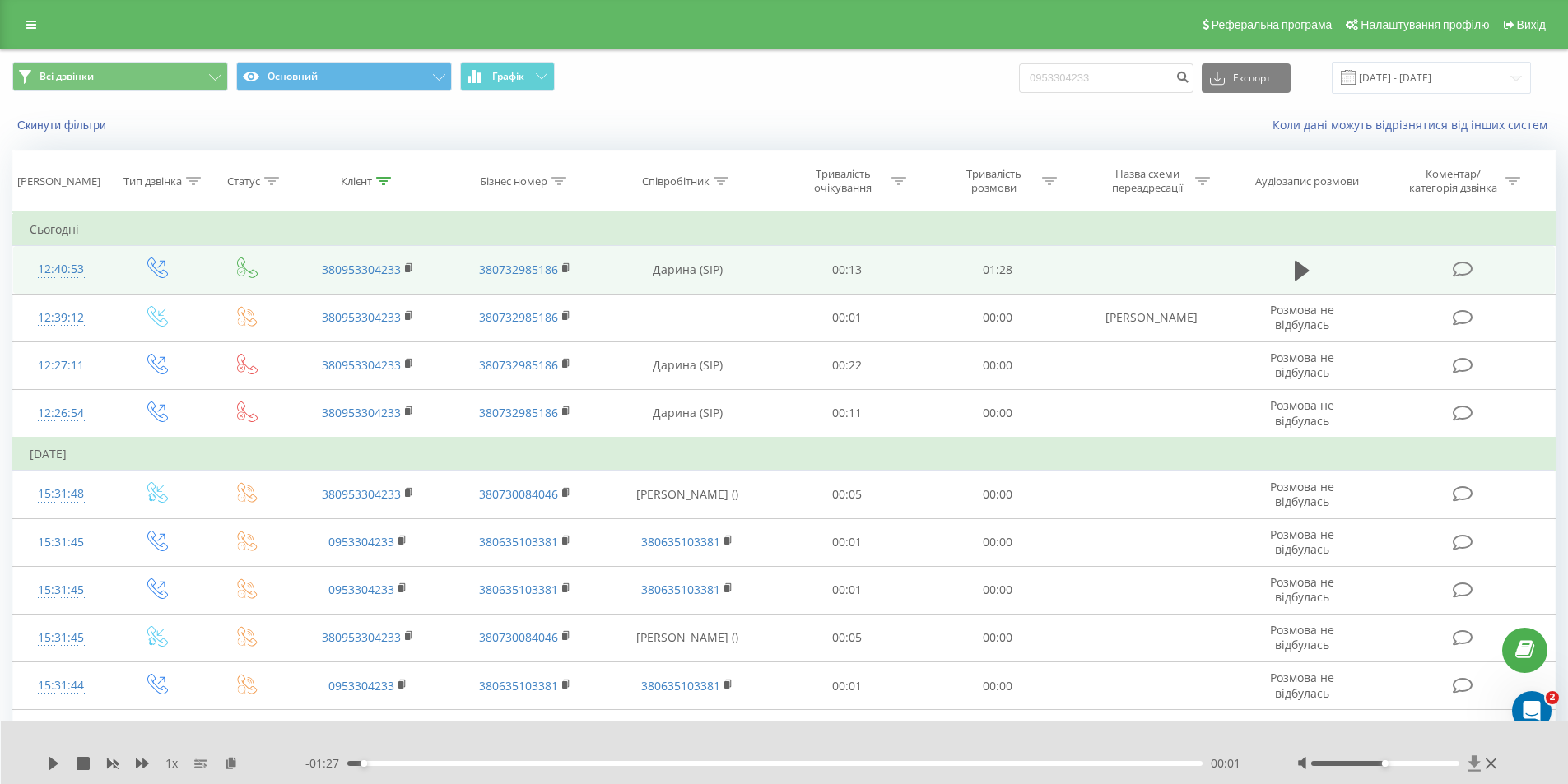
click at [1473, 766] on icon at bounding box center [1474, 763] width 12 height 16
click at [1473, 765] on icon at bounding box center [1474, 763] width 12 height 16
drag, startPoint x: 1144, startPoint y: 85, endPoint x: 1039, endPoint y: 86, distance: 105.0
click at [1039, 86] on input "0953304233" at bounding box center [1106, 78] width 174 height 29
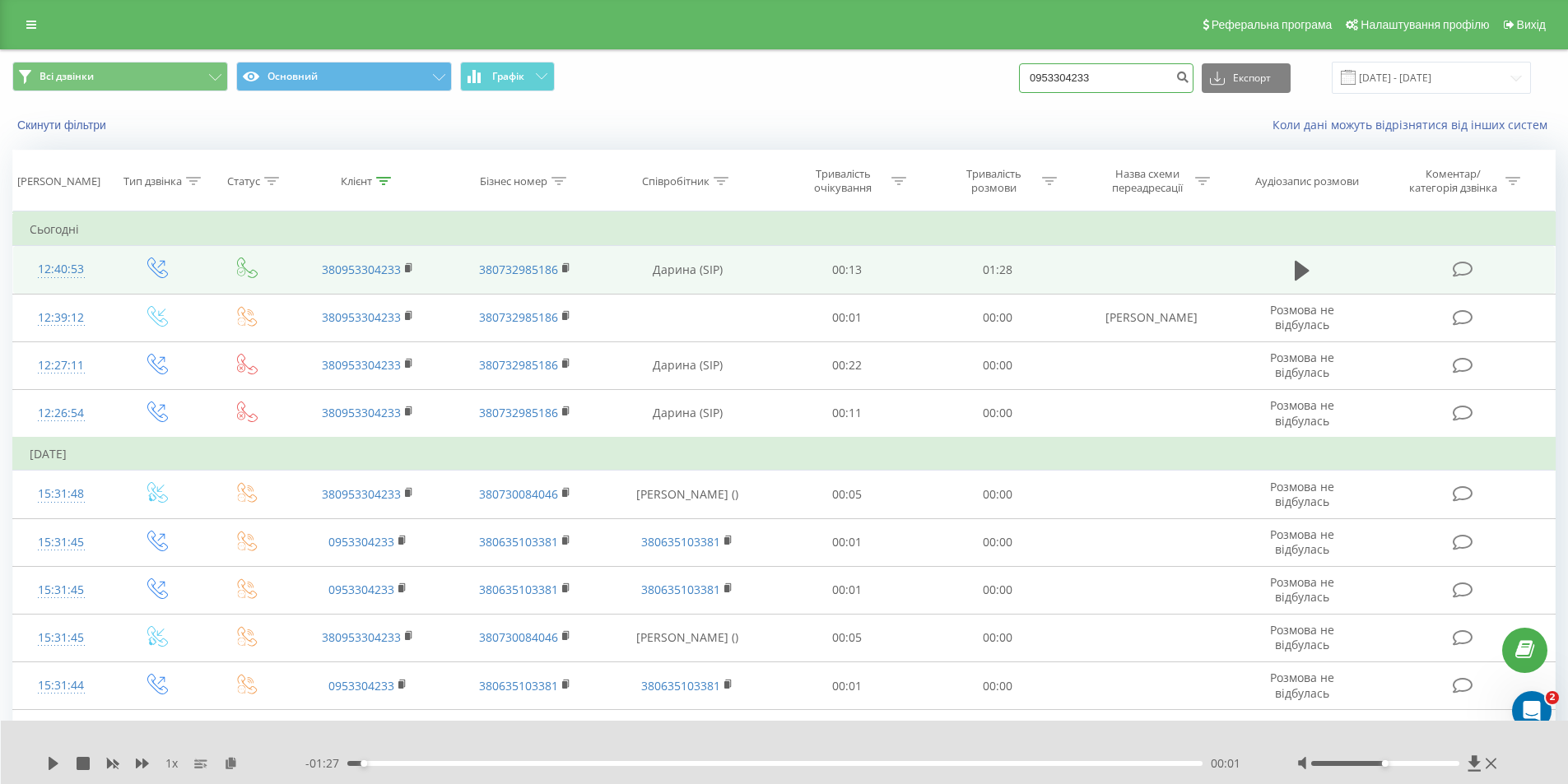
paste input "37810281"
type input "0937810281"
click at [1193, 86] on button "submit" at bounding box center [1182, 78] width 23 height 29
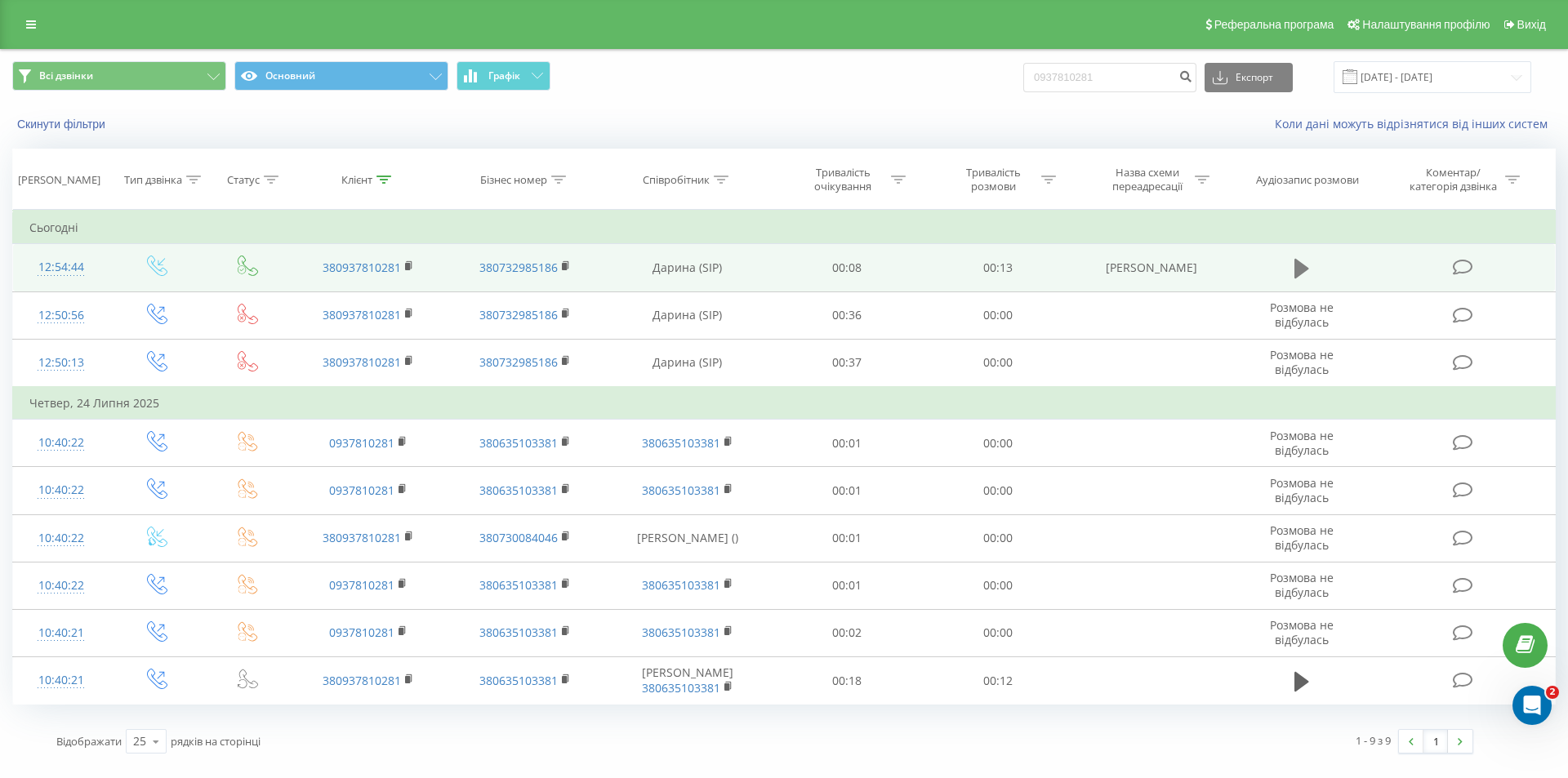
click at [1299, 269] on icon at bounding box center [1301, 269] width 15 height 20
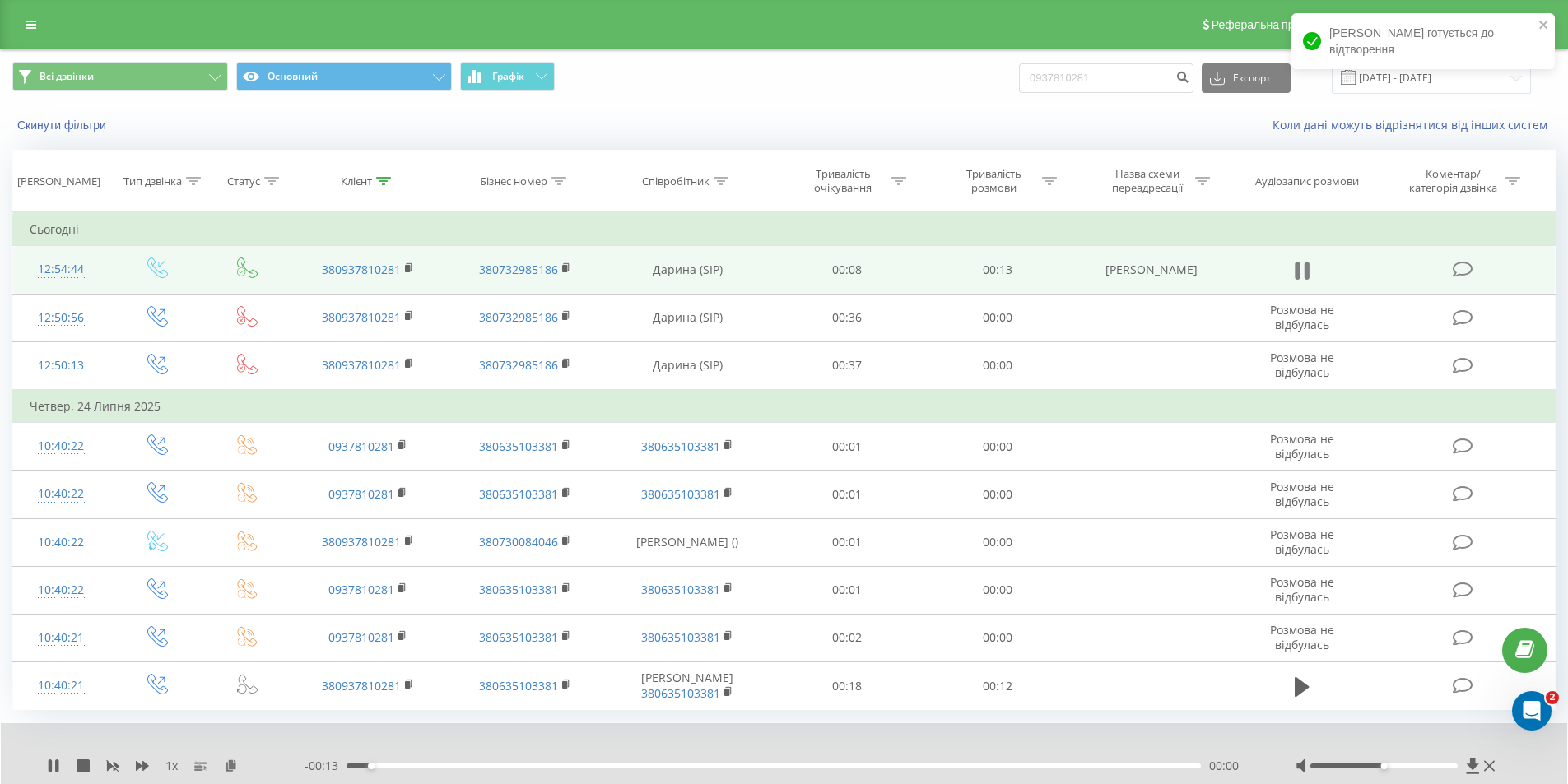
click at [1303, 276] on icon at bounding box center [1301, 271] width 15 height 23
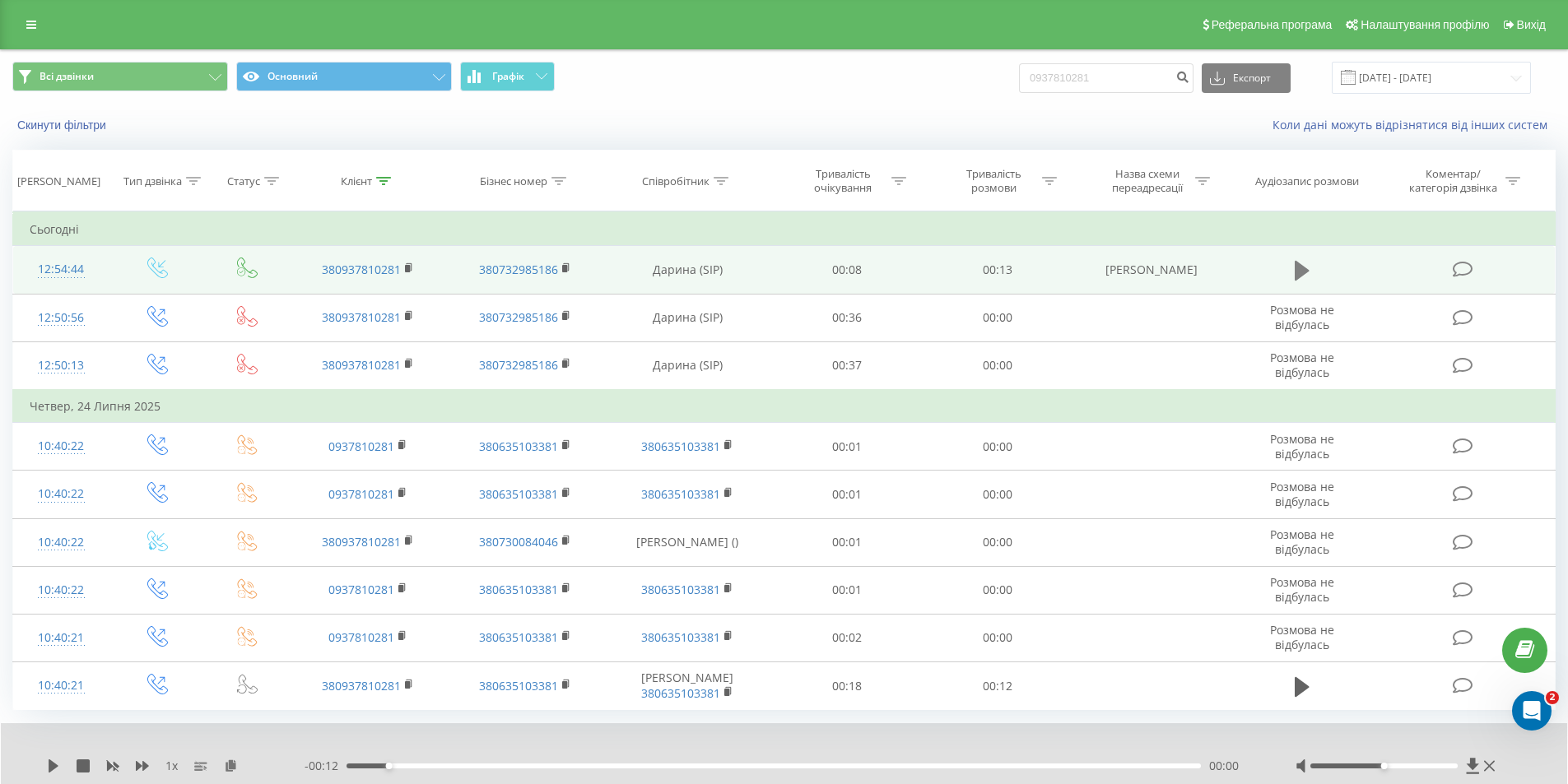
click at [1294, 283] on button at bounding box center [1302, 271] width 24 height 24
click at [1470, 760] on icon at bounding box center [1473, 766] width 14 height 16
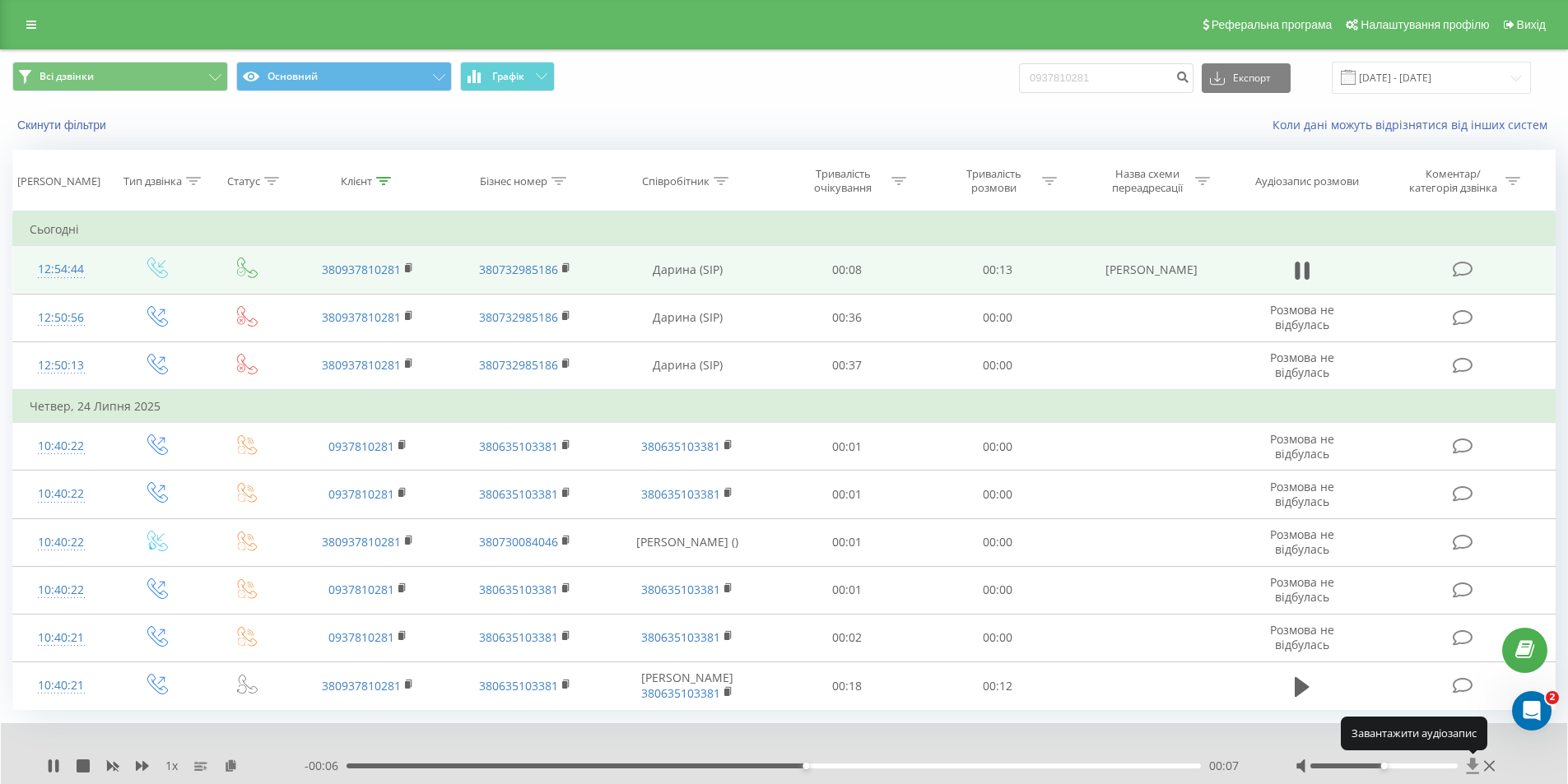
click at [1471, 762] on icon at bounding box center [1473, 767] width 12 height 16
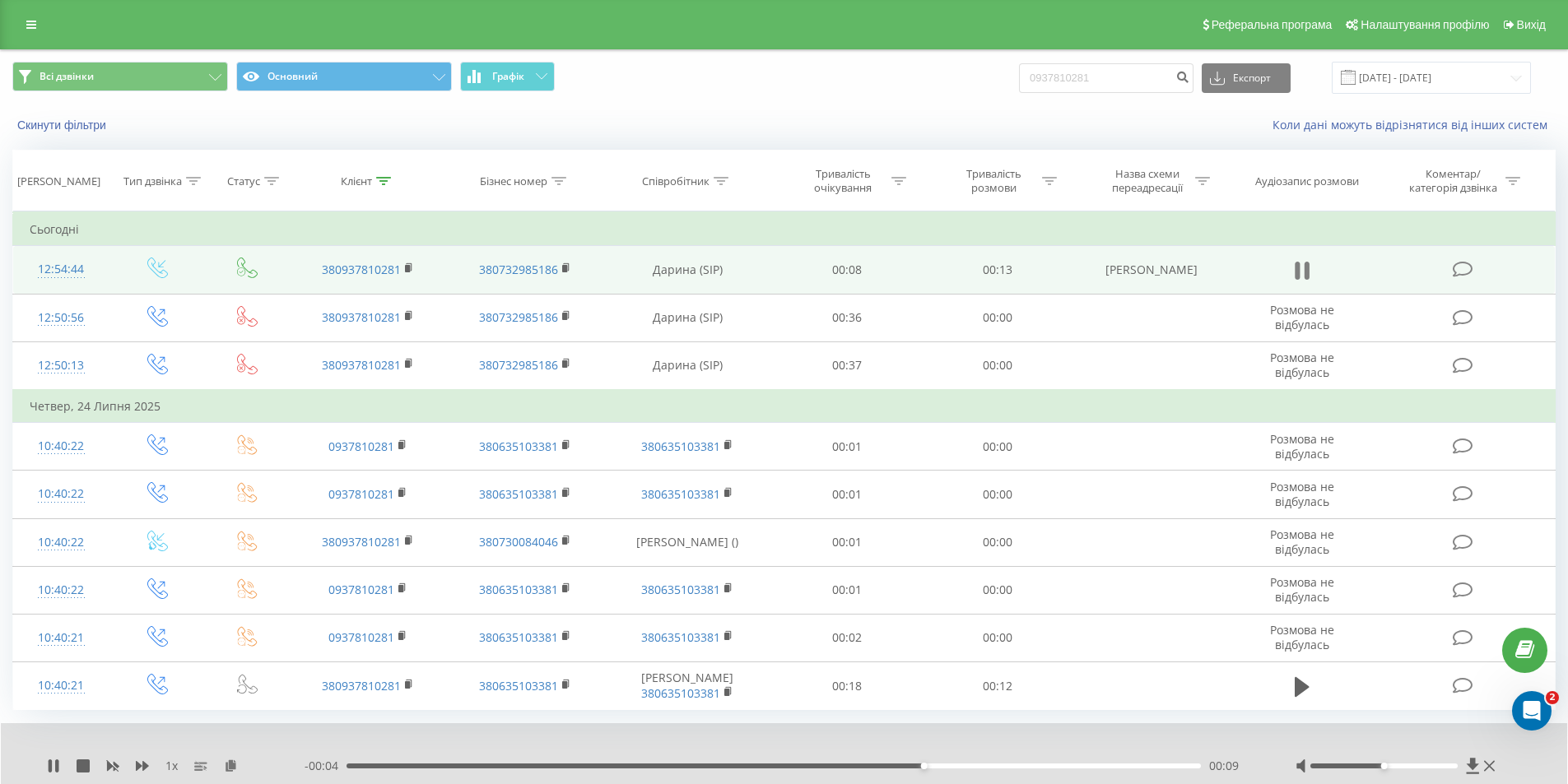
click at [1310, 271] on button at bounding box center [1302, 271] width 24 height 24
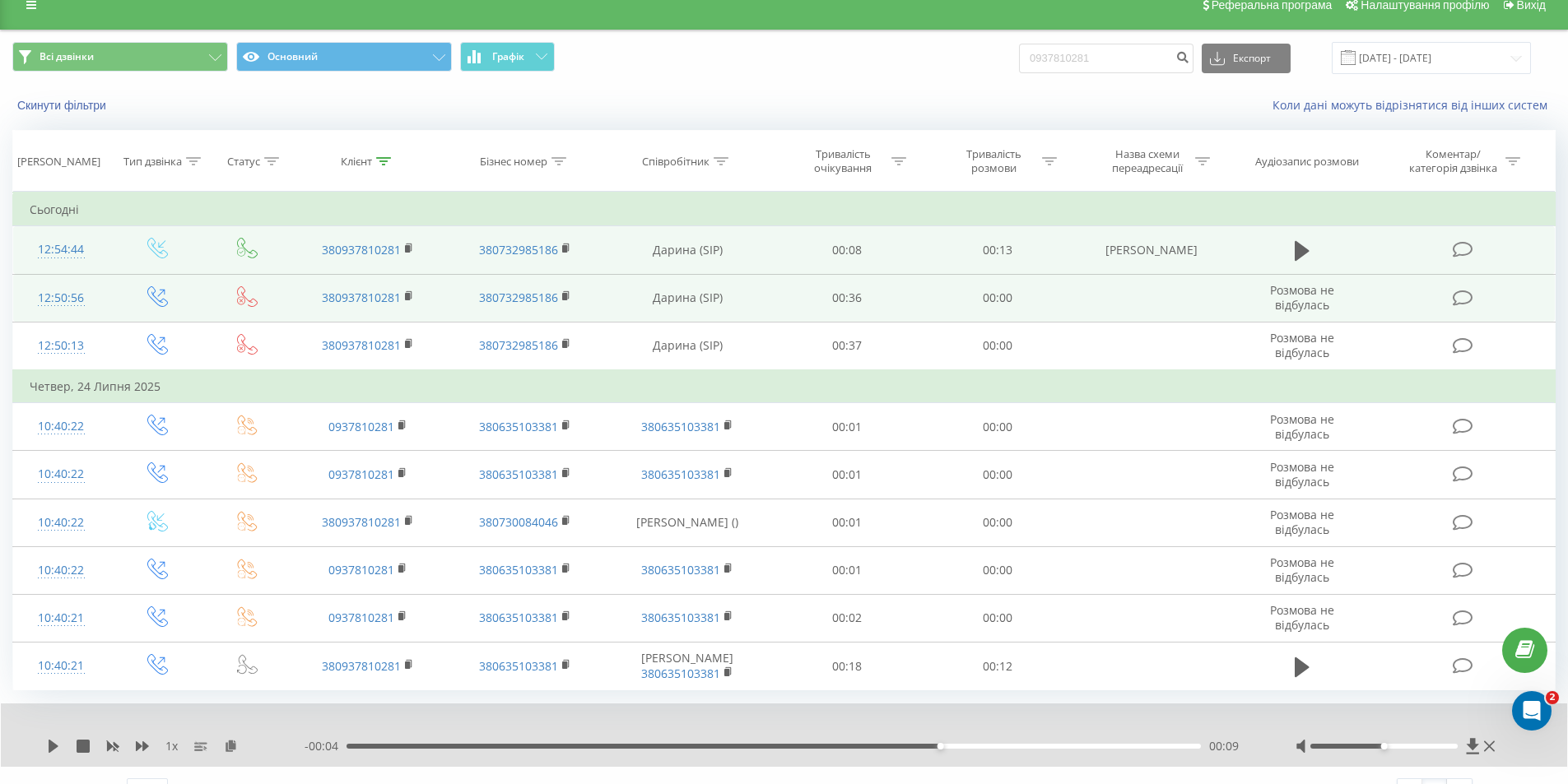
scroll to position [51, 0]
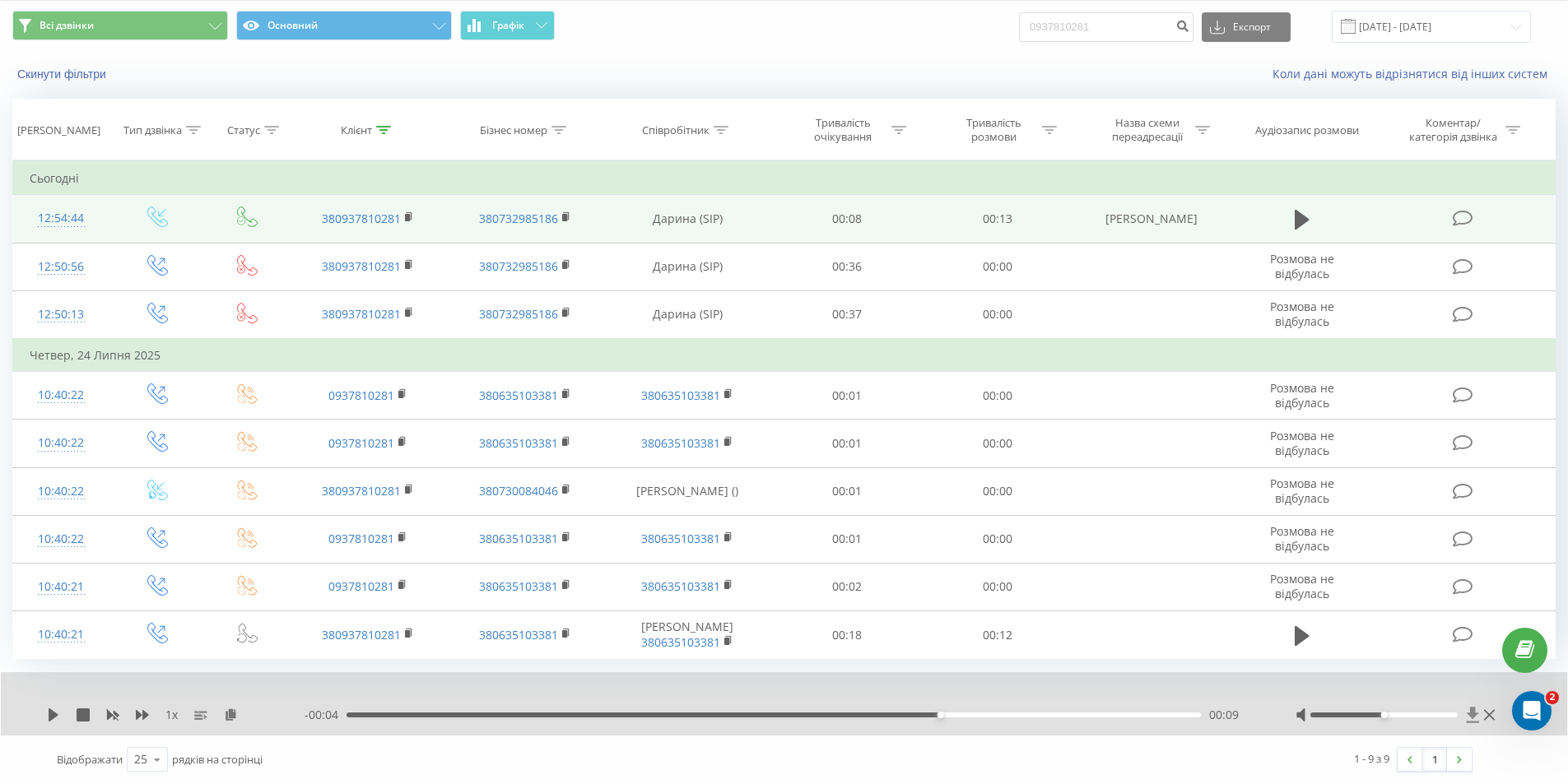
click at [1469, 718] on icon at bounding box center [1473, 715] width 14 height 16
click at [1471, 715] on icon at bounding box center [1473, 715] width 12 height 16
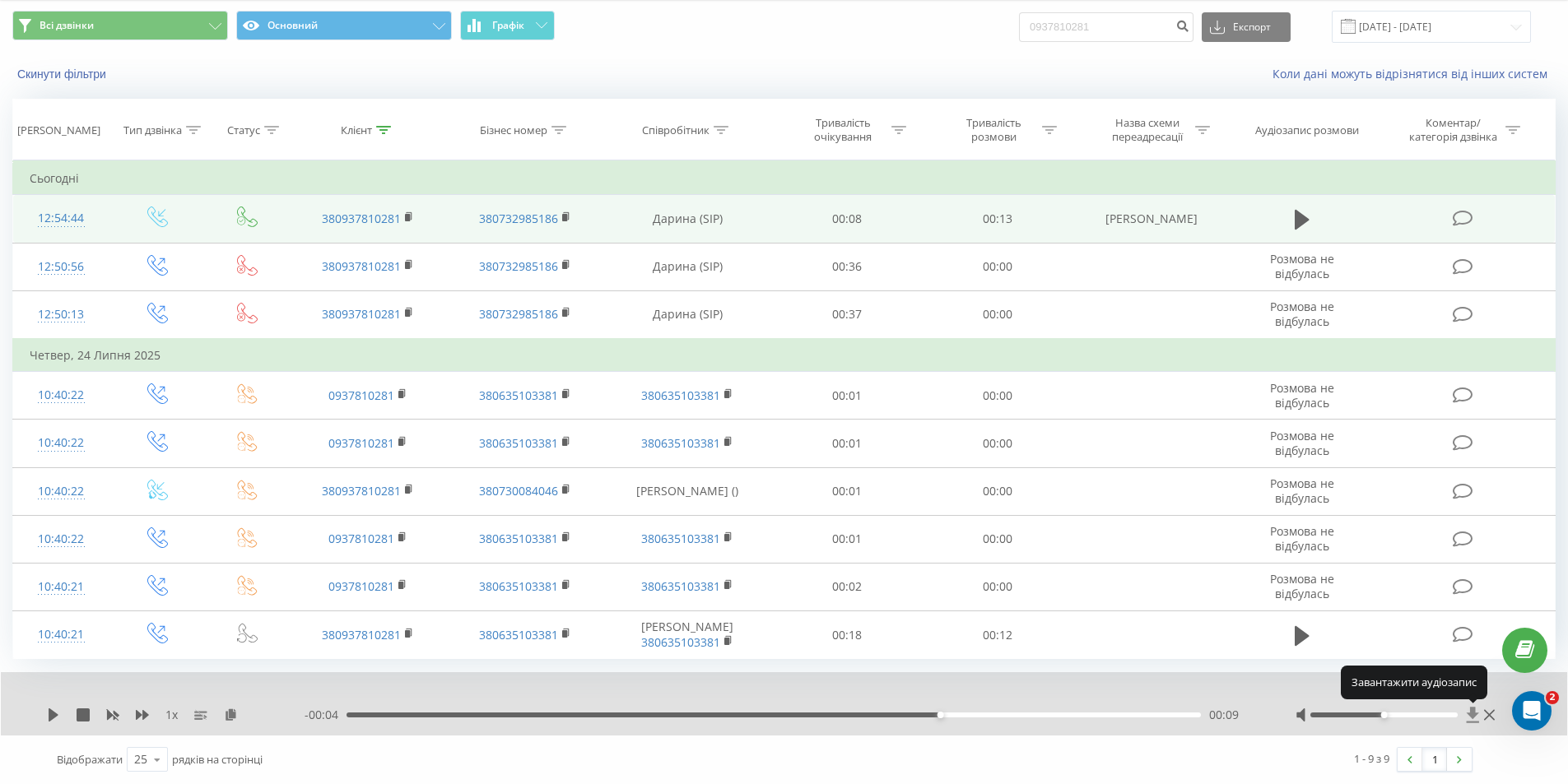
click at [1471, 715] on icon at bounding box center [1473, 715] width 12 height 16
drag, startPoint x: 1137, startPoint y: 32, endPoint x: 989, endPoint y: 24, distance: 148.2
click at [989, 24] on div "Всі дзвінки Основний Графік 0937810281 Експорт .csv .xls .xlsx 19.05.2025 - 19.…" at bounding box center [783, 26] width 1543 height 32
paste input "685074062"
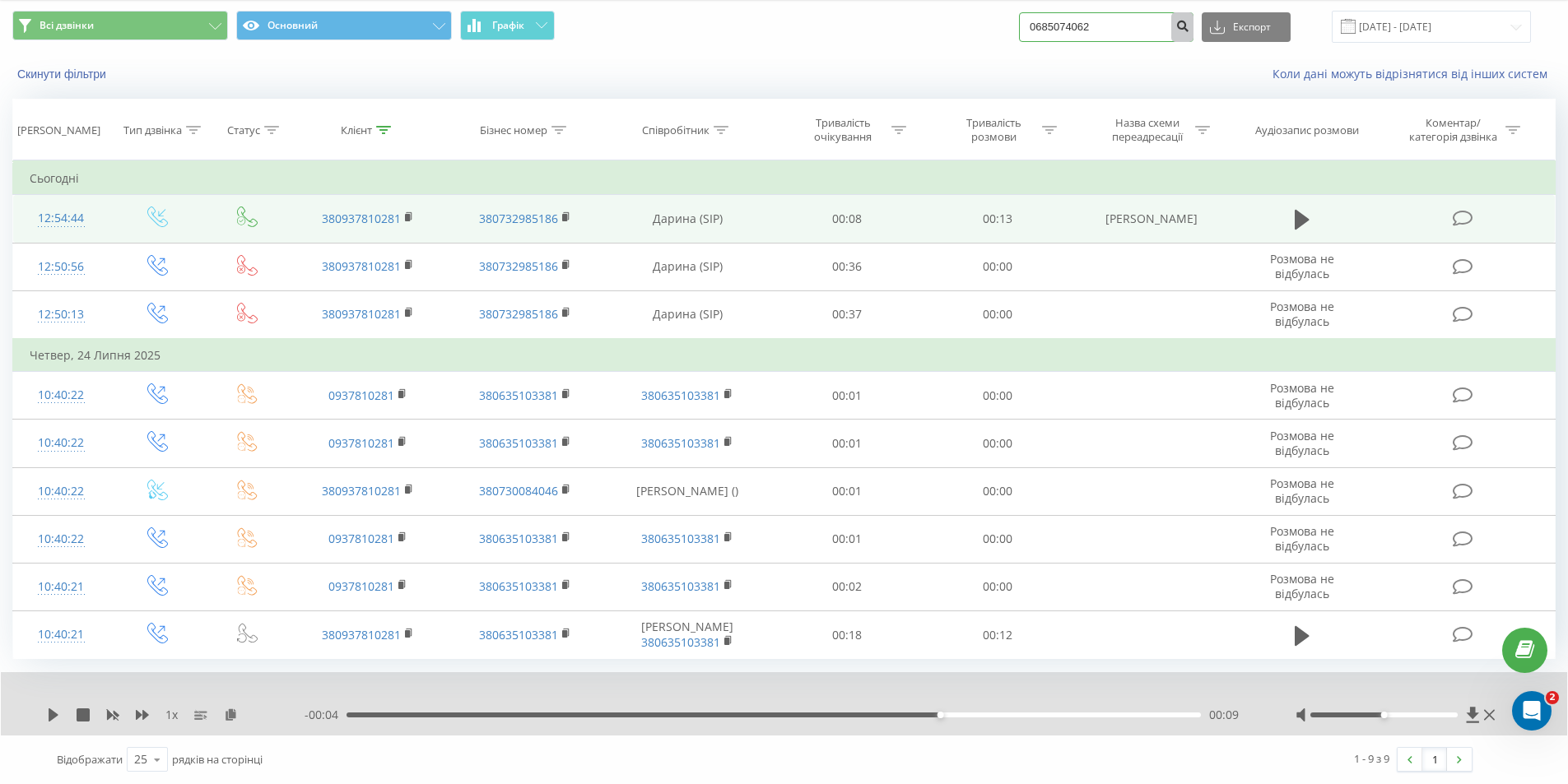
type input "0685074062"
click at [1189, 22] on icon "submit" at bounding box center [1182, 23] width 14 height 10
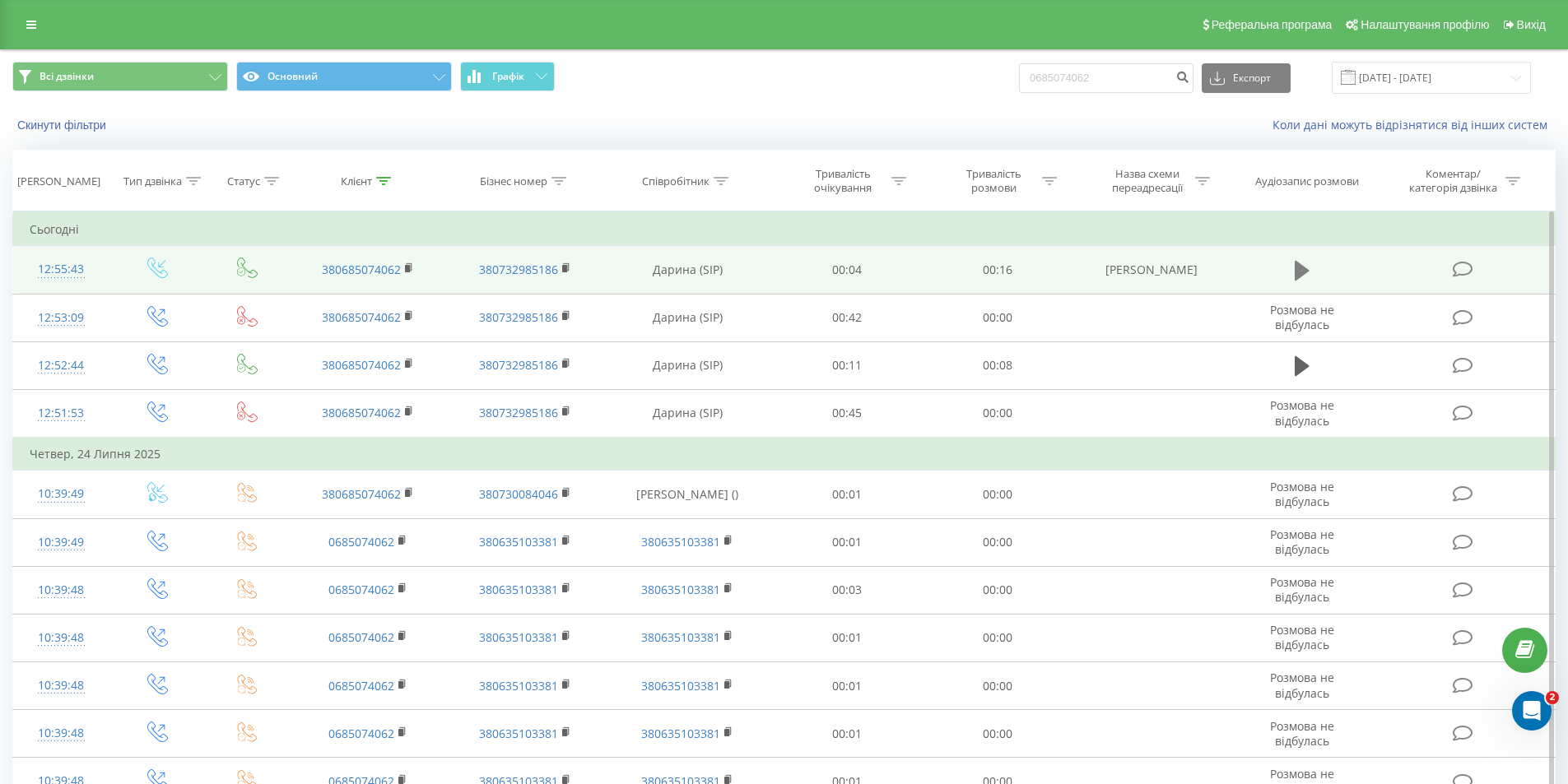
click at [1293, 271] on button at bounding box center [1302, 271] width 24 height 24
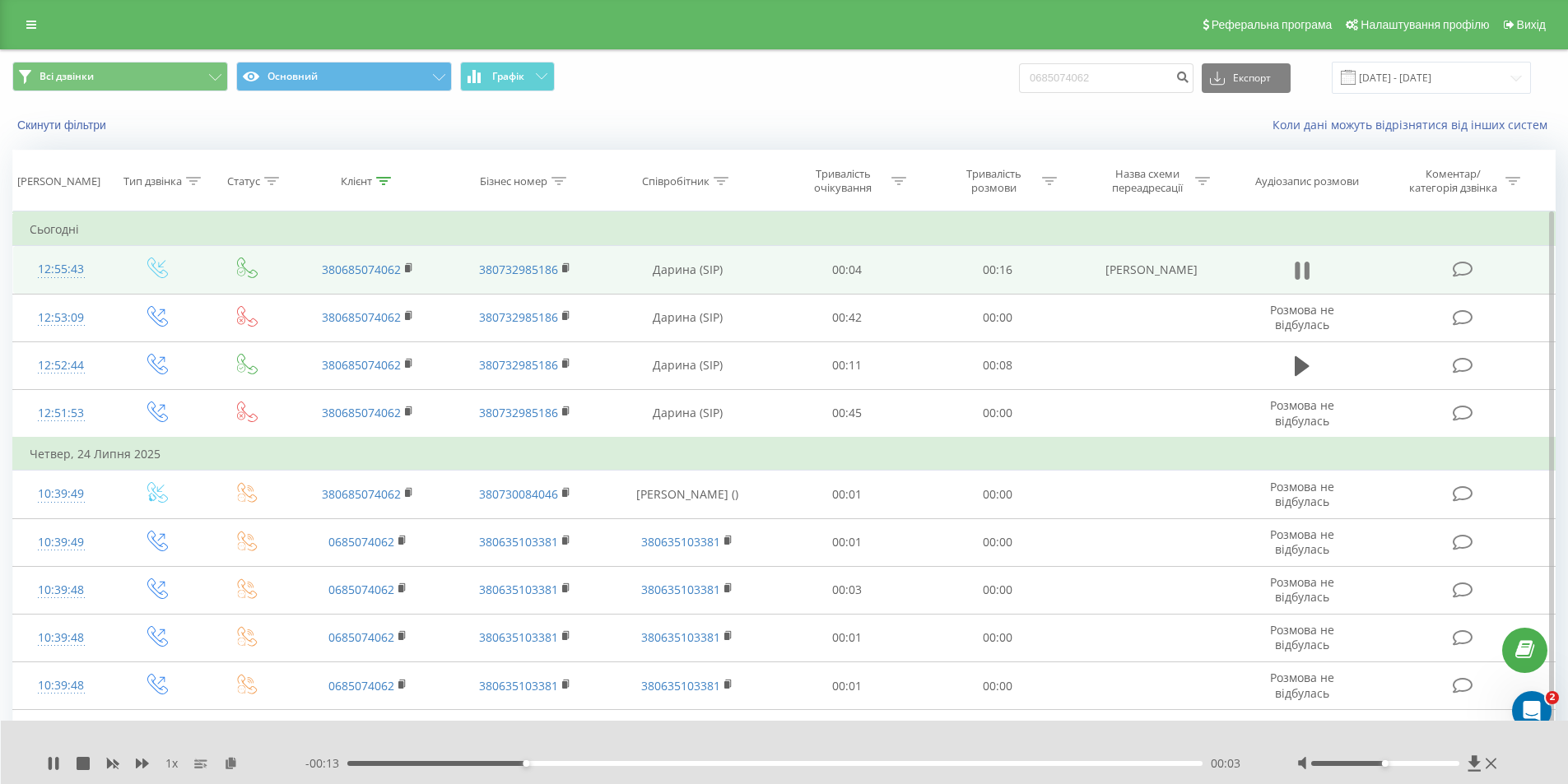
click at [1304, 266] on icon at bounding box center [1306, 271] width 5 height 18
click at [1475, 761] on icon at bounding box center [1474, 763] width 12 height 16
